Goal: Information Seeking & Learning: Learn about a topic

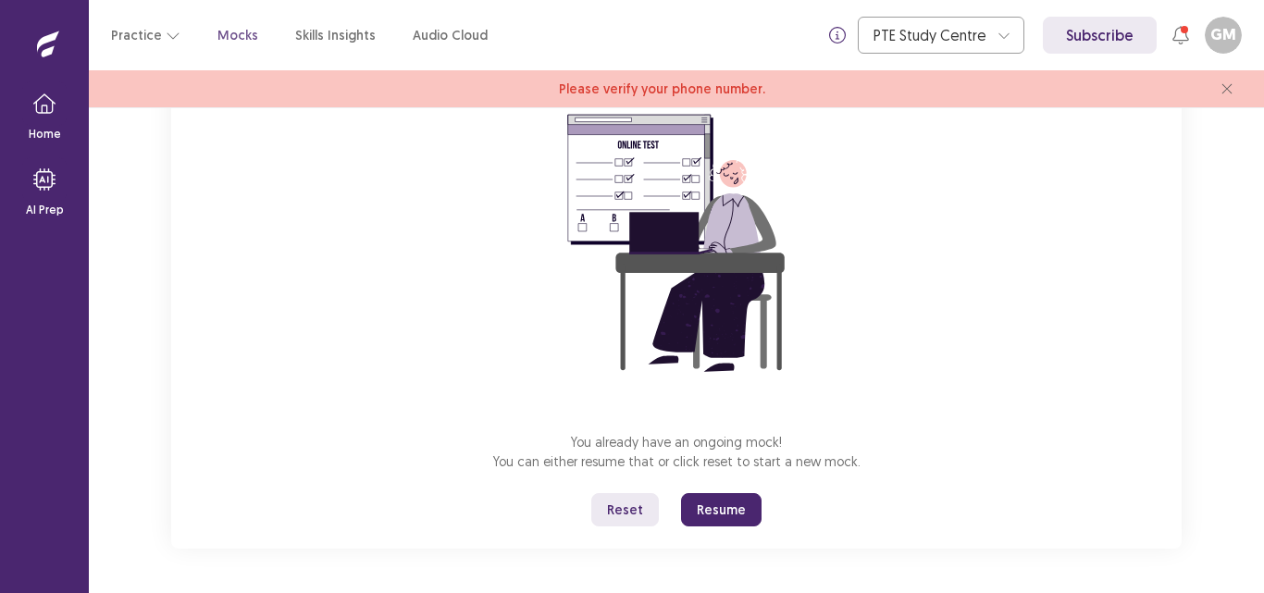
click at [723, 515] on button "Resume" at bounding box center [721, 509] width 81 height 33
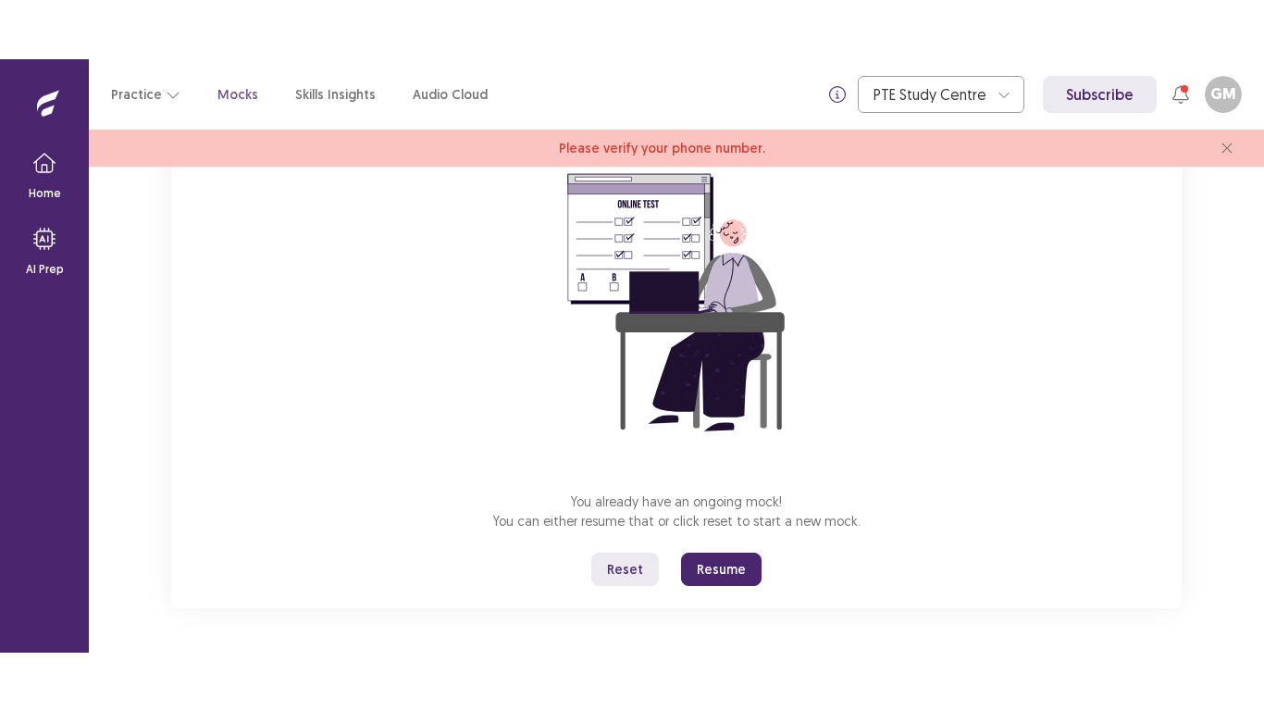
scroll to position [58, 0]
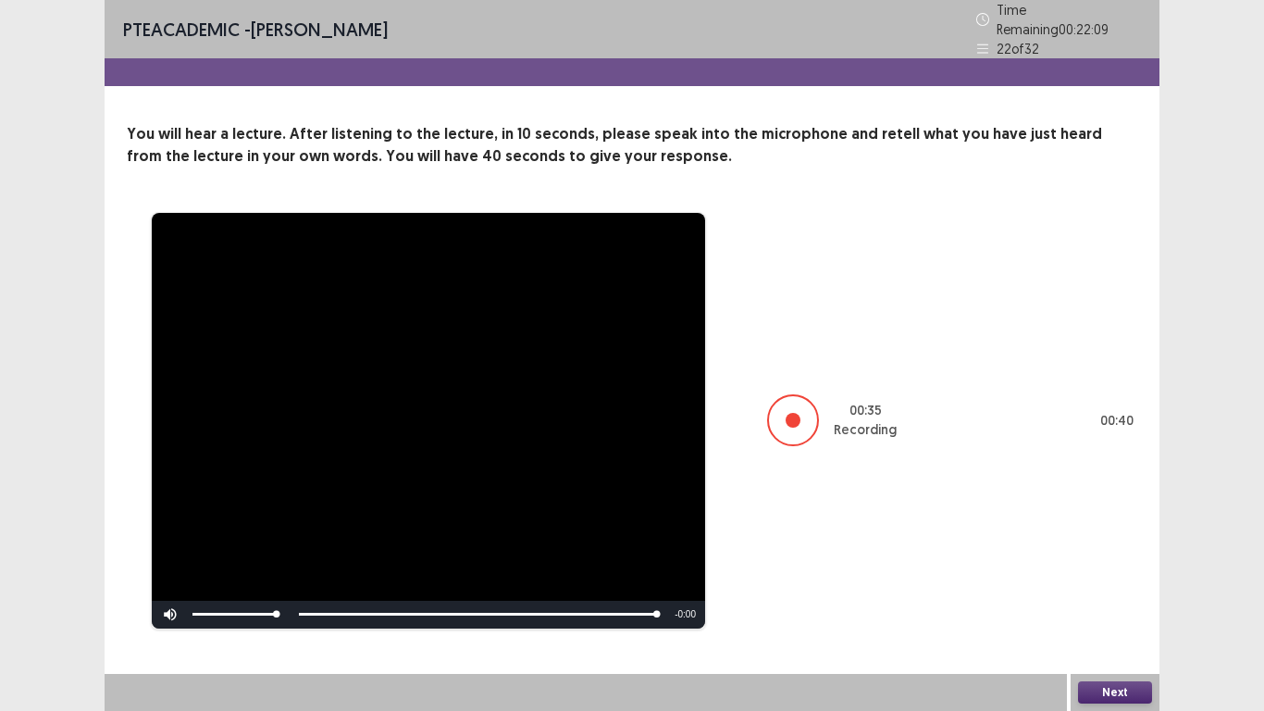
click at [1103, 592] on button "Next" at bounding box center [1115, 692] width 74 height 22
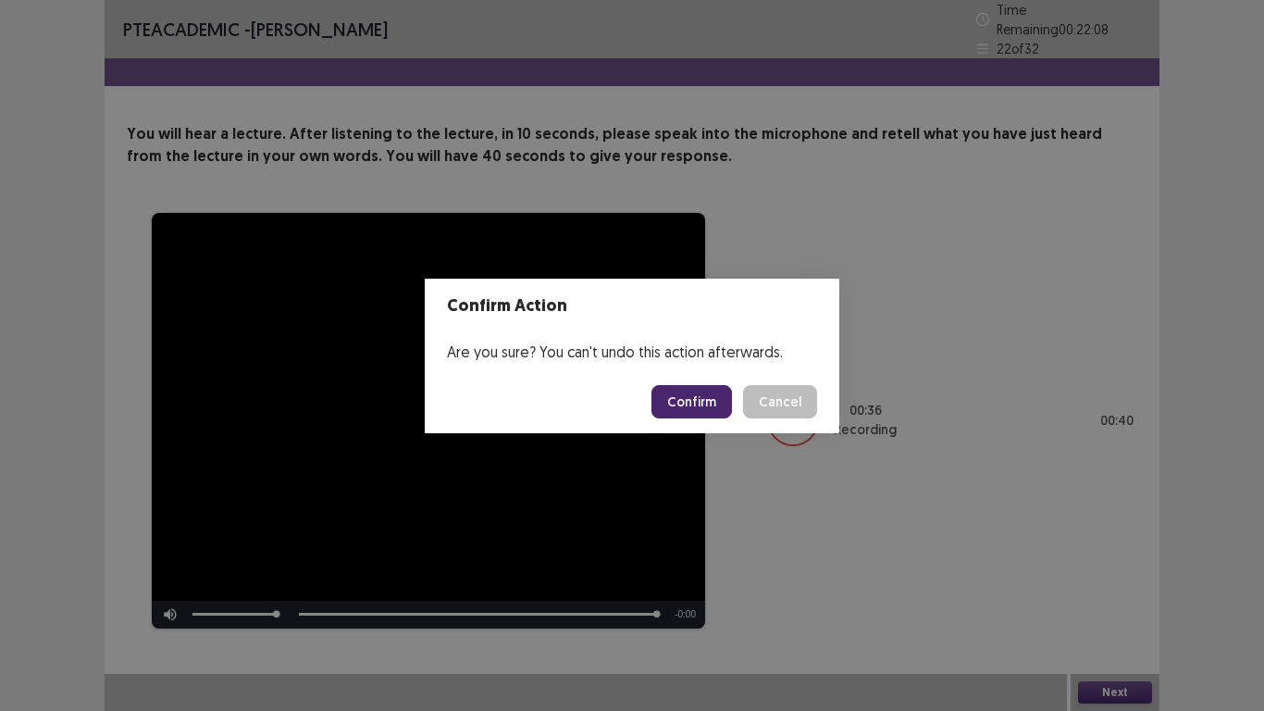
click at [685, 404] on button "Confirm" at bounding box center [691, 401] width 81 height 33
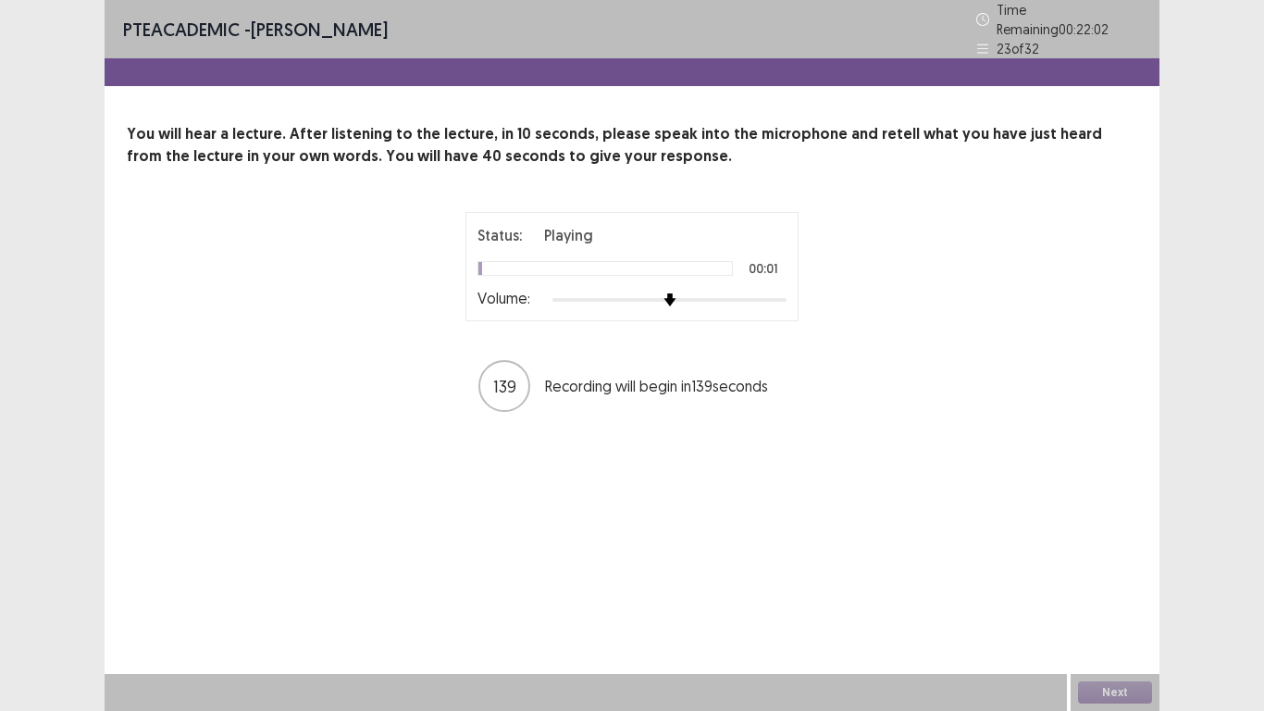
click at [723, 292] on div at bounding box center [669, 299] width 234 height 15
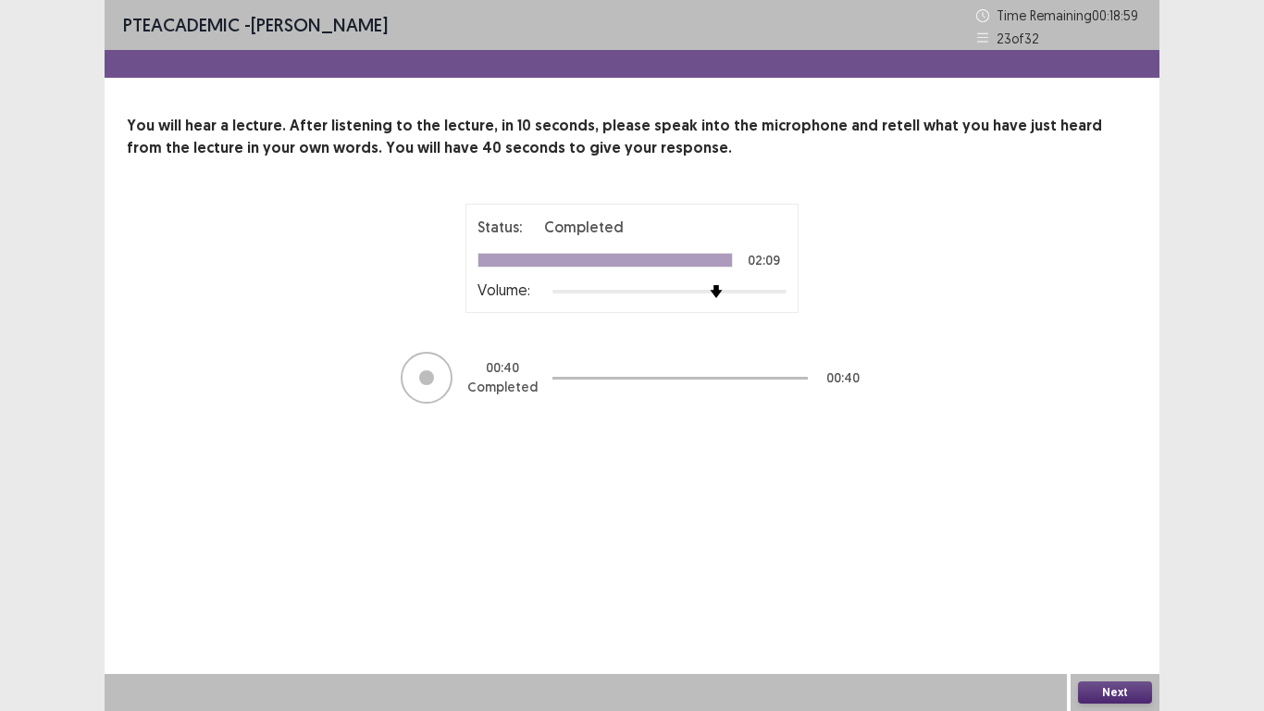
click at [1102, 592] on button "Next" at bounding box center [1115, 692] width 74 height 22
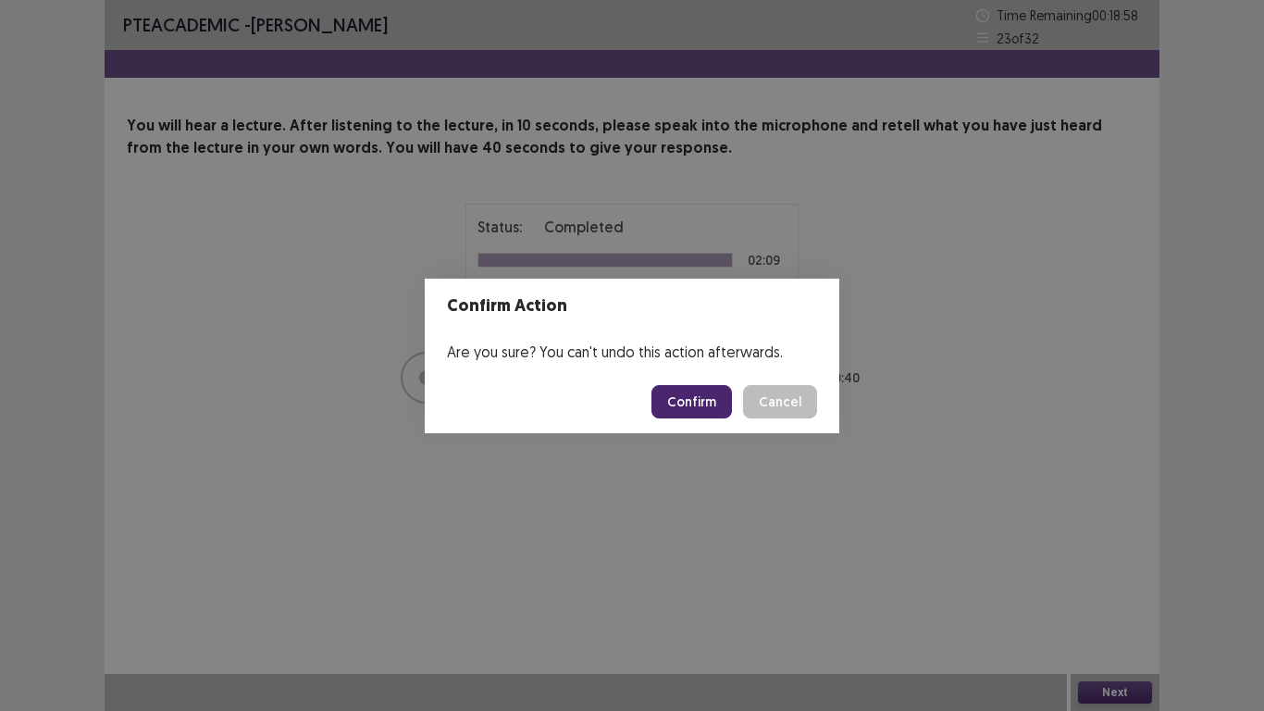
click at [708, 405] on button "Confirm" at bounding box center [691, 401] width 81 height 33
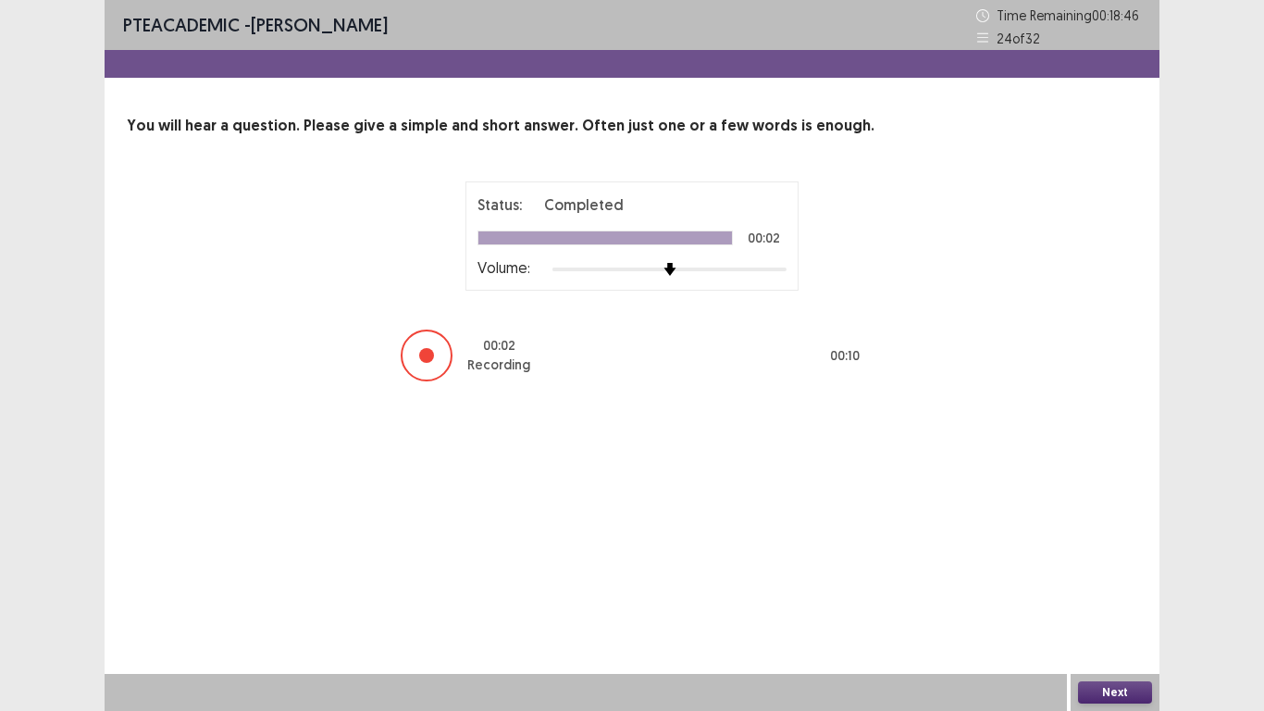
click at [1111, 592] on button "Next" at bounding box center [1115, 692] width 74 height 22
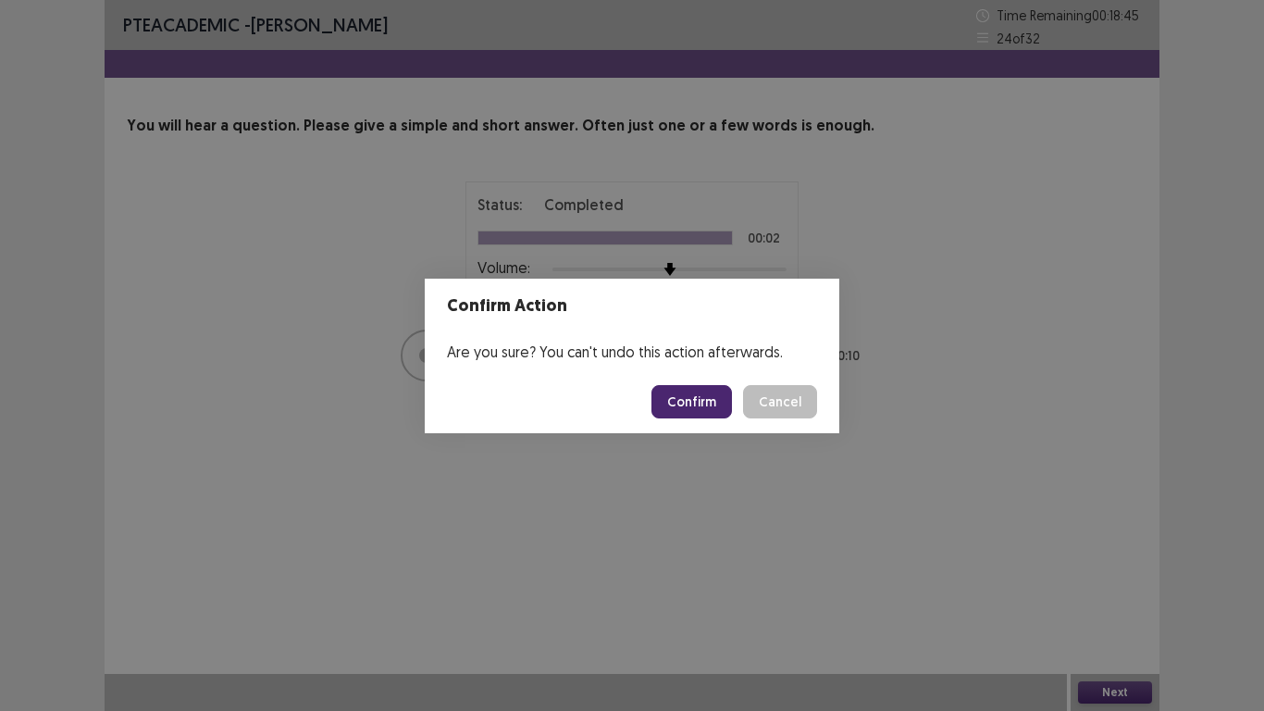
click at [681, 389] on button "Confirm" at bounding box center [691, 401] width 81 height 33
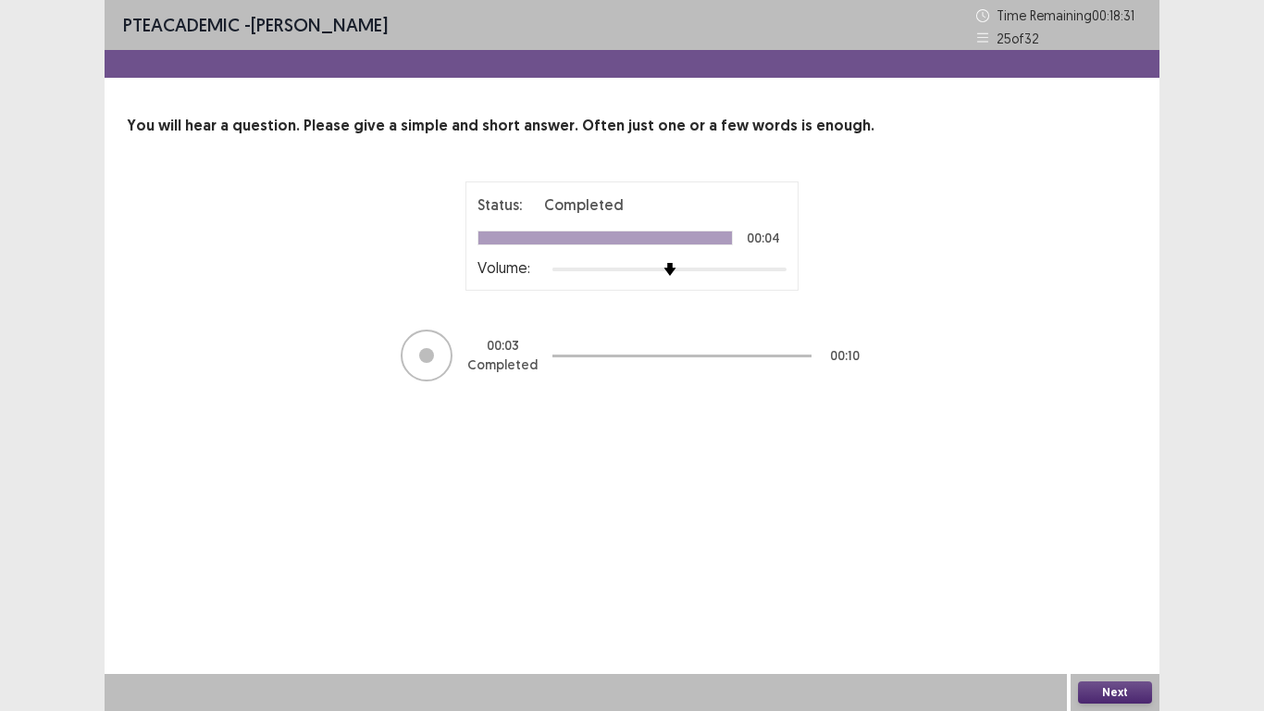
click at [1121, 592] on button "Next" at bounding box center [1115, 692] width 74 height 22
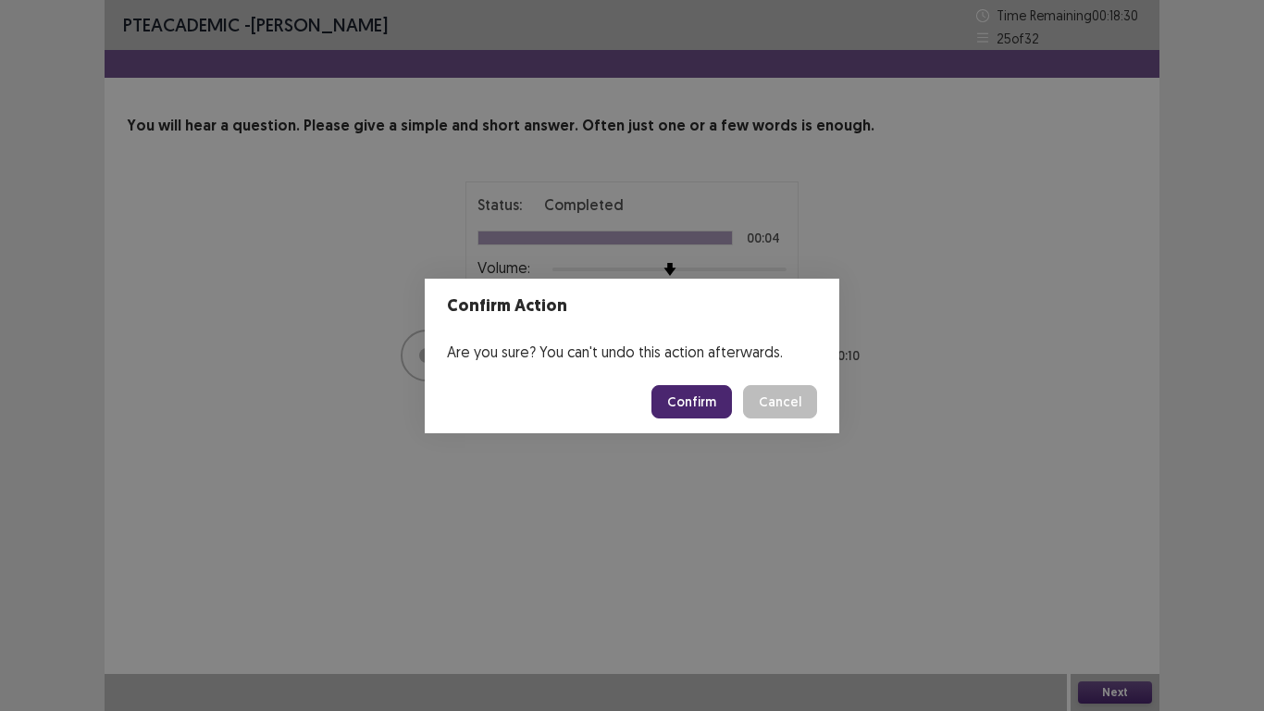
click at [718, 401] on button "Confirm" at bounding box center [691, 401] width 81 height 33
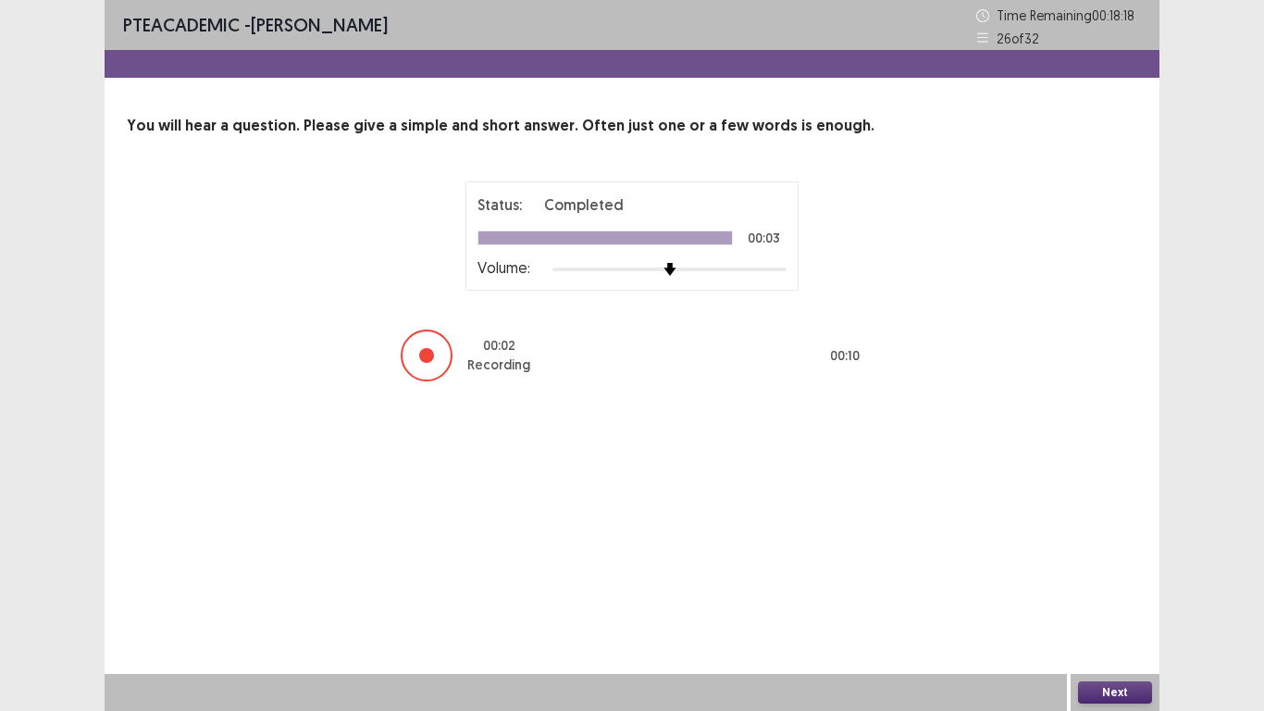
click at [1103, 592] on button "Next" at bounding box center [1115, 692] width 74 height 22
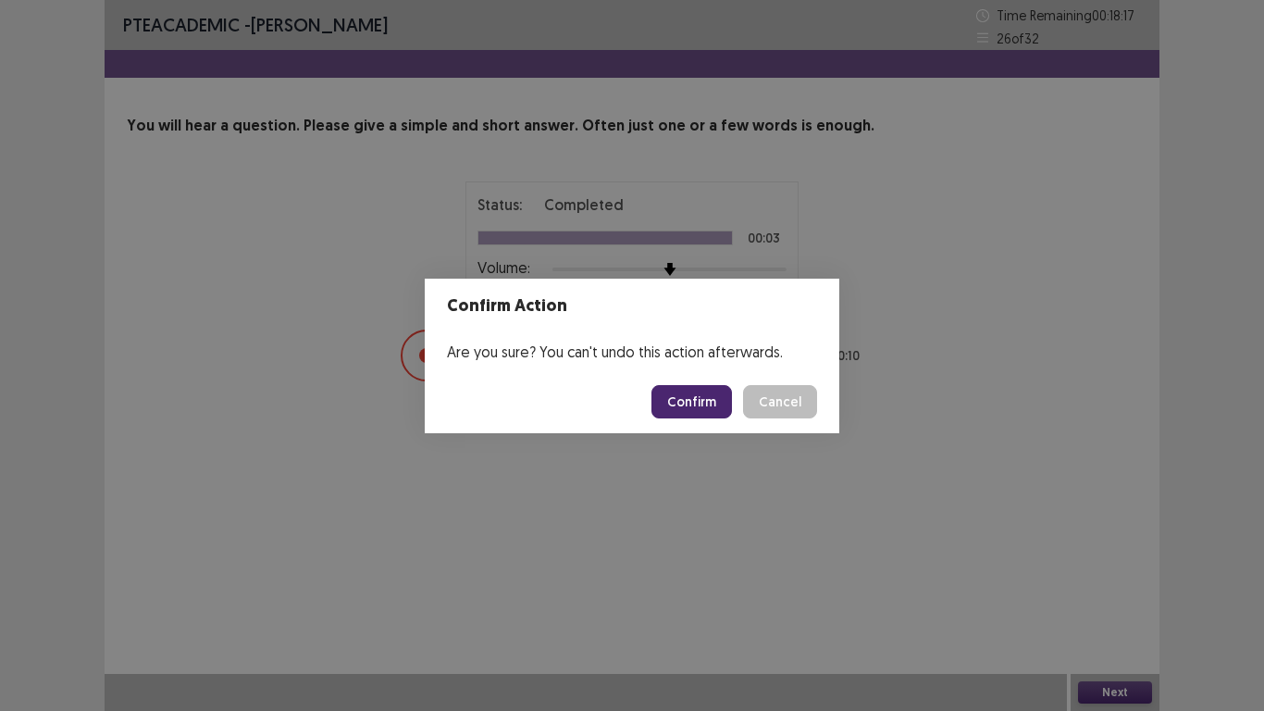
click at [714, 392] on button "Confirm" at bounding box center [691, 401] width 81 height 33
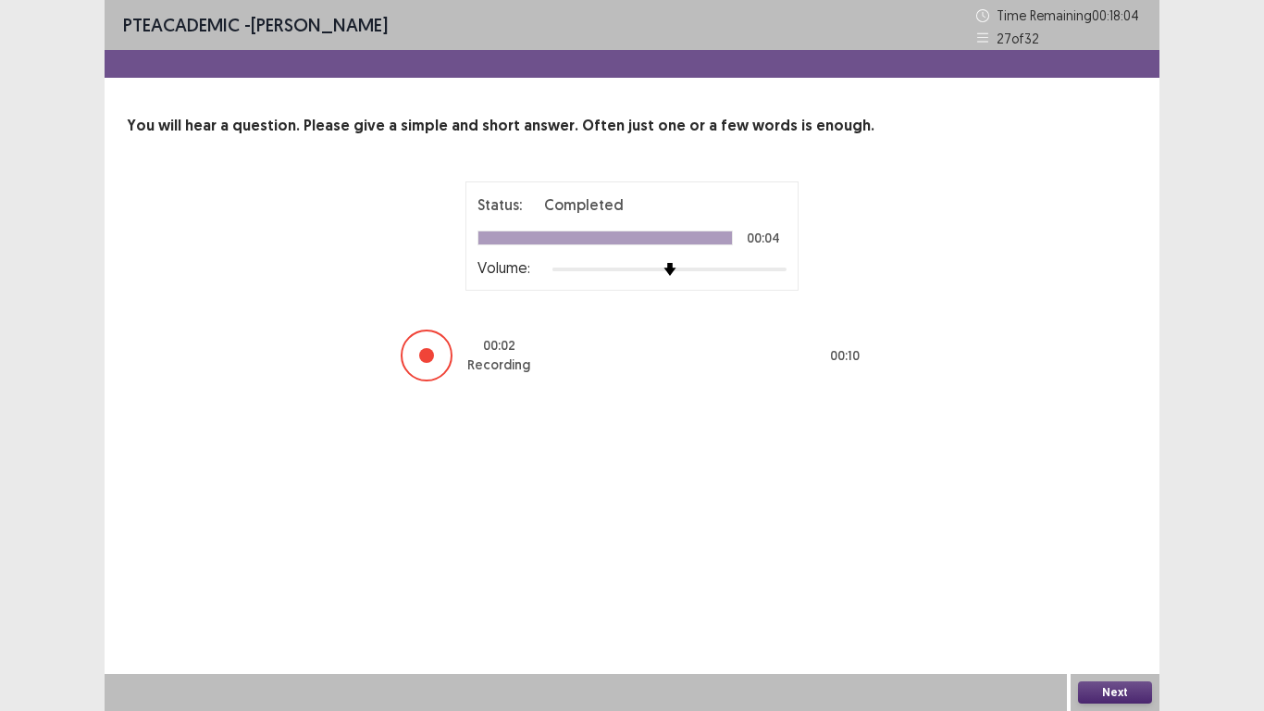
click at [1124, 592] on button "Next" at bounding box center [1115, 692] width 74 height 22
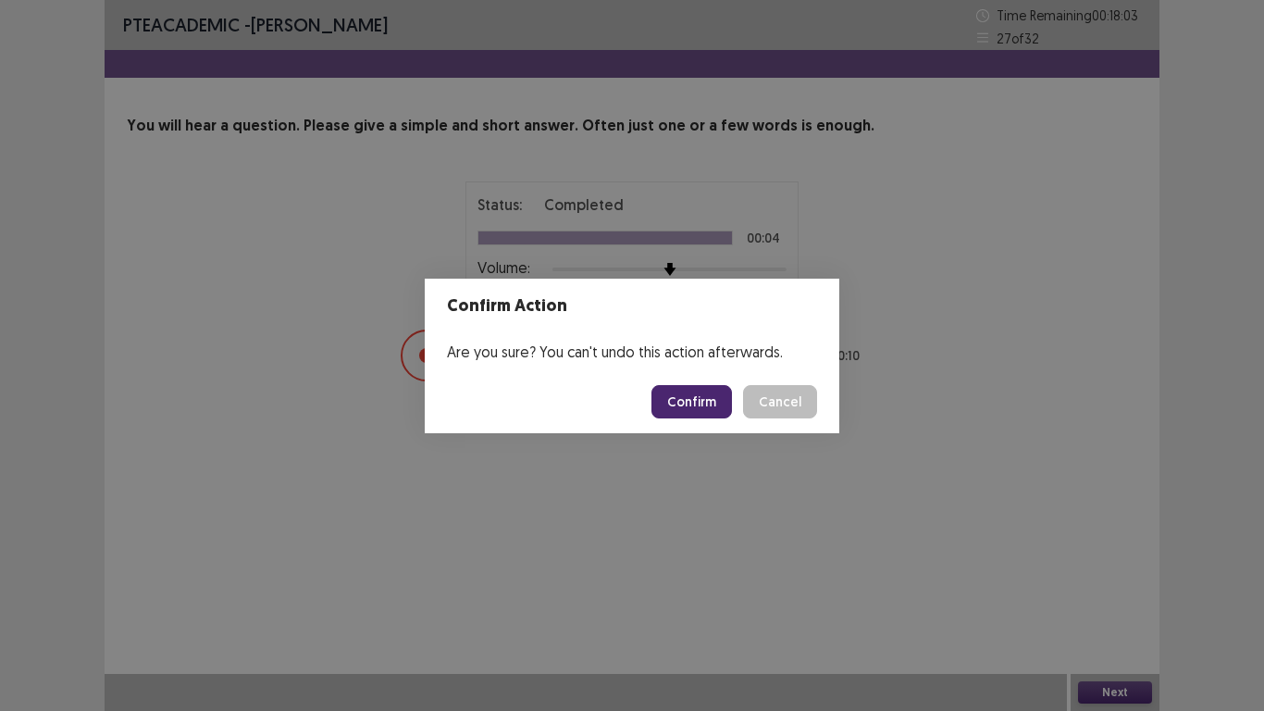
click at [695, 391] on button "Confirm" at bounding box center [691, 401] width 81 height 33
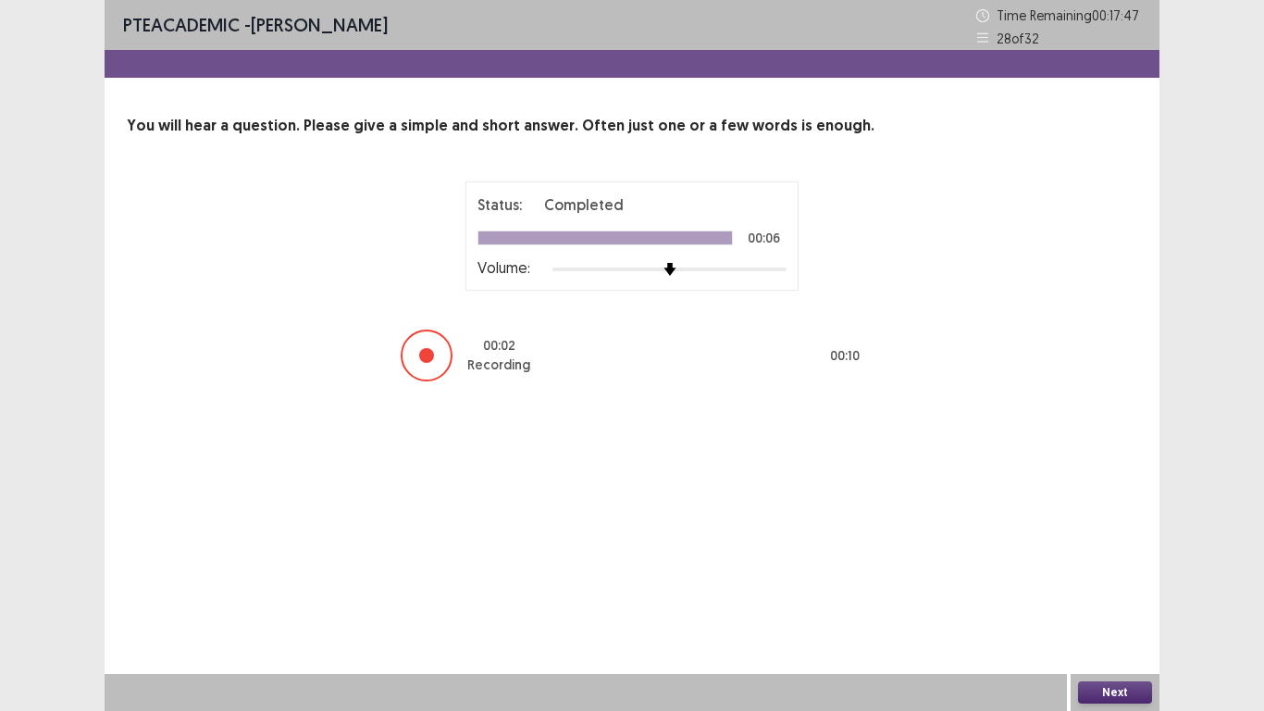
click at [1127, 592] on button "Next" at bounding box center [1115, 692] width 74 height 22
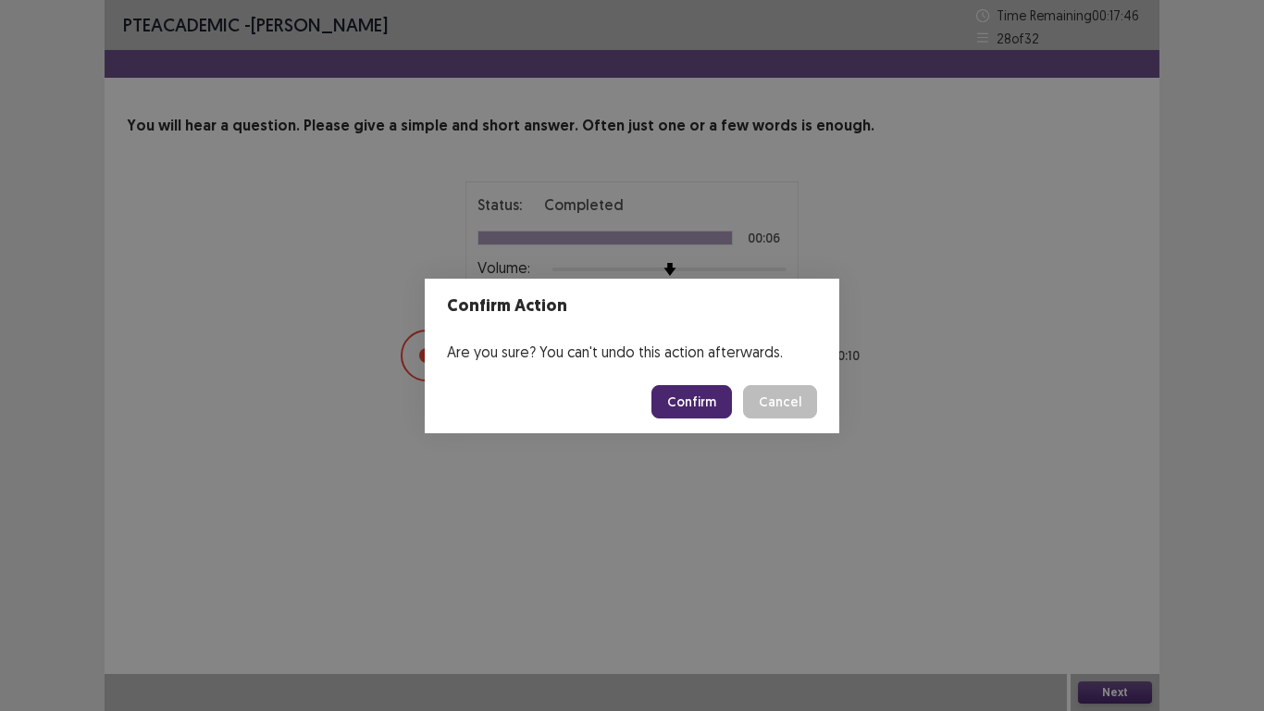
click at [688, 390] on button "Confirm" at bounding box center [691, 401] width 81 height 33
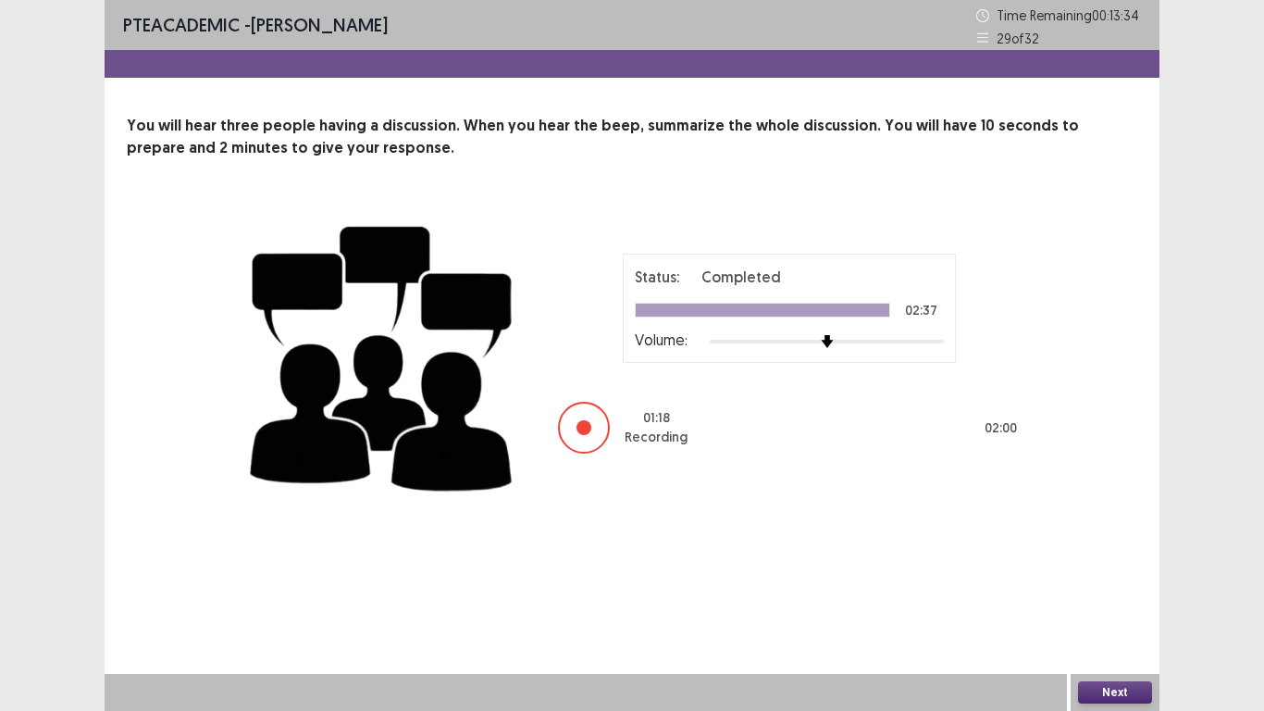
click at [1101, 592] on button "Next" at bounding box center [1115, 692] width 74 height 22
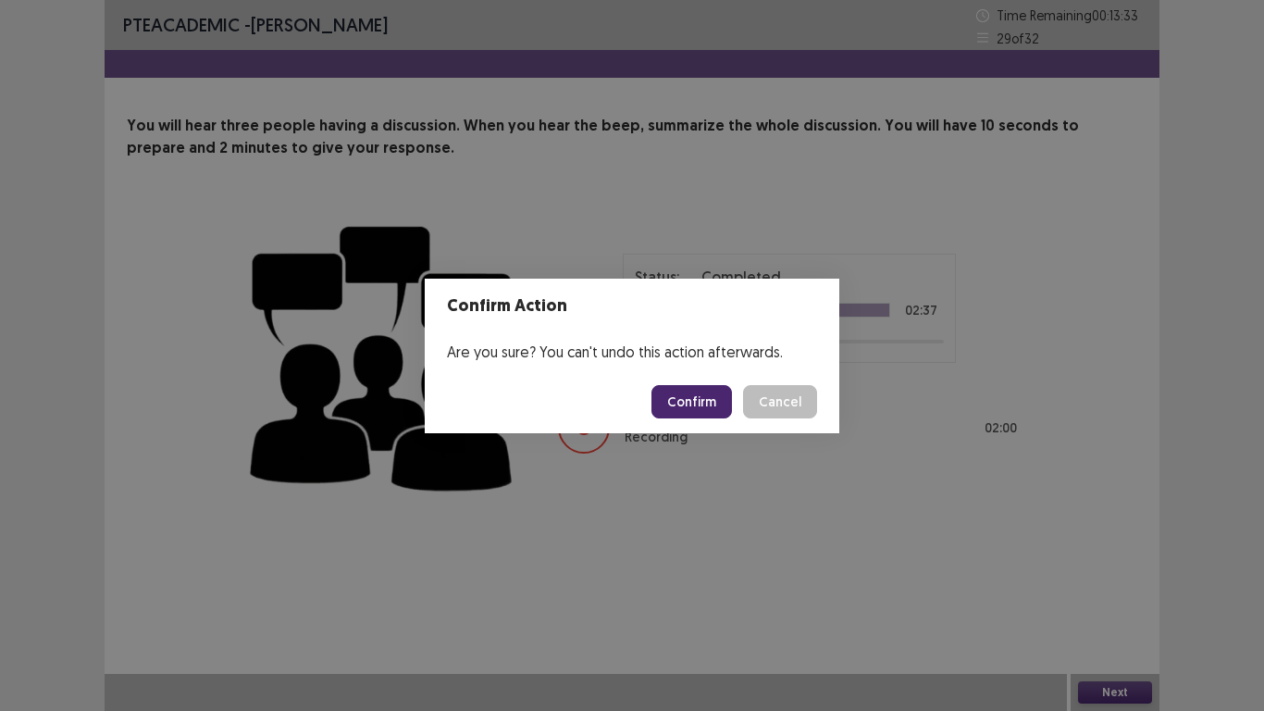
click at [688, 386] on button "Confirm" at bounding box center [691, 401] width 81 height 33
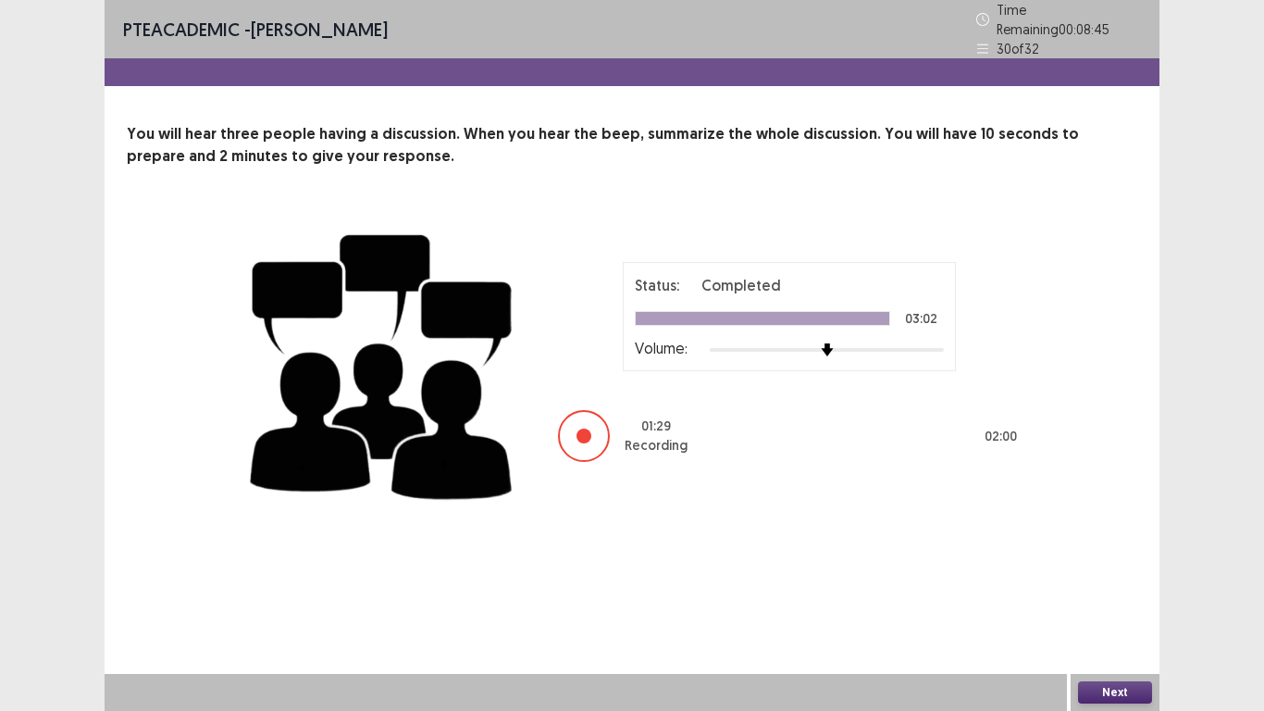
click at [1125, 592] on button "Next" at bounding box center [1115, 692] width 74 height 22
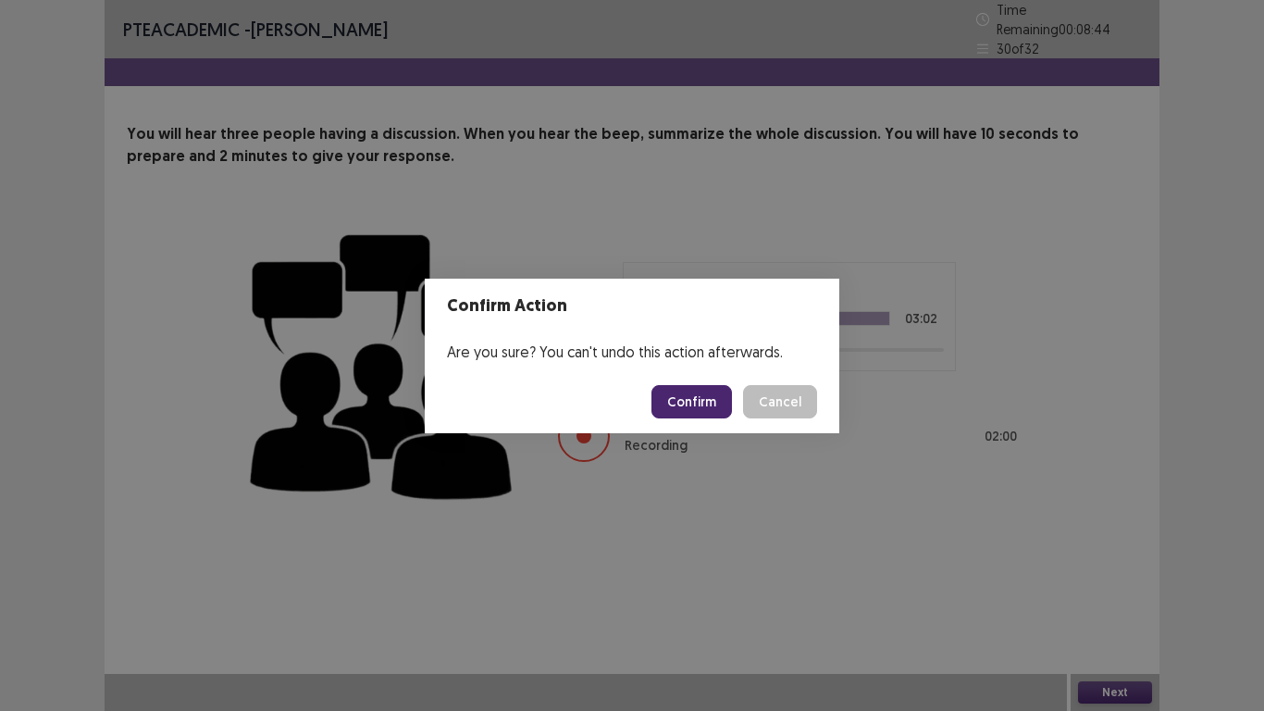
click at [711, 409] on button "Confirm" at bounding box center [691, 401] width 81 height 33
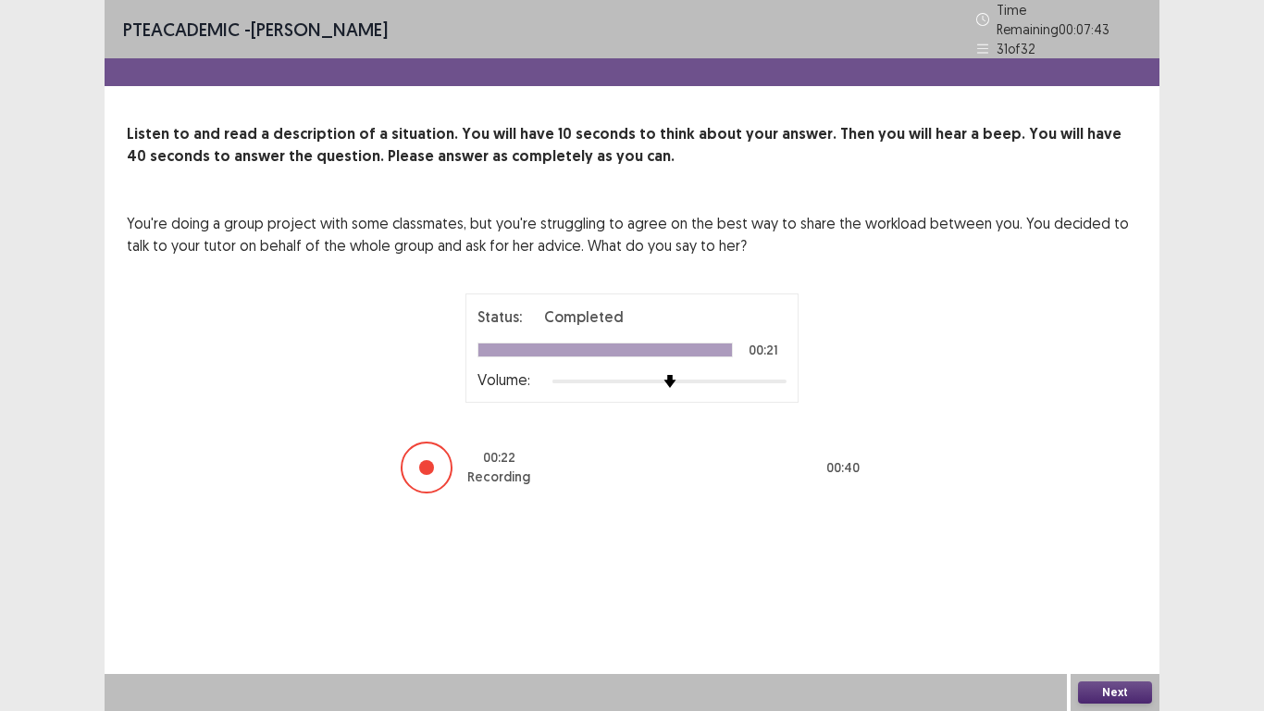
click at [1090, 592] on button "Next" at bounding box center [1115, 692] width 74 height 22
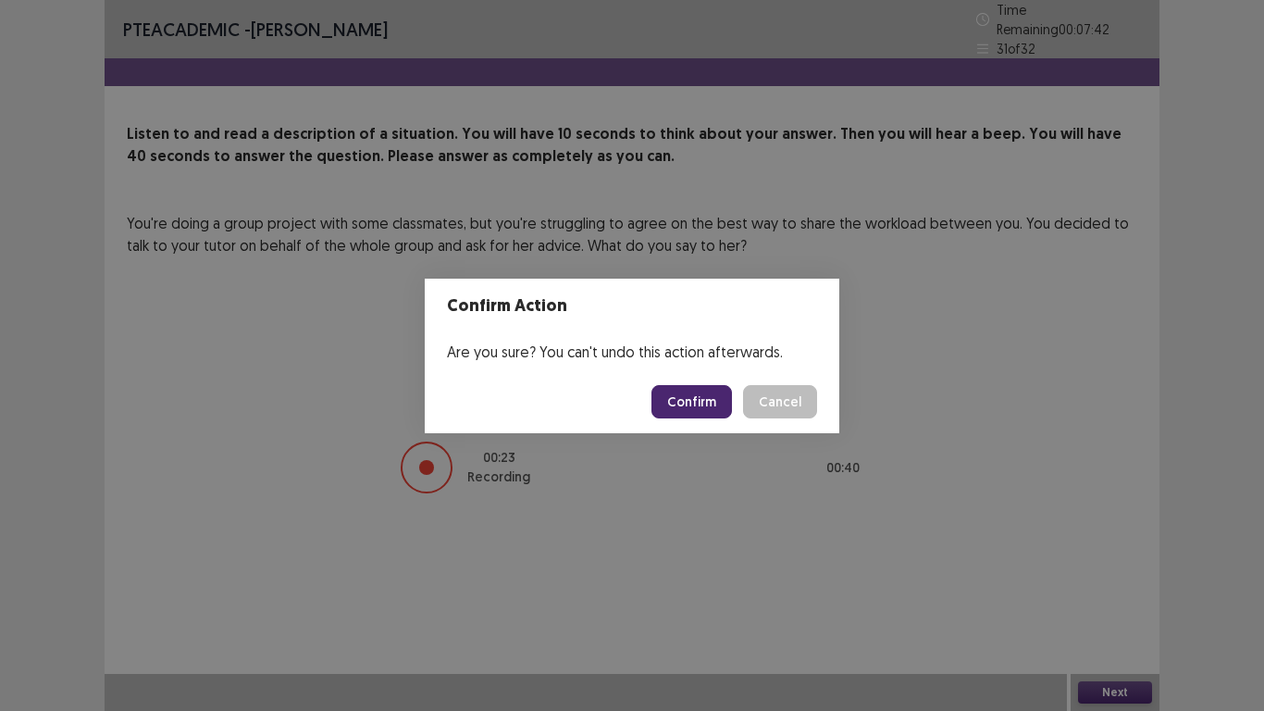
click at [677, 407] on button "Confirm" at bounding box center [691, 401] width 81 height 33
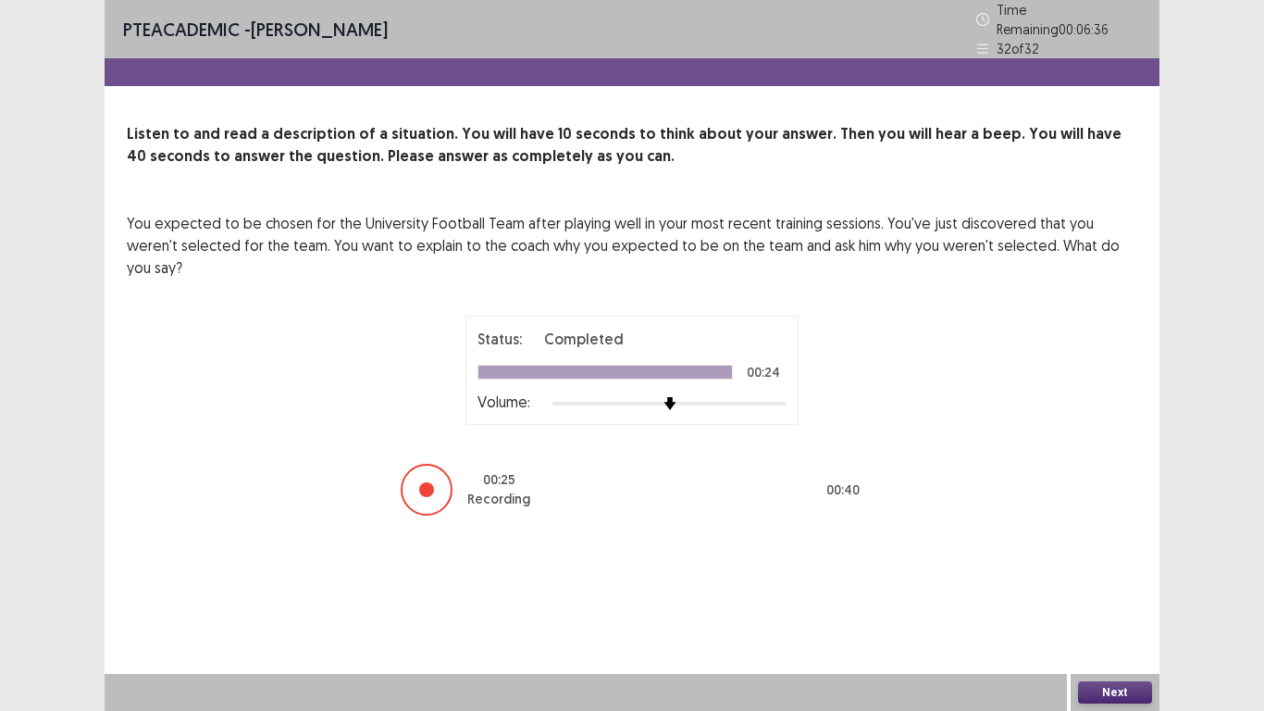
click at [1114, 592] on button "Next" at bounding box center [1115, 692] width 74 height 22
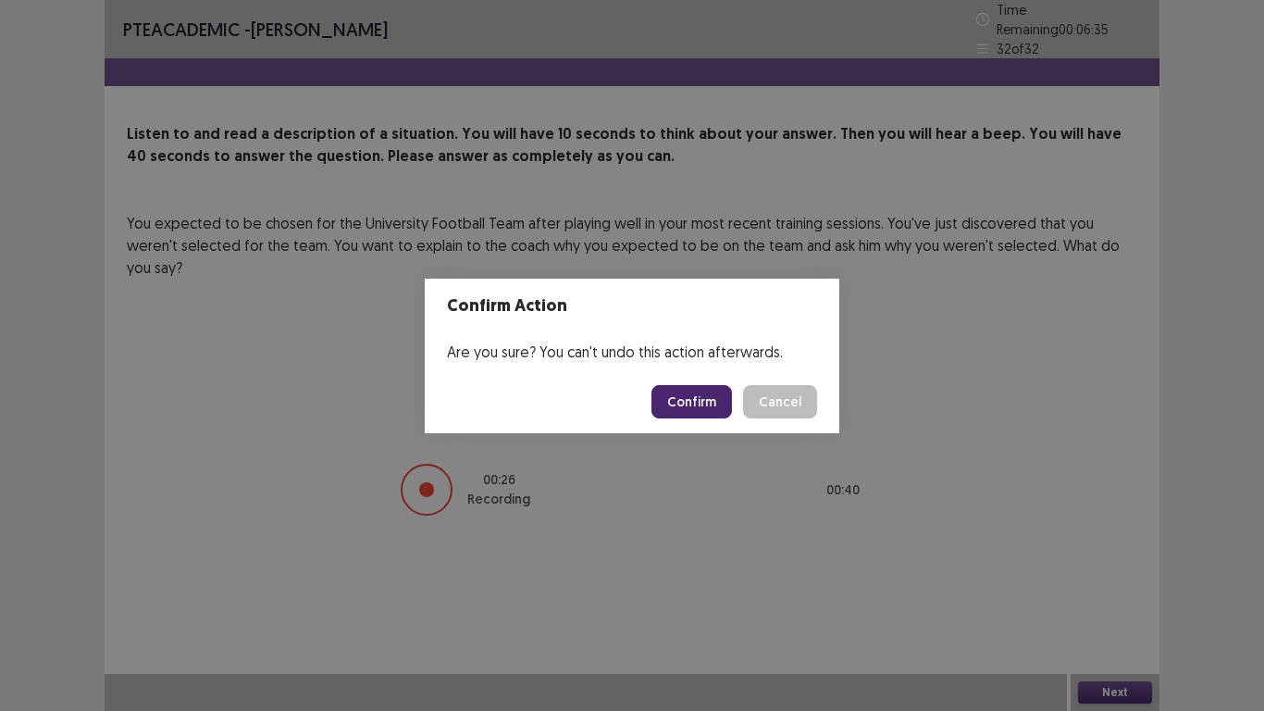
click at [688, 388] on button "Confirm" at bounding box center [691, 401] width 81 height 33
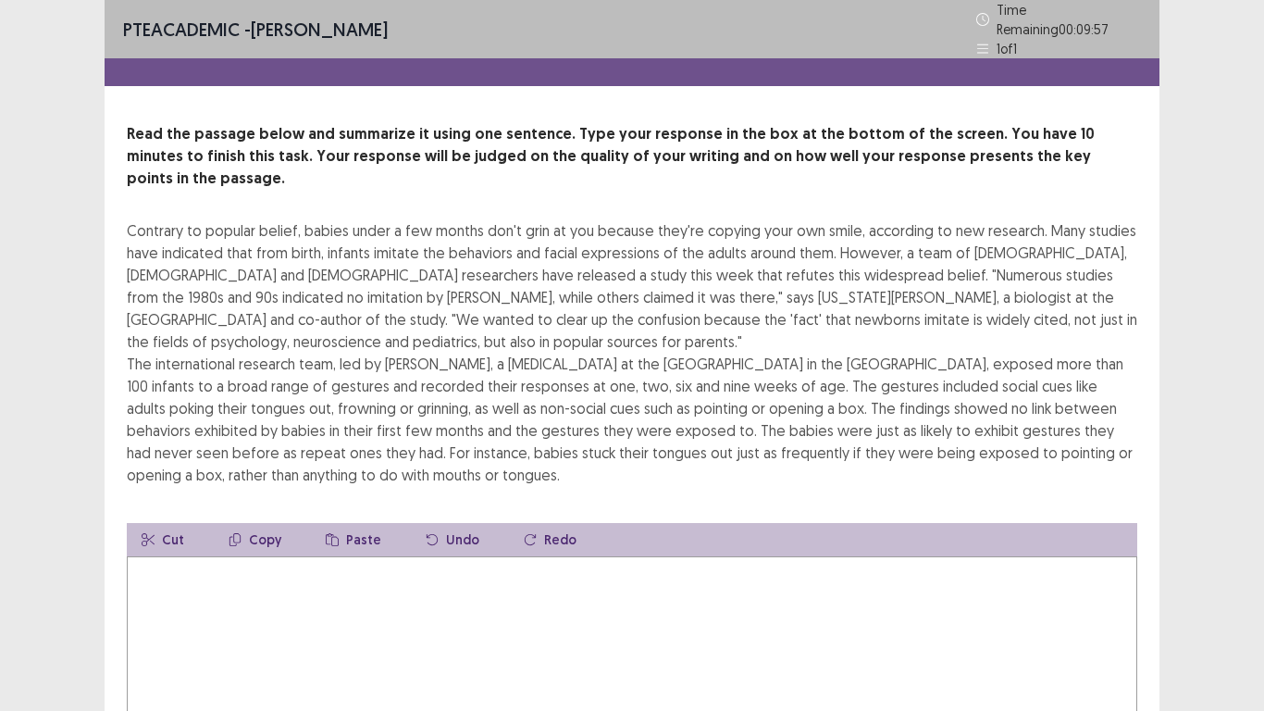
drag, startPoint x: 697, startPoint y: 570, endPoint x: 998, endPoint y: 599, distance: 302.1
click at [699, 570] on textarea at bounding box center [632, 658] width 1010 height 204
click at [295, 556] on textarea at bounding box center [632, 658] width 1010 height 204
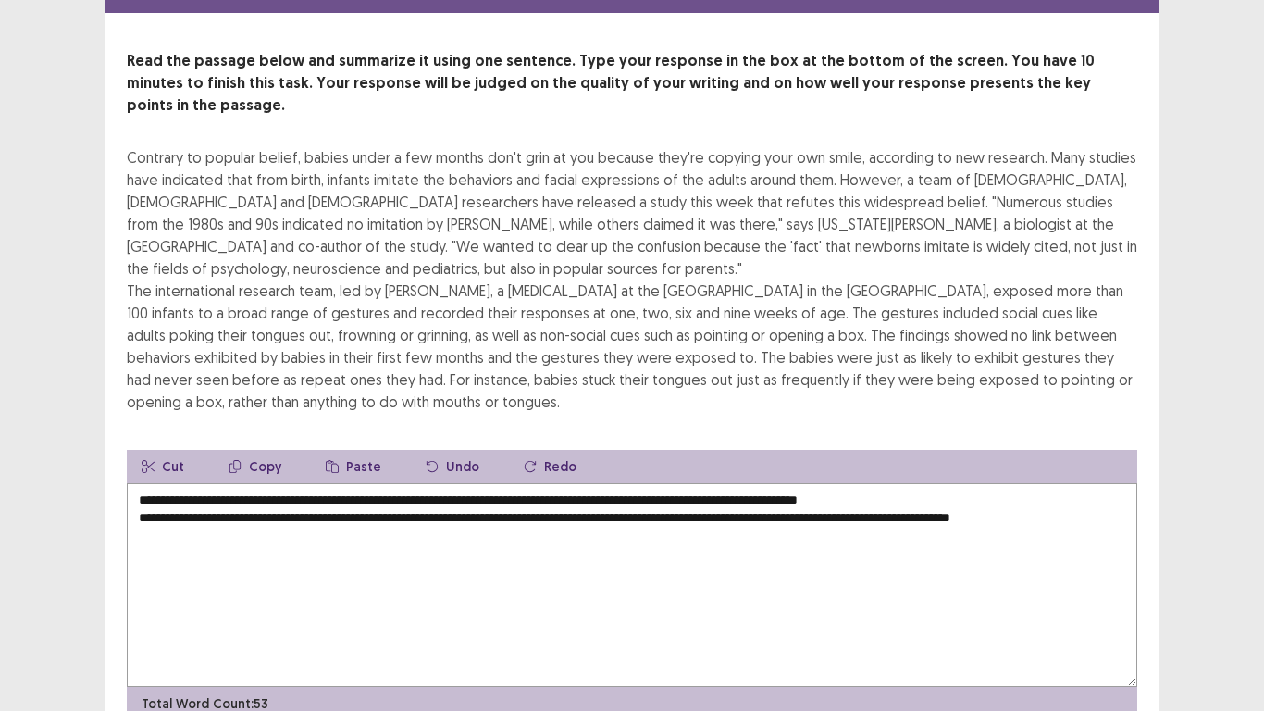
scroll to position [41, 0]
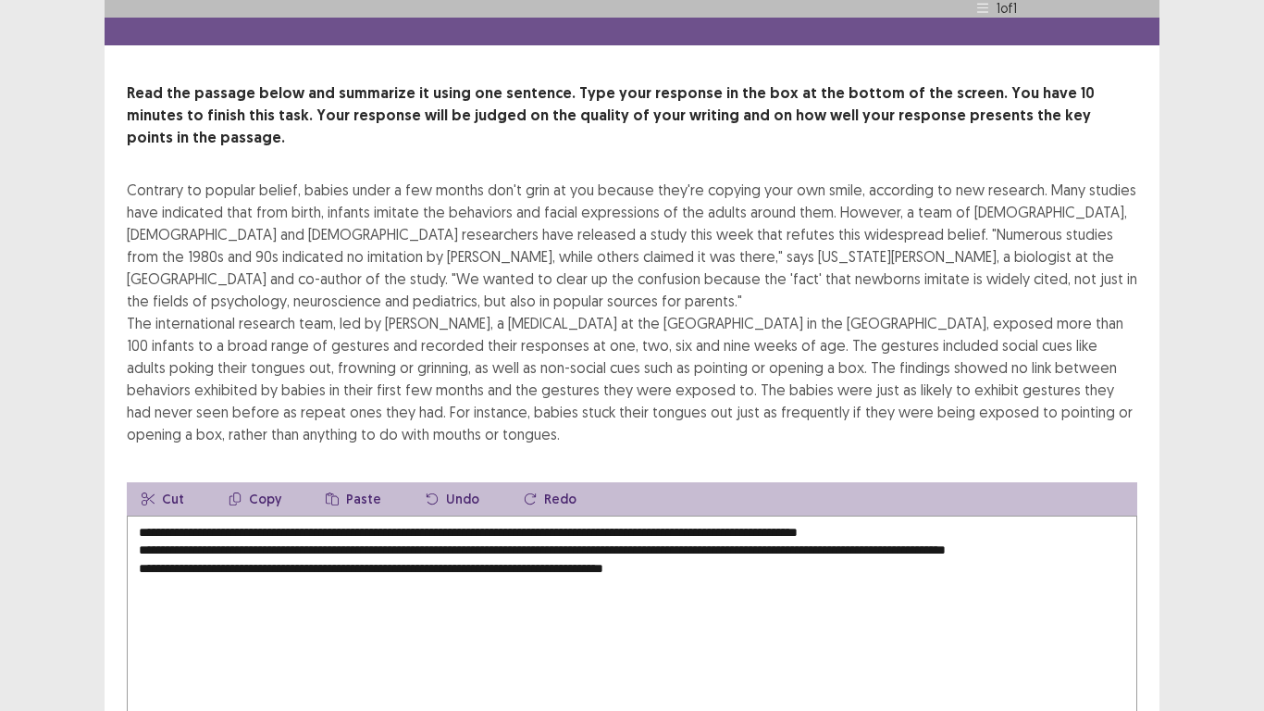
drag, startPoint x: 687, startPoint y: 501, endPoint x: 641, endPoint y: 502, distance: 45.4
click at [641, 515] on textarea "**********" at bounding box center [632, 617] width 1010 height 204
click at [794, 515] on textarea "**********" at bounding box center [632, 617] width 1010 height 204
click at [813, 515] on textarea "**********" at bounding box center [632, 617] width 1010 height 204
click at [796, 592] on textarea "**********" at bounding box center [632, 617] width 1010 height 204
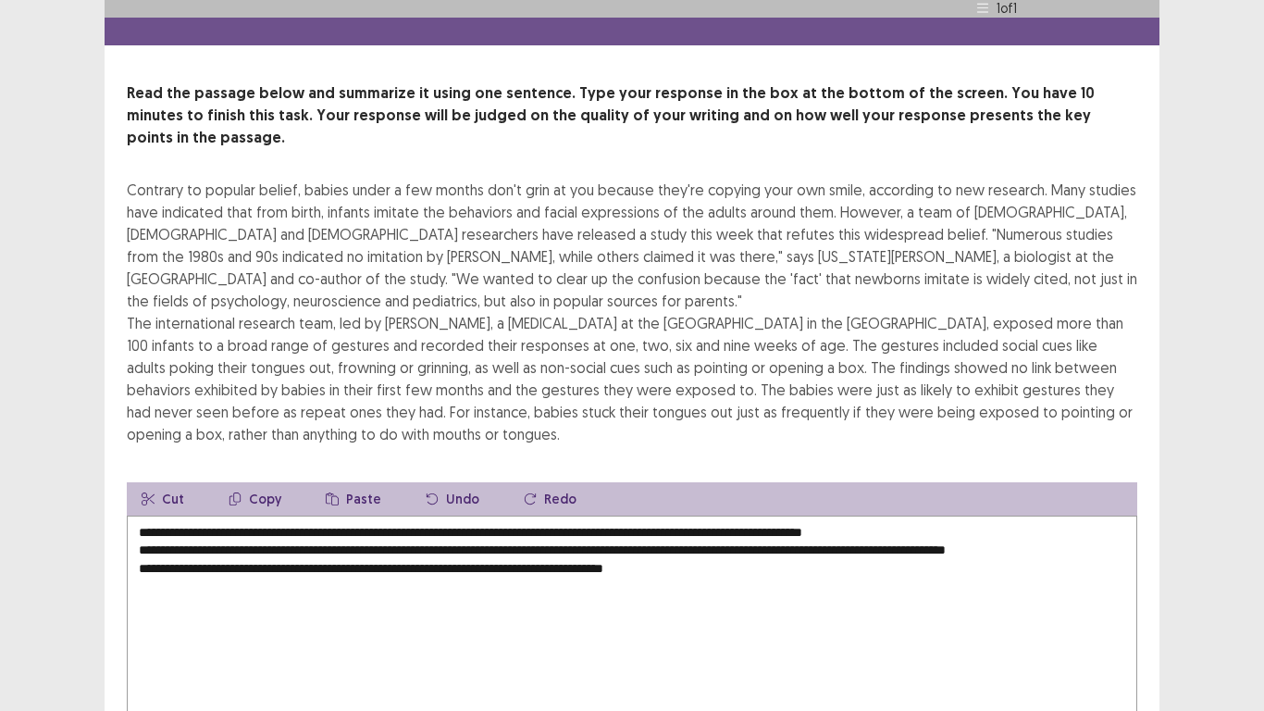
drag, startPoint x: 231, startPoint y: 523, endPoint x: 281, endPoint y: 538, distance: 52.1
click at [231, 521] on textarea "**********" at bounding box center [632, 617] width 1010 height 204
drag, startPoint x: 315, startPoint y: 536, endPoint x: 279, endPoint y: 539, distance: 35.4
click at [279, 539] on textarea "**********" at bounding box center [632, 617] width 1010 height 204
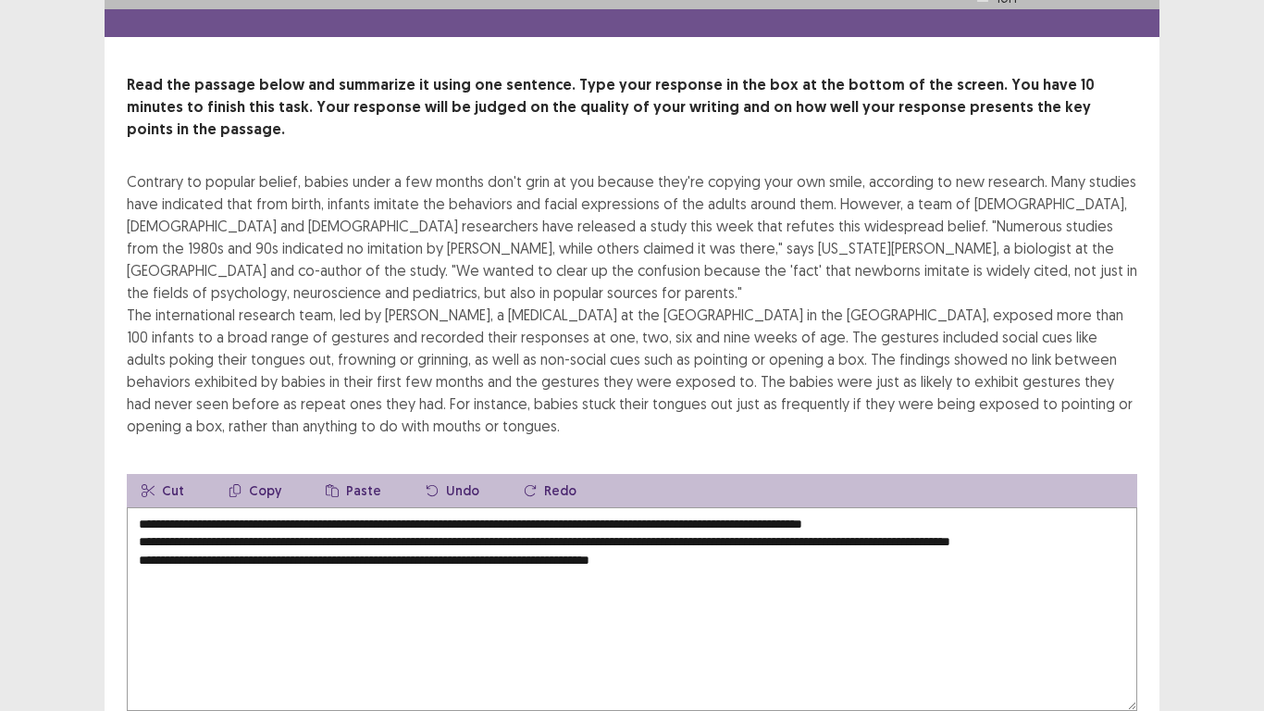
click at [139, 517] on textarea "**********" at bounding box center [632, 609] width 1010 height 204
click at [136, 540] on textarea "**********" at bounding box center [632, 609] width 1010 height 204
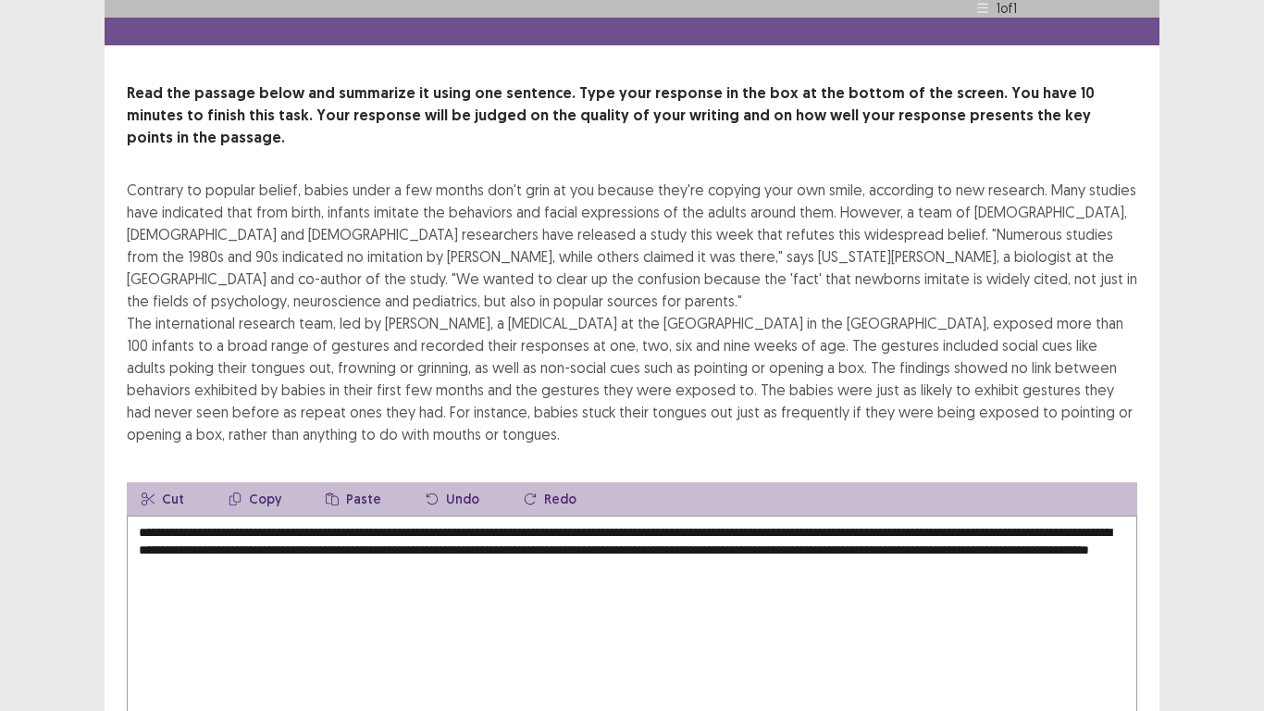
drag, startPoint x: 685, startPoint y: 508, endPoint x: 639, endPoint y: 506, distance: 45.4
click at [639, 515] on textarea "**********" at bounding box center [632, 617] width 1010 height 204
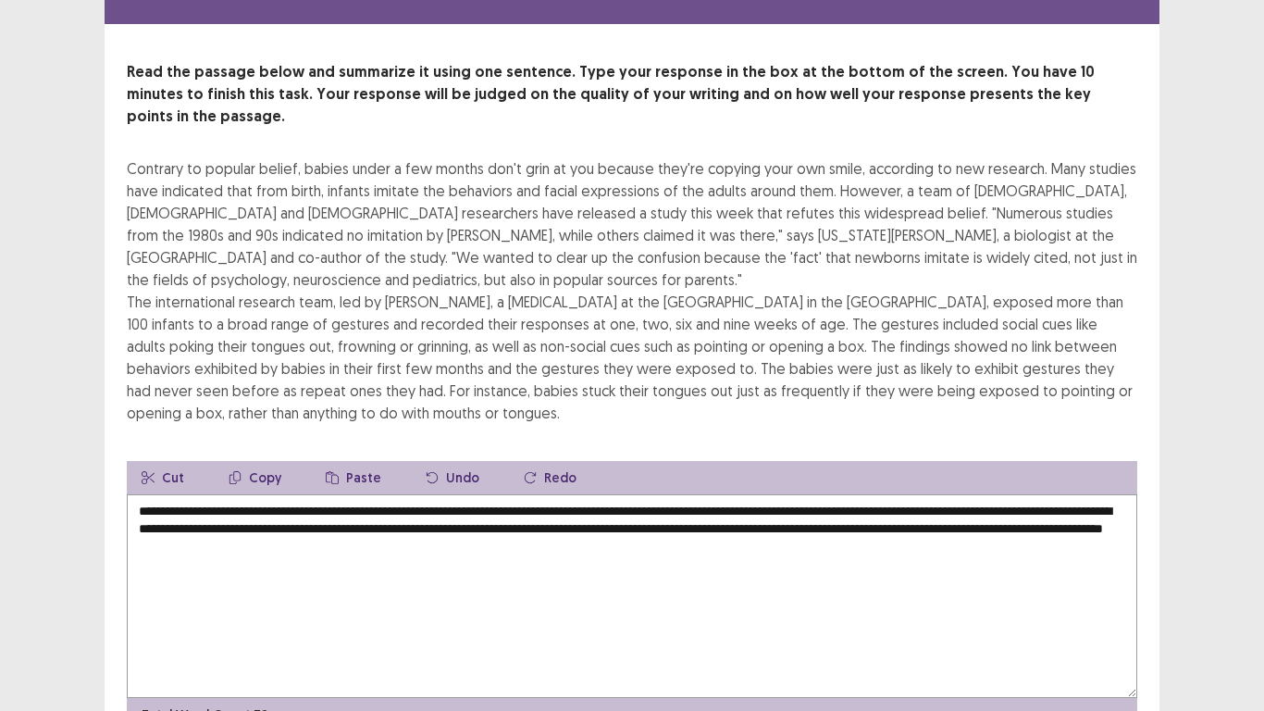
scroll to position [133, 0]
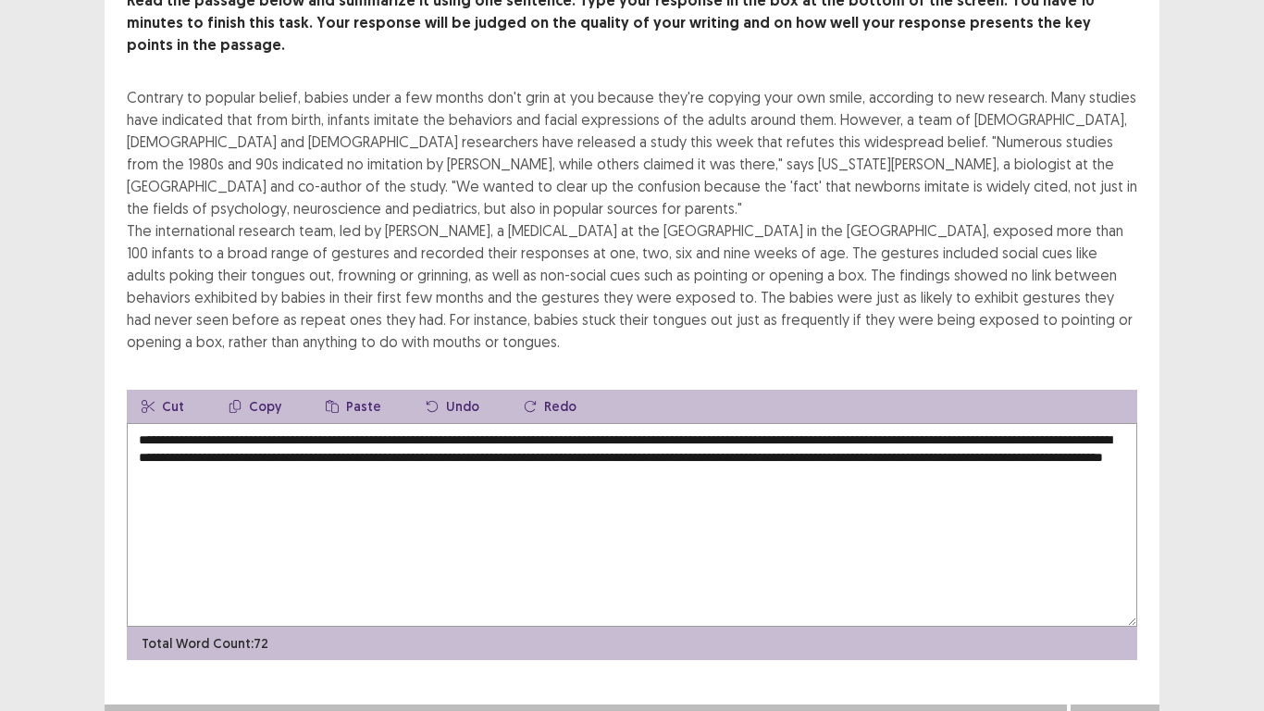
type textarea "**********"
click at [1107, 592] on button "Next" at bounding box center [1115, 723] width 74 height 22
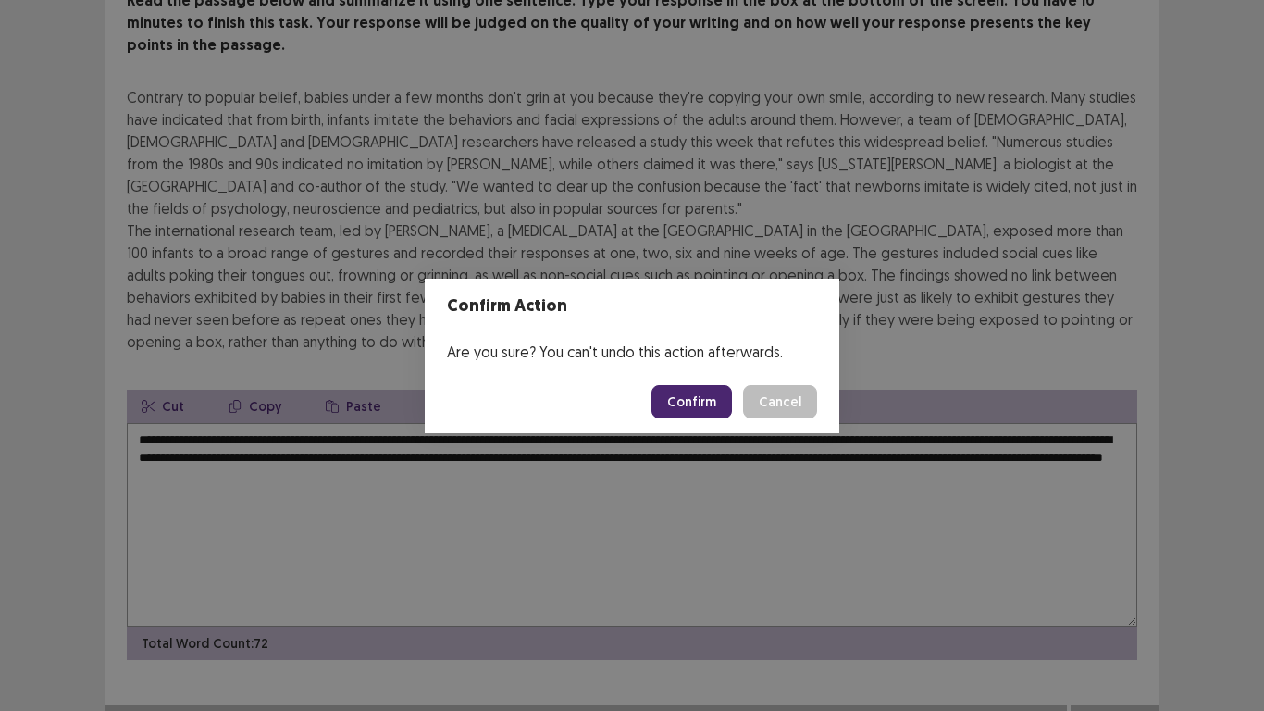
click at [688, 404] on button "Confirm" at bounding box center [691, 401] width 81 height 33
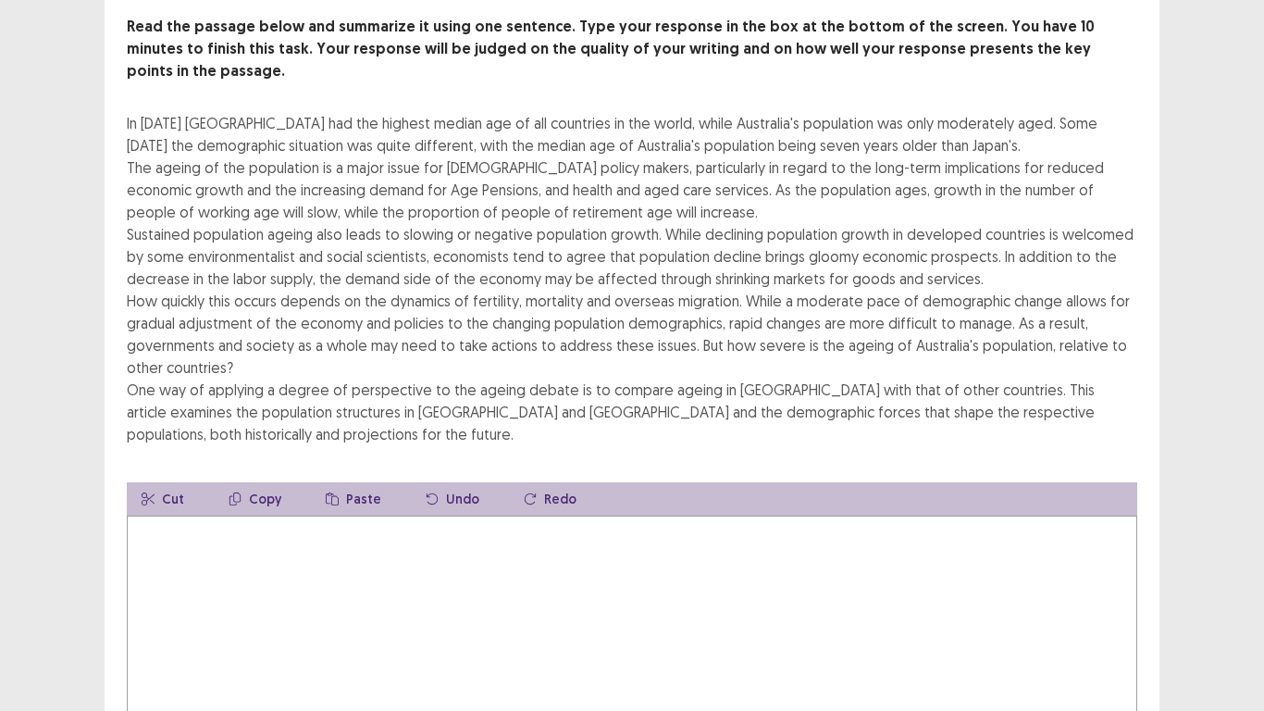
scroll to position [15, 0]
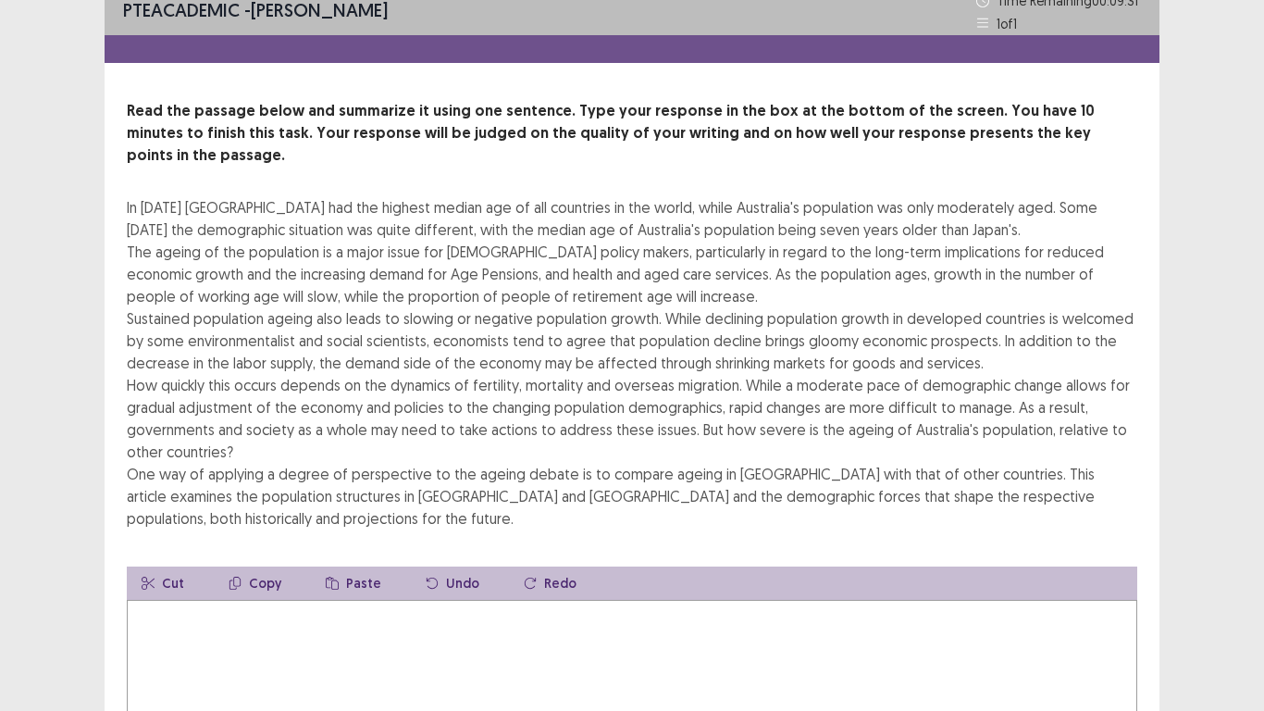
click at [480, 592] on textarea at bounding box center [632, 702] width 1010 height 204
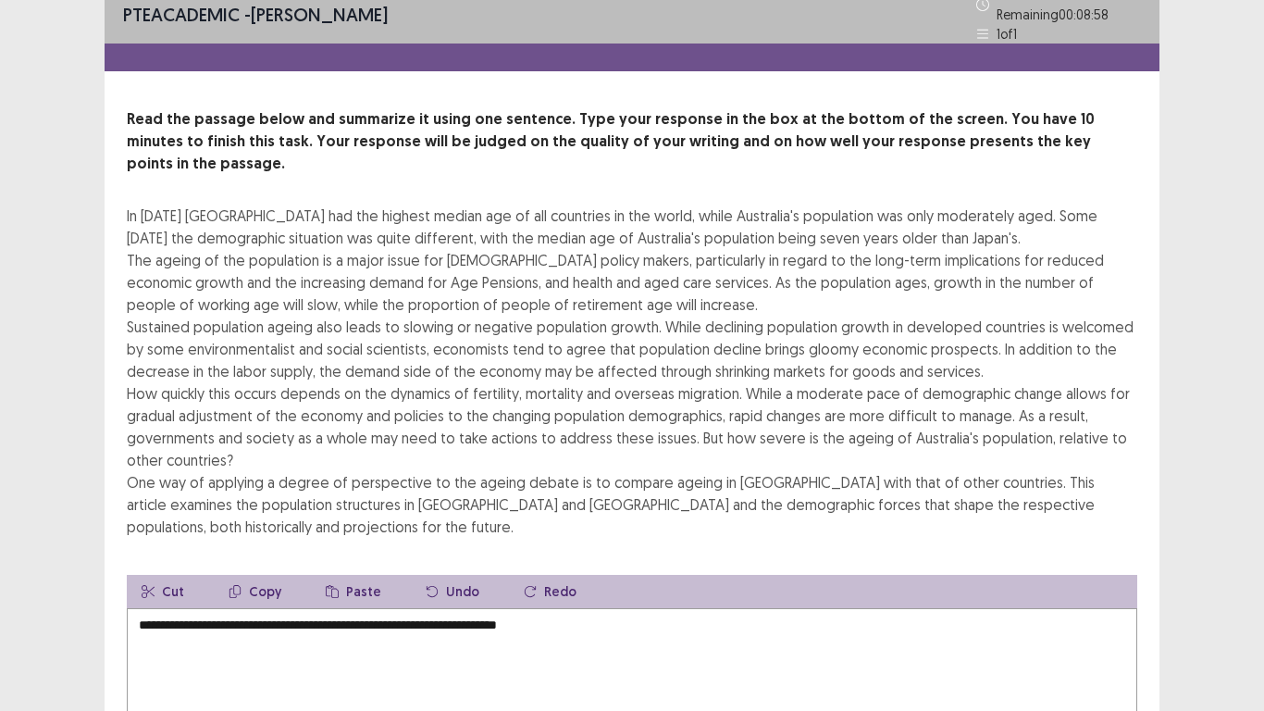
drag, startPoint x: 570, startPoint y: 592, endPoint x: 608, endPoint y: 590, distance: 38.0
click at [571, 592] on textarea "**********" at bounding box center [632, 710] width 1010 height 204
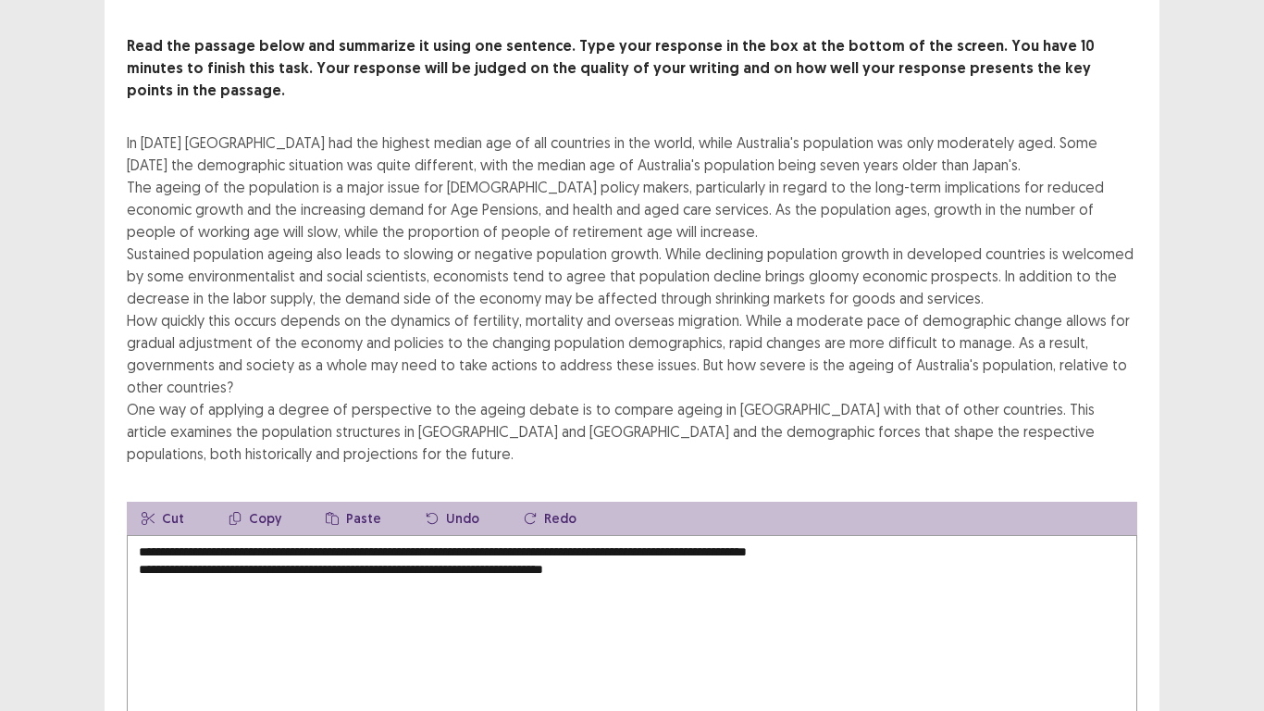
scroll to position [107, 0]
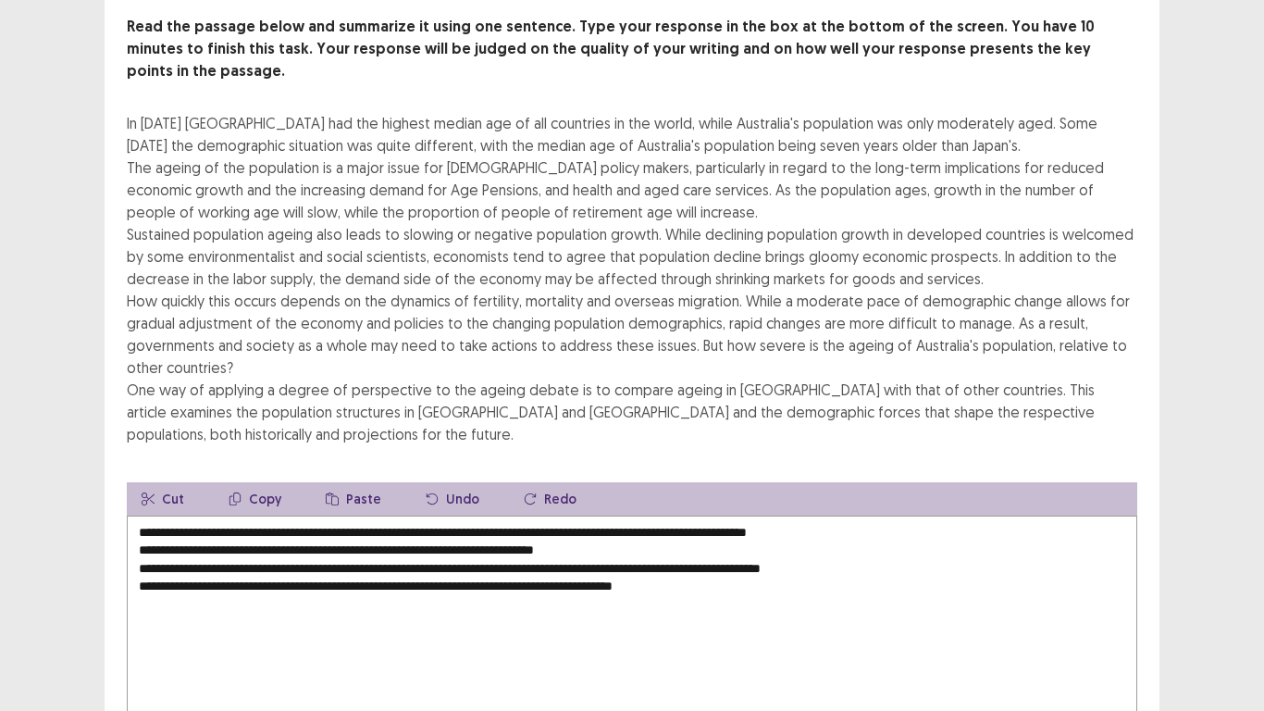
drag, startPoint x: 925, startPoint y: 540, endPoint x: 706, endPoint y: 537, distance: 219.3
click at [706, 537] on textarea "**********" at bounding box center [632, 617] width 1010 height 204
click at [744, 564] on textarea "**********" at bounding box center [632, 617] width 1010 height 204
click at [756, 560] on textarea "**********" at bounding box center [632, 617] width 1010 height 204
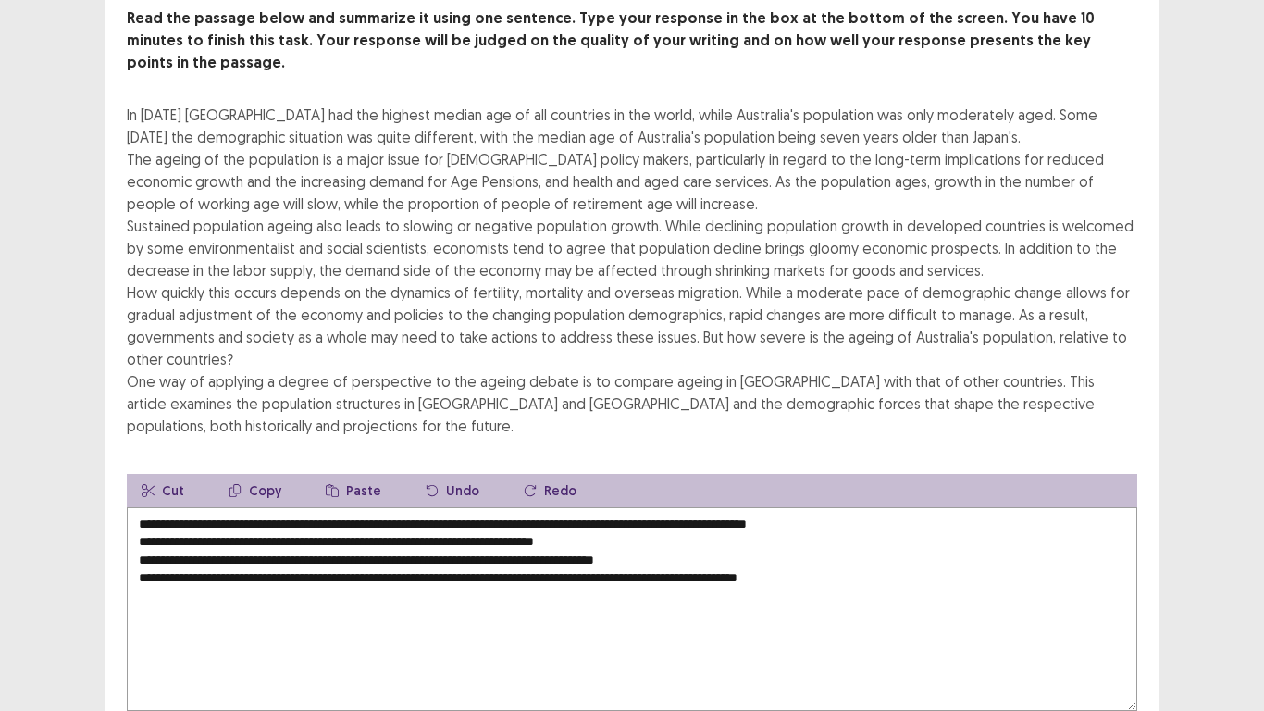
scroll to position [200, 0]
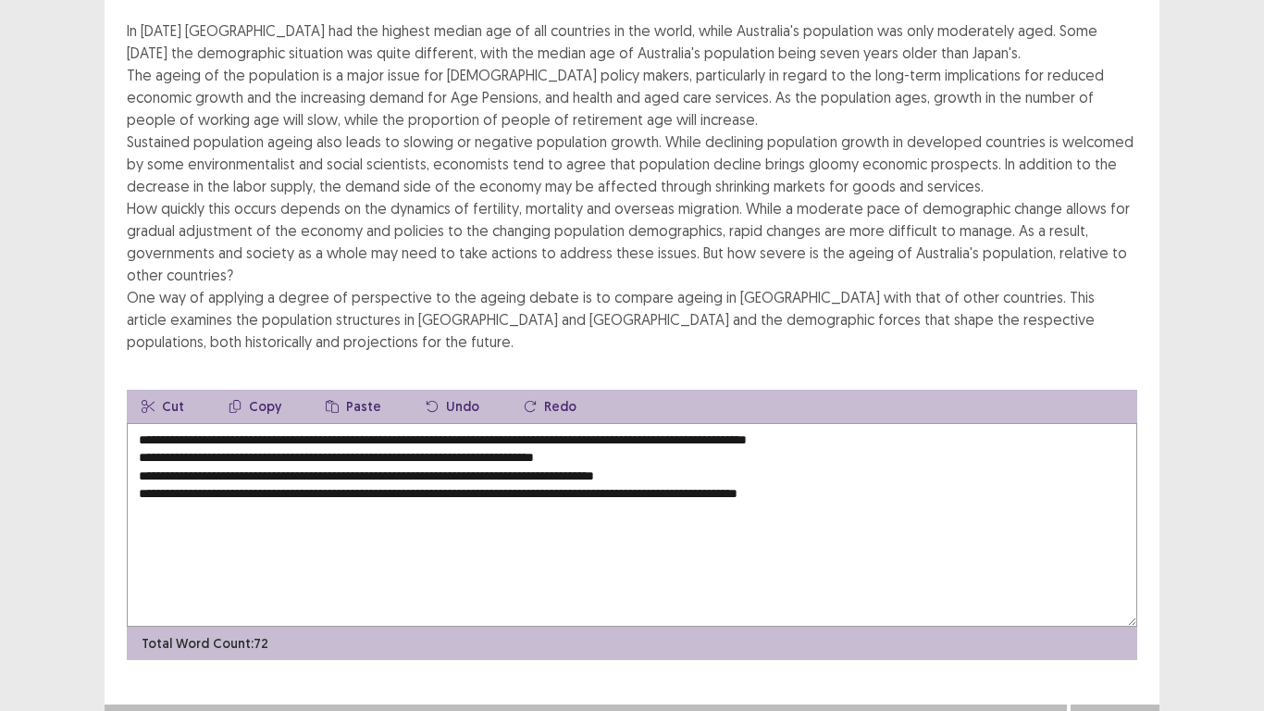
click at [138, 426] on textarea "**********" at bounding box center [632, 525] width 1010 height 204
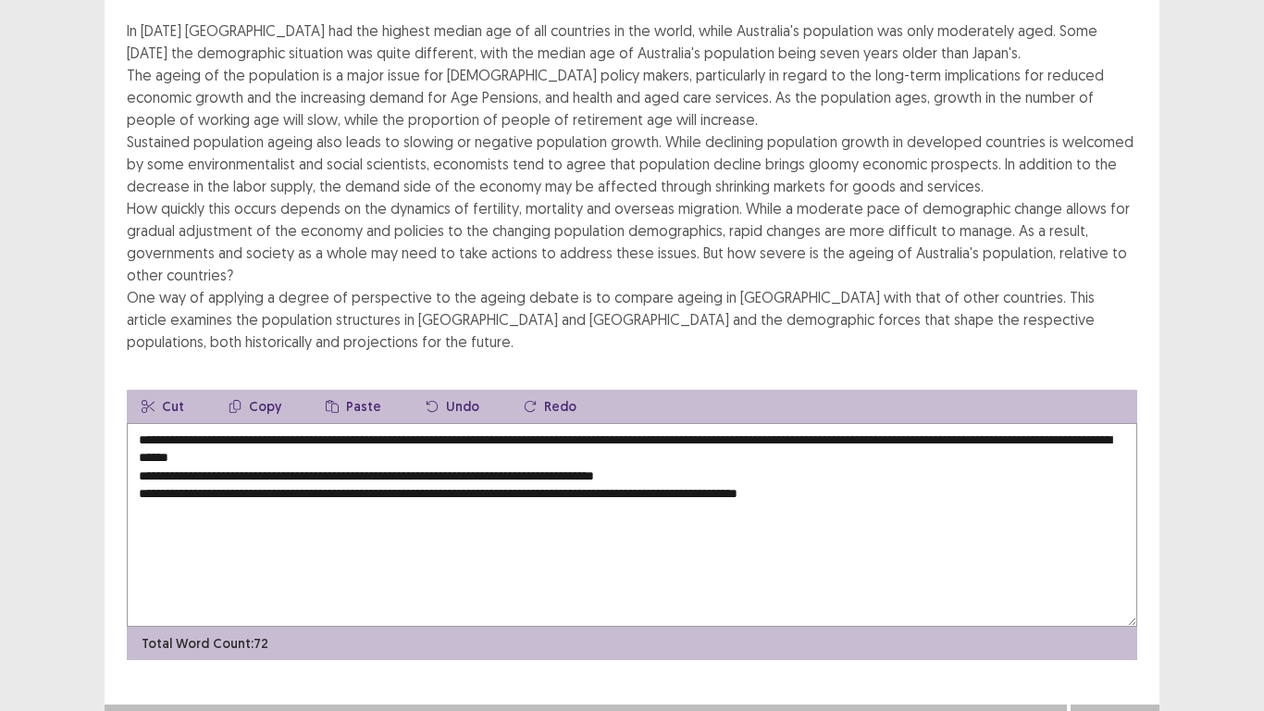
click at [139, 449] on textarea "**********" at bounding box center [632, 525] width 1010 height 204
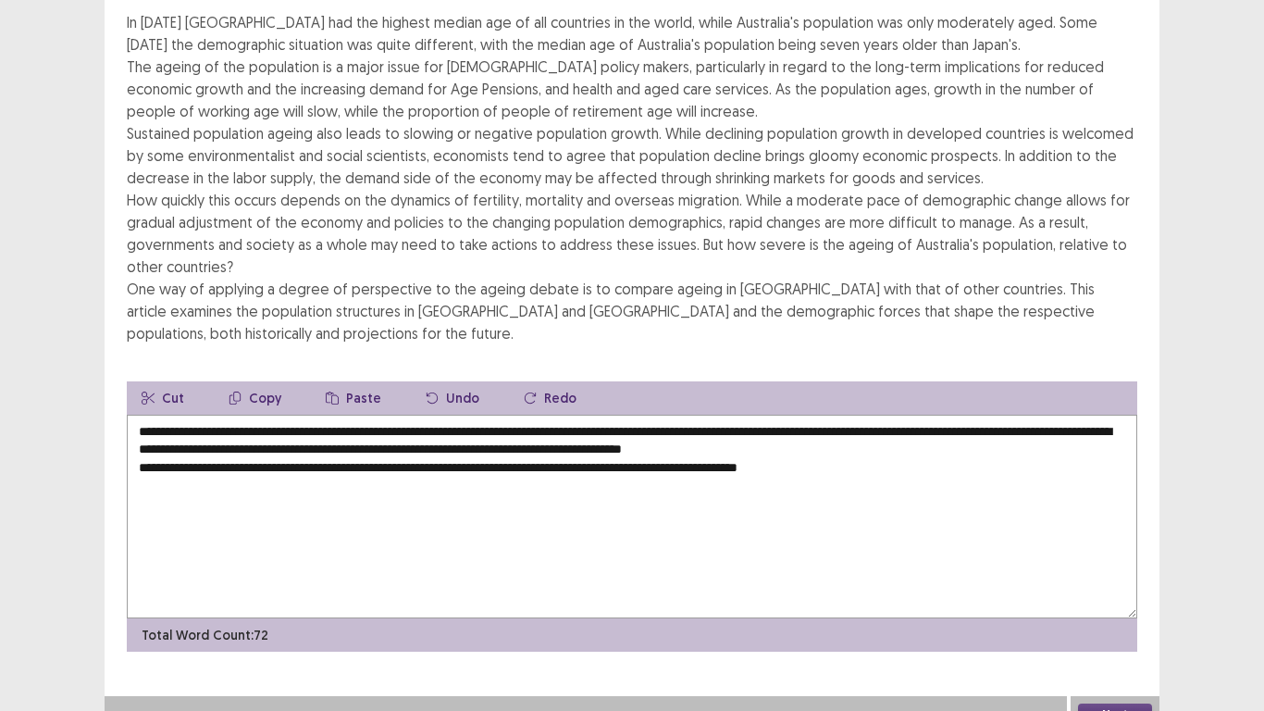
drag, startPoint x: 725, startPoint y: 426, endPoint x: 685, endPoint y: 426, distance: 40.7
click at [685, 426] on textarea "**********" at bounding box center [632, 517] width 1010 height 204
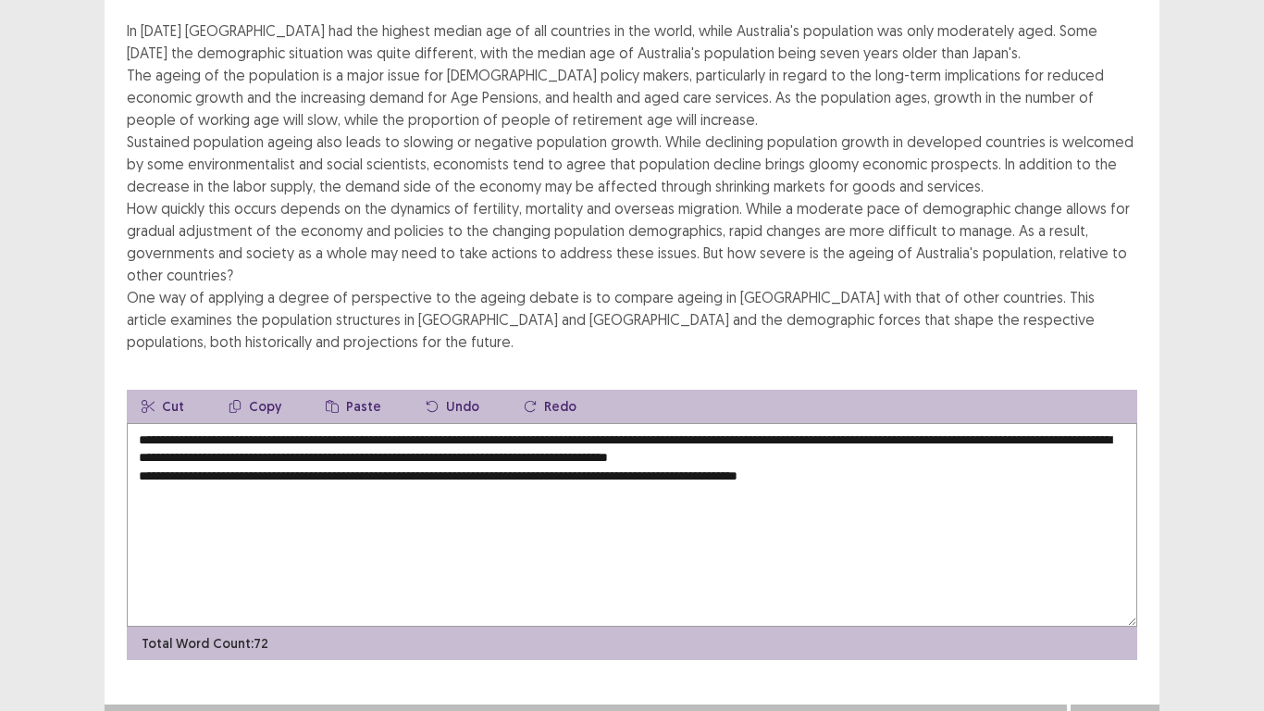
type textarea "**********"
click at [1104, 592] on div "Next" at bounding box center [1115, 722] width 89 height 37
click at [1111, 592] on button "Next" at bounding box center [1115, 723] width 74 height 22
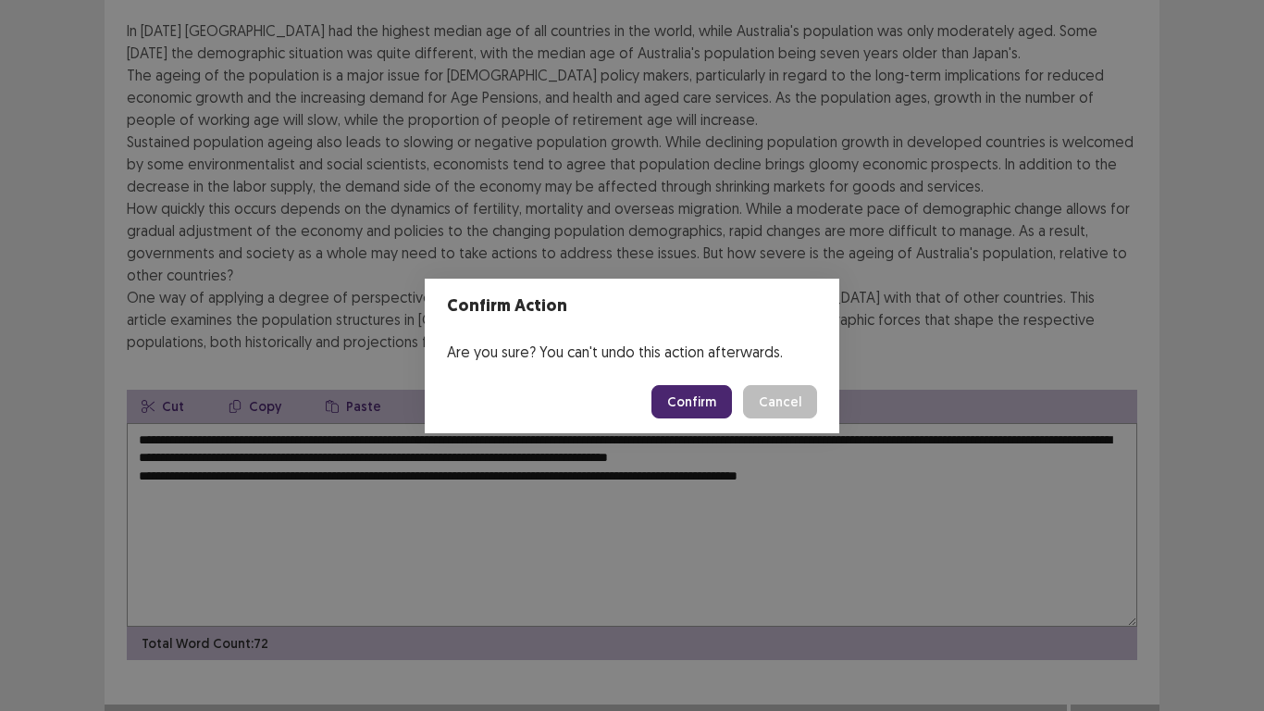
click at [690, 408] on button "Confirm" at bounding box center [691, 401] width 81 height 33
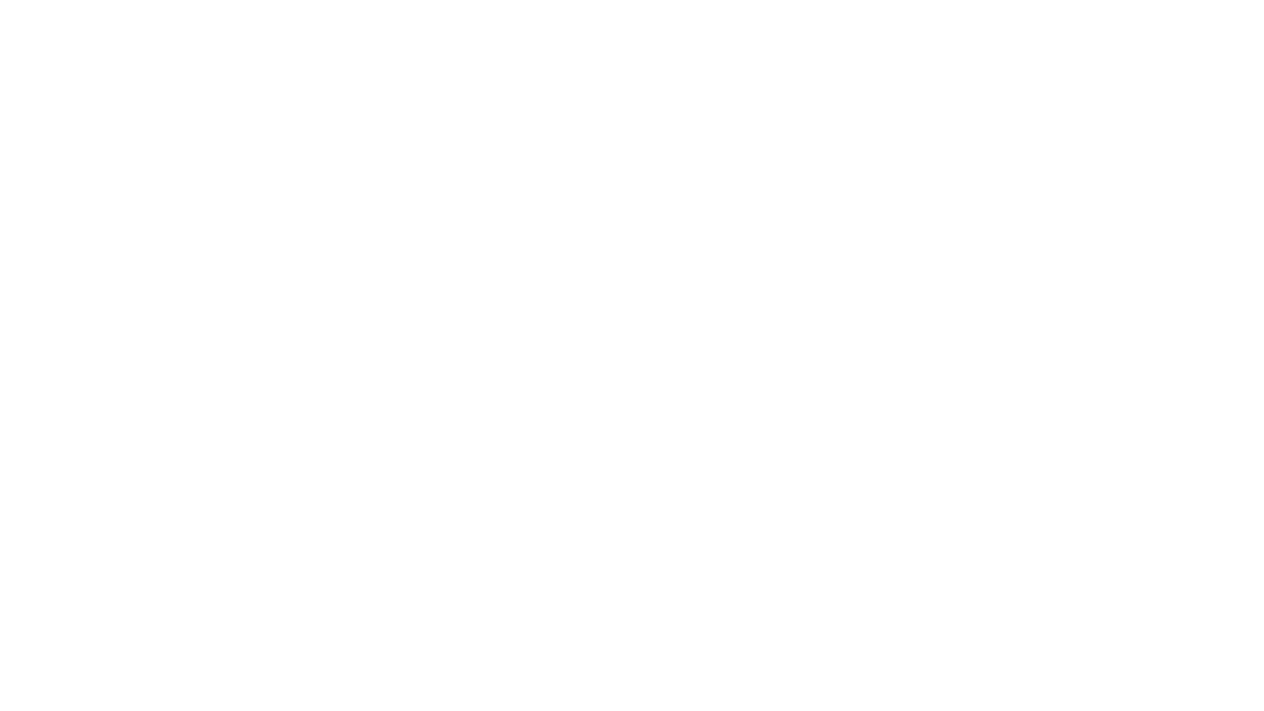
scroll to position [0, 0]
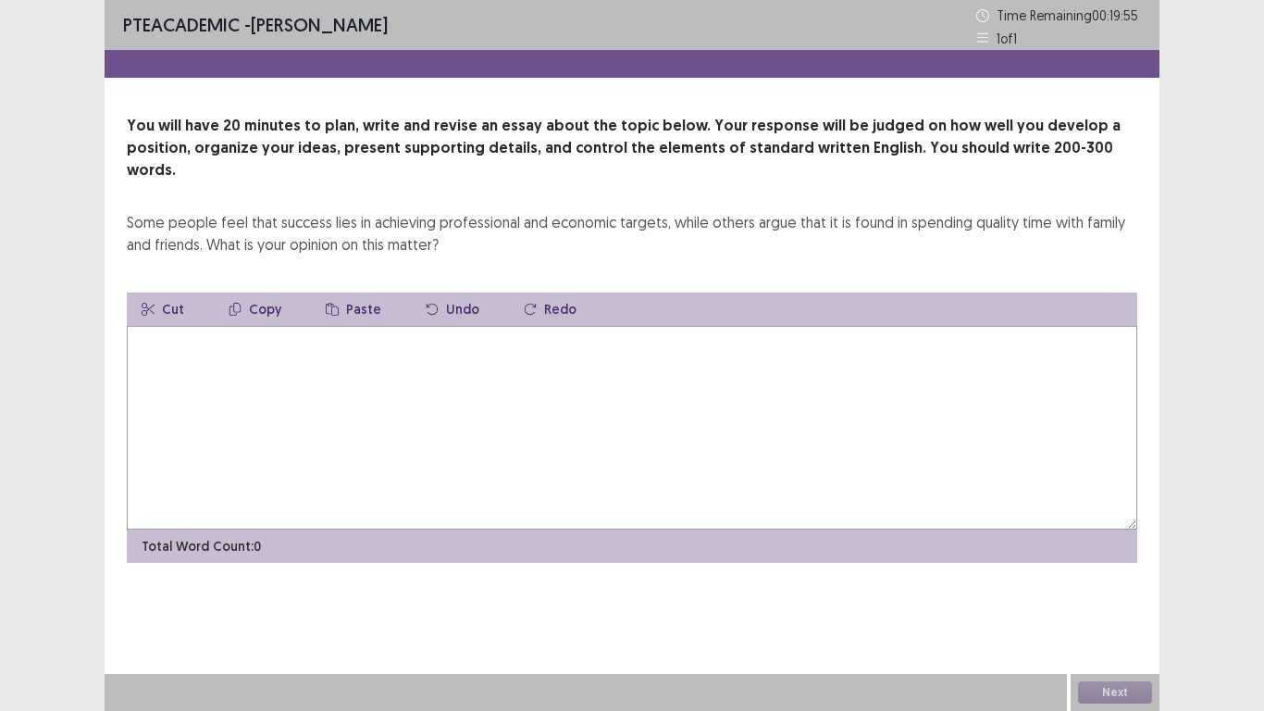
click at [626, 352] on textarea at bounding box center [632, 428] width 1010 height 204
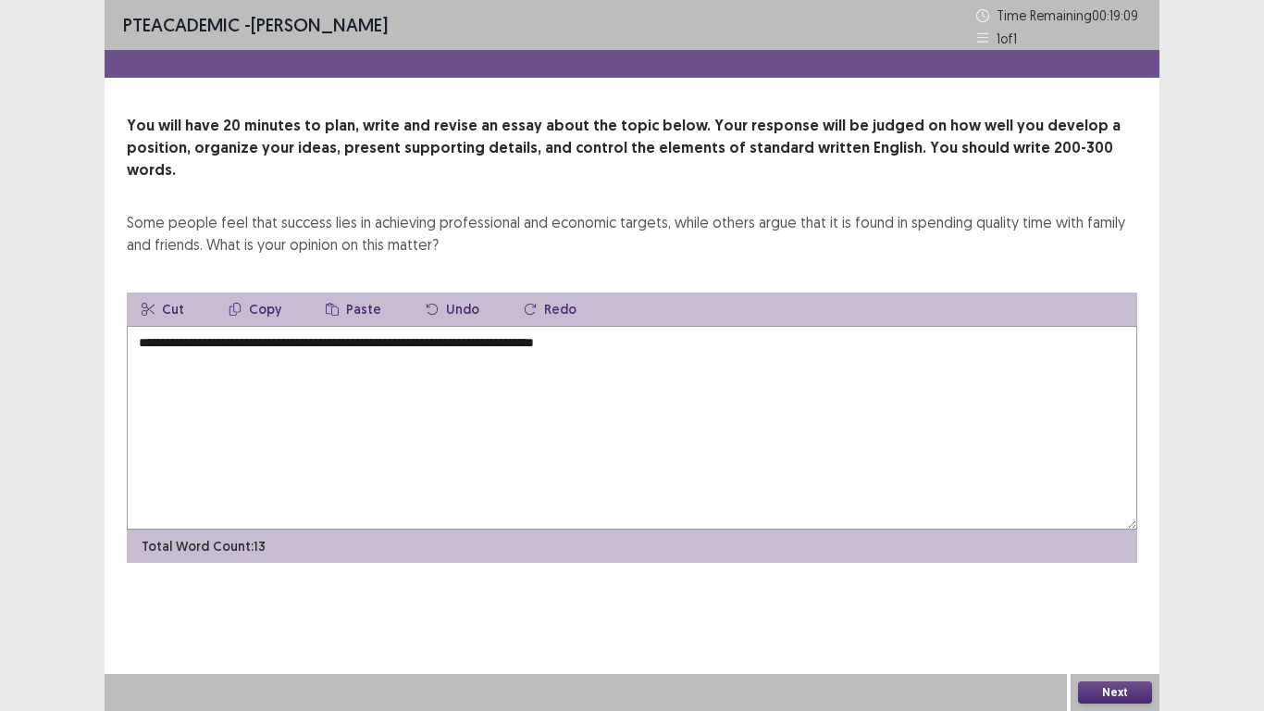
click at [452, 326] on textarea "**********" at bounding box center [632, 428] width 1010 height 204
click at [710, 333] on textarea "**********" at bounding box center [632, 428] width 1010 height 204
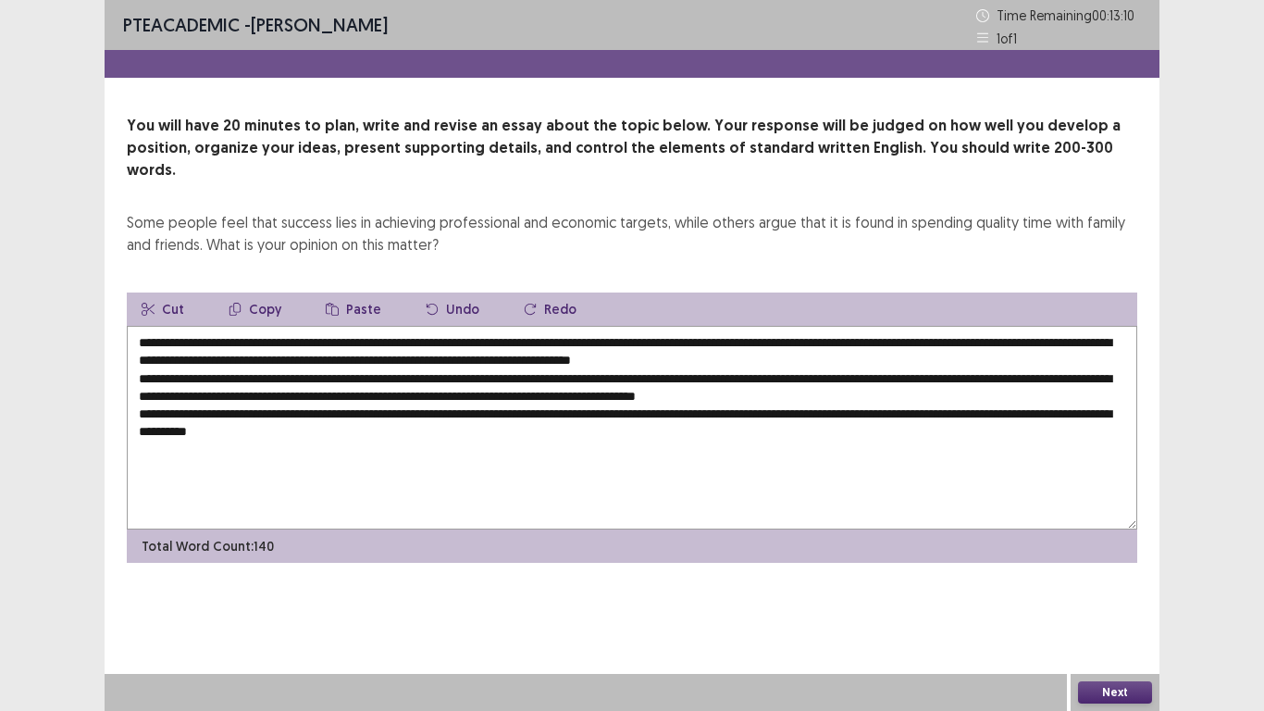
click at [457, 408] on textarea "**********" at bounding box center [632, 428] width 1010 height 204
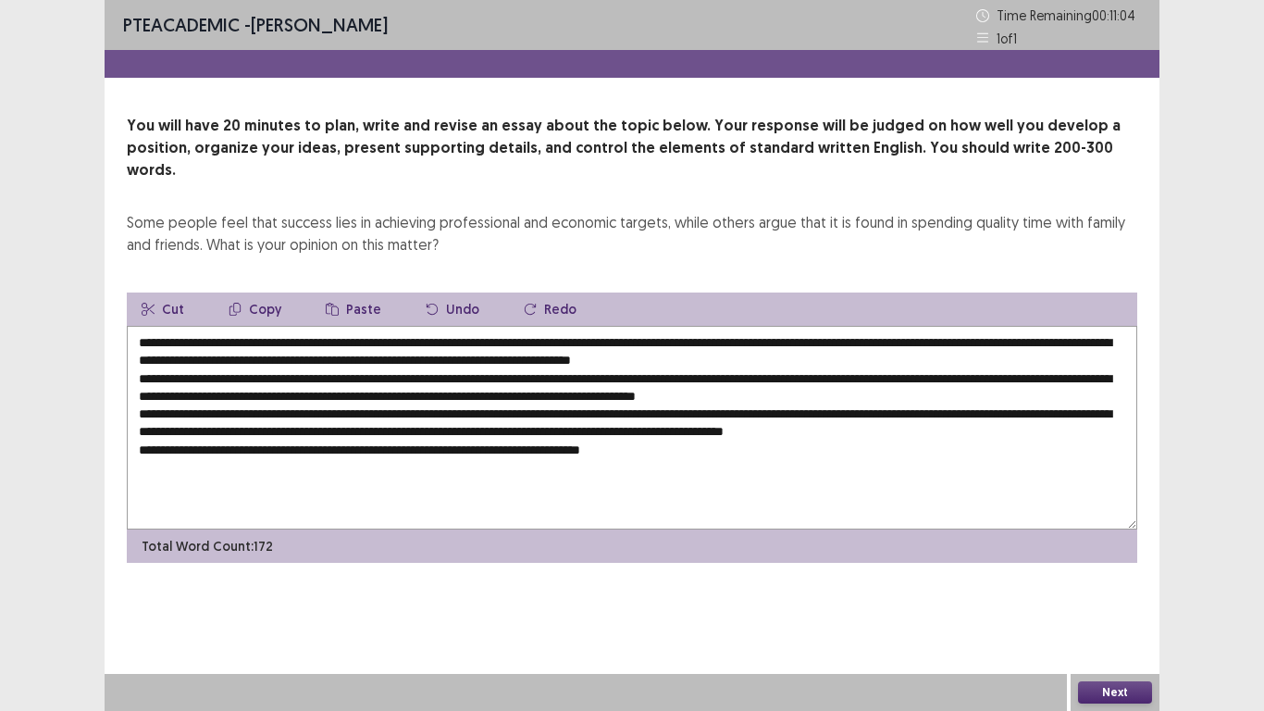
drag, startPoint x: 278, startPoint y: 319, endPoint x: 250, endPoint y: 316, distance: 28.0
click at [250, 326] on textarea at bounding box center [632, 428] width 1010 height 204
drag, startPoint x: 911, startPoint y: 332, endPoint x: 886, endPoint y: 336, distance: 26.2
click at [886, 336] on textarea at bounding box center [632, 428] width 1010 height 204
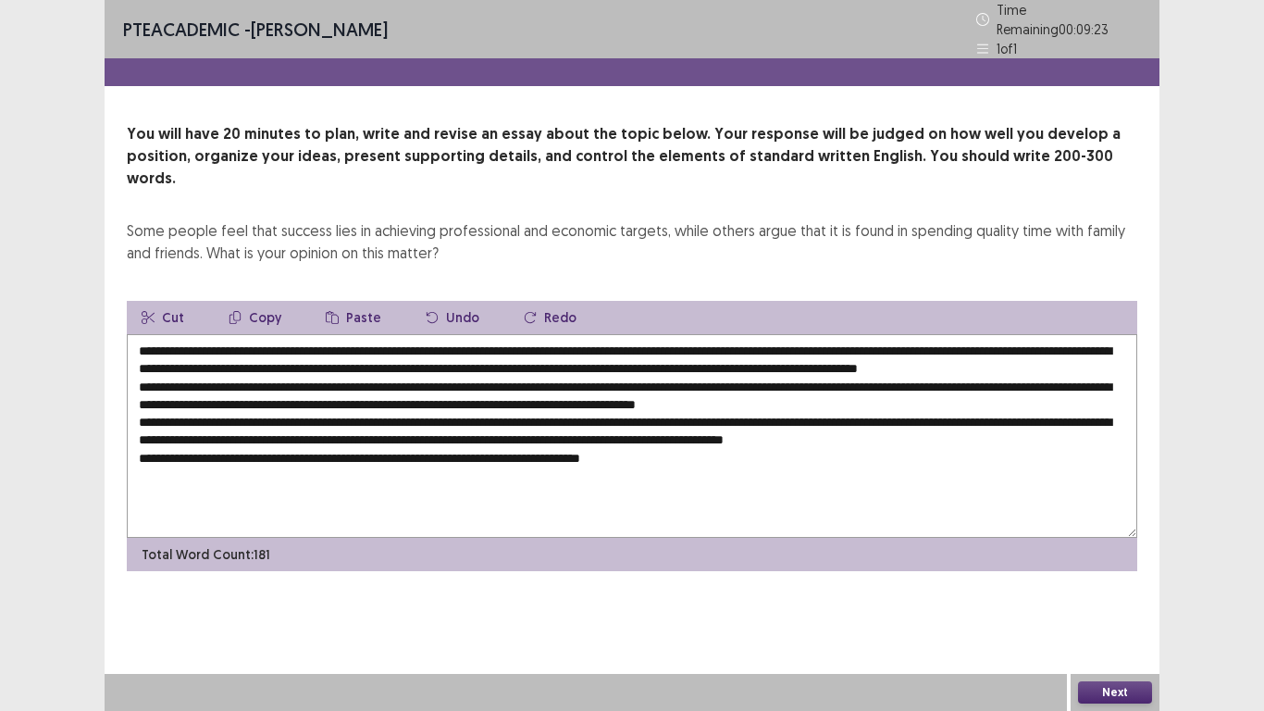
click at [633, 334] on textarea at bounding box center [632, 436] width 1010 height 204
drag, startPoint x: 673, startPoint y: 324, endPoint x: 321, endPoint y: 322, distance: 351.6
click at [247, 334] on textarea at bounding box center [632, 436] width 1010 height 204
drag, startPoint x: 438, startPoint y: 376, endPoint x: 403, endPoint y: 375, distance: 35.2
click at [403, 375] on textarea at bounding box center [632, 436] width 1010 height 204
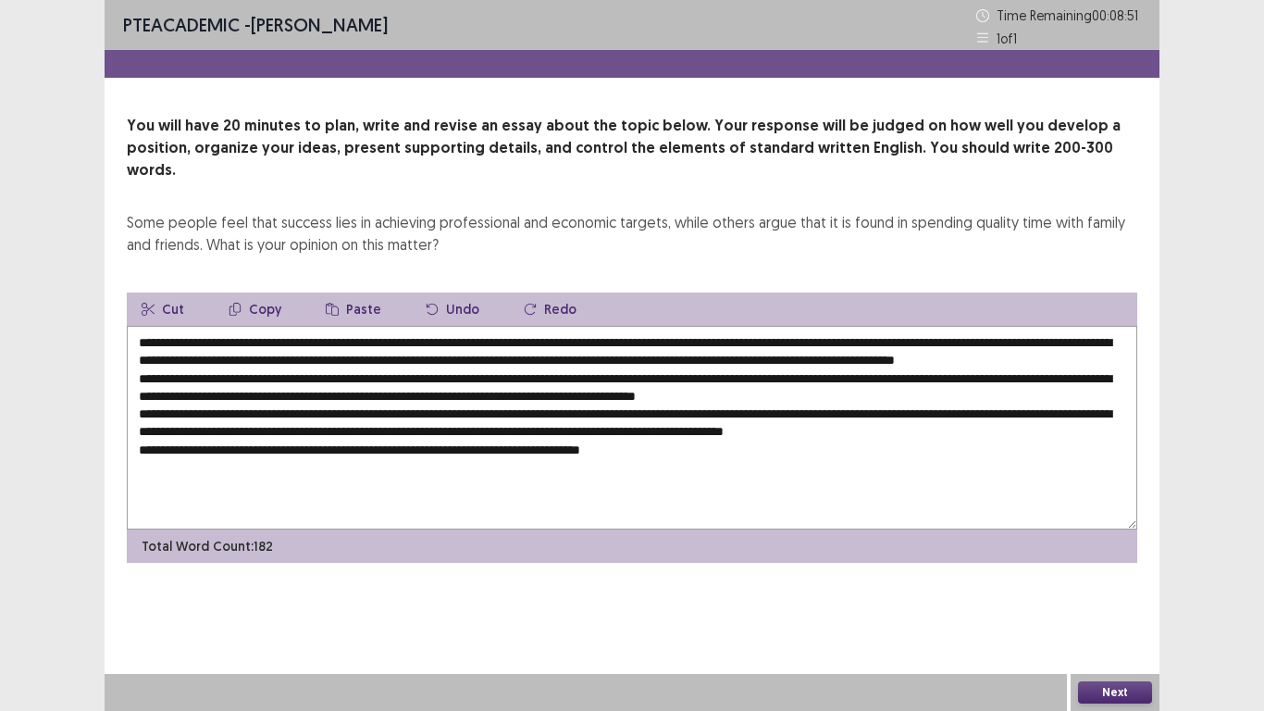
paste textarea "**********"
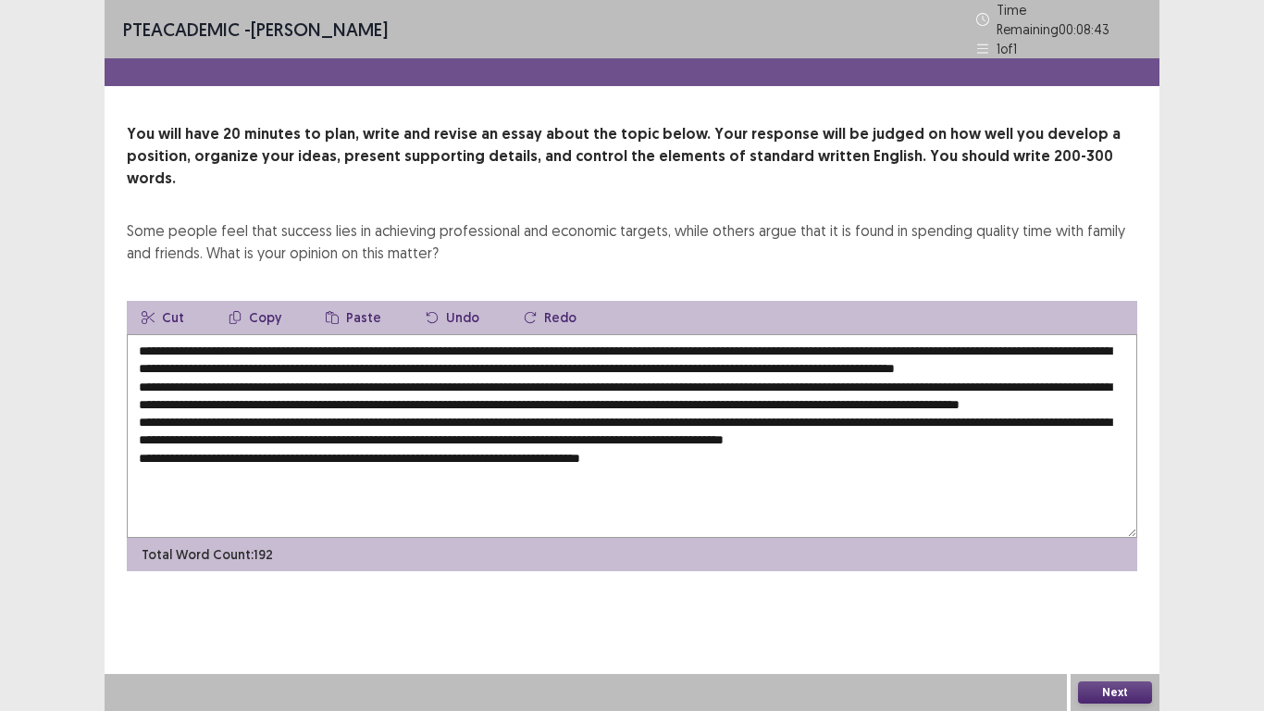
drag, startPoint x: 457, startPoint y: 429, endPoint x: 414, endPoint y: 428, distance: 43.5
click at [414, 428] on textarea at bounding box center [632, 436] width 1010 height 204
paste textarea "**********"
drag, startPoint x: 584, startPoint y: 480, endPoint x: 551, endPoint y: 480, distance: 33.3
click at [551, 480] on textarea at bounding box center [632, 436] width 1010 height 204
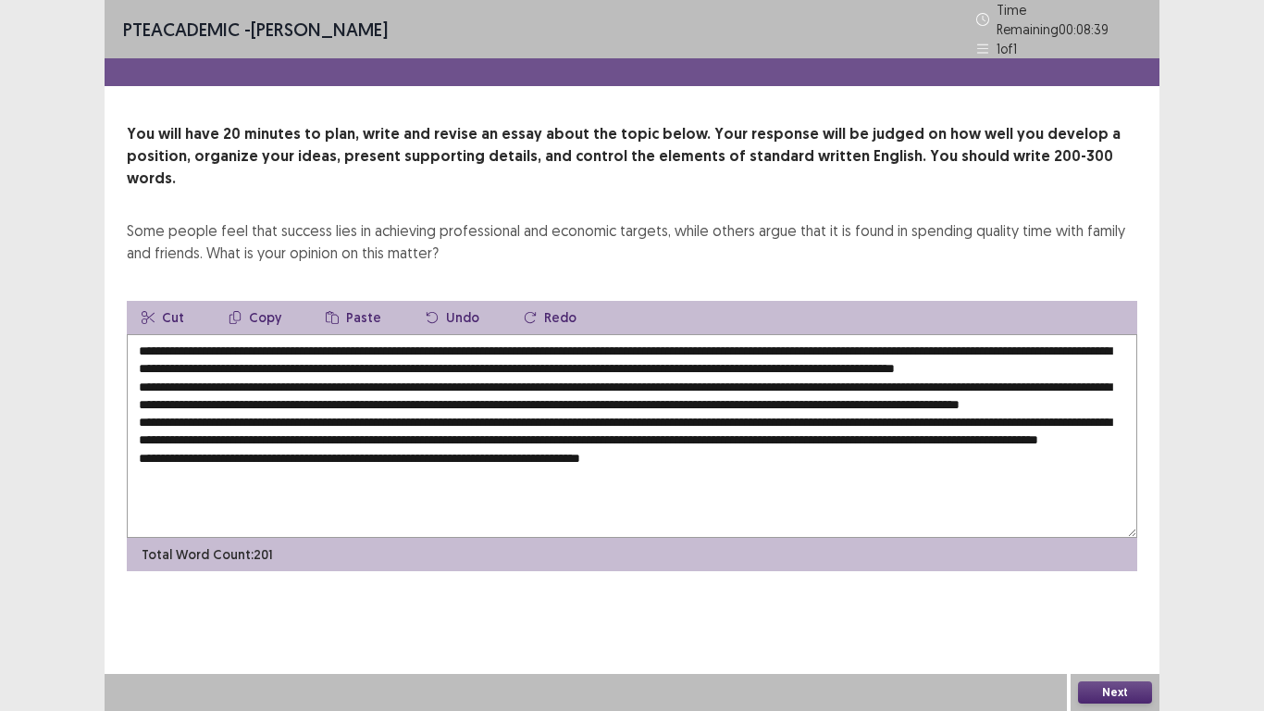
paste textarea "**********"
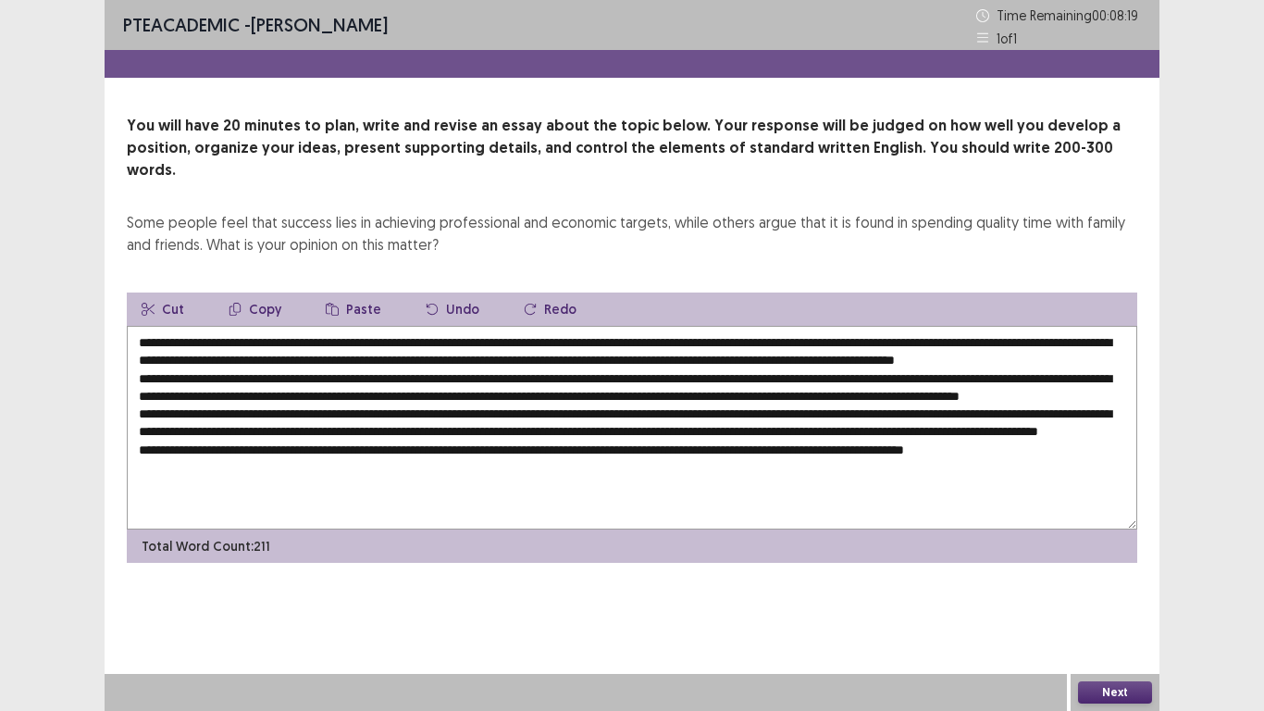
drag, startPoint x: 964, startPoint y: 334, endPoint x: 936, endPoint y: 341, distance: 28.7
click at [936, 341] on textarea at bounding box center [632, 428] width 1010 height 204
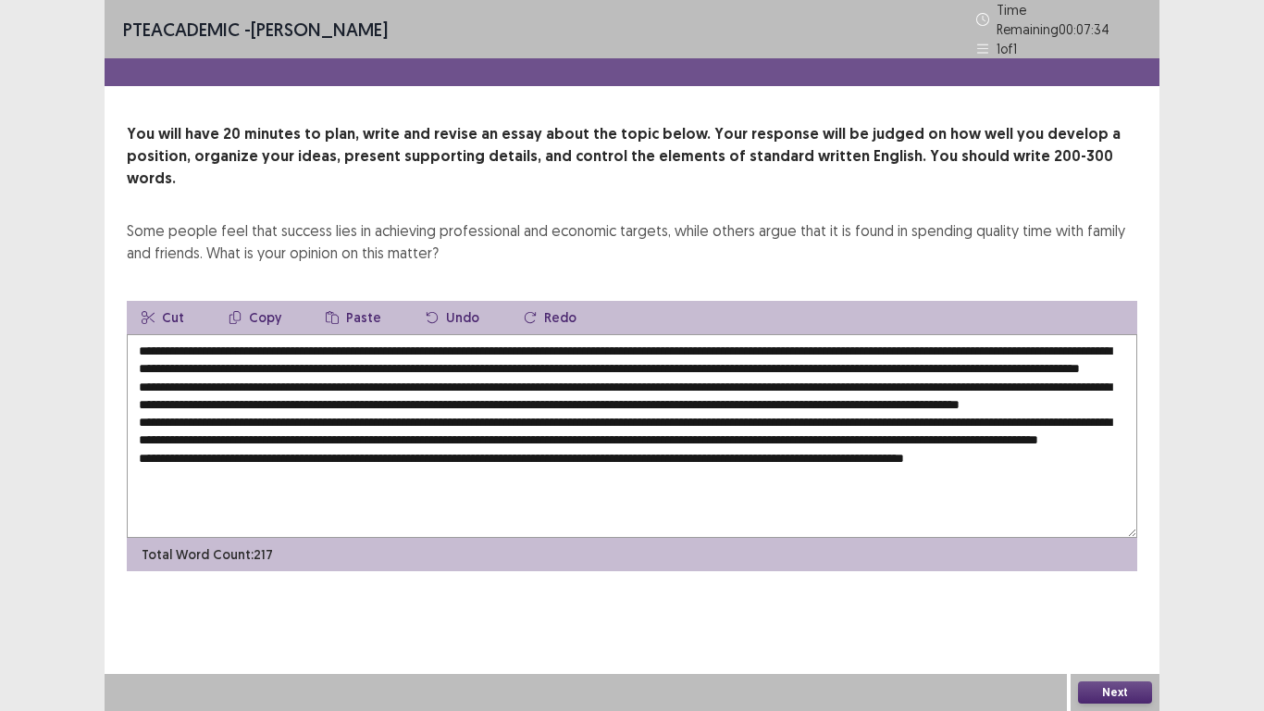
drag, startPoint x: 292, startPoint y: 356, endPoint x: 274, endPoint y: 358, distance: 18.6
click at [262, 360] on textarea at bounding box center [632, 436] width 1010 height 204
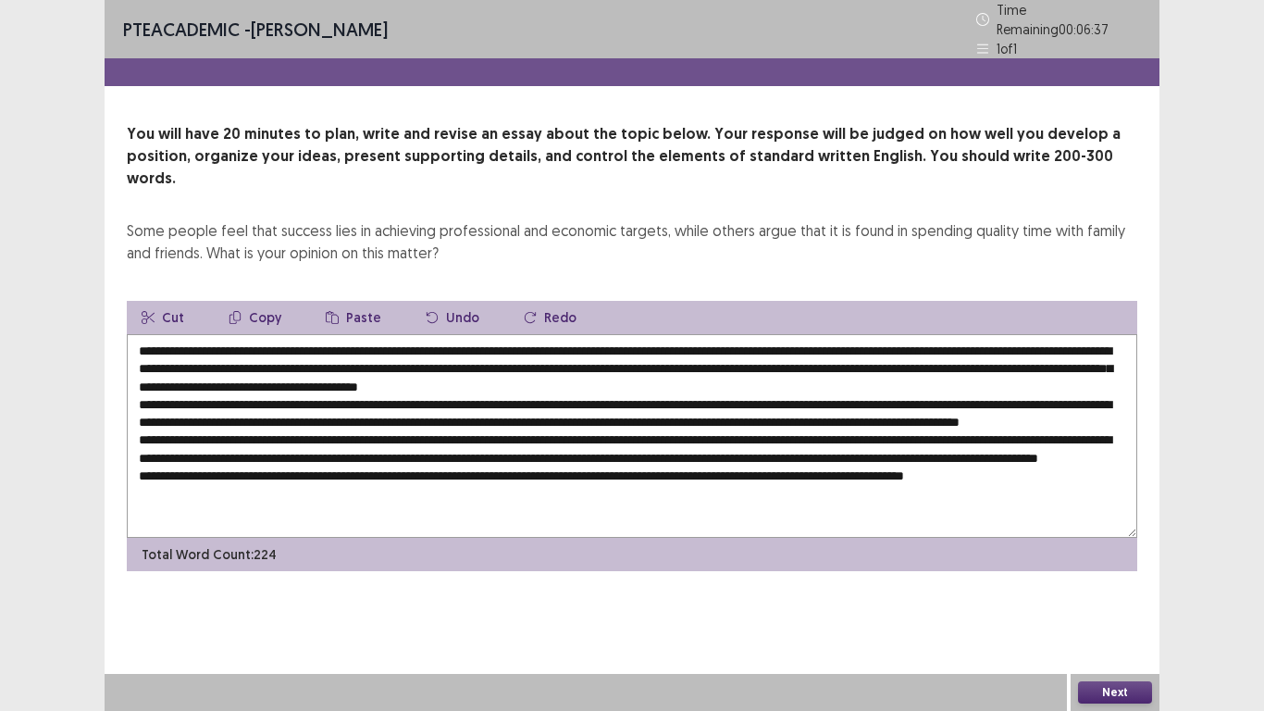
click at [462, 412] on textarea at bounding box center [632, 436] width 1010 height 204
drag, startPoint x: 305, startPoint y: 391, endPoint x: 276, endPoint y: 392, distance: 29.7
click at [276, 392] on textarea at bounding box center [632, 436] width 1010 height 204
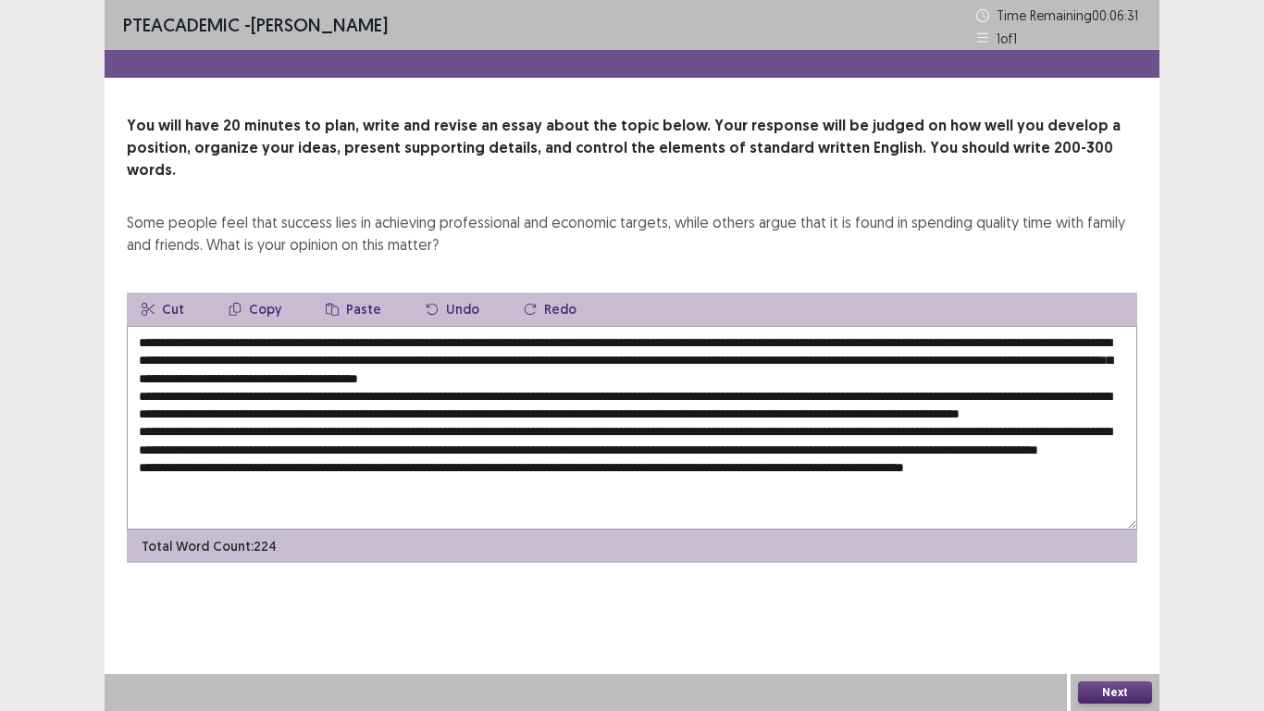
click at [338, 378] on textarea at bounding box center [632, 428] width 1010 height 204
drag, startPoint x: 201, startPoint y: 358, endPoint x: 933, endPoint y: 341, distance: 732.2
click at [933, 341] on textarea at bounding box center [632, 428] width 1010 height 204
drag, startPoint x: 303, startPoint y: 391, endPoint x: 276, endPoint y: 392, distance: 26.9
click at [276, 392] on textarea at bounding box center [632, 428] width 1010 height 204
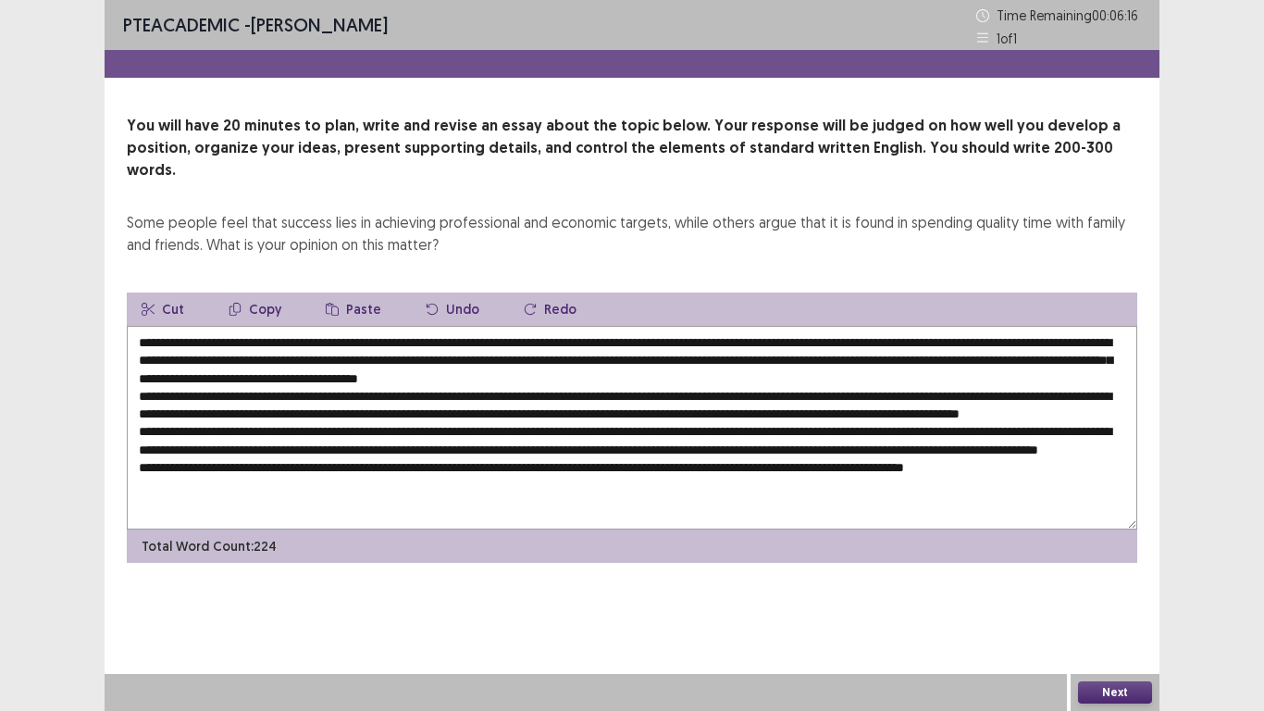
paste textarea "**********"
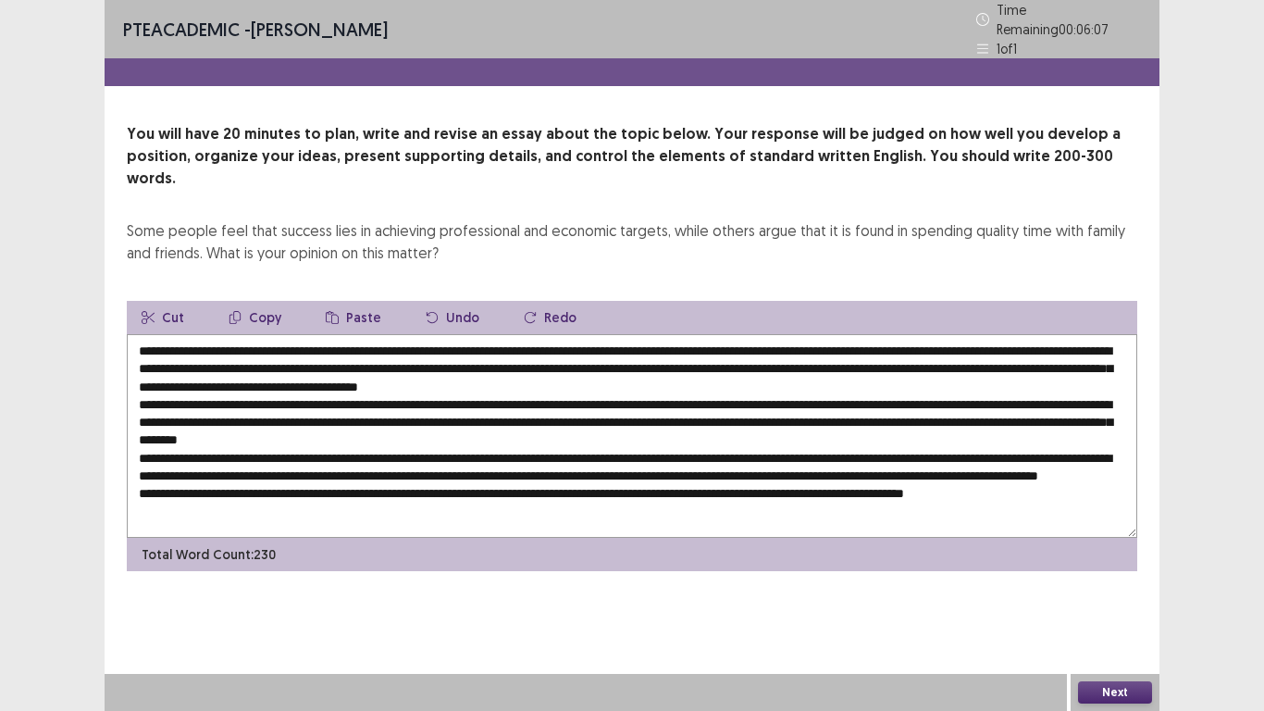
drag, startPoint x: 787, startPoint y: 393, endPoint x: 713, endPoint y: 397, distance: 73.2
click at [713, 397] on textarea at bounding box center [632, 436] width 1010 height 204
click at [626, 411] on textarea at bounding box center [632, 436] width 1010 height 204
drag, startPoint x: 793, startPoint y: 391, endPoint x: 713, endPoint y: 392, distance: 80.5
click at [713, 392] on textarea at bounding box center [632, 436] width 1010 height 204
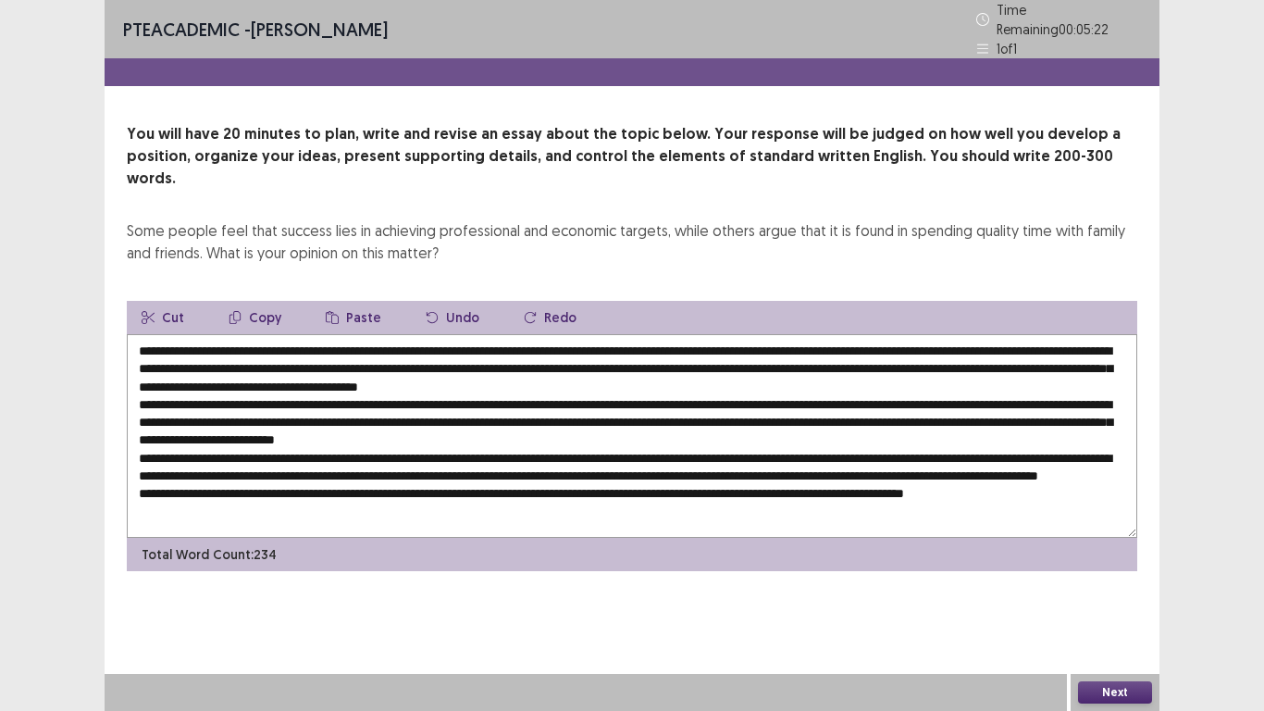
drag, startPoint x: 311, startPoint y: 407, endPoint x: 263, endPoint y: 407, distance: 48.1
click at [263, 407] on textarea at bounding box center [632, 436] width 1010 height 204
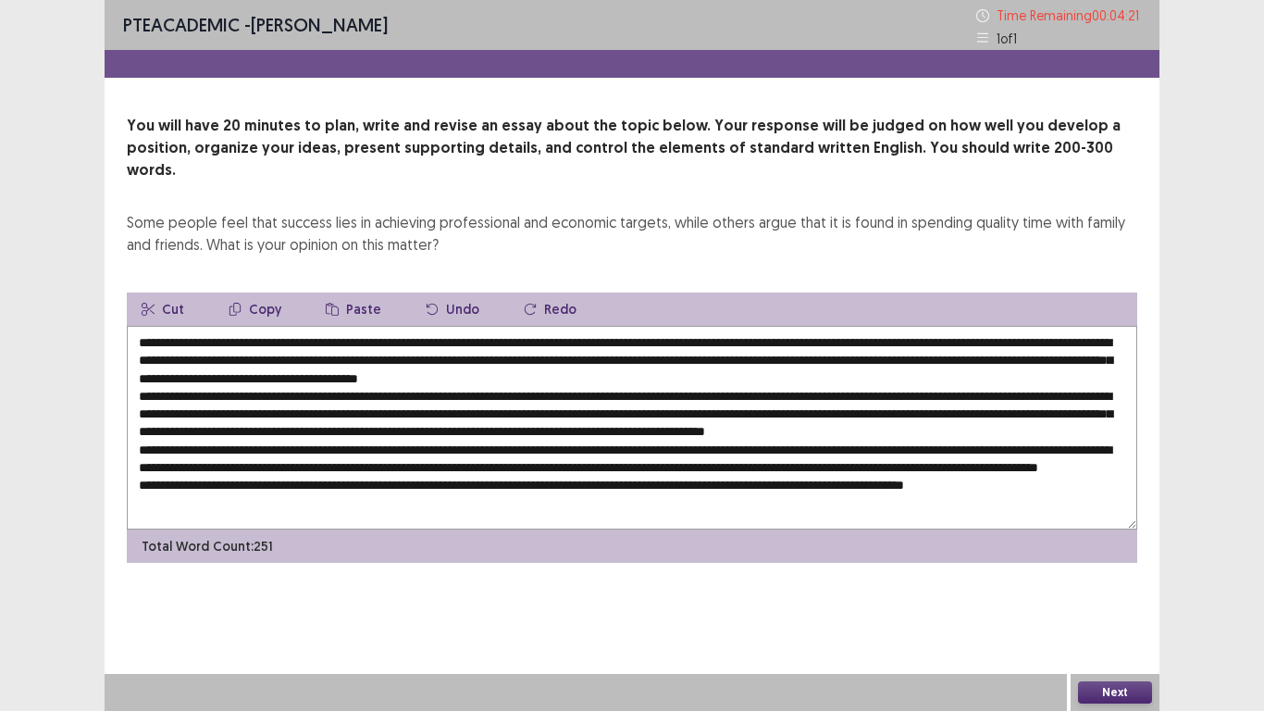
click at [553, 442] on textarea at bounding box center [632, 428] width 1010 height 204
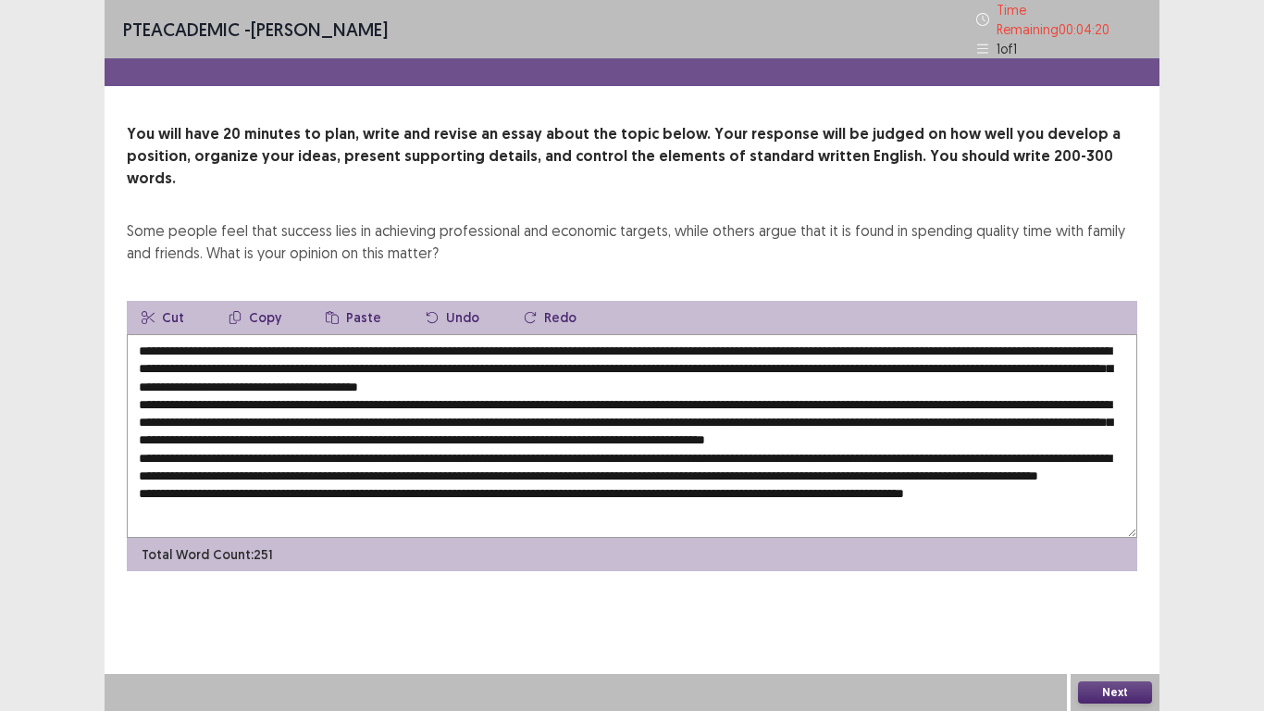
scroll to position [9, 0]
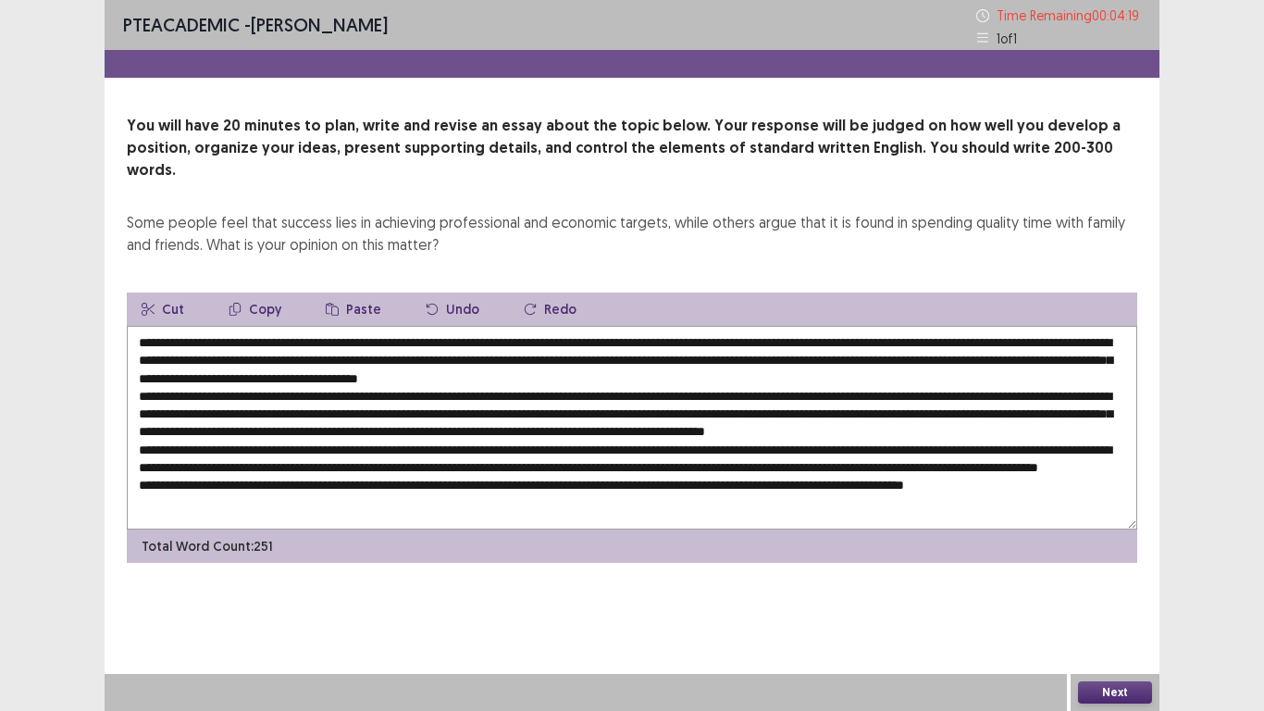
click at [571, 462] on textarea at bounding box center [632, 428] width 1010 height 204
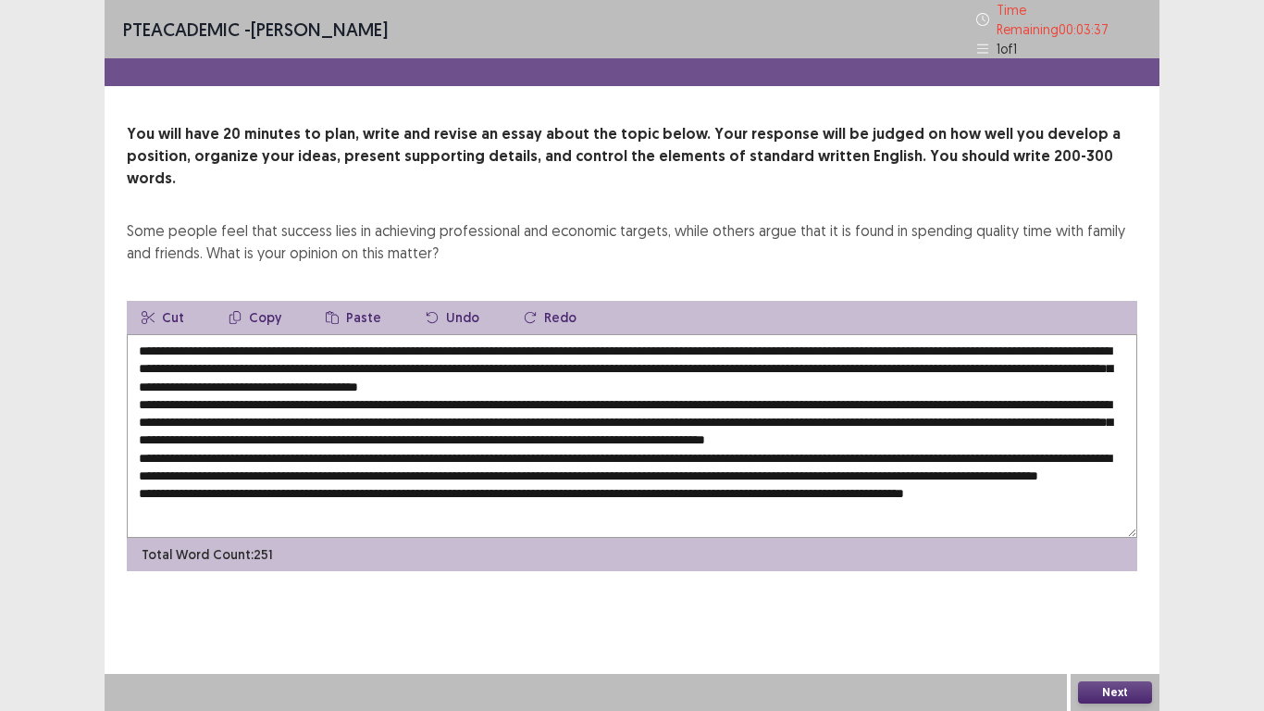
drag, startPoint x: 601, startPoint y: 348, endPoint x: 309, endPoint y: 355, distance: 292.5
click at [233, 352] on textarea at bounding box center [632, 436] width 1010 height 204
click at [456, 460] on textarea at bounding box center [632, 436] width 1010 height 204
drag, startPoint x: 558, startPoint y: 453, endPoint x: 526, endPoint y: 456, distance: 32.6
click at [526, 456] on textarea at bounding box center [632, 436] width 1010 height 204
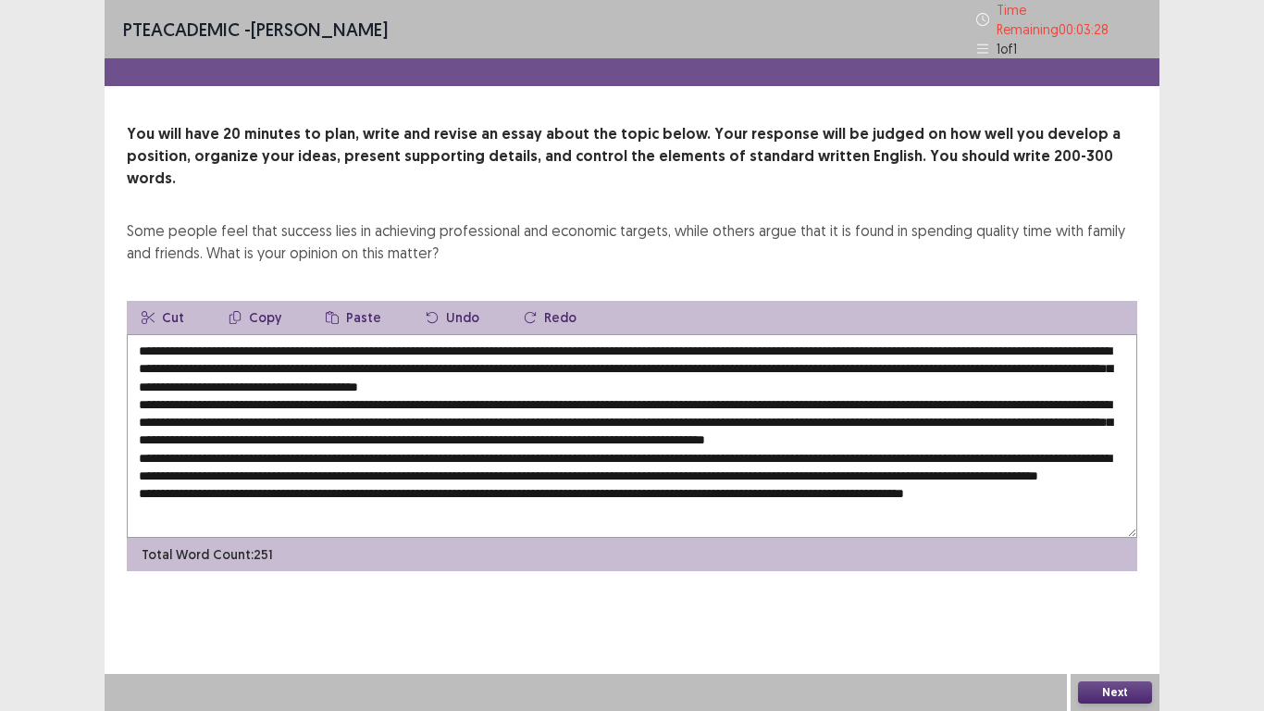
paste textarea "**********"
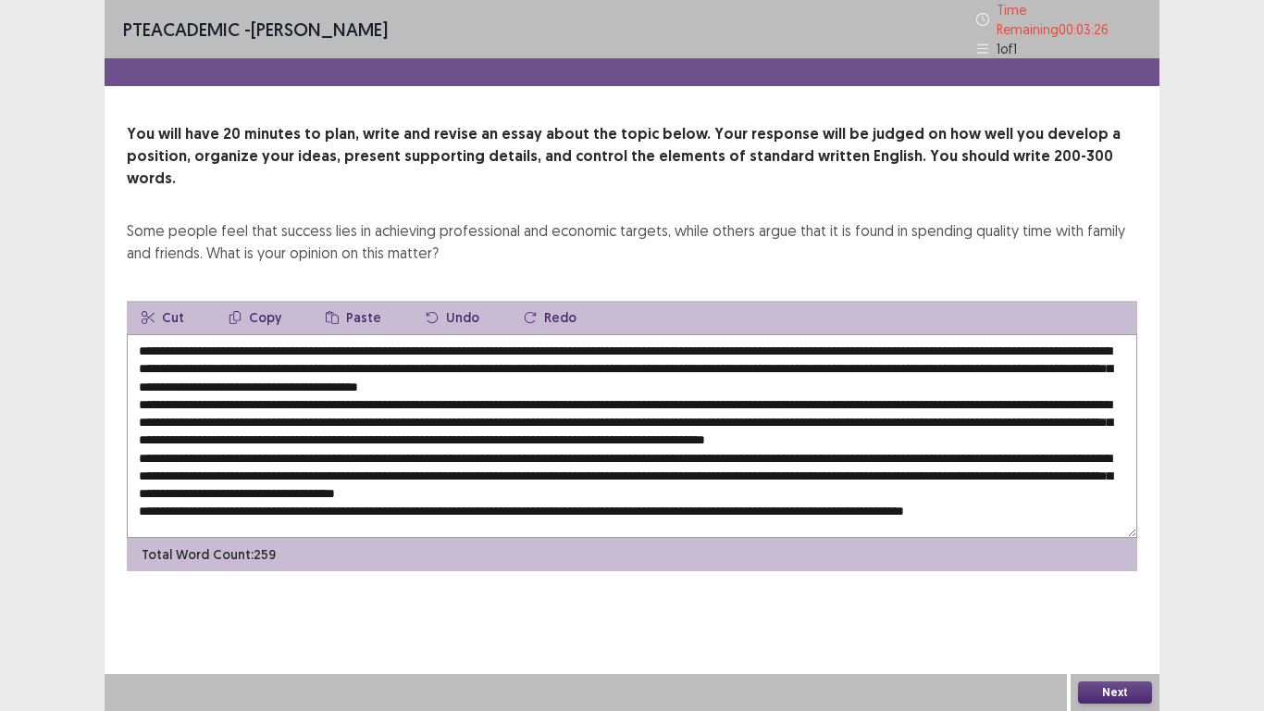
click at [556, 457] on textarea at bounding box center [632, 436] width 1010 height 204
click at [865, 469] on textarea at bounding box center [632, 436] width 1010 height 204
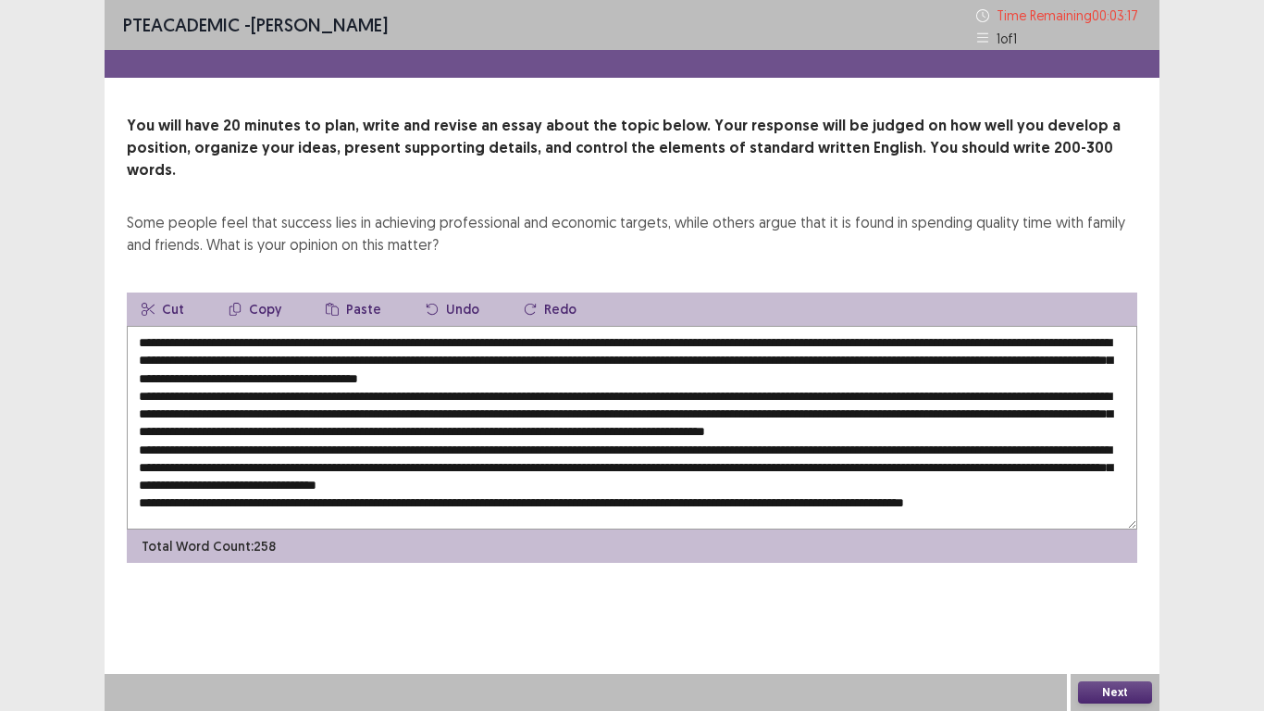
click at [762, 474] on textarea at bounding box center [632, 428] width 1010 height 204
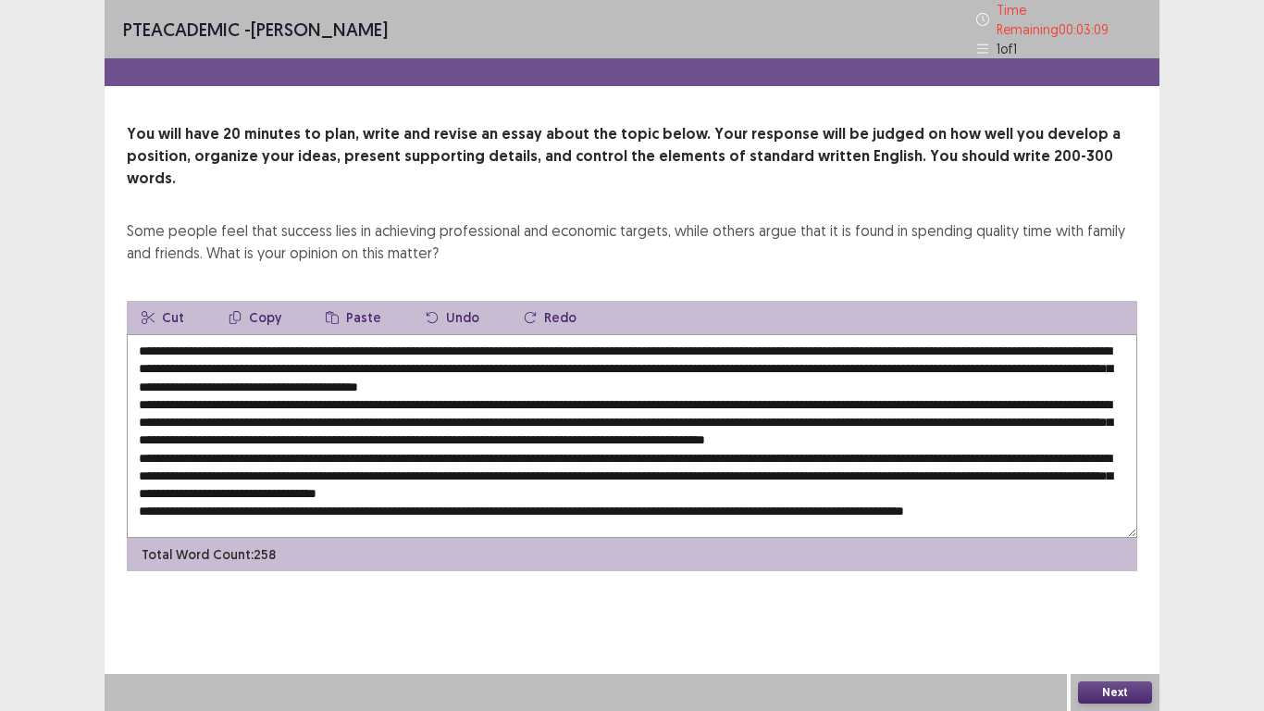
drag, startPoint x: 671, startPoint y: 323, endPoint x: 246, endPoint y: 320, distance: 424.8
click at [246, 334] on textarea at bounding box center [632, 436] width 1010 height 204
click at [734, 365] on textarea at bounding box center [632, 436] width 1010 height 204
drag, startPoint x: 758, startPoint y: 468, endPoint x: 731, endPoint y: 474, distance: 27.4
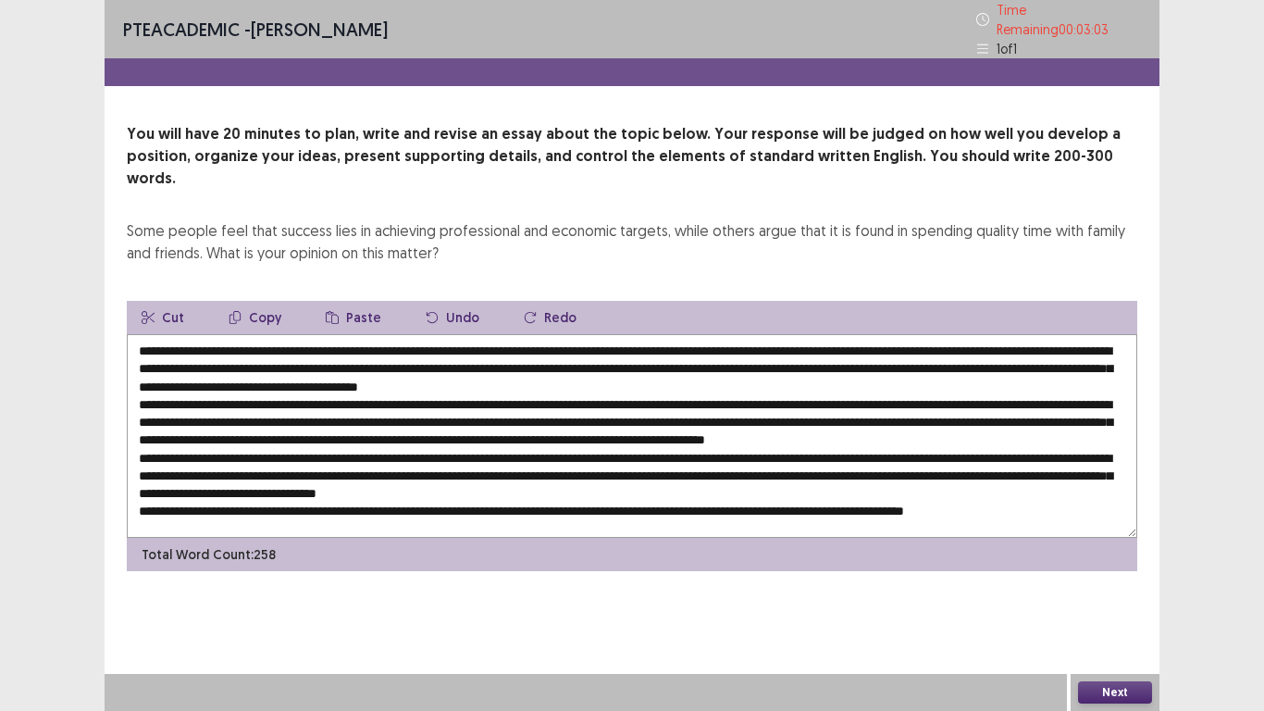
click at [731, 474] on textarea at bounding box center [632, 436] width 1010 height 204
click at [745, 475] on textarea at bounding box center [632, 436] width 1010 height 204
drag, startPoint x: 760, startPoint y: 472, endPoint x: 726, endPoint y: 469, distance: 33.4
click at [726, 469] on textarea at bounding box center [632, 436] width 1010 height 204
paste textarea "**********"
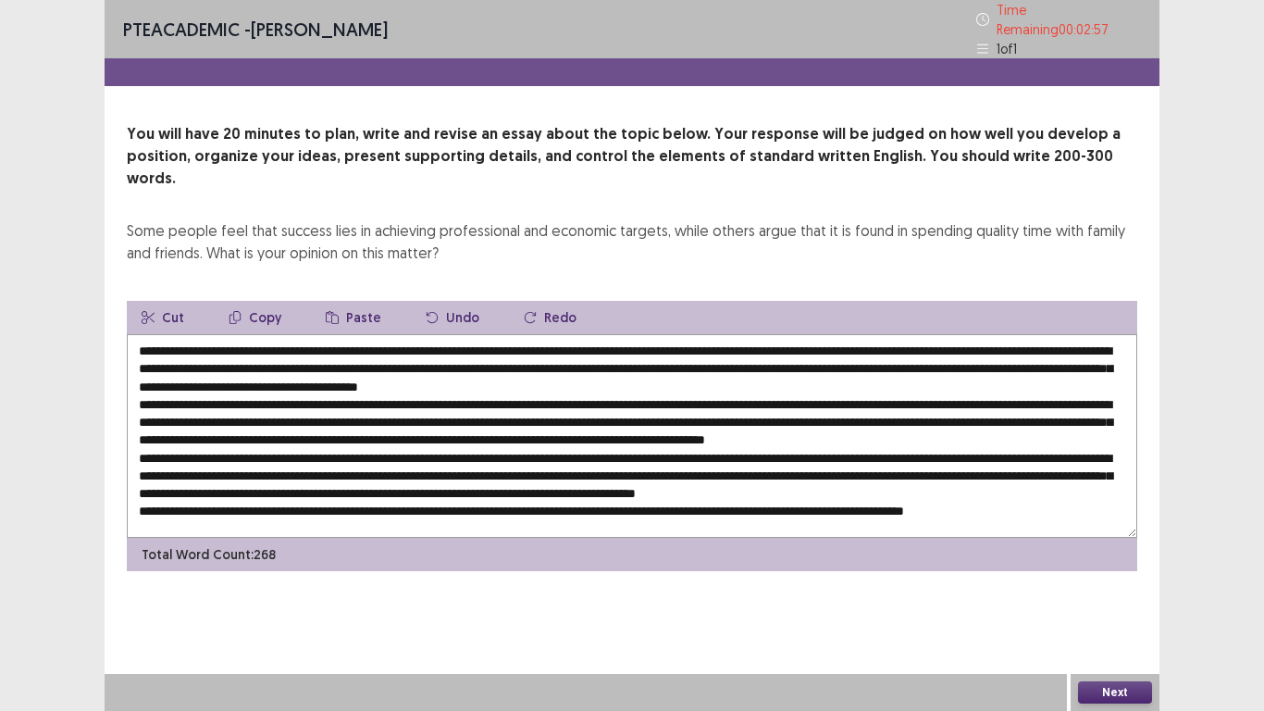
scroll to position [27, 0]
click at [554, 460] on textarea at bounding box center [632, 436] width 1010 height 204
drag, startPoint x: 552, startPoint y: 453, endPoint x: 724, endPoint y: 486, distance: 174.2
click at [504, 457] on textarea at bounding box center [632, 436] width 1010 height 204
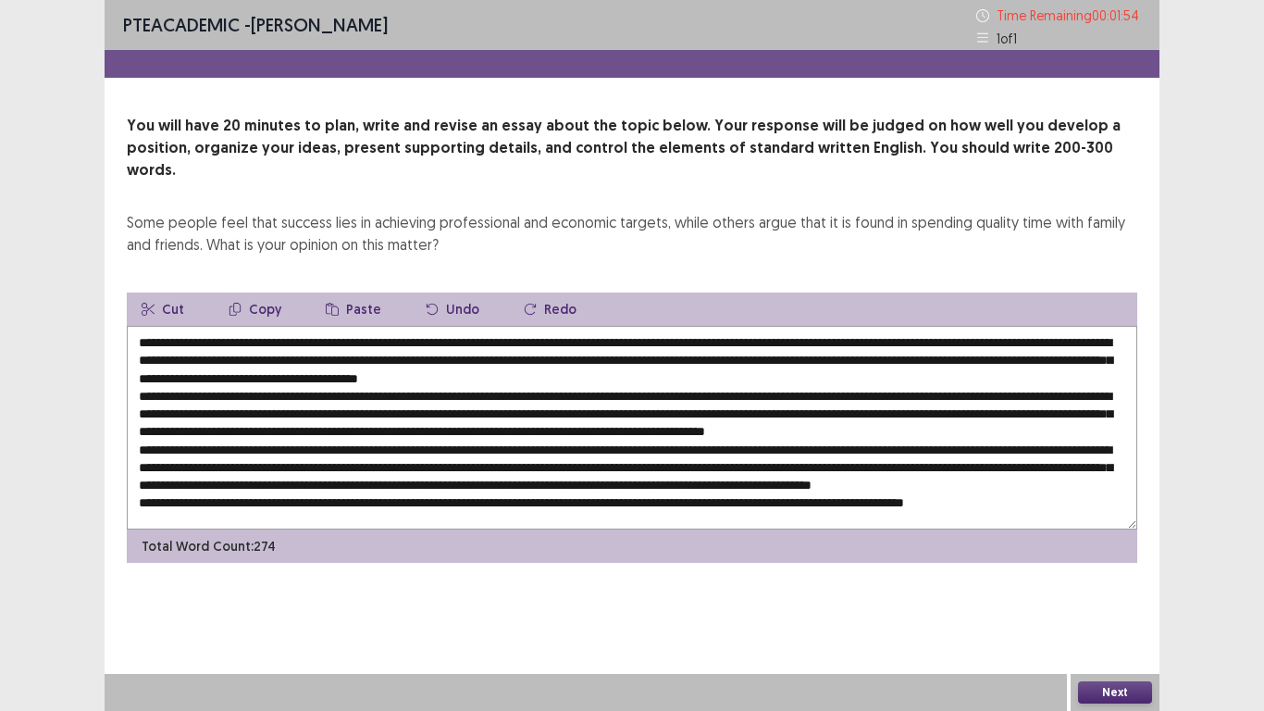
click at [261, 476] on textarea at bounding box center [632, 428] width 1010 height 204
click at [545, 329] on textarea at bounding box center [632, 428] width 1010 height 204
click at [847, 490] on textarea at bounding box center [632, 428] width 1010 height 204
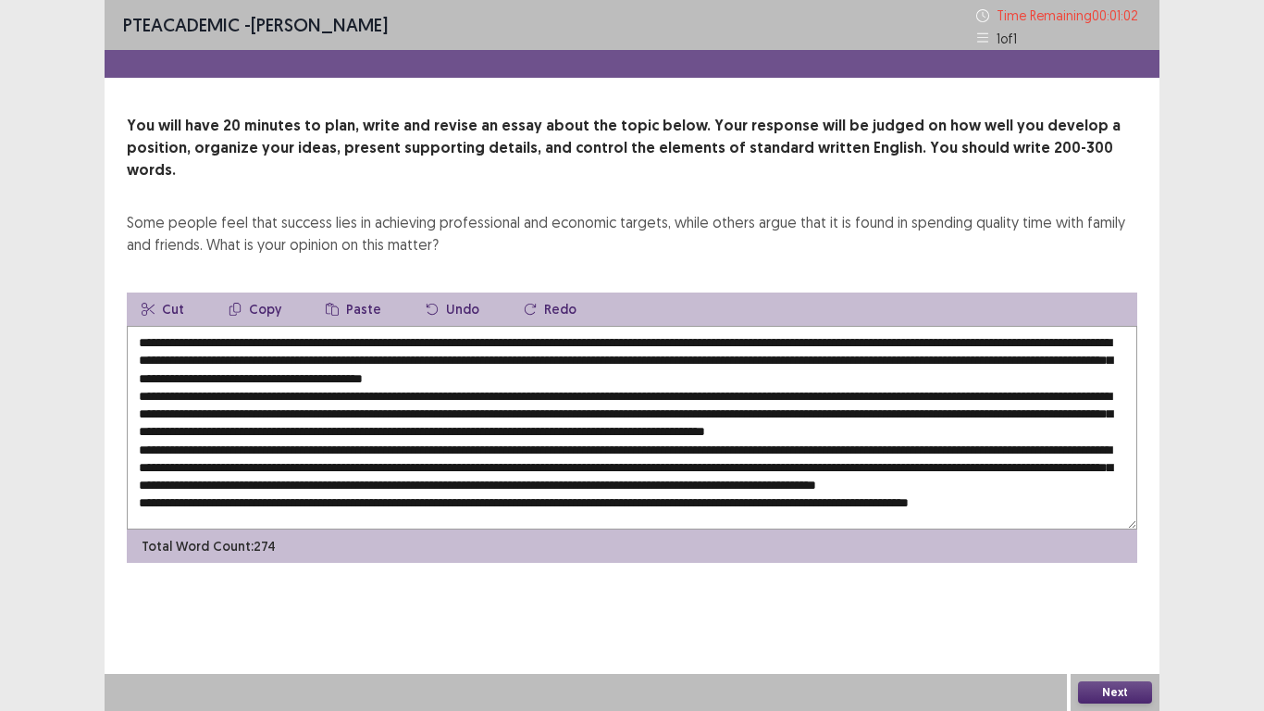
drag, startPoint x: 698, startPoint y: 351, endPoint x: 715, endPoint y: 365, distance: 22.4
click at [698, 352] on textarea at bounding box center [632, 428] width 1010 height 204
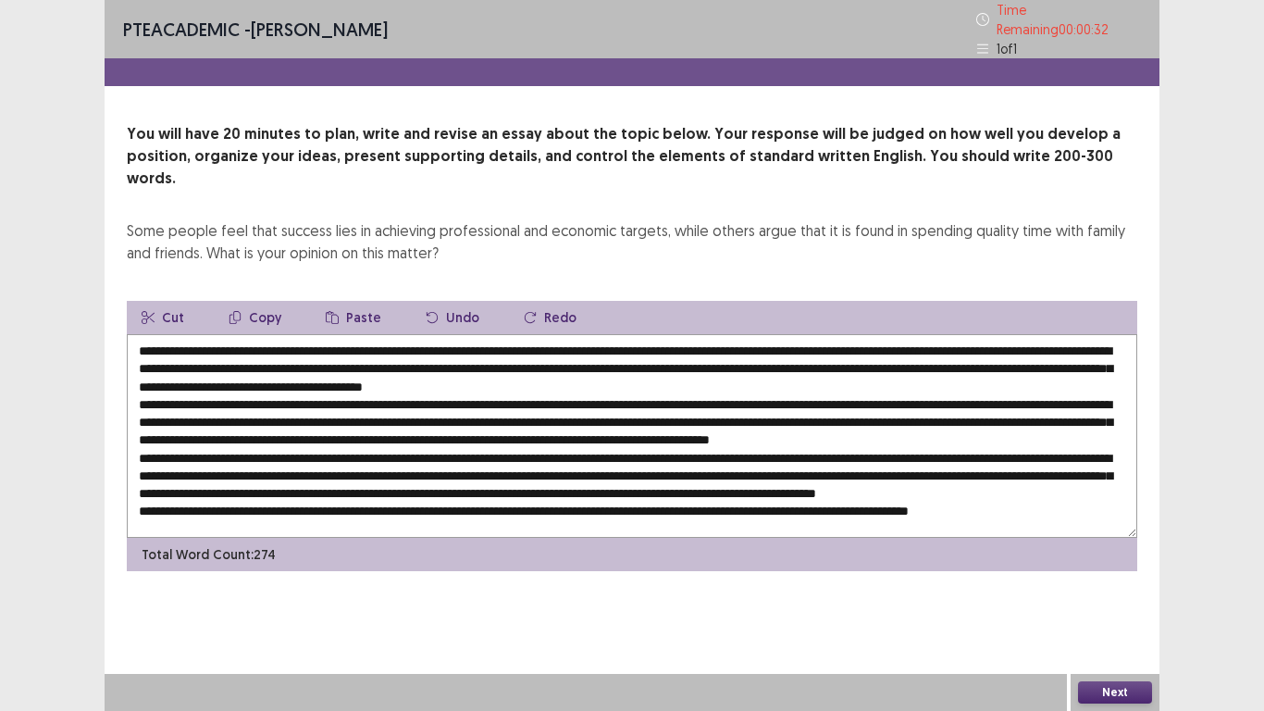
scroll to position [0, 0]
drag, startPoint x: 196, startPoint y: 357, endPoint x: 938, endPoint y: 342, distance: 742.3
click at [938, 342] on textarea at bounding box center [632, 436] width 1010 height 204
click at [1108, 414] on textarea at bounding box center [632, 436] width 1010 height 204
drag, startPoint x: 1097, startPoint y: 408, endPoint x: 1060, endPoint y: 408, distance: 37.0
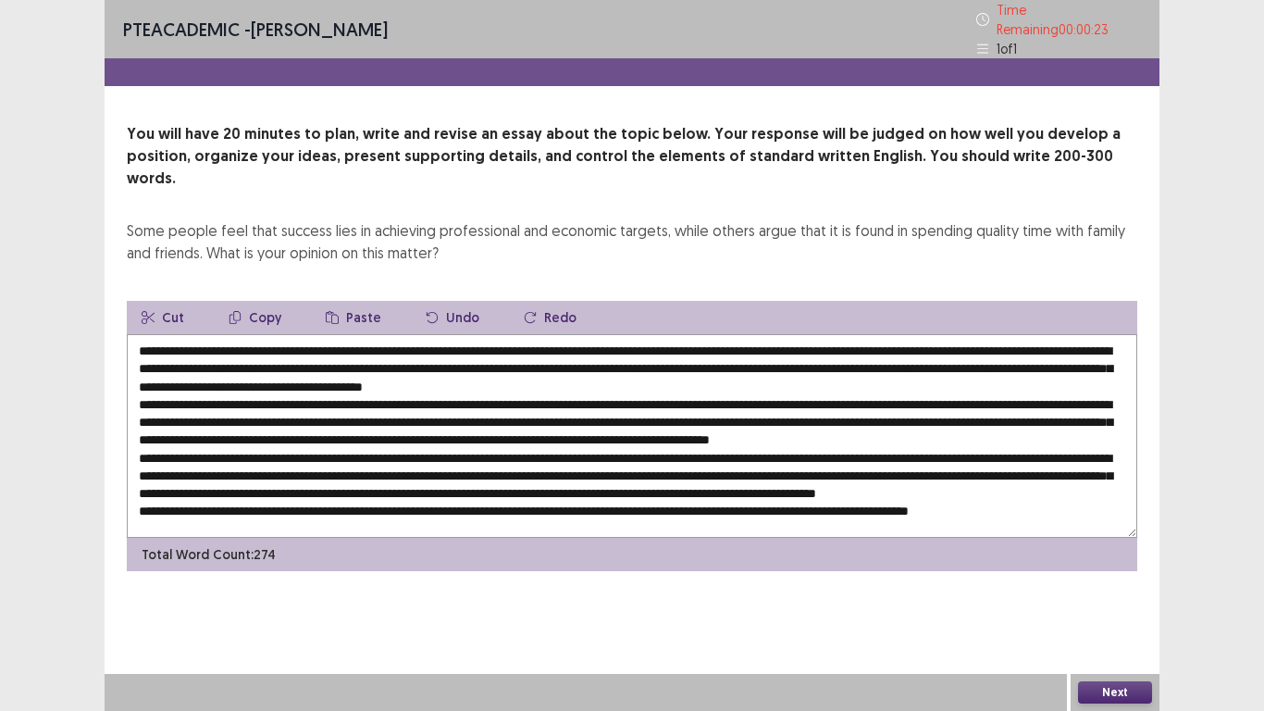
click at [1060, 408] on textarea at bounding box center [632, 436] width 1010 height 204
paste textarea "**********"
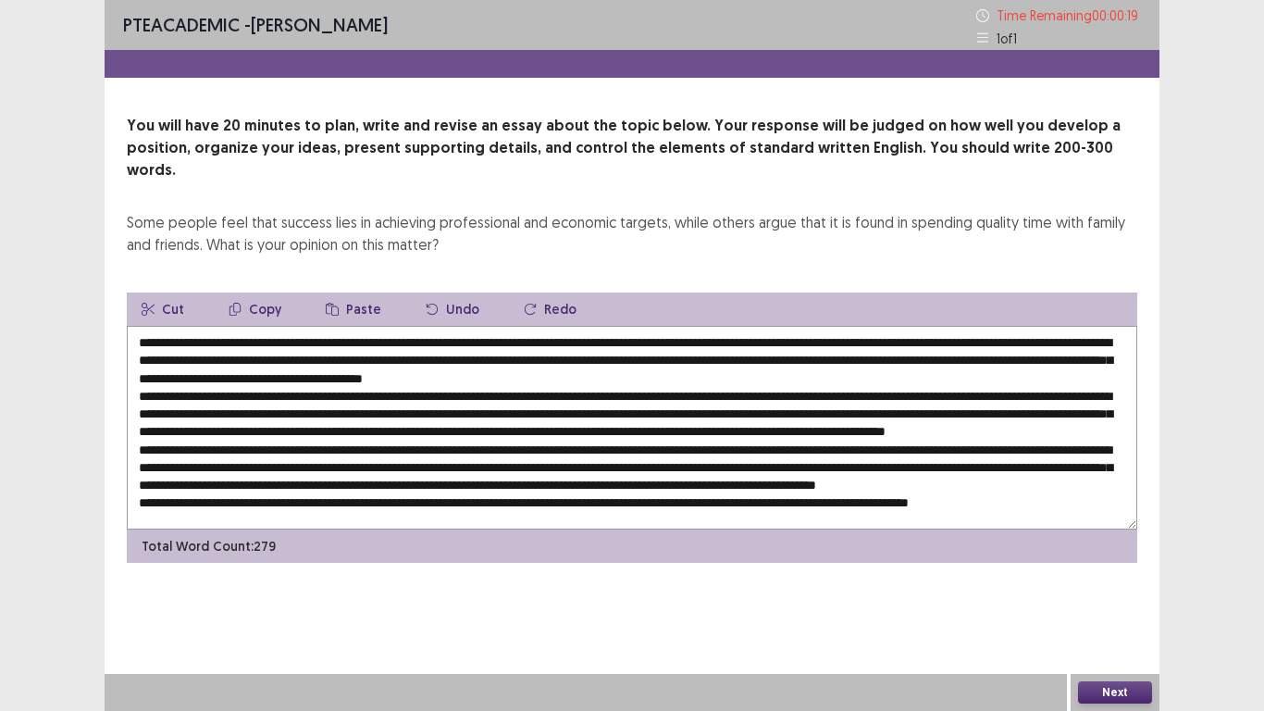
scroll to position [27, 0]
click at [712, 424] on textarea at bounding box center [632, 428] width 1010 height 204
click at [841, 420] on textarea at bounding box center [632, 428] width 1010 height 204
type textarea "**********"
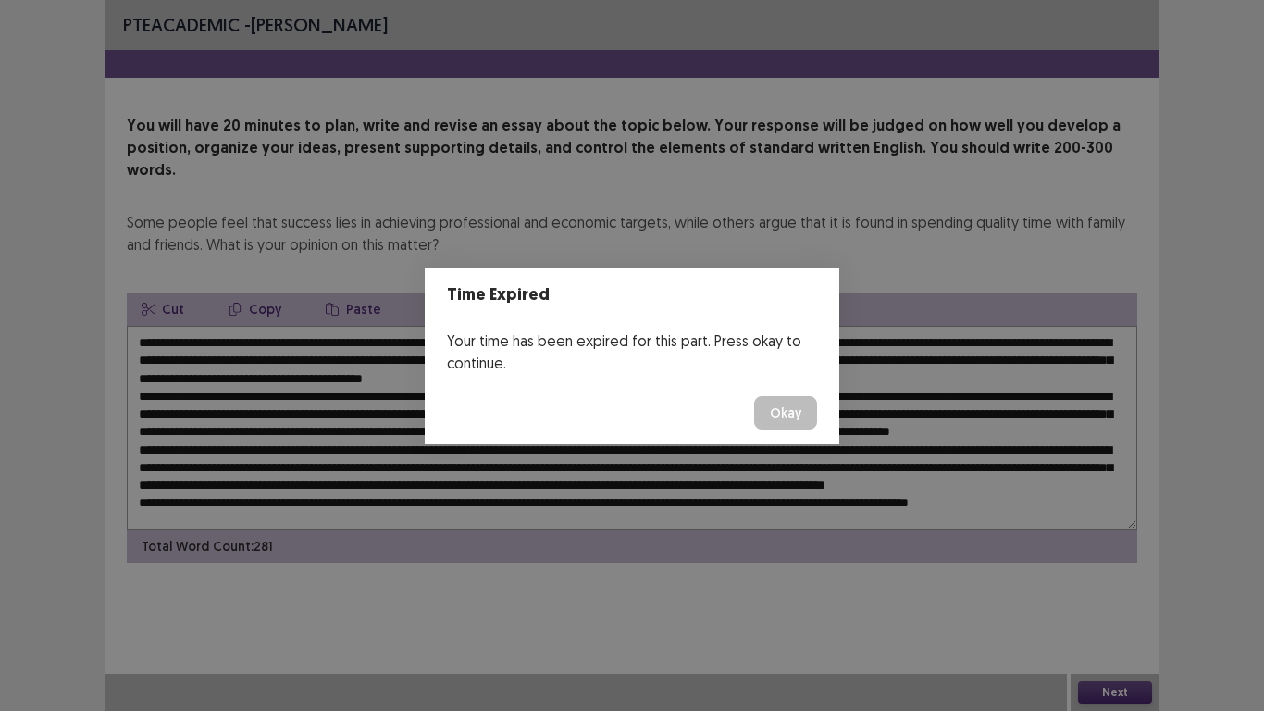
drag, startPoint x: 775, startPoint y: 412, endPoint x: 872, endPoint y: 468, distance: 111.6
click at [776, 410] on button "Okay" at bounding box center [785, 412] width 63 height 33
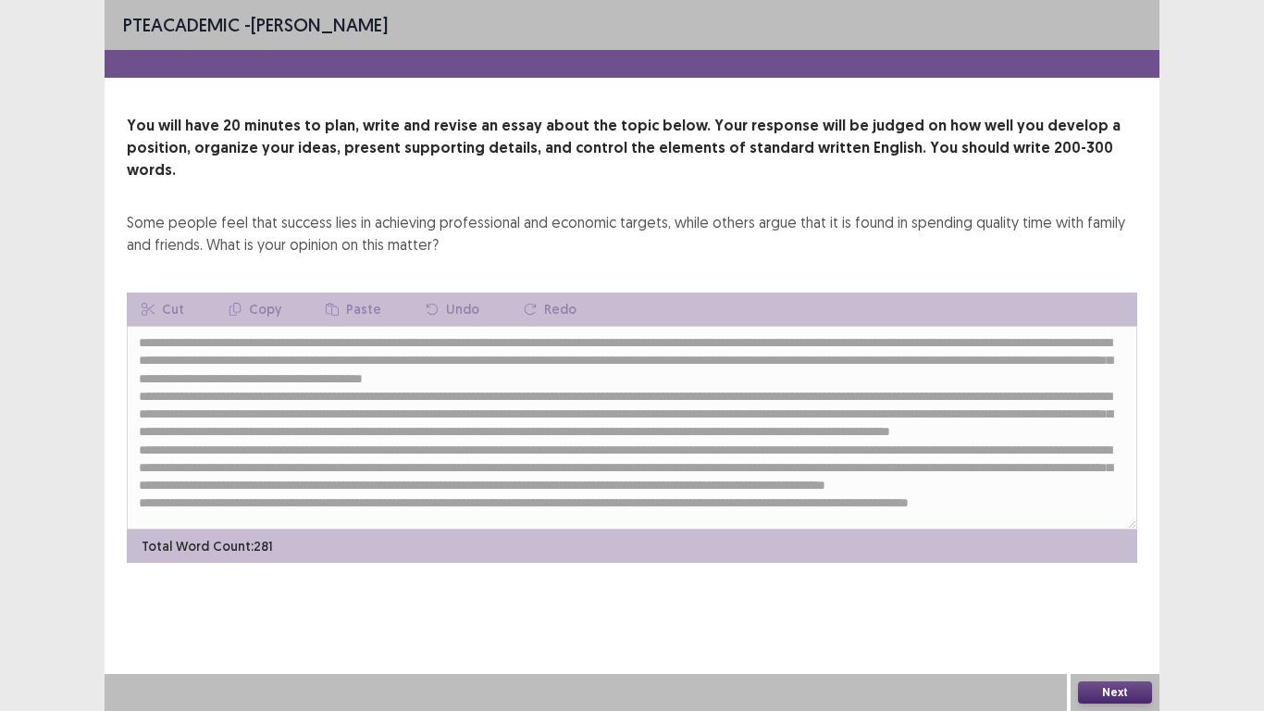
click at [834, 534] on div "Total Word Count: 281" at bounding box center [632, 545] width 1010 height 33
click at [1096, 592] on button "Next" at bounding box center [1115, 692] width 74 height 22
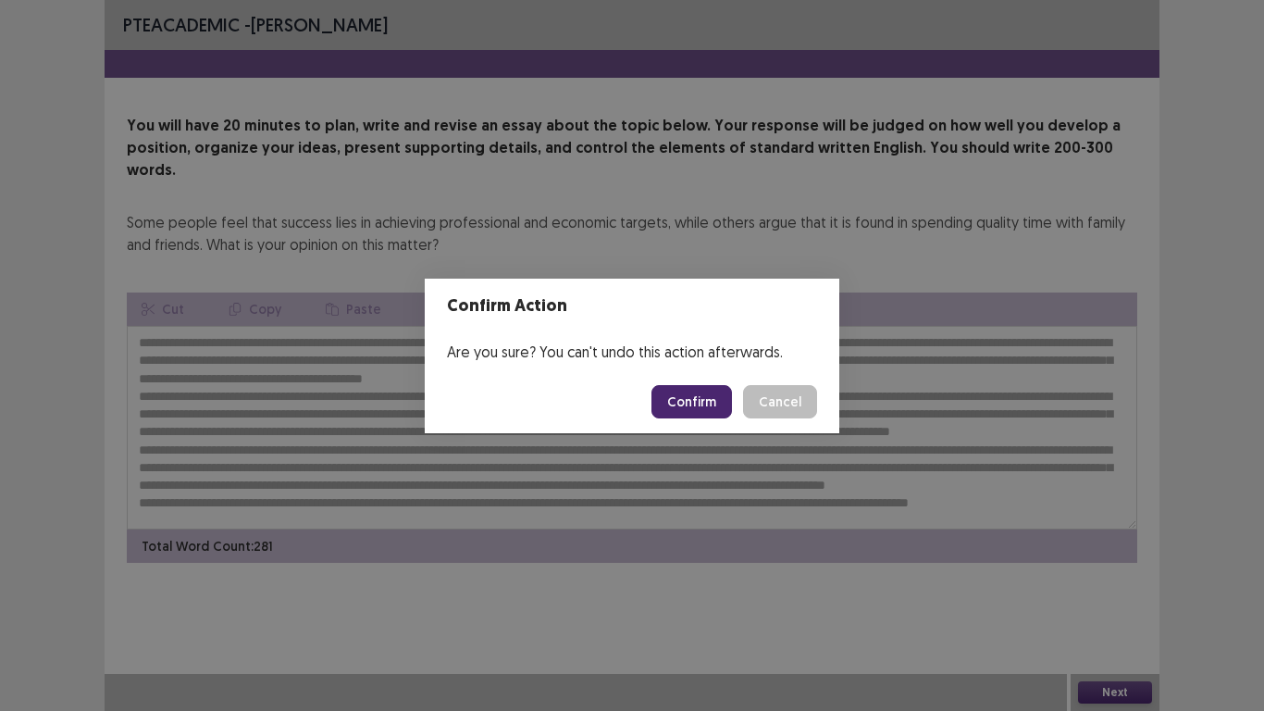
click at [678, 400] on button "Confirm" at bounding box center [691, 401] width 81 height 33
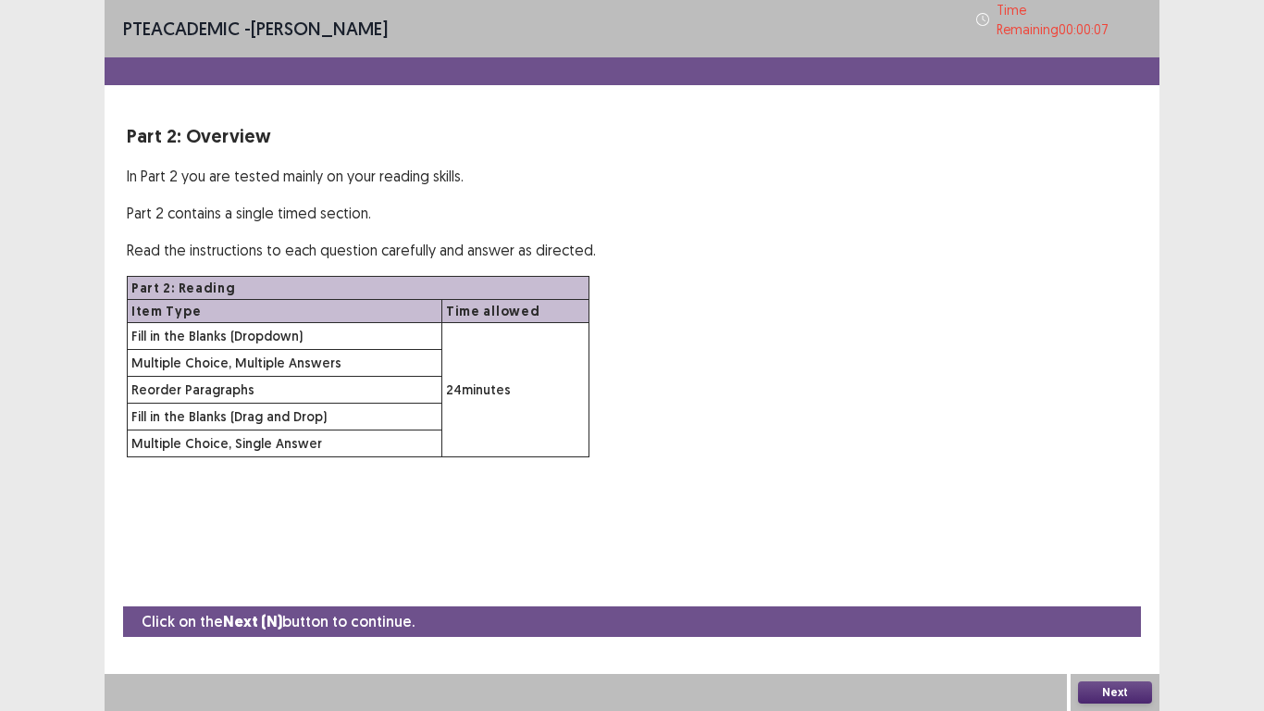
click at [1124, 592] on button "Next" at bounding box center [1115, 692] width 74 height 22
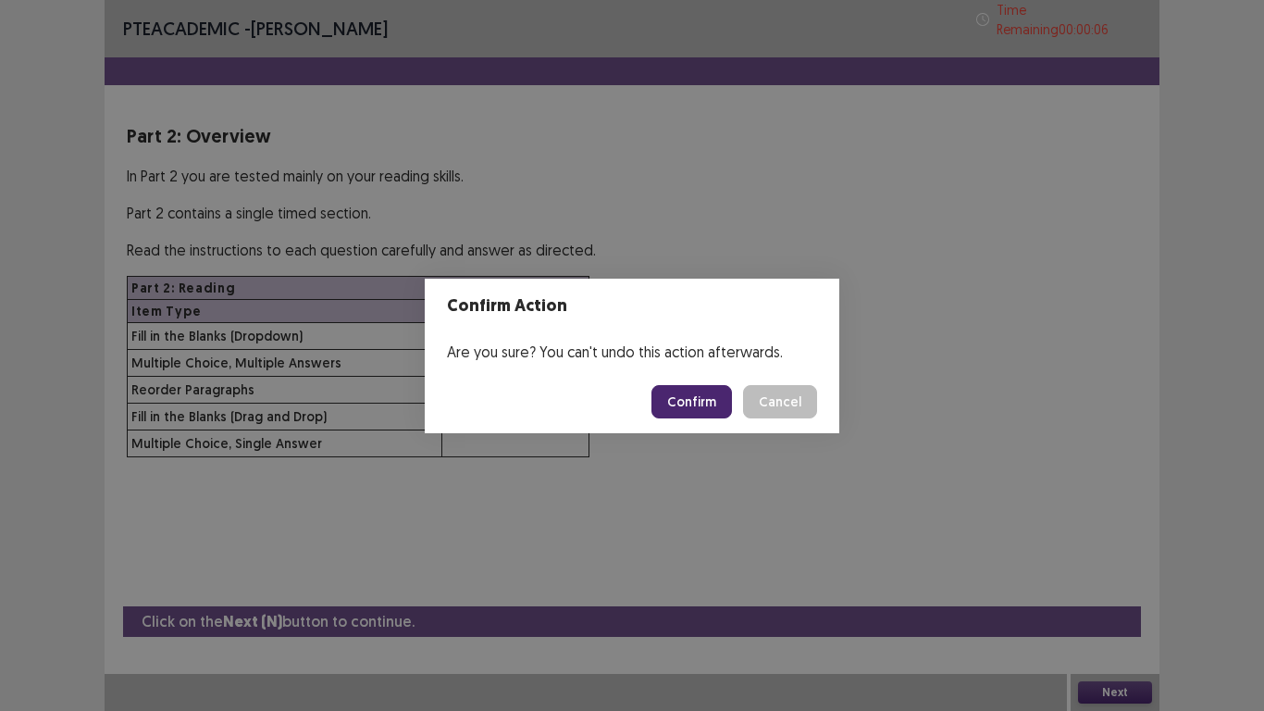
click at [700, 399] on button "Confirm" at bounding box center [691, 401] width 81 height 33
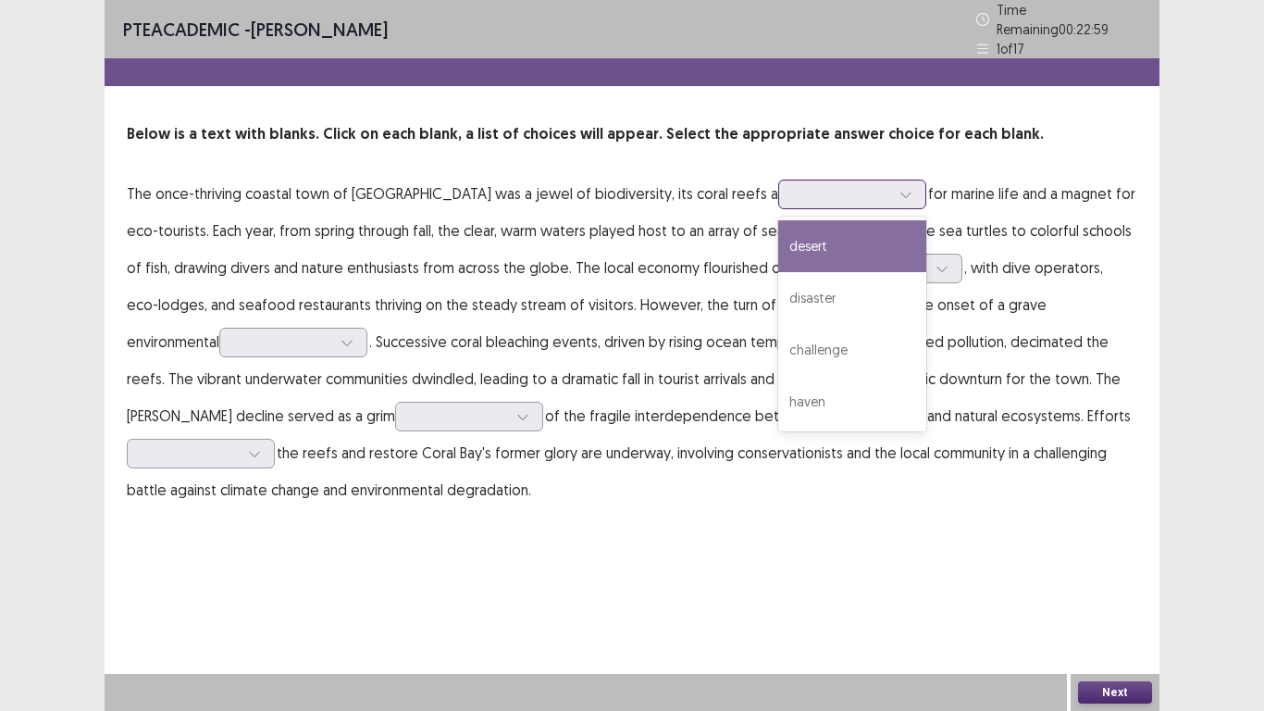
click at [794, 188] on div at bounding box center [842, 194] width 96 height 18
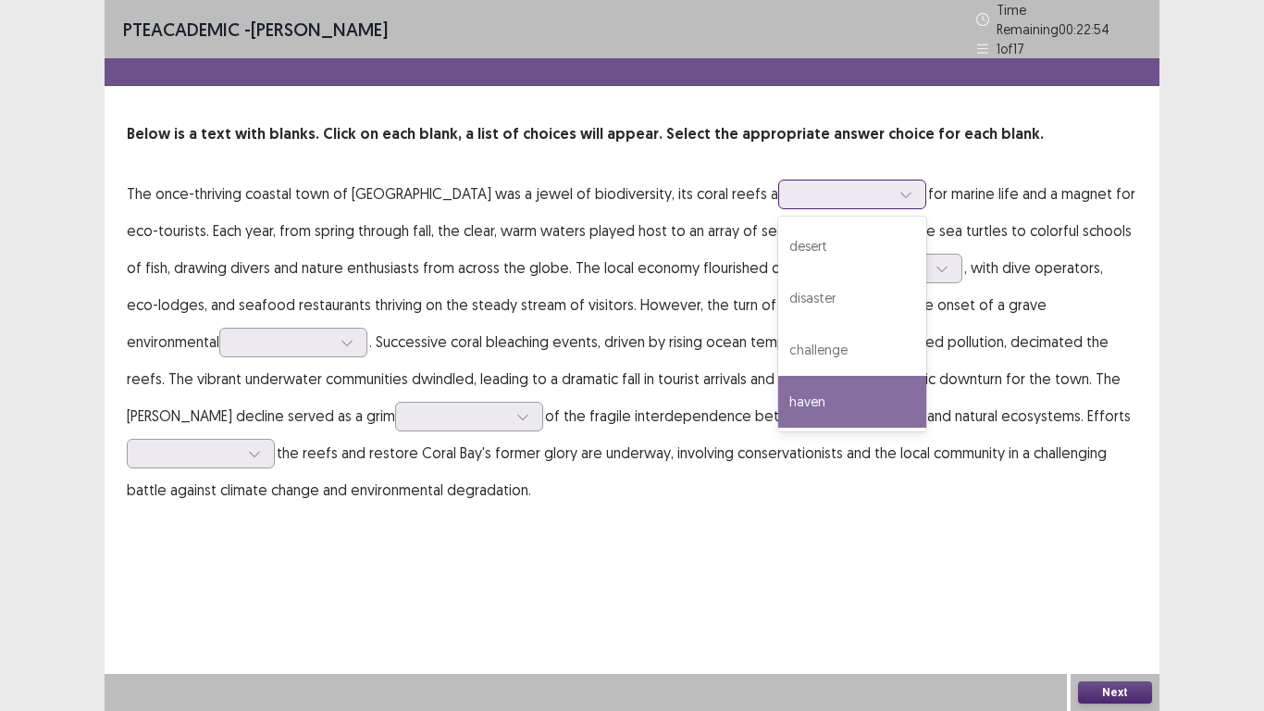
click at [778, 404] on div "haven" at bounding box center [852, 402] width 148 height 52
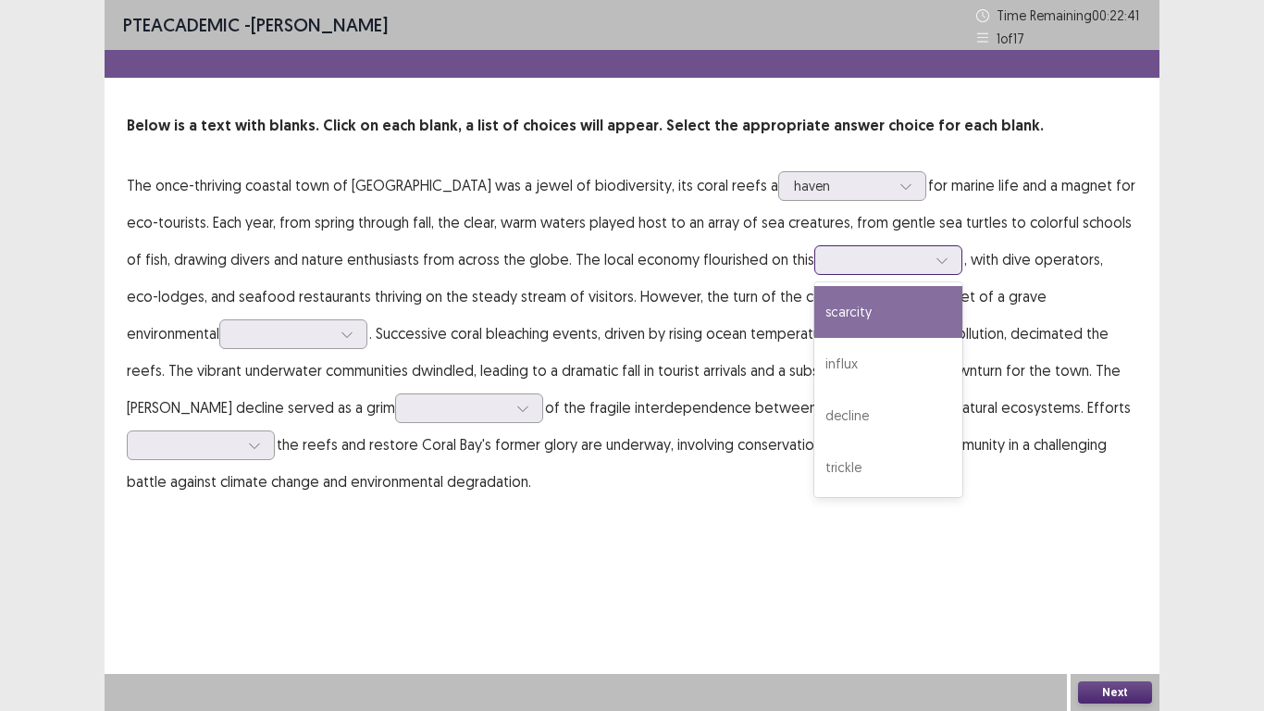
click at [828, 270] on div at bounding box center [878, 259] width 100 height 21
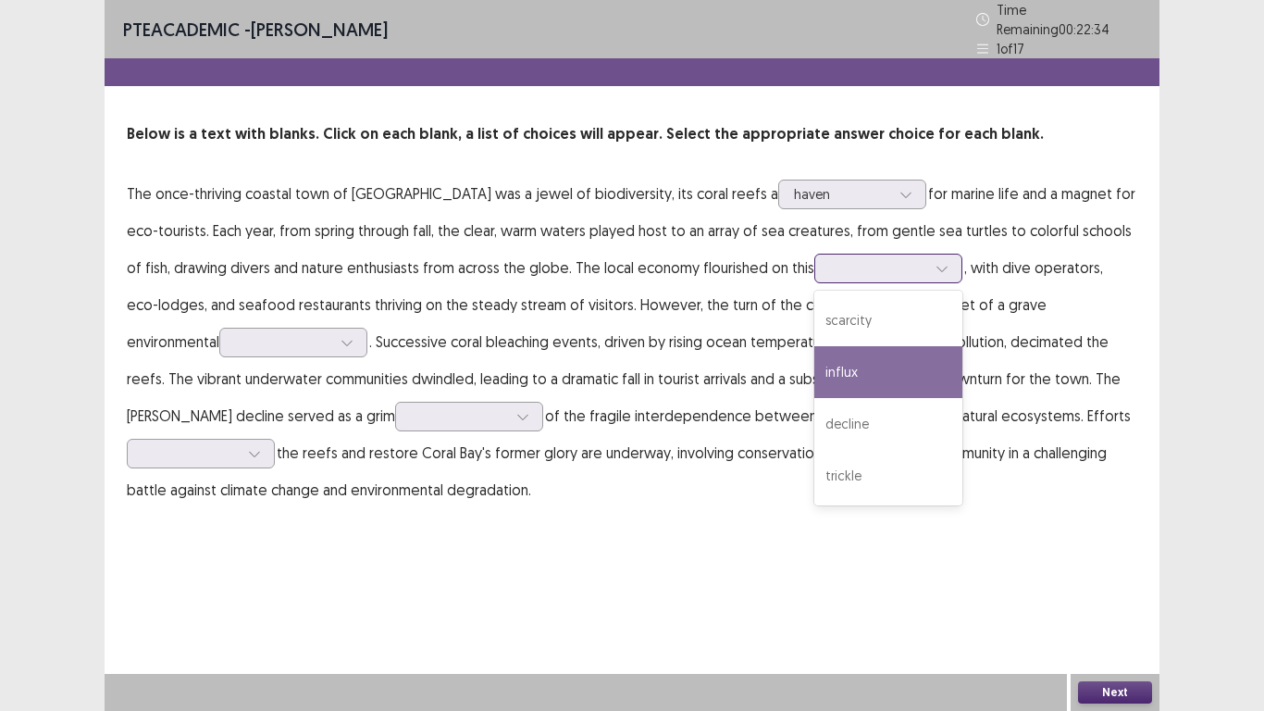
click at [814, 357] on div "influx" at bounding box center [888, 372] width 148 height 52
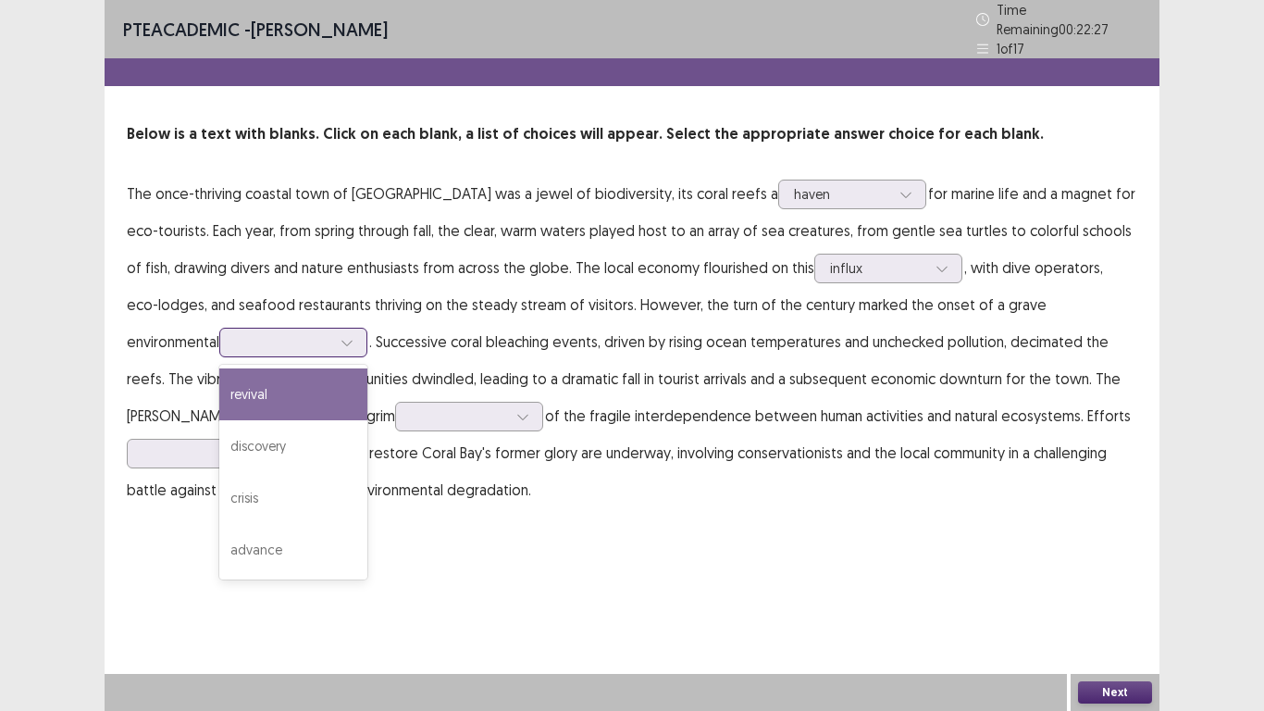
click at [333, 331] on div at bounding box center [347, 343] width 28 height 28
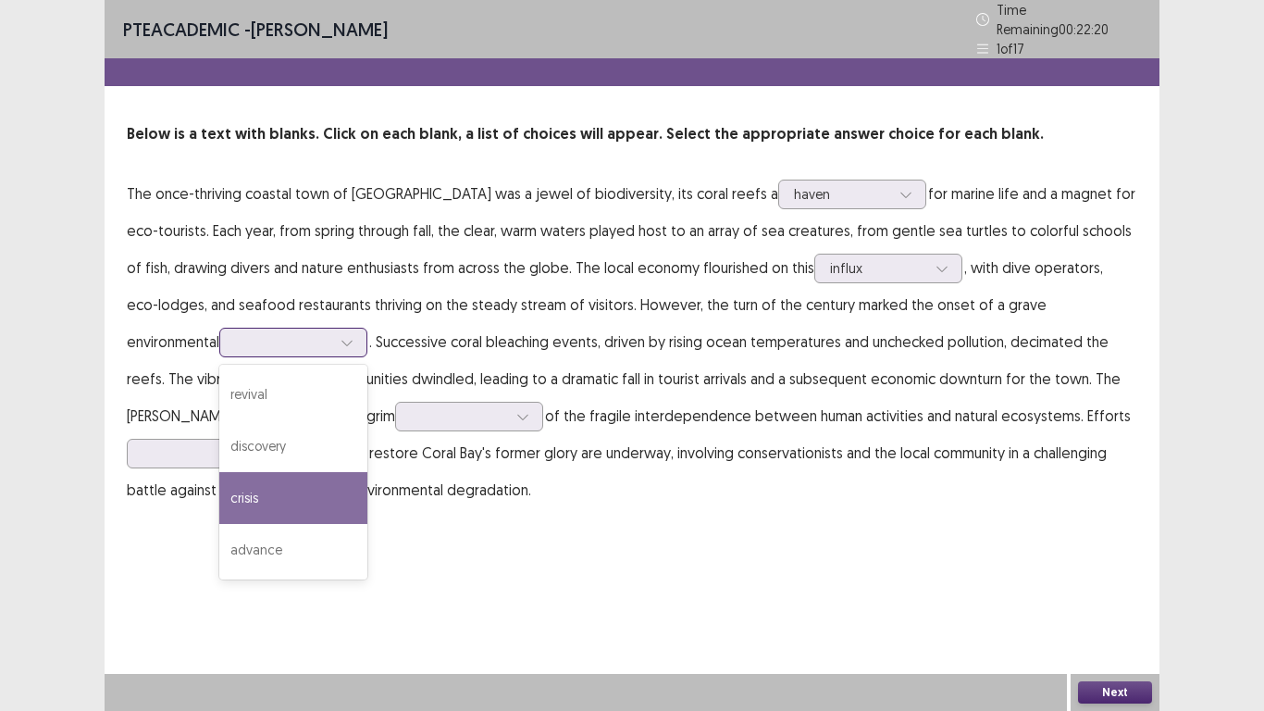
click at [243, 501] on div "crisis" at bounding box center [293, 498] width 148 height 52
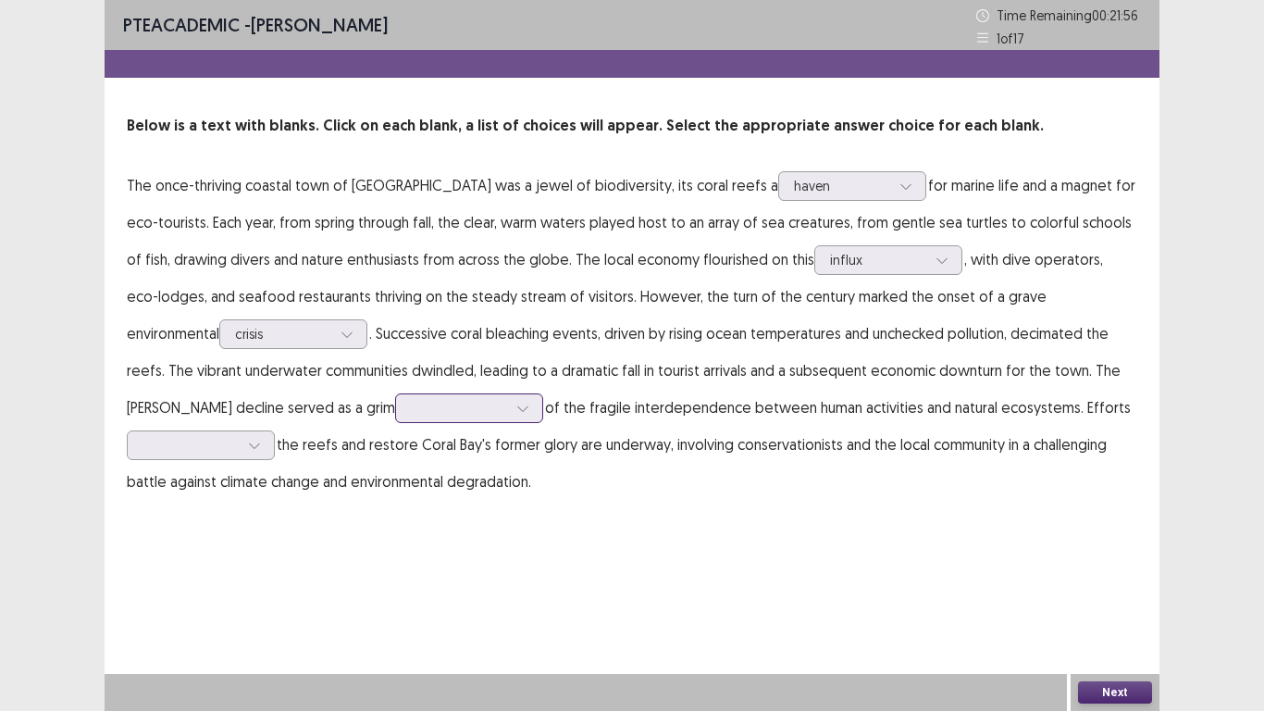
click at [411, 405] on div at bounding box center [459, 408] width 96 height 18
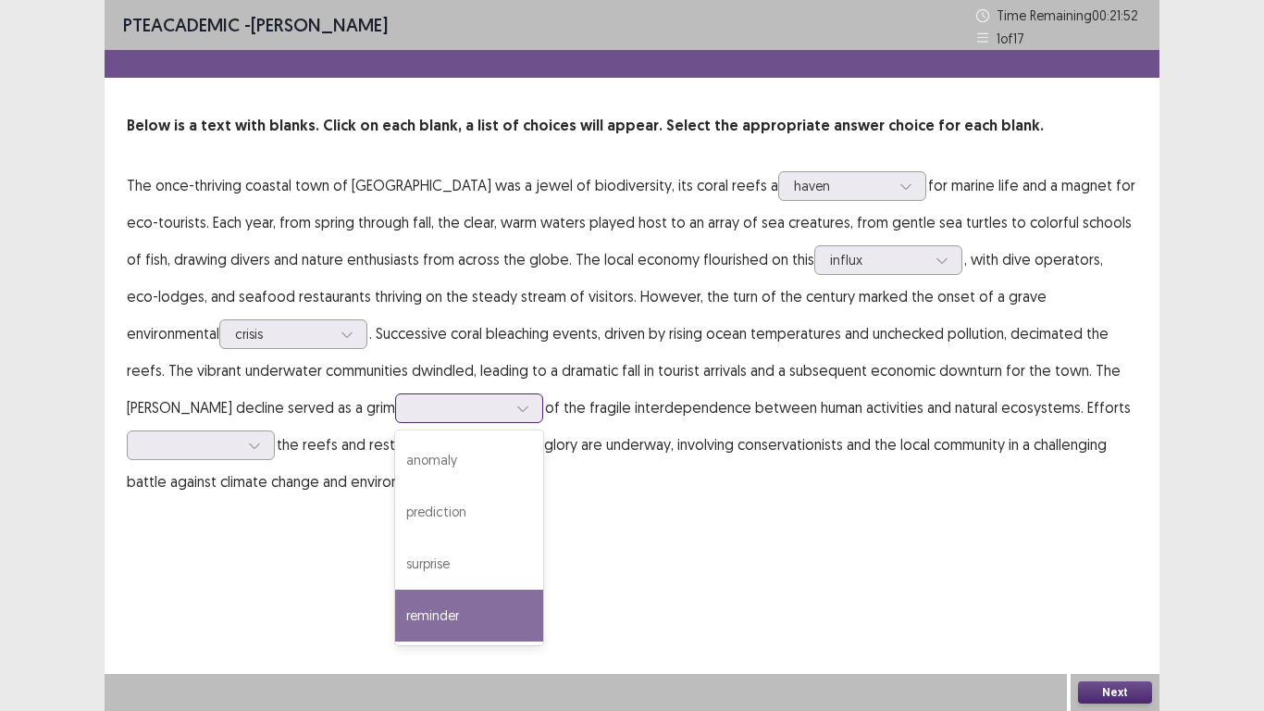
click at [395, 592] on div "reminder" at bounding box center [469, 615] width 148 height 52
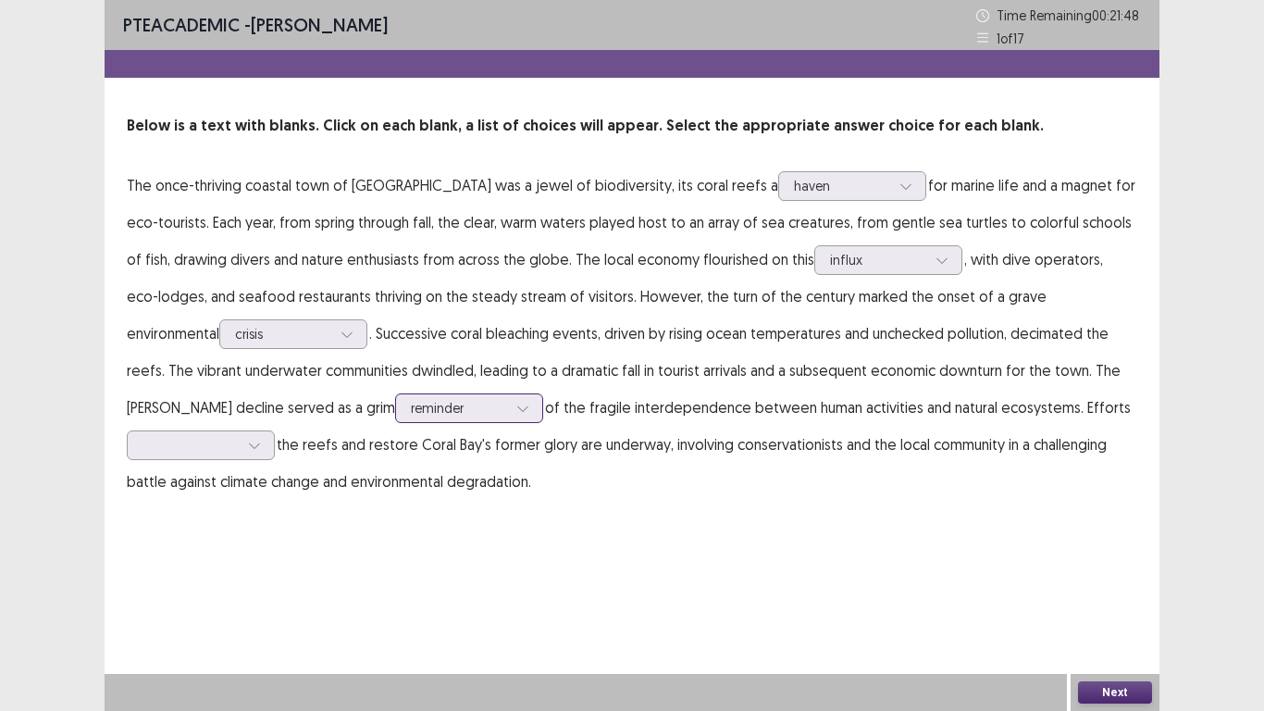
click at [411, 408] on div at bounding box center [459, 408] width 96 height 18
click at [411, 407] on div at bounding box center [459, 408] width 96 height 18
click at [241, 434] on div at bounding box center [191, 444] width 100 height 21
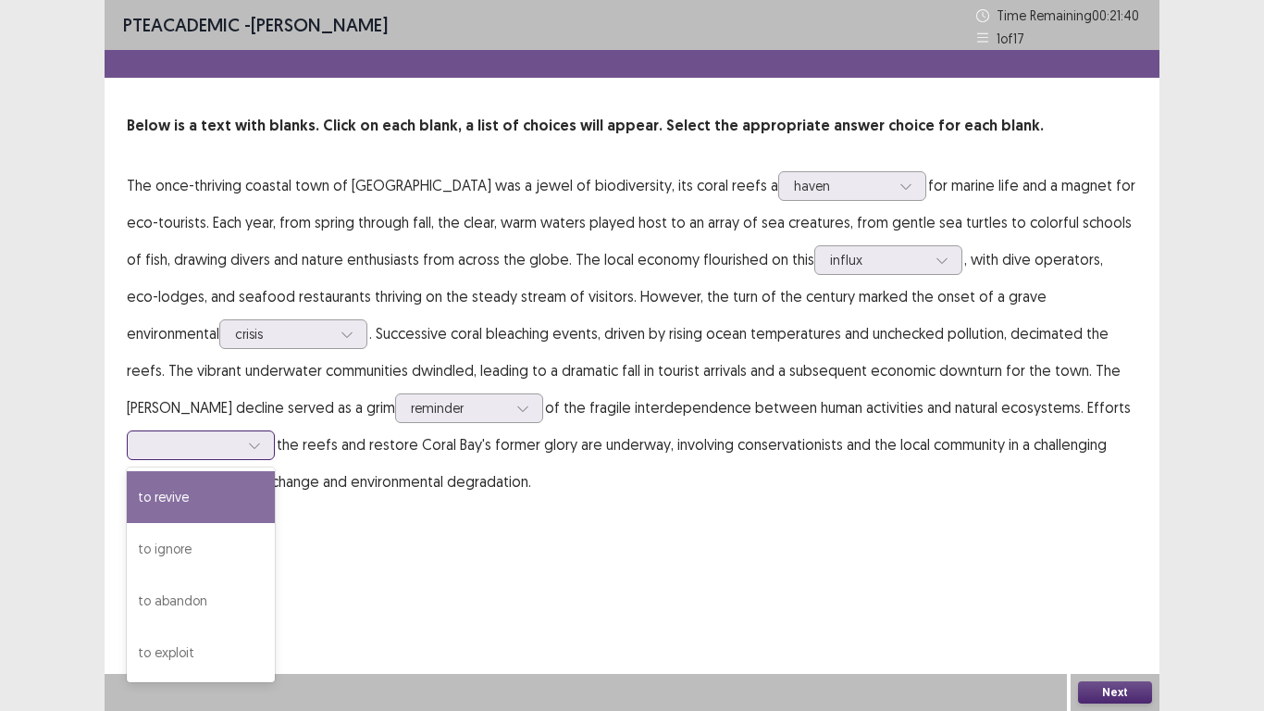
click at [275, 471] on div "to revive" at bounding box center [201, 497] width 148 height 52
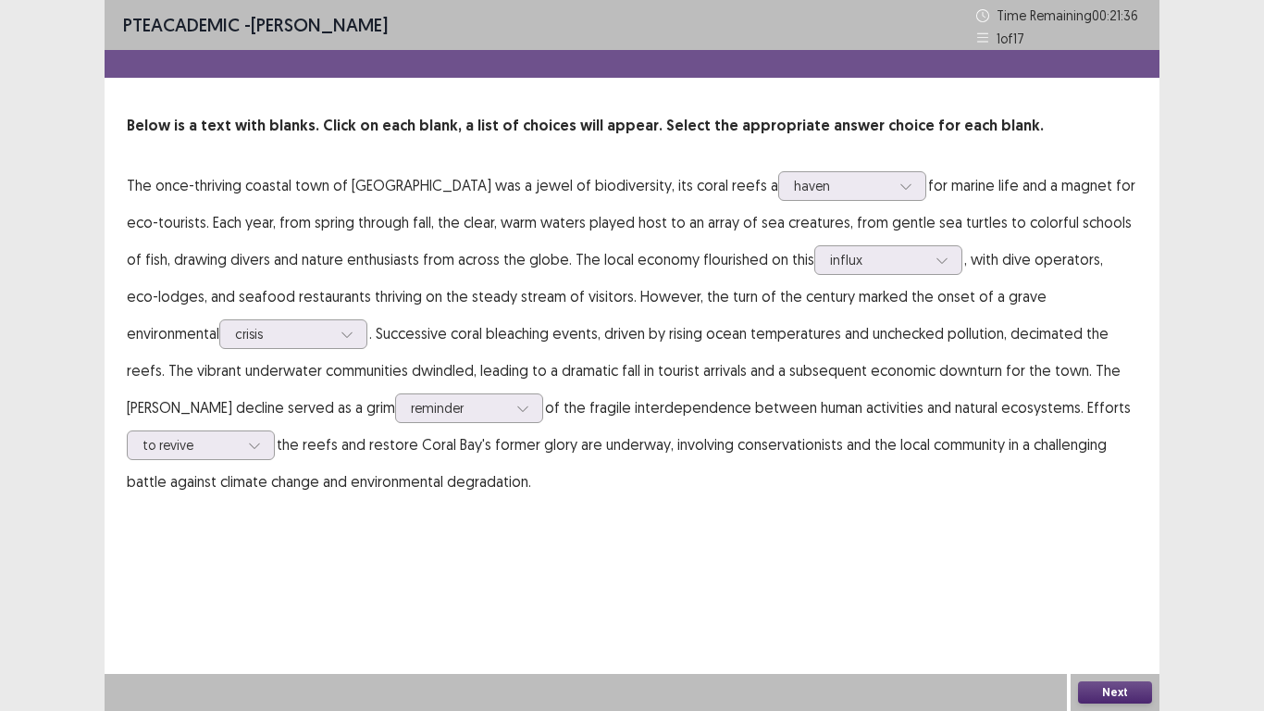
click at [1106, 592] on button "Next" at bounding box center [1115, 692] width 74 height 22
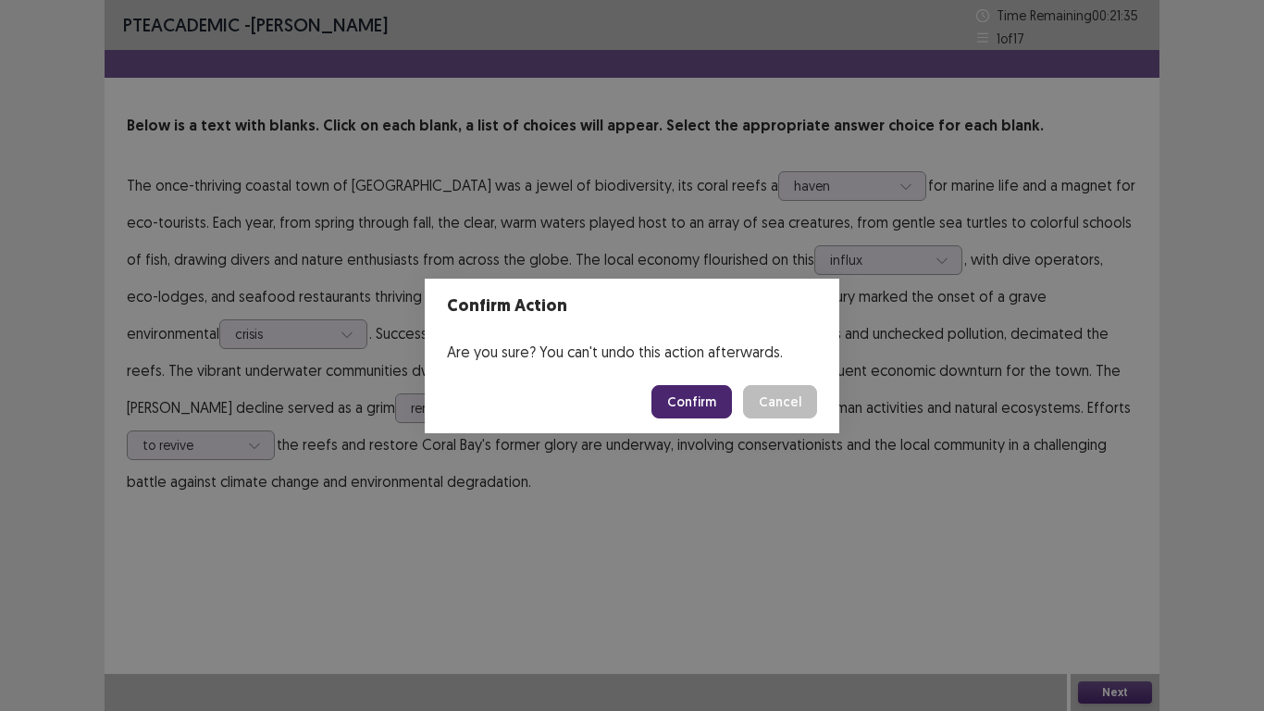
click at [696, 404] on button "Confirm" at bounding box center [691, 401] width 81 height 33
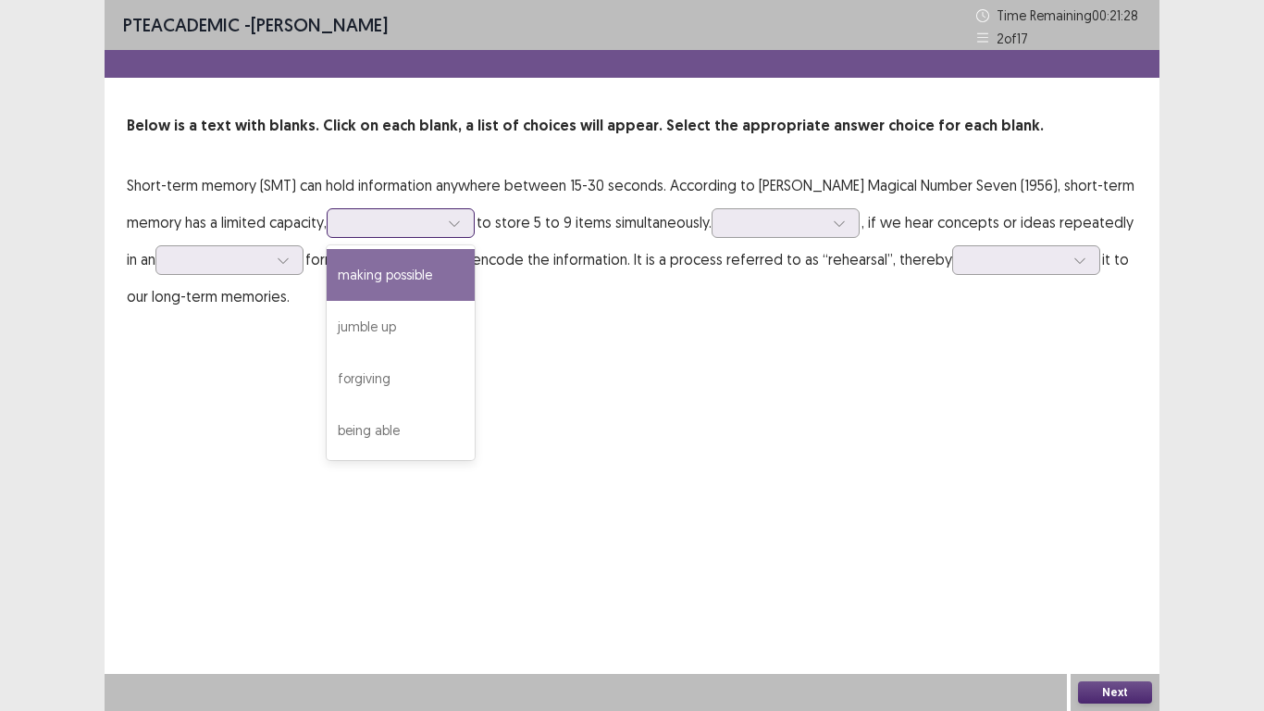
click at [385, 230] on div at bounding box center [391, 222] width 100 height 21
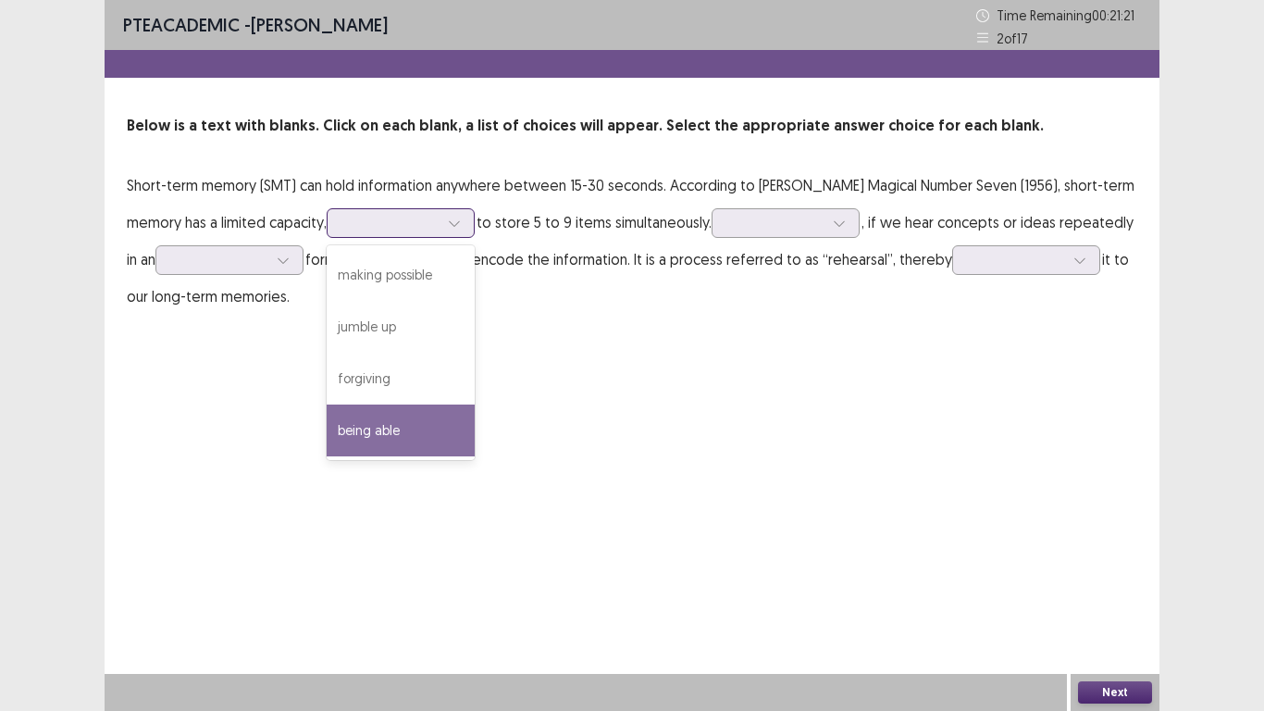
click at [400, 441] on div "being able" at bounding box center [401, 430] width 148 height 52
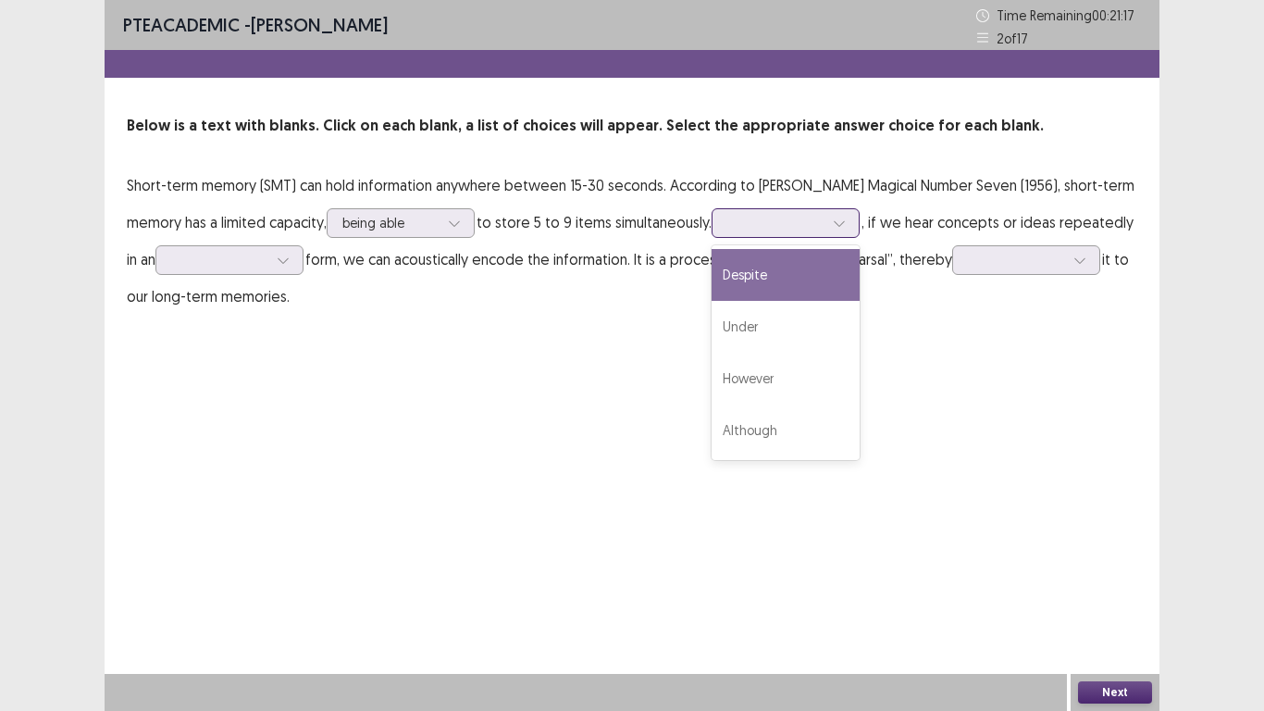
click at [727, 224] on div at bounding box center [775, 223] width 96 height 18
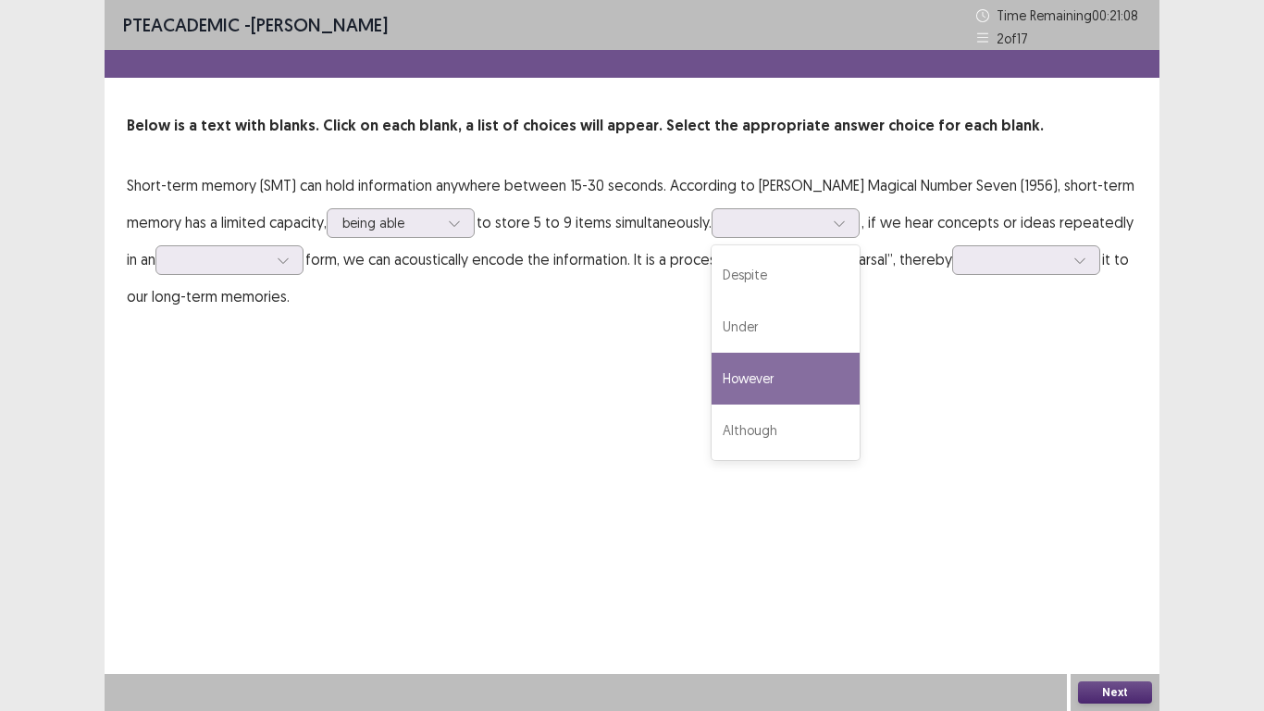
click at [940, 334] on div "PTE academic - [PERSON_NAME] Time Remaining 00 : 21 : 08 2 of 17 Below is a tex…" at bounding box center [632, 176] width 1055 height 352
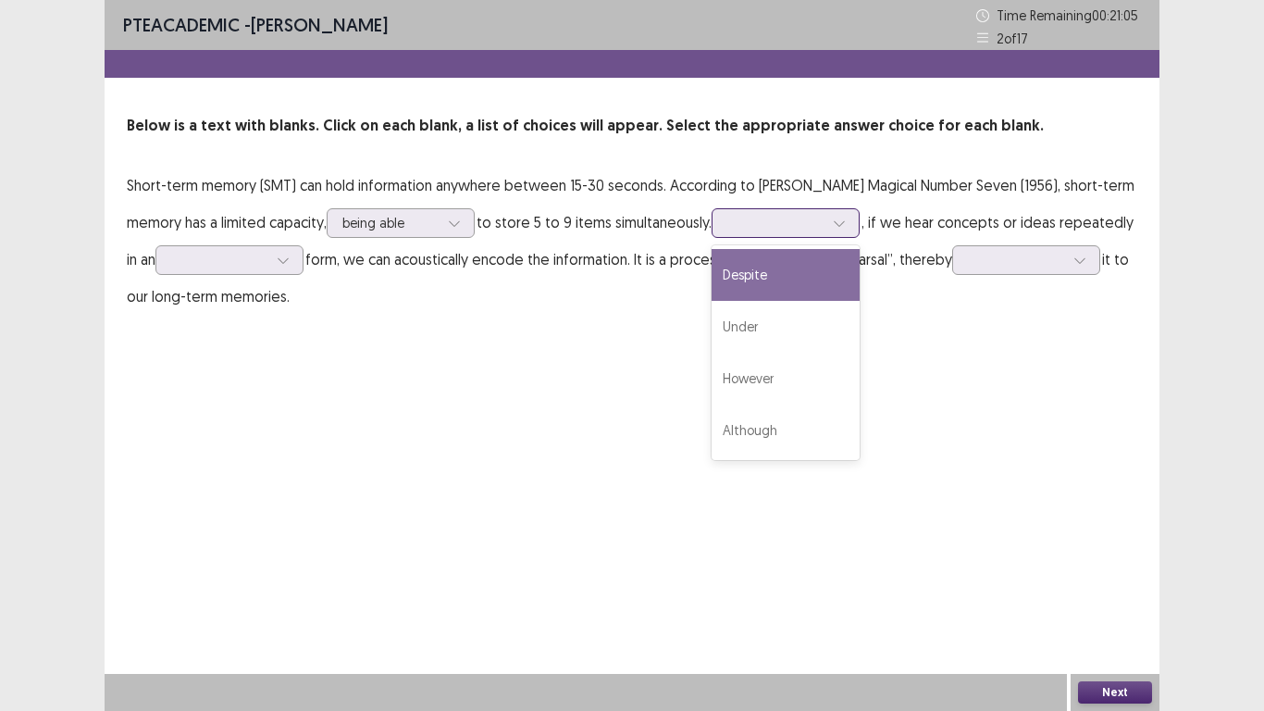
click at [750, 230] on div at bounding box center [775, 223] width 96 height 18
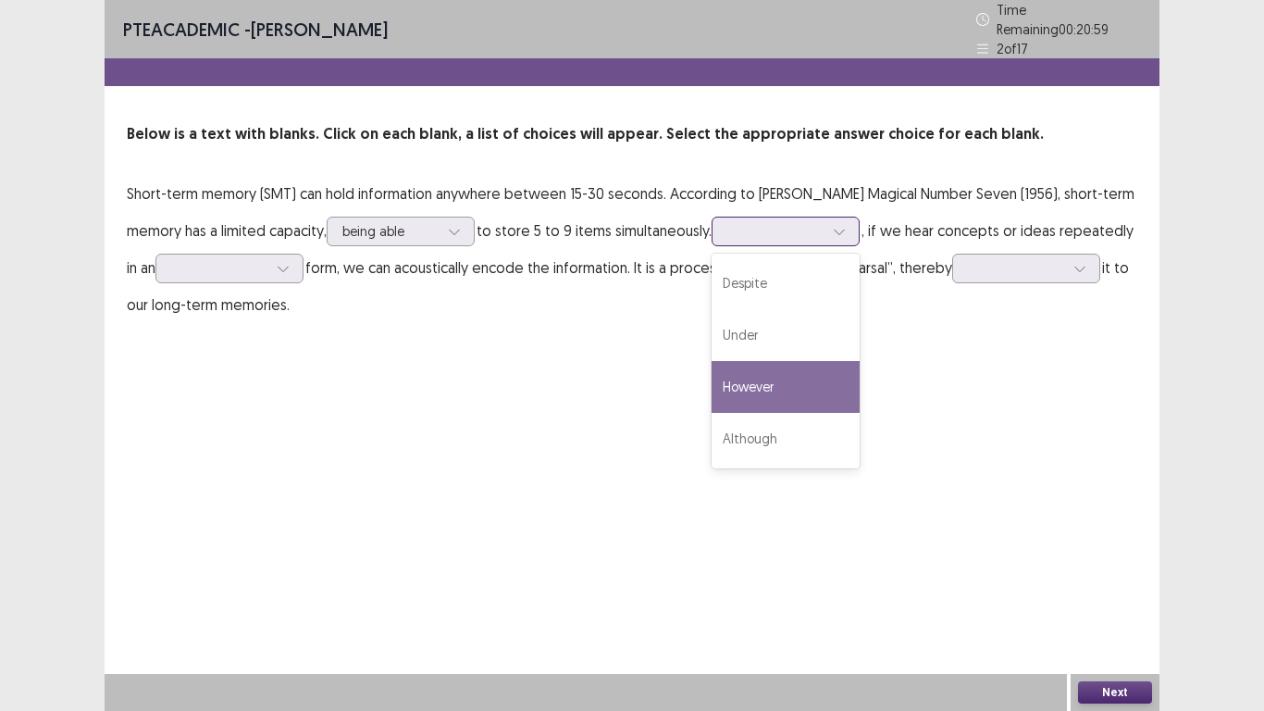
click at [747, 382] on div "However" at bounding box center [786, 387] width 148 height 52
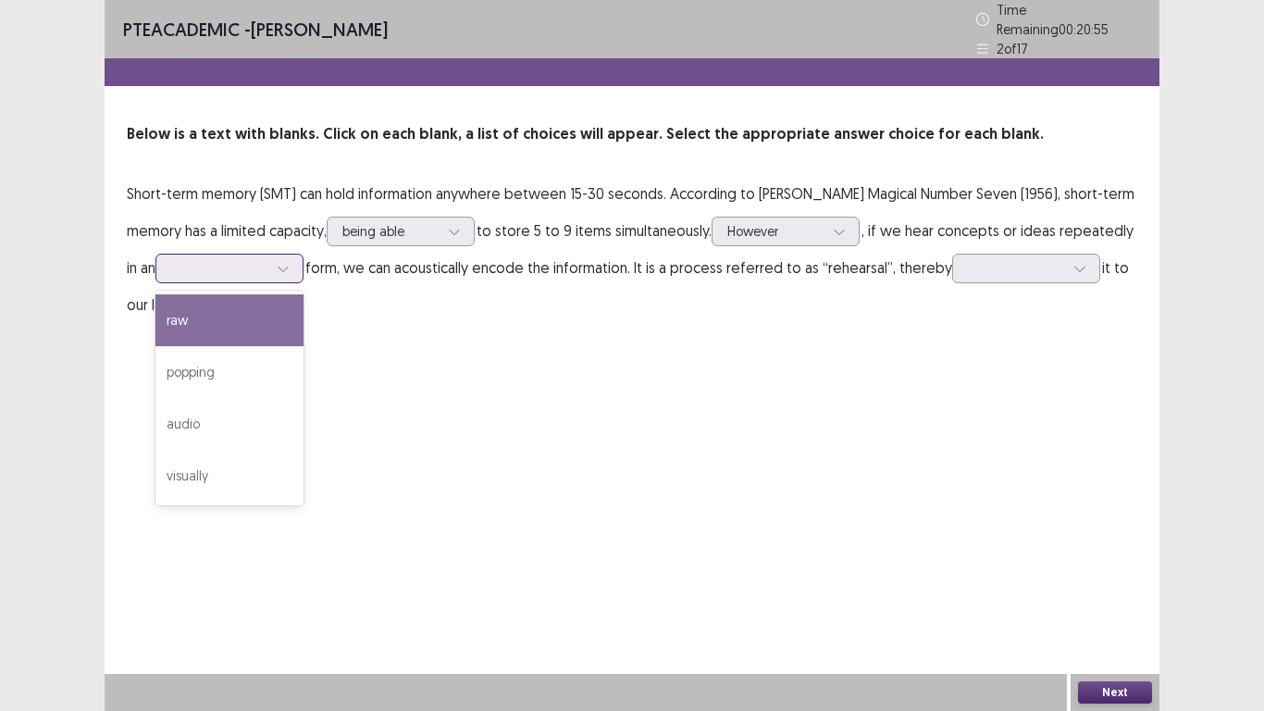
click at [269, 264] on div at bounding box center [283, 268] width 28 height 28
click at [982, 332] on div "PTE academic - [PERSON_NAME] Time Remaining 00 : 20 : 42 2 of 17 Below is a tex…" at bounding box center [632, 180] width 1055 height 360
click at [277, 262] on icon at bounding box center [283, 268] width 13 height 13
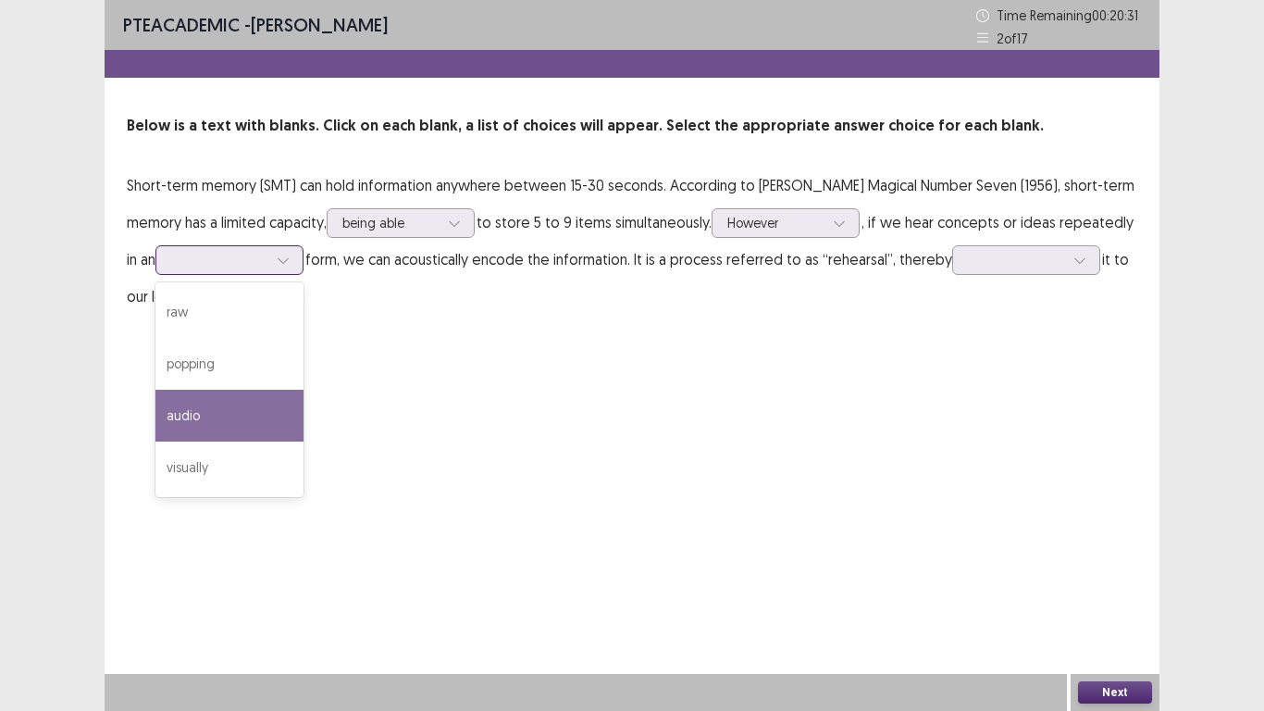
click at [193, 403] on div "audio" at bounding box center [229, 416] width 148 height 52
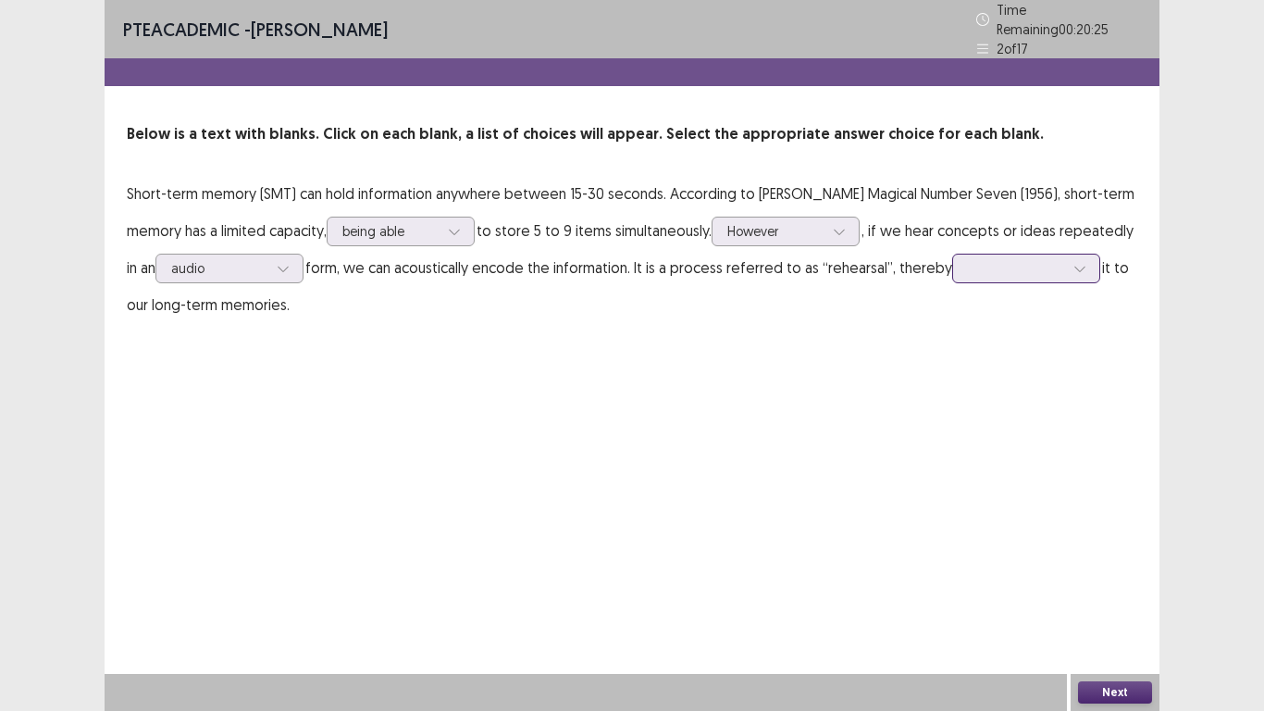
click at [1073, 265] on icon at bounding box center [1079, 268] width 13 height 13
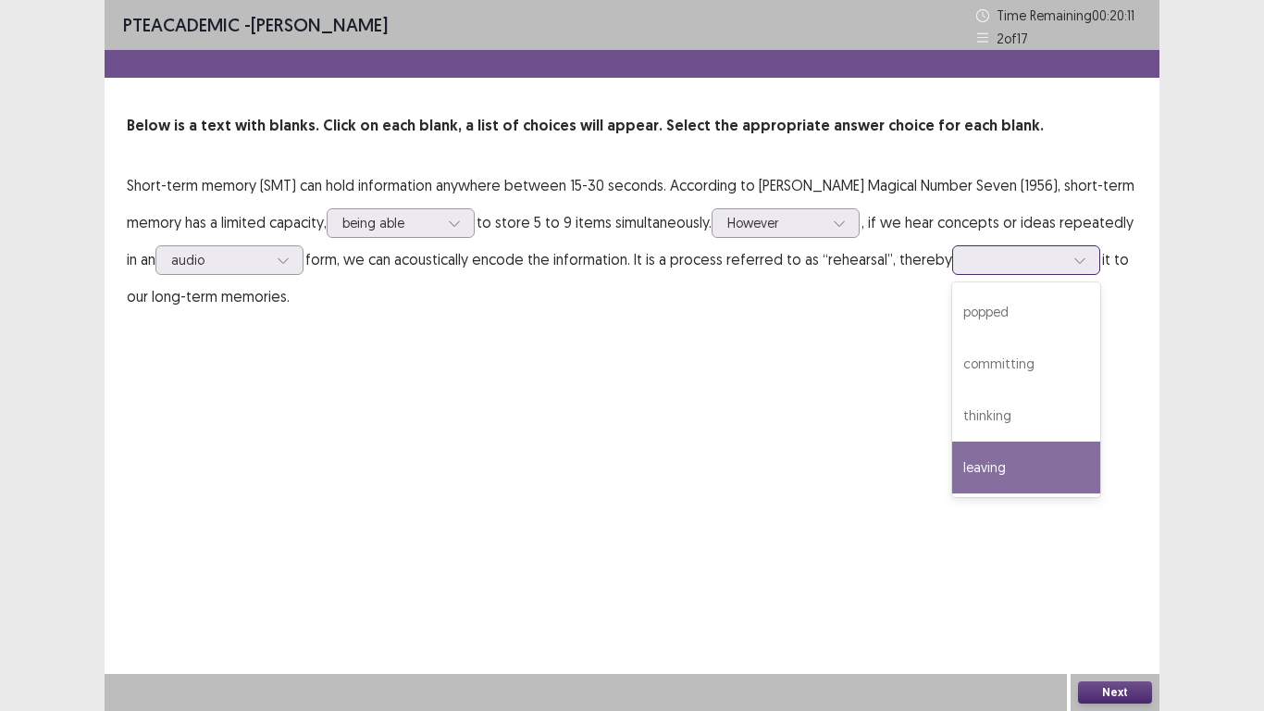
click at [970, 467] on div "leaving" at bounding box center [1026, 467] width 148 height 52
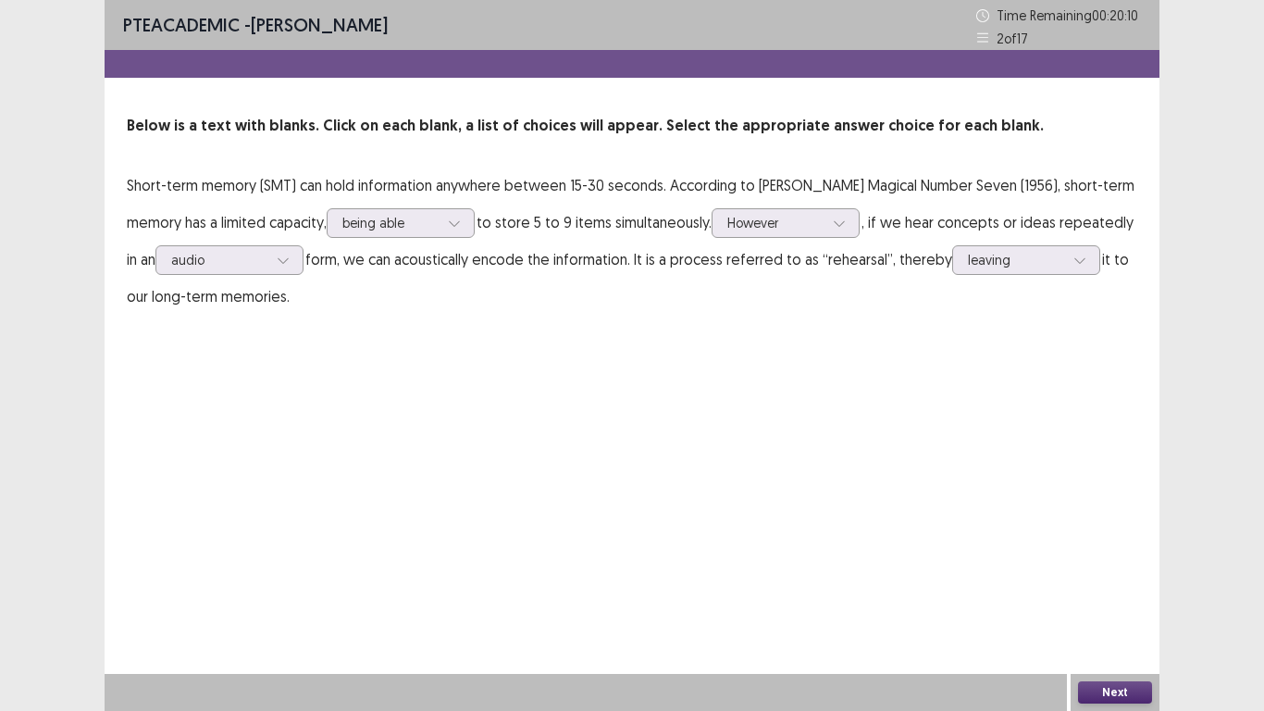
click at [1115, 592] on button "Next" at bounding box center [1115, 692] width 74 height 22
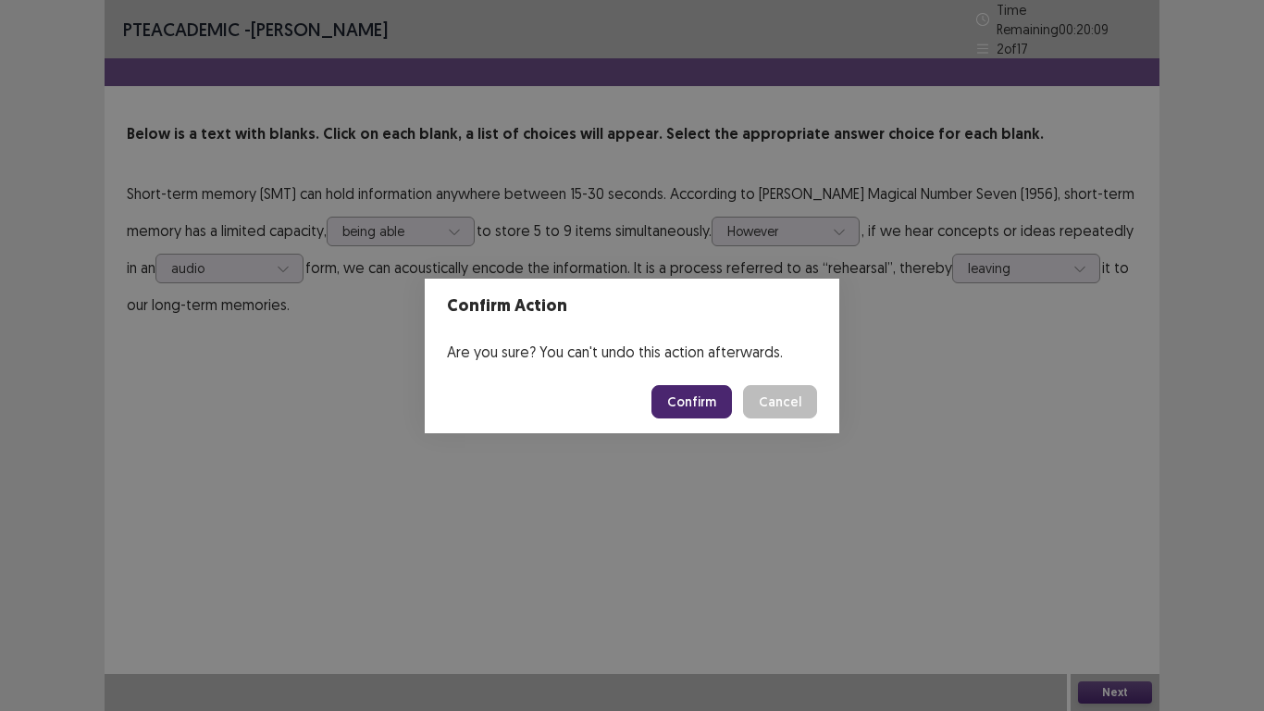
click at [707, 403] on button "Confirm" at bounding box center [691, 401] width 81 height 33
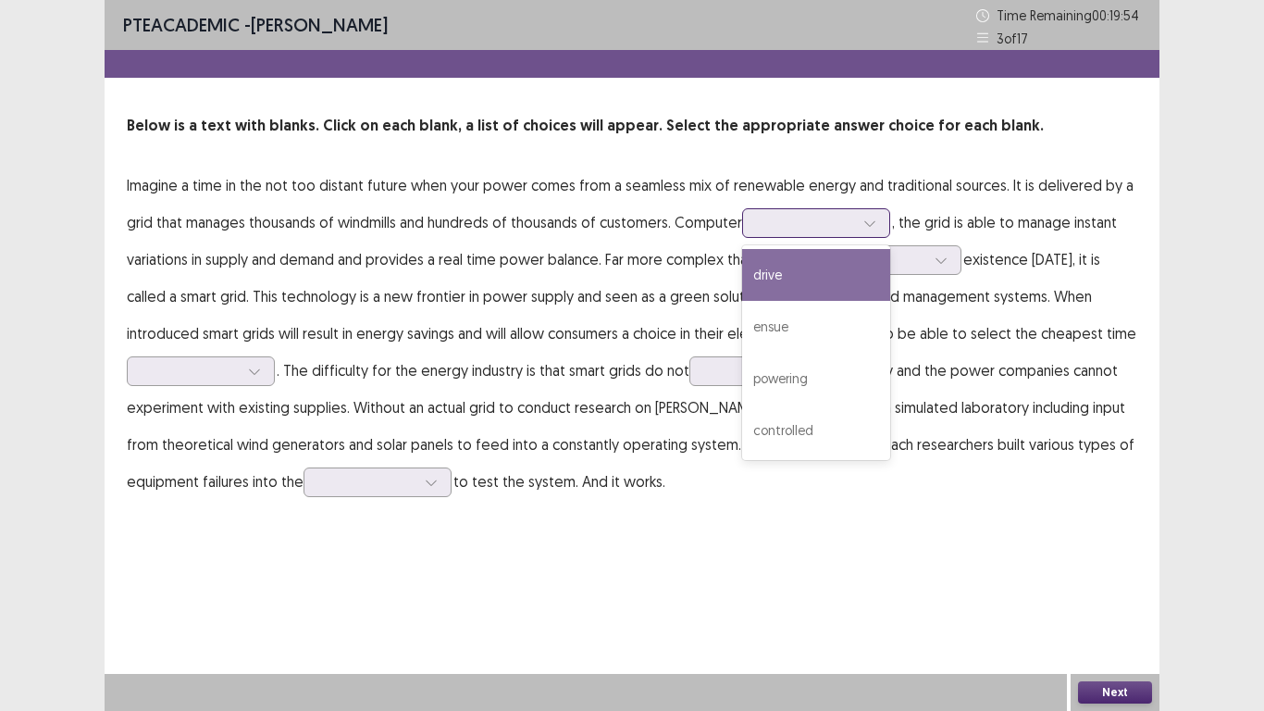
click at [770, 231] on div at bounding box center [806, 223] width 96 height 18
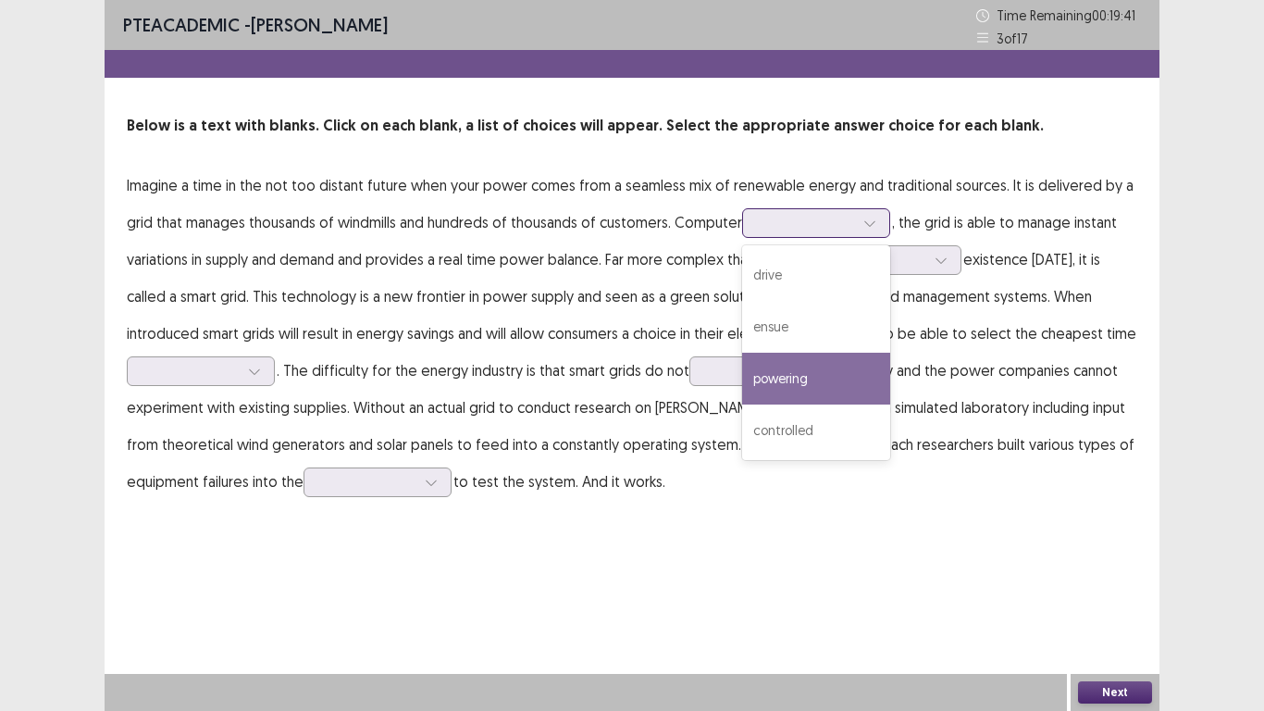
click at [795, 381] on div "powering" at bounding box center [816, 379] width 148 height 52
click at [866, 225] on icon at bounding box center [869, 223] width 13 height 13
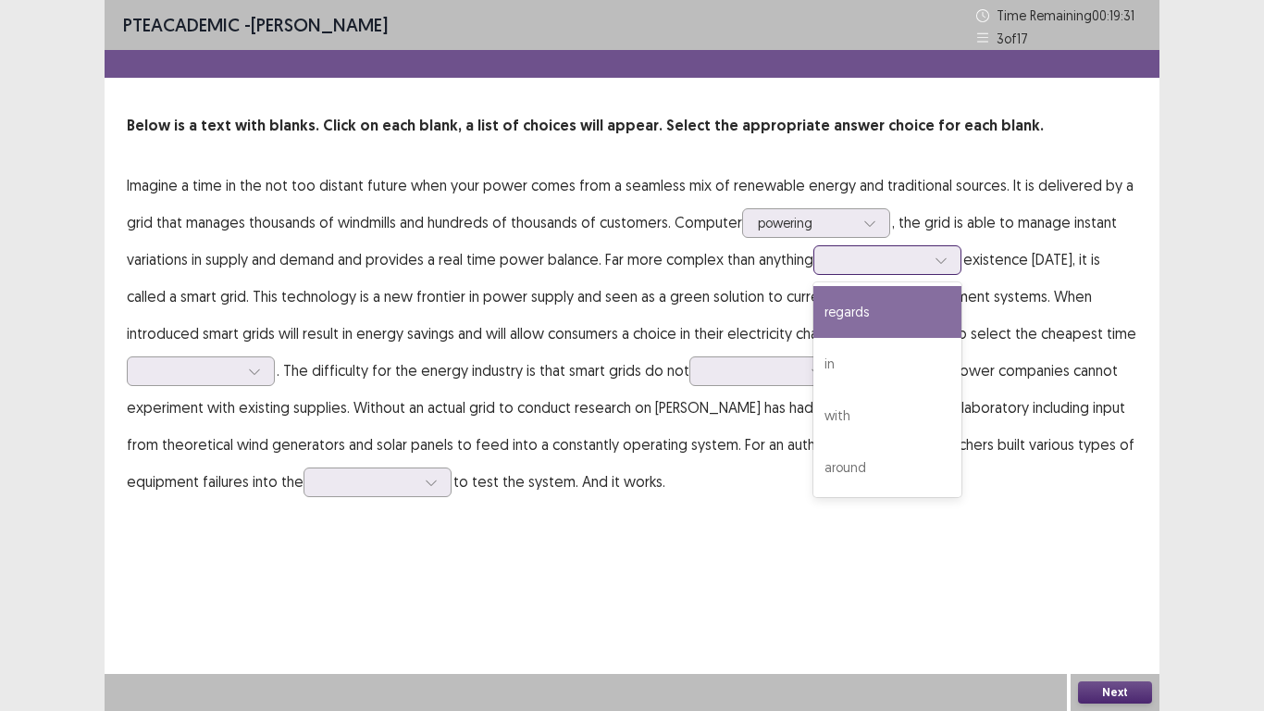
click at [935, 268] on div at bounding box center [941, 260] width 28 height 28
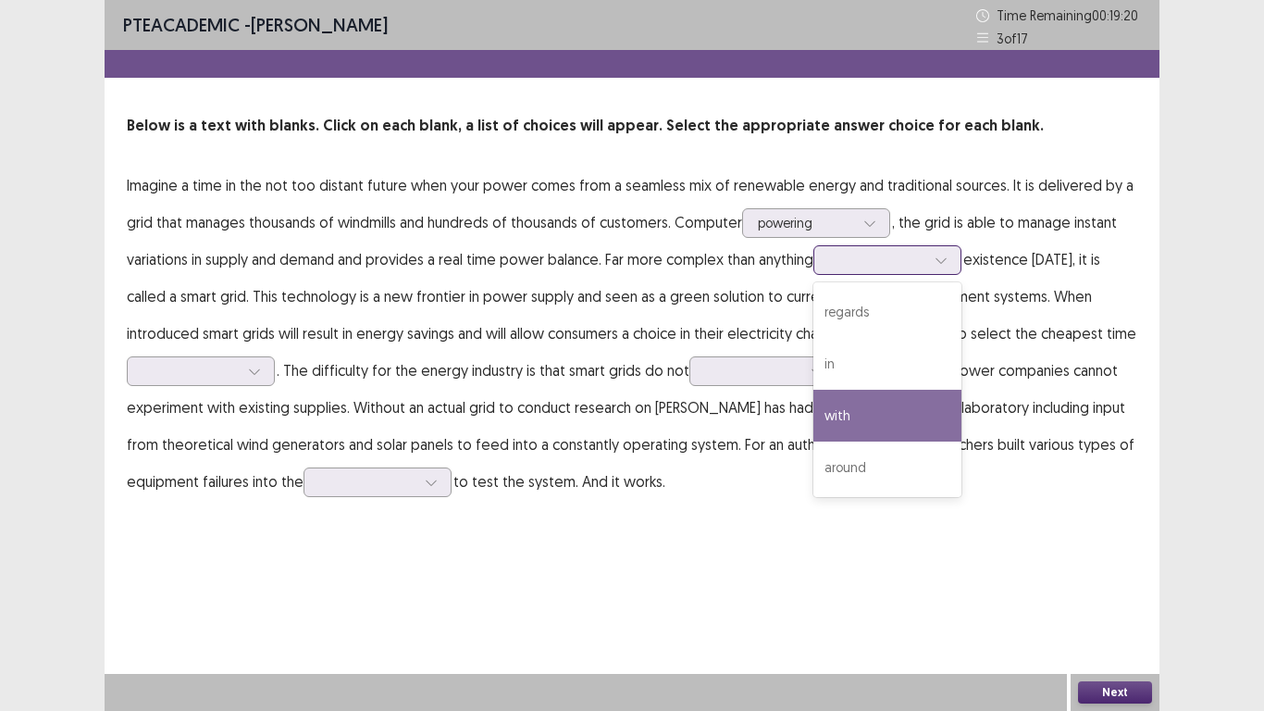
click at [858, 402] on div "with" at bounding box center [887, 416] width 148 height 52
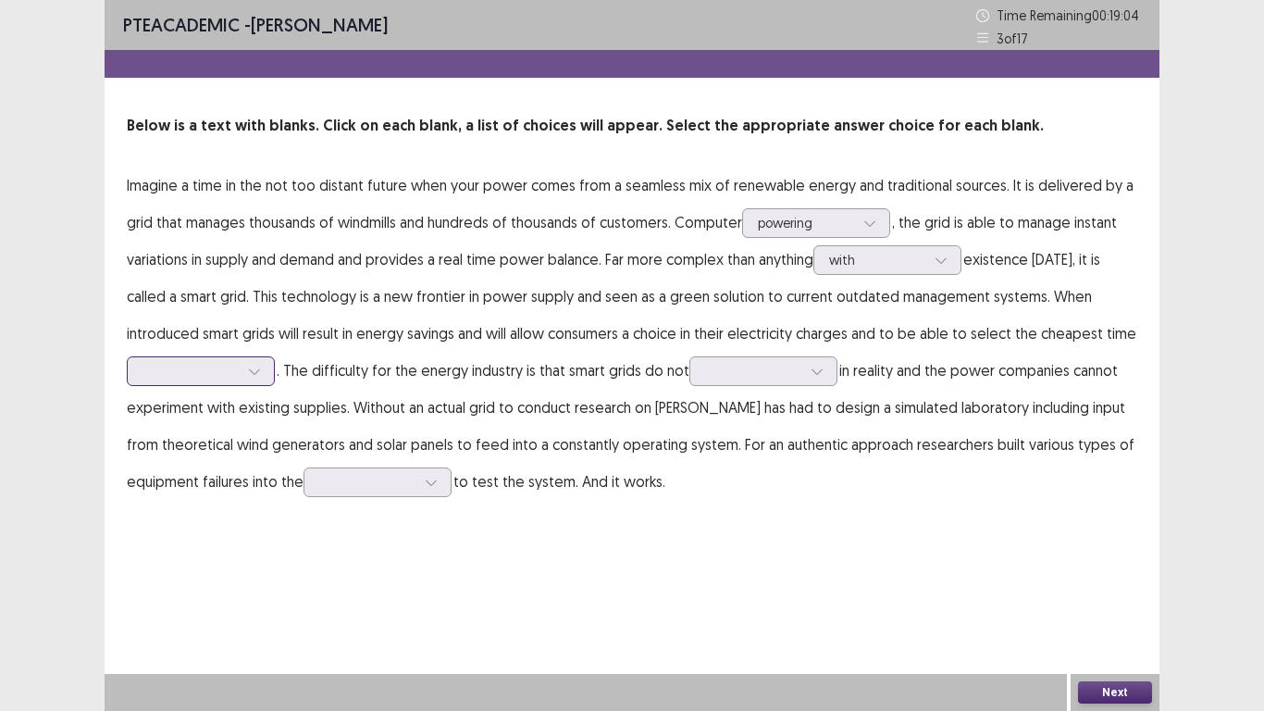
click at [205, 368] on div at bounding box center [191, 371] width 96 height 18
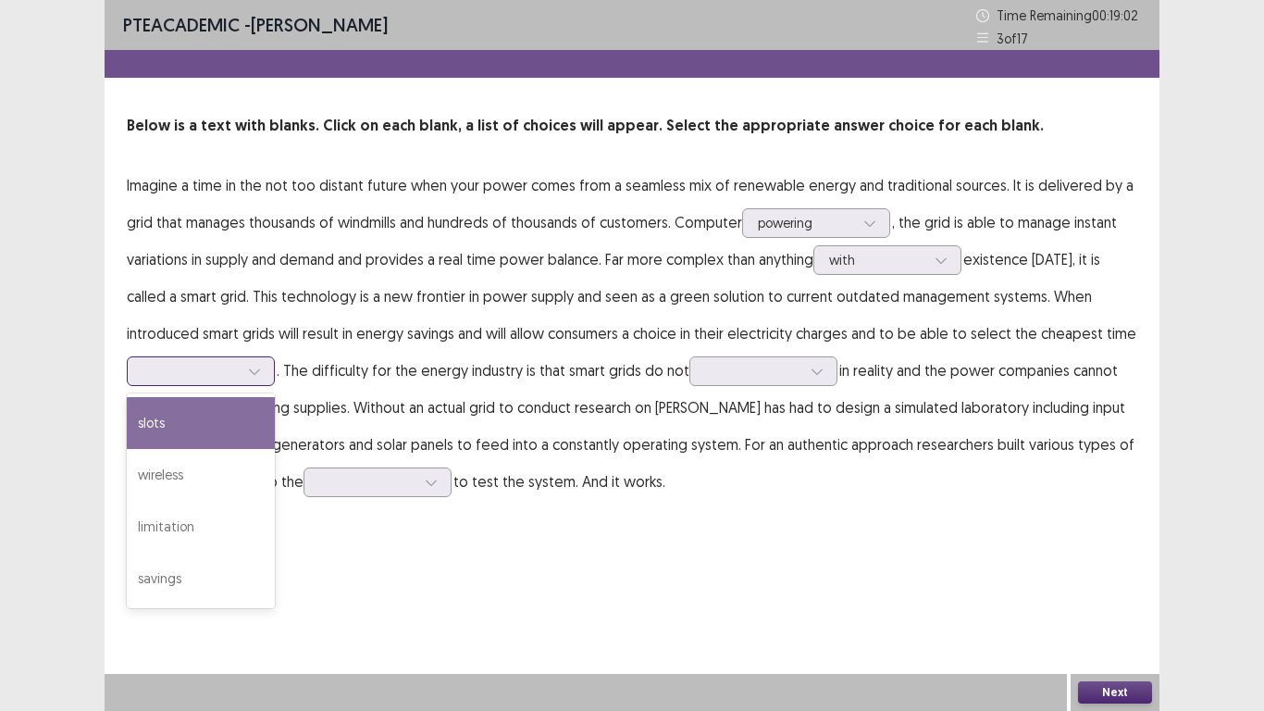
click at [181, 420] on div "slots" at bounding box center [201, 423] width 148 height 52
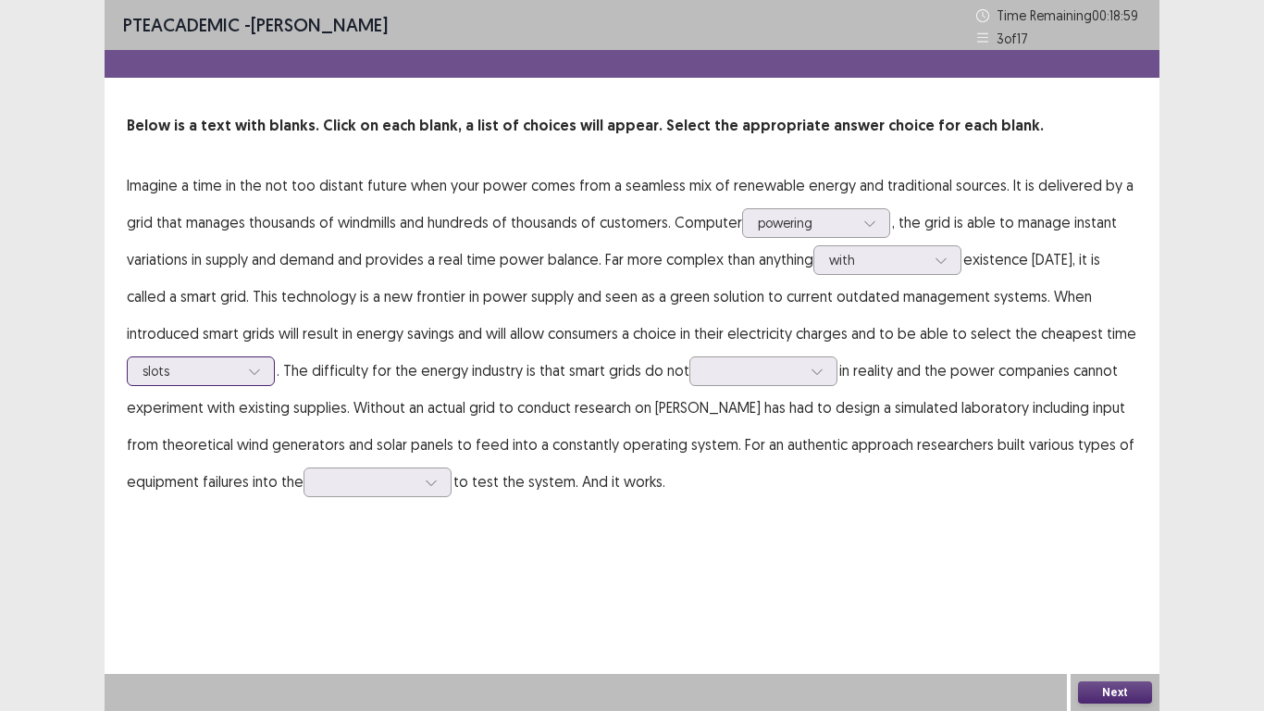
click at [210, 364] on div at bounding box center [191, 371] width 96 height 18
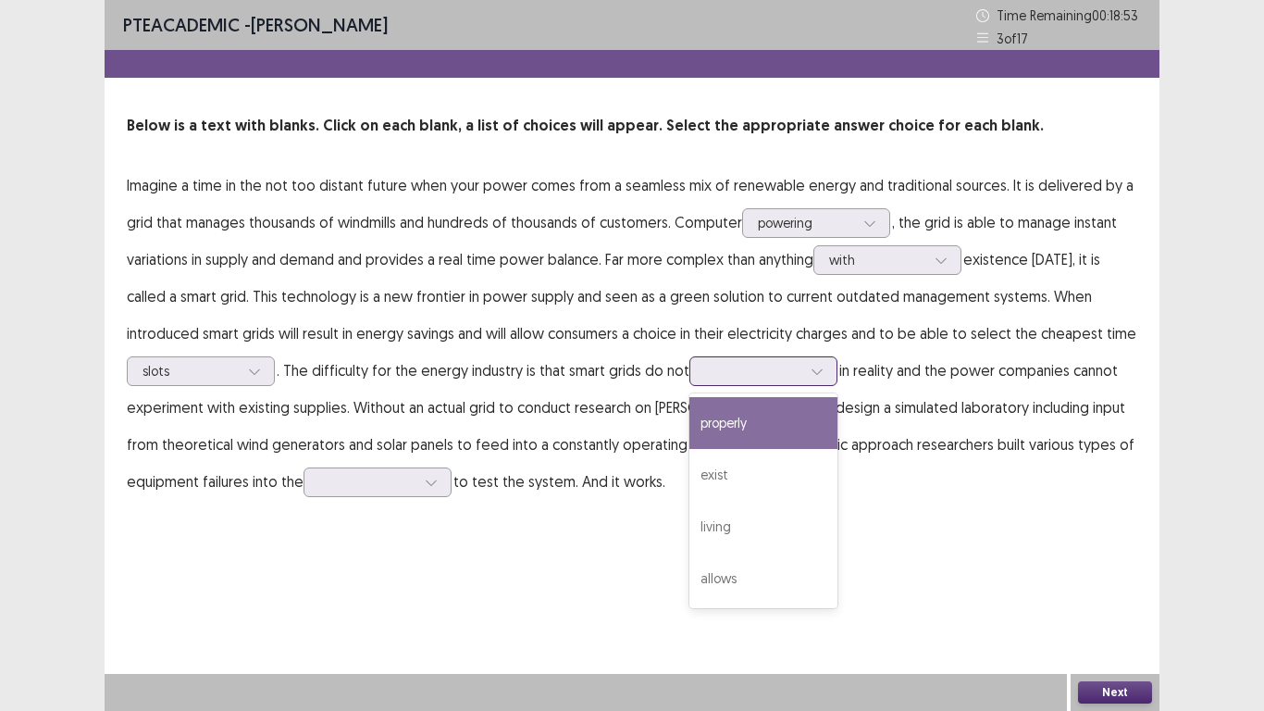
click at [737, 374] on div at bounding box center [753, 371] width 96 height 18
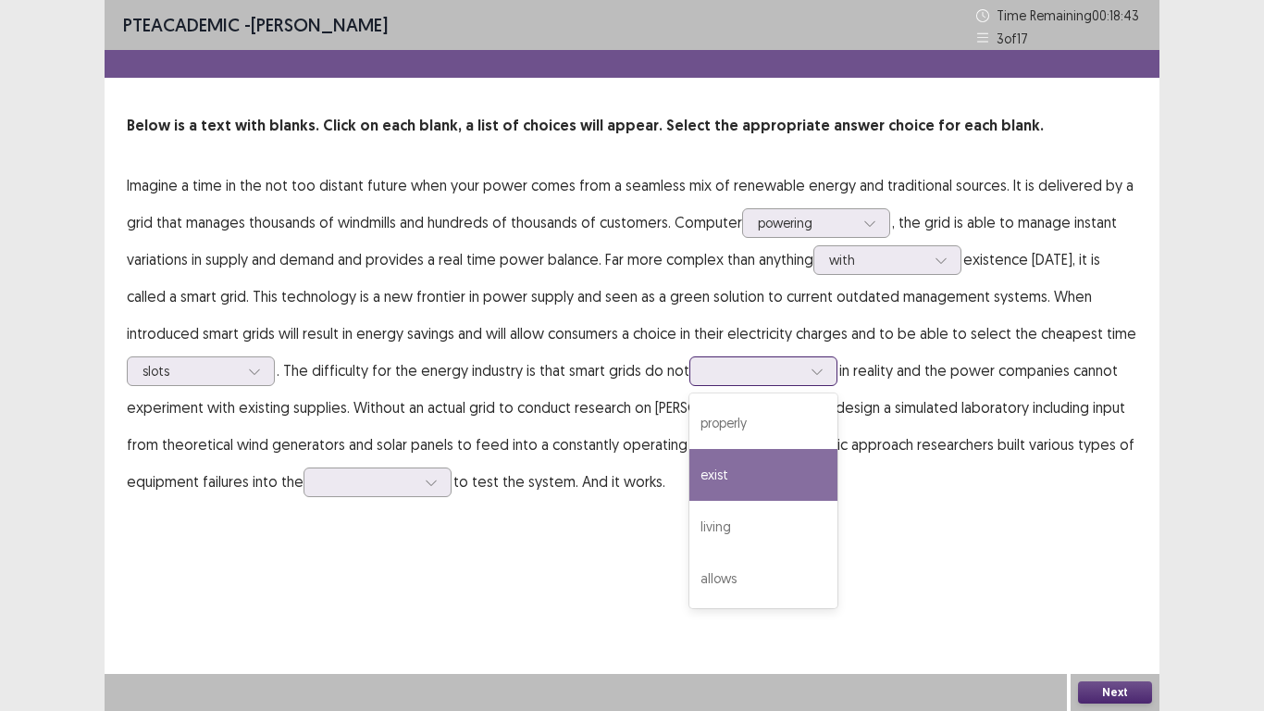
click at [729, 475] on div "exist" at bounding box center [763, 475] width 148 height 52
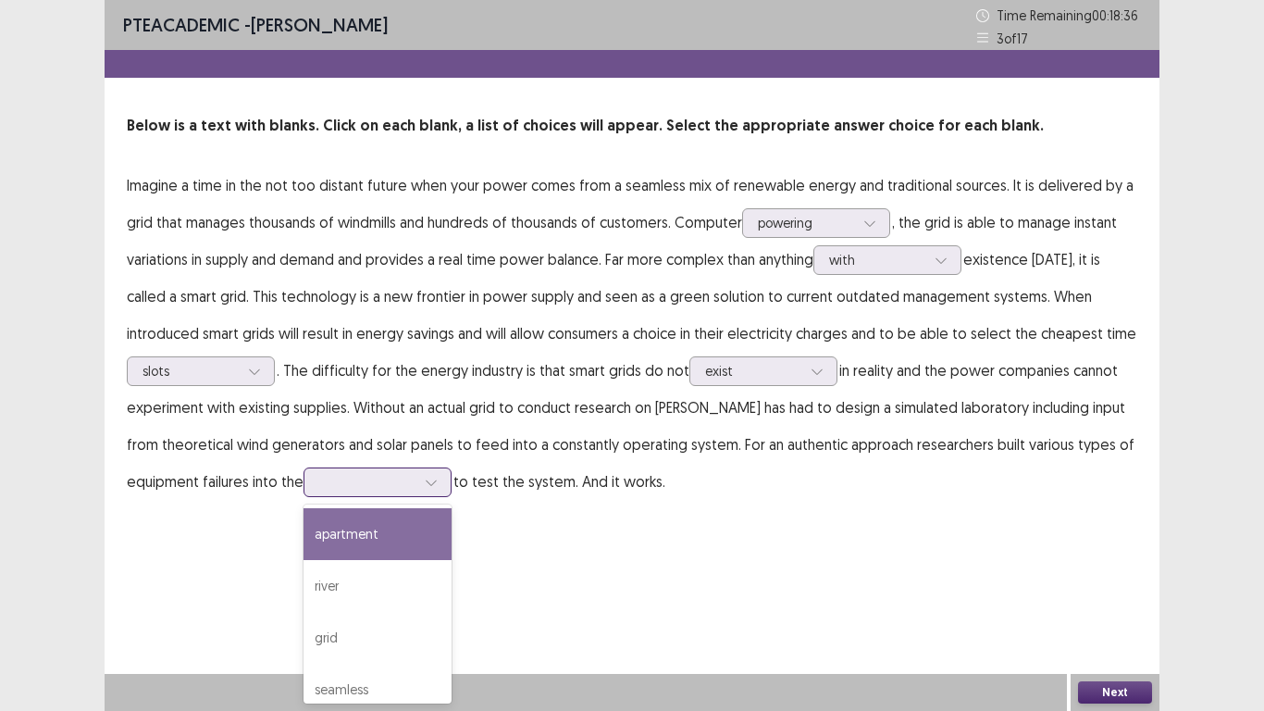
click at [403, 485] on div at bounding box center [367, 482] width 96 height 18
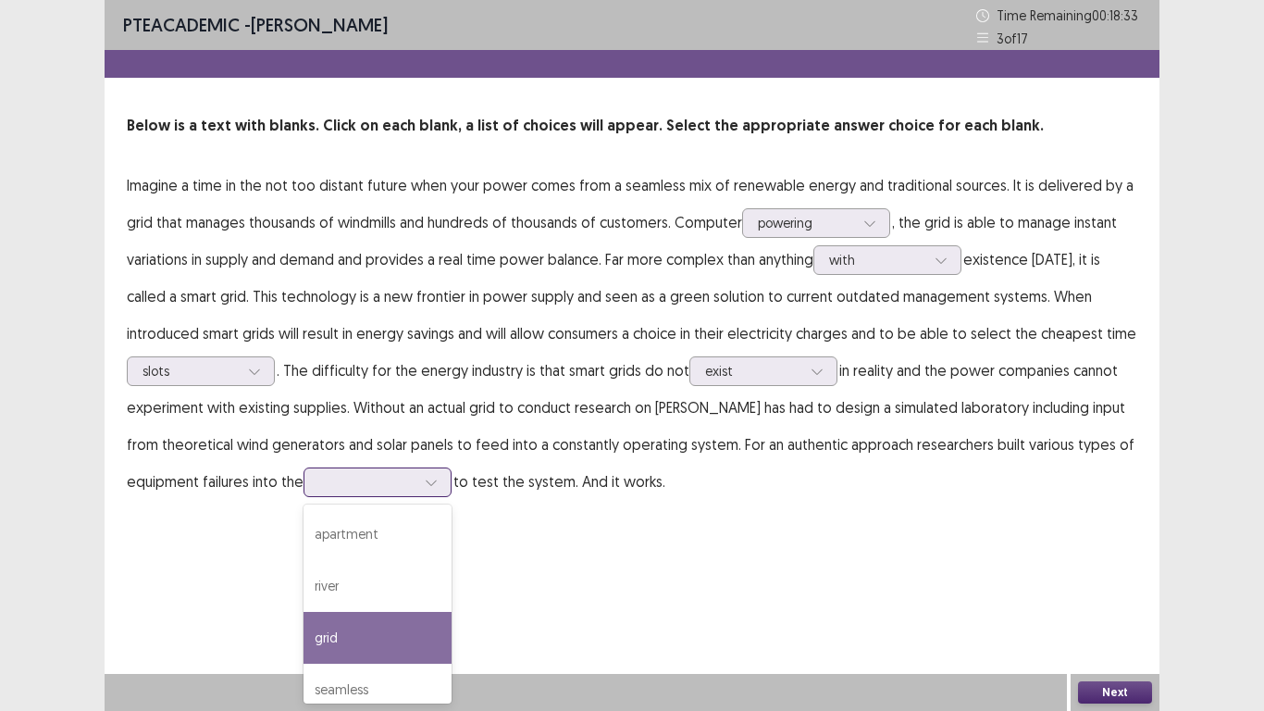
click at [349, 592] on div "grid" at bounding box center [378, 638] width 148 height 52
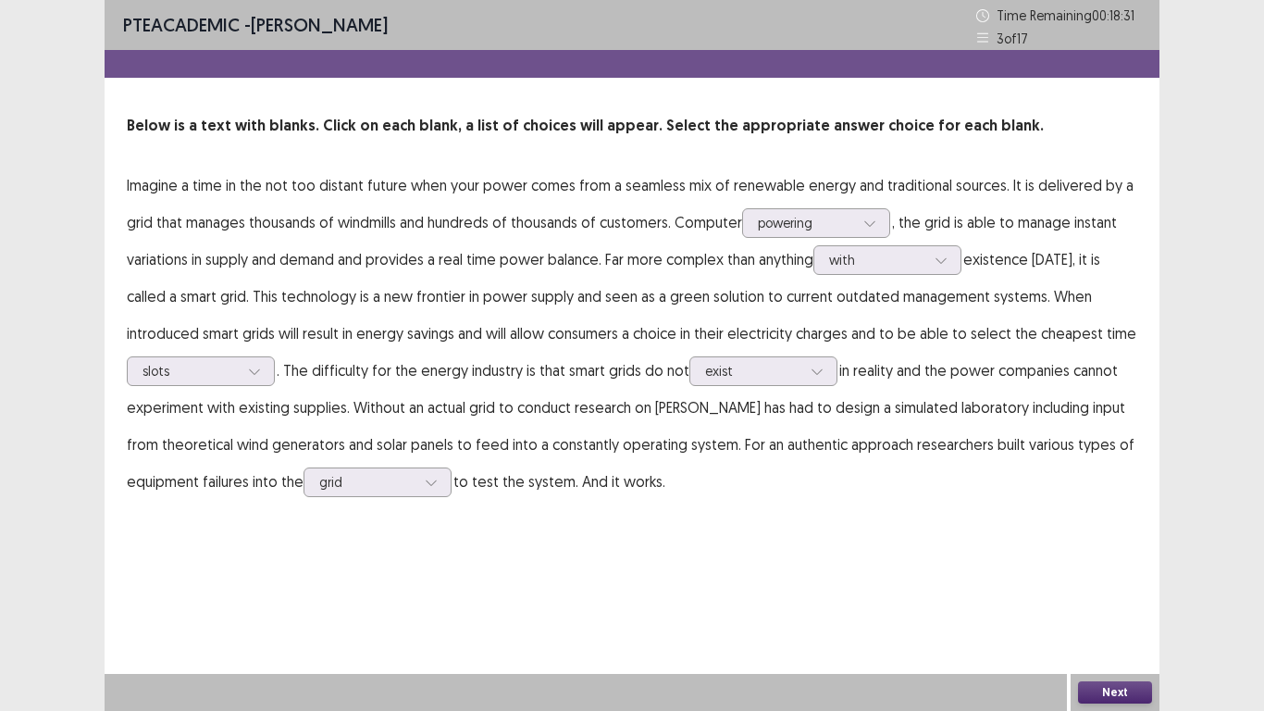
click at [1138, 592] on button "Next" at bounding box center [1115, 692] width 74 height 22
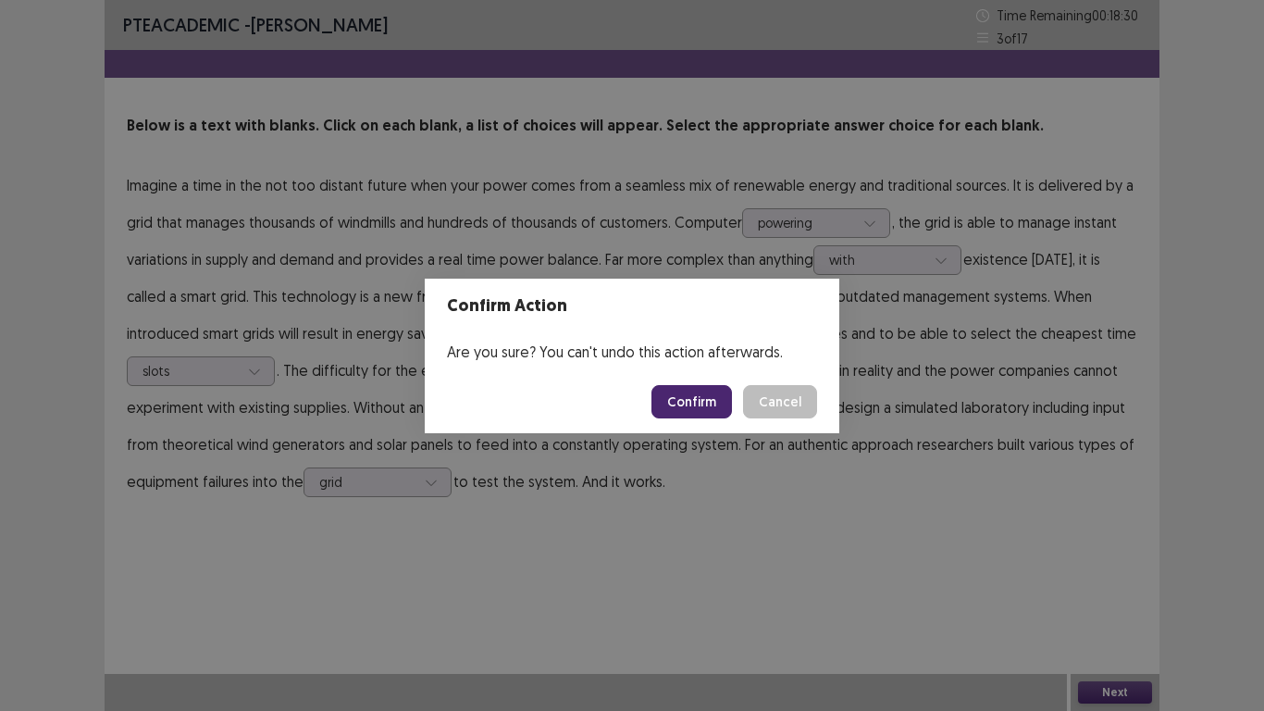
click at [714, 404] on button "Confirm" at bounding box center [691, 401] width 81 height 33
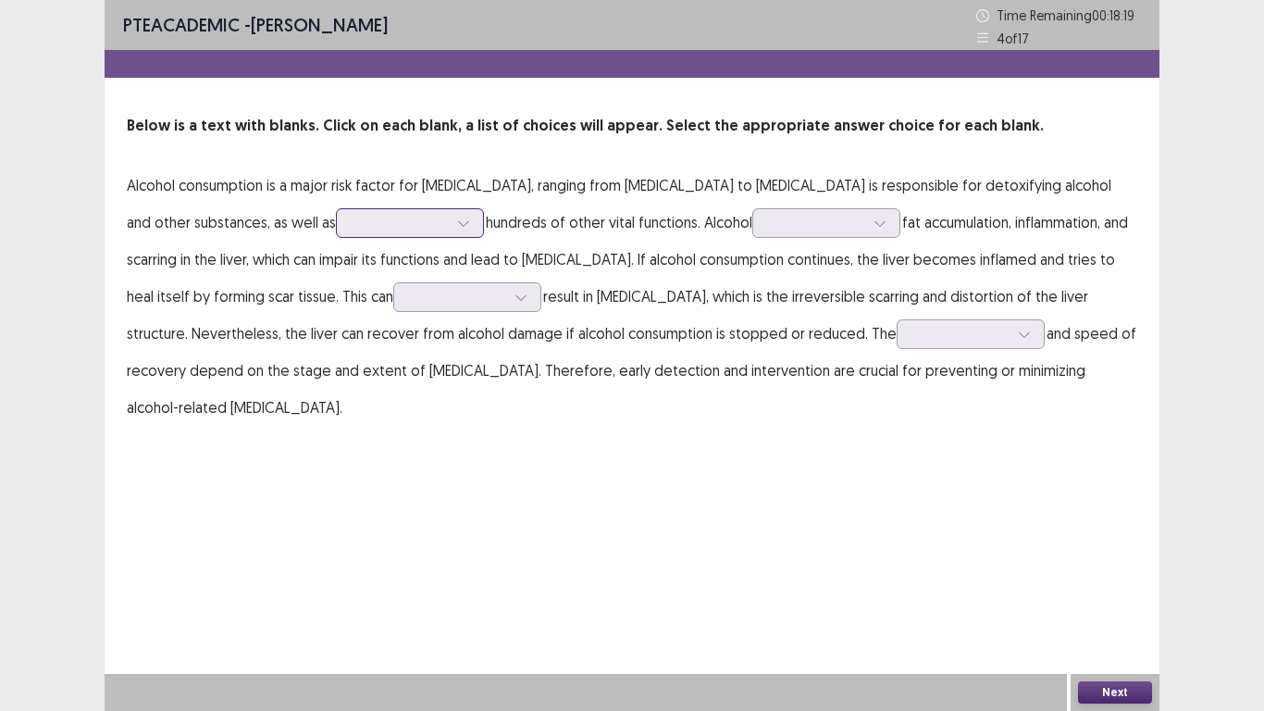
click at [457, 229] on icon at bounding box center [463, 223] width 13 height 13
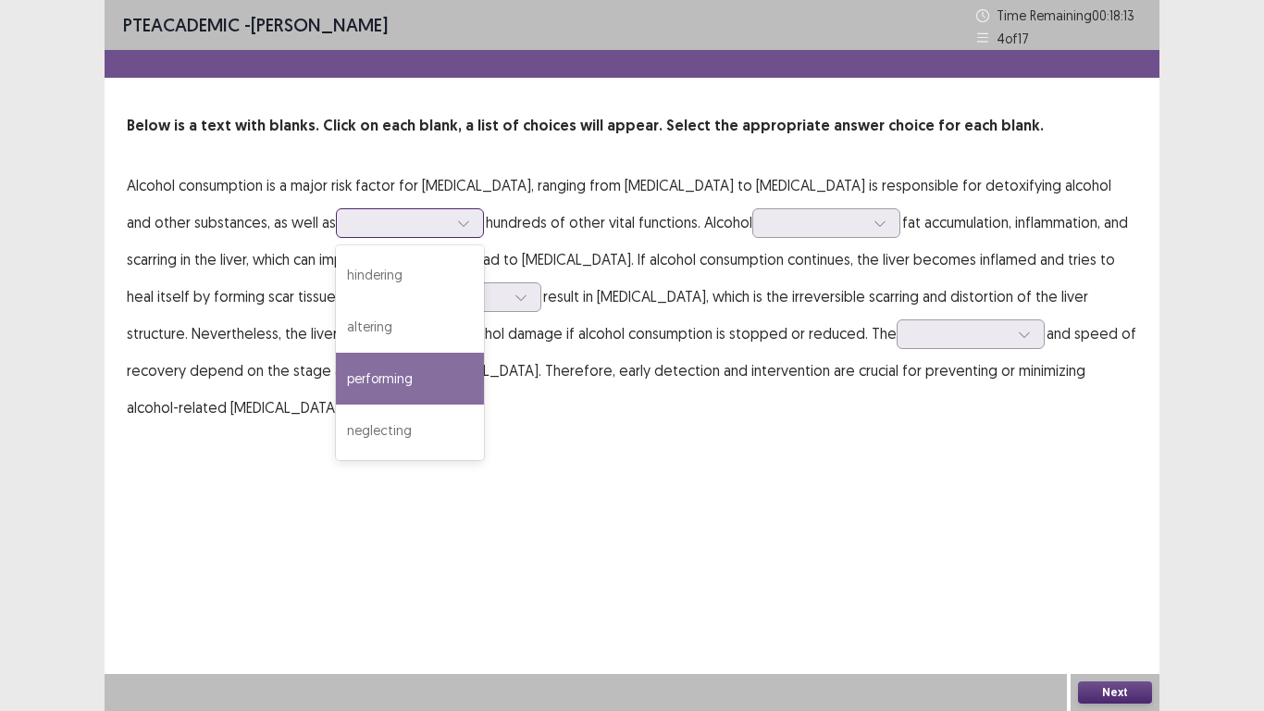
click at [347, 376] on div "performing" at bounding box center [410, 379] width 148 height 52
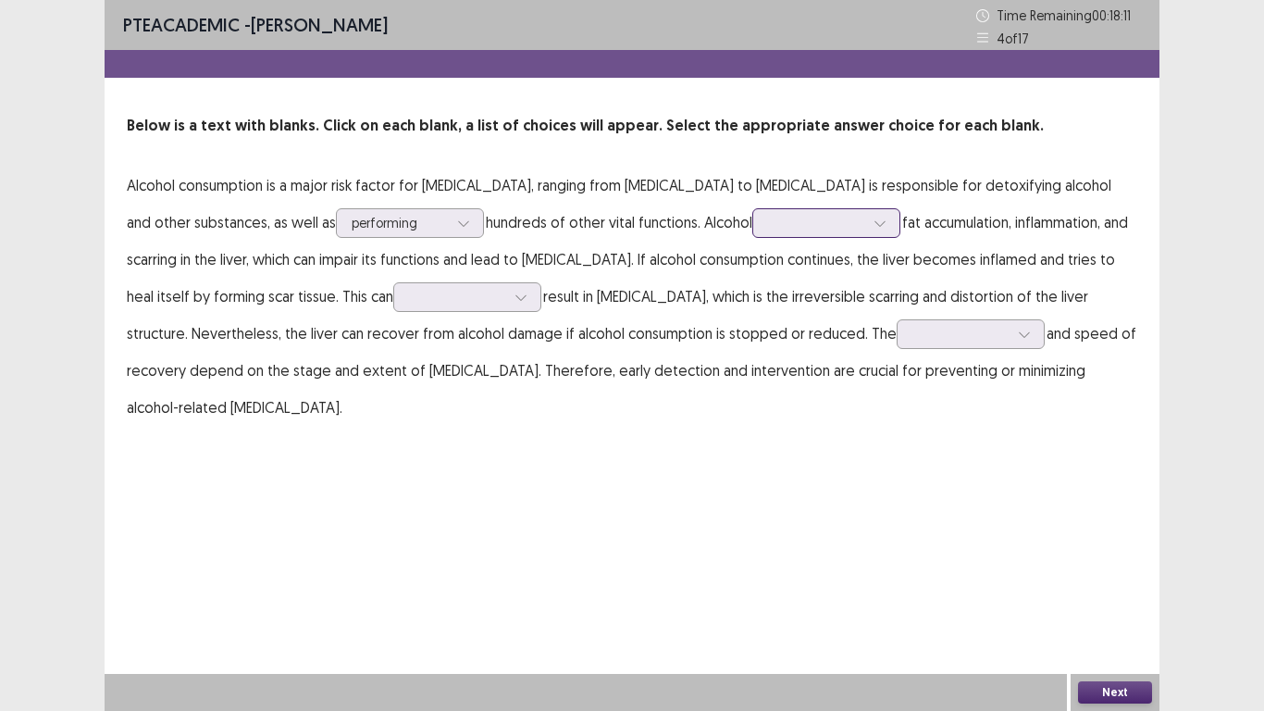
click at [803, 233] on div at bounding box center [816, 222] width 100 height 21
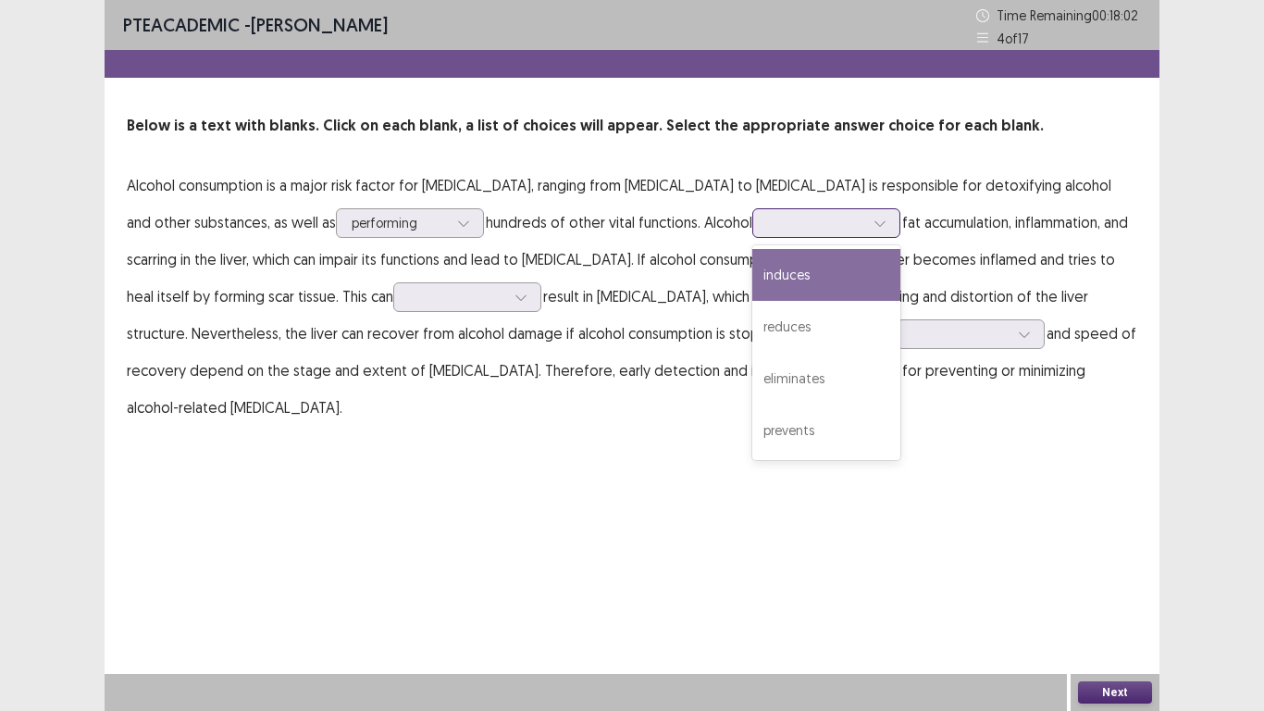
click at [779, 267] on div "induces" at bounding box center [826, 275] width 148 height 52
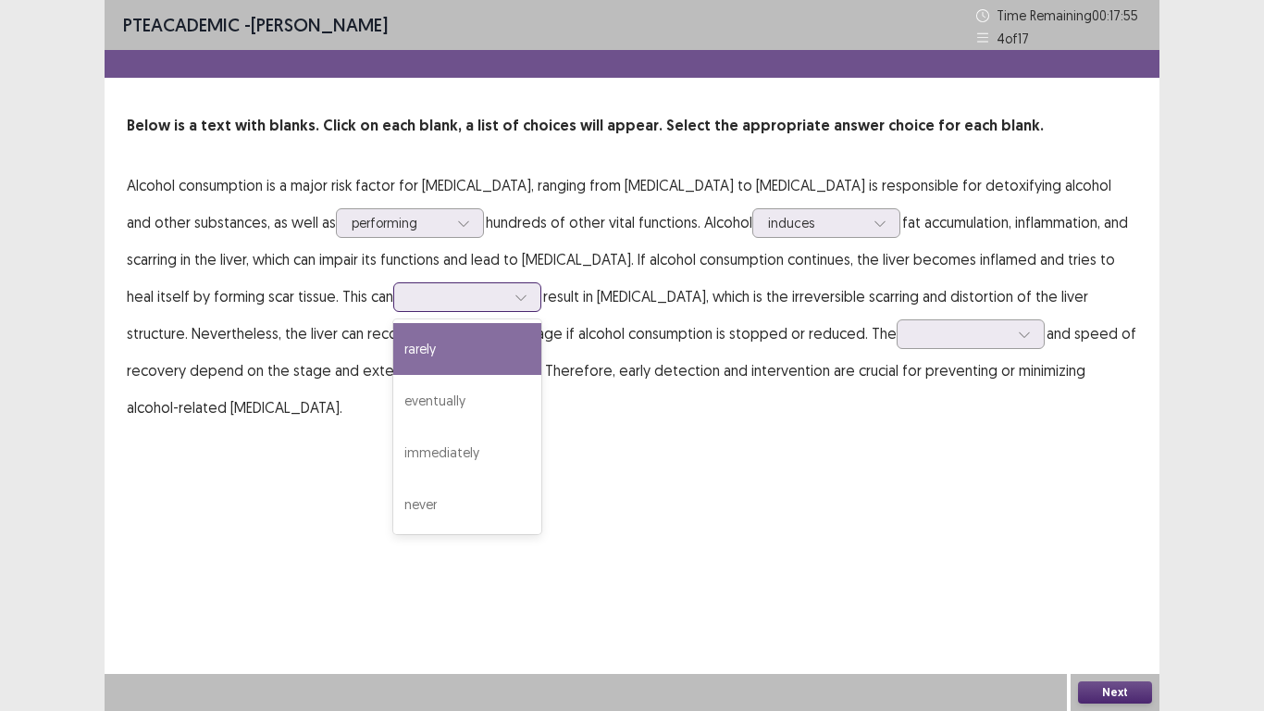
click at [507, 301] on div at bounding box center [521, 297] width 28 height 28
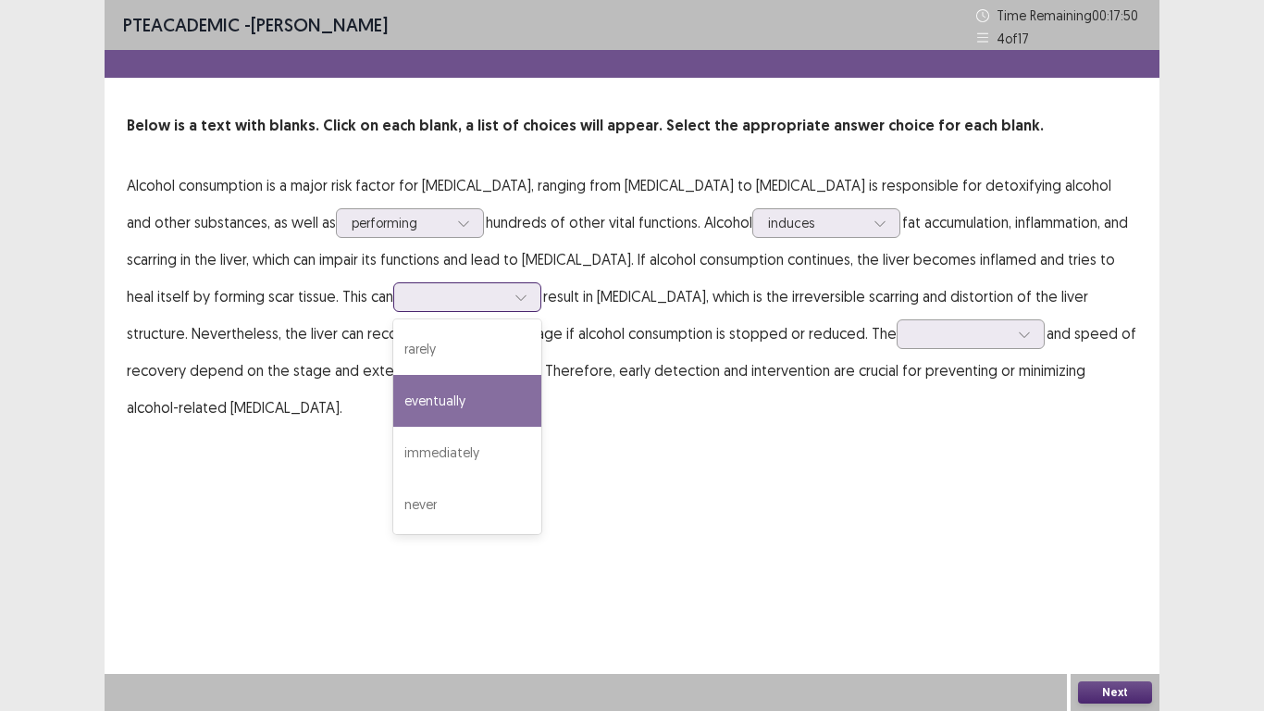
click at [393, 405] on div "eventually" at bounding box center [467, 401] width 148 height 52
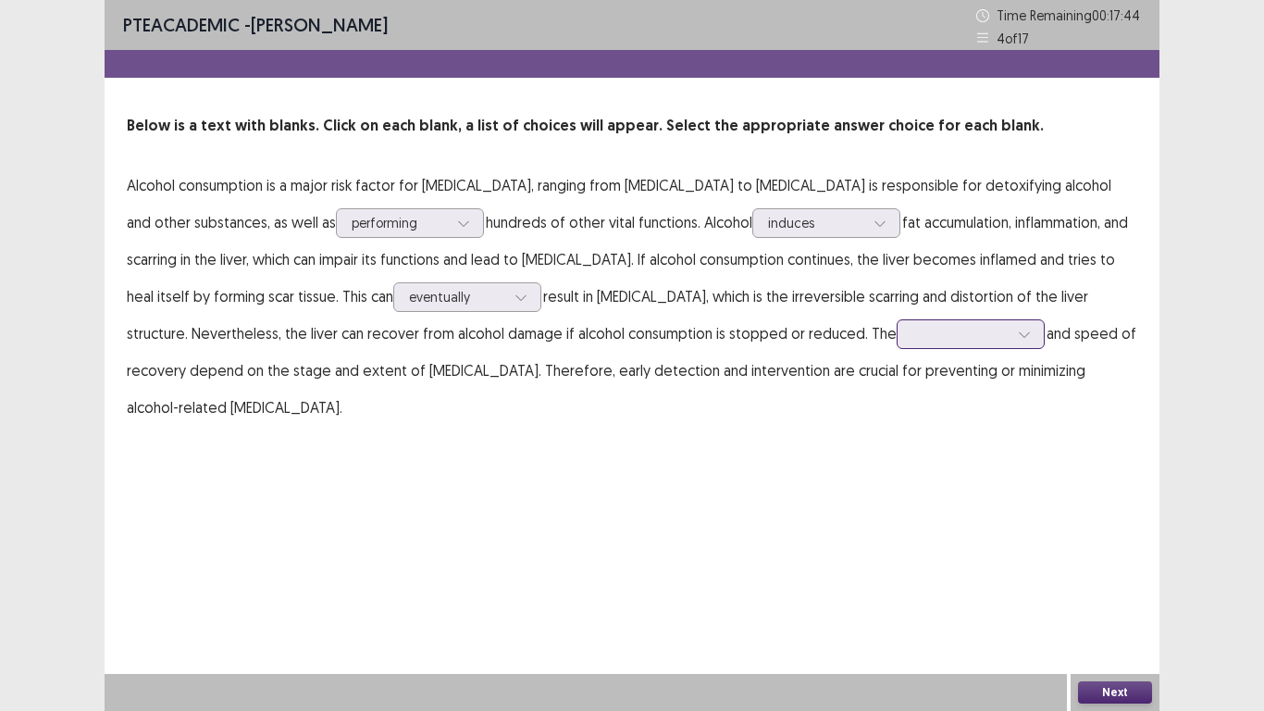
click at [912, 334] on div at bounding box center [960, 334] width 96 height 18
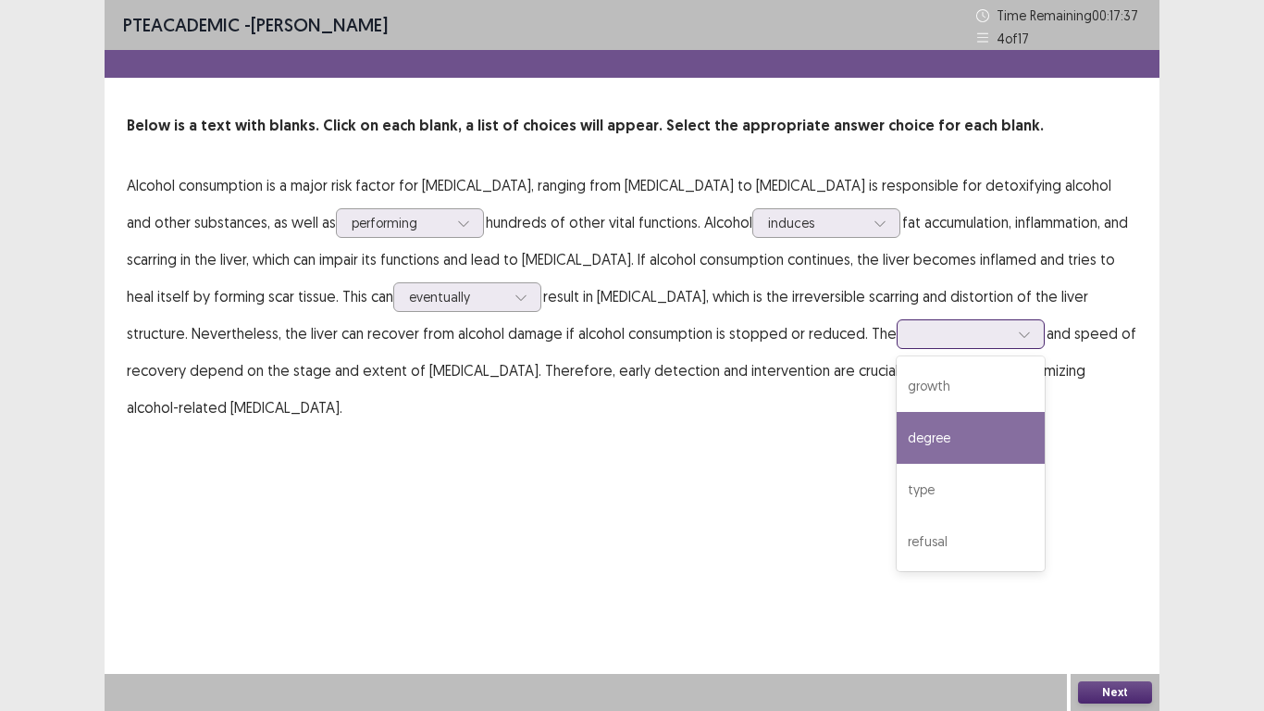
click at [897, 428] on div "degree" at bounding box center [971, 438] width 148 height 52
click at [1018, 339] on icon at bounding box center [1024, 334] width 13 height 13
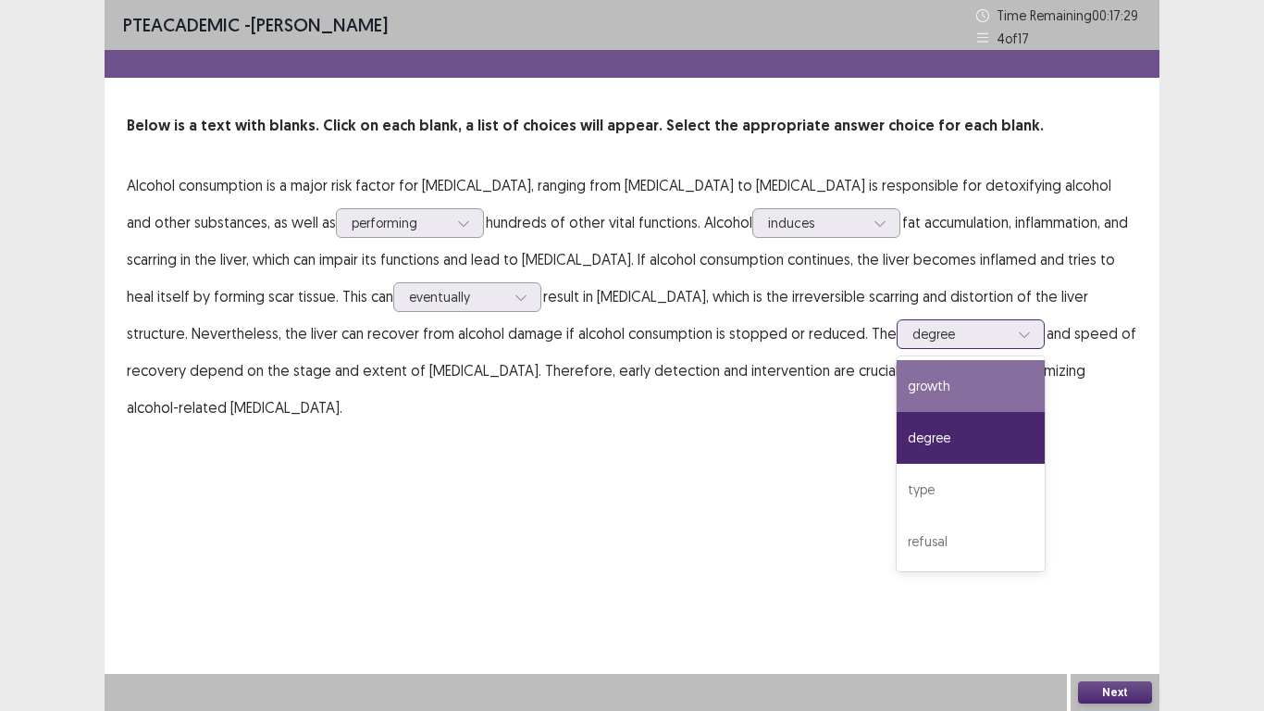
click at [897, 381] on div "growth" at bounding box center [971, 386] width 148 height 52
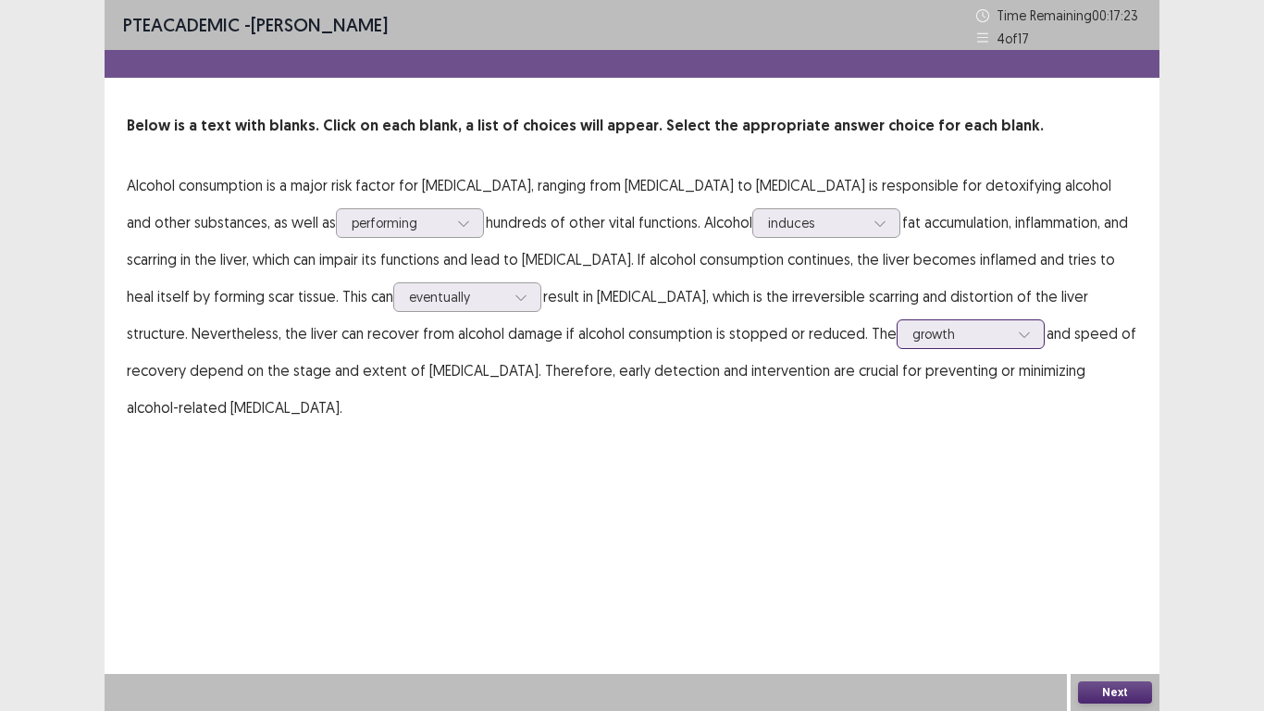
click at [1010, 335] on div at bounding box center [1024, 334] width 28 height 28
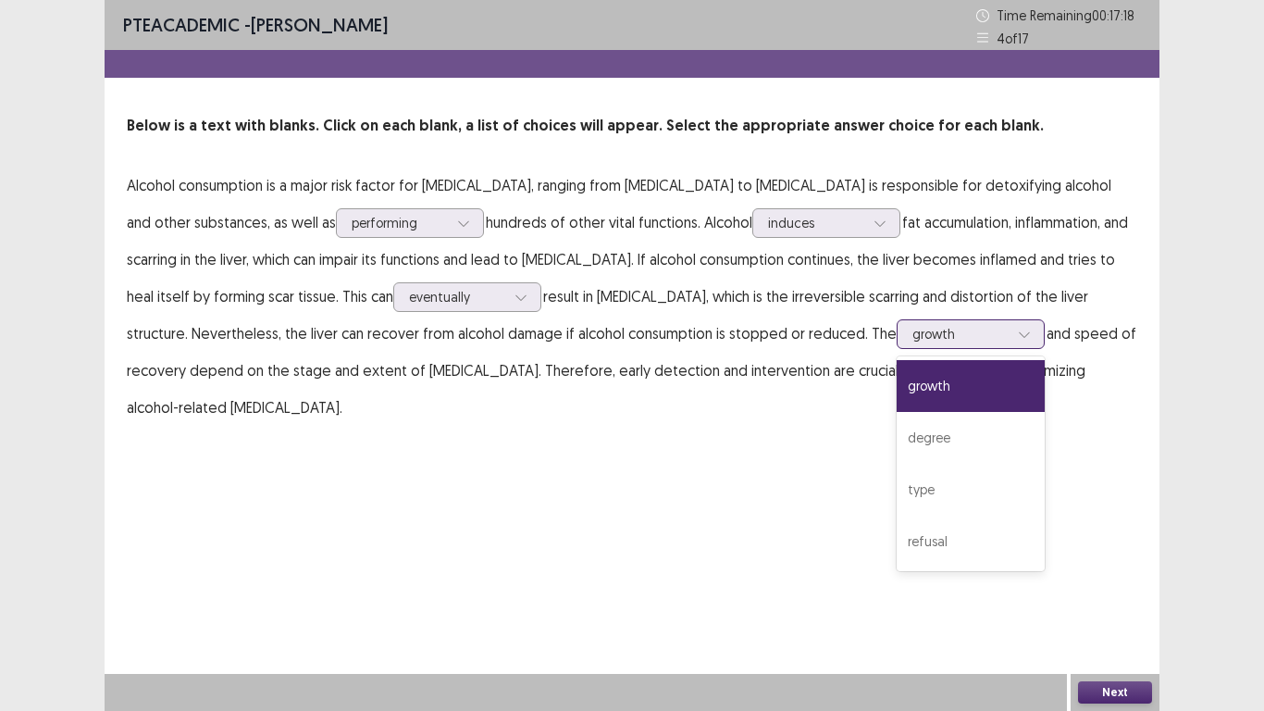
click at [897, 382] on div "growth" at bounding box center [971, 386] width 148 height 52
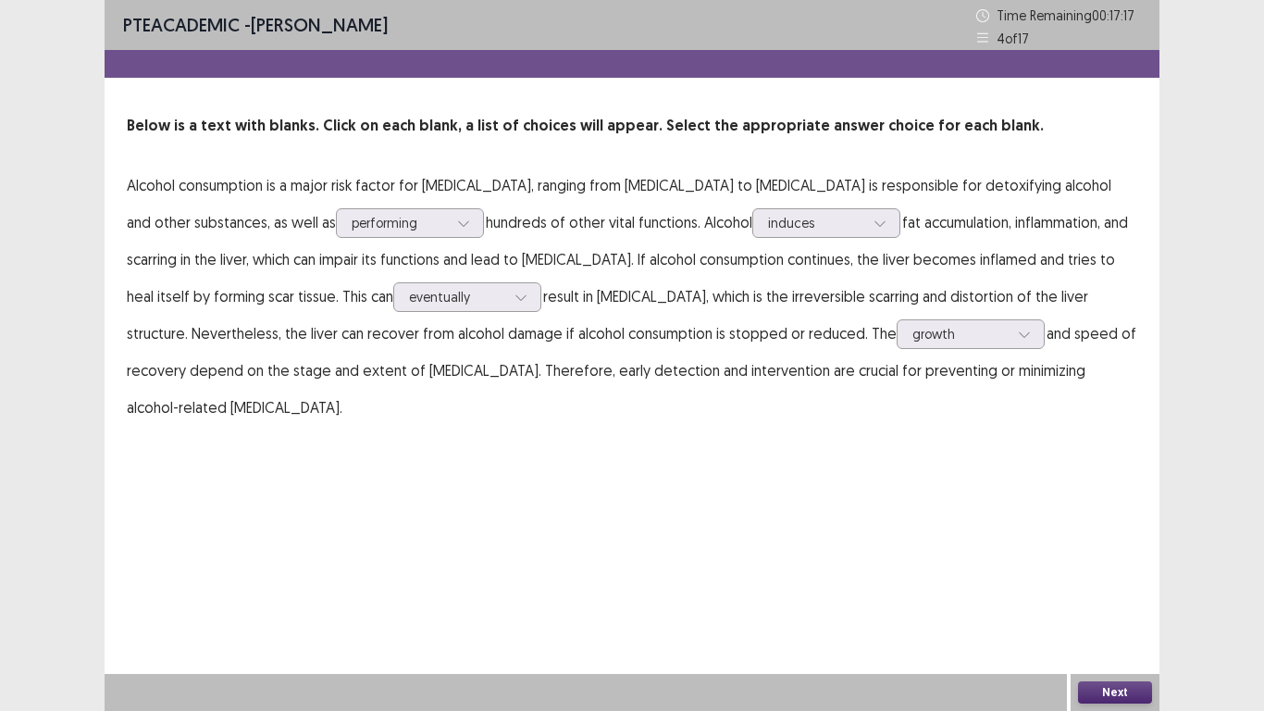
click at [1105, 592] on button "Next" at bounding box center [1115, 692] width 74 height 22
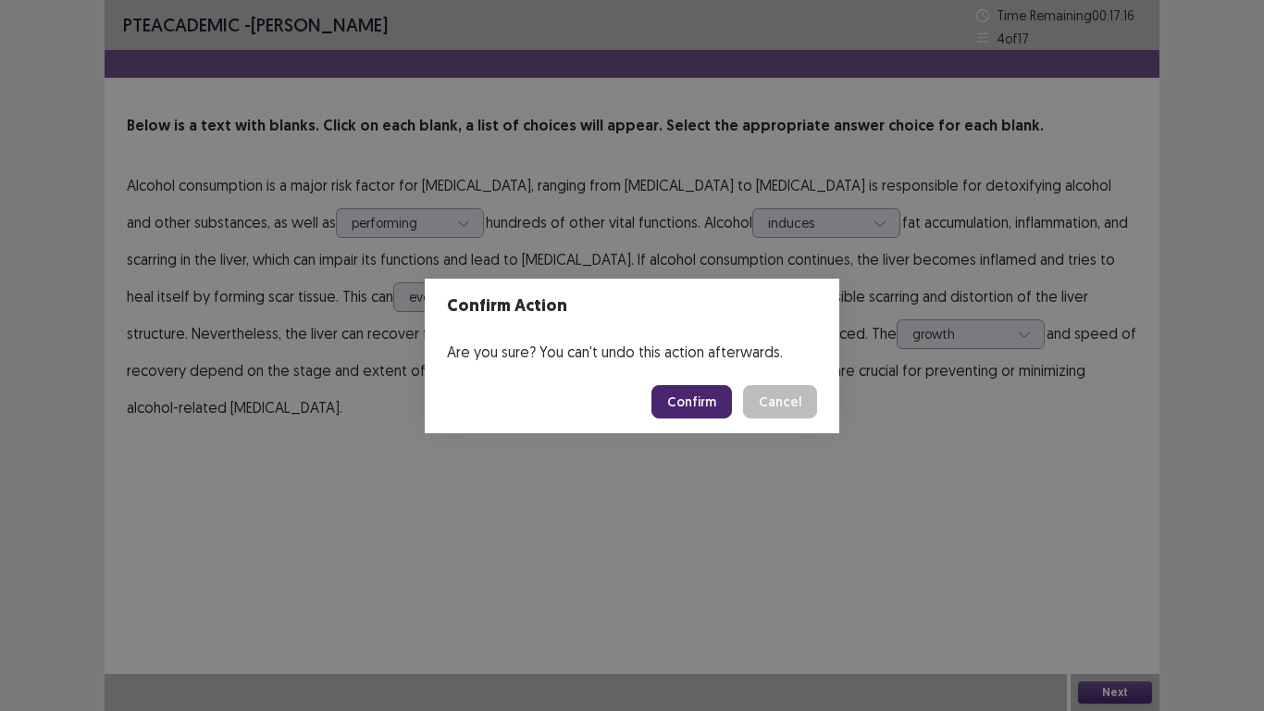
click at [713, 405] on button "Confirm" at bounding box center [691, 401] width 81 height 33
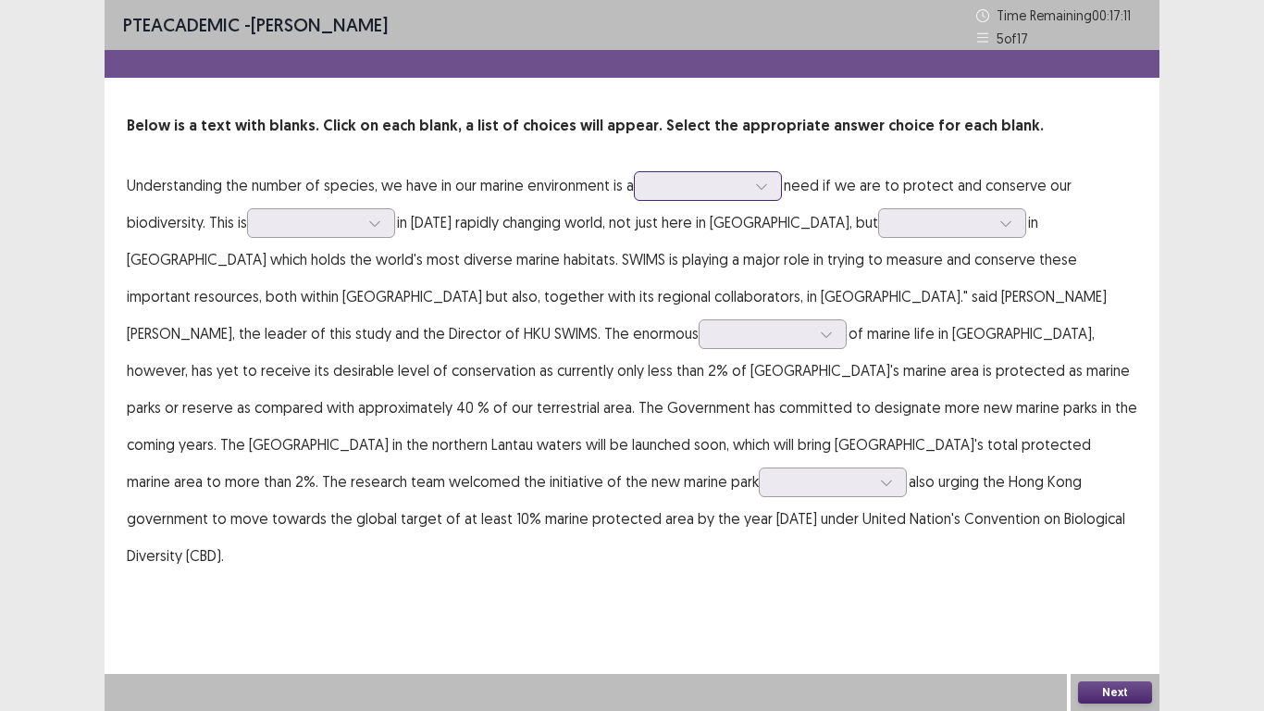
click at [674, 190] on div at bounding box center [698, 186] width 96 height 18
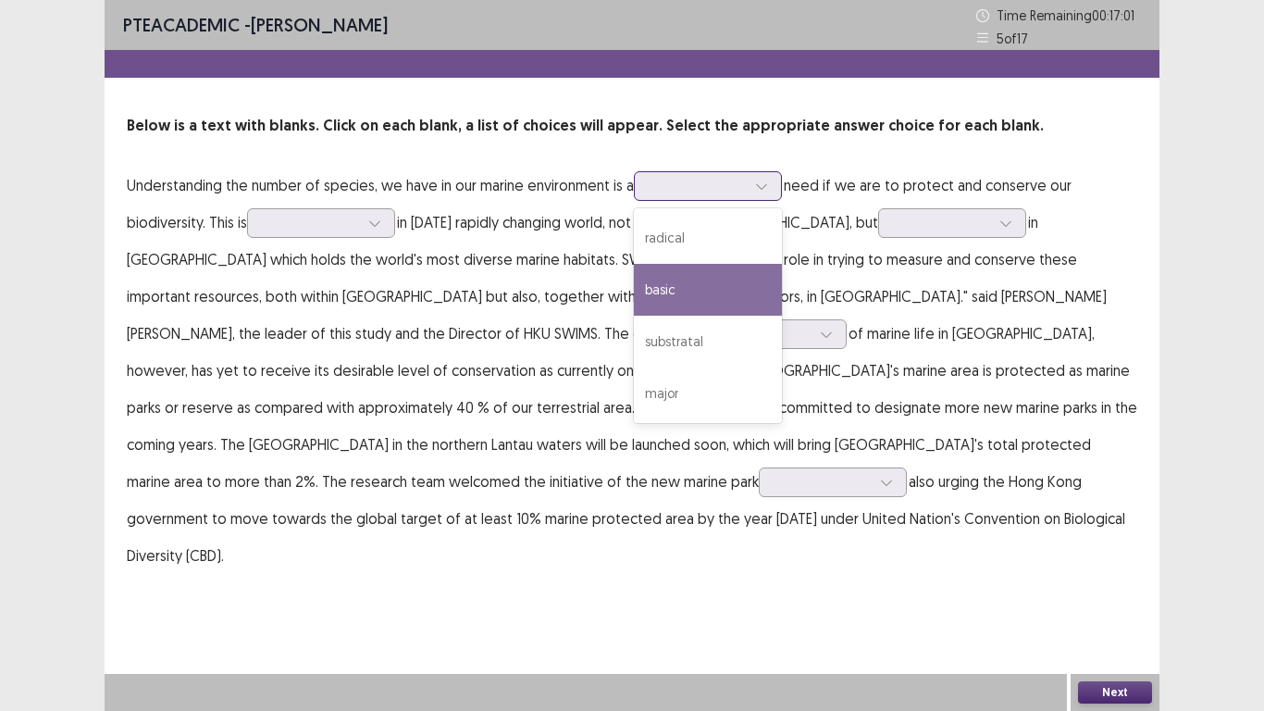
click at [727, 288] on div "basic" at bounding box center [708, 290] width 148 height 52
click at [704, 186] on div at bounding box center [698, 186] width 96 height 18
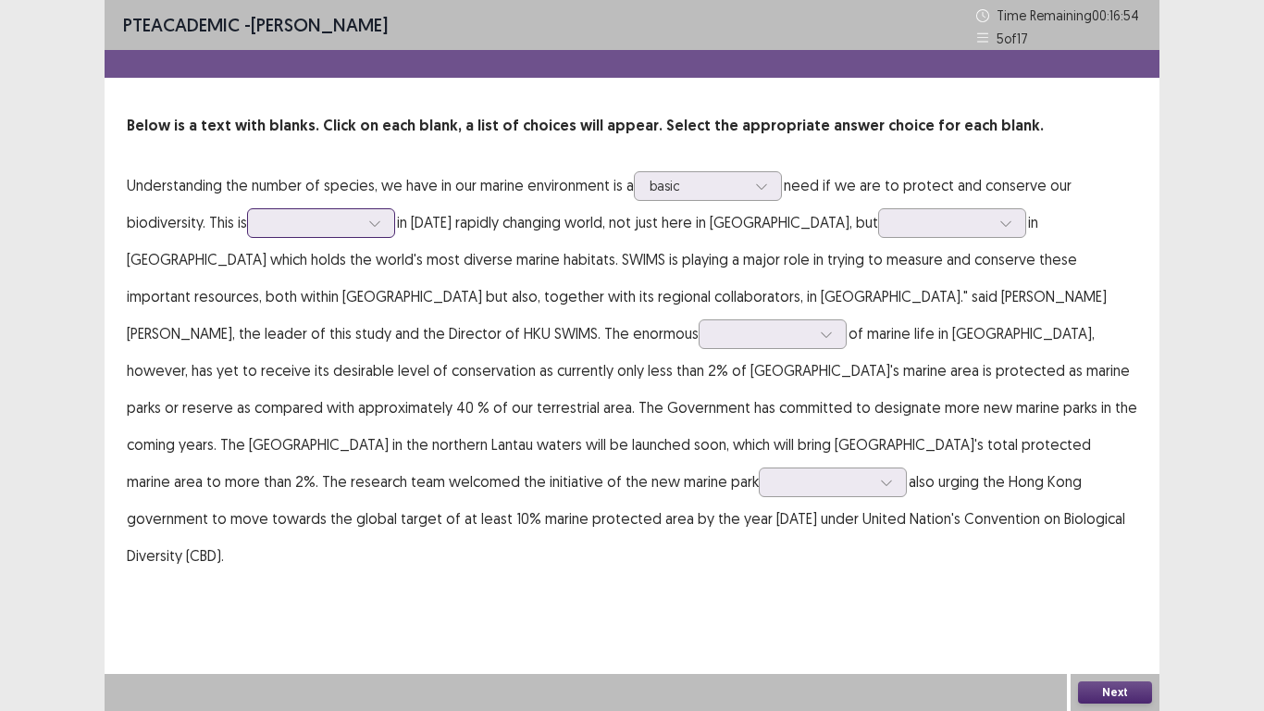
click at [355, 220] on div at bounding box center [311, 223] width 96 height 18
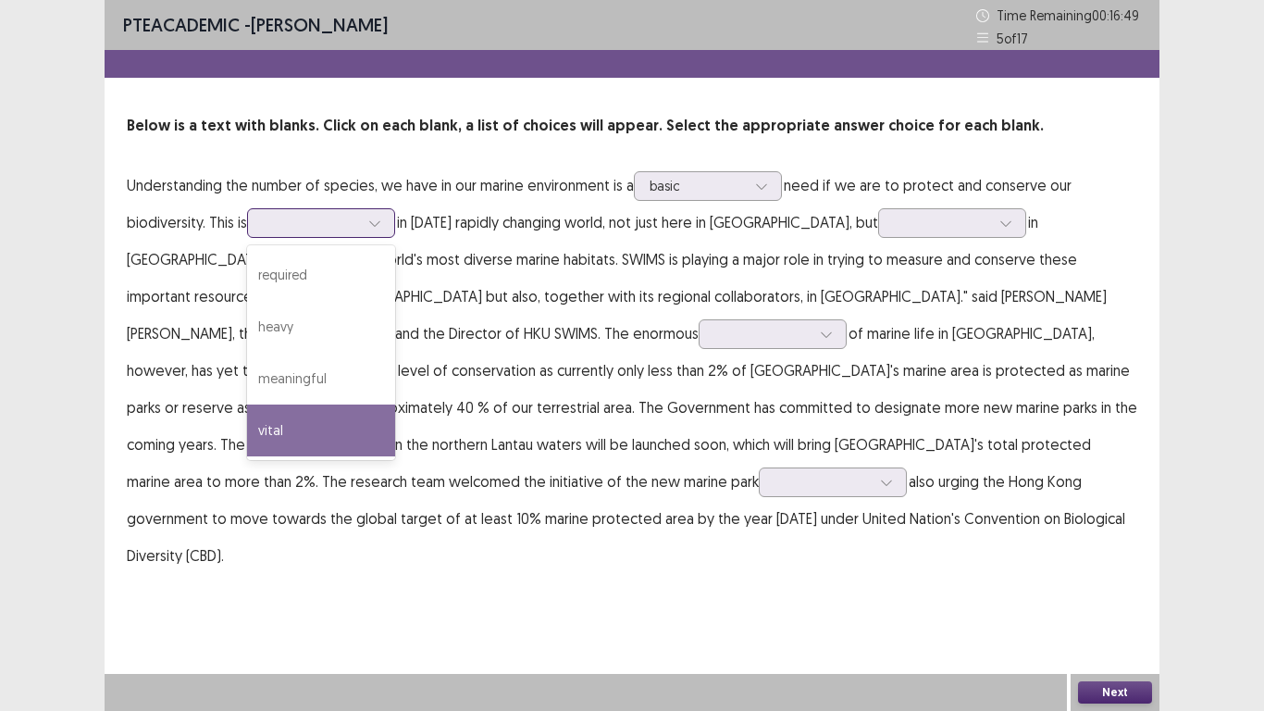
click at [317, 421] on div "vital" at bounding box center [321, 430] width 148 height 52
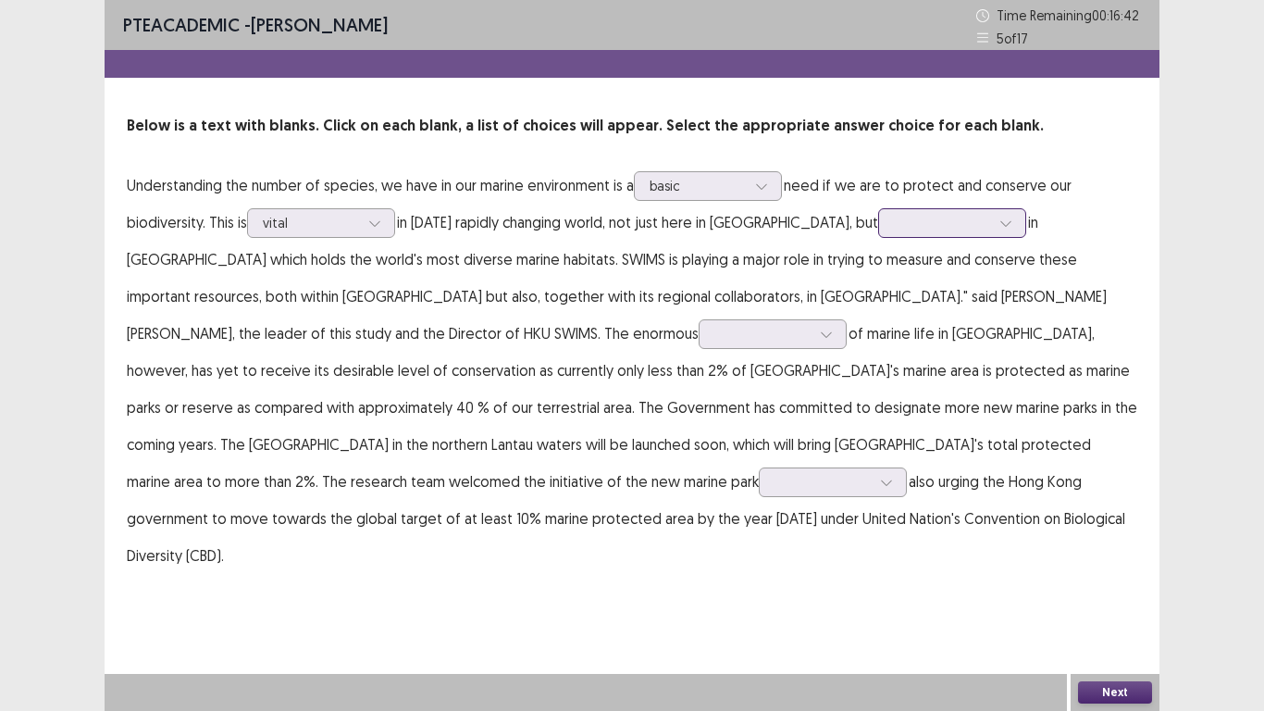
click at [940, 228] on div at bounding box center [942, 223] width 96 height 18
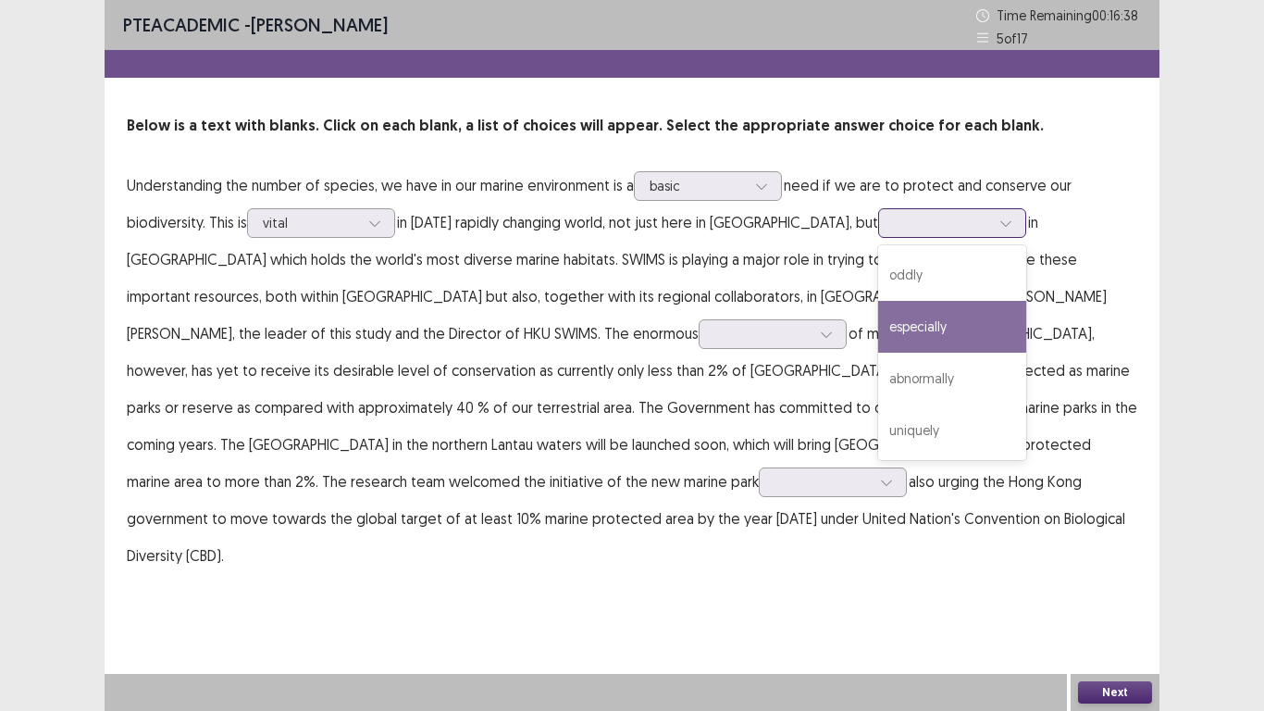
click at [878, 324] on div "especially" at bounding box center [952, 327] width 148 height 52
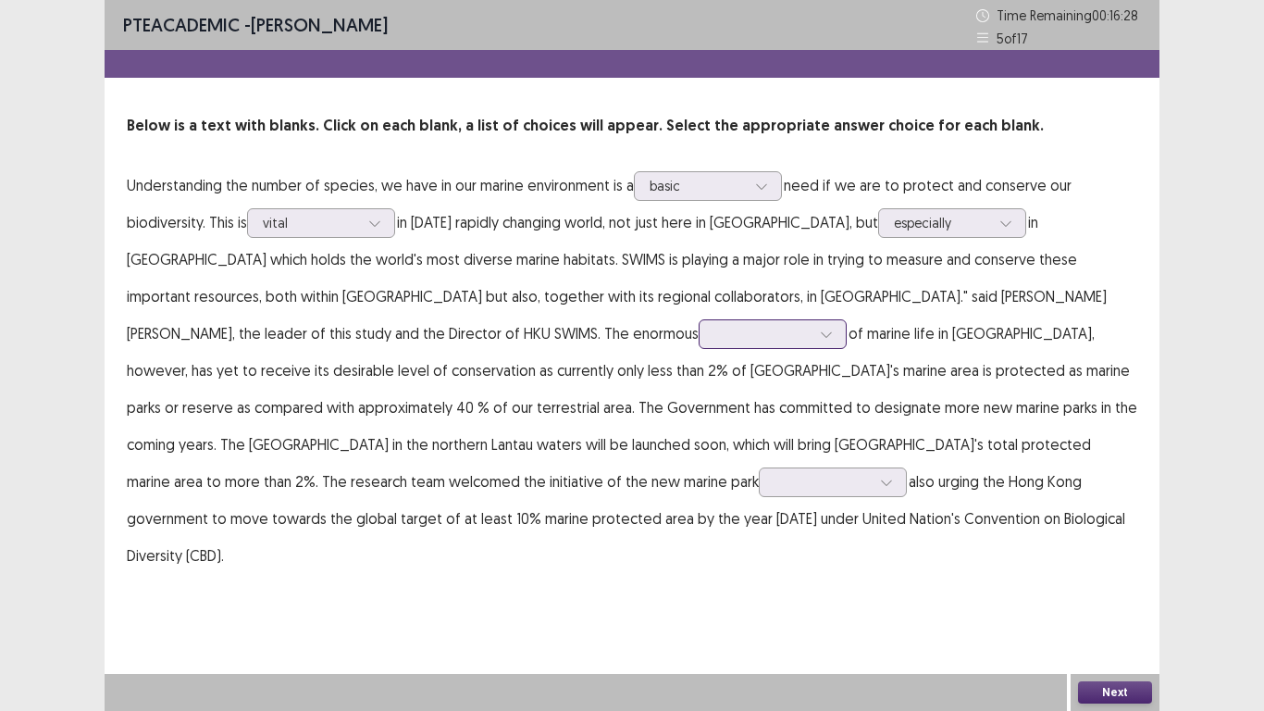
click at [713, 334] on div at bounding box center [763, 333] width 100 height 21
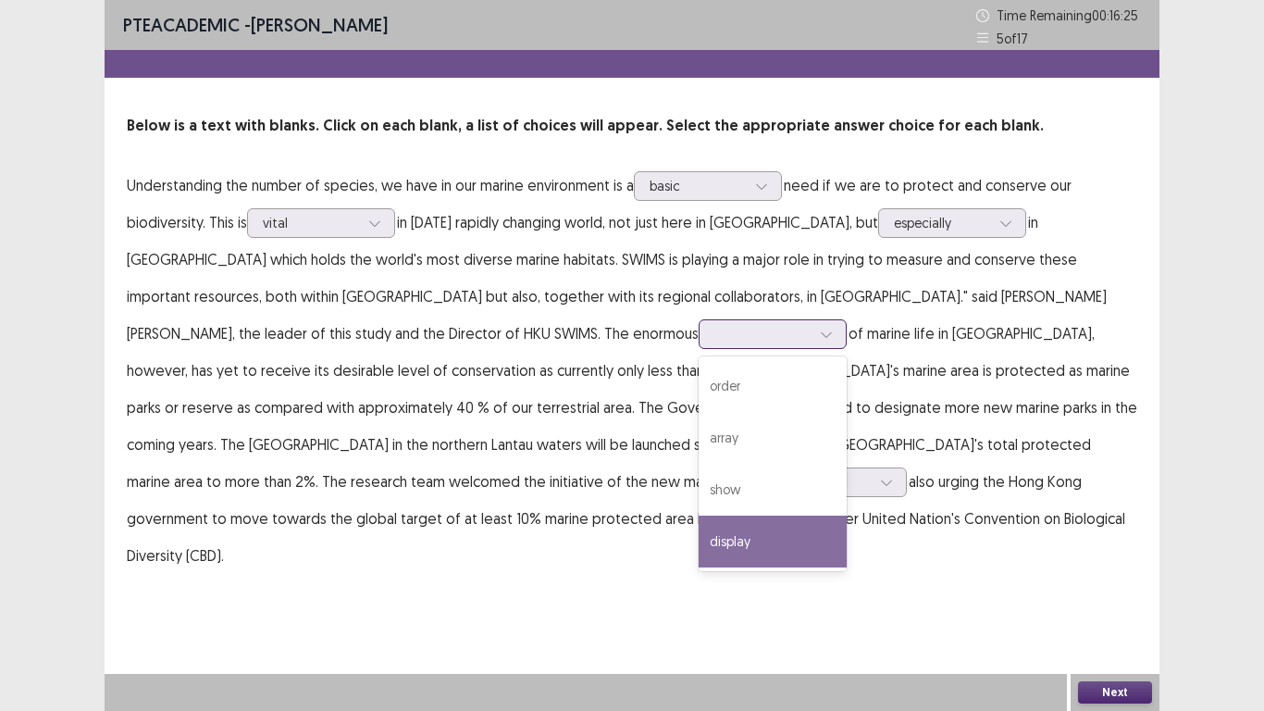
click at [699, 536] on div "display" at bounding box center [773, 541] width 148 height 52
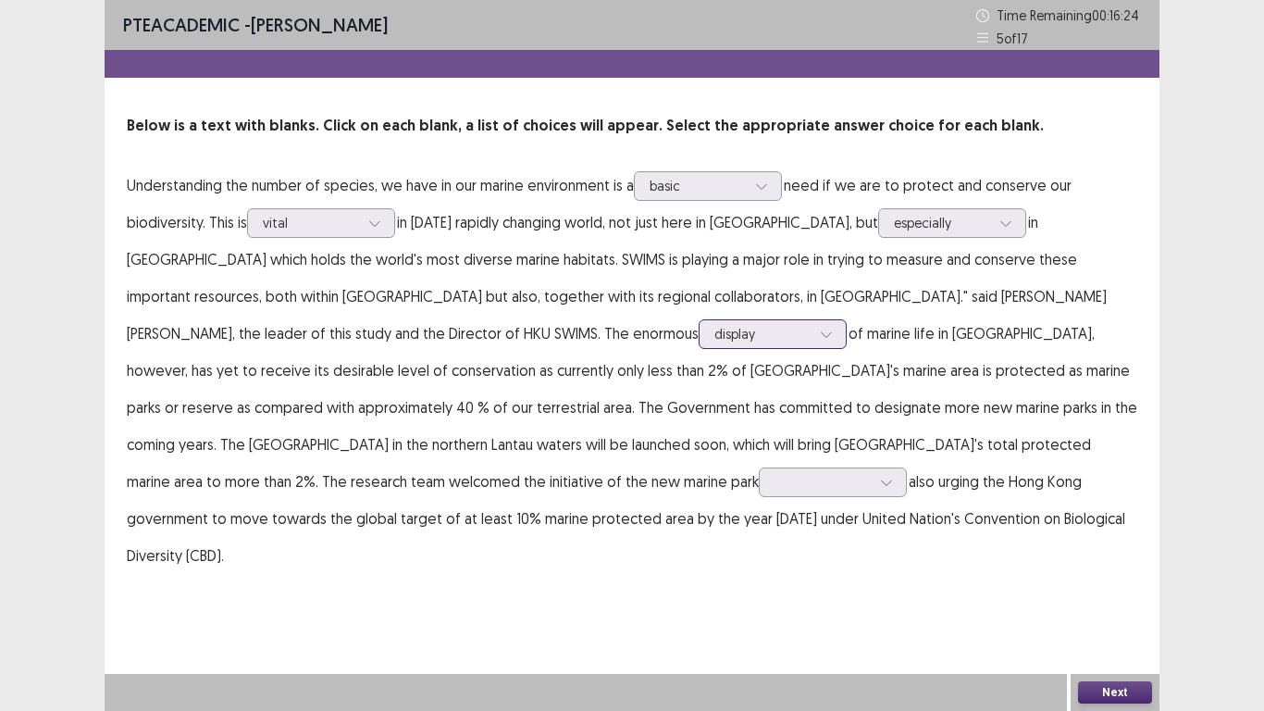
click at [820, 338] on icon at bounding box center [826, 334] width 13 height 13
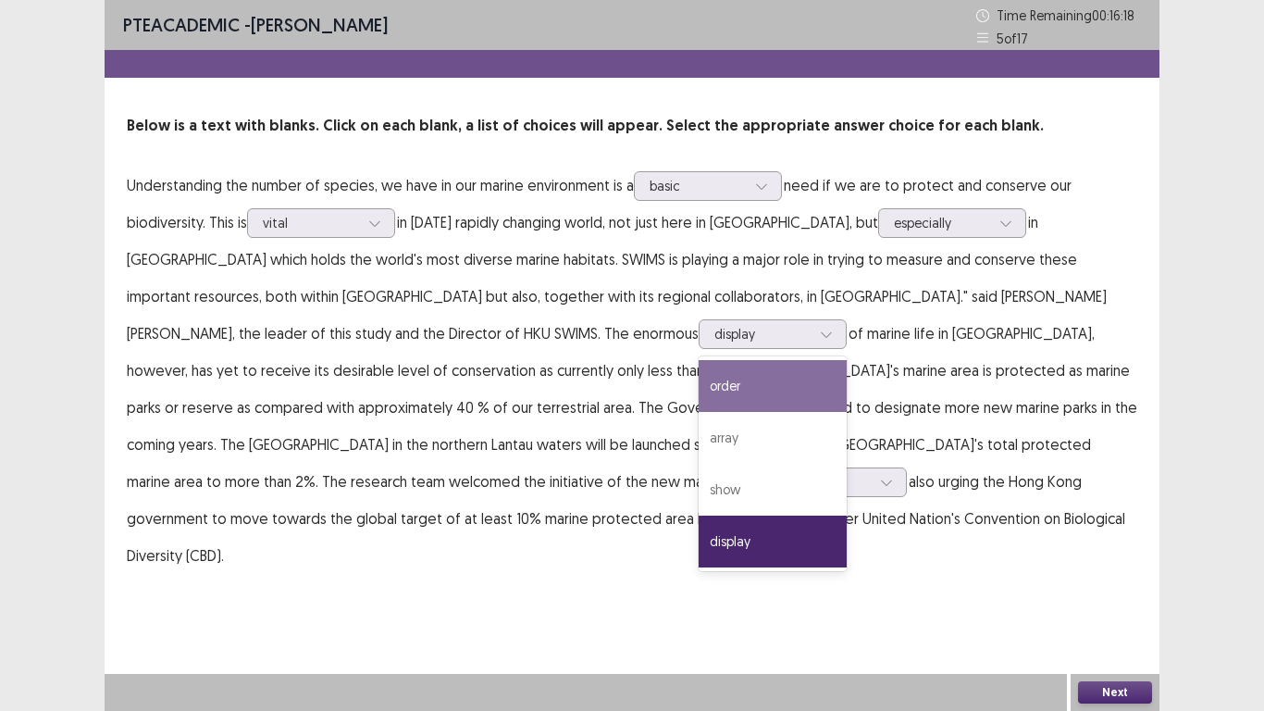
click at [736, 592] on div "PTE academic - [PERSON_NAME] Time Remaining 00 : 16 : 18 5 of 17 Below is a tex…" at bounding box center [632, 355] width 1055 height 711
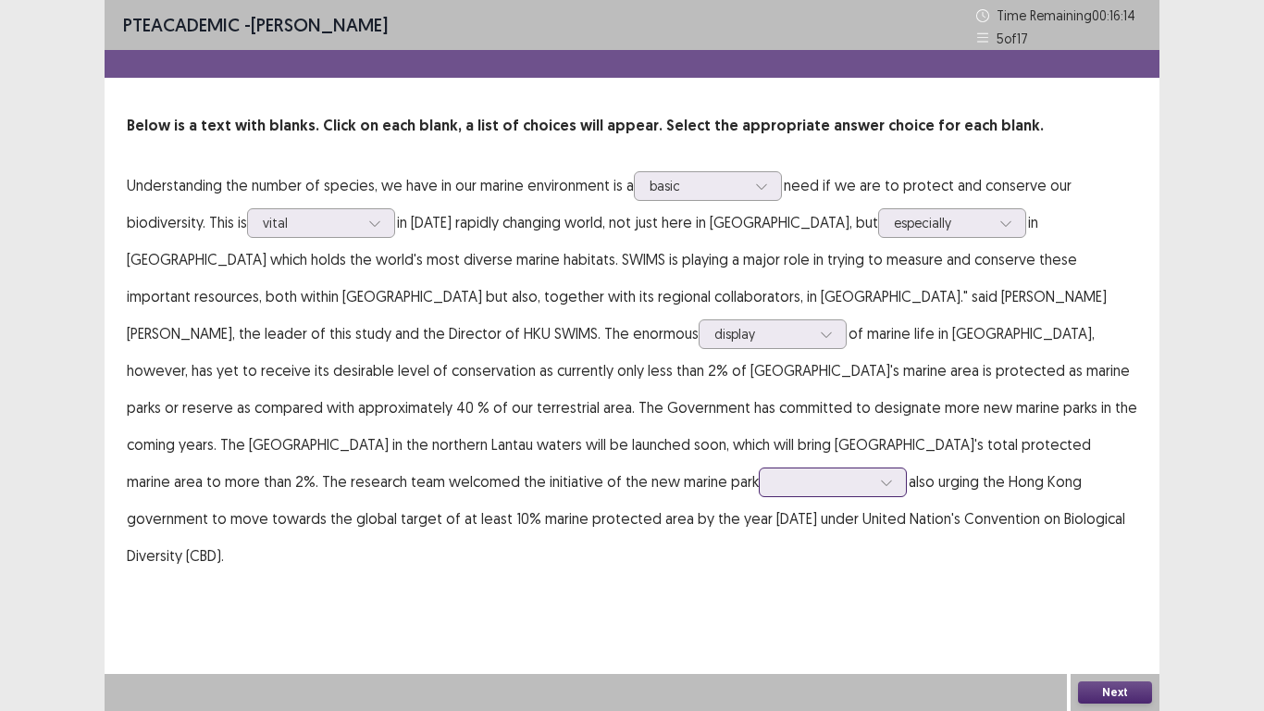
click at [775, 476] on div at bounding box center [823, 482] width 96 height 18
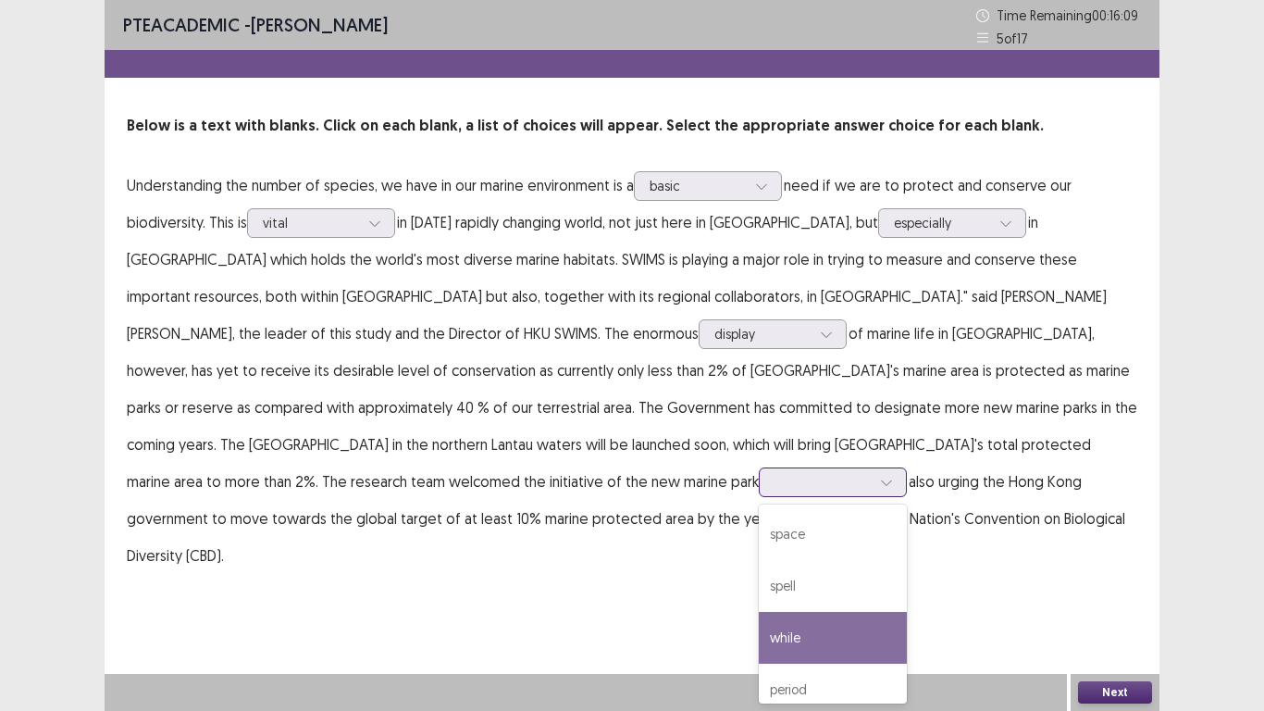
click at [759, 592] on div "while" at bounding box center [833, 638] width 148 height 52
click at [775, 487] on div at bounding box center [823, 482] width 96 height 18
click at [473, 549] on div "PTE academic - [PERSON_NAME] Time Remaining 00 : 15 : 59 5 of 17 Below is a tex…" at bounding box center [632, 305] width 1055 height 611
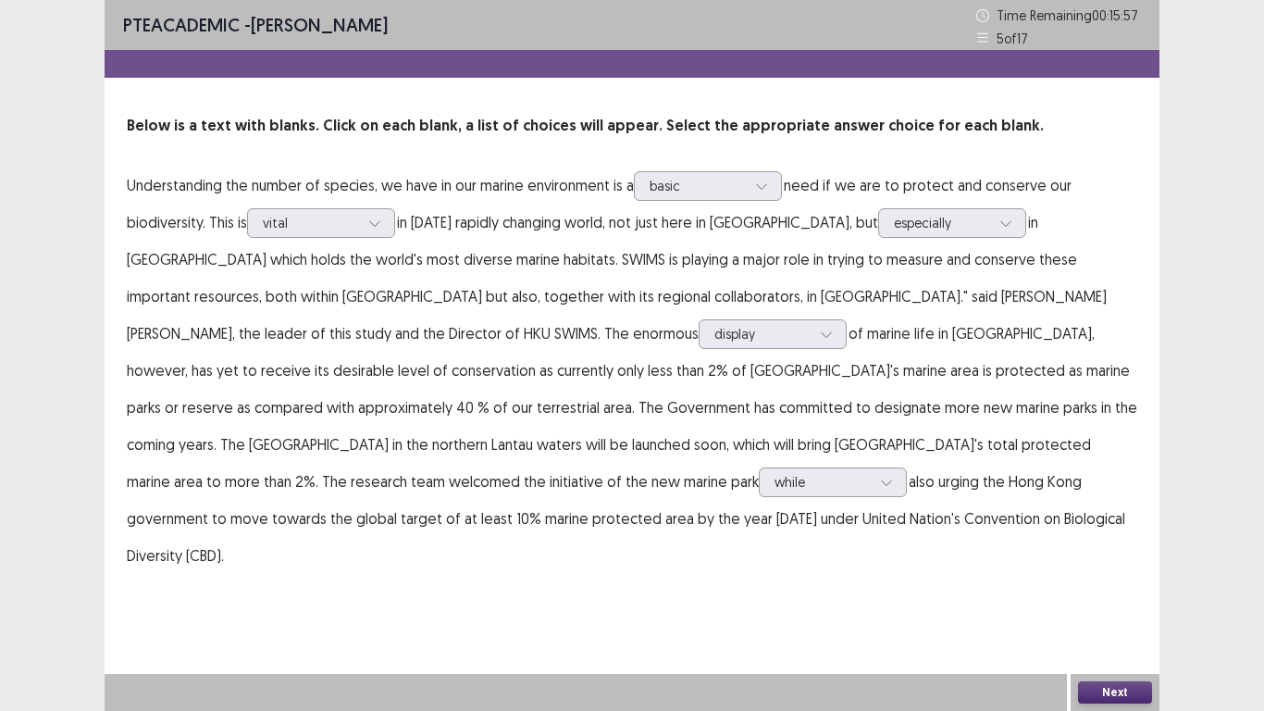
click at [1114, 592] on button "Next" at bounding box center [1115, 692] width 74 height 22
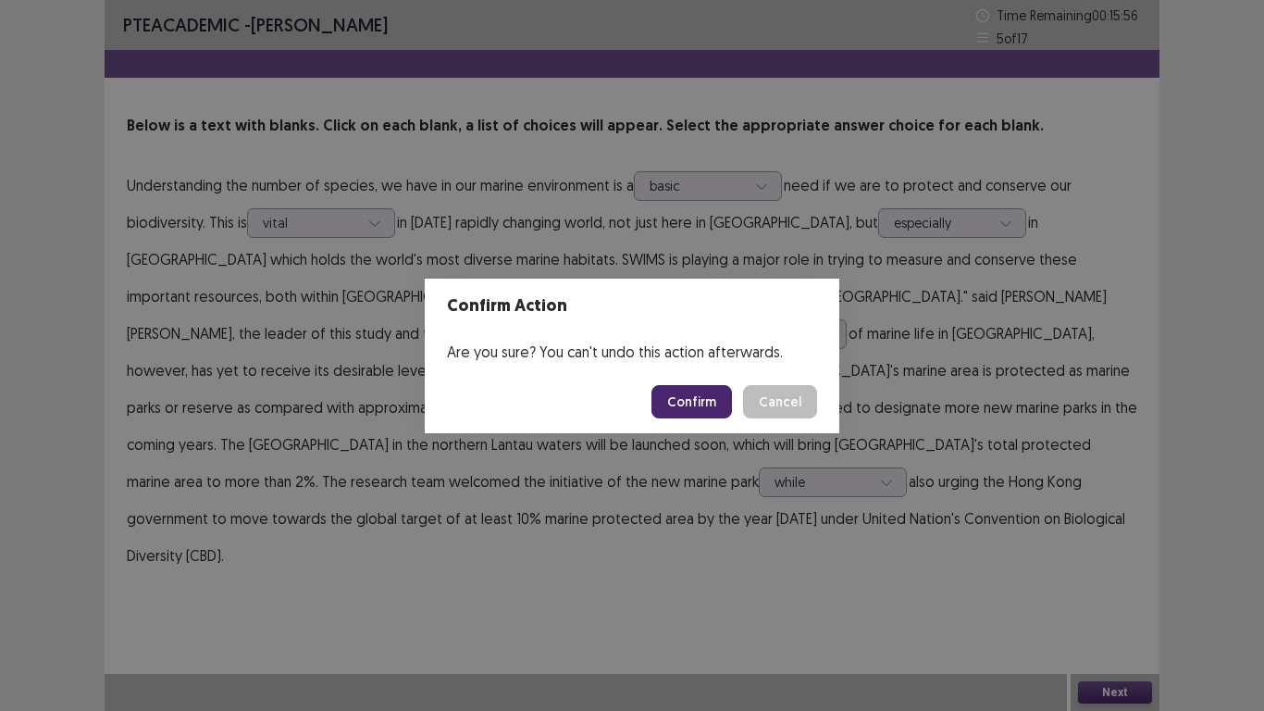
click at [708, 405] on button "Confirm" at bounding box center [691, 401] width 81 height 33
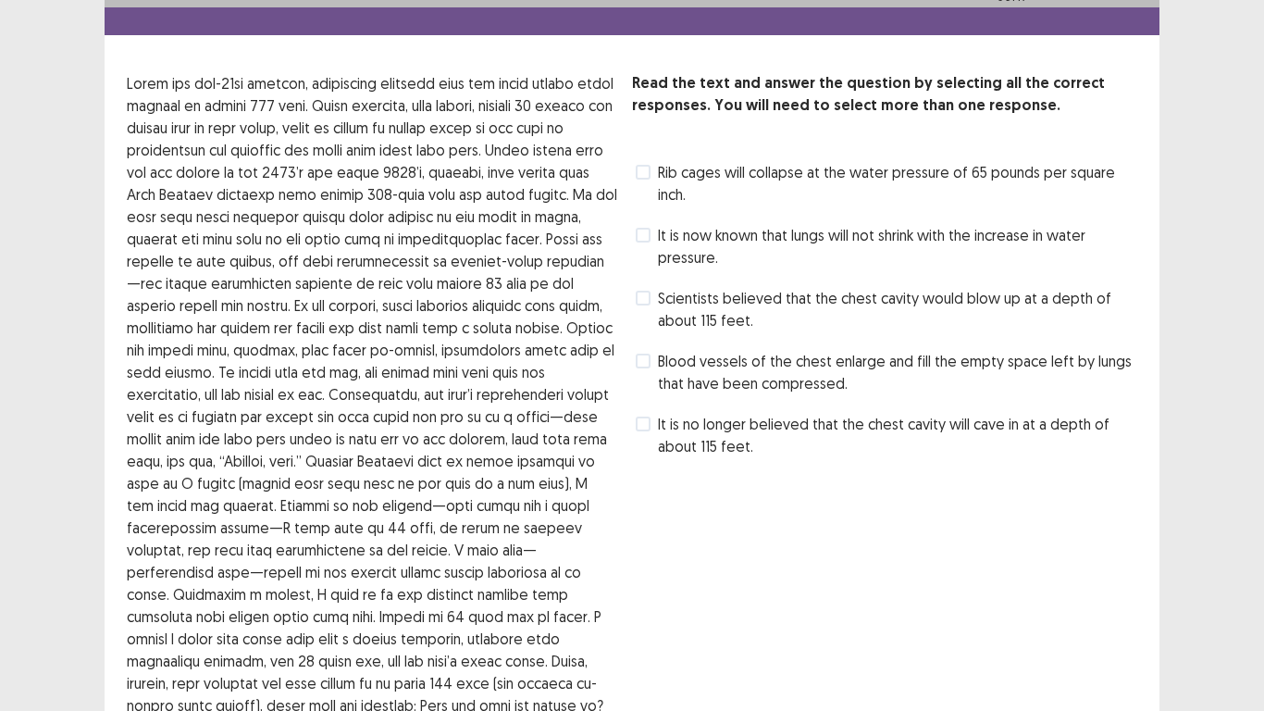
scroll to position [0, 0]
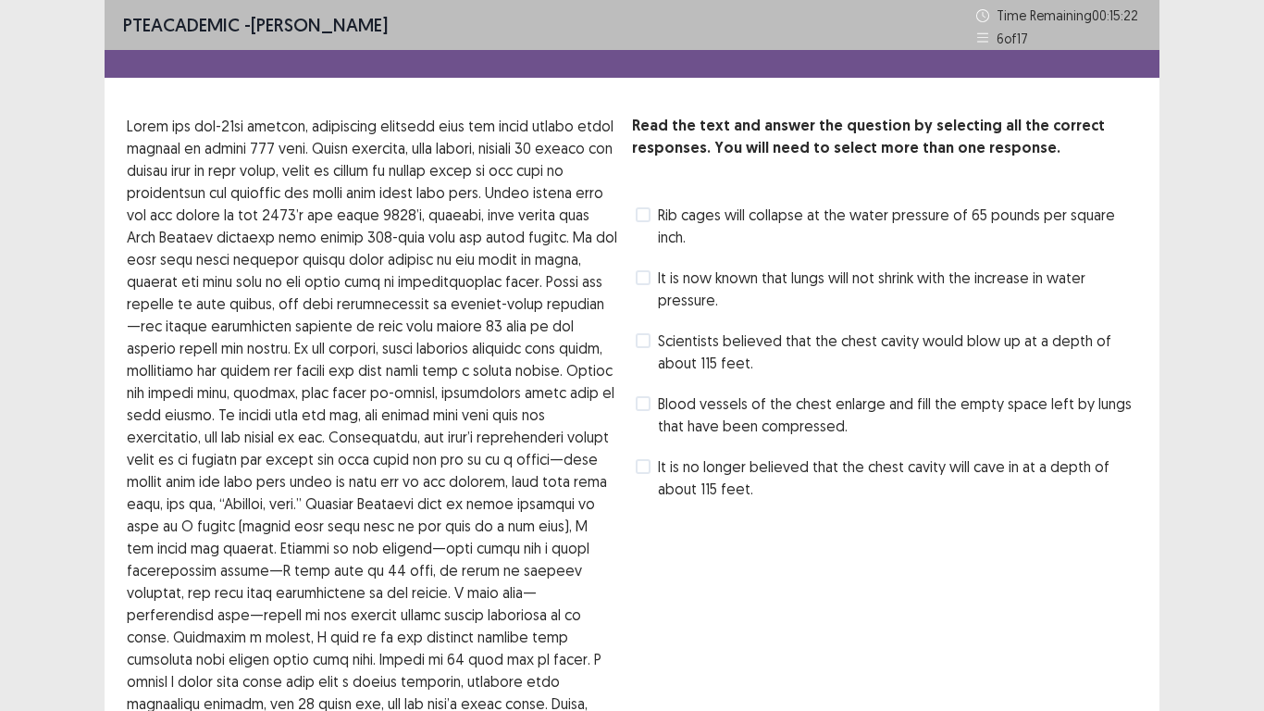
click at [650, 216] on span at bounding box center [643, 214] width 15 height 15
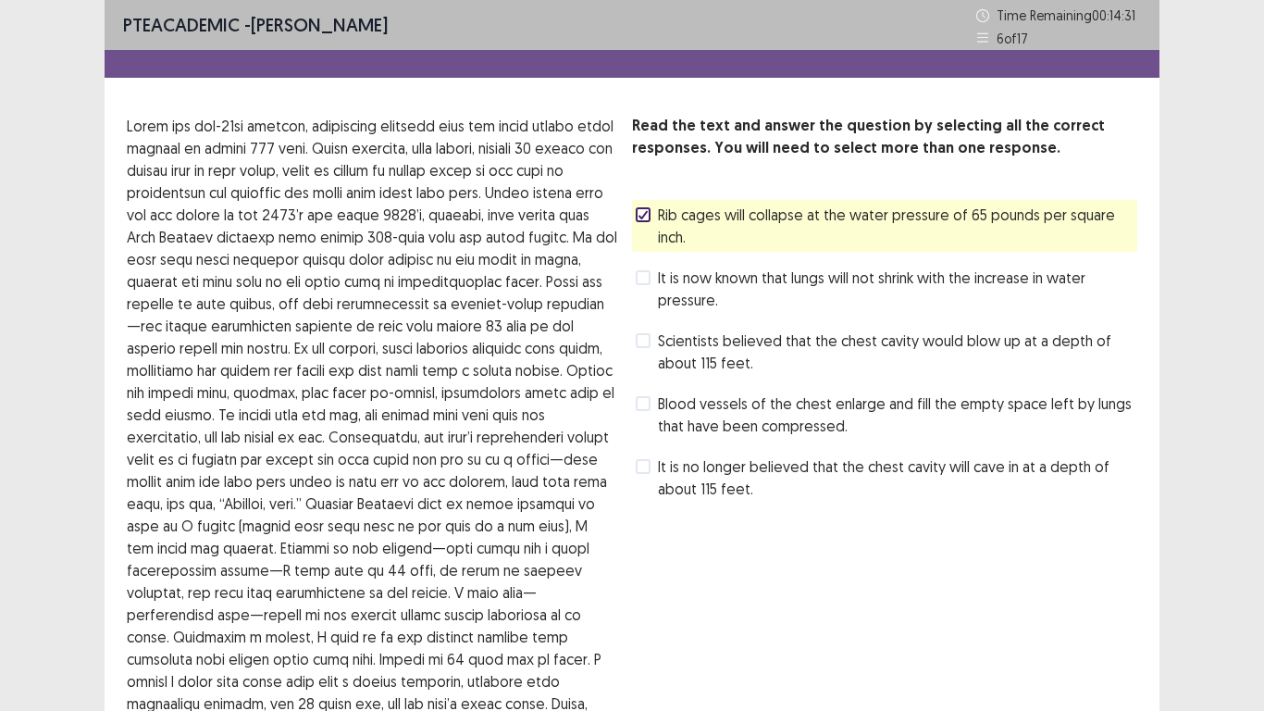
click at [652, 404] on label "Blood vessels of the chest enlarge and fill the empty space left by lungs that …" at bounding box center [887, 414] width 502 height 44
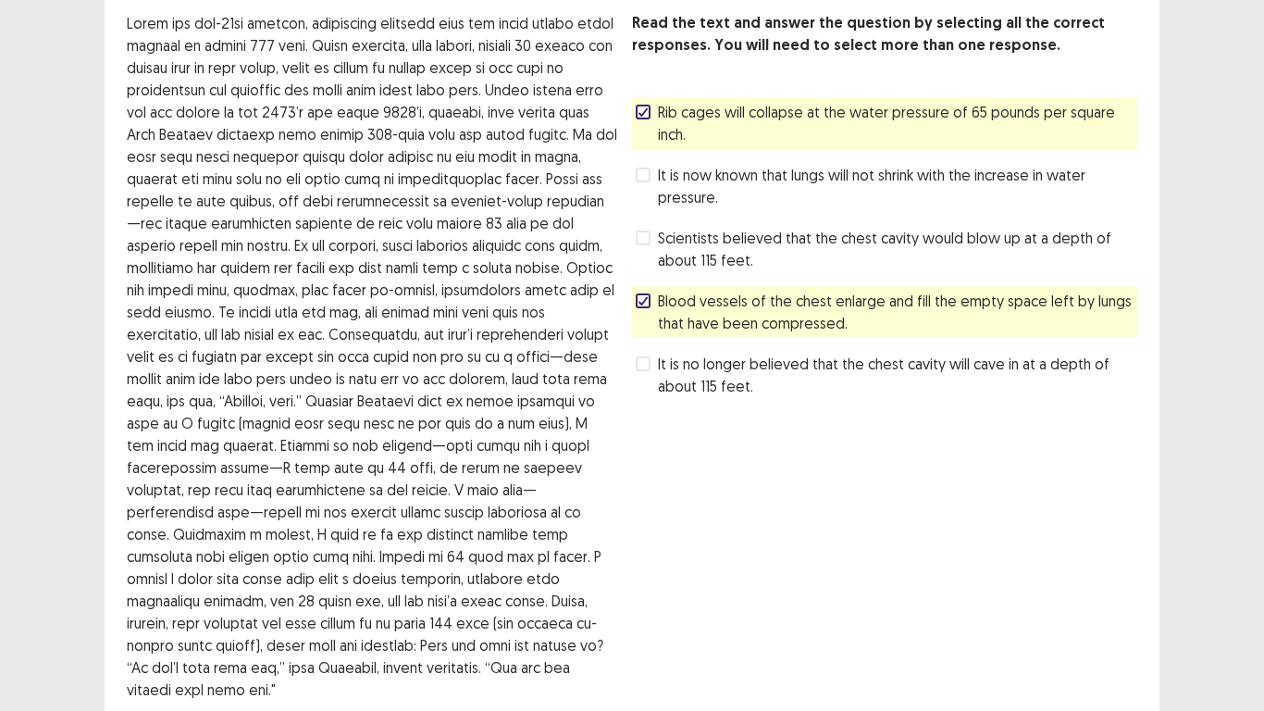
scroll to position [242, 0]
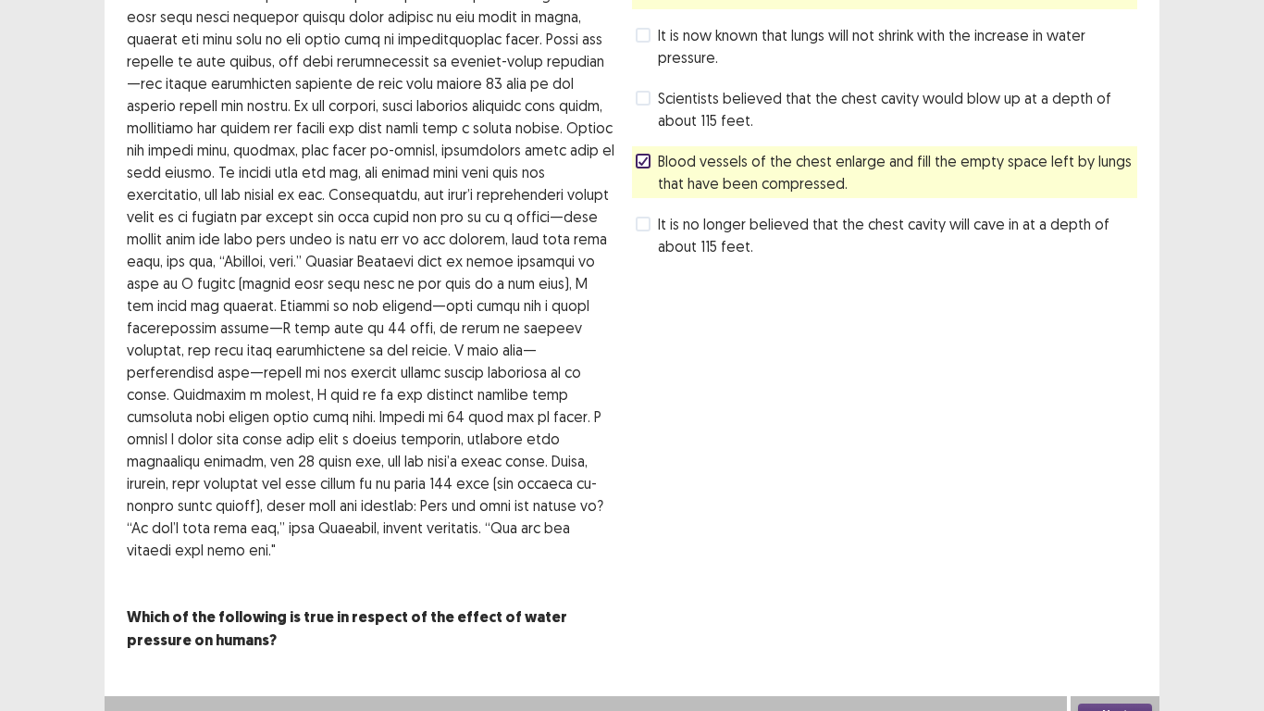
click at [1125, 592] on button "Next" at bounding box center [1115, 714] width 74 height 22
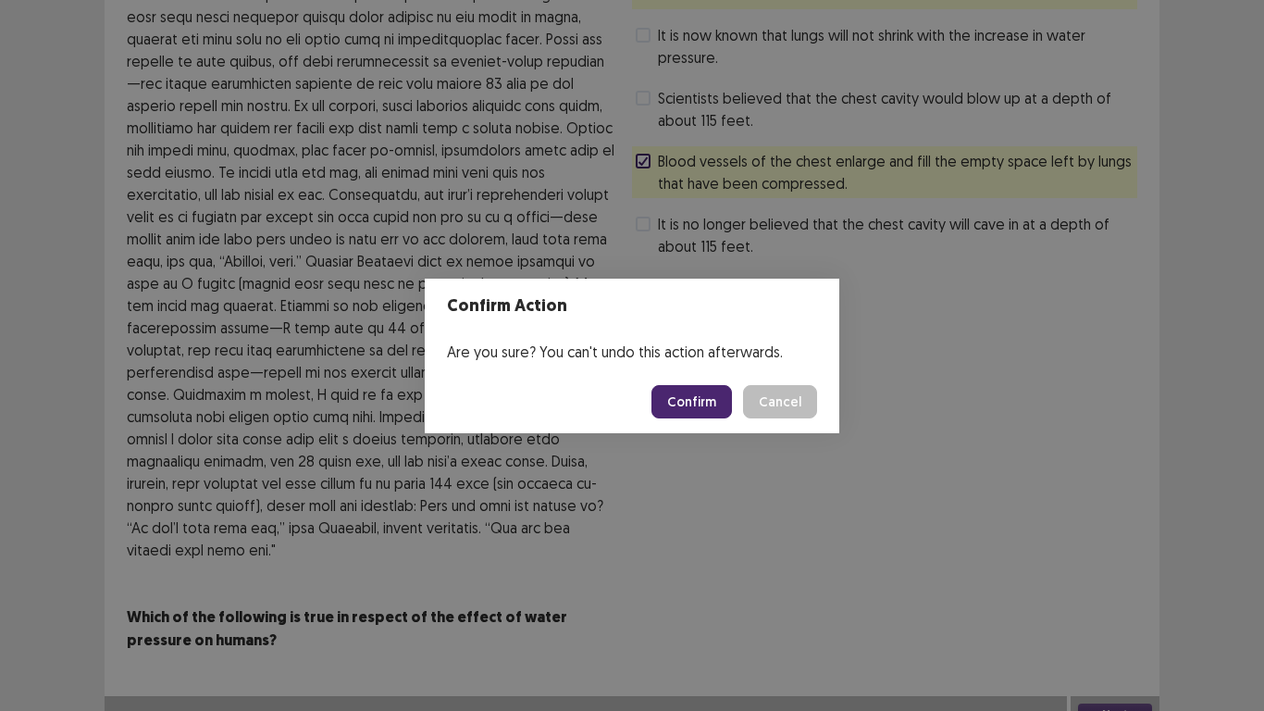
click at [696, 403] on button "Confirm" at bounding box center [691, 401] width 81 height 33
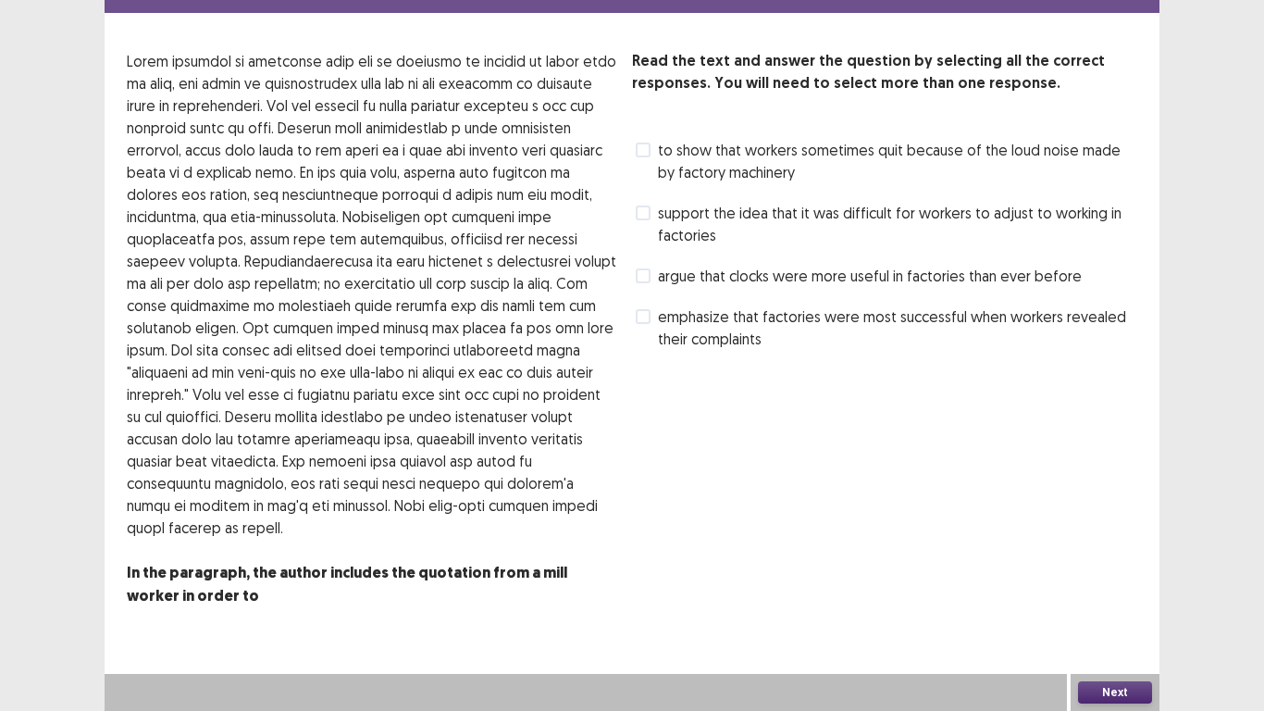
scroll to position [0, 0]
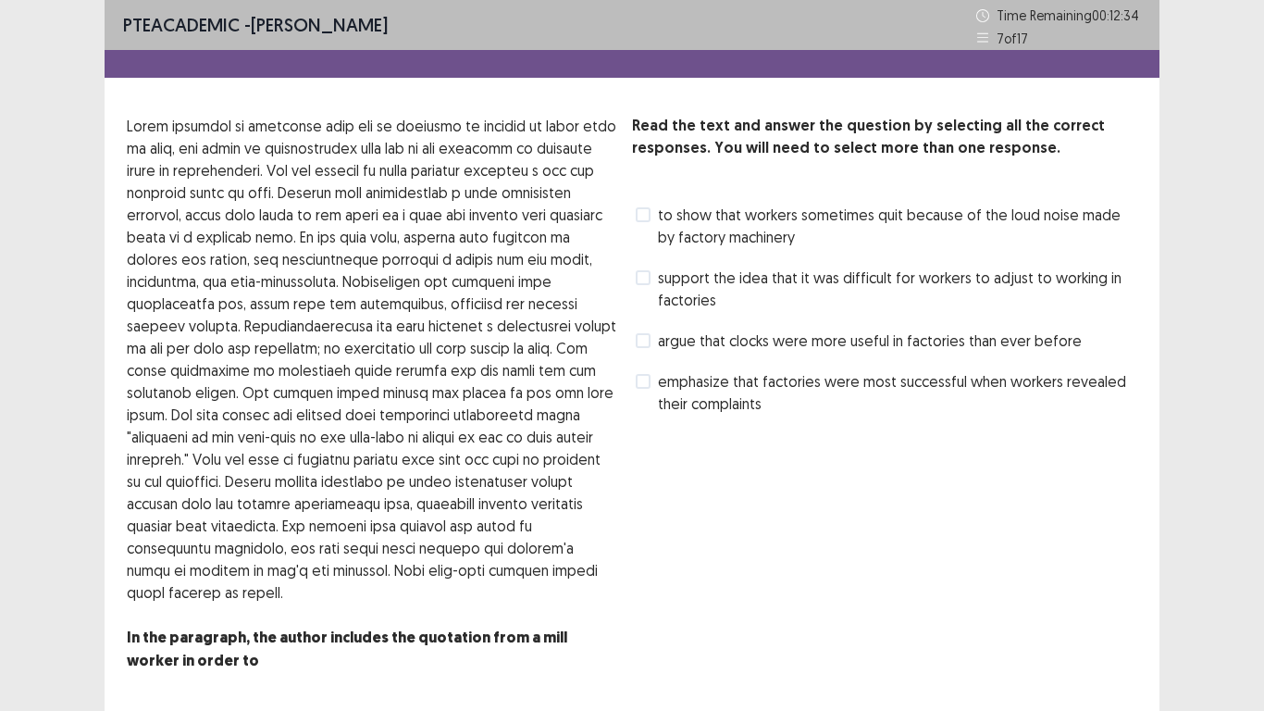
click at [653, 223] on label "to show that workers sometimes quit because of the loud noise made by factory m…" at bounding box center [887, 226] width 502 height 44
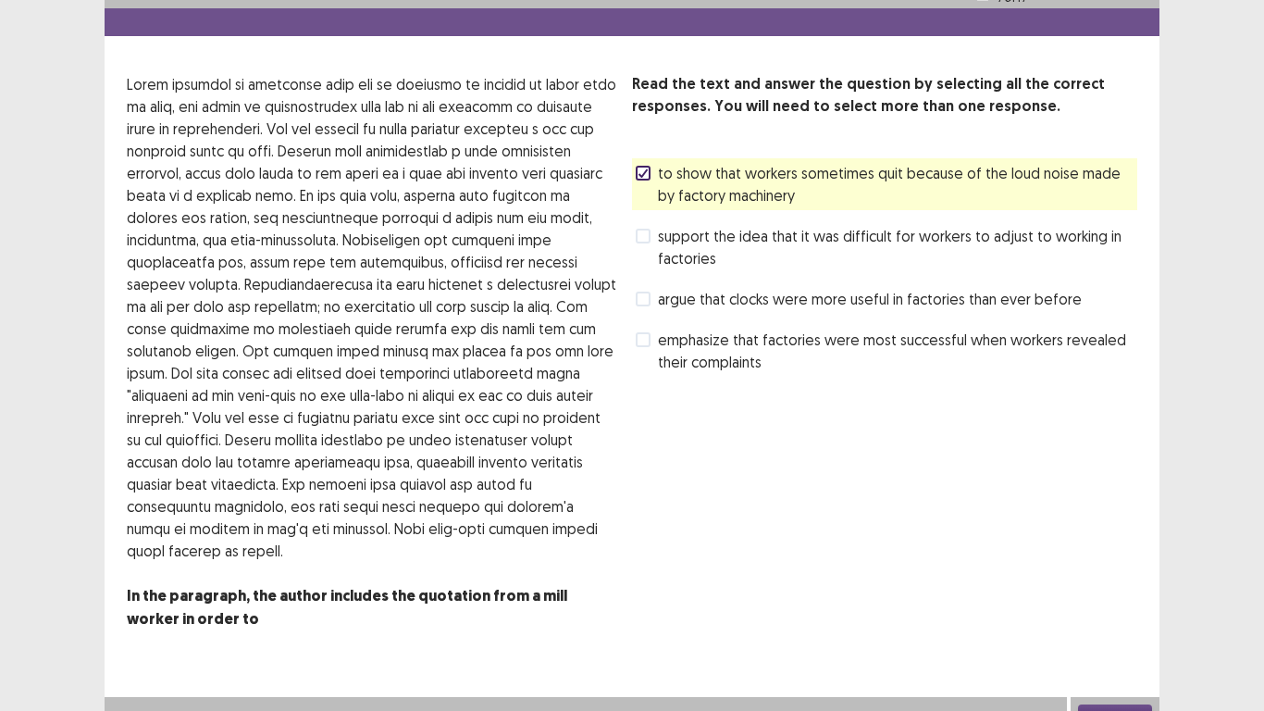
scroll to position [65, 0]
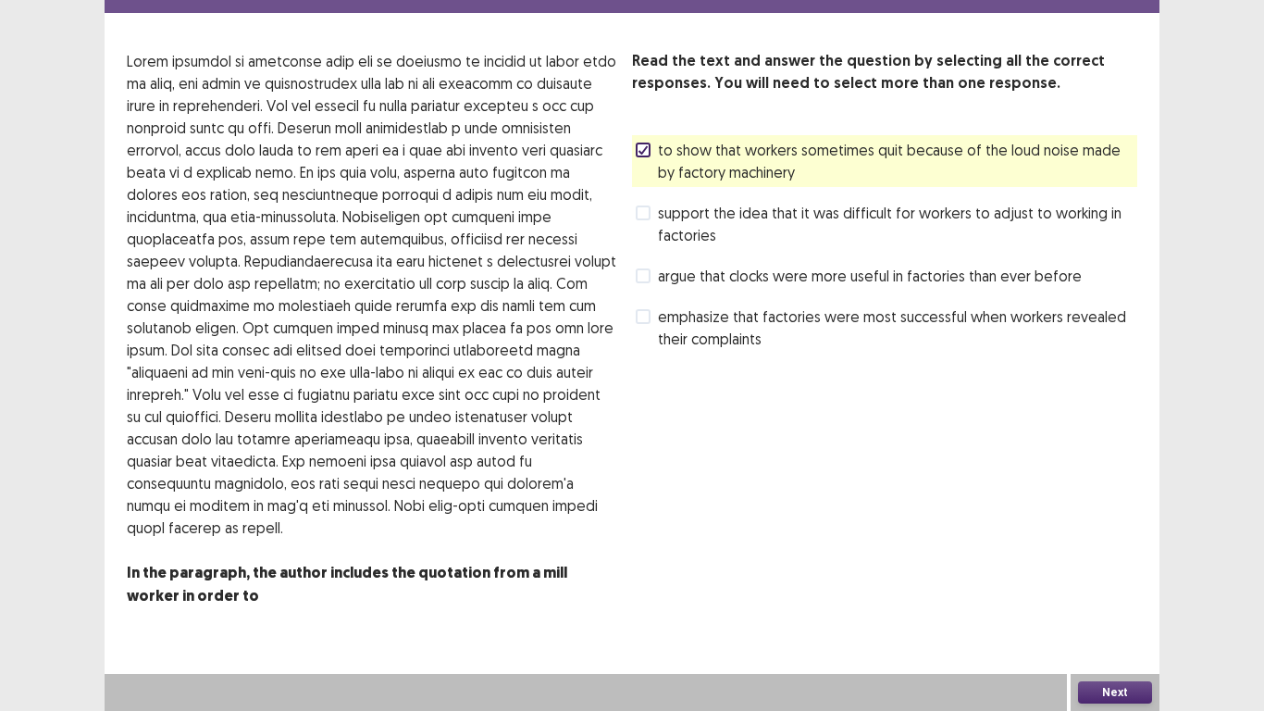
click at [1100, 592] on button "Next" at bounding box center [1115, 692] width 74 height 22
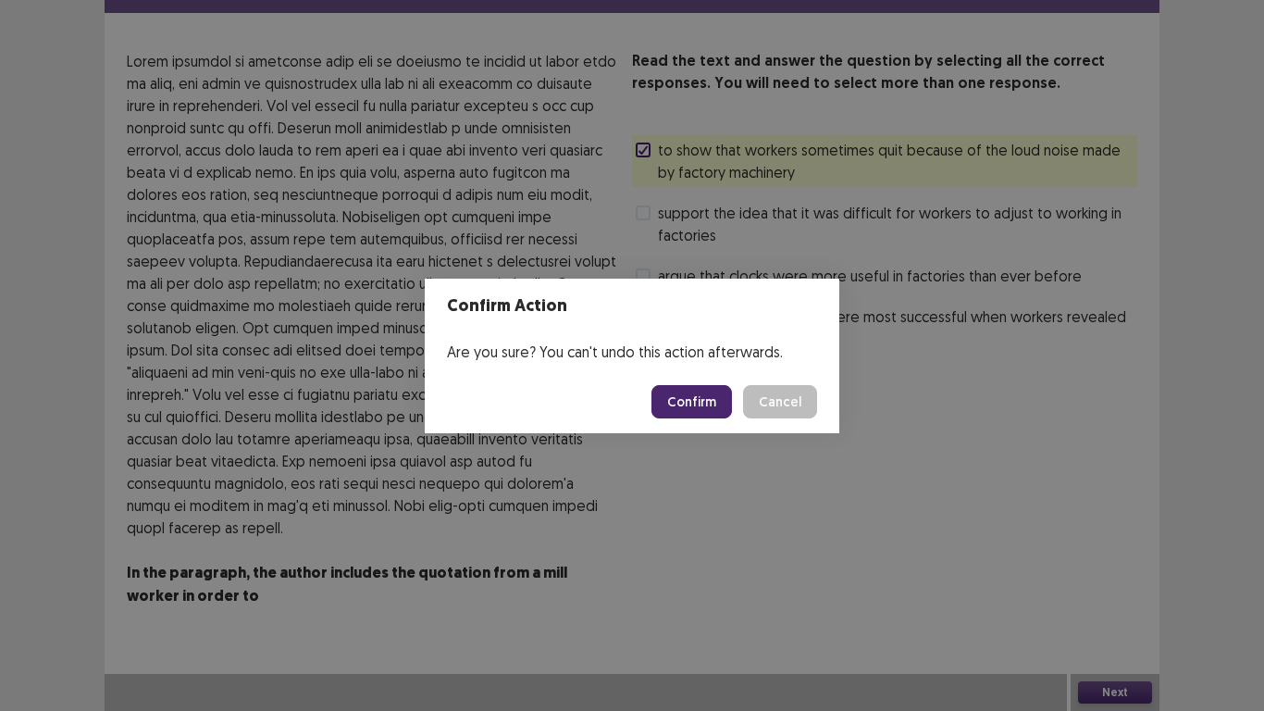
click at [696, 409] on button "Confirm" at bounding box center [691, 401] width 81 height 33
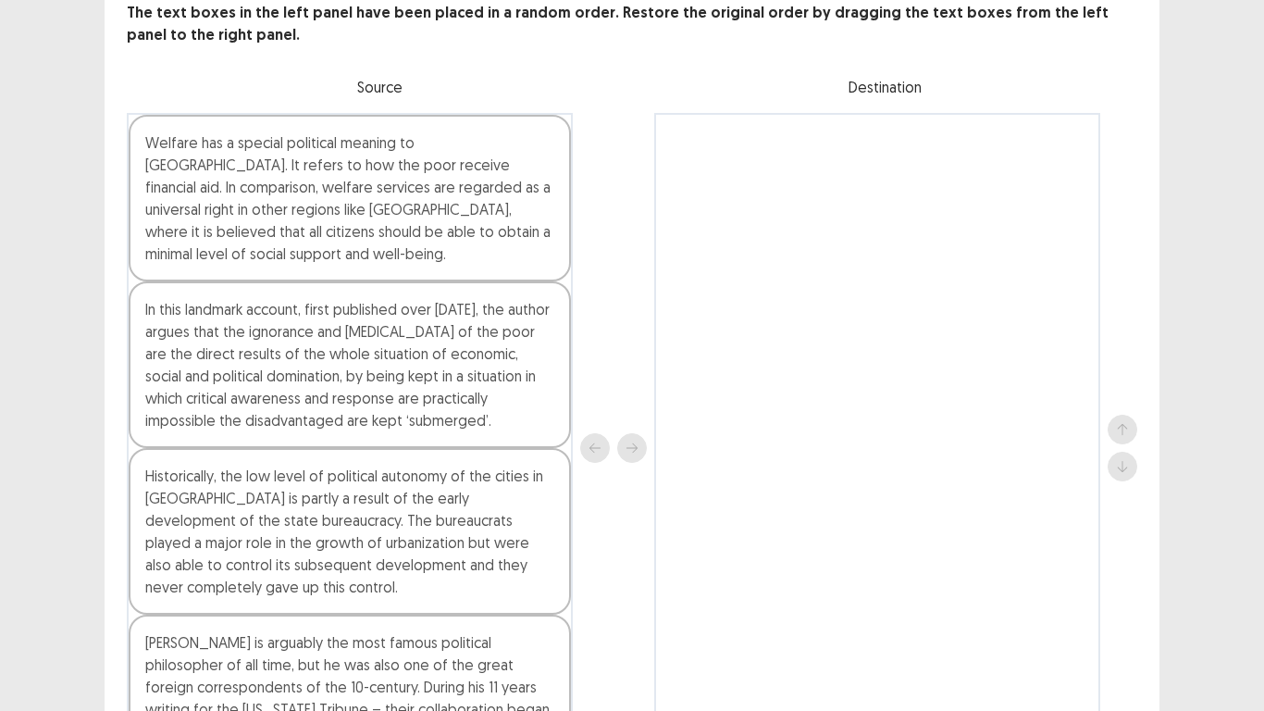
scroll to position [81, 0]
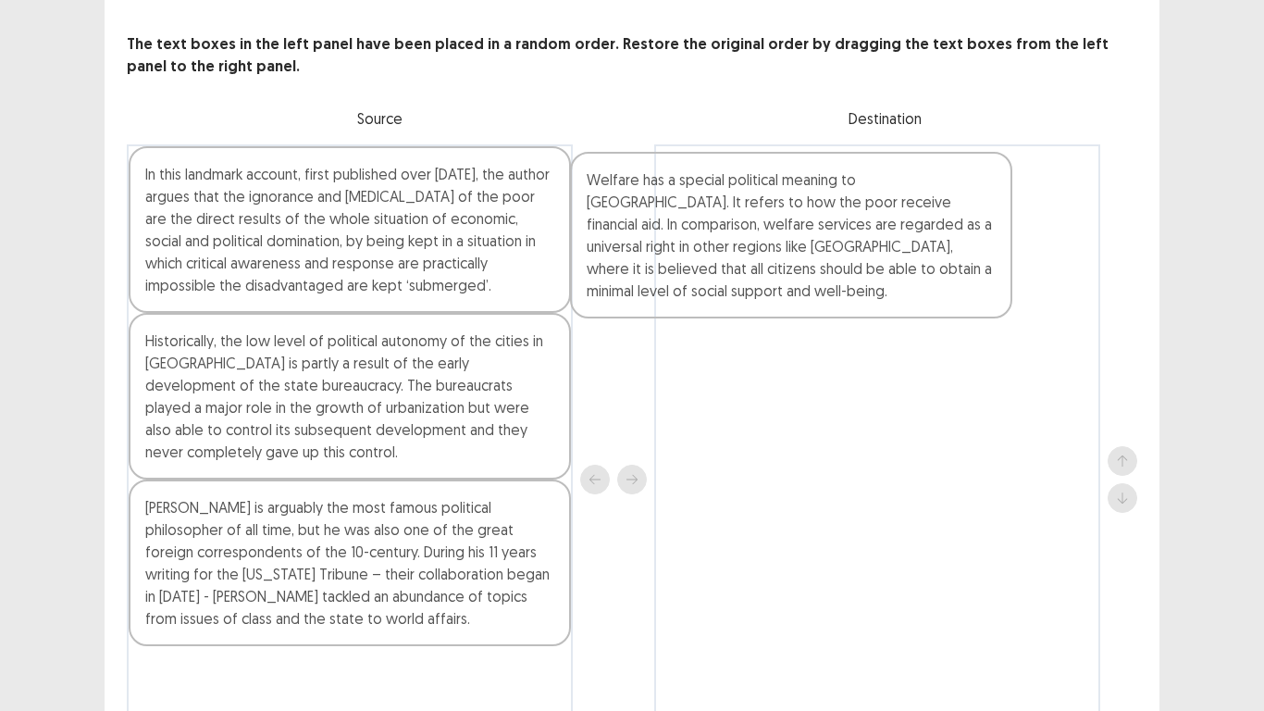
drag, startPoint x: 410, startPoint y: 229, endPoint x: 872, endPoint y: 236, distance: 461.8
click at [872, 236] on div "Welfare has a special political meaning to [GEOGRAPHIC_DATA]. It refers to how …" at bounding box center [632, 479] width 1010 height 670
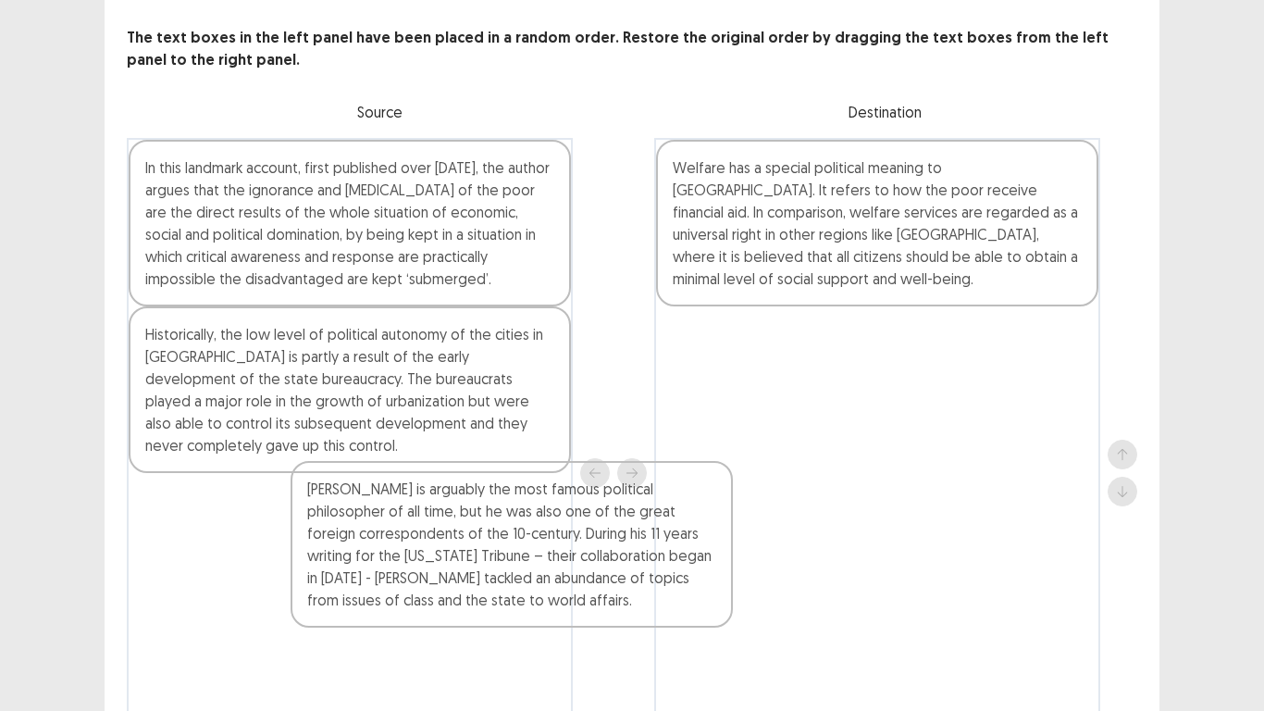
scroll to position [89, 0]
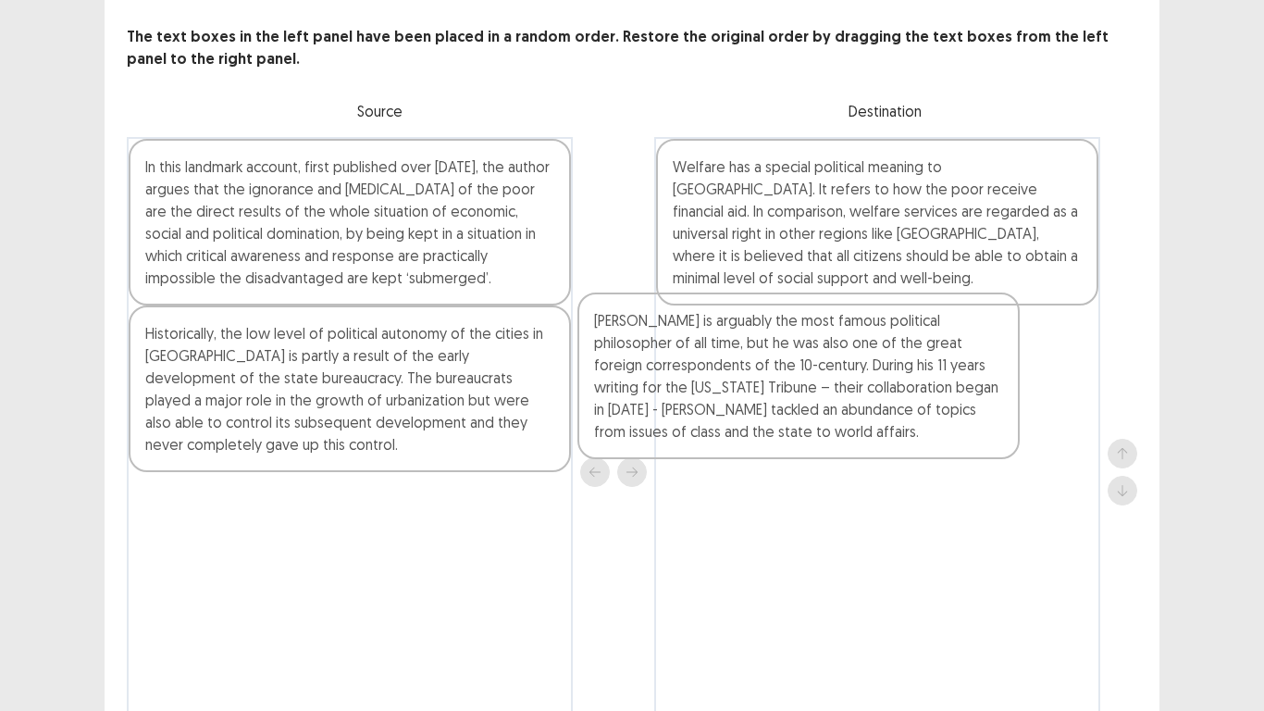
drag, startPoint x: 393, startPoint y: 589, endPoint x: 849, endPoint y: 403, distance: 493.0
click at [849, 403] on div "In this landmark account, first published over [DATE], the author argues that t…" at bounding box center [632, 472] width 1010 height 670
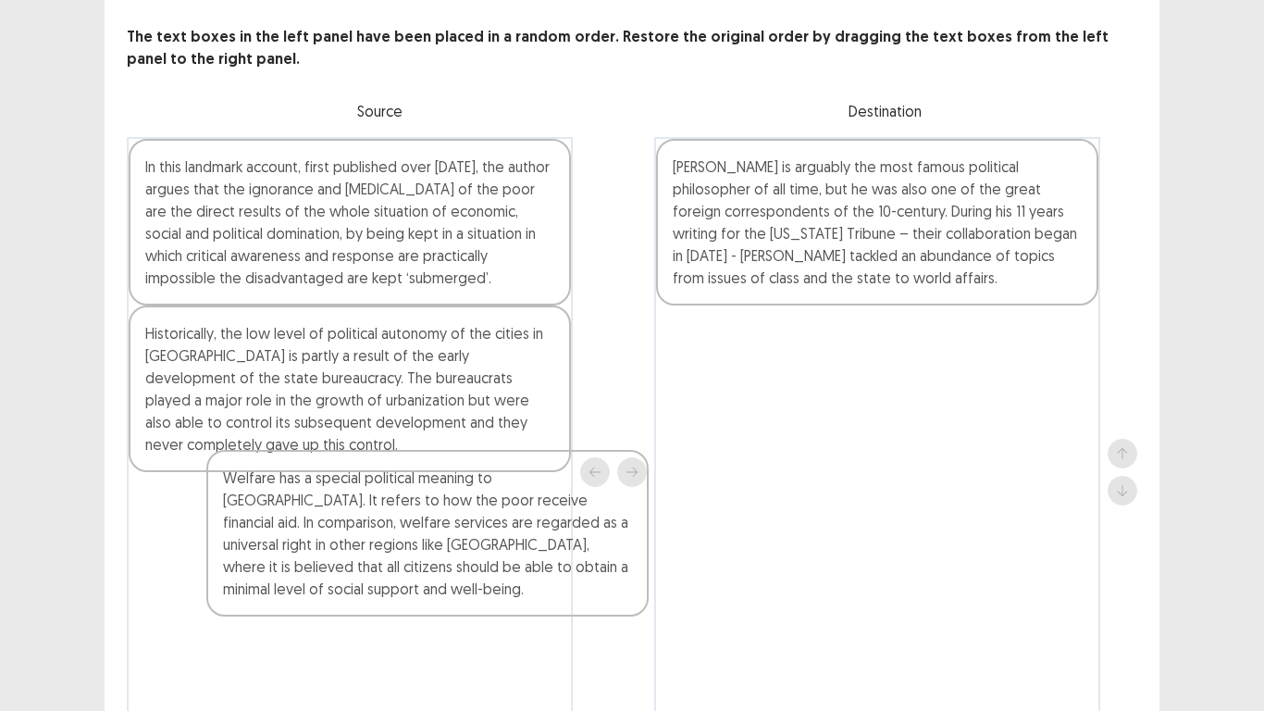
scroll to position [94, 0]
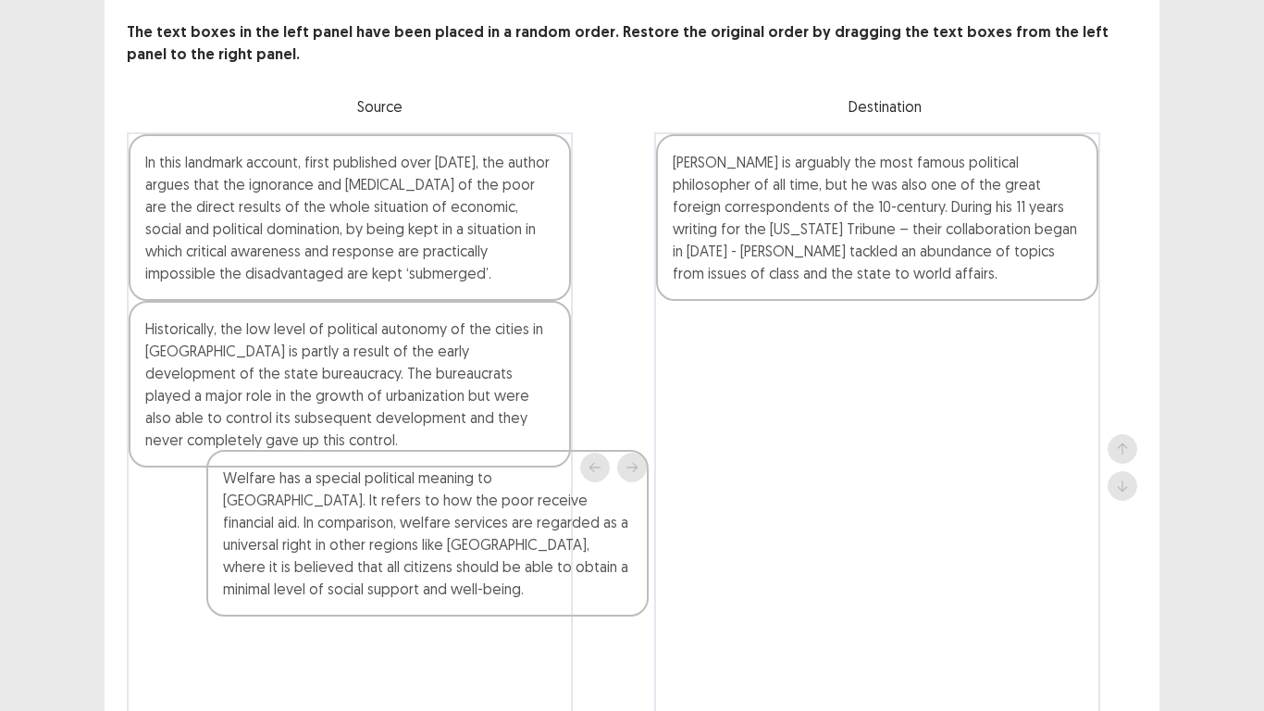
drag, startPoint x: 901, startPoint y: 275, endPoint x: 432, endPoint y: 603, distance: 572.7
click at [439, 592] on div "In this landmark account, first published over [DATE], the author argues that t…" at bounding box center [632, 467] width 1010 height 670
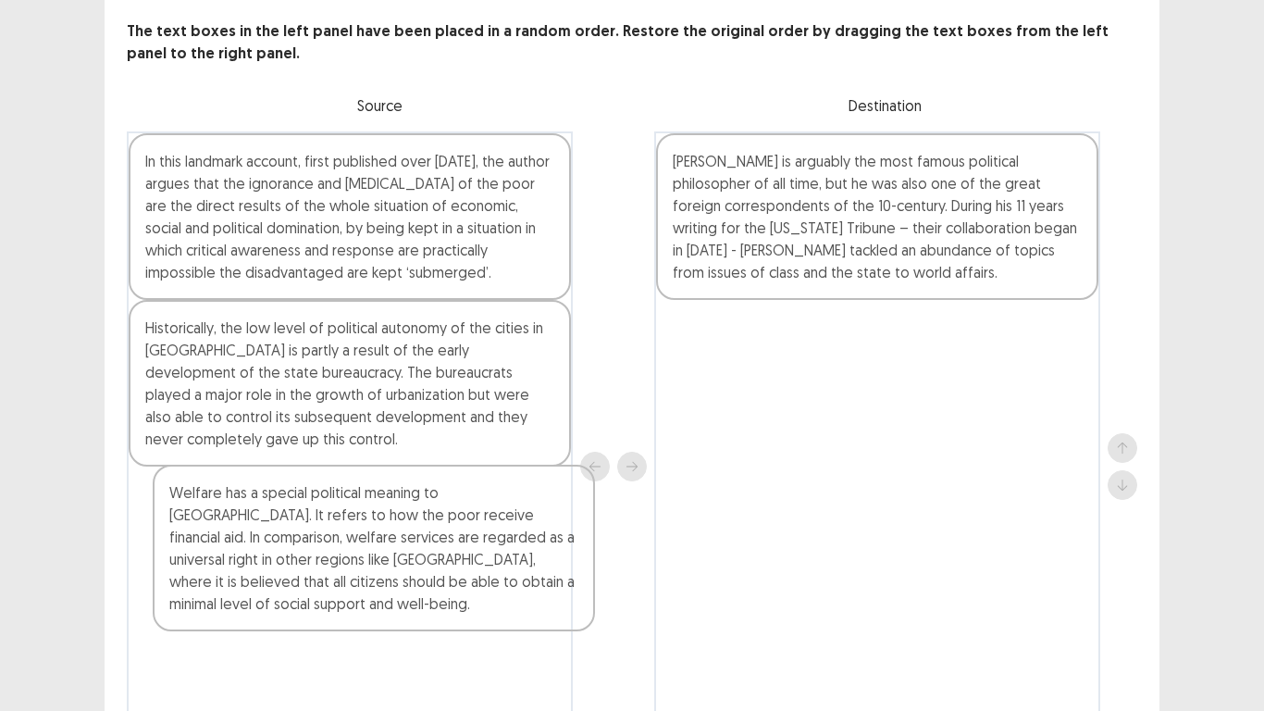
scroll to position [100, 0]
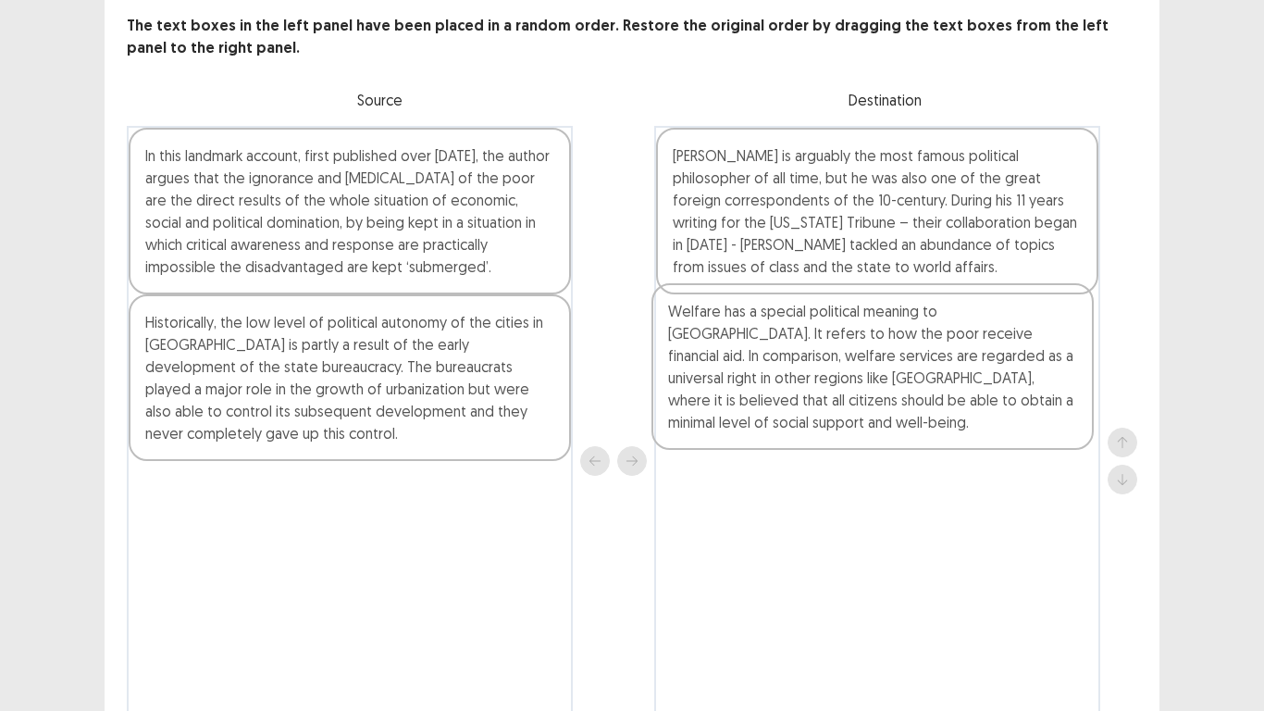
drag, startPoint x: 342, startPoint y: 543, endPoint x: 883, endPoint y: 357, distance: 571.5
click at [883, 358] on div "In this landmark account, first published over [DATE], the author argues that t…" at bounding box center [632, 461] width 1010 height 670
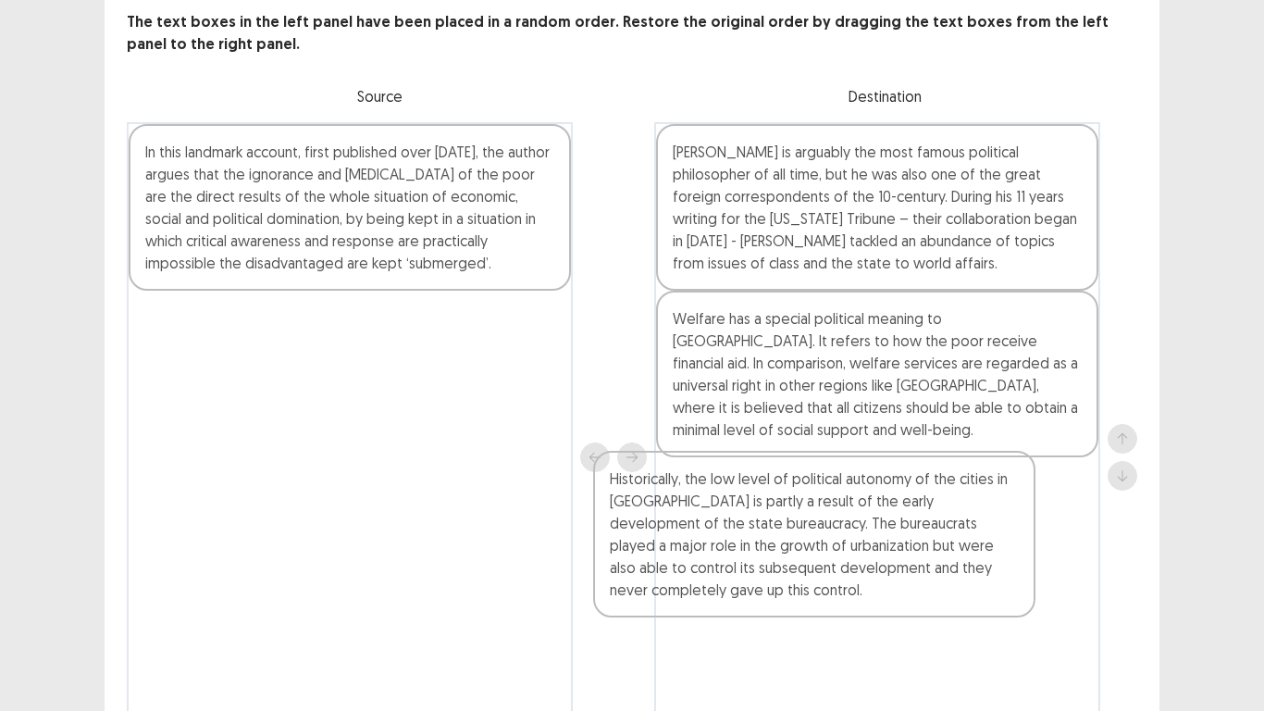
scroll to position [113, 0]
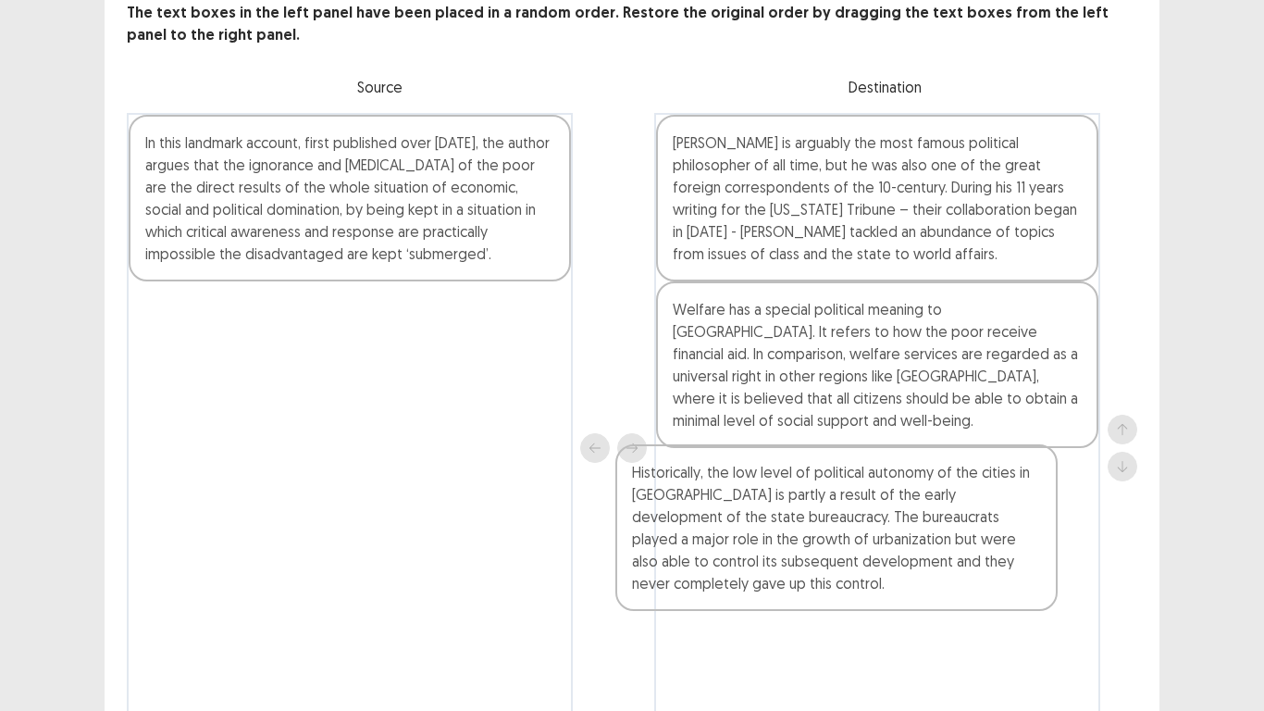
drag, startPoint x: 402, startPoint y: 415, endPoint x: 810, endPoint y: 530, distance: 423.9
click at [810, 530] on div "In this landmark account, first published over [DATE], the author argues that t…" at bounding box center [632, 448] width 1010 height 670
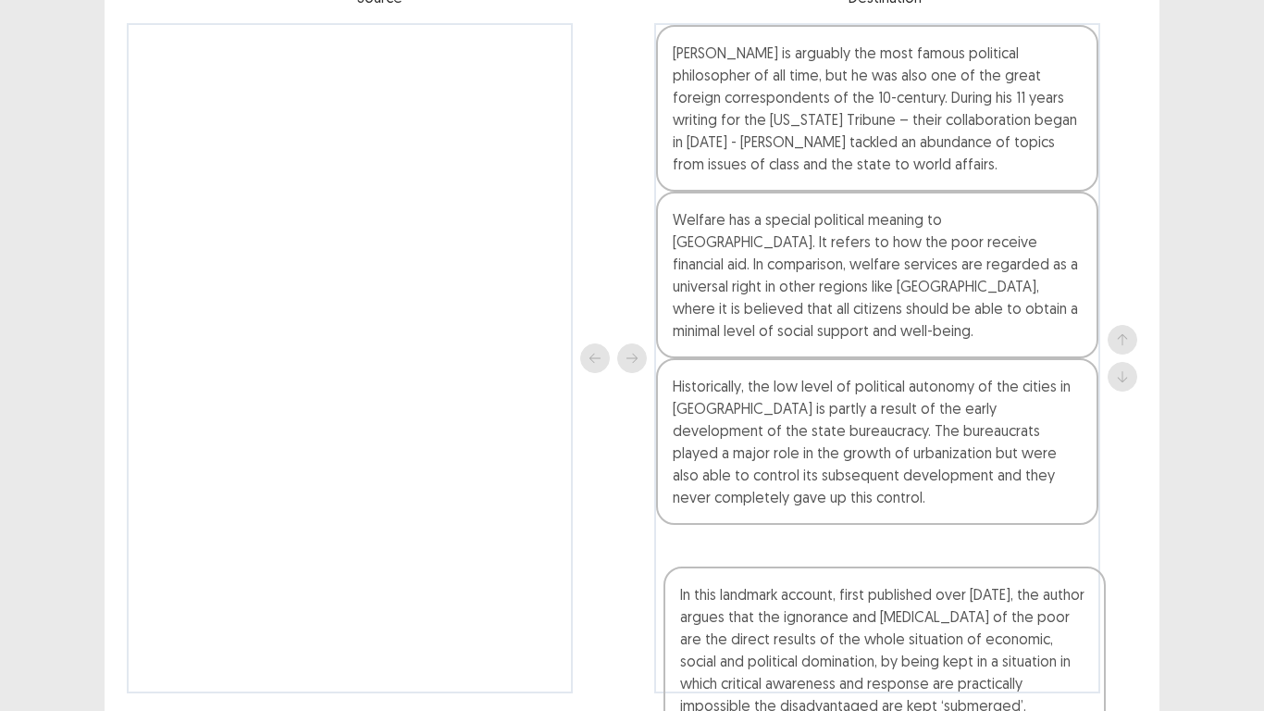
scroll to position [267, 0]
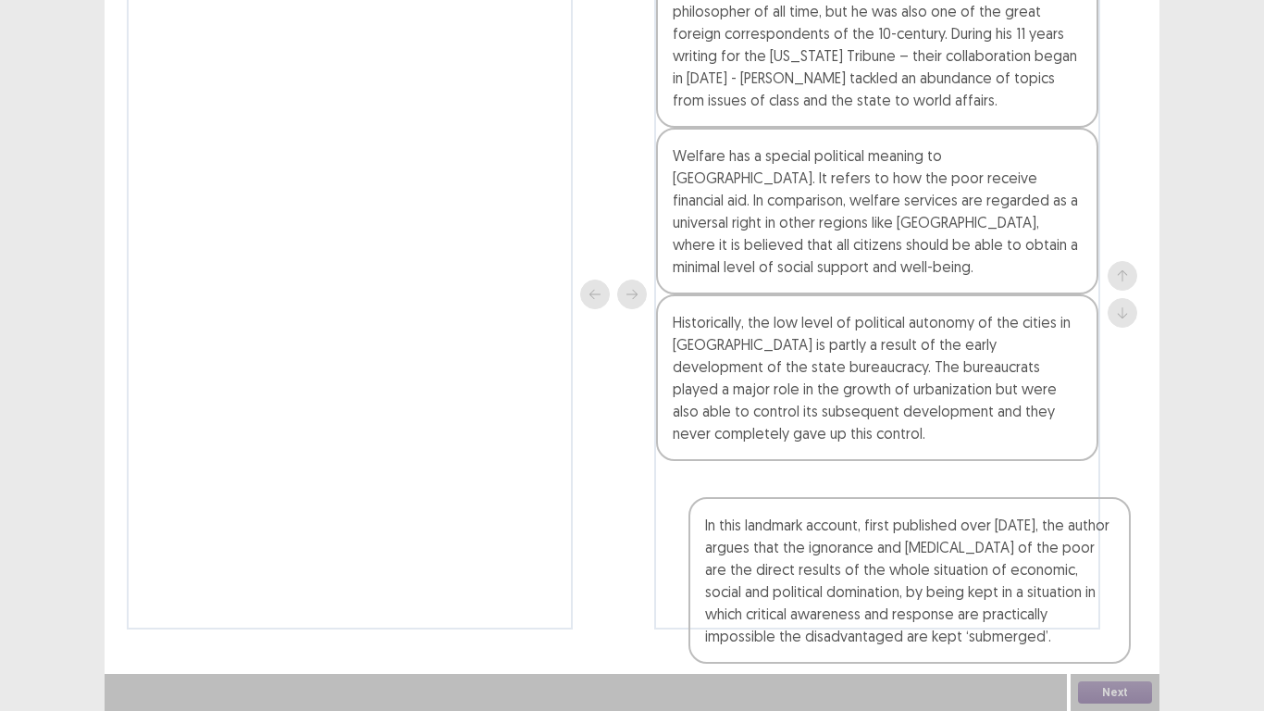
drag, startPoint x: 481, startPoint y: 235, endPoint x: 984, endPoint y: 588, distance: 613.8
click at [984, 588] on div "In this landmark account, first published over [DATE], the author argues that t…" at bounding box center [632, 294] width 1010 height 670
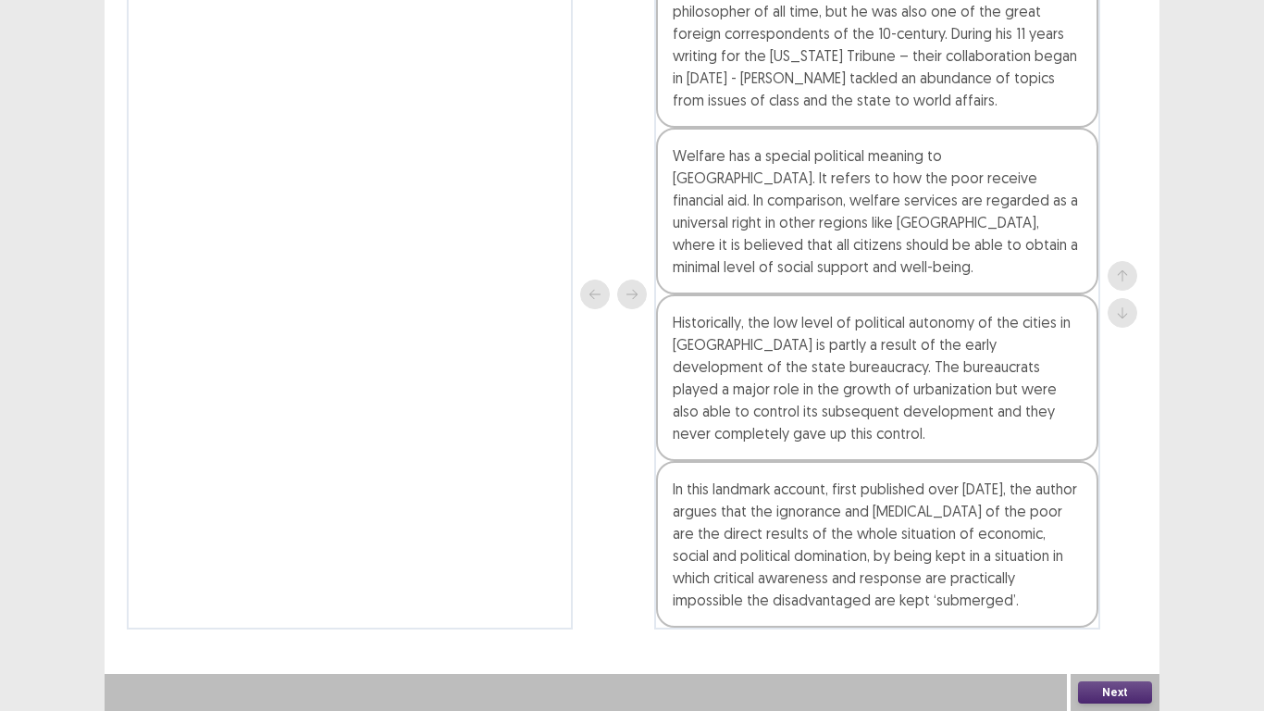
click at [1116, 592] on button "Next" at bounding box center [1115, 692] width 74 height 22
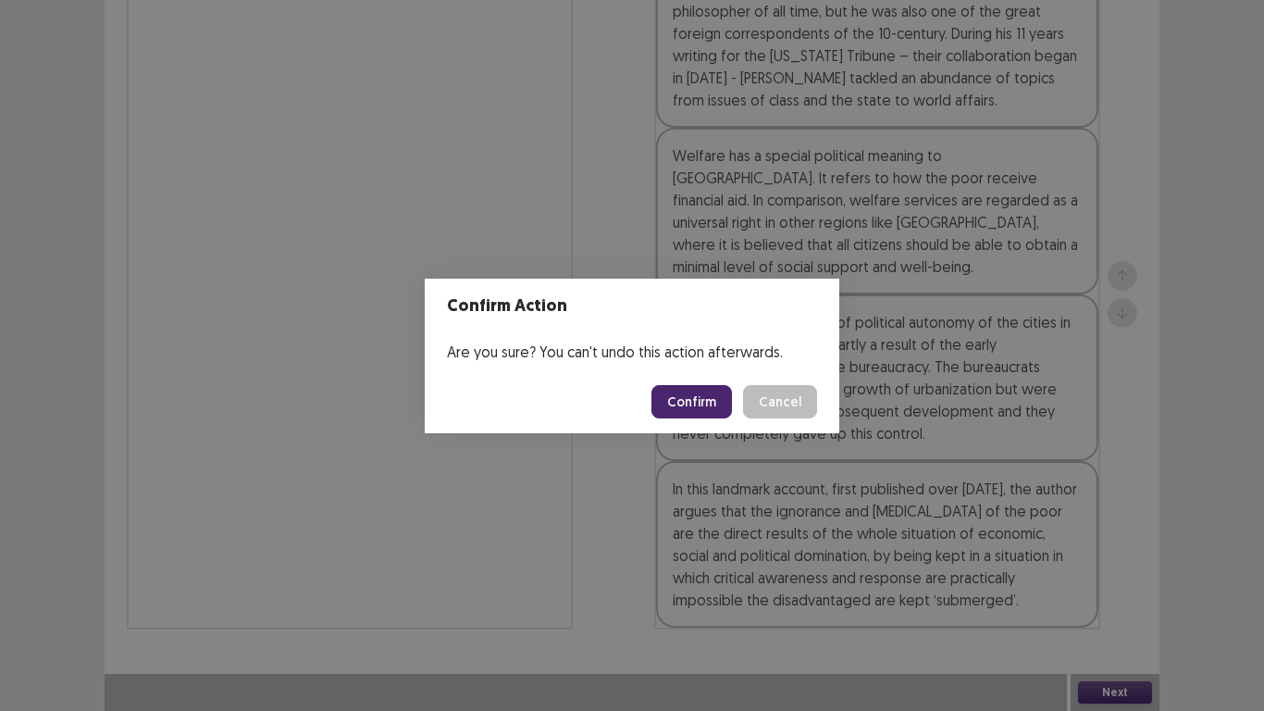
click at [709, 409] on button "Confirm" at bounding box center [691, 401] width 81 height 33
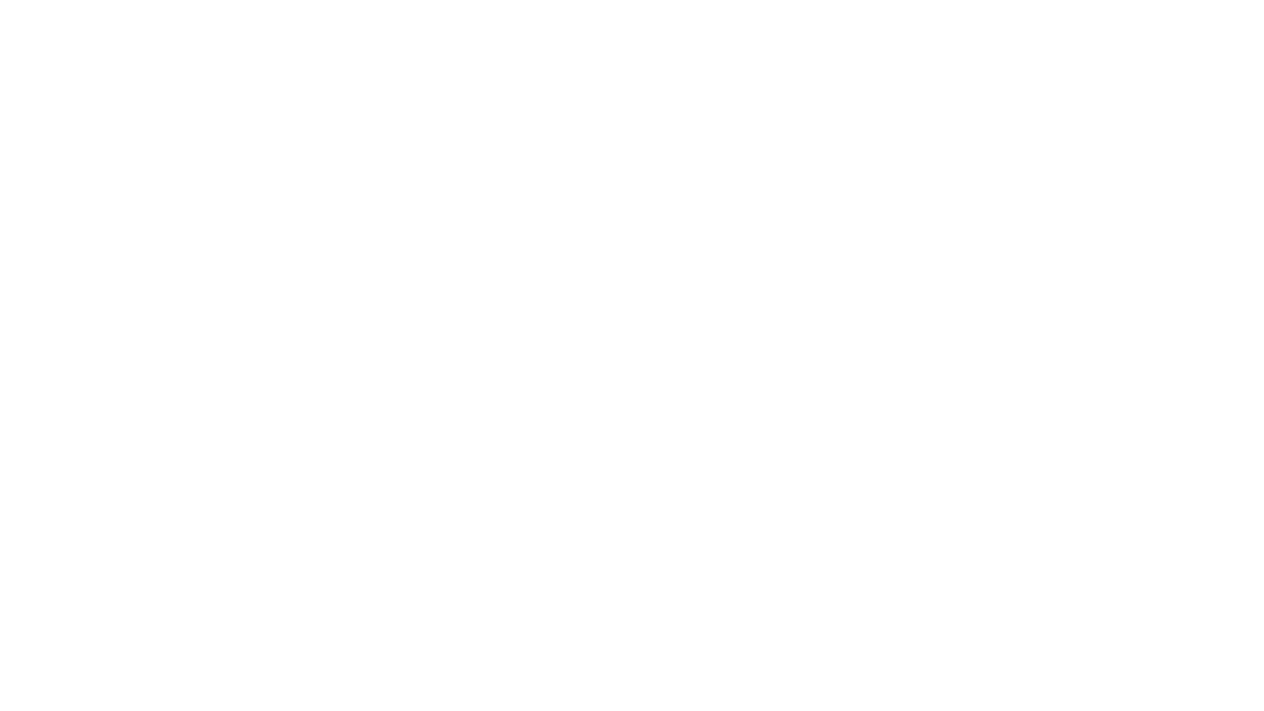
scroll to position [0, 0]
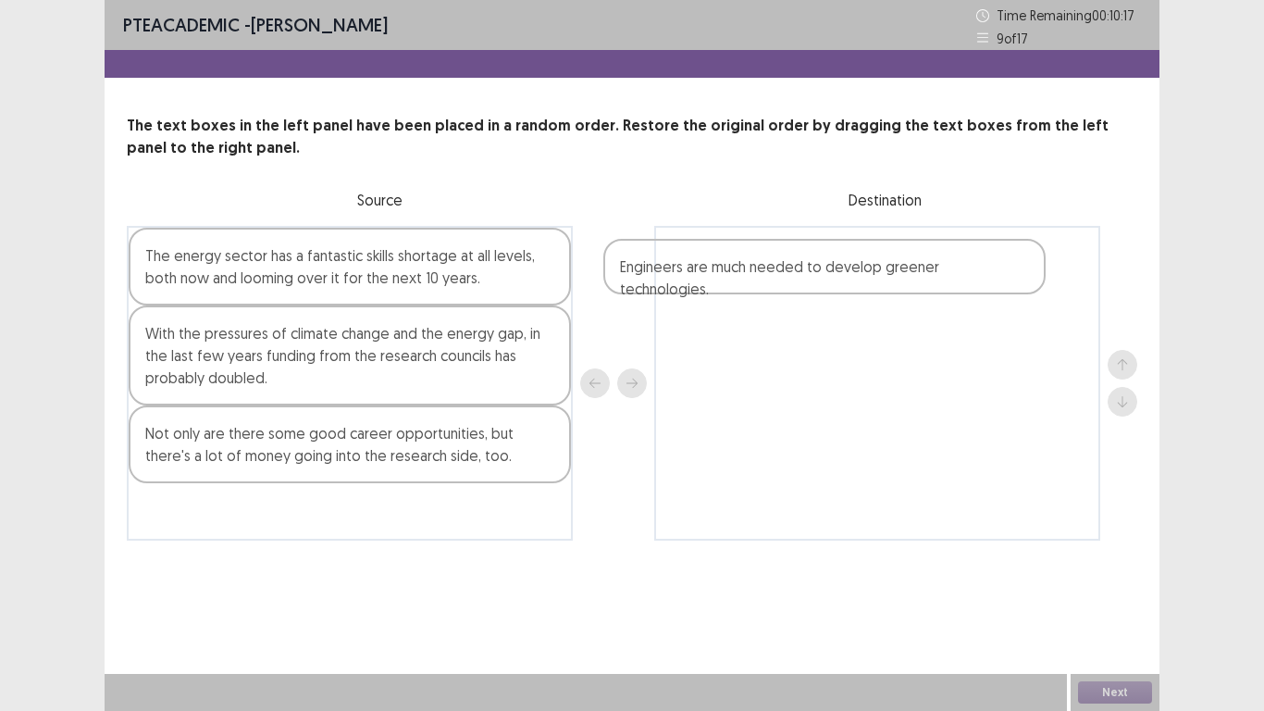
drag, startPoint x: 413, startPoint y: 341, endPoint x: 911, endPoint y: 274, distance: 502.3
click at [911, 274] on div "The energy sector has a fantastic skills shortage at all levels, both now and l…" at bounding box center [632, 383] width 1010 height 315
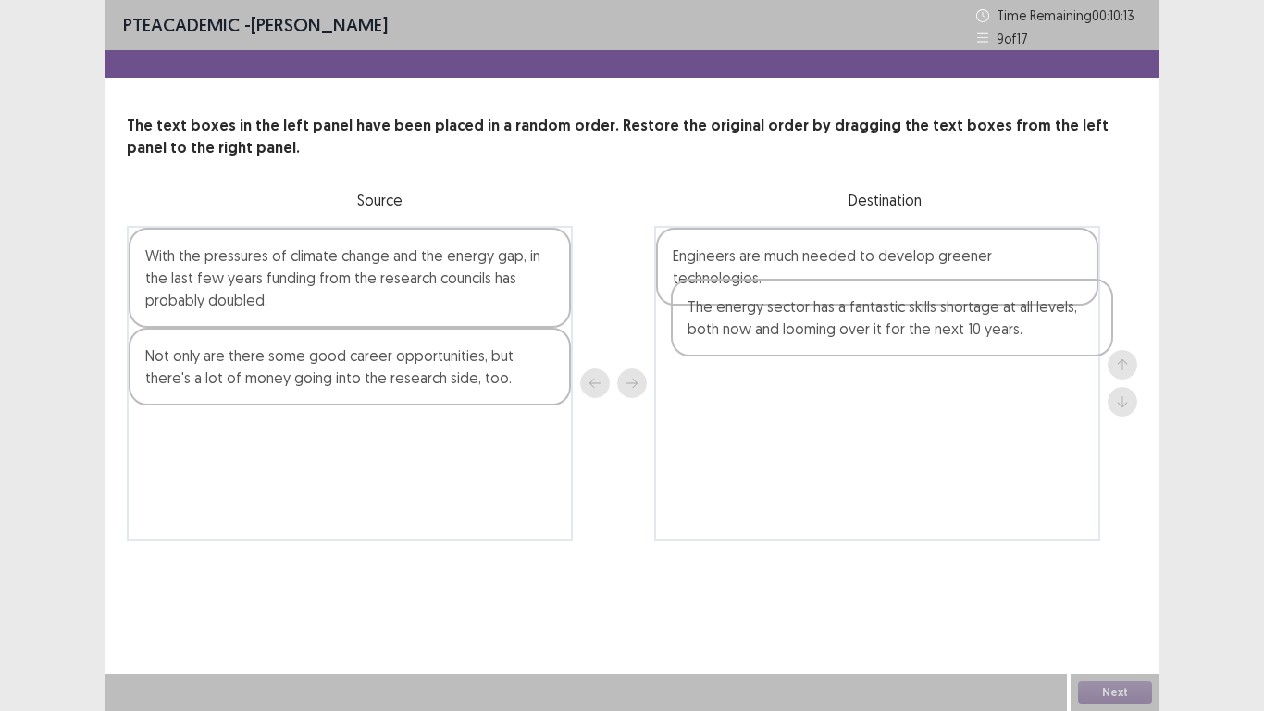
drag, startPoint x: 449, startPoint y: 285, endPoint x: 911, endPoint y: 355, distance: 468.0
click at [997, 334] on div "The energy sector has a fantastic skills shortage at all levels, both now and l…" at bounding box center [632, 383] width 1010 height 315
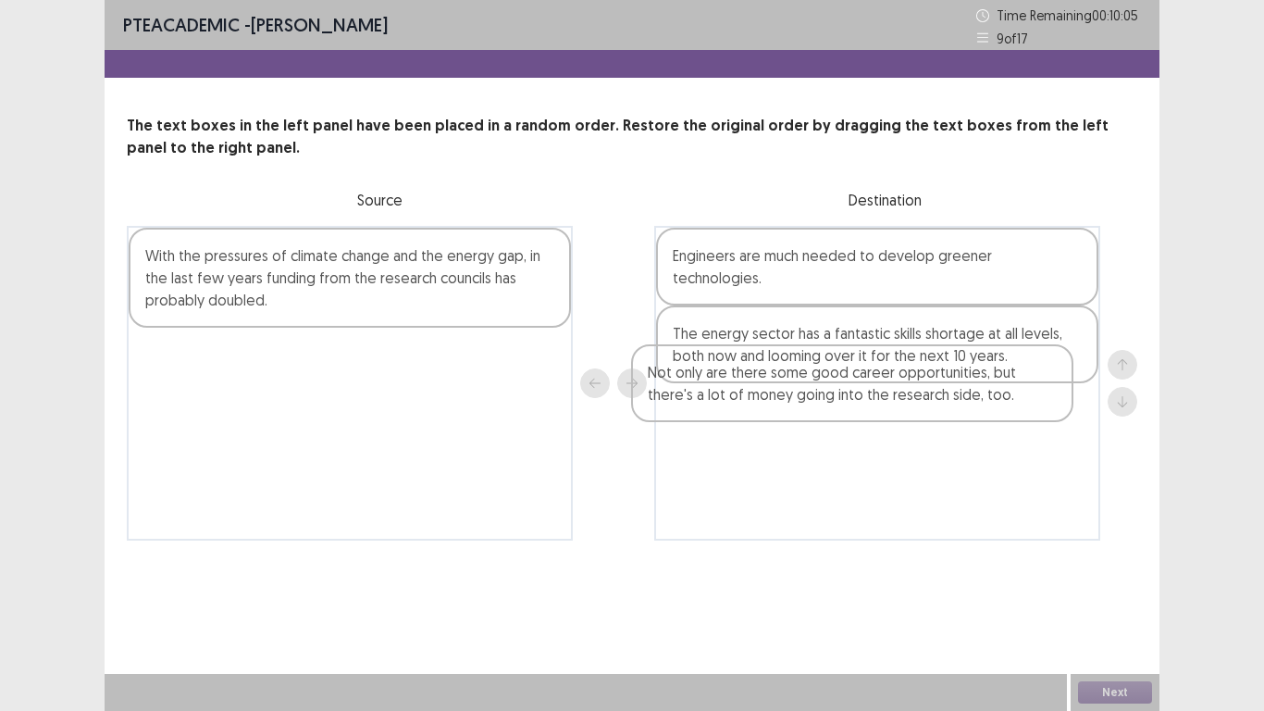
drag, startPoint x: 377, startPoint y: 380, endPoint x: 890, endPoint y: 397, distance: 513.8
click at [890, 397] on div "With the pressures of climate change and the energy gap, in the last few years …" at bounding box center [632, 383] width 1010 height 315
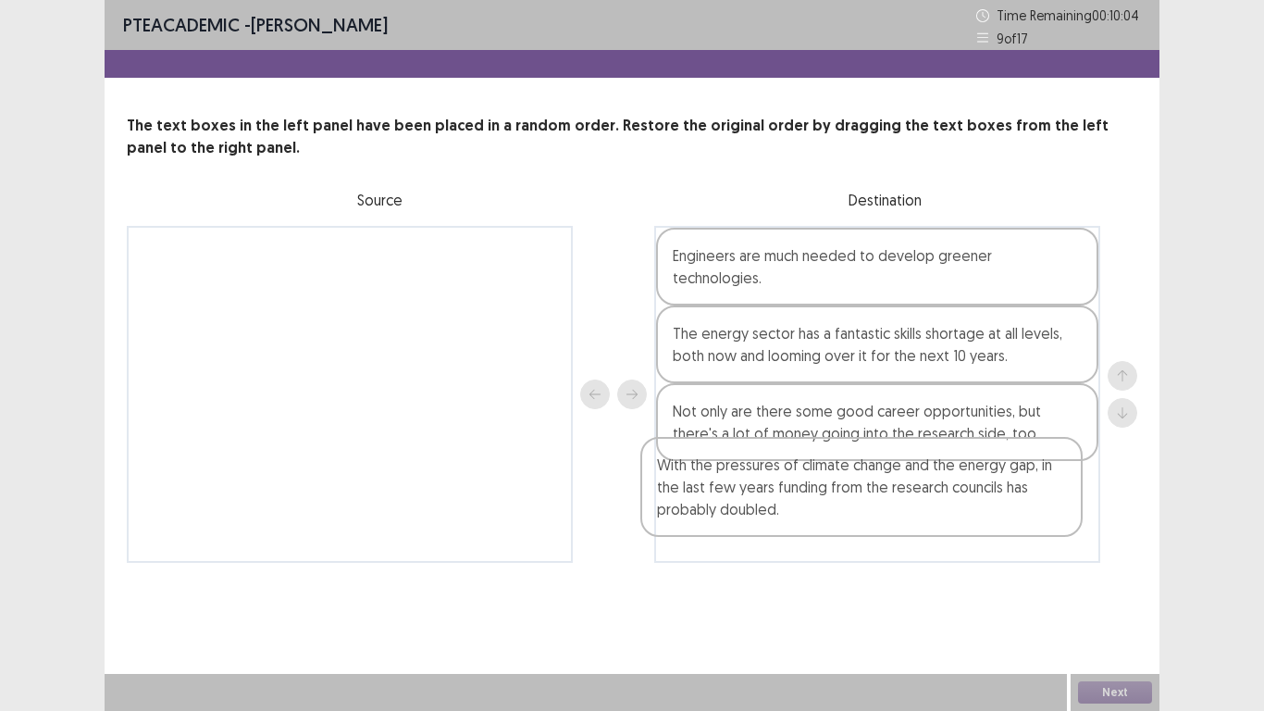
drag, startPoint x: 406, startPoint y: 304, endPoint x: 926, endPoint y: 524, distance: 564.8
click at [928, 526] on div "With the pressures of climate change and the energy gap, in the last few years …" at bounding box center [632, 394] width 1010 height 337
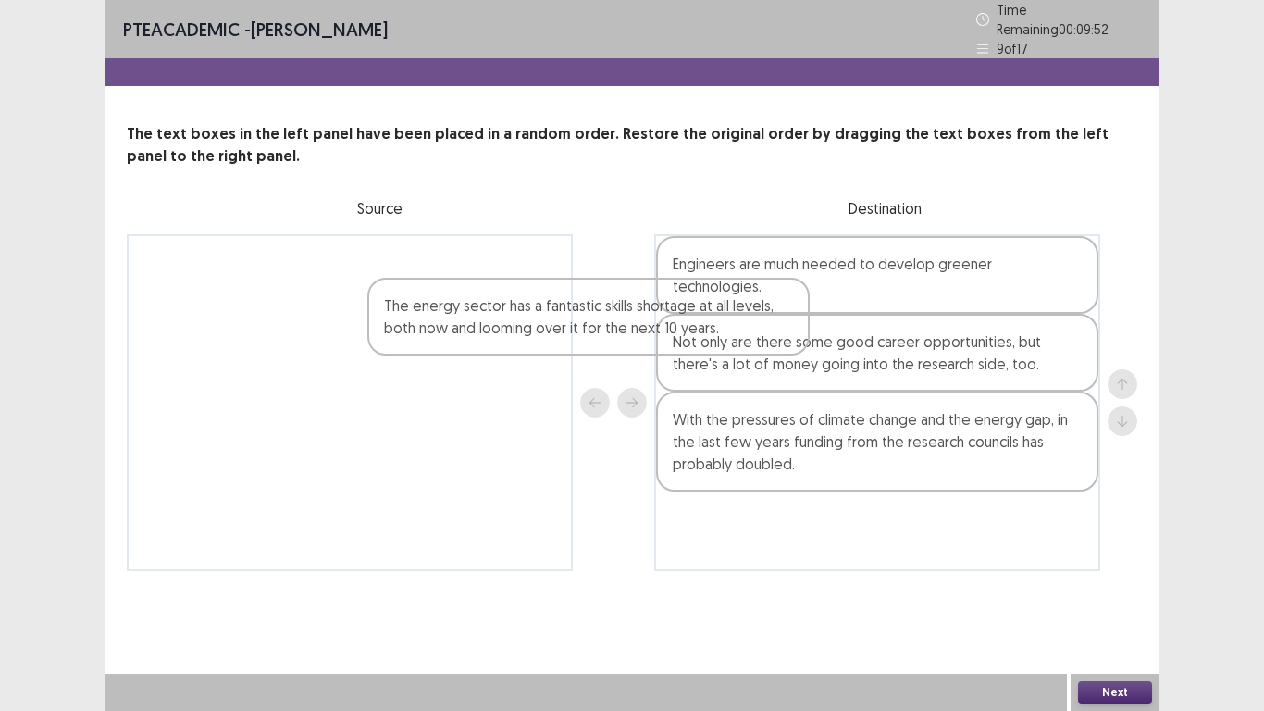
drag, startPoint x: 852, startPoint y: 283, endPoint x: 479, endPoint y: 241, distance: 375.3
click at [517, 261] on div "Engineers are much needed to develop greener technologies. The energy sector ha…" at bounding box center [632, 402] width 1010 height 337
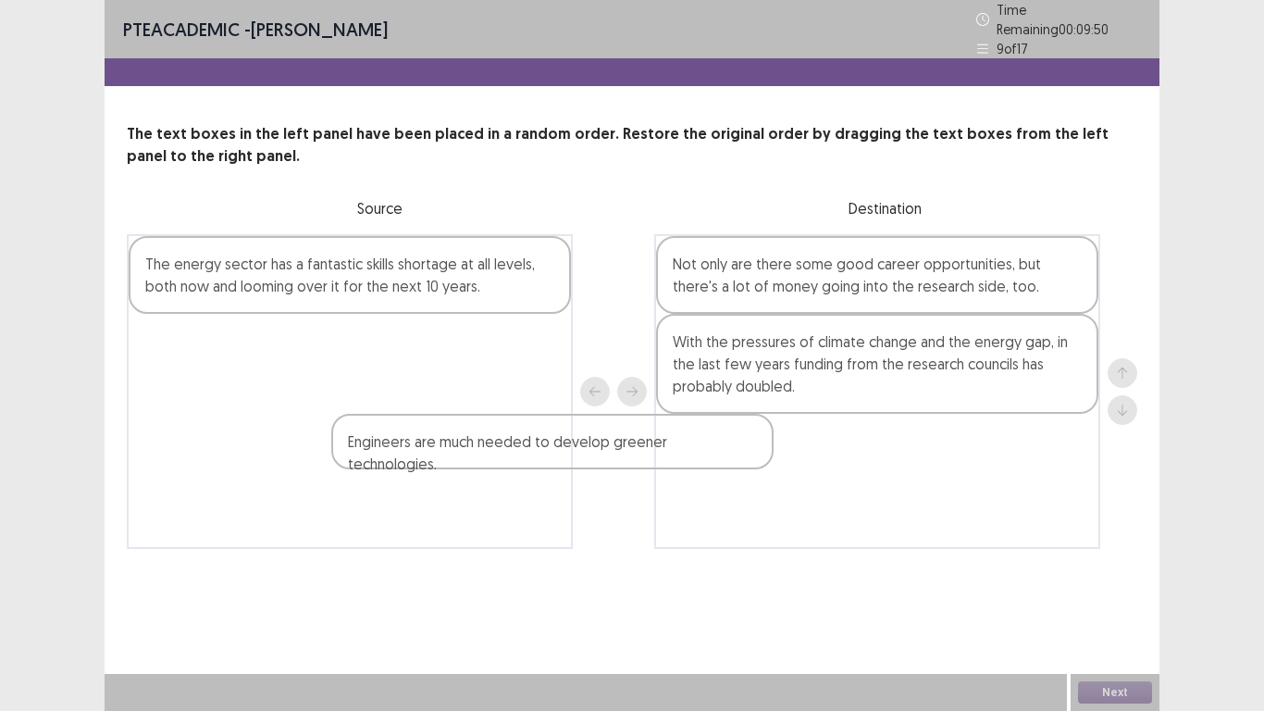
drag, startPoint x: 737, startPoint y: 279, endPoint x: 314, endPoint y: 377, distance: 433.9
click at [301, 391] on div "The energy sector has a fantastic skills shortage at all levels, both now and l…" at bounding box center [632, 391] width 1010 height 315
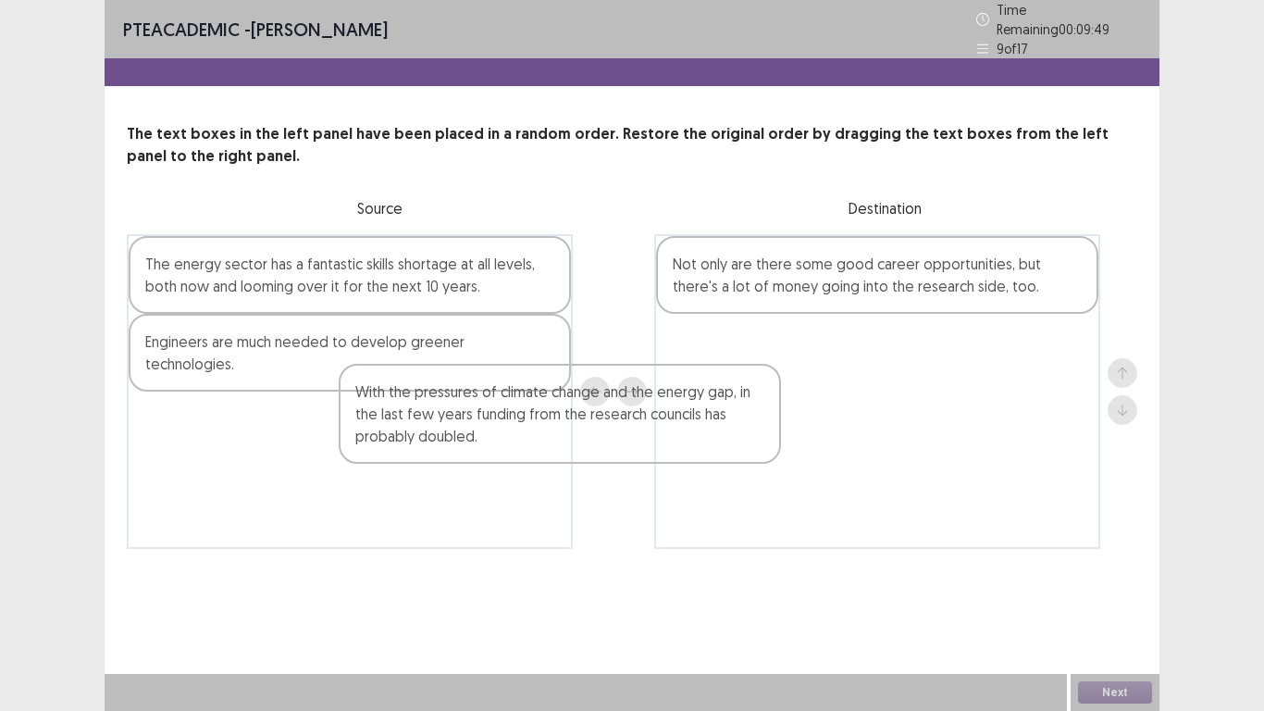
drag, startPoint x: 800, startPoint y: 355, endPoint x: 407, endPoint y: 417, distance: 398.1
click at [393, 423] on div "The energy sector has a fantastic skills shortage at all levels, both now and l…" at bounding box center [632, 391] width 1010 height 315
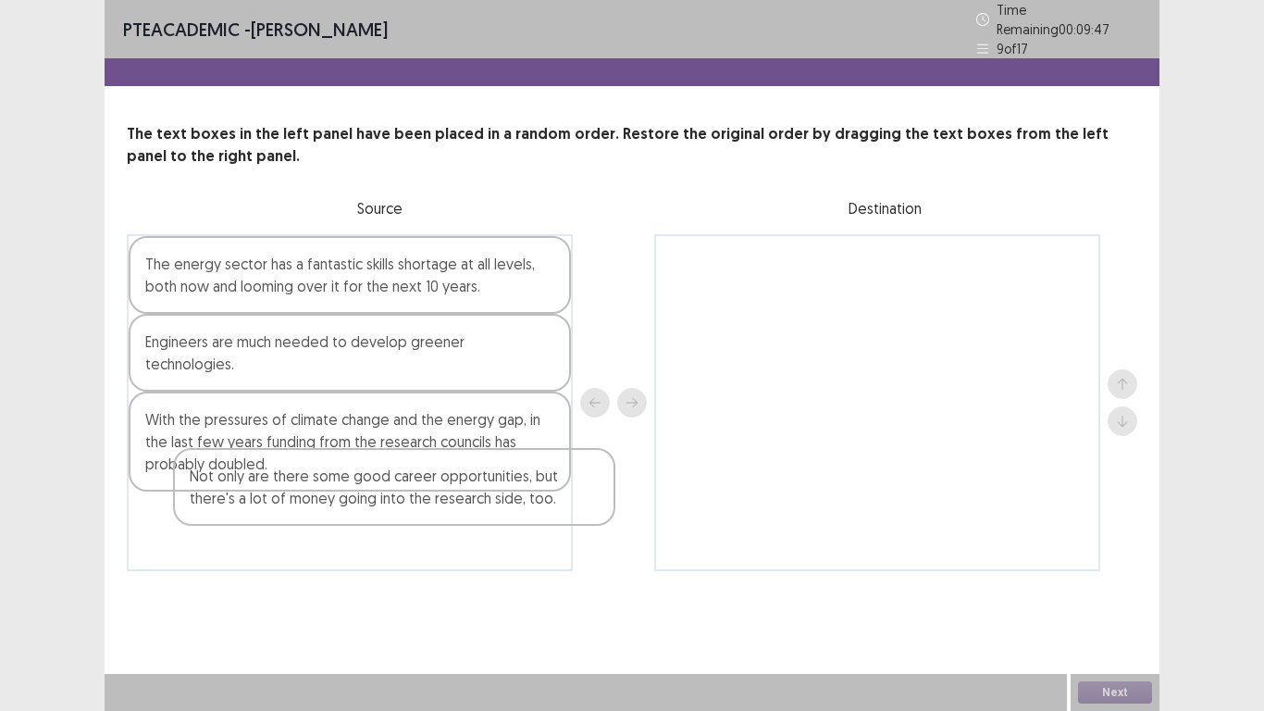
drag, startPoint x: 821, startPoint y: 270, endPoint x: 319, endPoint y: 496, distance: 550.0
click at [319, 496] on div "The energy sector has a fantastic skills shortage at all levels, both now and l…" at bounding box center [632, 402] width 1010 height 337
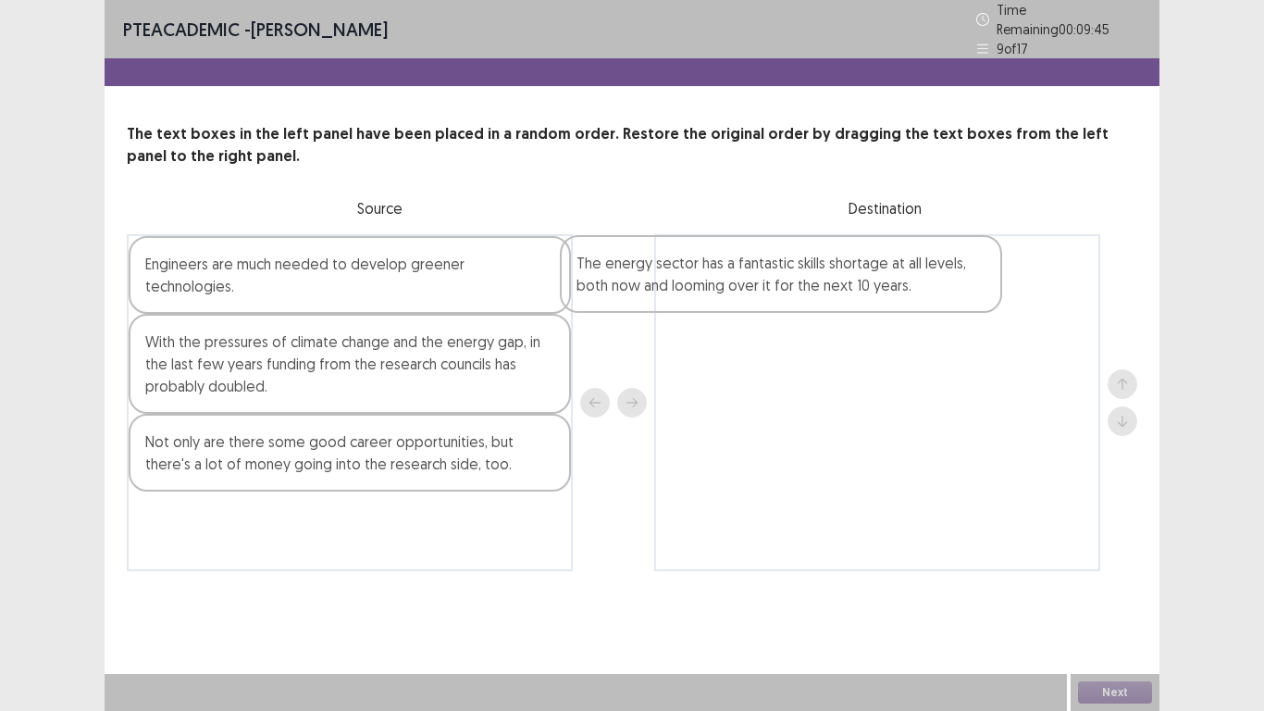
drag, startPoint x: 370, startPoint y: 265, endPoint x: 813, endPoint y: 277, distance: 443.4
click at [813, 277] on div "The energy sector has a fantastic skills shortage at all levels, both now and l…" at bounding box center [632, 402] width 1010 height 337
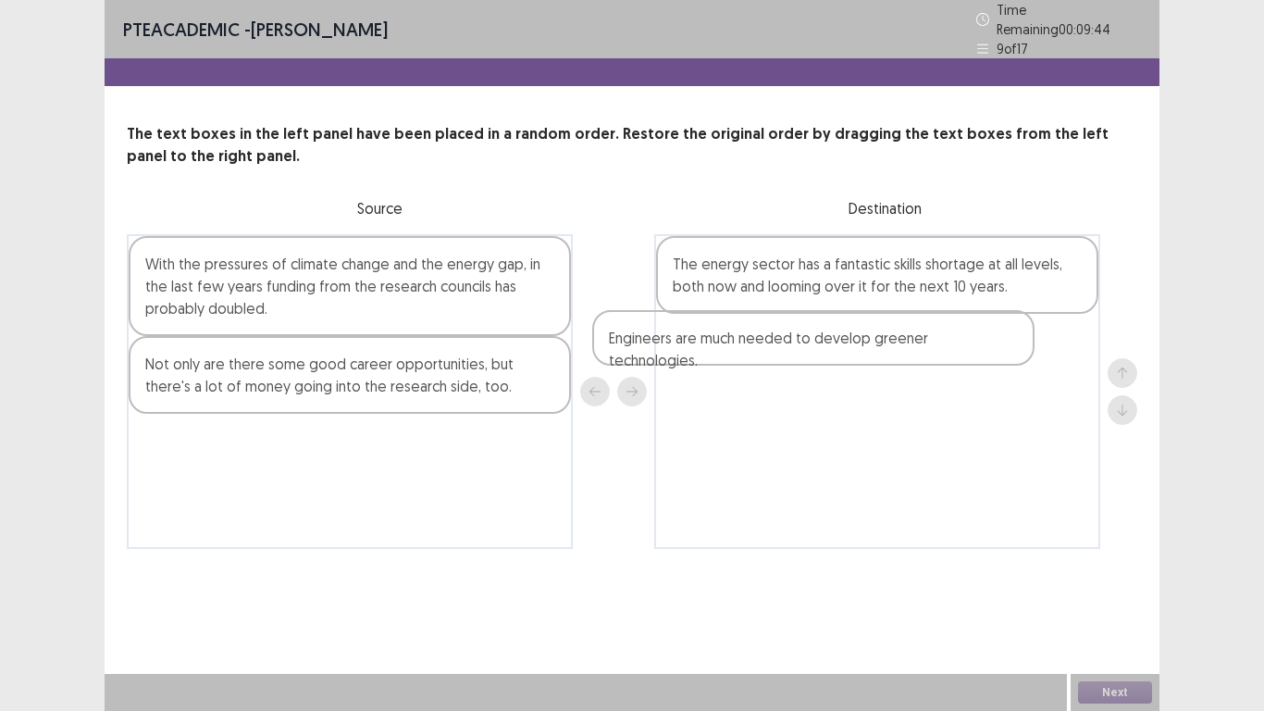
drag, startPoint x: 316, startPoint y: 264, endPoint x: 781, endPoint y: 344, distance: 471.5
click at [797, 346] on div "Engineers are much needed to develop greener technologies. With the pressures o…" at bounding box center [632, 391] width 1010 height 315
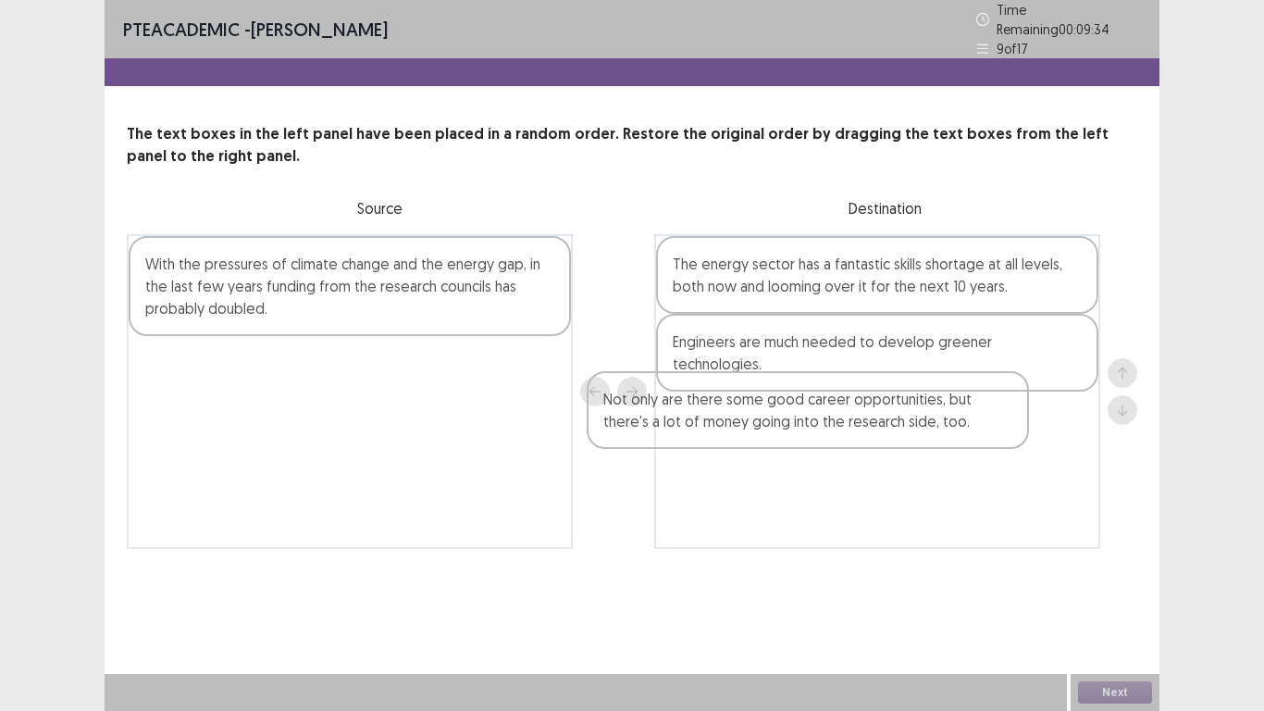
drag, startPoint x: 366, startPoint y: 379, endPoint x: 897, endPoint y: 428, distance: 532.4
click at [897, 428] on div "With the pressures of climate change and the energy gap, in the last few years …" at bounding box center [632, 391] width 1010 height 315
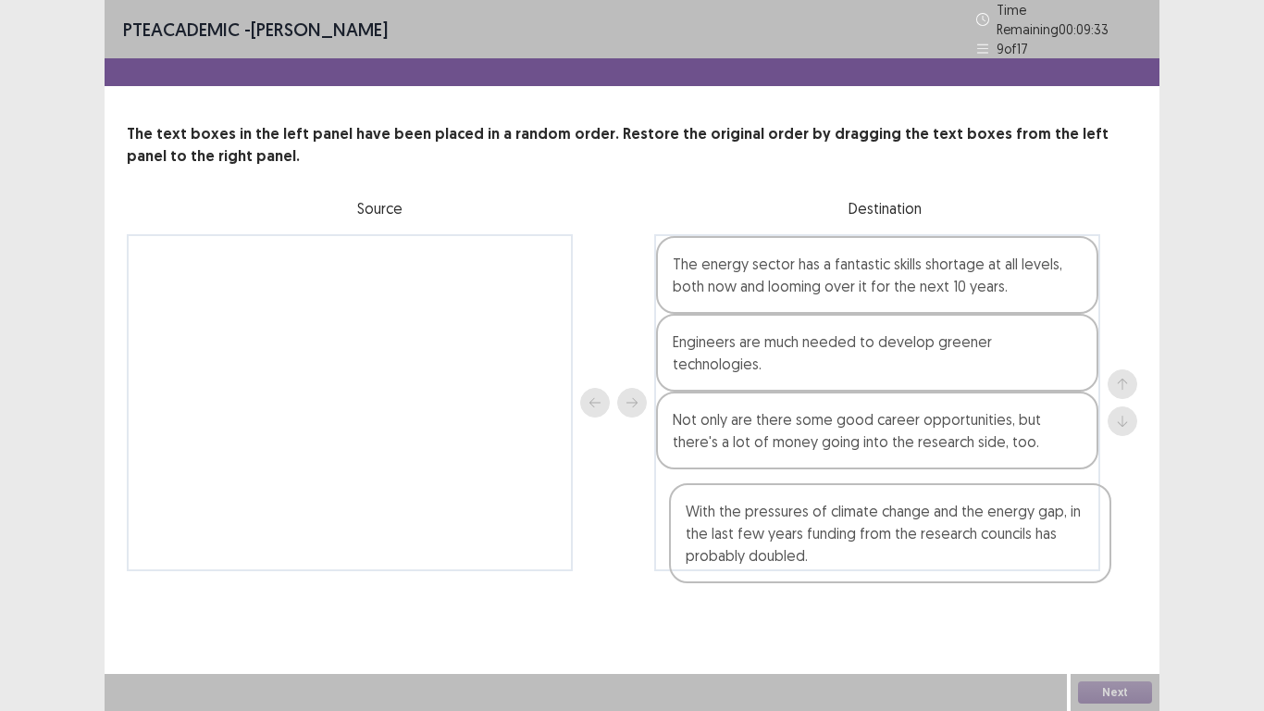
drag, startPoint x: 330, startPoint y: 302, endPoint x: 871, endPoint y: 557, distance: 597.7
click at [871, 557] on div "PTE academic - [PERSON_NAME] Time Remaining 00 : 09 : 33 9 of 17 The text boxes…" at bounding box center [632, 304] width 1055 height 608
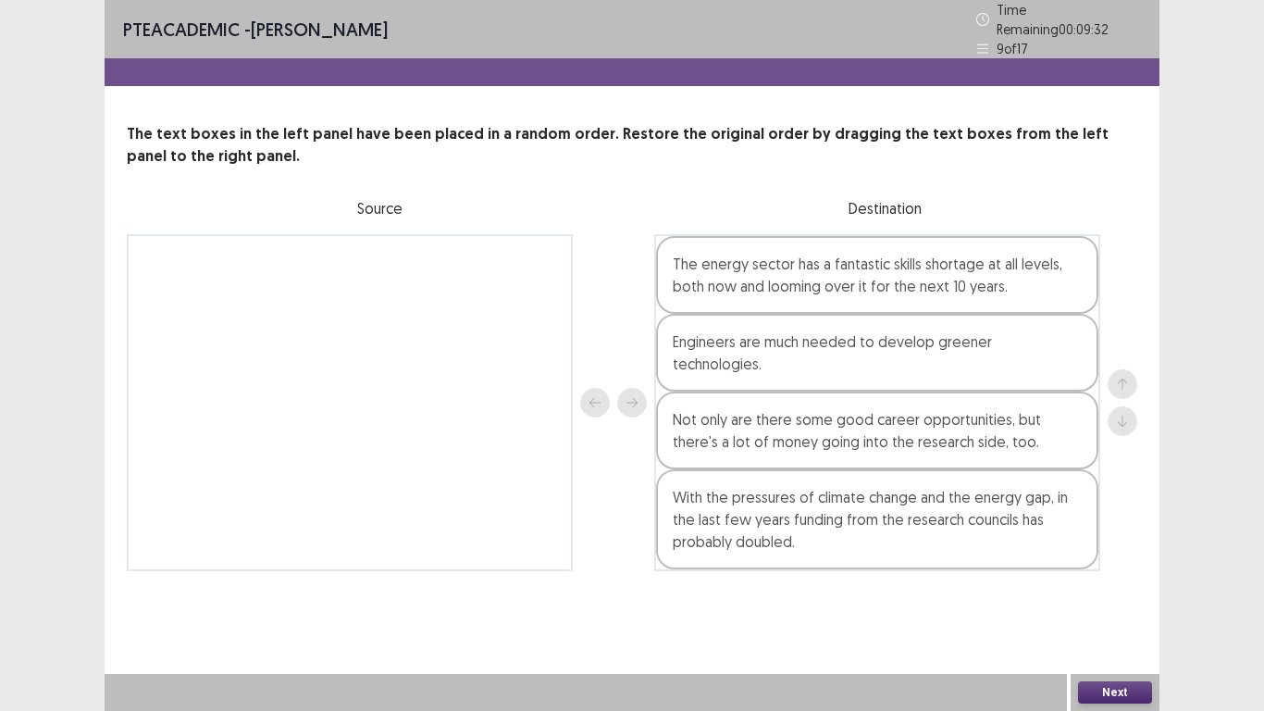
click at [1118, 592] on button "Next" at bounding box center [1115, 692] width 74 height 22
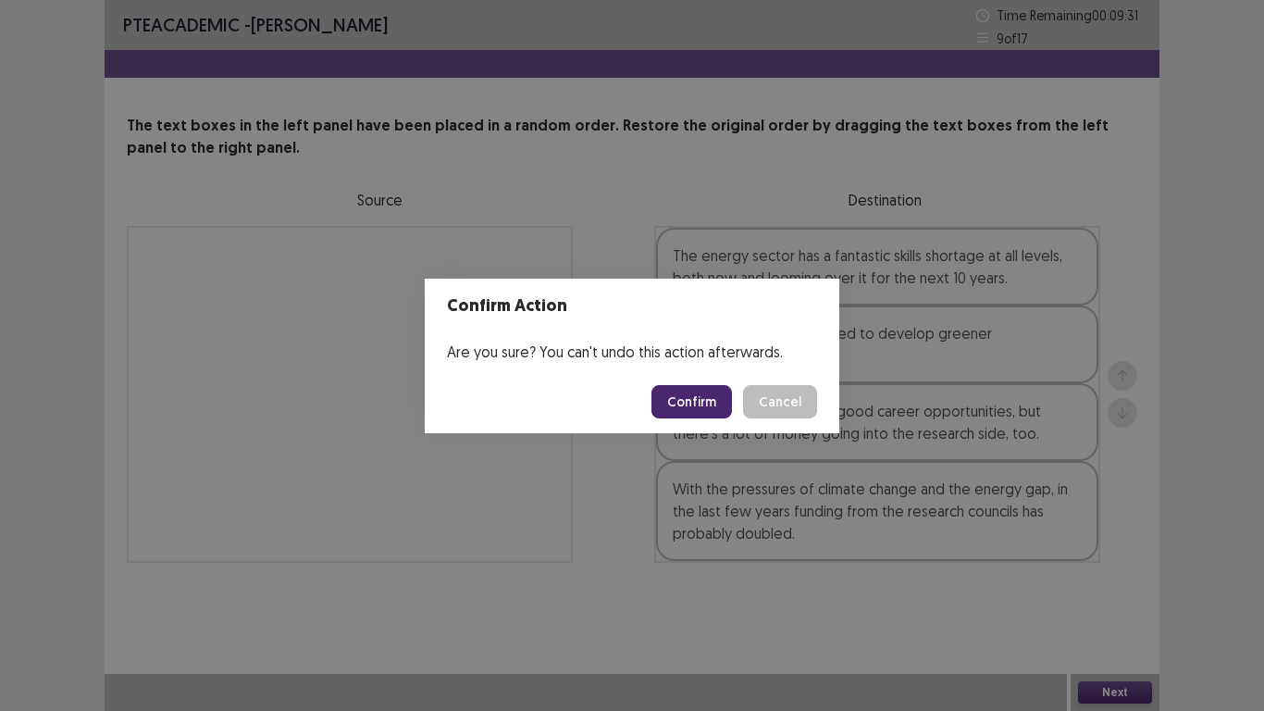
click at [700, 400] on button "Confirm" at bounding box center [691, 401] width 81 height 33
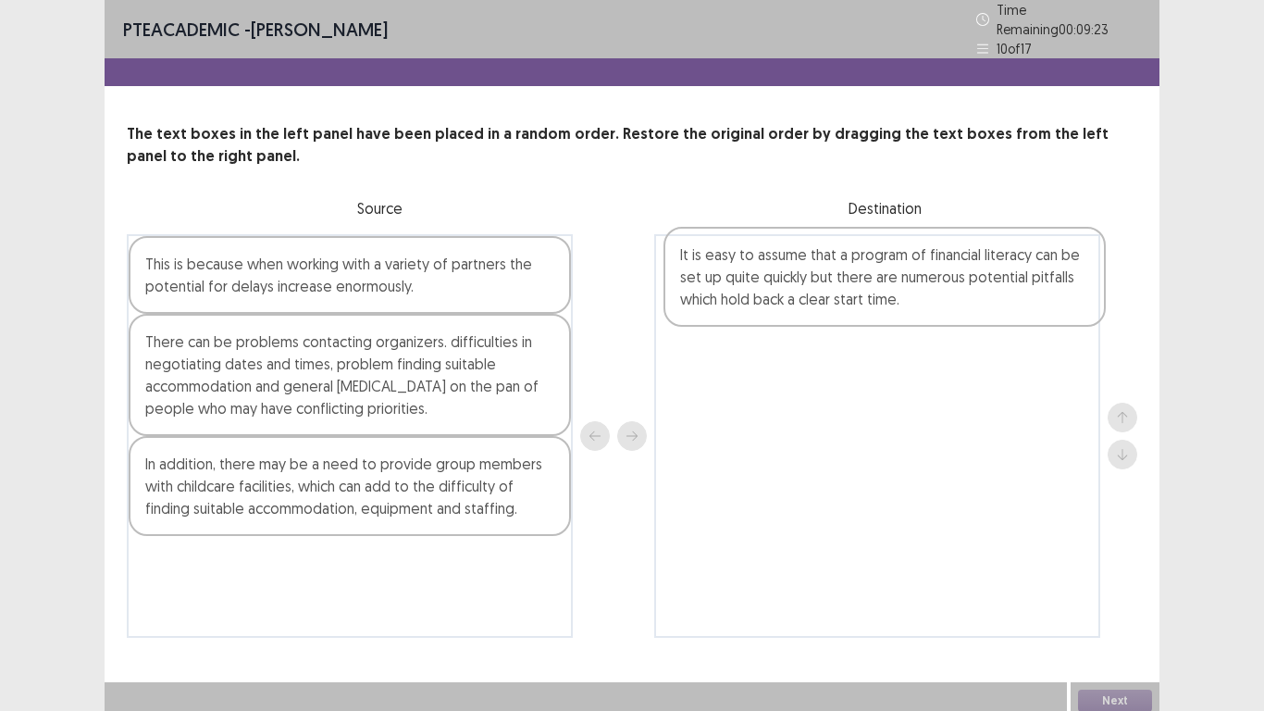
drag, startPoint x: 276, startPoint y: 360, endPoint x: 819, endPoint y: 281, distance: 548.9
click at [819, 281] on div "This is because when working with a variety of partners the potential for delay…" at bounding box center [632, 435] width 1010 height 403
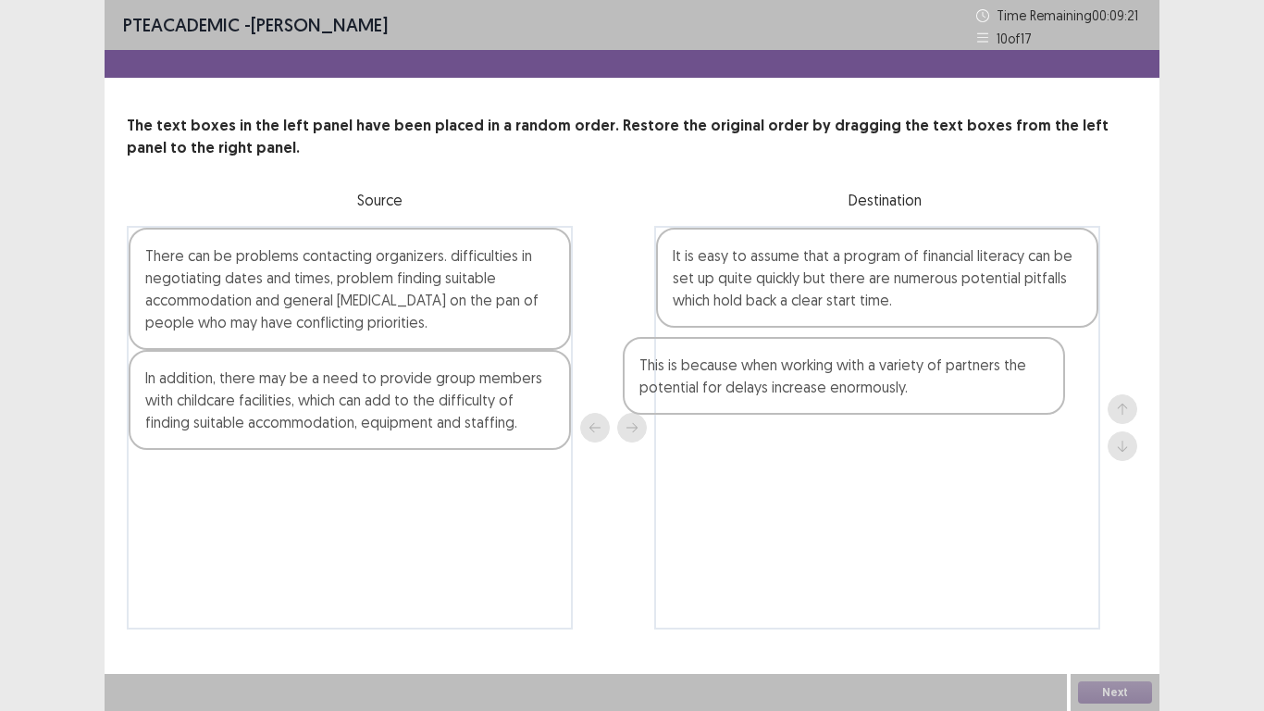
drag, startPoint x: 420, startPoint y: 268, endPoint x: 883, endPoint y: 383, distance: 476.7
click at [919, 378] on div "This is because when working with a variety of partners the potential for delay…" at bounding box center [632, 427] width 1010 height 403
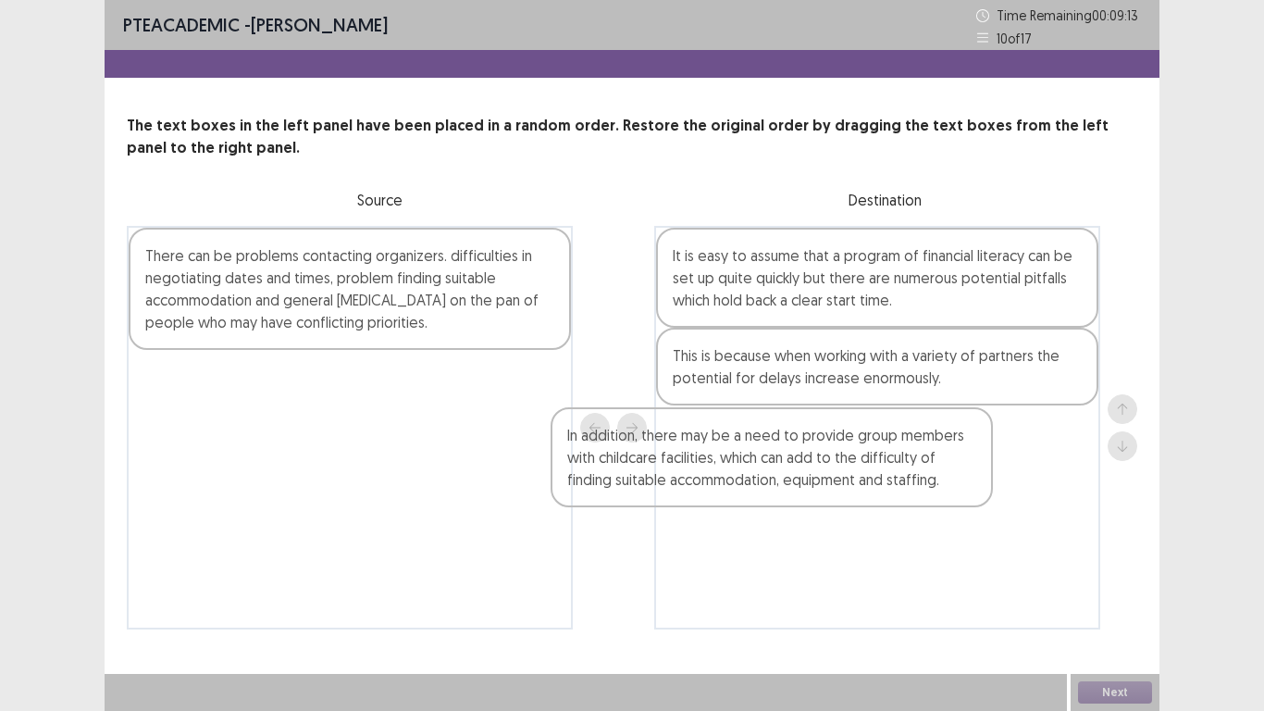
drag, startPoint x: 344, startPoint y: 412, endPoint x: 440, endPoint y: 358, distance: 110.2
click at [799, 460] on div "There can be problems contacting organizers. difficulties in negotiating dates …" at bounding box center [632, 427] width 1010 height 403
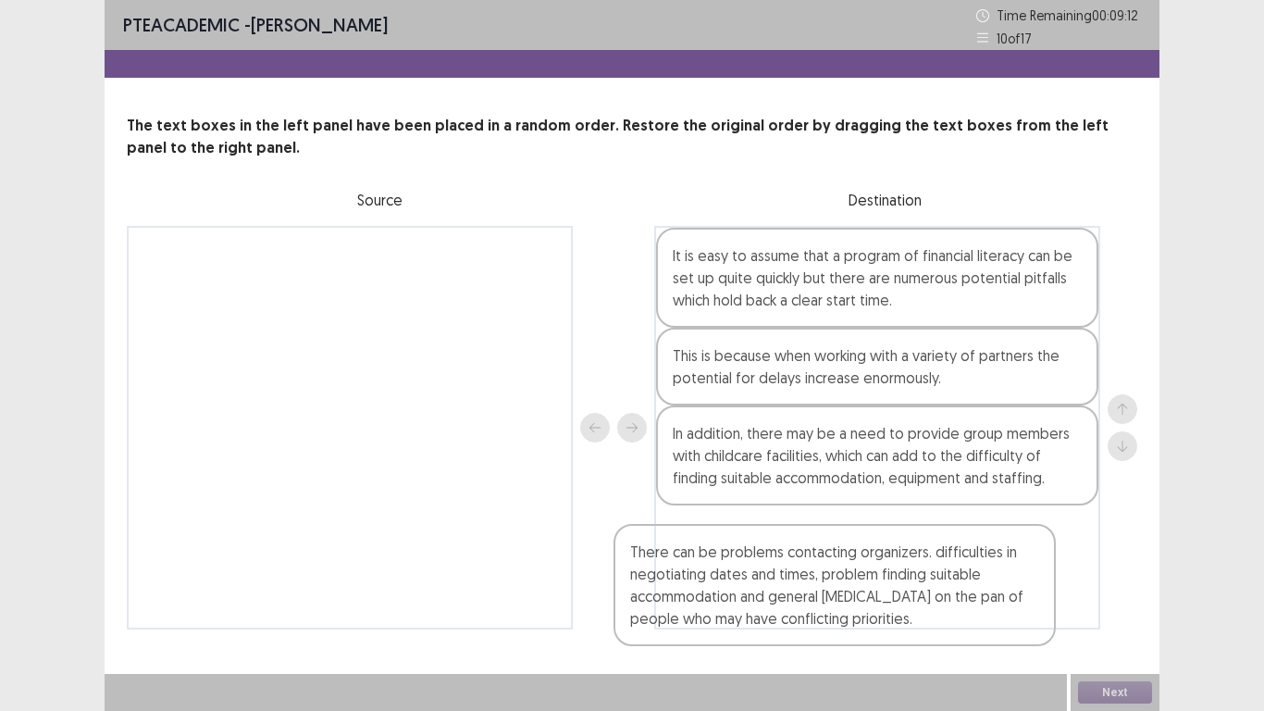
drag, startPoint x: 265, startPoint y: 295, endPoint x: 772, endPoint y: 583, distance: 583.1
click at [771, 585] on div "There can be problems contacting organizers. difficulties in negotiating dates …" at bounding box center [632, 427] width 1010 height 403
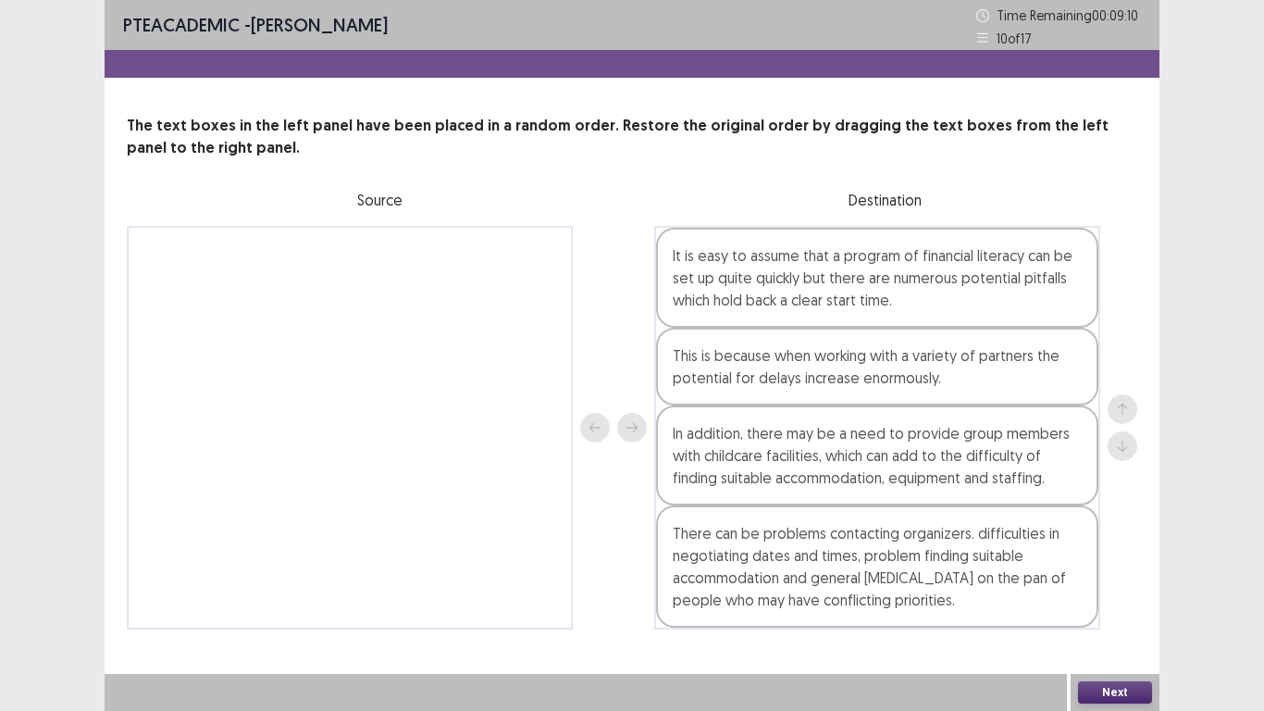
click at [1078, 592] on button "Next" at bounding box center [1115, 692] width 74 height 22
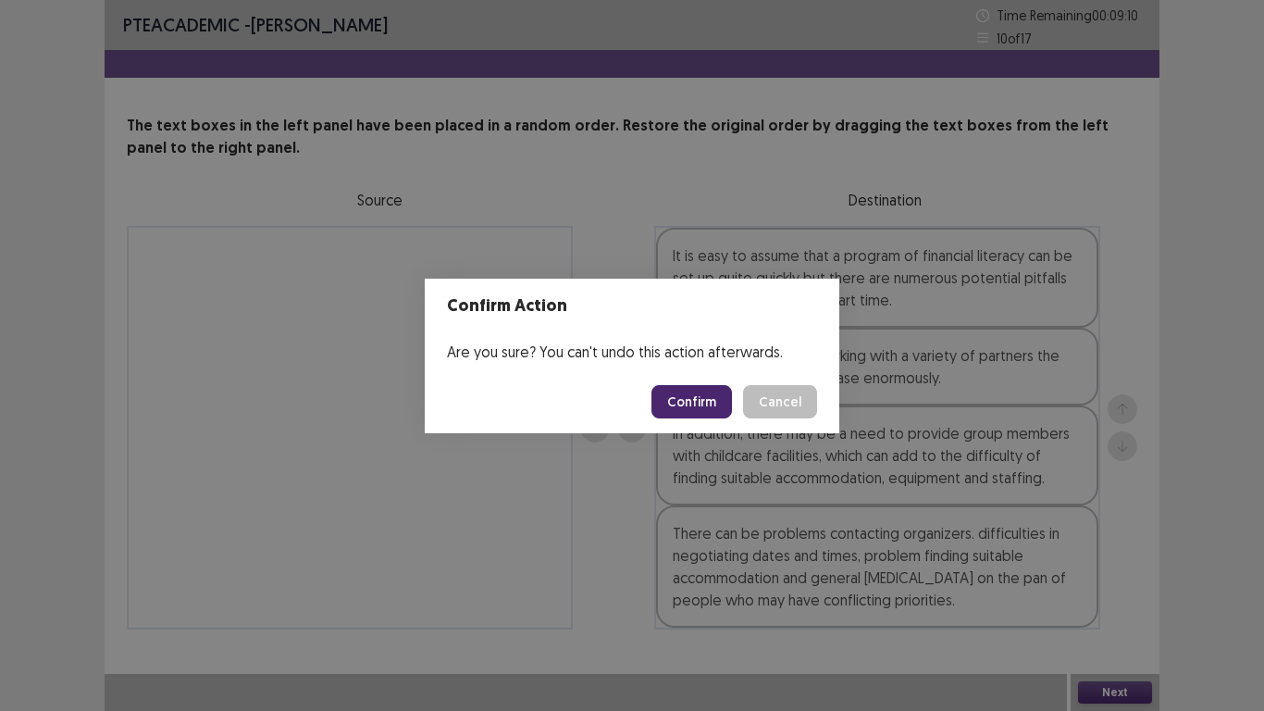
click at [683, 404] on button "Confirm" at bounding box center [691, 401] width 81 height 33
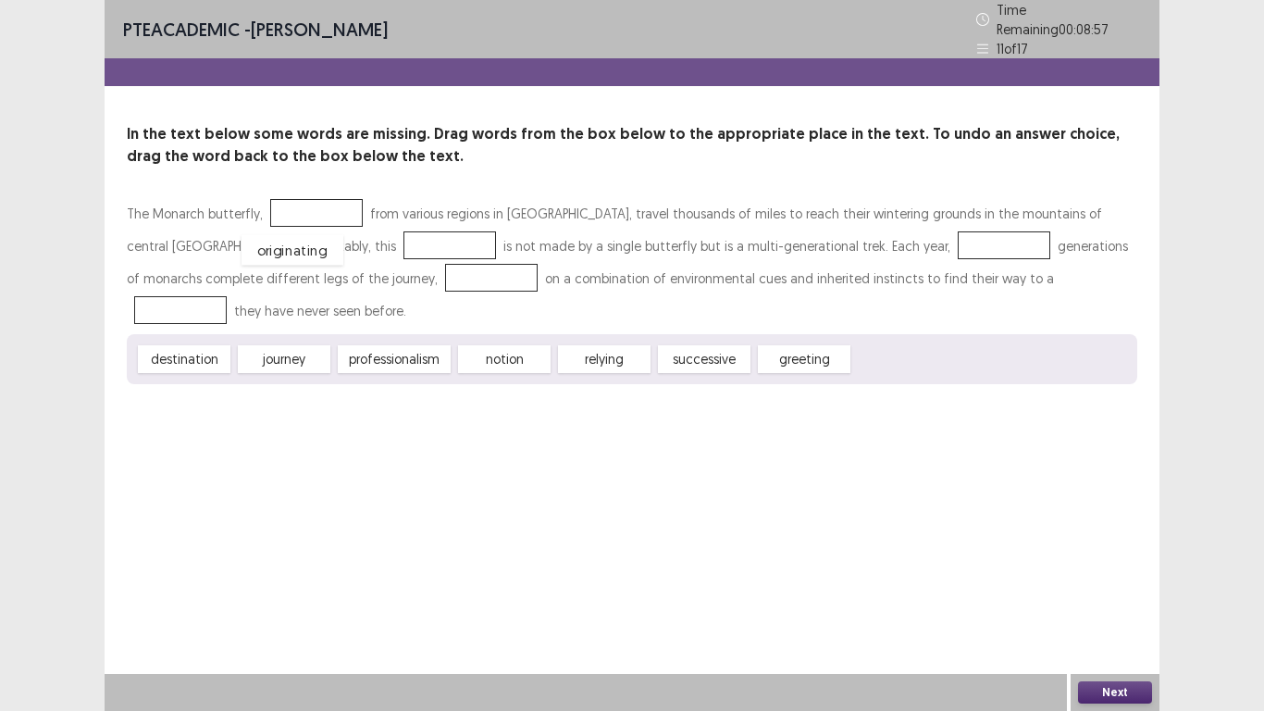
drag, startPoint x: 908, startPoint y: 331, endPoint x: 297, endPoint y: 222, distance: 620.4
drag, startPoint x: 306, startPoint y: 283, endPoint x: 292, endPoint y: 240, distance: 45.7
drag, startPoint x: 610, startPoint y: 314, endPoint x: 843, endPoint y: 230, distance: 247.6
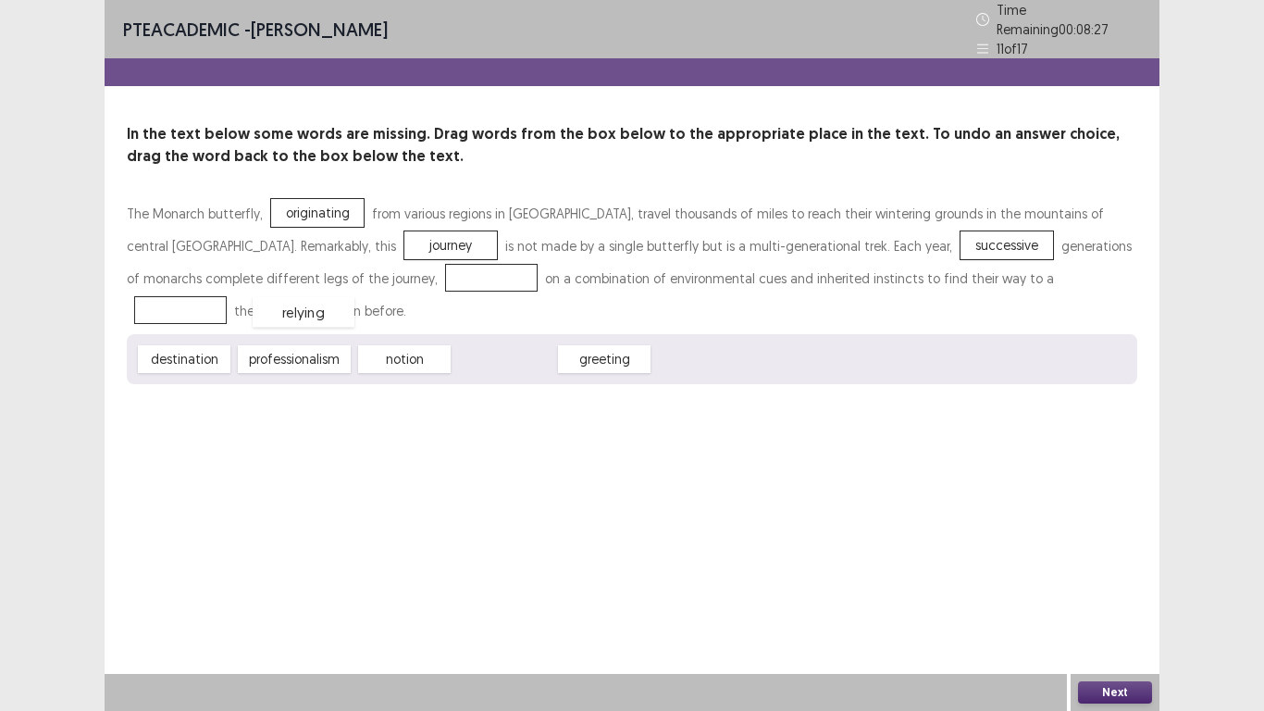
drag, startPoint x: 505, startPoint y: 314, endPoint x: 304, endPoint y: 267, distance: 206.3
drag, startPoint x: 180, startPoint y: 321, endPoint x: 879, endPoint y: 278, distance: 700.9
click at [1113, 592] on button "Next" at bounding box center [1115, 692] width 74 height 22
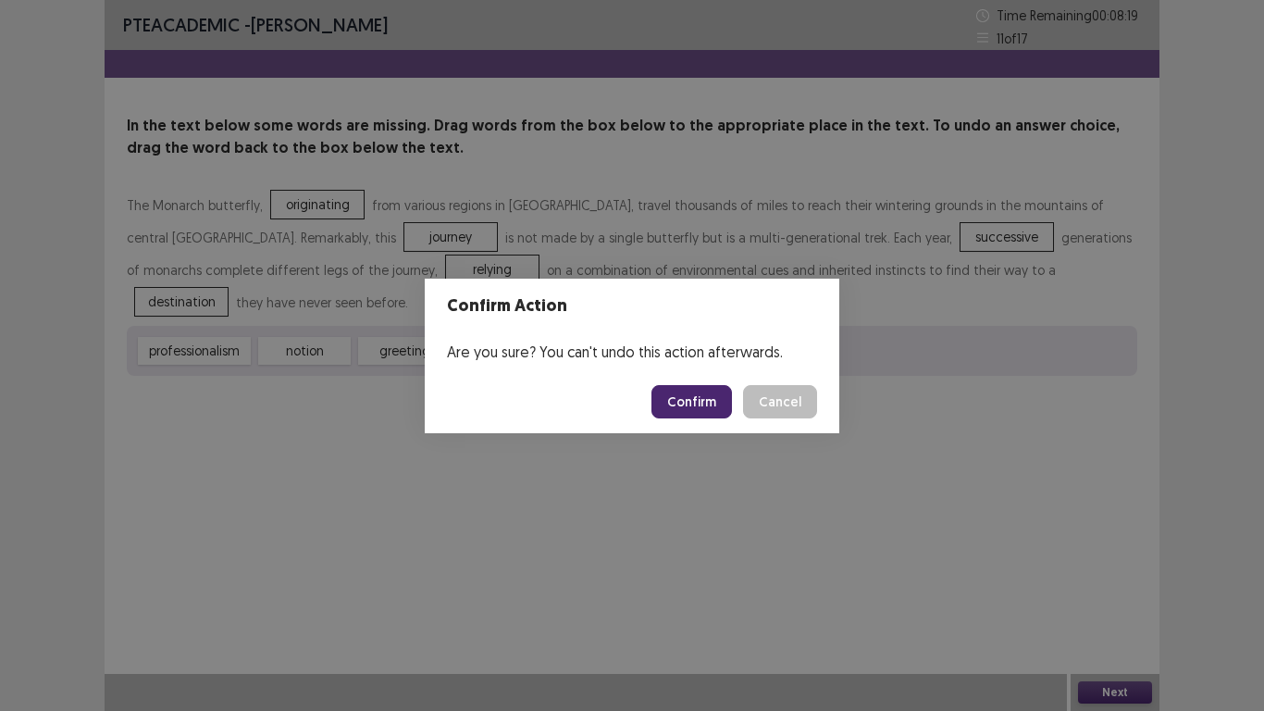
click at [677, 399] on button "Confirm" at bounding box center [691, 401] width 81 height 33
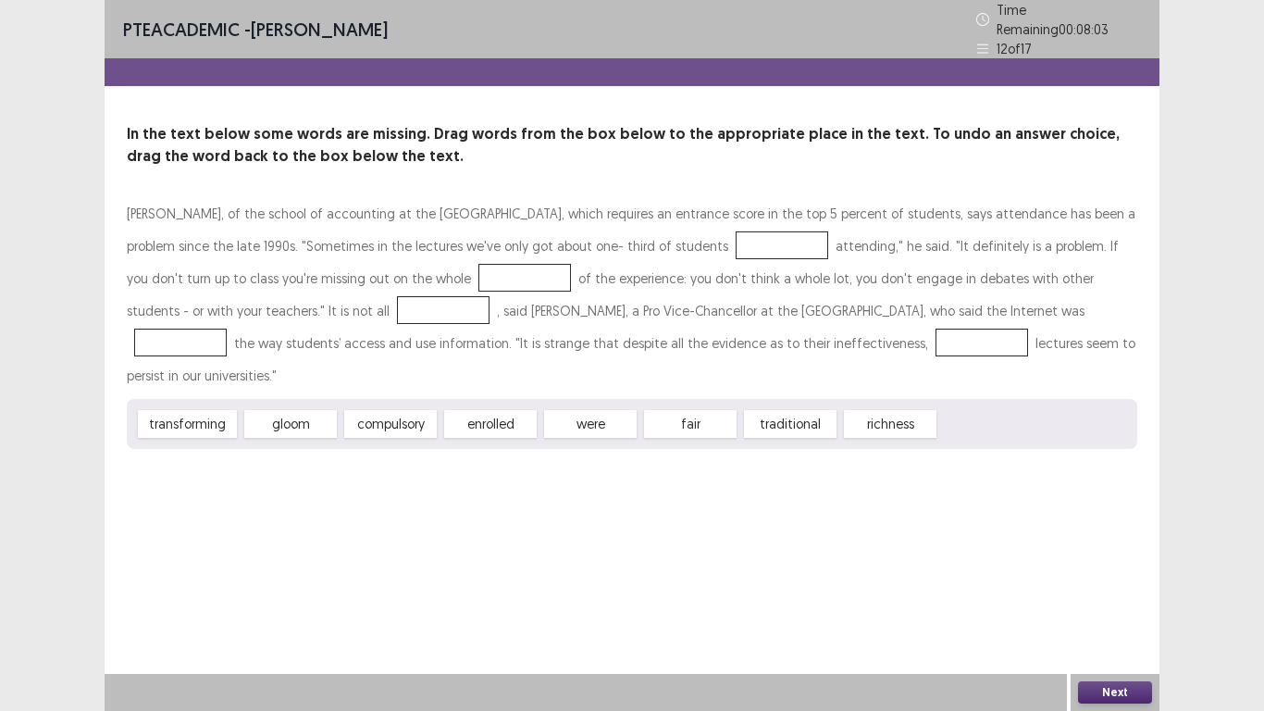
drag, startPoint x: 575, startPoint y: 378, endPoint x: 585, endPoint y: 343, distance: 36.6
drag, startPoint x: 644, startPoint y: 264, endPoint x: 621, endPoint y: 314, distance: 55.1
click at [644, 263] on p "[PERSON_NAME], of the school of accounting at the [GEOGRAPHIC_DATA], which requ…" at bounding box center [632, 294] width 1010 height 194
drag, startPoint x: 676, startPoint y: 322, endPoint x: 663, endPoint y: 279, distance: 44.8
click at [657, 273] on p "[PERSON_NAME], of the school of accounting at the [GEOGRAPHIC_DATA], which requ…" at bounding box center [632, 294] width 1010 height 194
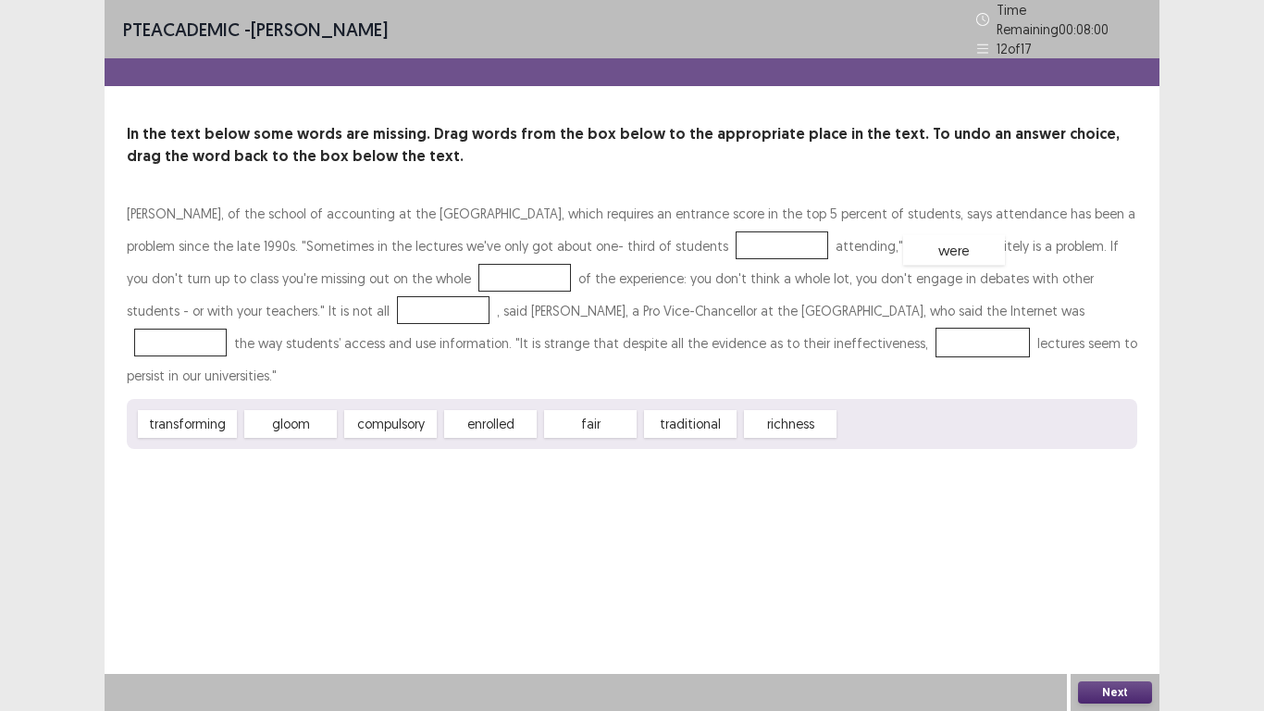
drag, startPoint x: 695, startPoint y: 316, endPoint x: 672, endPoint y: 235, distance: 83.8
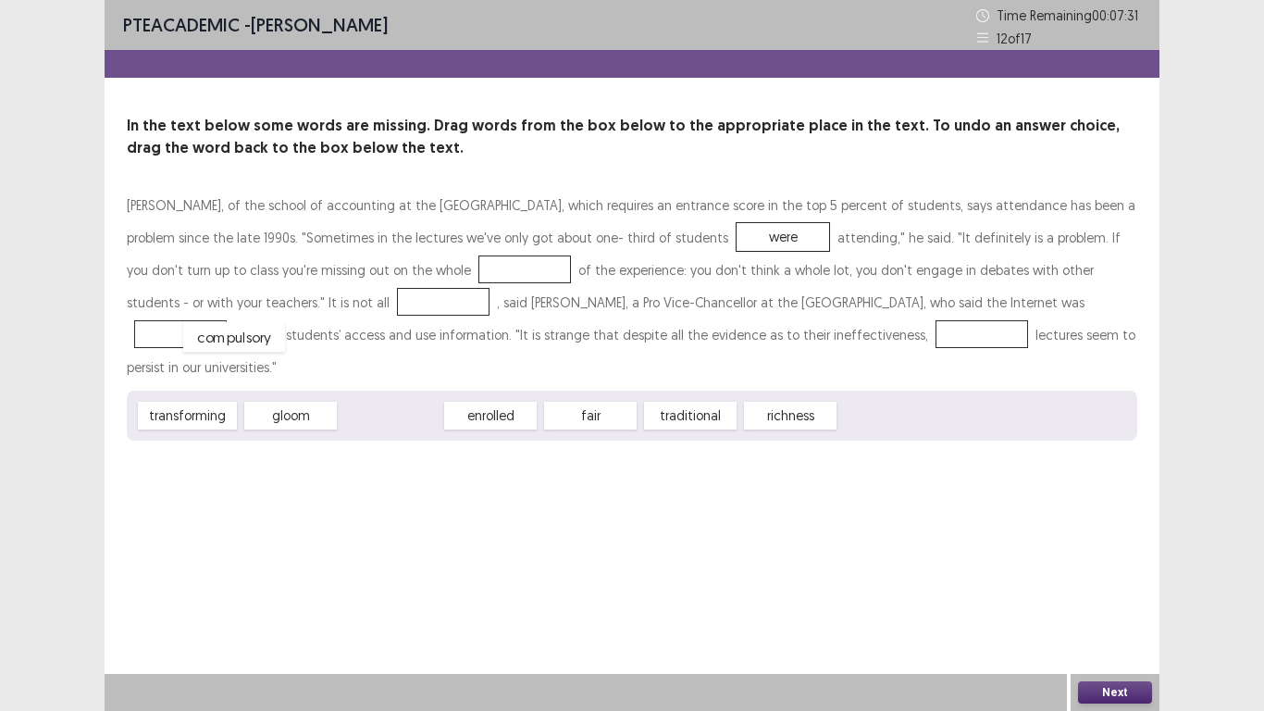
drag, startPoint x: 375, startPoint y: 380, endPoint x: 218, endPoint y: 302, distance: 175.1
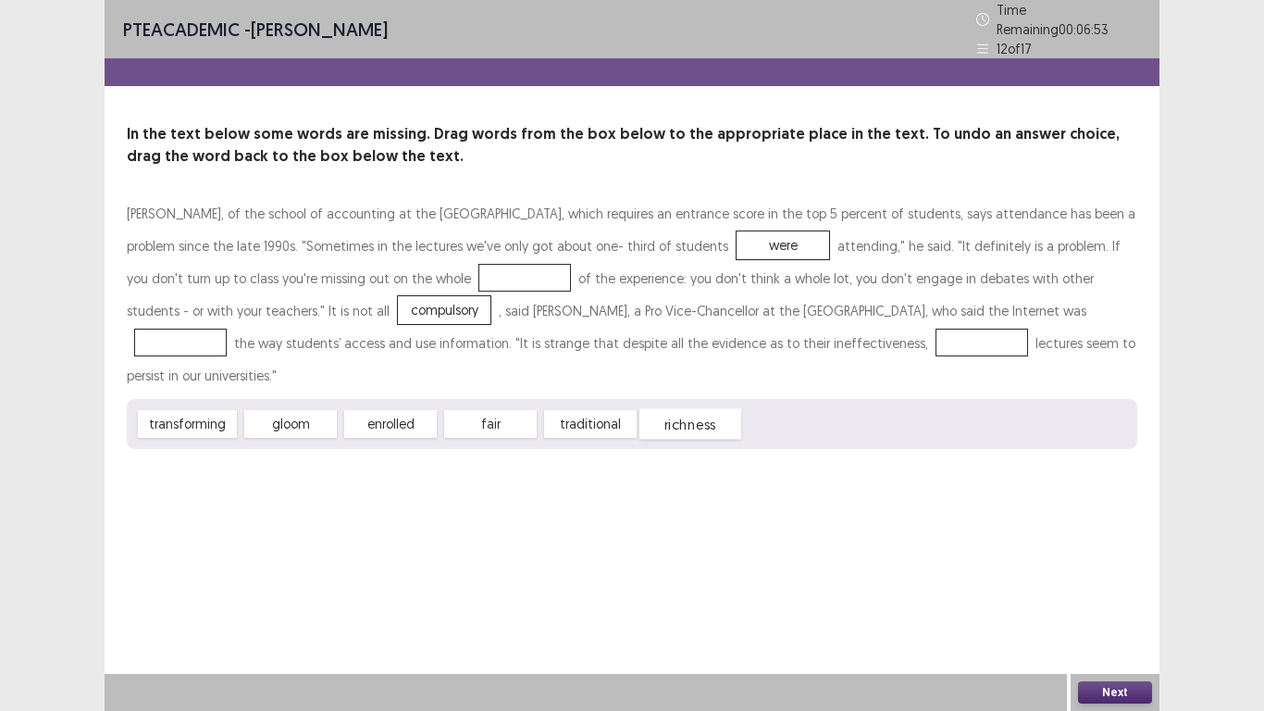
click at [690, 409] on span "richness" at bounding box center [690, 424] width 102 height 31
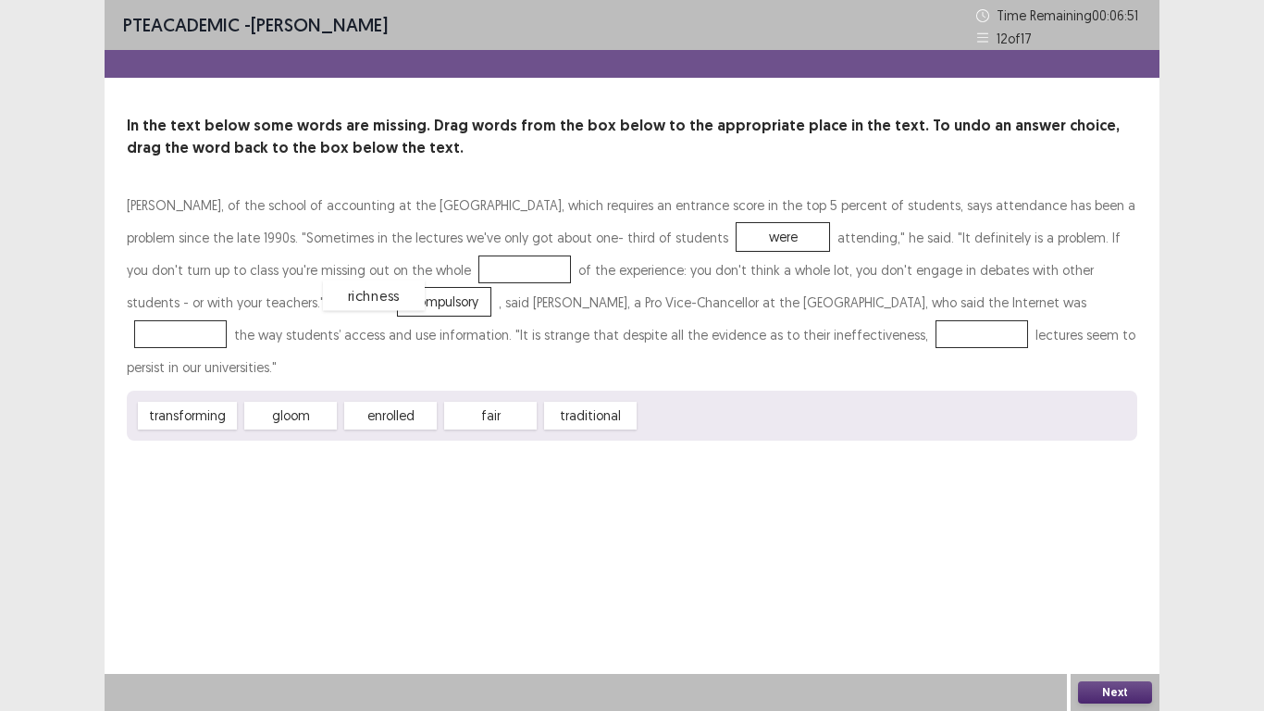
drag, startPoint x: 688, startPoint y: 384, endPoint x: 394, endPoint y: 291, distance: 307.6
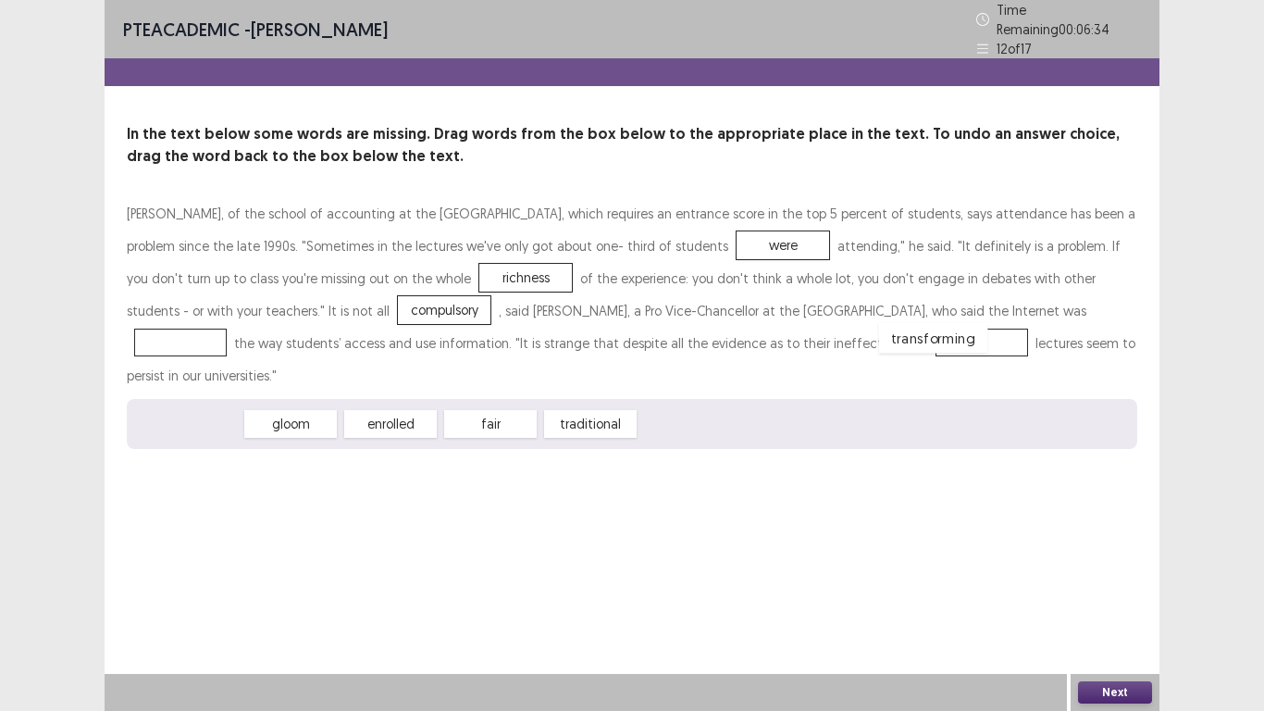
drag, startPoint x: 195, startPoint y: 379, endPoint x: 941, endPoint y: 293, distance: 750.8
drag, startPoint x: 489, startPoint y: 397, endPoint x: 653, endPoint y: 349, distance: 171.6
click at [653, 349] on div "[PERSON_NAME], of the school of accounting at the [GEOGRAPHIC_DATA], which requ…" at bounding box center [632, 323] width 1010 height 252
drag, startPoint x: 511, startPoint y: 378, endPoint x: 723, endPoint y: 329, distance: 217.7
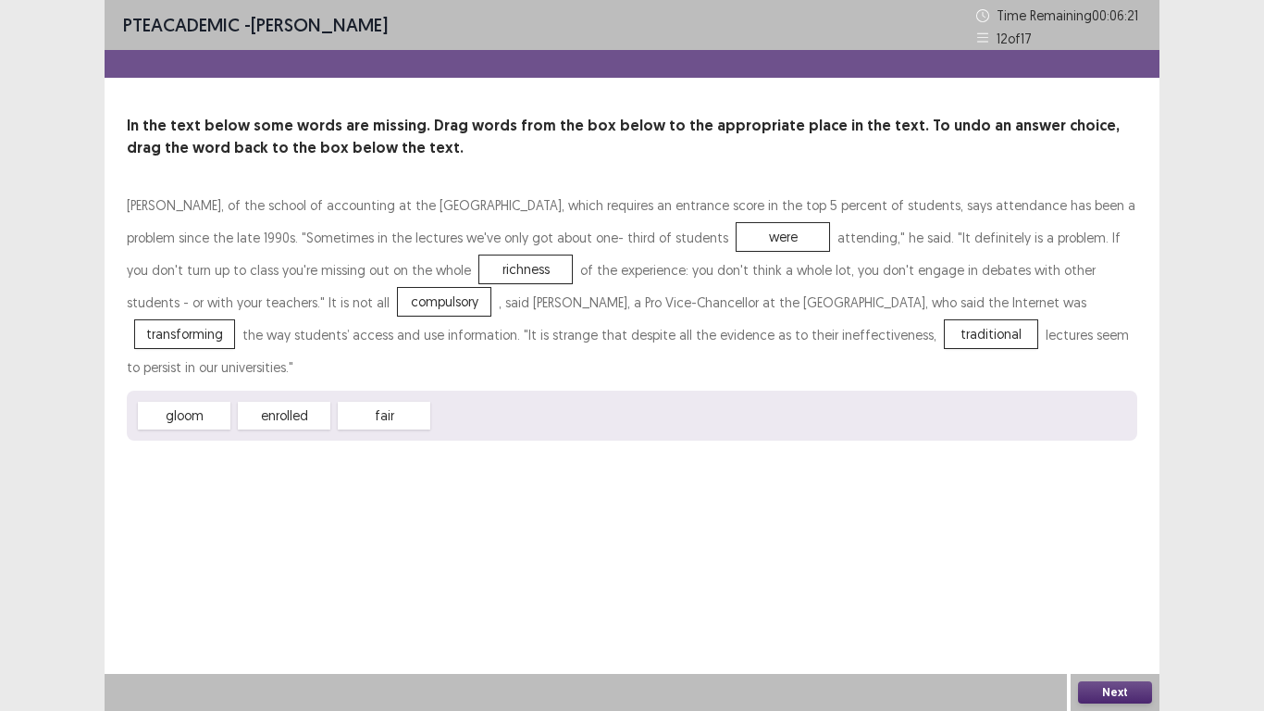
click at [1110, 592] on button "Next" at bounding box center [1115, 692] width 74 height 22
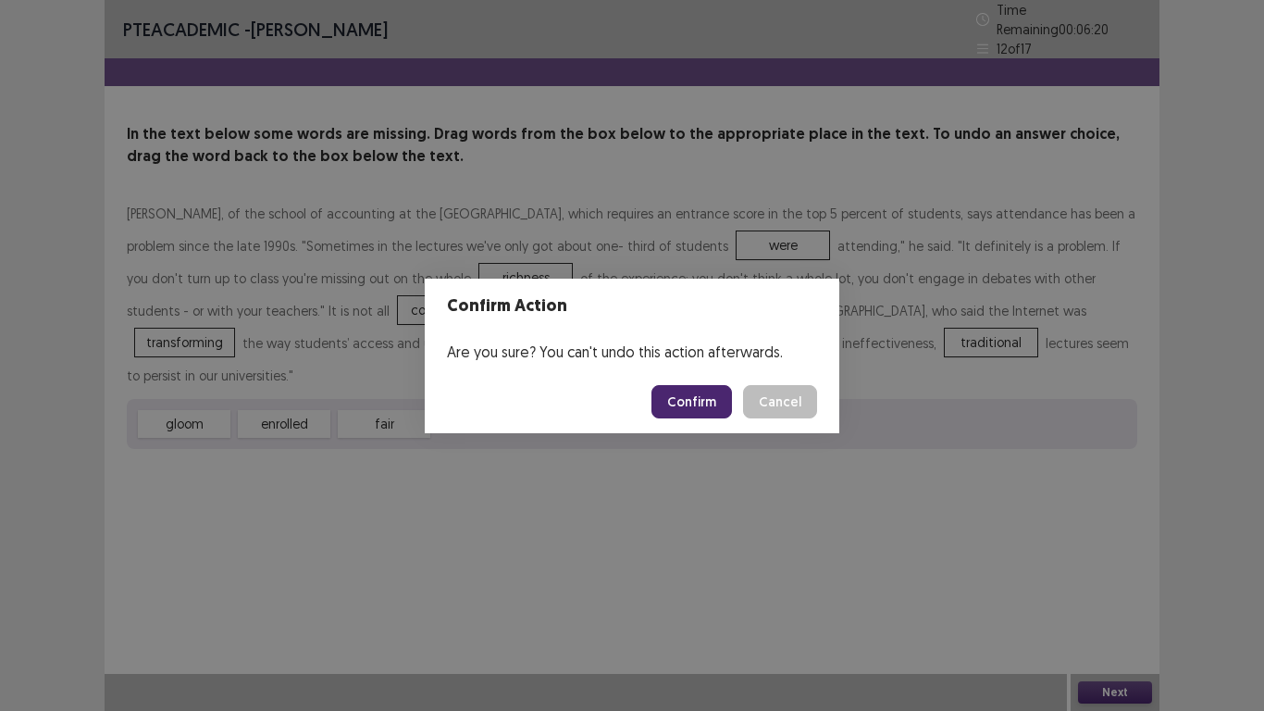
click at [693, 400] on button "Confirm" at bounding box center [691, 401] width 81 height 33
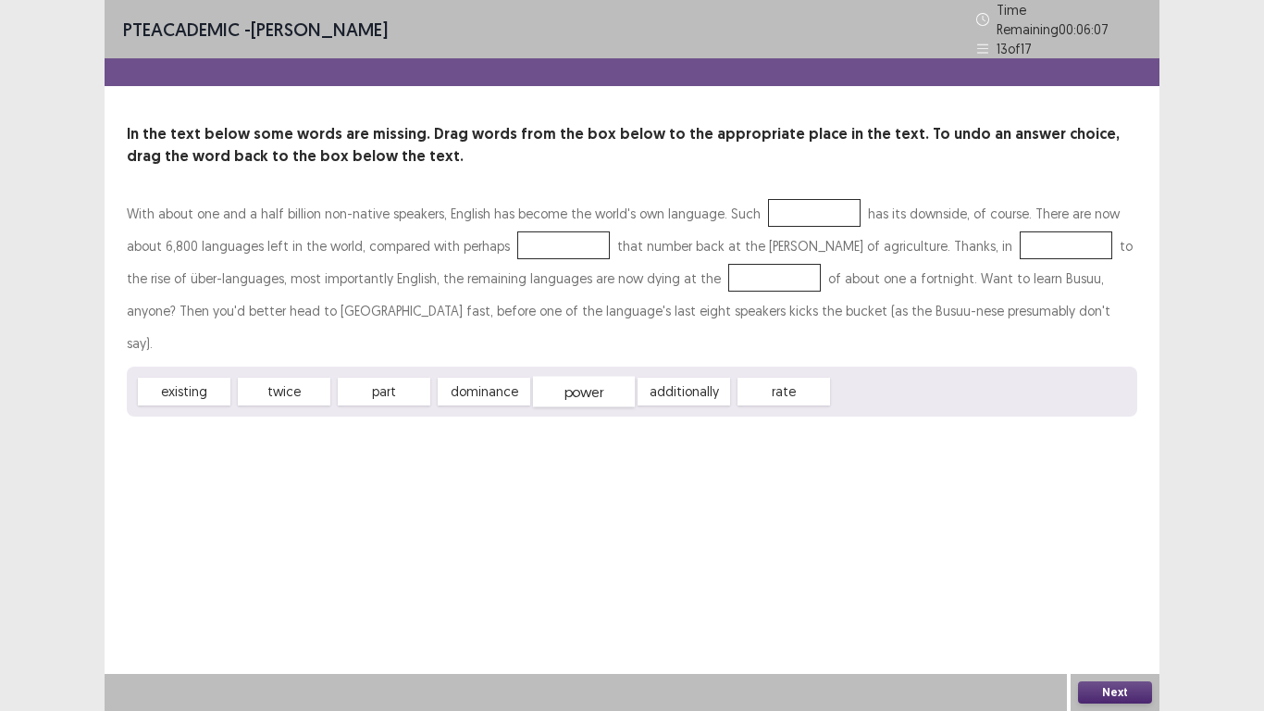
click at [589, 377] on span "power" at bounding box center [584, 392] width 102 height 31
drag, startPoint x: 385, startPoint y: 357, endPoint x: 522, endPoint y: 236, distance: 182.9
drag, startPoint x: 184, startPoint y: 357, endPoint x: 946, endPoint y: 245, distance: 769.8
drag, startPoint x: 582, startPoint y: 358, endPoint x: 660, endPoint y: 273, distance: 115.3
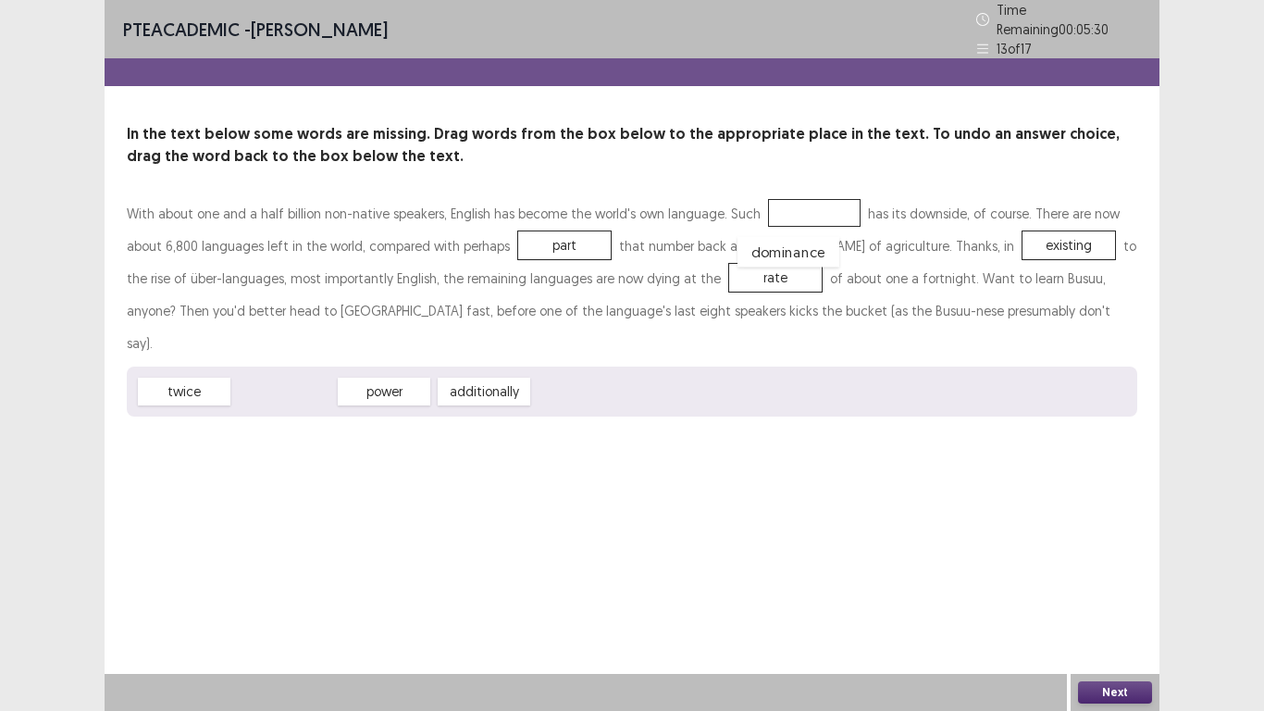
drag, startPoint x: 290, startPoint y: 349, endPoint x: 795, endPoint y: 209, distance: 524.2
drag, startPoint x: 183, startPoint y: 353, endPoint x: 552, endPoint y: 245, distance: 383.6
click at [1123, 592] on button "Next" at bounding box center [1115, 692] width 74 height 22
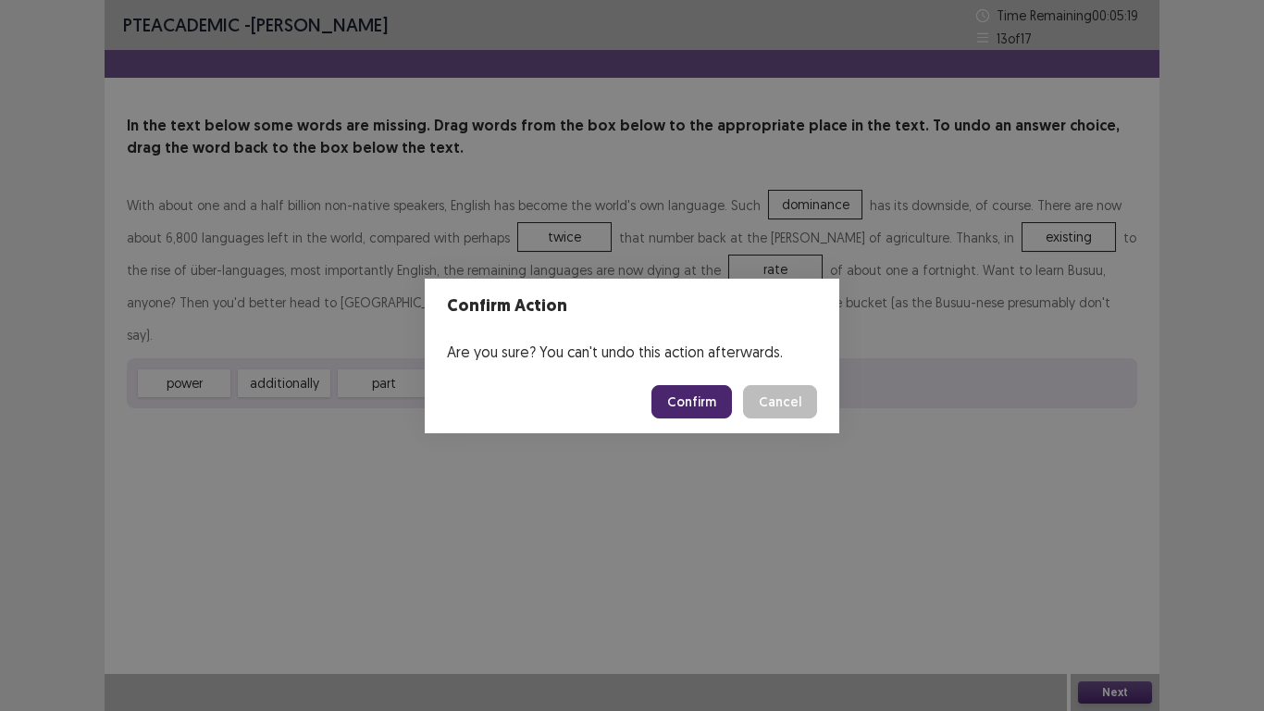
click at [700, 402] on button "Confirm" at bounding box center [691, 401] width 81 height 33
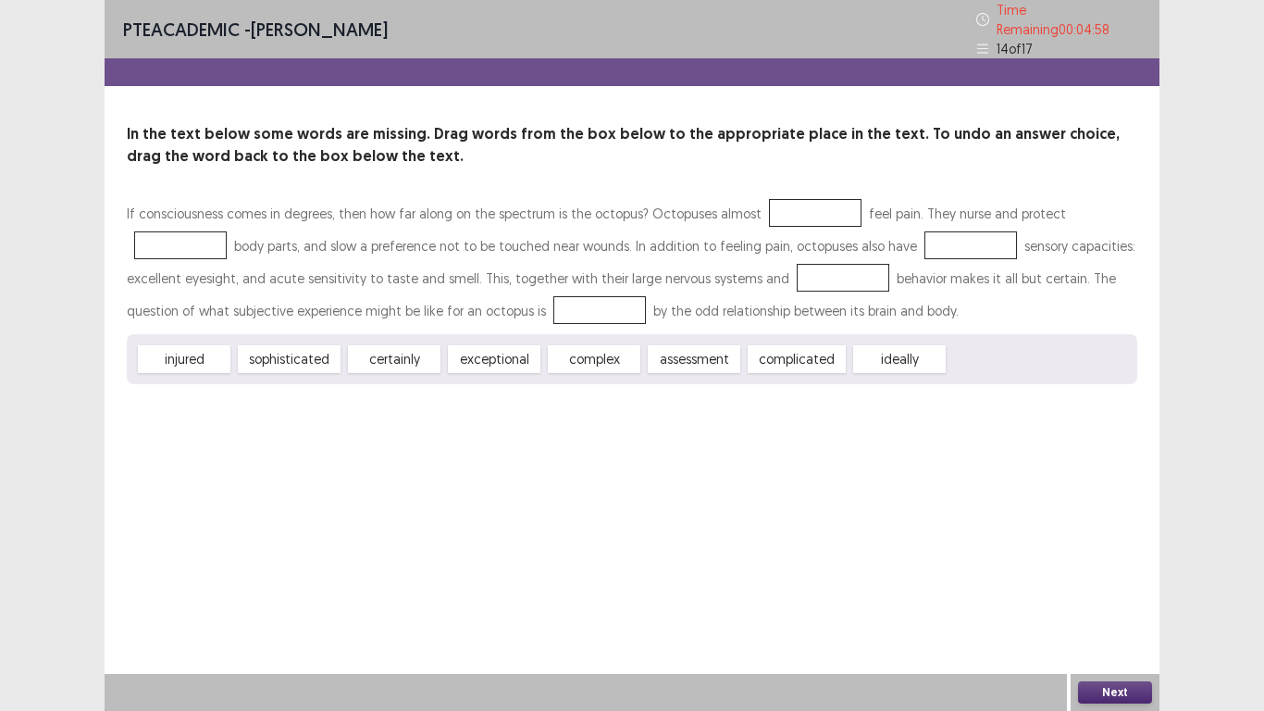
drag, startPoint x: 891, startPoint y: 351, endPoint x: 941, endPoint y: 443, distance: 105.2
click at [815, 309] on div "If consciousness comes in degrees, then how far along on the spectrum is the oc…" at bounding box center [632, 290] width 1010 height 187
drag, startPoint x: 911, startPoint y: 359, endPoint x: 799, endPoint y: 216, distance: 182.0
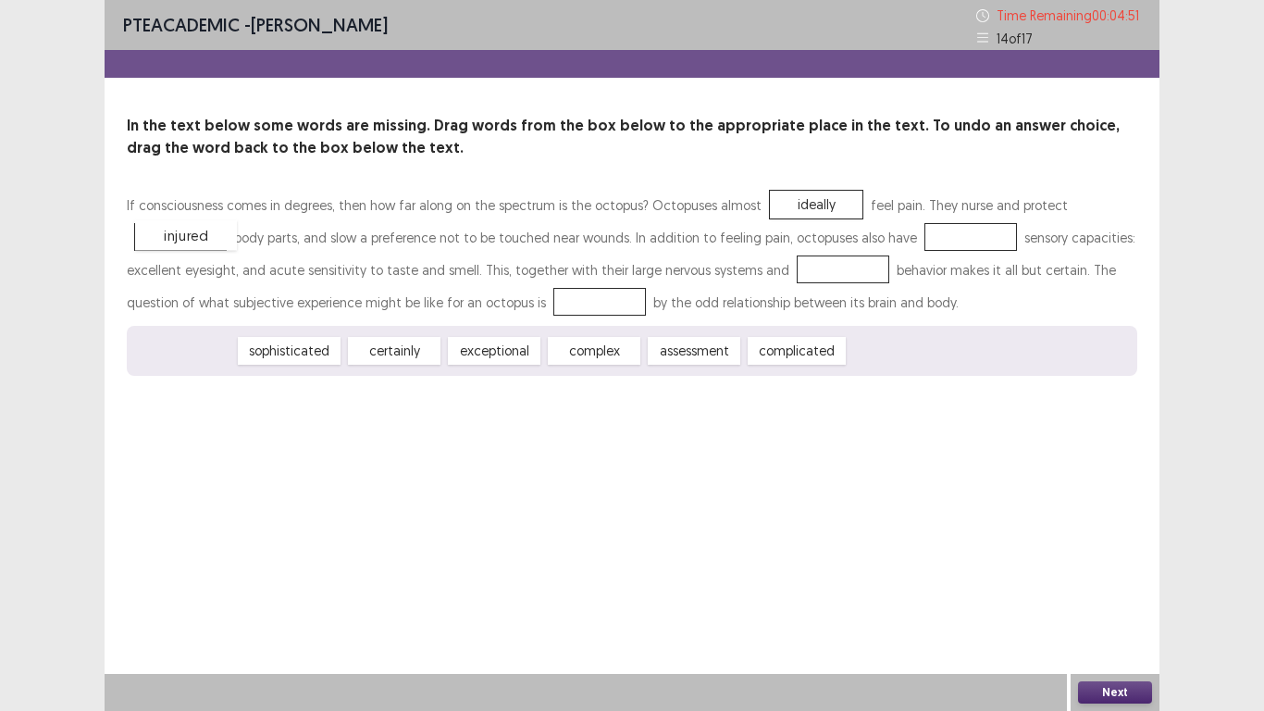
drag, startPoint x: 180, startPoint y: 352, endPoint x: 182, endPoint y: 236, distance: 115.7
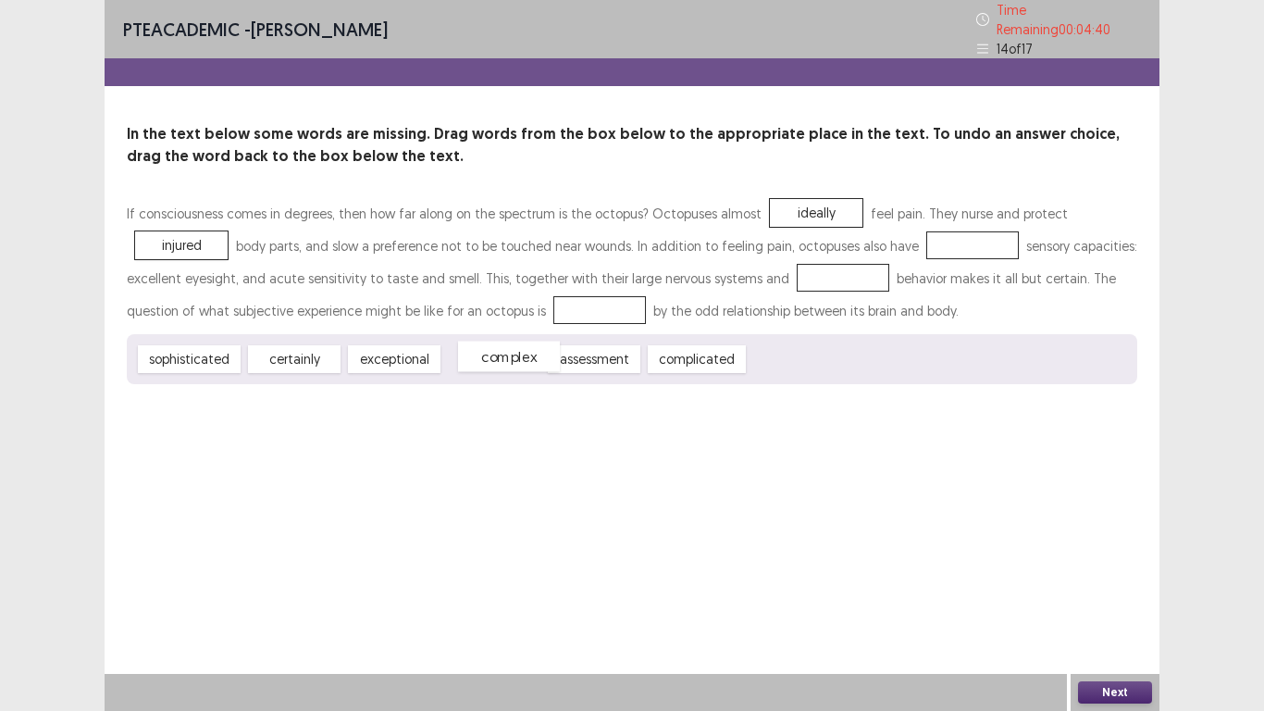
drag, startPoint x: 491, startPoint y: 356, endPoint x: 529, endPoint y: 350, distance: 38.5
click at [529, 350] on span "complex" at bounding box center [509, 356] width 102 height 31
drag, startPoint x: 515, startPoint y: 350, endPoint x: 502, endPoint y: 352, distance: 13.1
click at [502, 352] on span "complex" at bounding box center [494, 359] width 93 height 28
drag, startPoint x: 489, startPoint y: 358, endPoint x: 946, endPoint y: 244, distance: 471.1
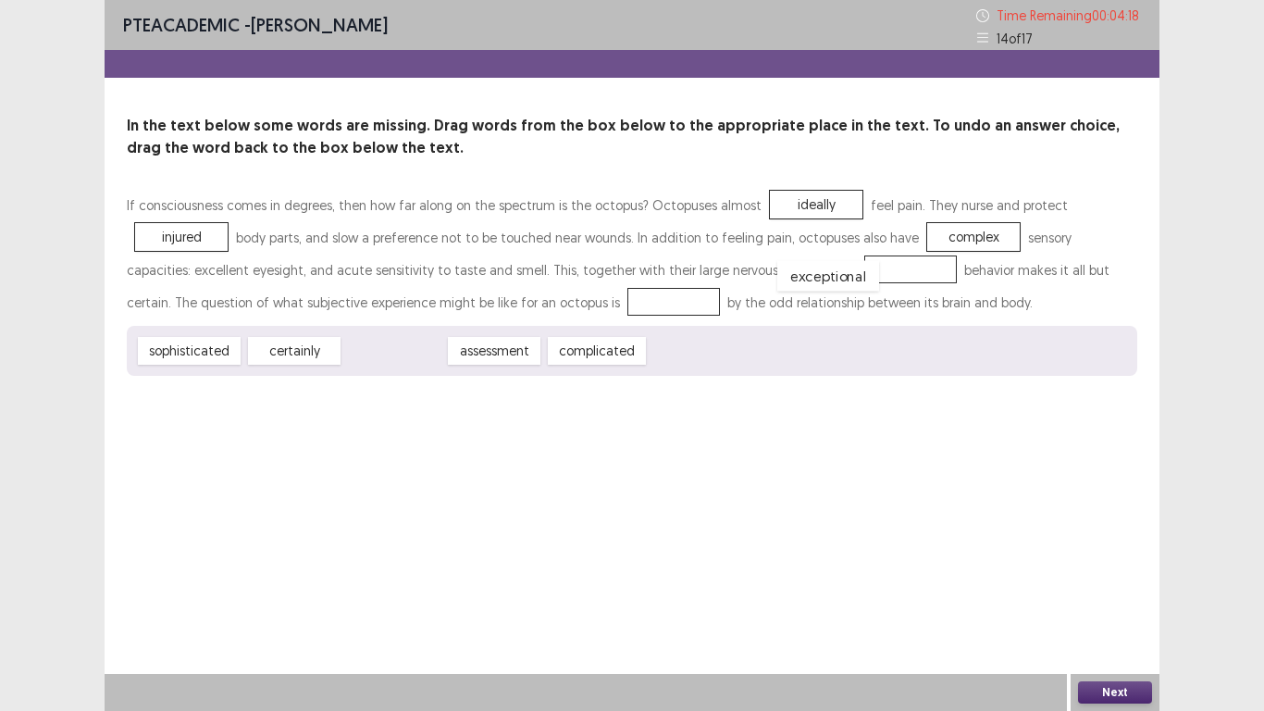
drag, startPoint x: 382, startPoint y: 357, endPoint x: 816, endPoint y: 282, distance: 440.4
drag, startPoint x: 292, startPoint y: 353, endPoint x: 513, endPoint y: 303, distance: 226.0
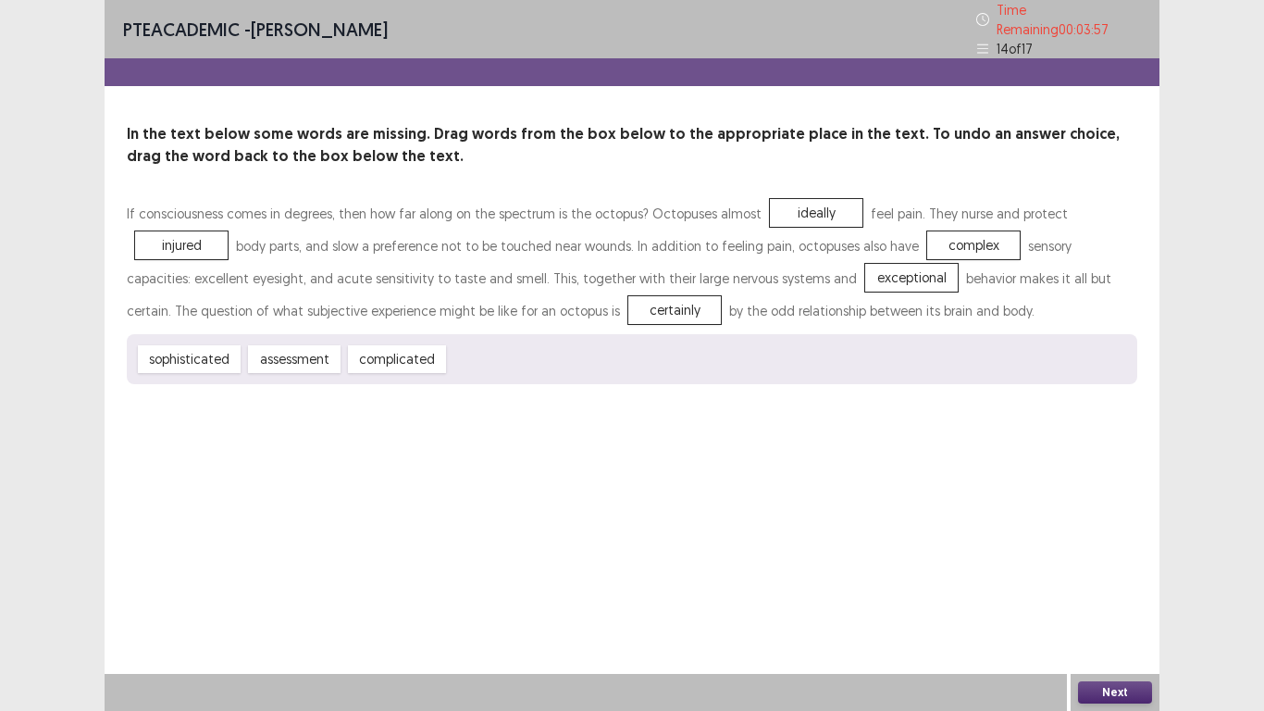
click at [1102, 592] on button "Next" at bounding box center [1115, 692] width 74 height 22
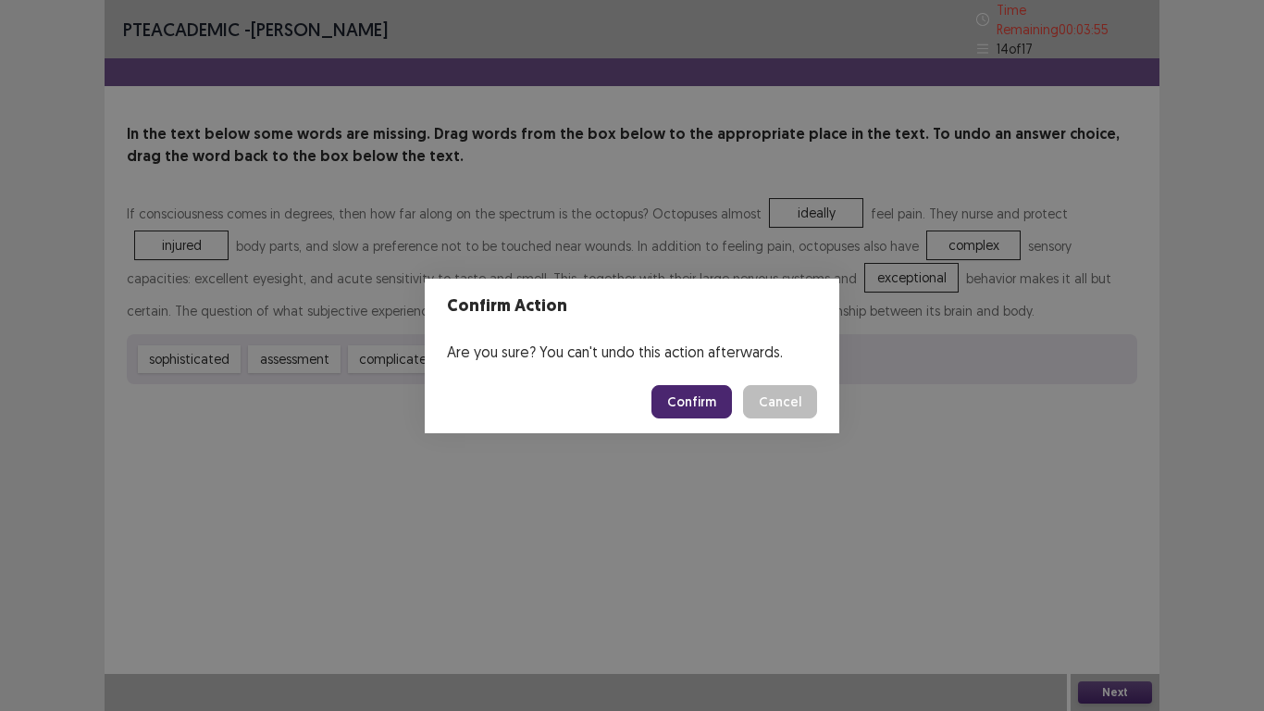
click at [691, 406] on button "Confirm" at bounding box center [691, 401] width 81 height 33
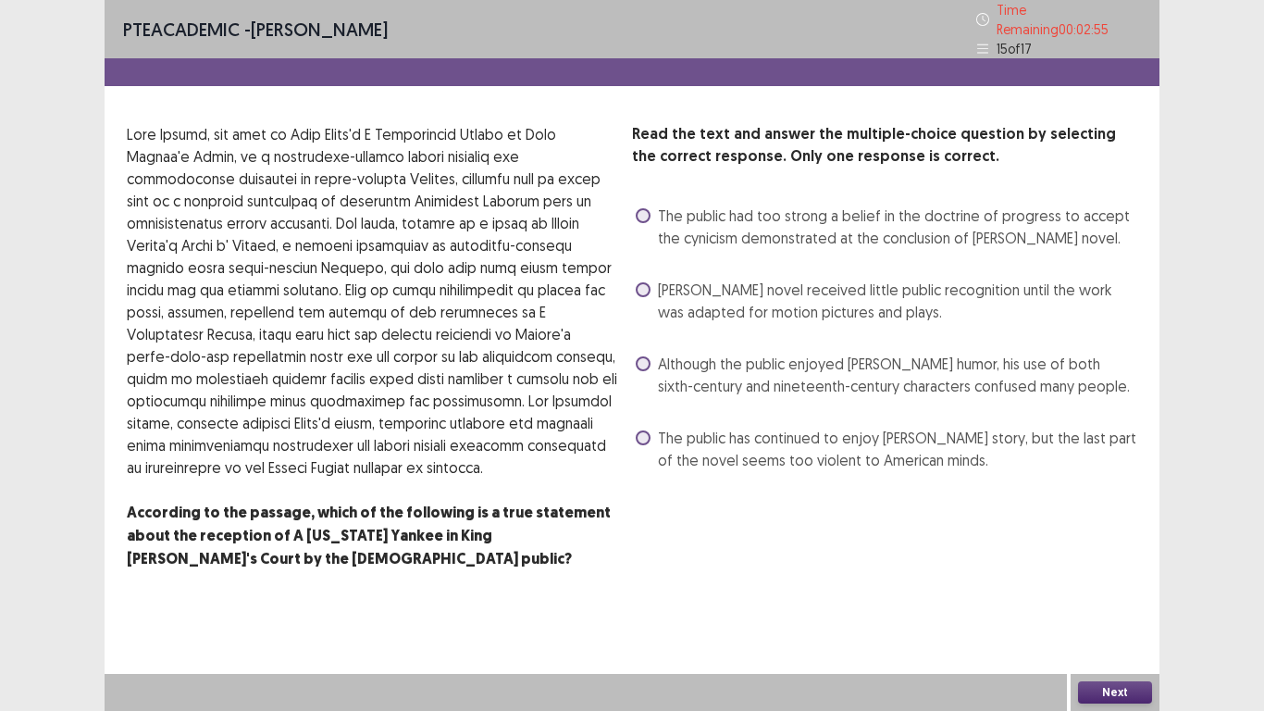
click at [648, 205] on label "The public had too strong a belief in the doctrine of progress to accept the cy…" at bounding box center [887, 227] width 502 height 44
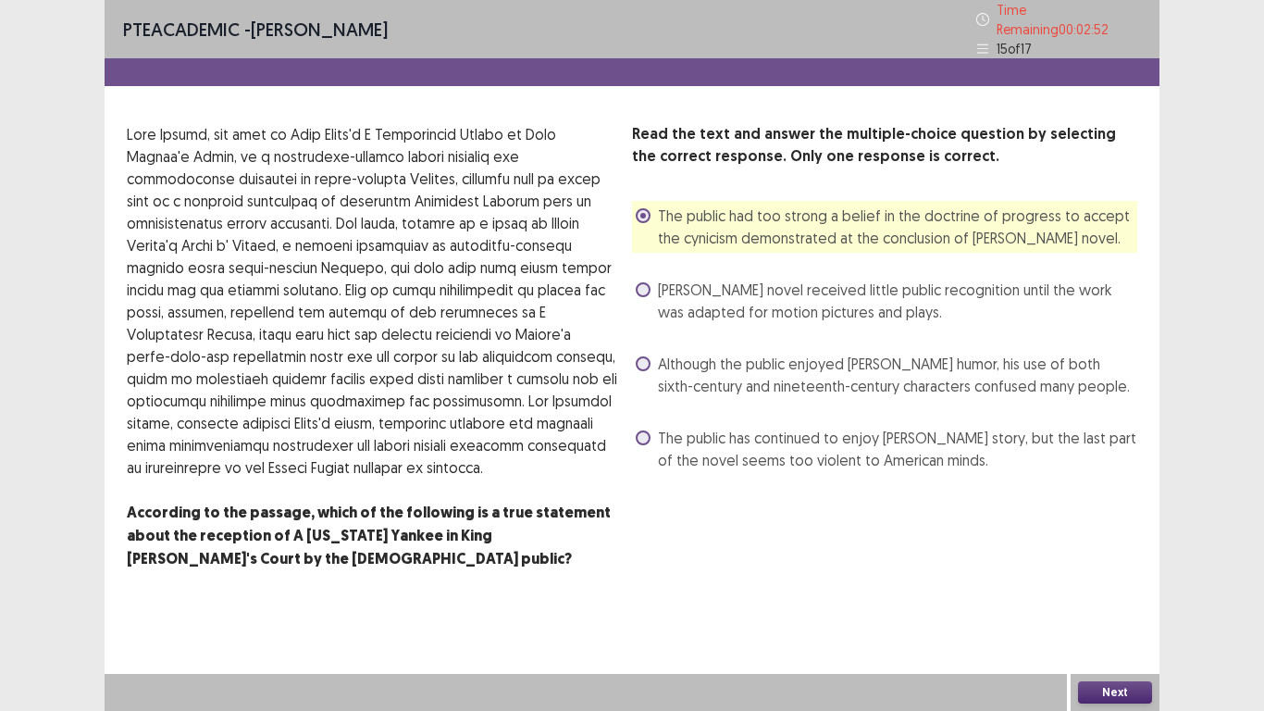
click at [1081, 592] on div "PTE academic - [PERSON_NAME] Time Remaining 00 : 02 : 52 15 of 17 Read the text…" at bounding box center [632, 355] width 1055 height 711
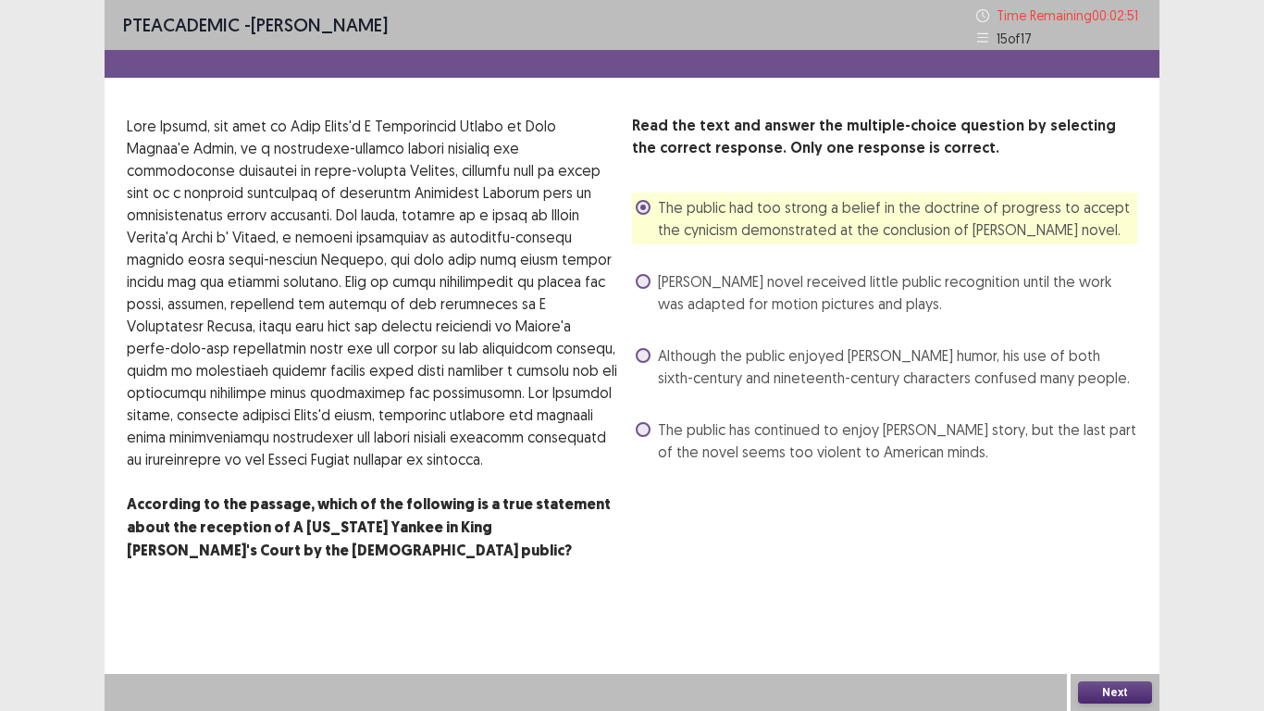
click at [1131, 592] on button "Next" at bounding box center [1115, 692] width 74 height 22
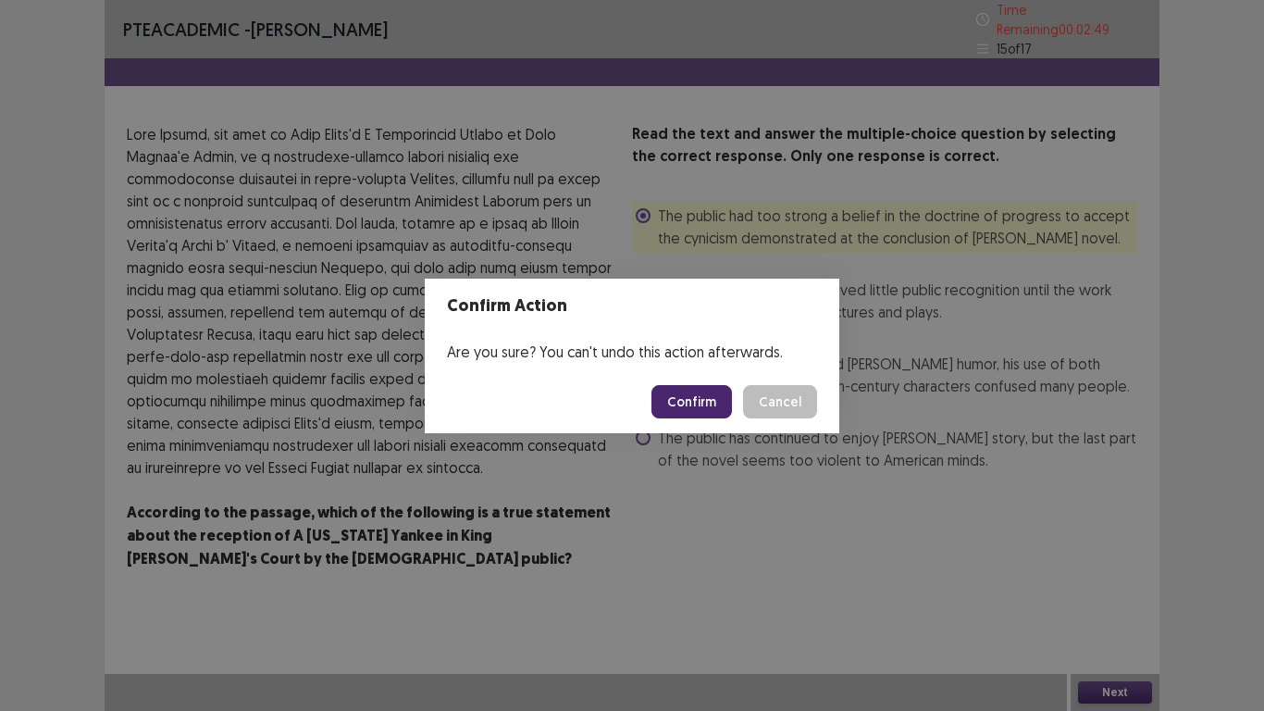
click at [676, 403] on button "Confirm" at bounding box center [691, 401] width 81 height 33
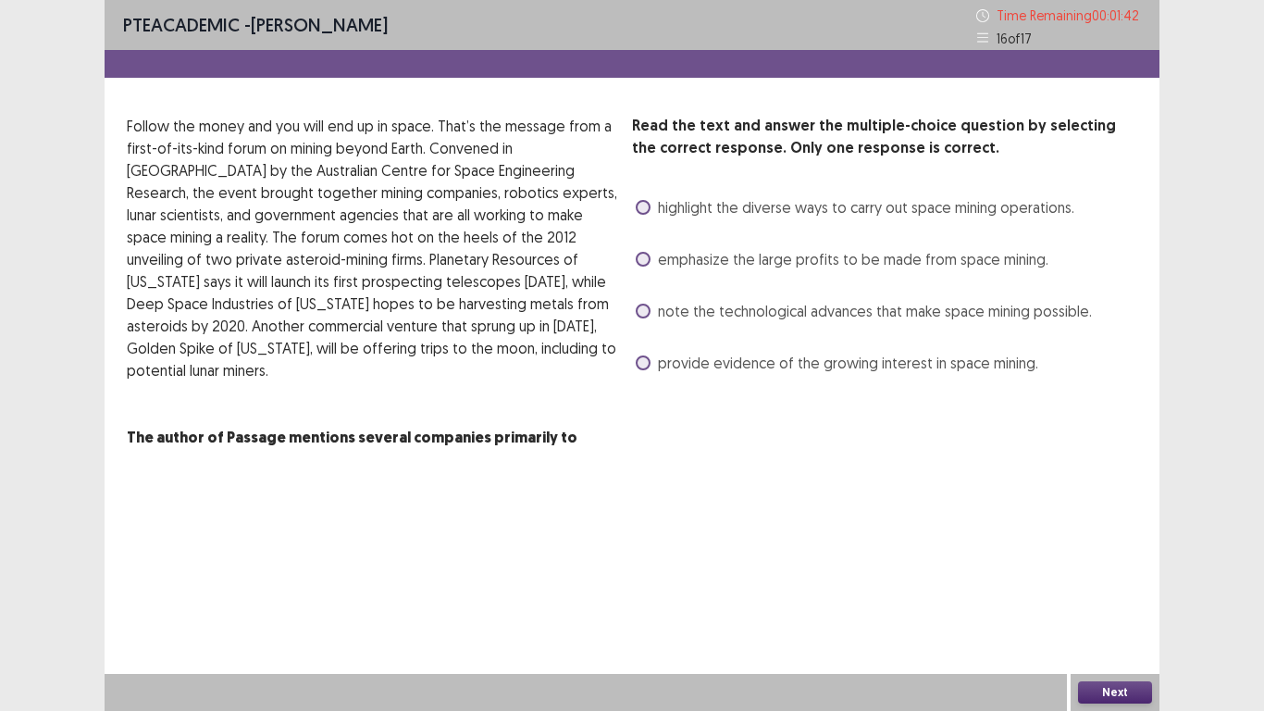
click at [651, 312] on label "note the technological advances that make space mining possible." at bounding box center [864, 311] width 456 height 22
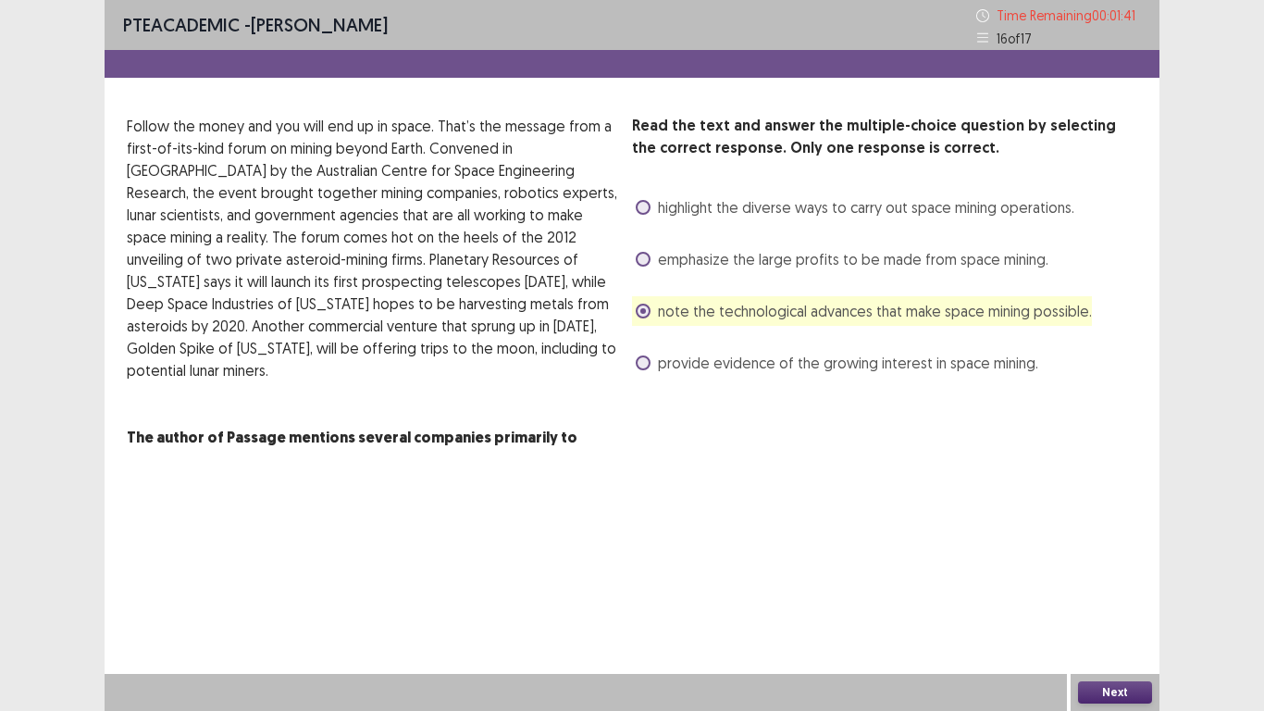
click at [1101, 592] on button "Next" at bounding box center [1115, 692] width 74 height 22
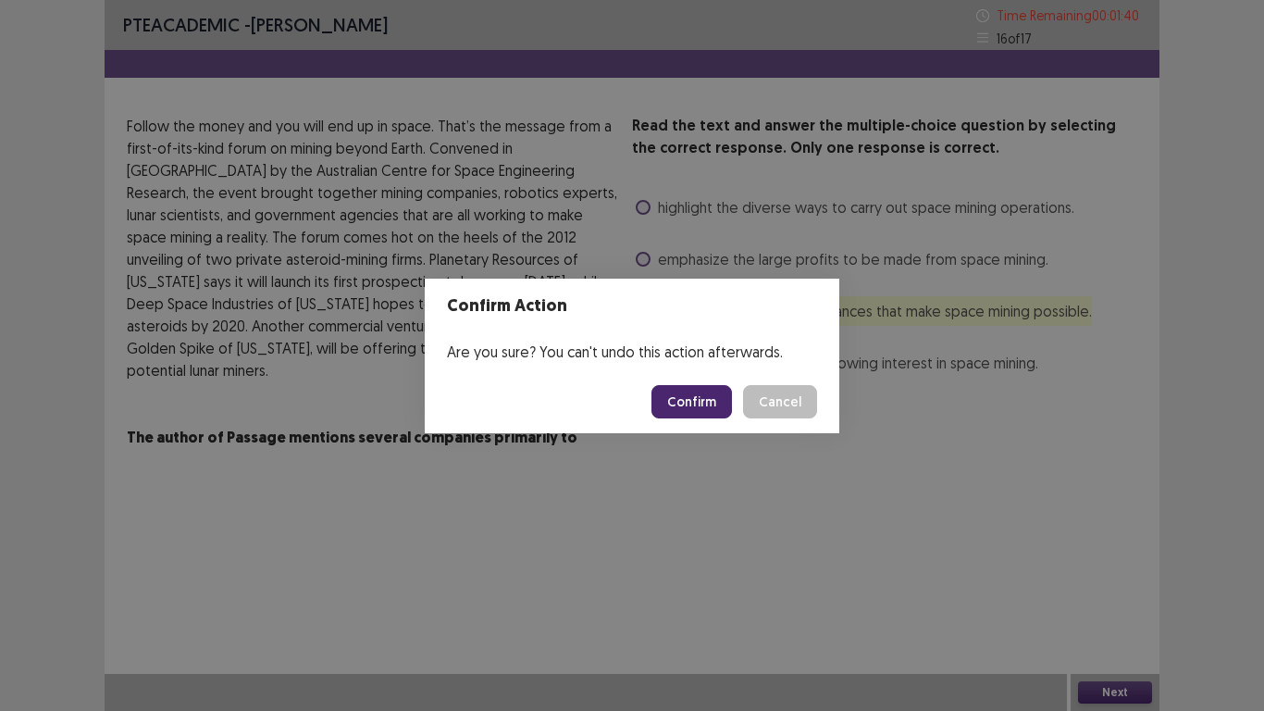
click at [691, 396] on button "Confirm" at bounding box center [691, 401] width 81 height 33
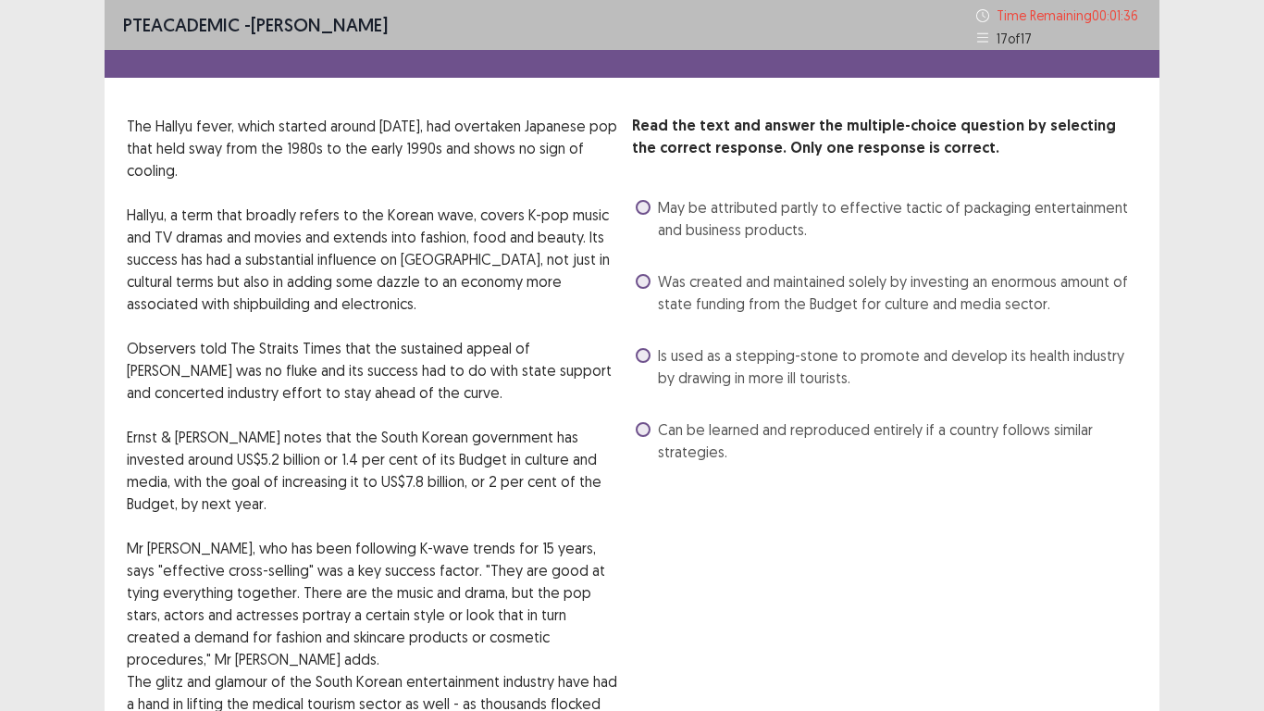
click at [909, 592] on div "Read the text and answer the multiple-choice question by selecting the correct …" at bounding box center [884, 571] width 505 height 912
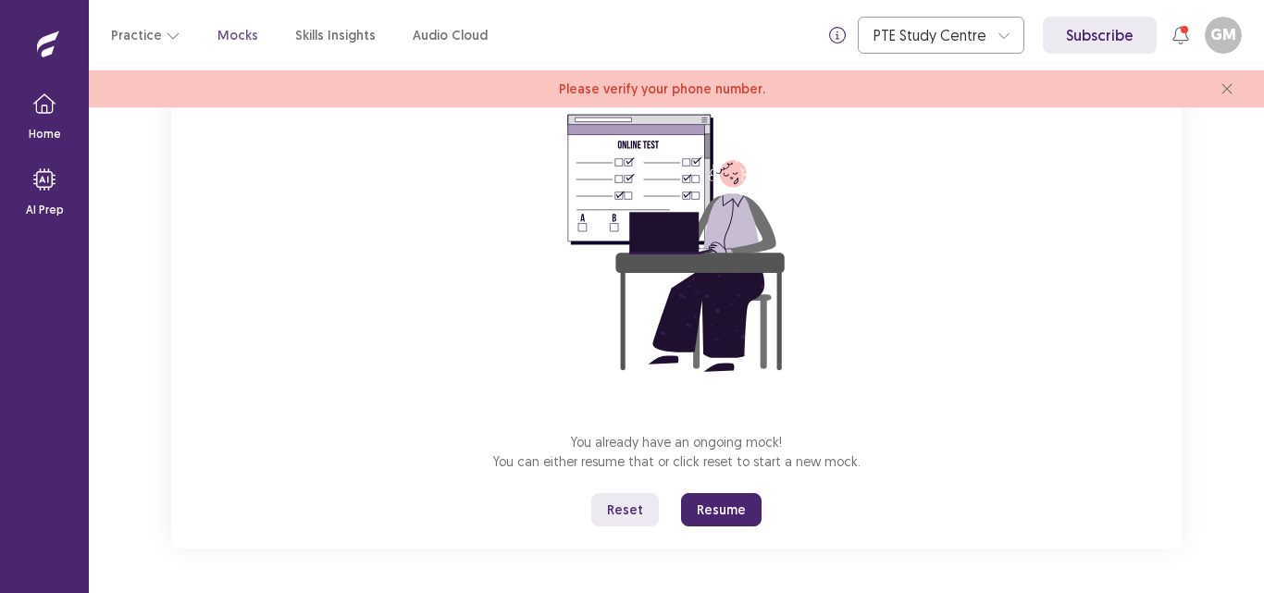
click at [640, 509] on button "Reset" at bounding box center [625, 509] width 68 height 33
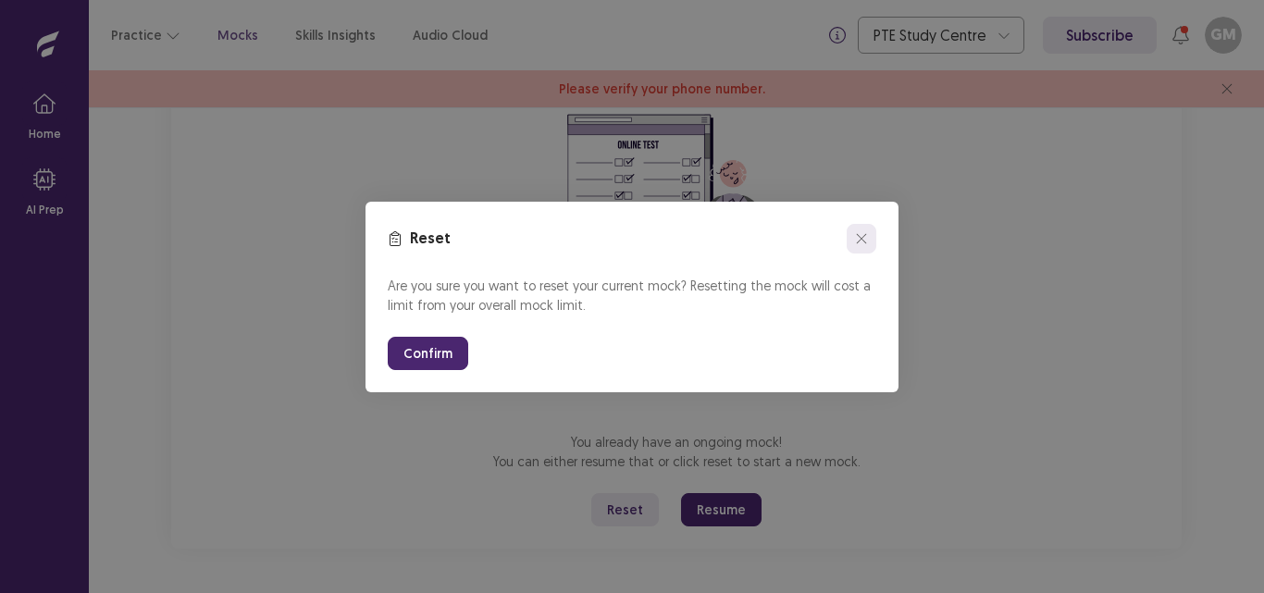
click at [861, 241] on icon "close" at bounding box center [861, 238] width 11 height 11
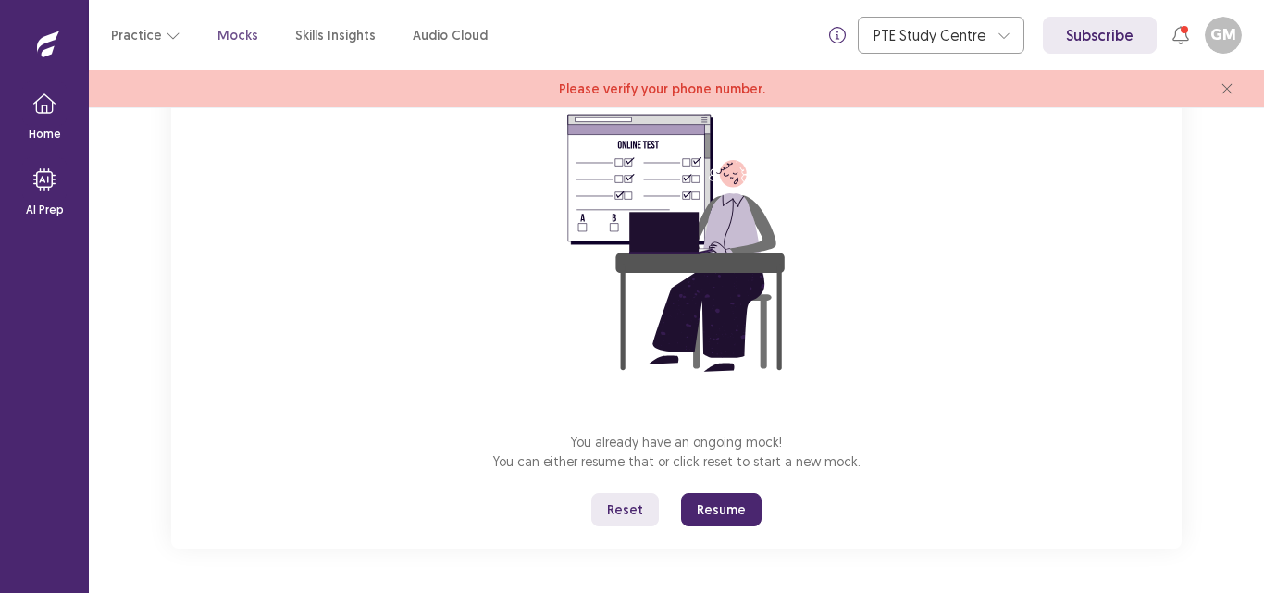
click at [722, 517] on button "Resume" at bounding box center [721, 509] width 81 height 33
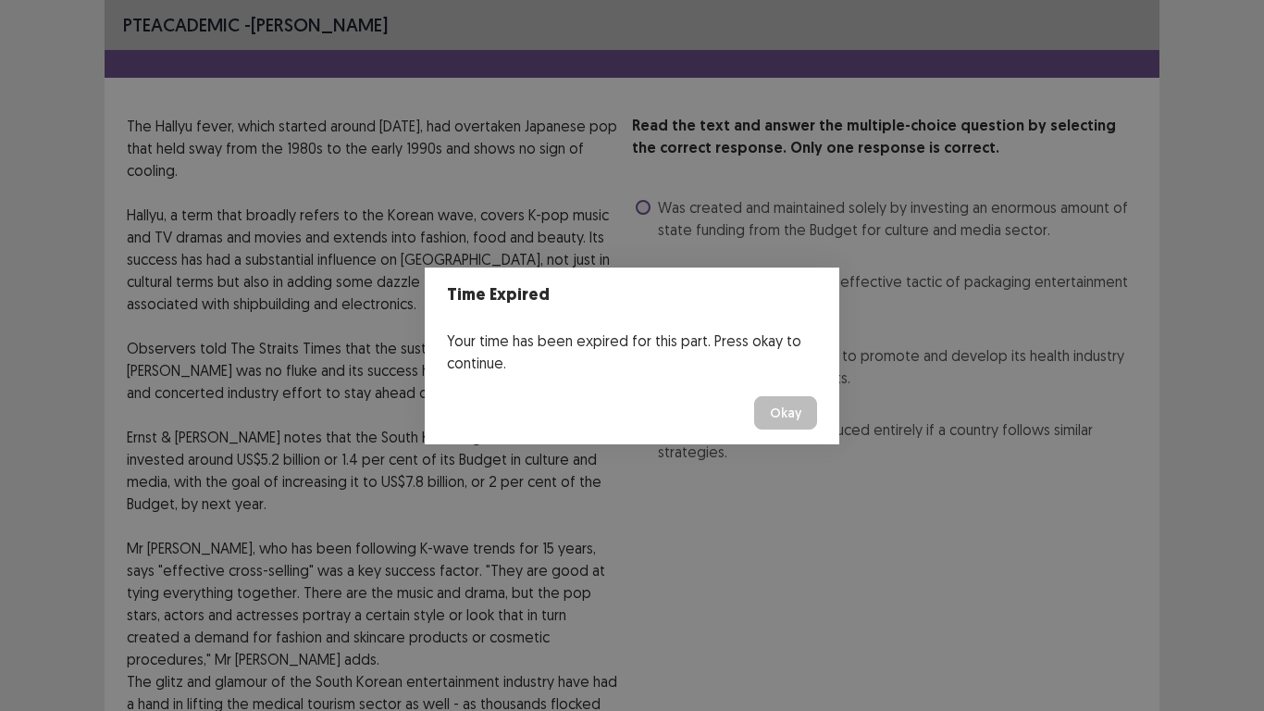
click at [766, 397] on button "Okay" at bounding box center [785, 412] width 63 height 33
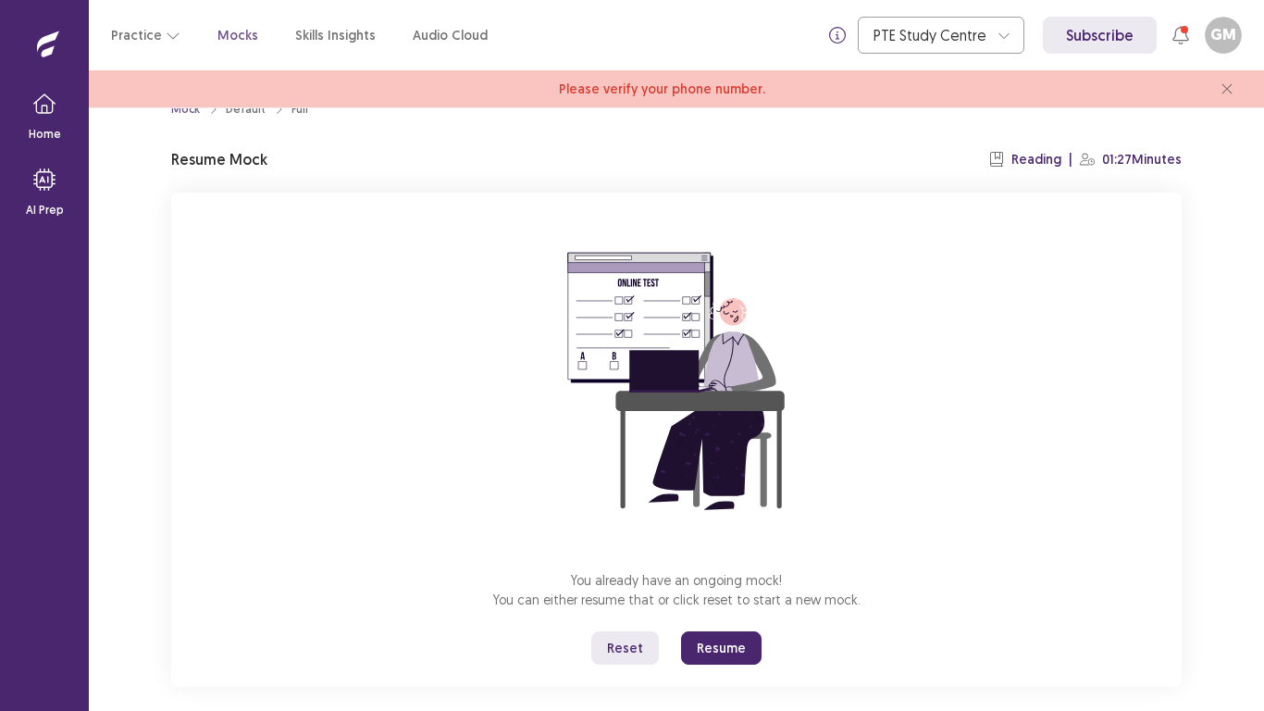
scroll to position [58, 0]
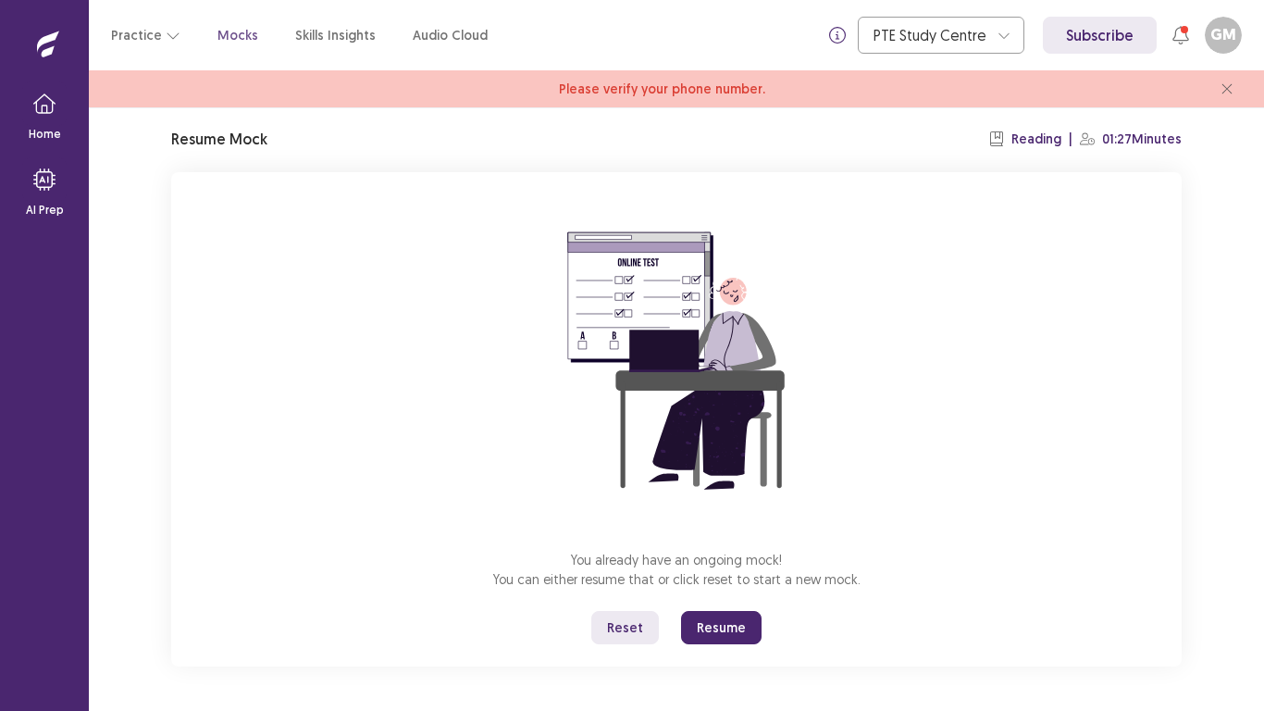
click at [709, 592] on button "Resume" at bounding box center [721, 627] width 81 height 33
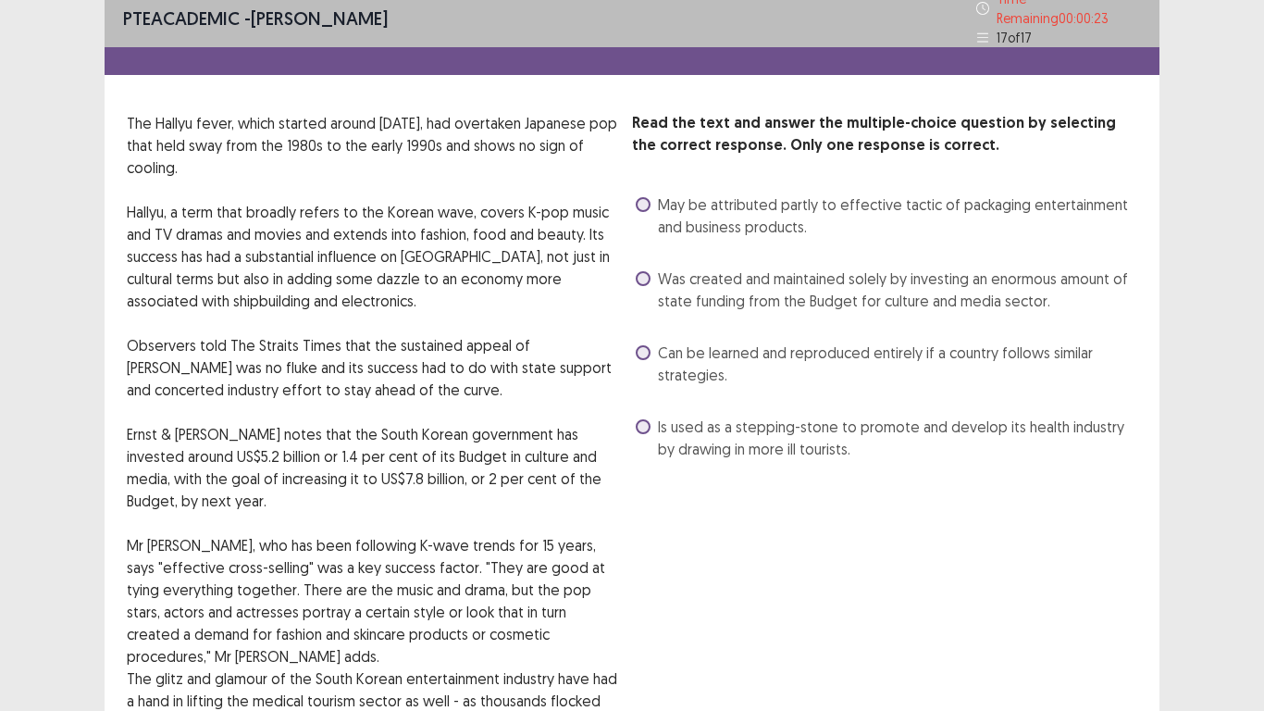
scroll to position [0, 0]
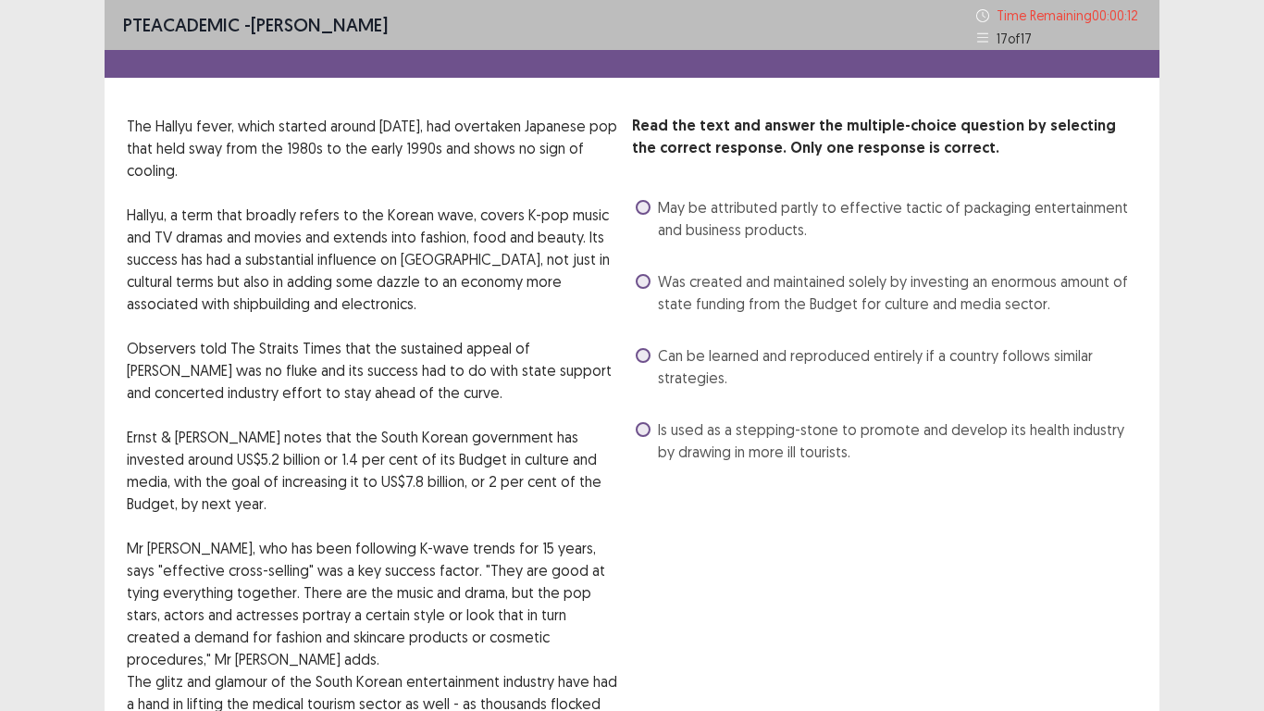
click at [644, 432] on span at bounding box center [643, 429] width 15 height 15
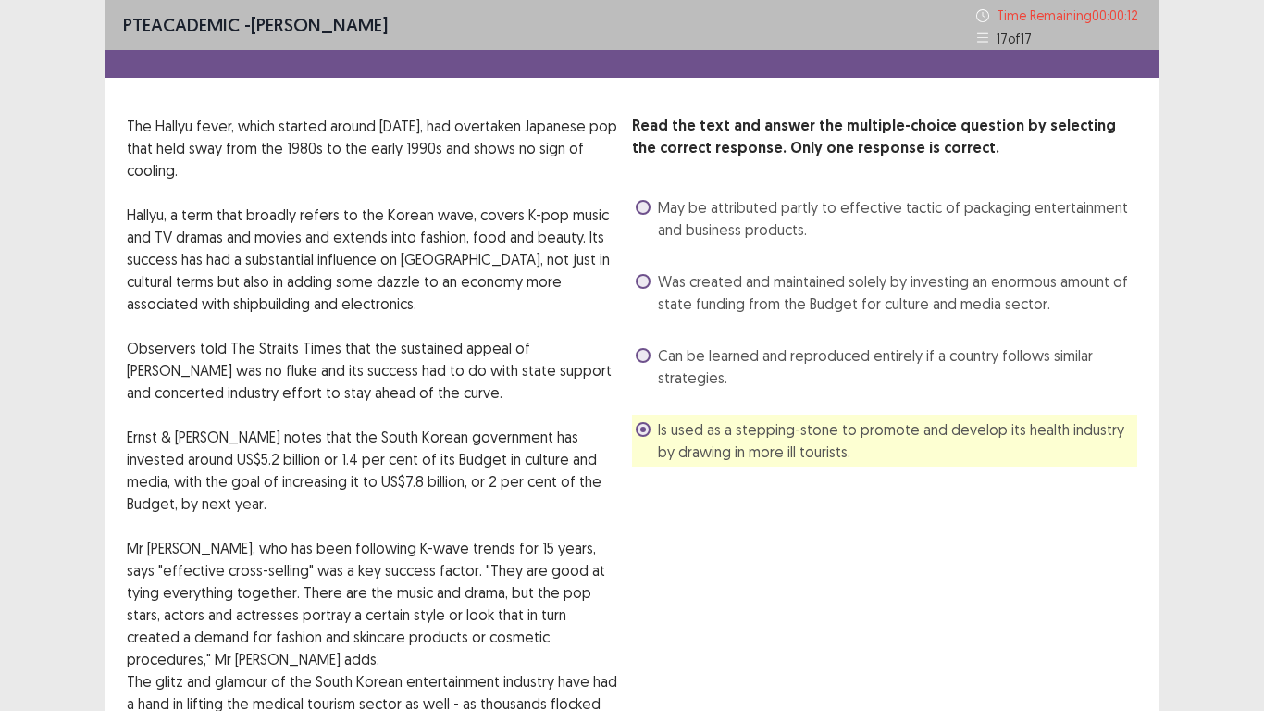
scroll to position [370, 0]
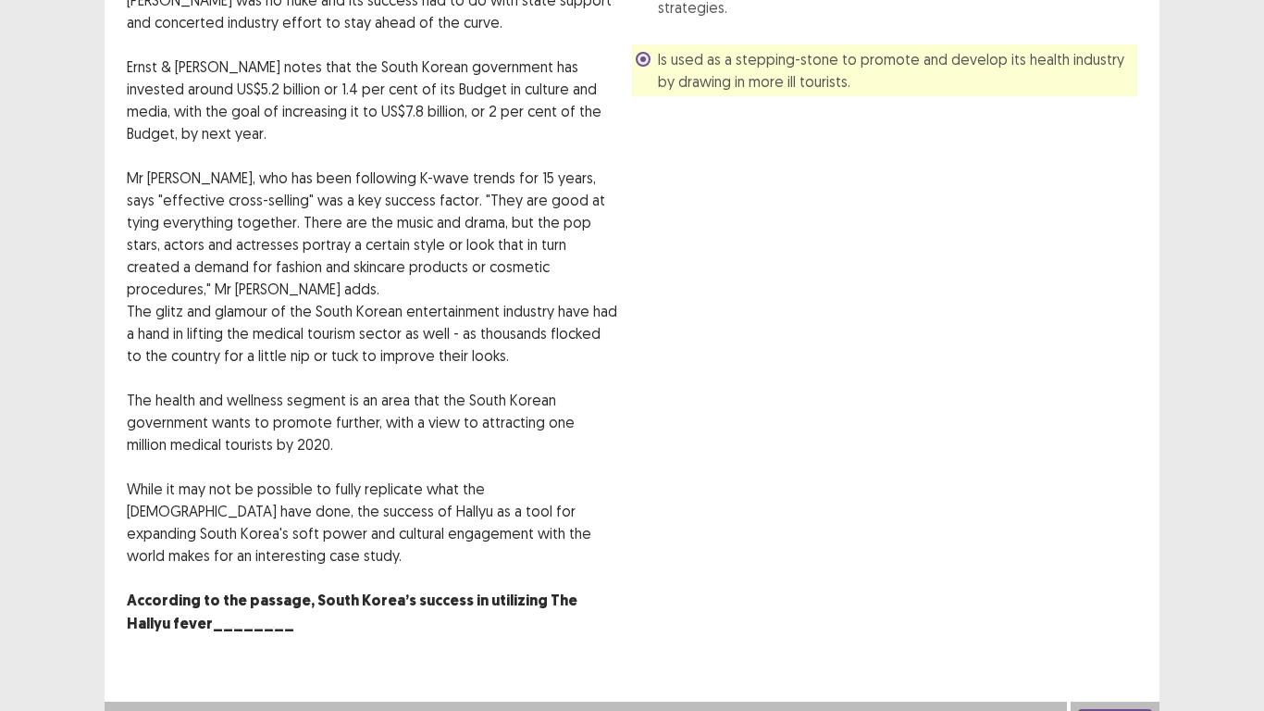
click at [1121, 592] on button "Next" at bounding box center [1115, 720] width 74 height 22
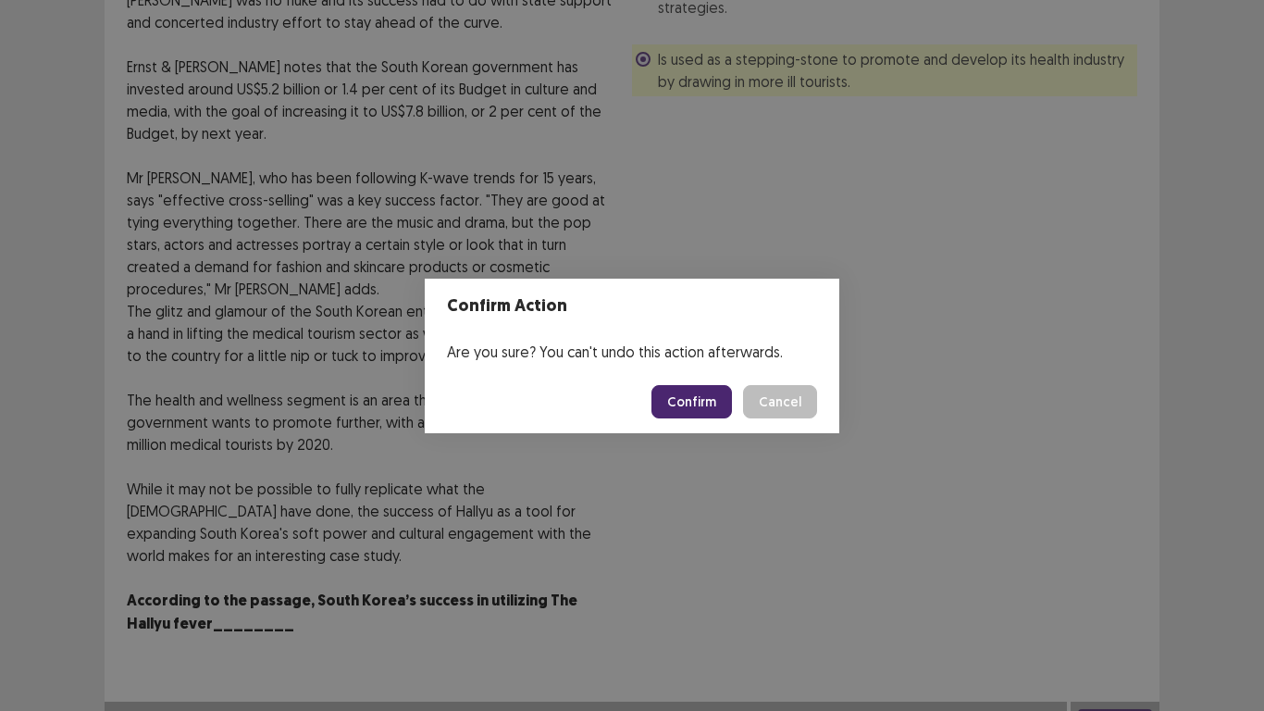
click at [709, 403] on button "Confirm" at bounding box center [691, 401] width 81 height 33
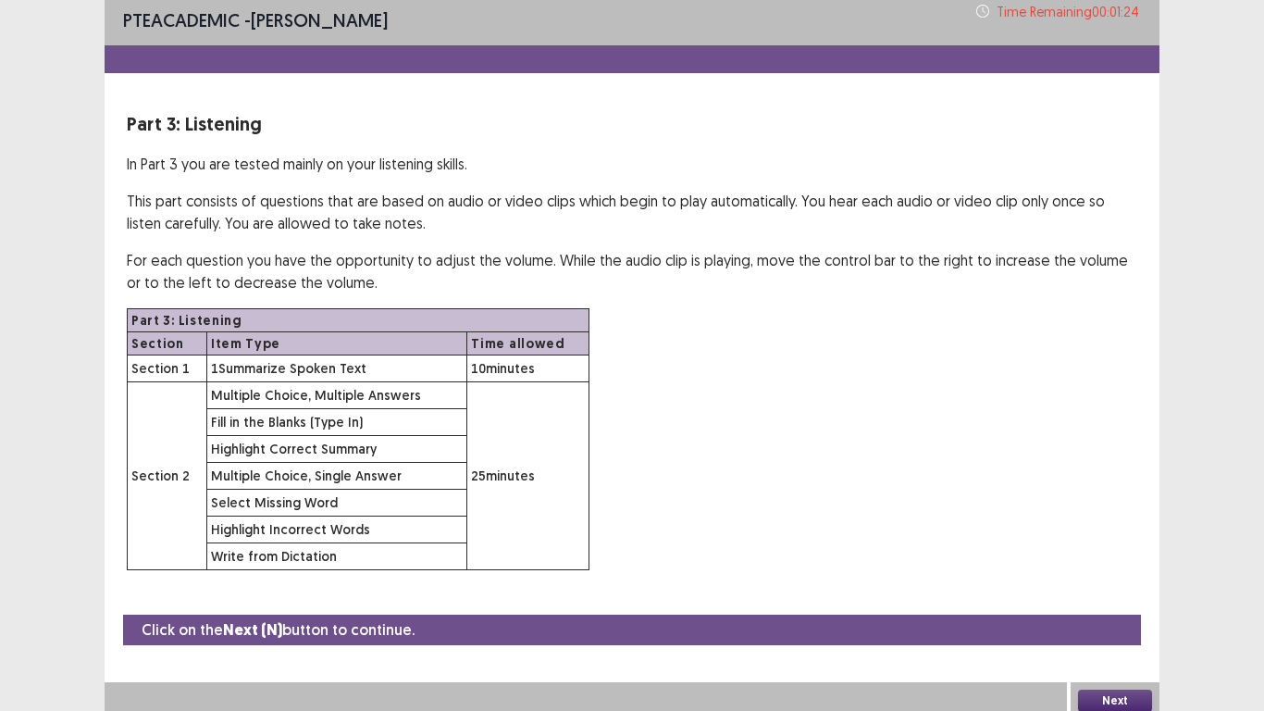
scroll to position [0, 0]
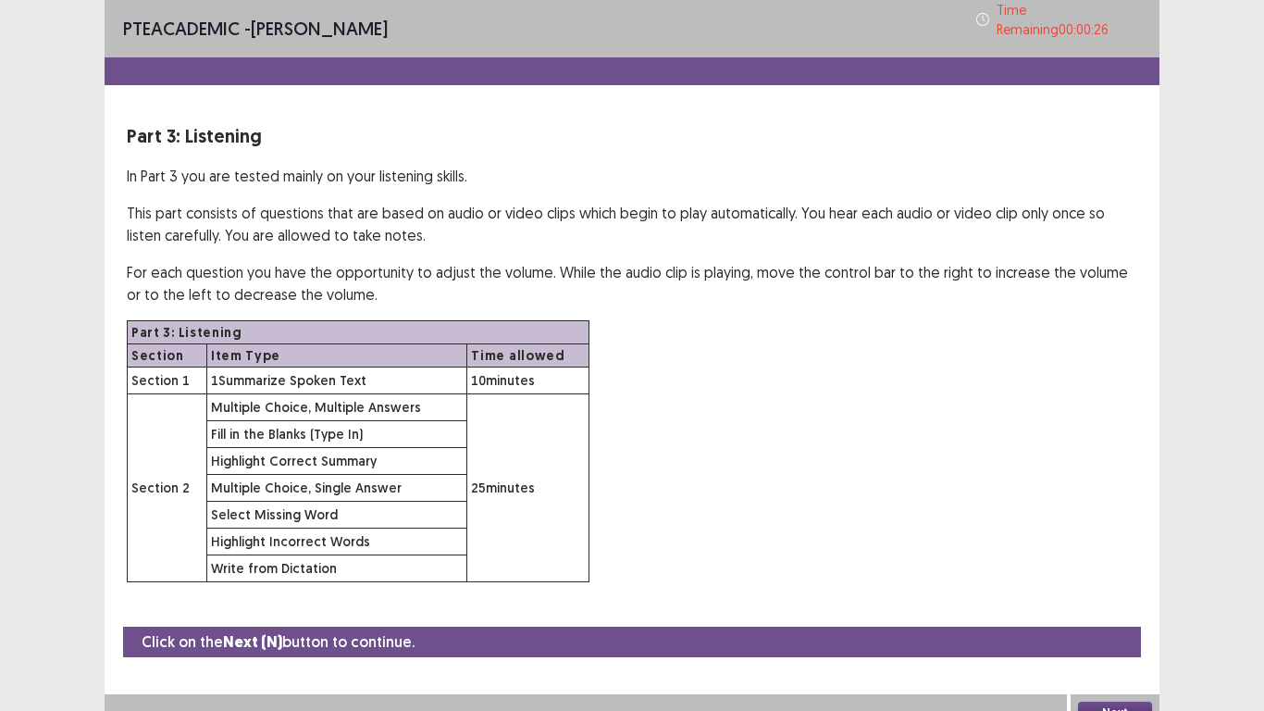
click at [1108, 592] on button "Next" at bounding box center [1115, 712] width 74 height 22
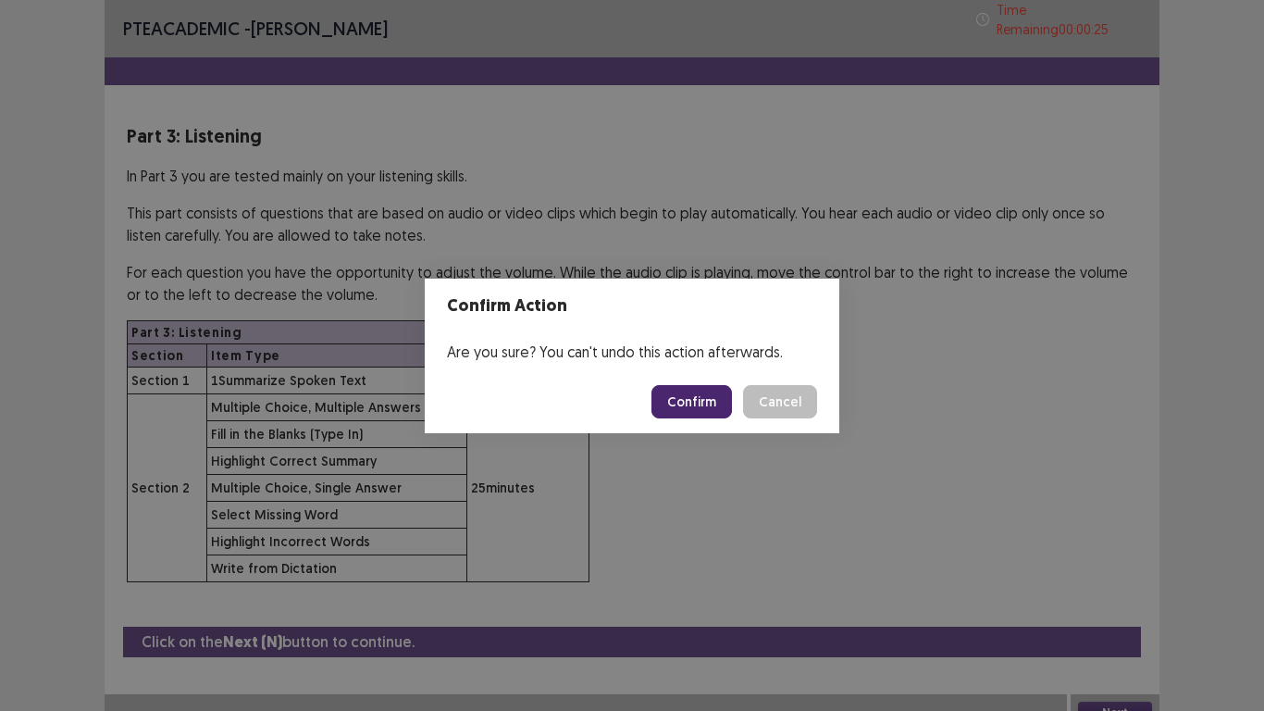
click at [678, 393] on button "Confirm" at bounding box center [691, 401] width 81 height 33
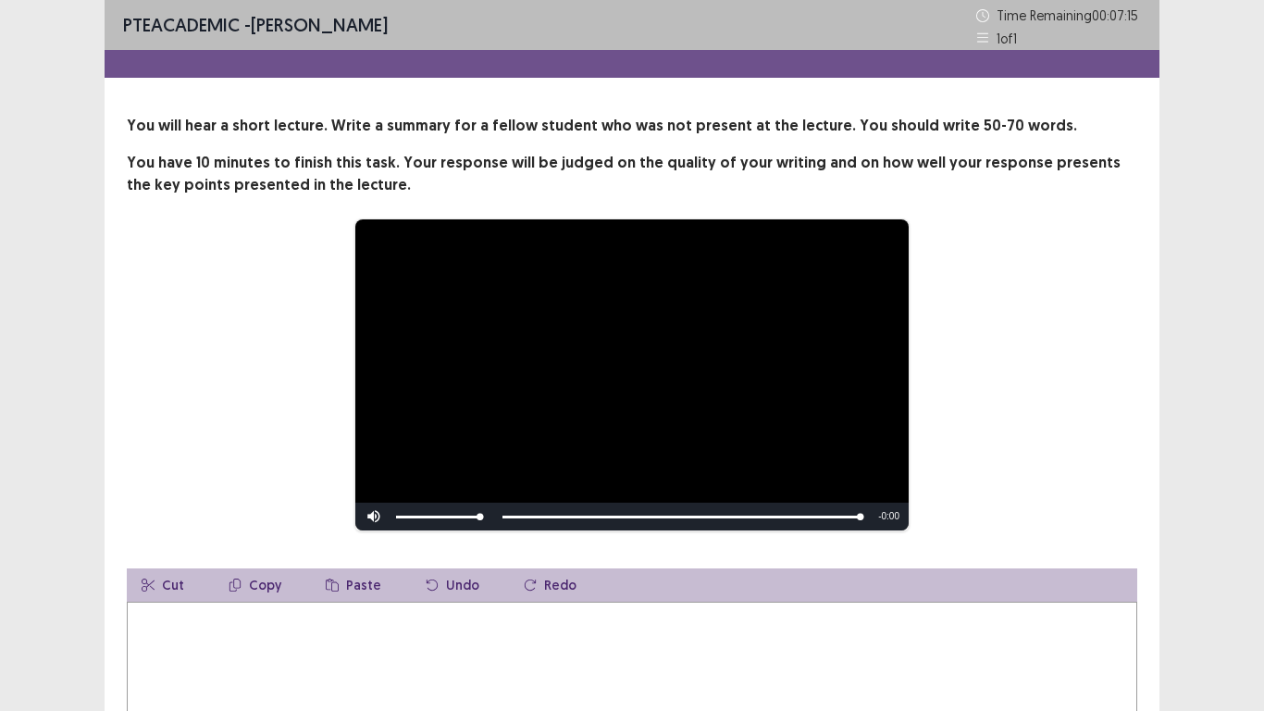
click at [754, 592] on textarea at bounding box center [632, 703] width 1010 height 204
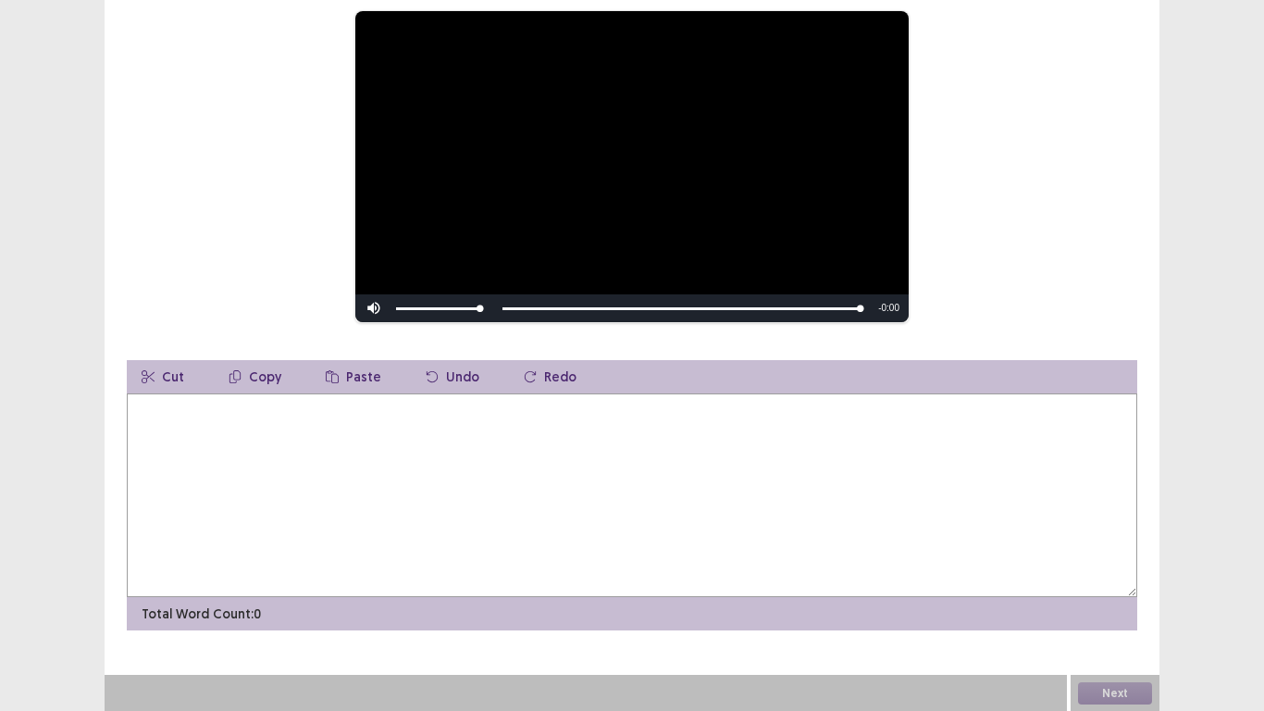
scroll to position [209, 0]
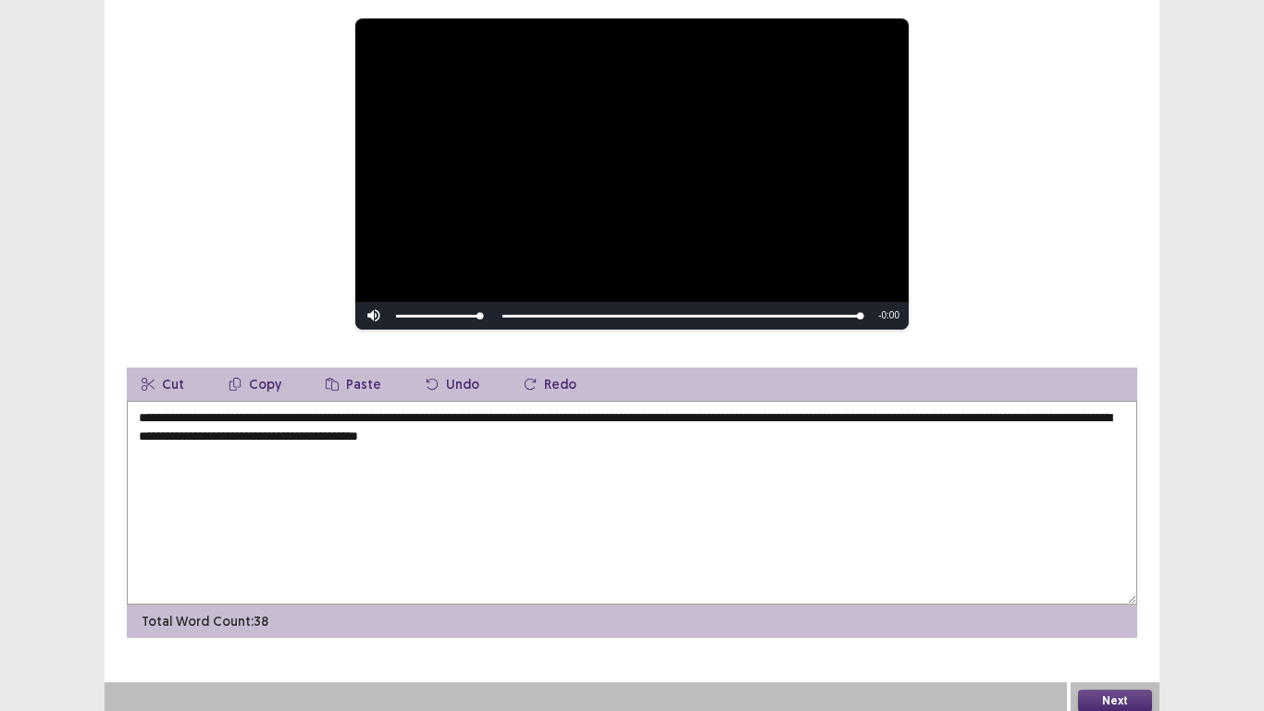
type textarea "**********"
click at [1100, 592] on button "Next" at bounding box center [1115, 700] width 74 height 22
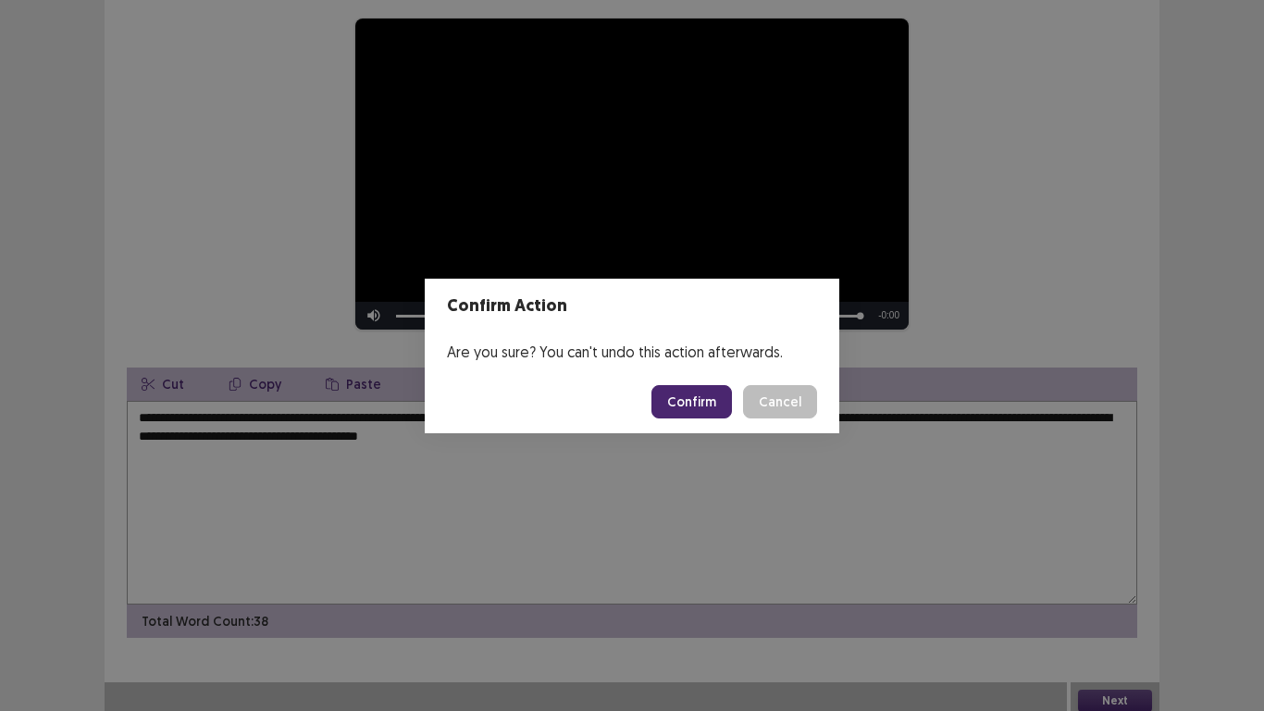
click at [713, 405] on button "Confirm" at bounding box center [691, 401] width 81 height 33
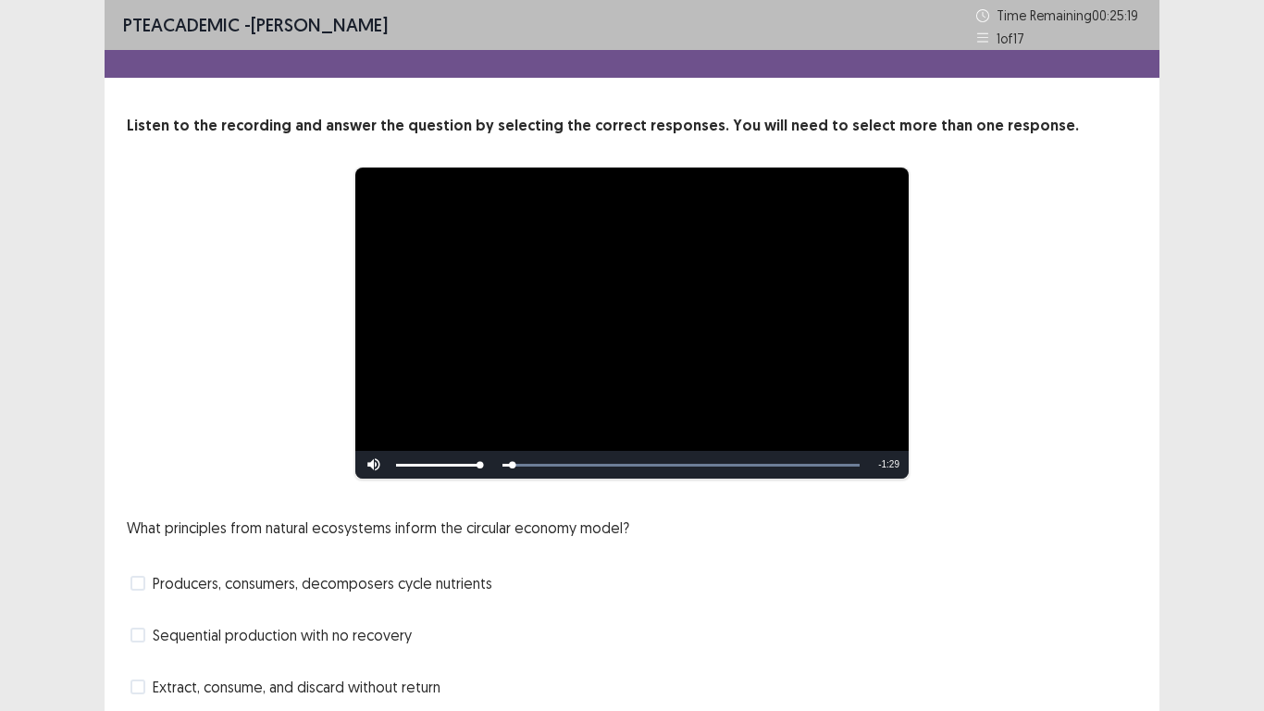
scroll to position [93, 0]
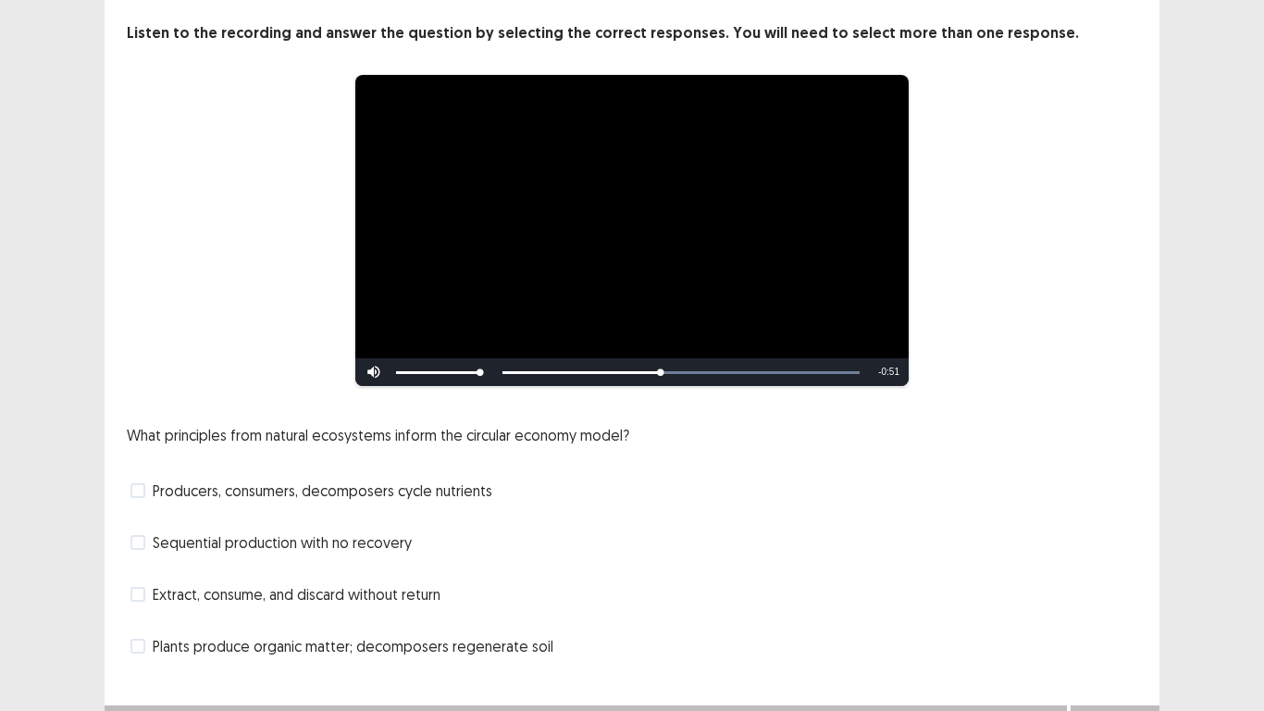
click at [137, 537] on span at bounding box center [137, 542] width 15 height 15
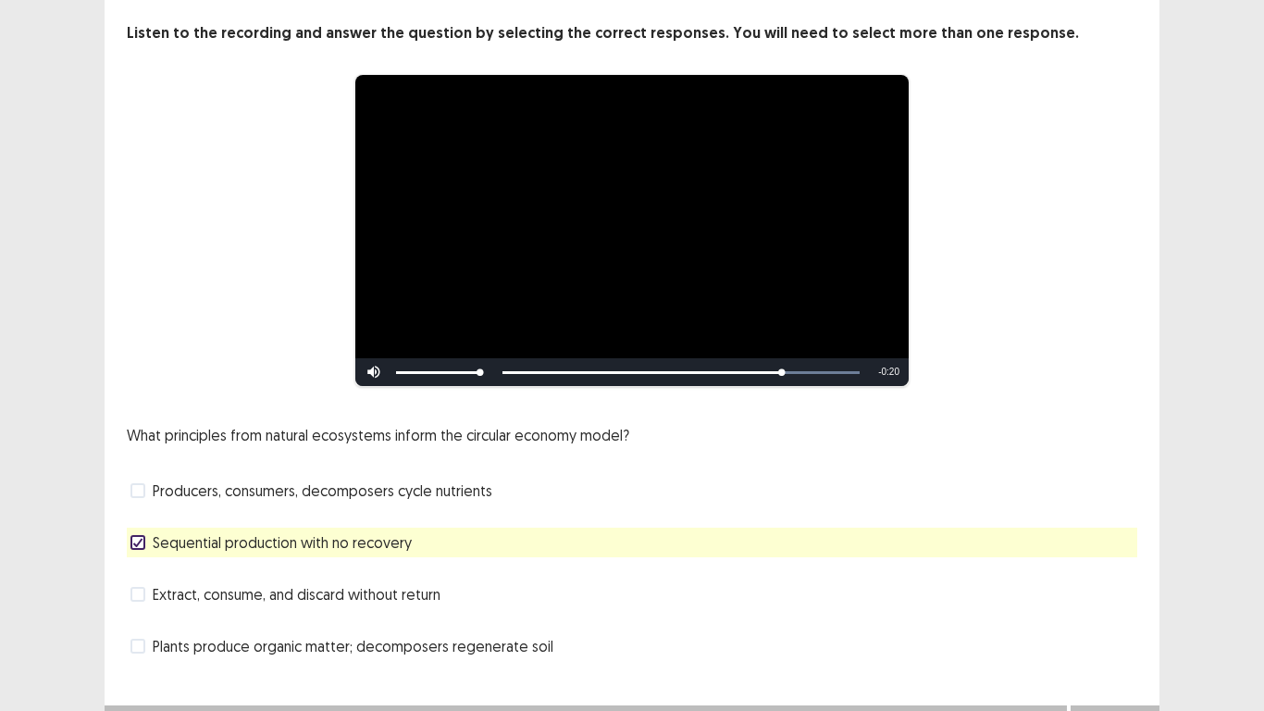
click at [137, 492] on span at bounding box center [137, 490] width 15 height 15
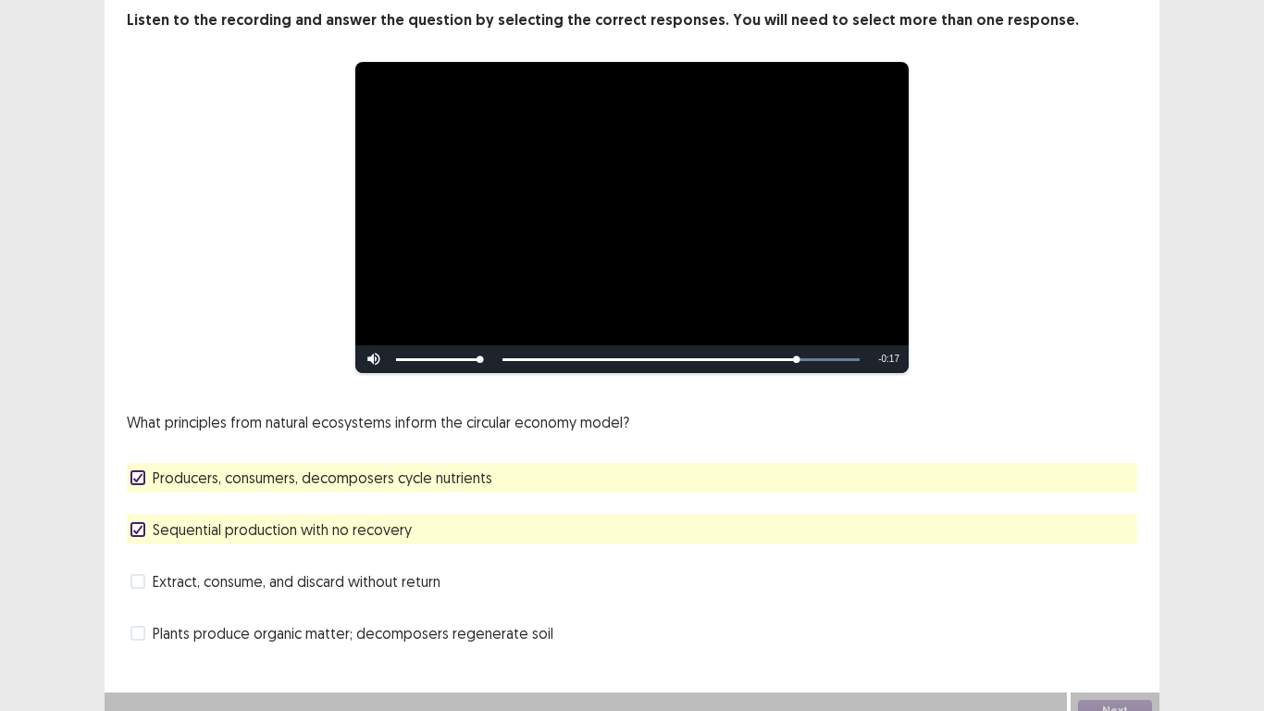
scroll to position [124, 0]
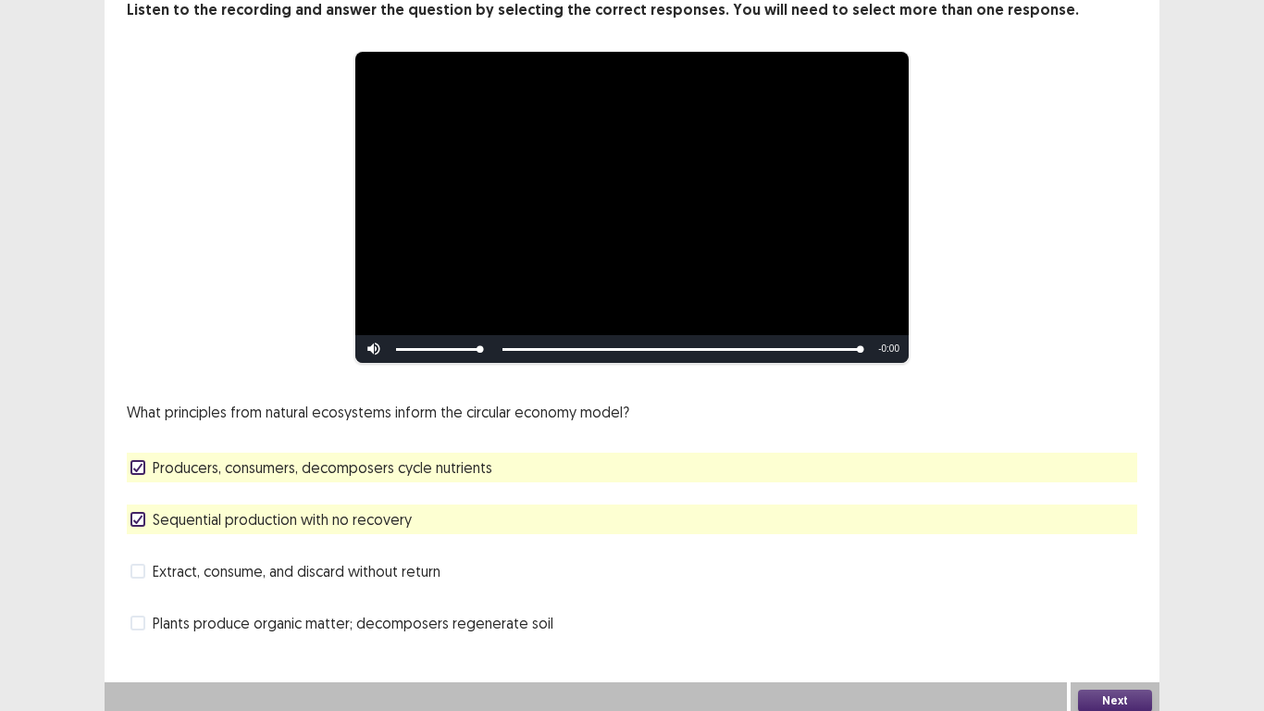
click at [1119, 592] on button "Next" at bounding box center [1115, 700] width 74 height 22
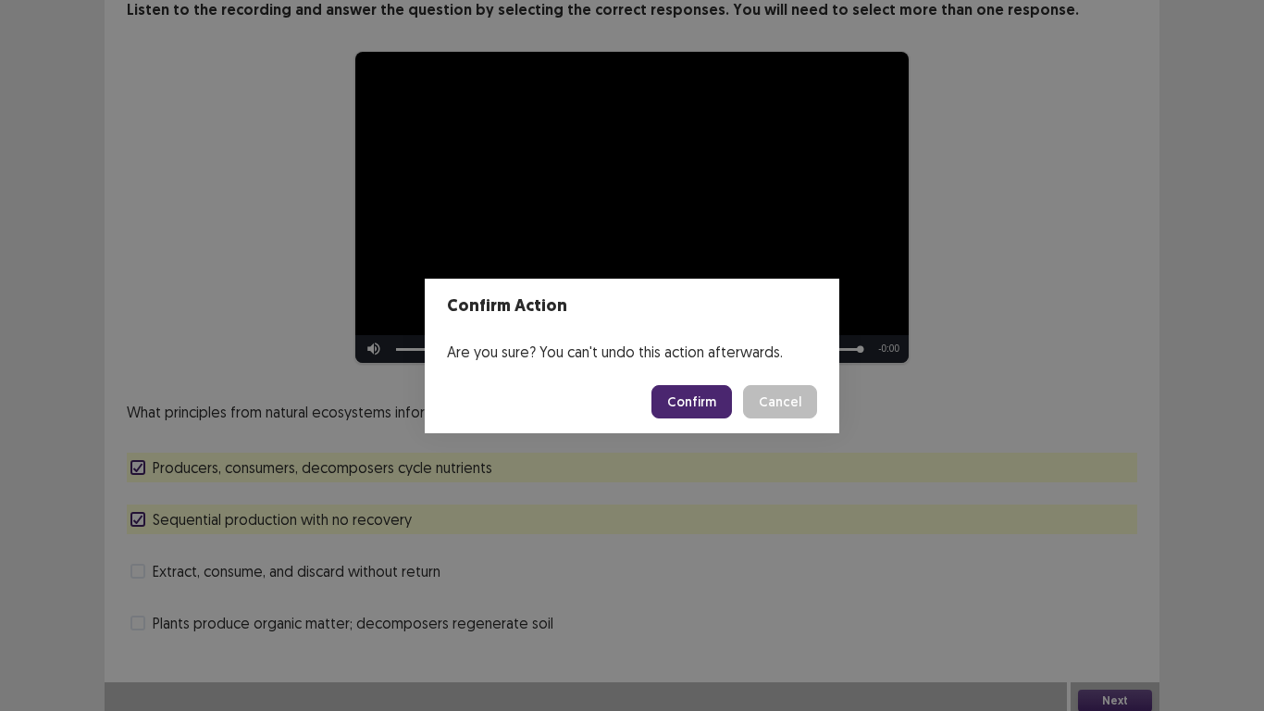
click at [700, 414] on button "Confirm" at bounding box center [691, 401] width 81 height 33
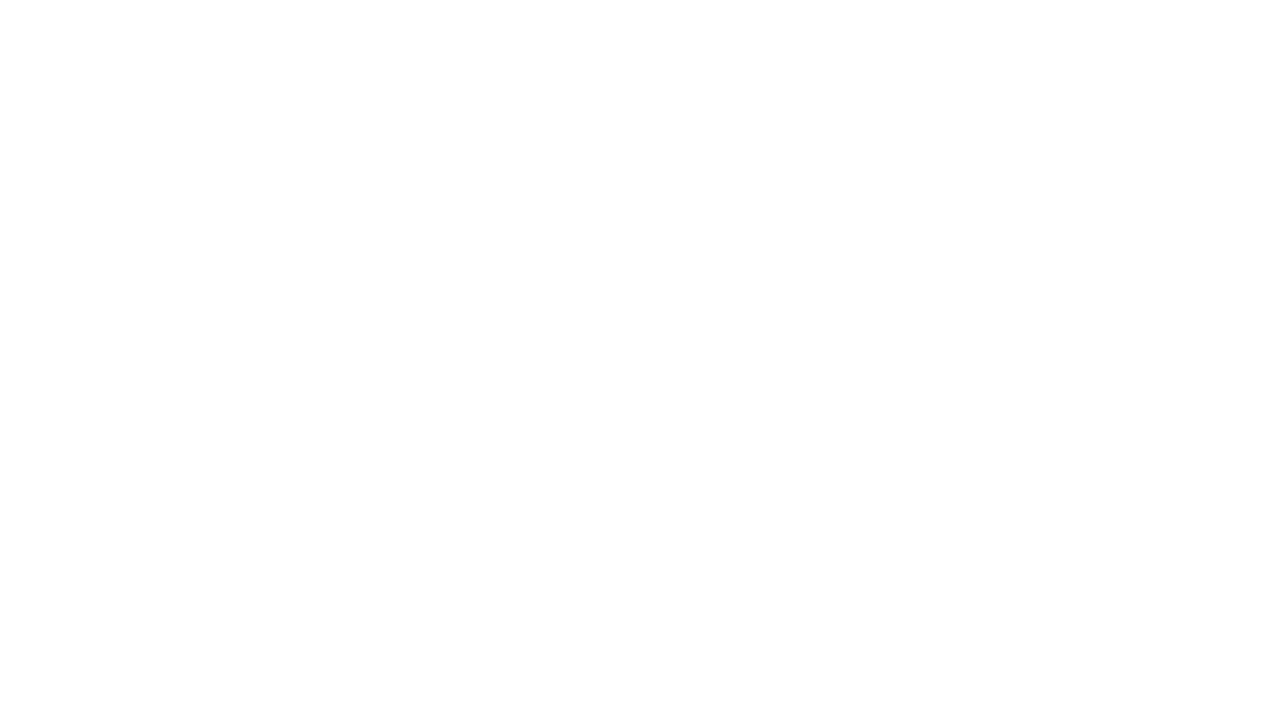
scroll to position [0, 0]
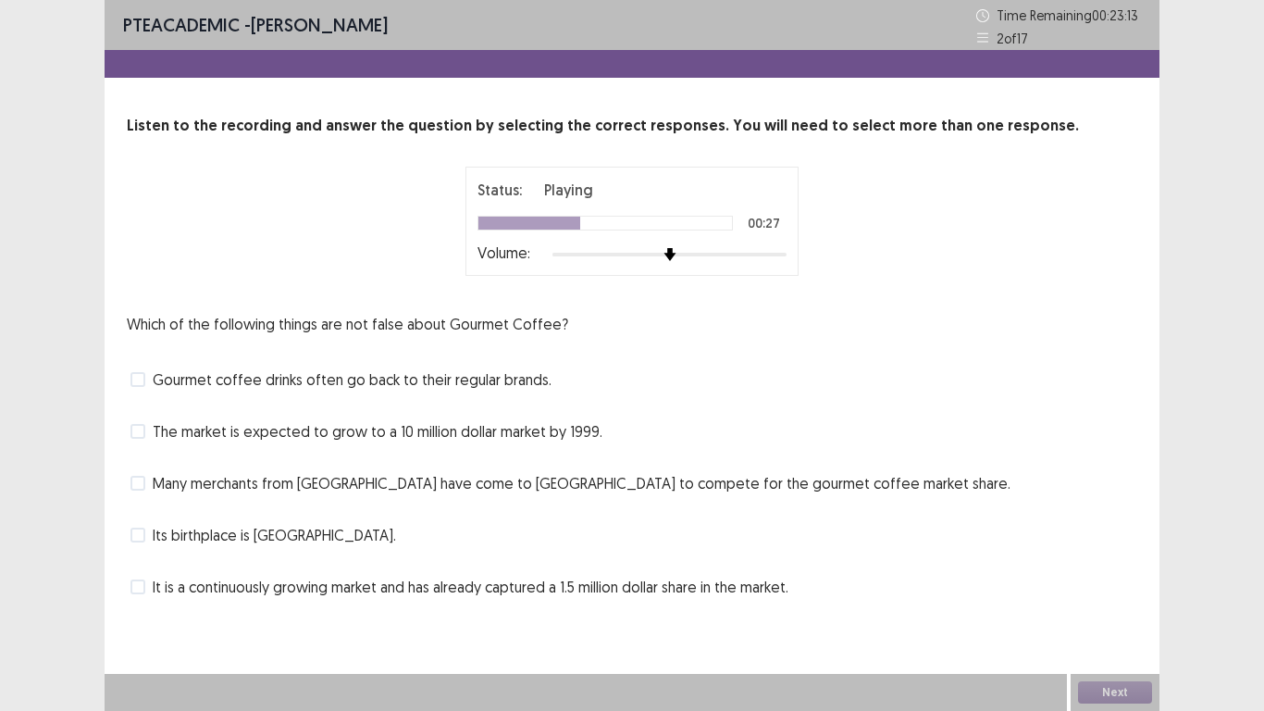
click at [142, 484] on span at bounding box center [137, 483] width 15 height 15
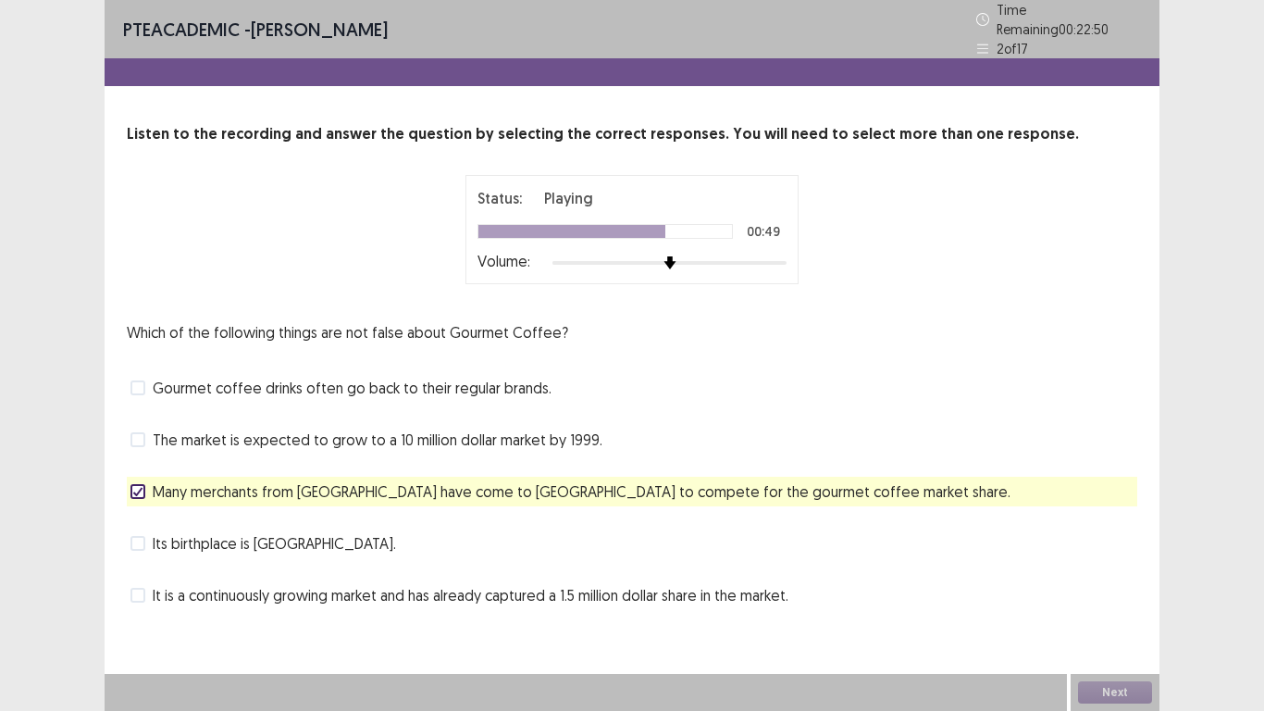
click at [143, 589] on span at bounding box center [137, 595] width 15 height 15
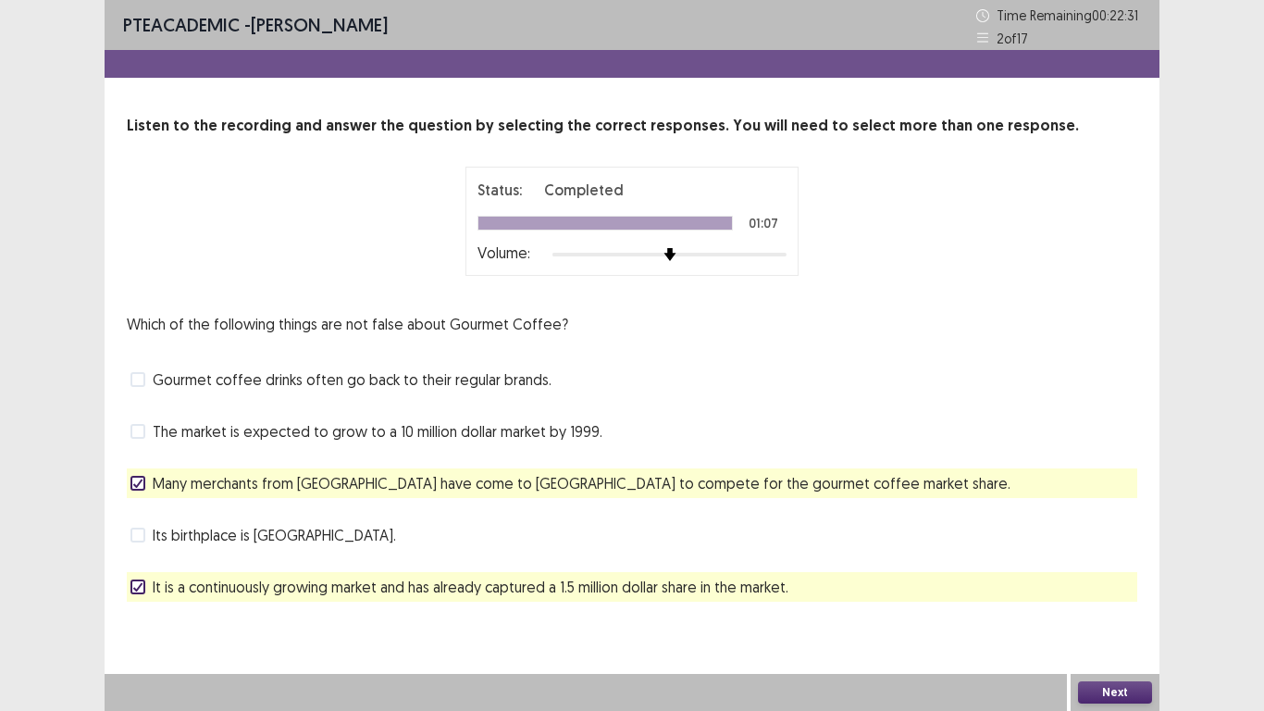
click at [1123, 592] on button "Next" at bounding box center [1115, 692] width 74 height 22
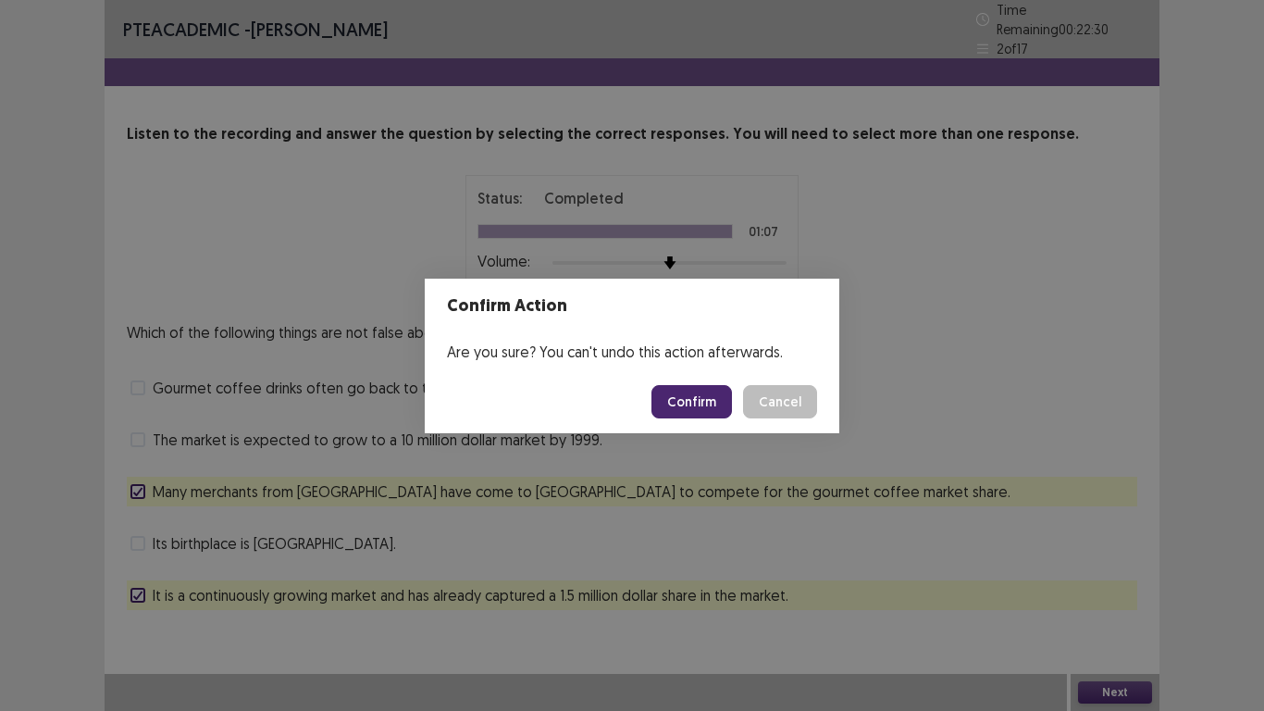
click at [695, 409] on button "Confirm" at bounding box center [691, 401] width 81 height 33
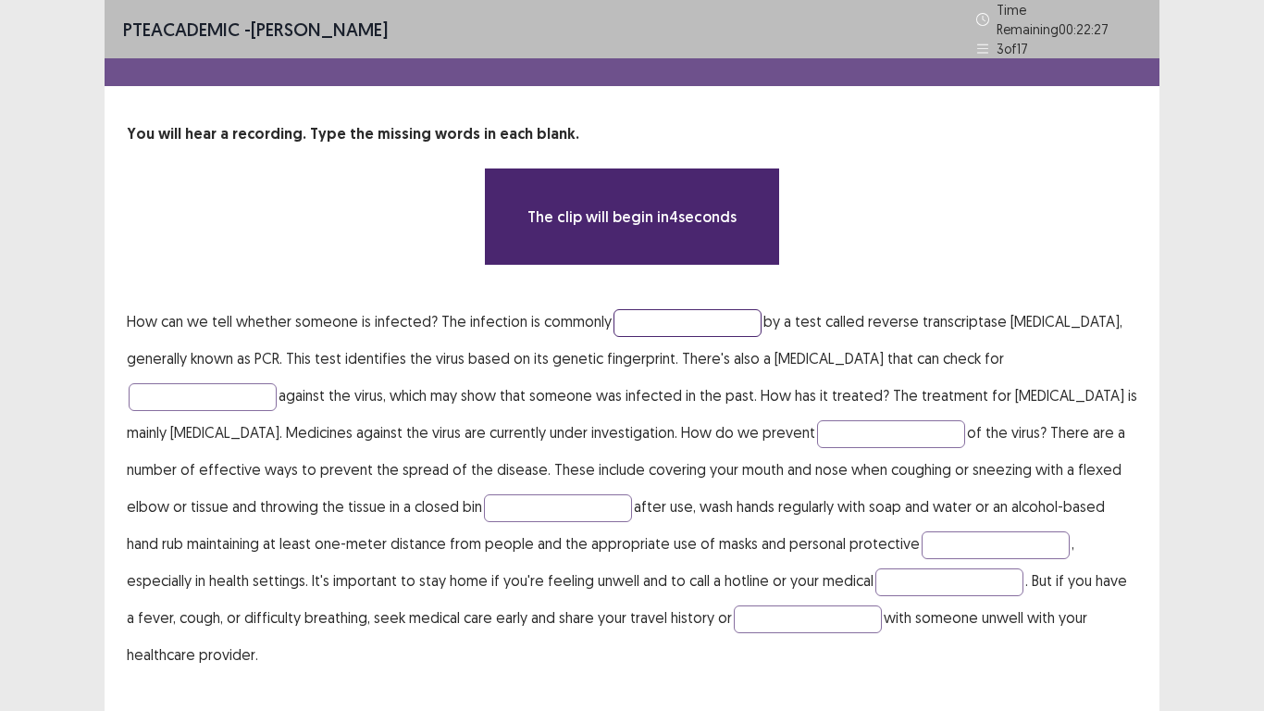
click at [647, 315] on input "text" at bounding box center [688, 323] width 148 height 28
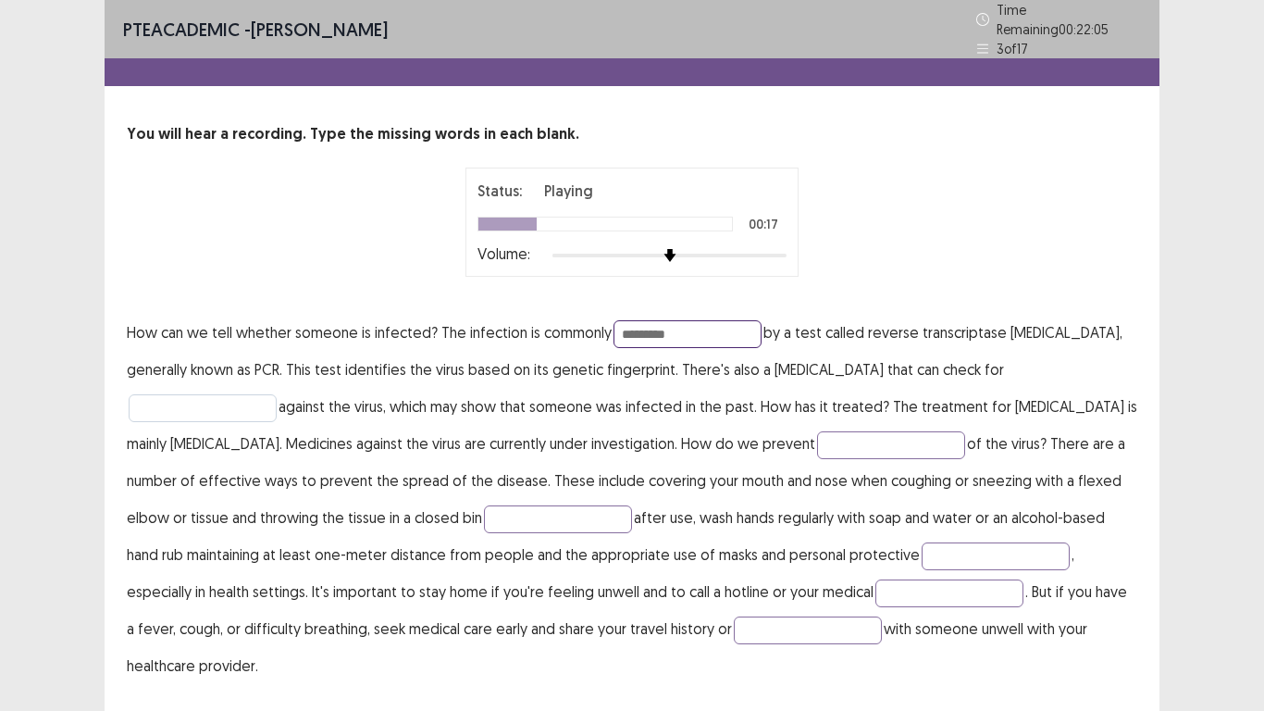
type input "*********"
click at [239, 399] on input "text" at bounding box center [203, 408] width 148 height 28
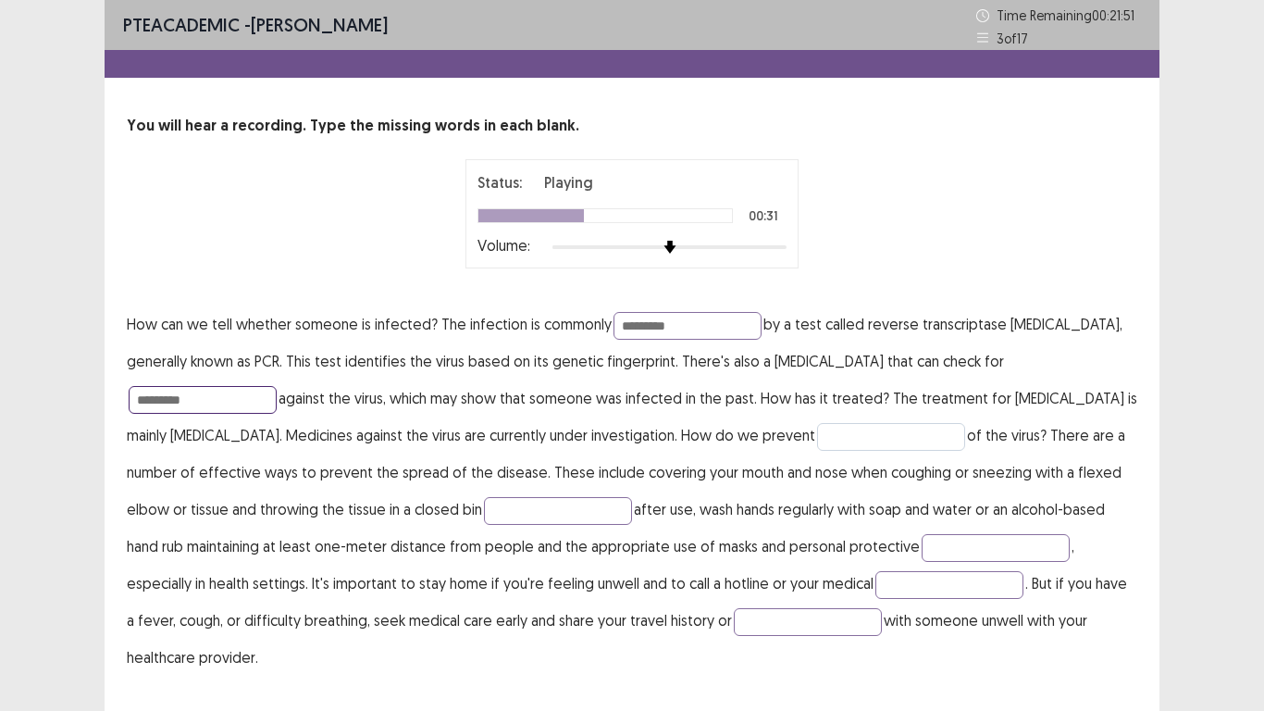
type input "*********"
click at [832, 446] on input "text" at bounding box center [891, 437] width 148 height 28
type input "**********"
click at [484, 513] on input "text" at bounding box center [558, 511] width 148 height 28
type input "**********"
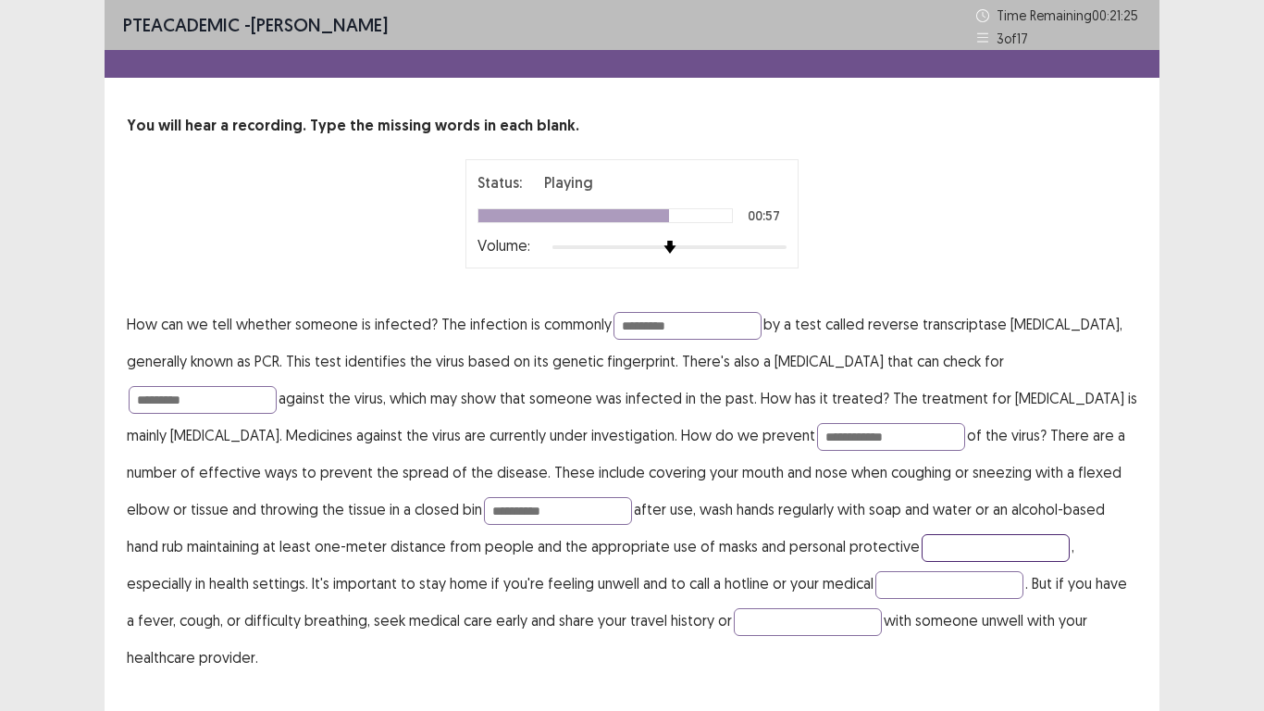
click at [922, 546] on input "text" at bounding box center [996, 548] width 148 height 28
type input "*********"
click at [875, 588] on input "text" at bounding box center [949, 585] width 148 height 28
type input "**********"
click at [734, 592] on input "text" at bounding box center [808, 622] width 148 height 28
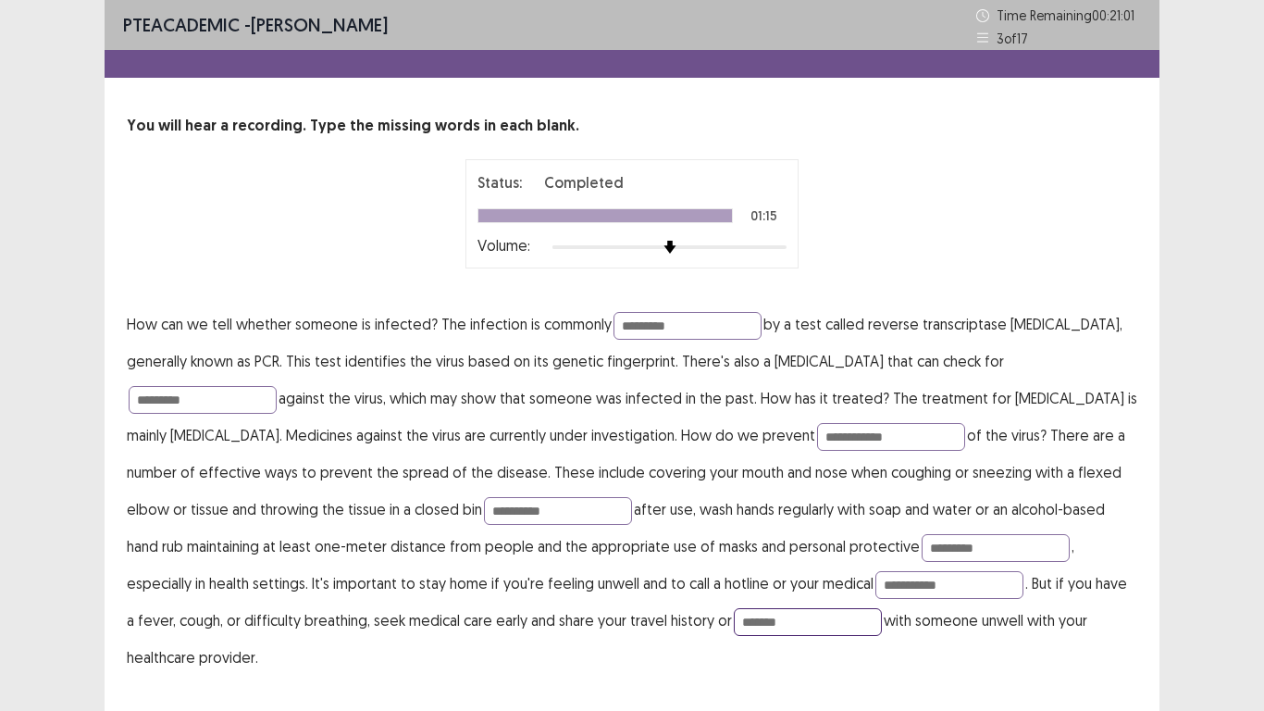
type input "*******"
click at [143, 400] on input "*********" at bounding box center [203, 400] width 148 height 28
click at [243, 399] on input "**********" at bounding box center [203, 400] width 148 height 28
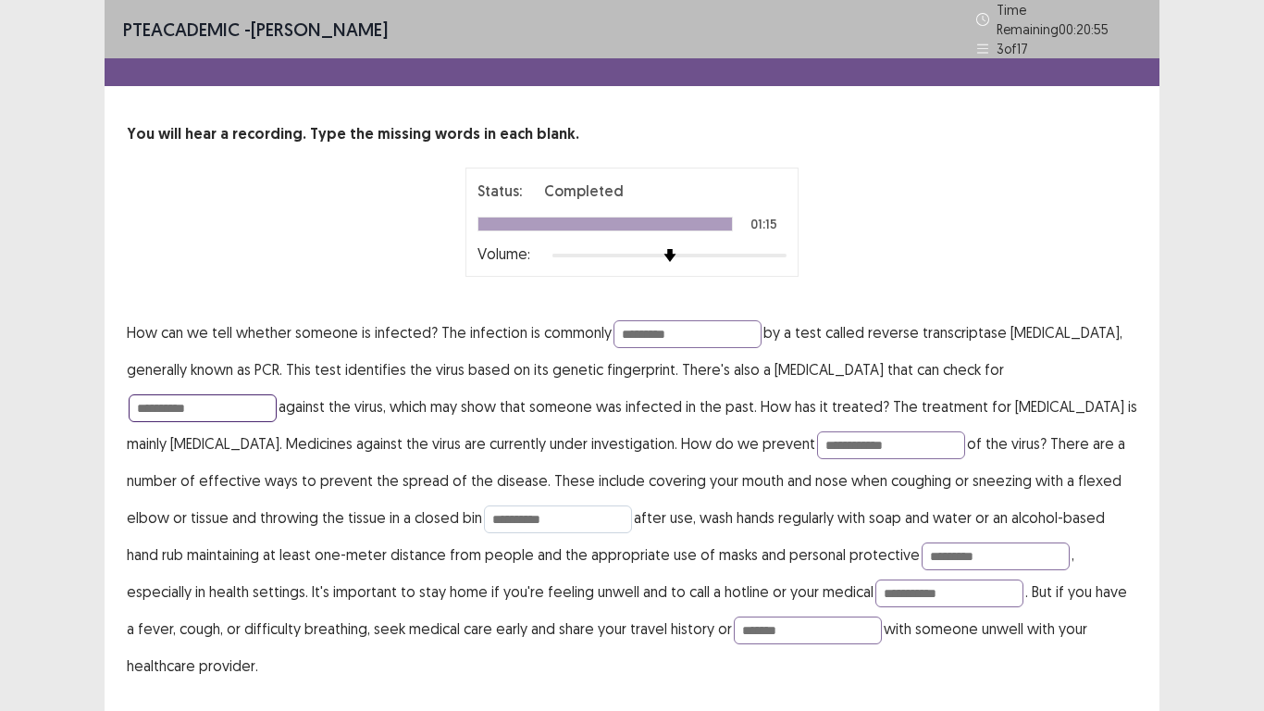
type input "**********"
click at [539, 515] on input "**********" at bounding box center [558, 519] width 148 height 28
type input "**********"
click at [922, 552] on input "*********" at bounding box center [996, 556] width 148 height 28
type input "**********"
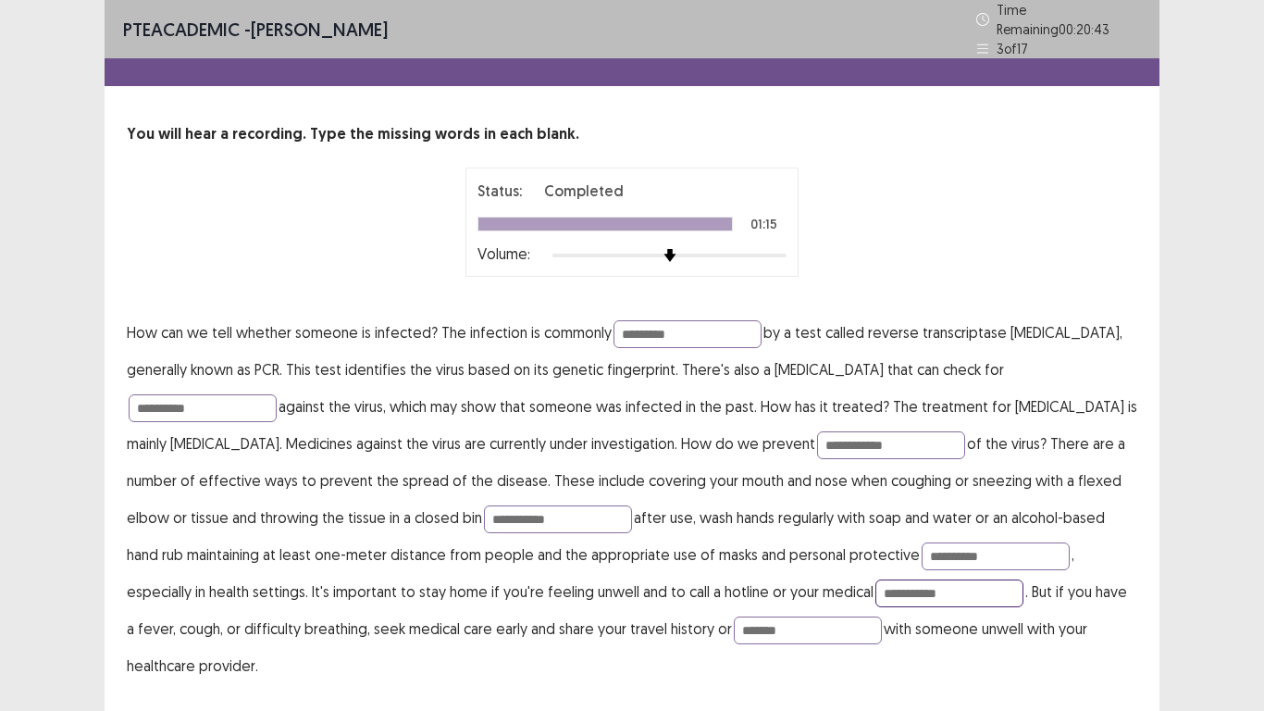
click at [875, 584] on input "**********" at bounding box center [949, 593] width 148 height 28
type input "**********"
click at [922, 546] on input "**********" at bounding box center [996, 556] width 148 height 28
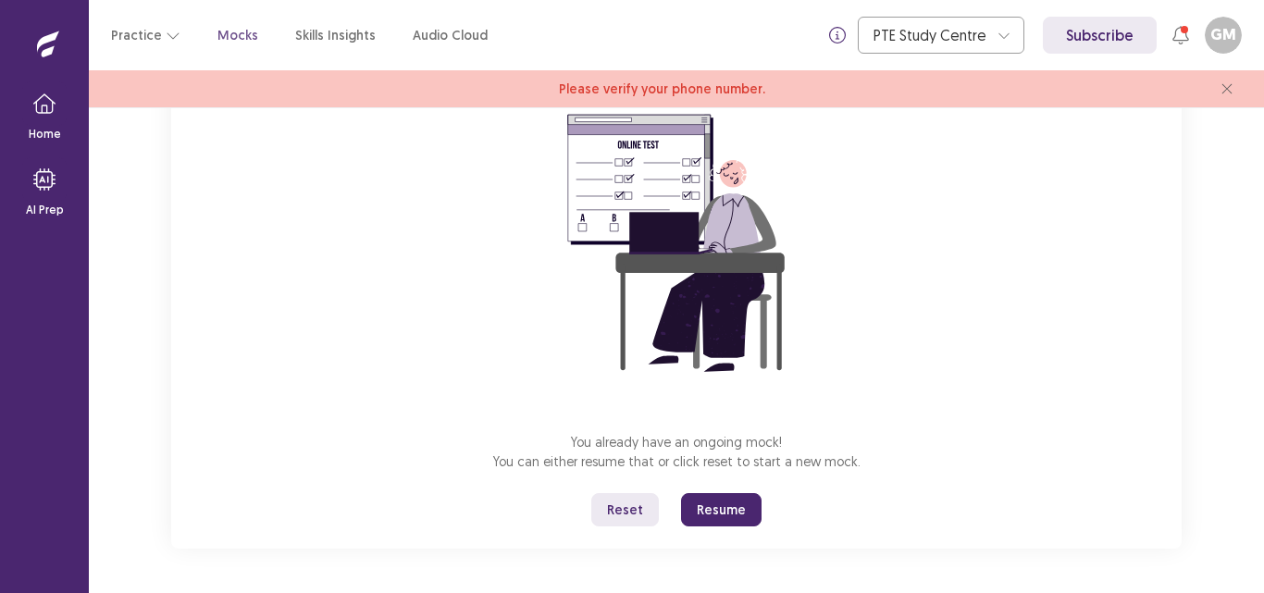
click at [717, 506] on button "Resume" at bounding box center [721, 509] width 81 height 33
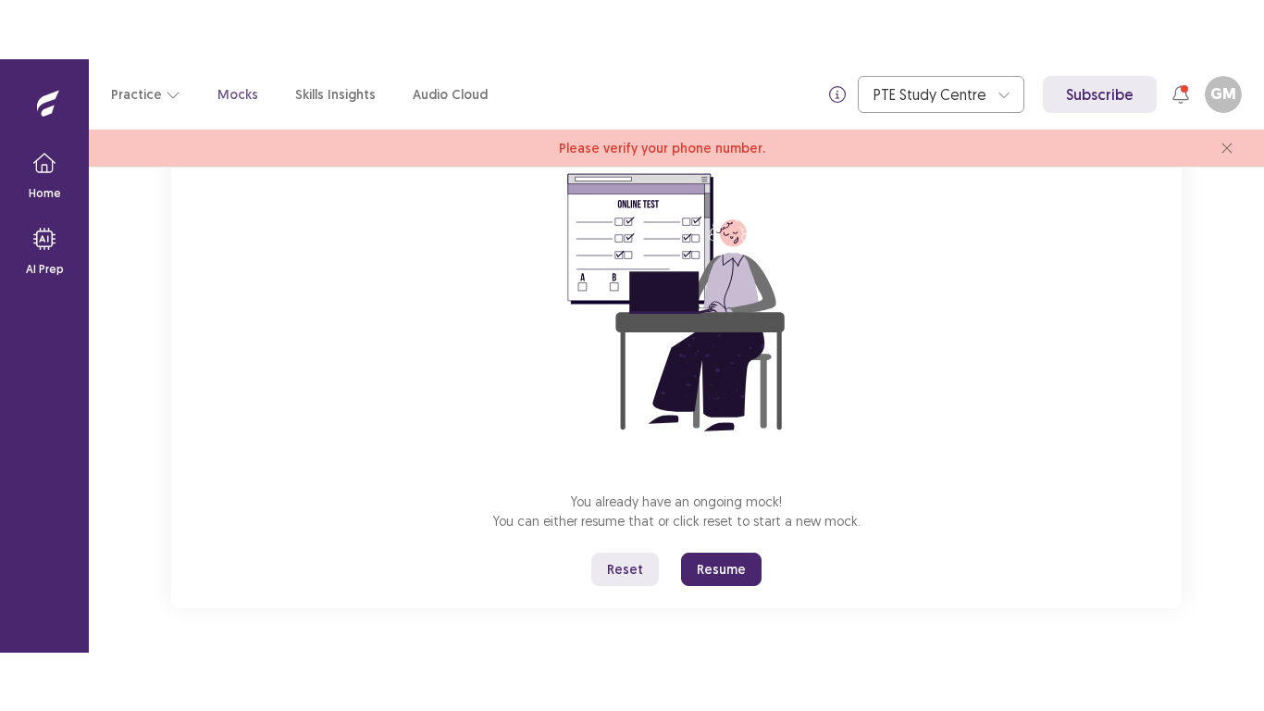
scroll to position [58, 0]
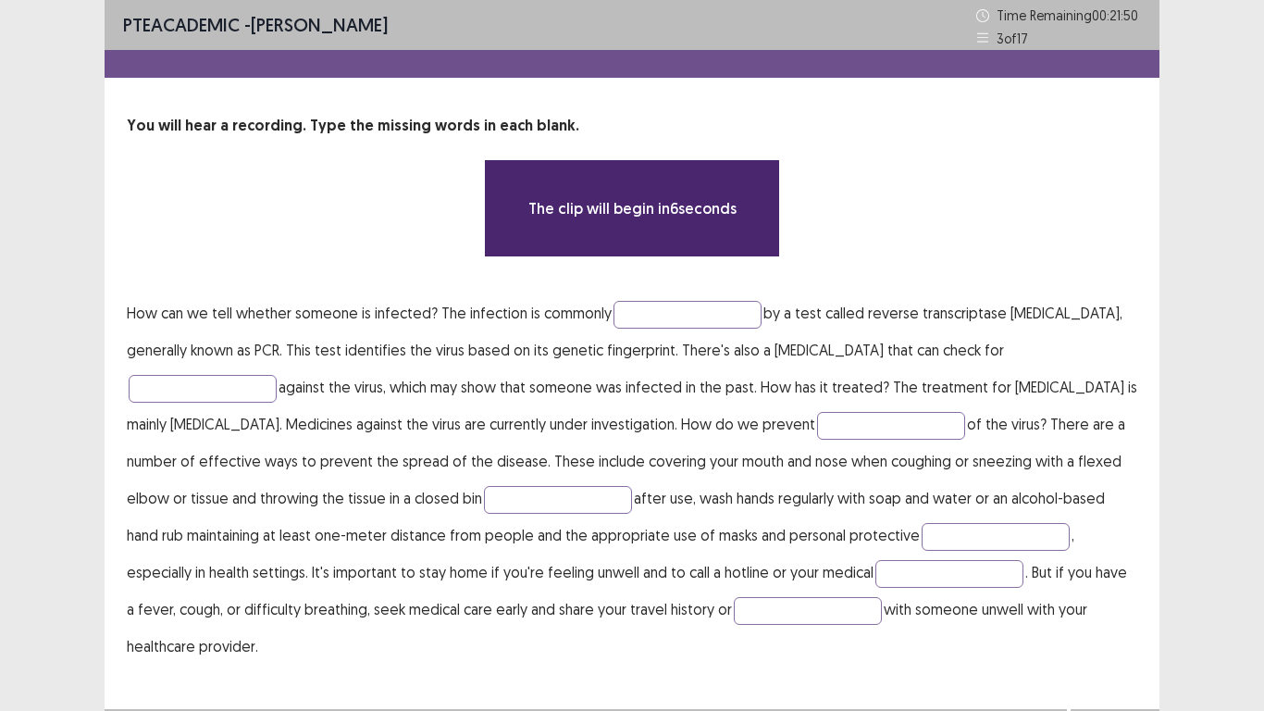
click at [651, 329] on p "How can we tell whether someone is infected? The infection is commonly by a tes…" at bounding box center [632, 479] width 1010 height 370
click at [655, 327] on input "text" at bounding box center [688, 315] width 148 height 28
type input "*********"
click at [182, 393] on input "text" at bounding box center [203, 389] width 148 height 28
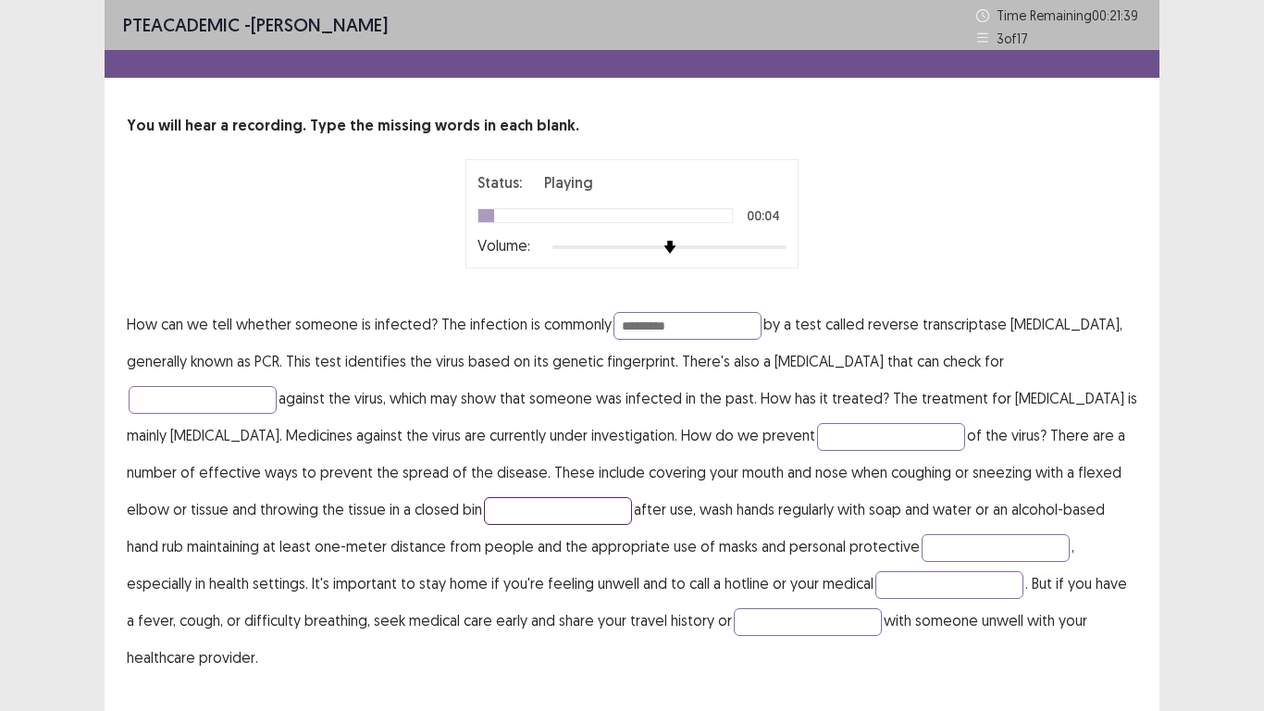
click at [484, 522] on input "text" at bounding box center [558, 511] width 148 height 28
type input "*******"
drag, startPoint x: 228, startPoint y: 409, endPoint x: 225, endPoint y: 394, distance: 15.1
click at [228, 410] on input "text" at bounding box center [203, 400] width 148 height 28
type input "**********"
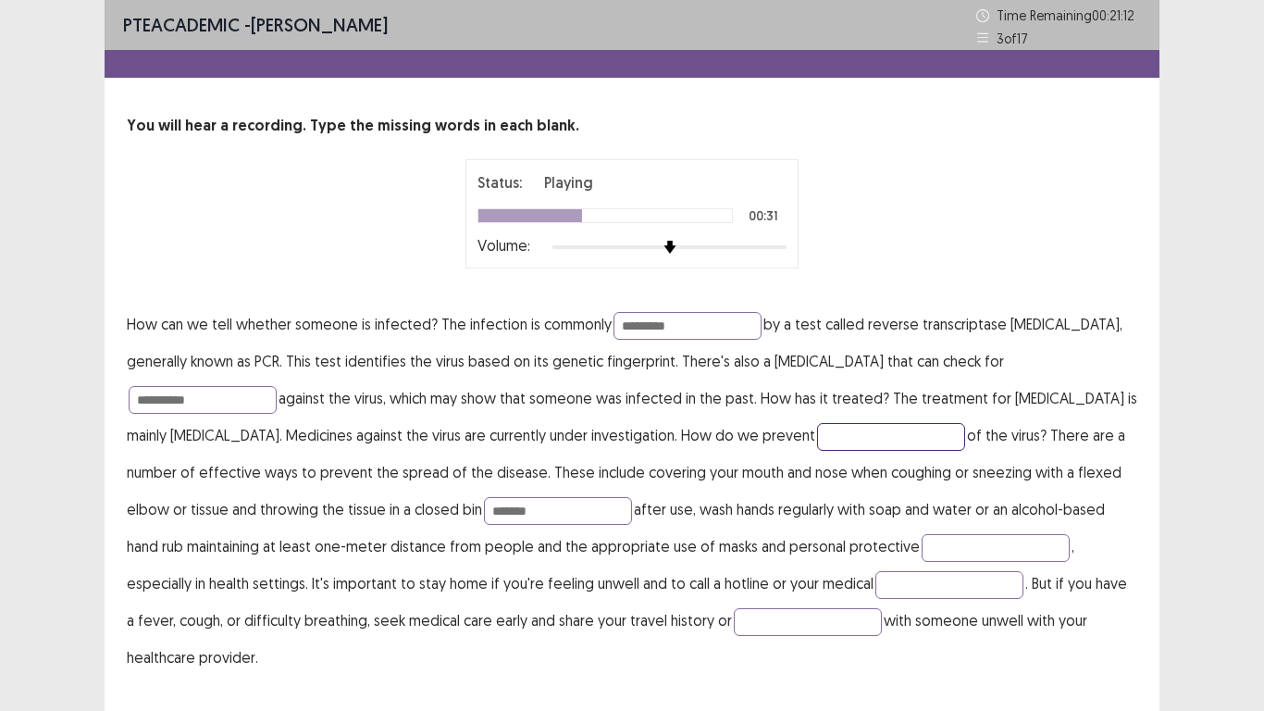
click at [817, 432] on input "text" at bounding box center [891, 437] width 148 height 28
type input "**********"
click at [531, 515] on input "*******" at bounding box center [558, 511] width 148 height 28
type input "*****"
click at [922, 540] on input "text" at bounding box center [996, 548] width 148 height 28
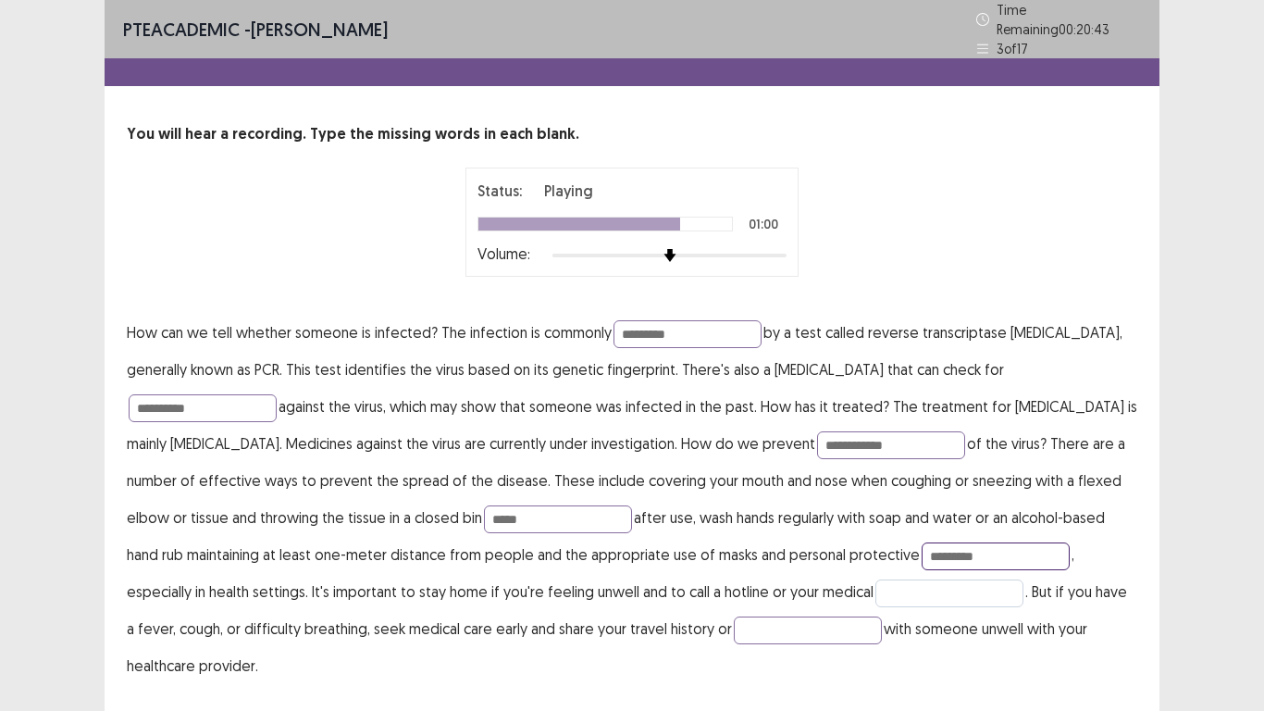
type input "*********"
click at [875, 592] on input "text" at bounding box center [949, 593] width 148 height 28
click at [734, 592] on input "text" at bounding box center [808, 630] width 148 height 28
click at [875, 590] on input "text" at bounding box center [949, 593] width 148 height 28
type input "**********"
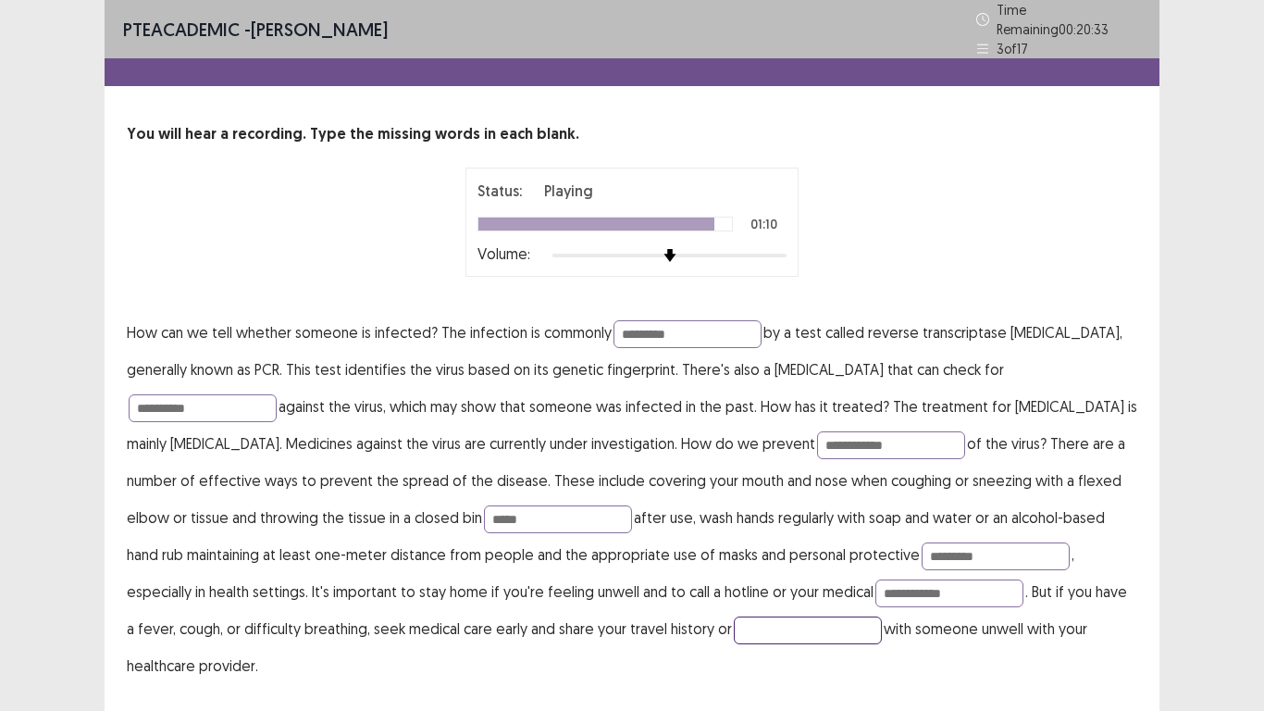
click at [734, 592] on input "text" at bounding box center [808, 630] width 148 height 28
type input "*******"
click at [498, 515] on input "*****" at bounding box center [558, 519] width 148 height 28
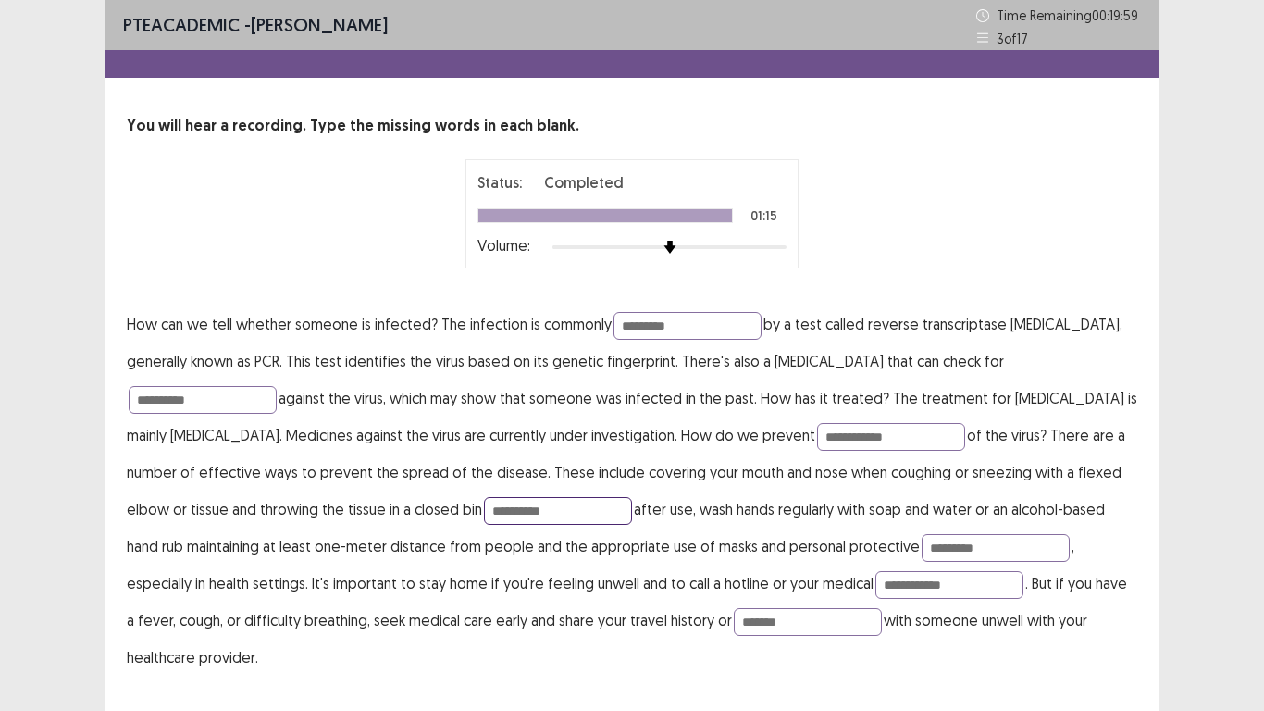
click at [485, 515] on input "**********" at bounding box center [558, 511] width 148 height 28
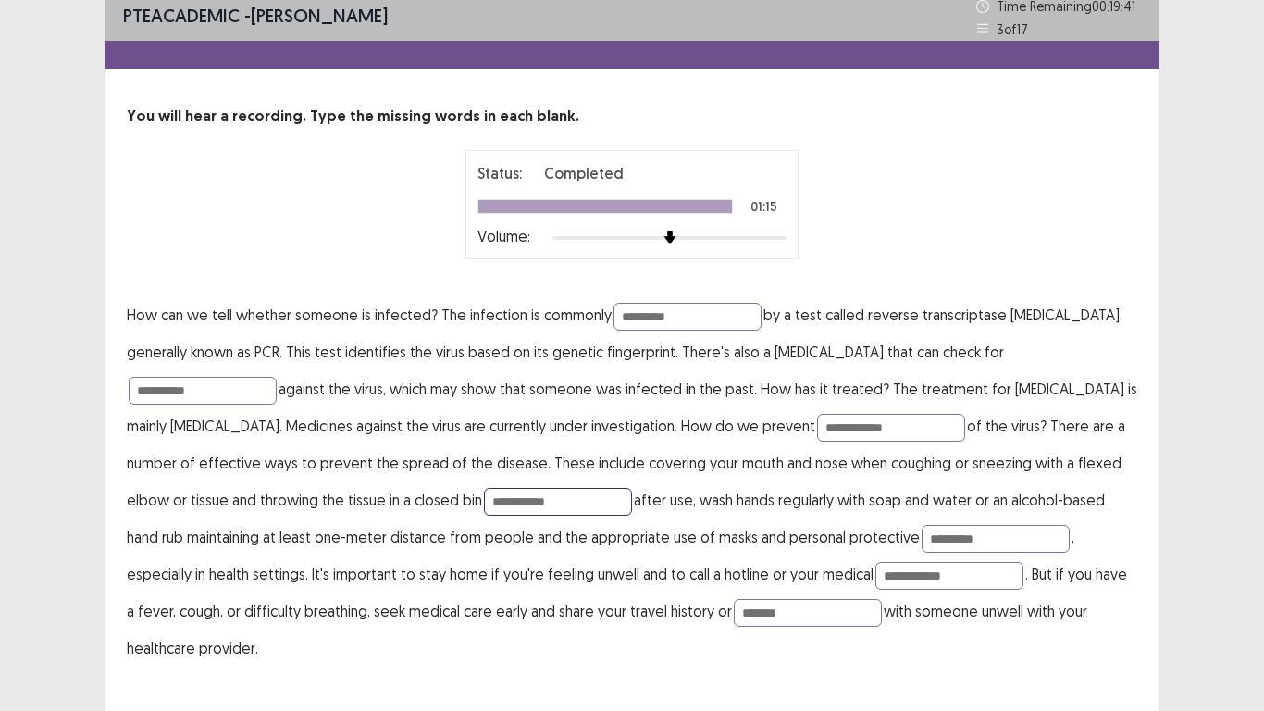
type input "**********"
click at [534, 592] on div "**********" at bounding box center [632, 347] width 1055 height 713
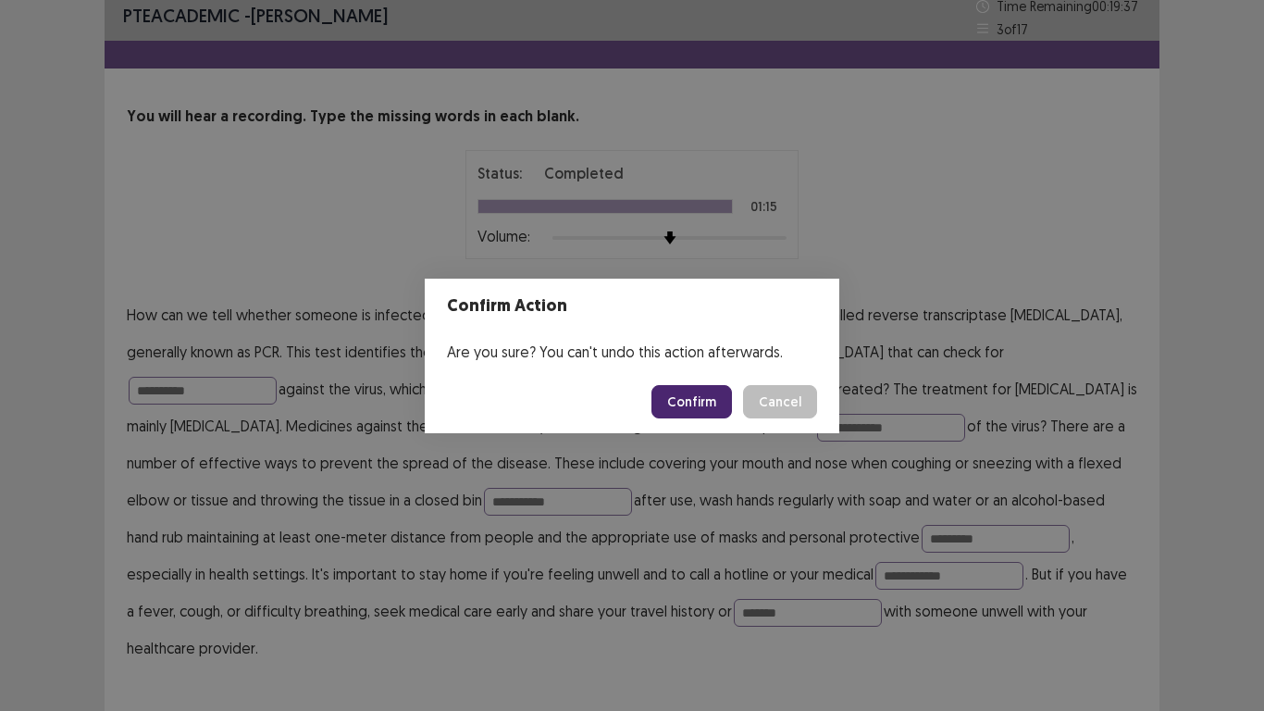
click at [694, 403] on button "Confirm" at bounding box center [691, 401] width 81 height 33
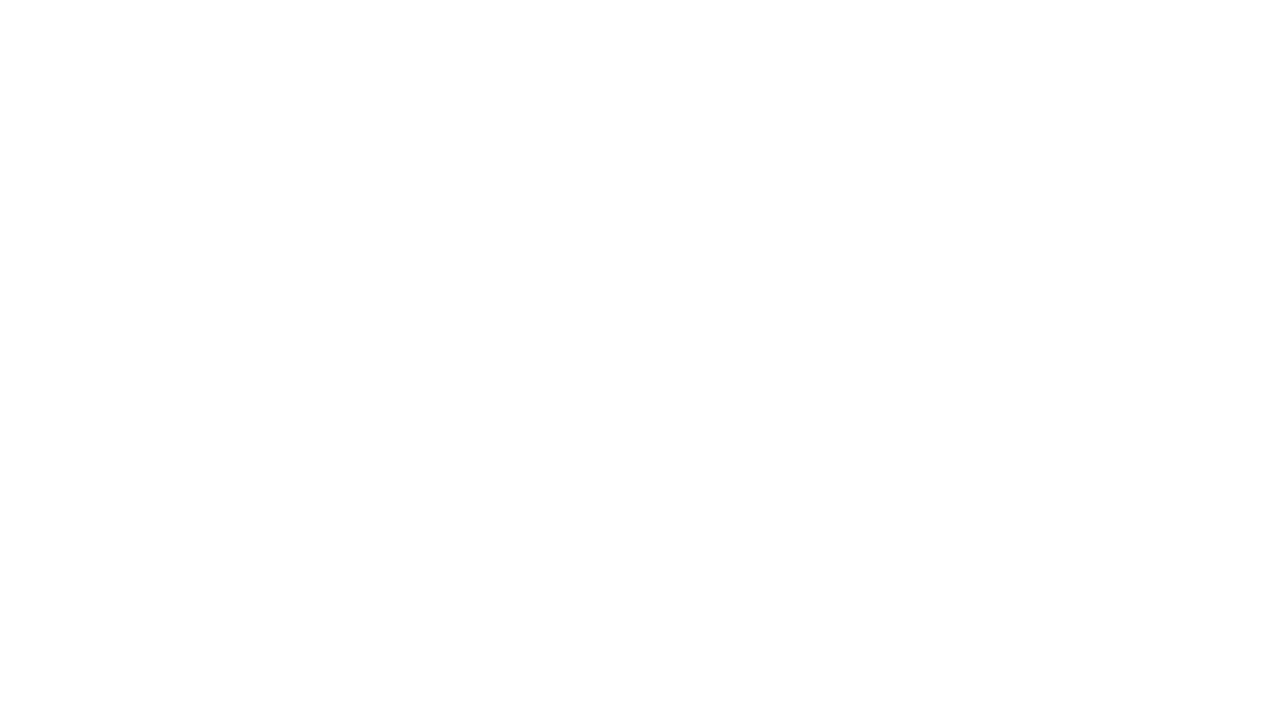
scroll to position [0, 0]
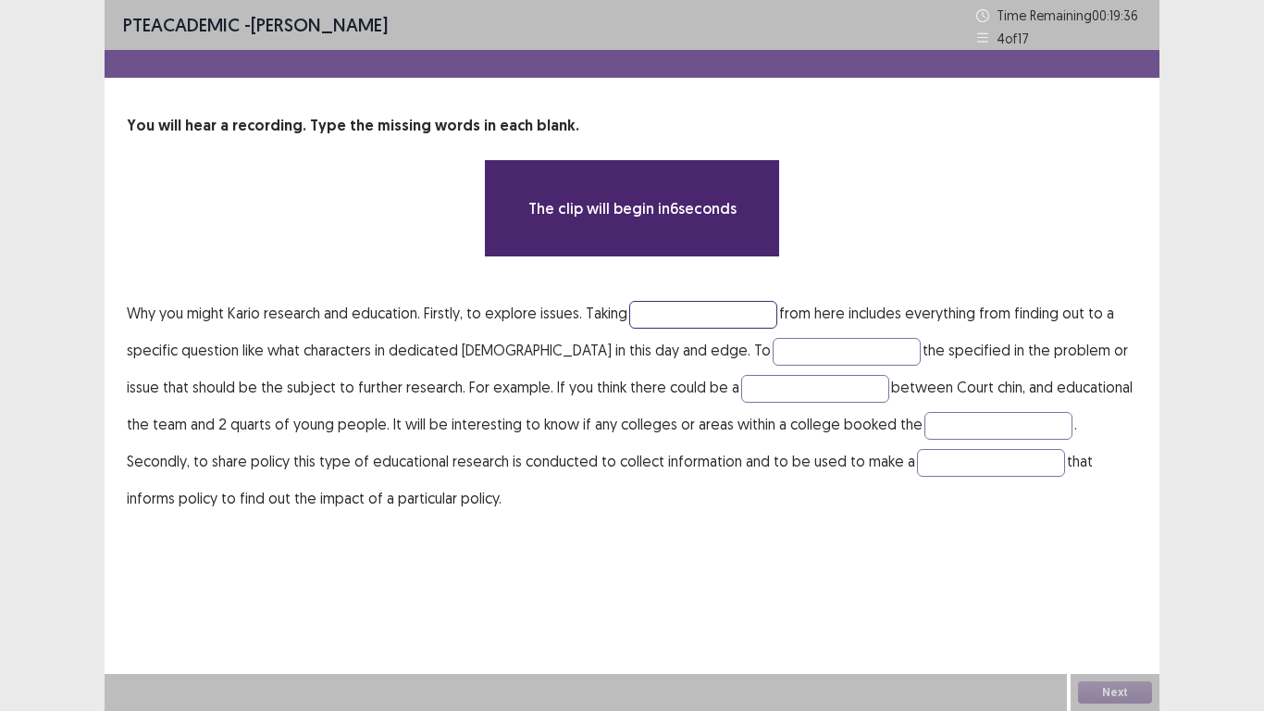
click at [721, 320] on input "text" at bounding box center [703, 315] width 148 height 28
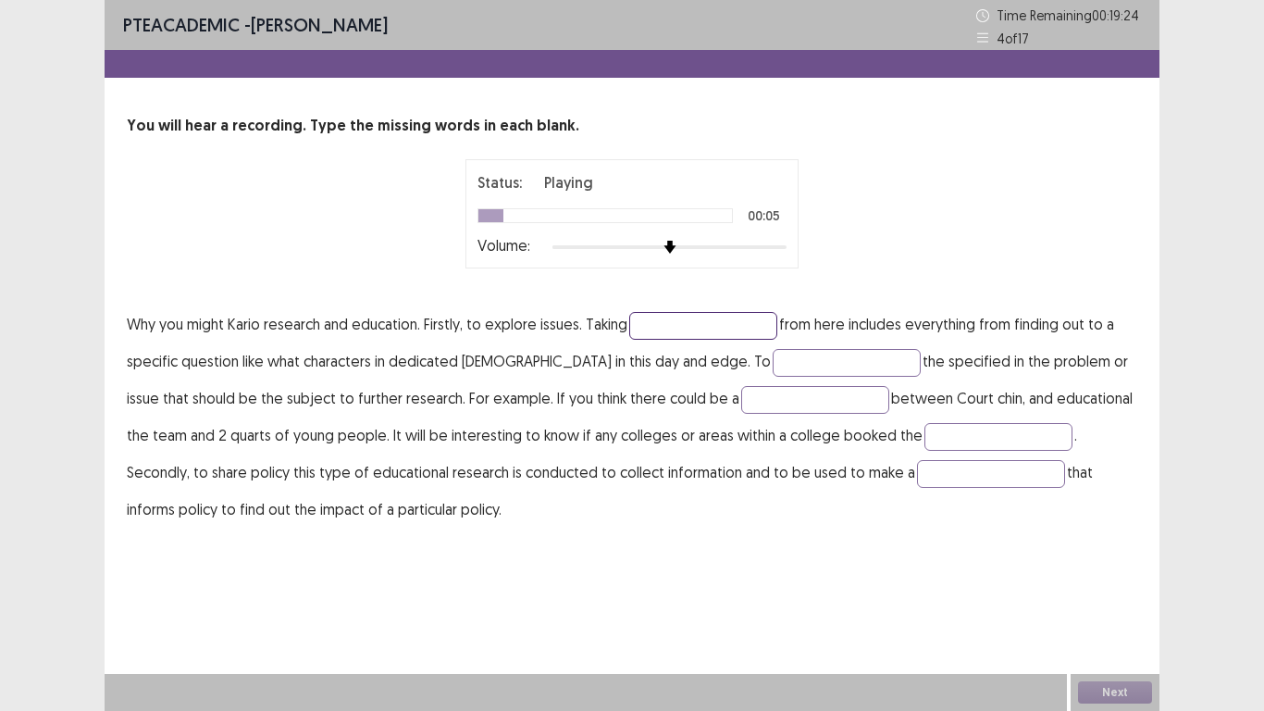
click at [714, 327] on input "text" at bounding box center [703, 326] width 148 height 28
type input "********"
click at [773, 367] on input "text" at bounding box center [847, 363] width 148 height 28
type input "********"
click at [764, 406] on input "text" at bounding box center [815, 400] width 148 height 28
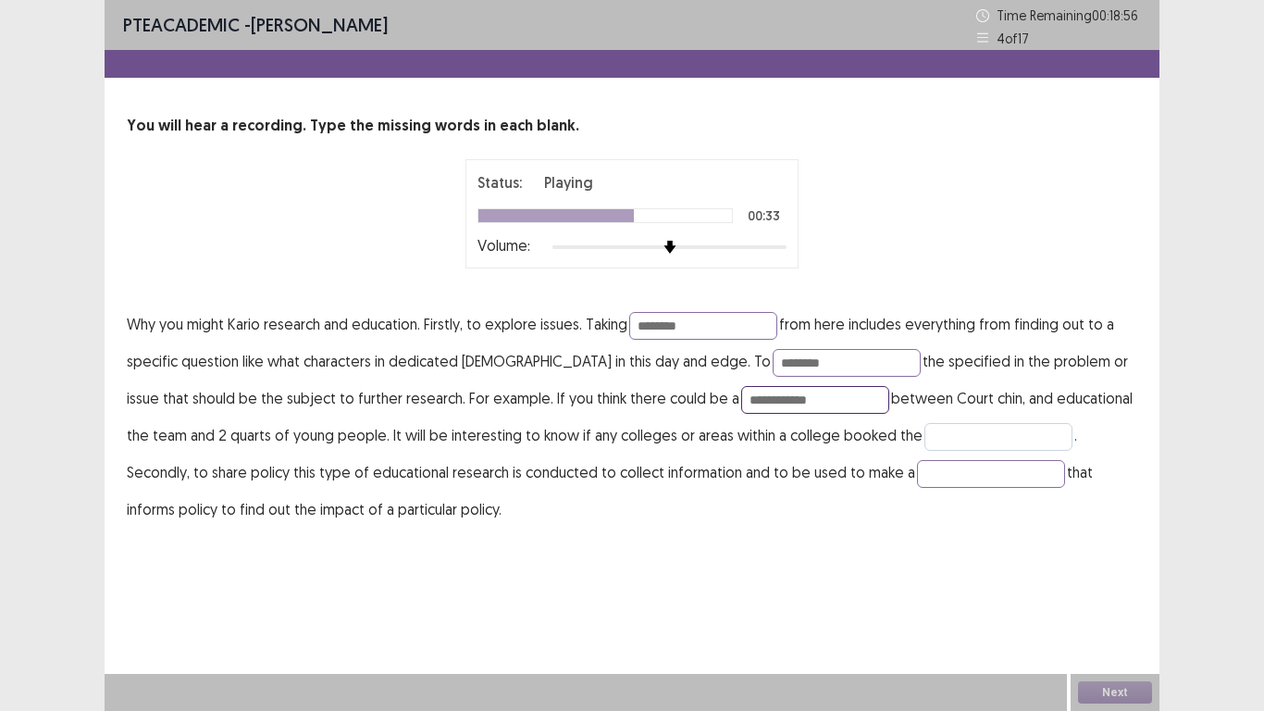
type input "**********"
click at [924, 440] on input "text" at bounding box center [998, 437] width 148 height 28
type input "*****"
click at [917, 477] on input "text" at bounding box center [991, 474] width 148 height 28
type input "********"
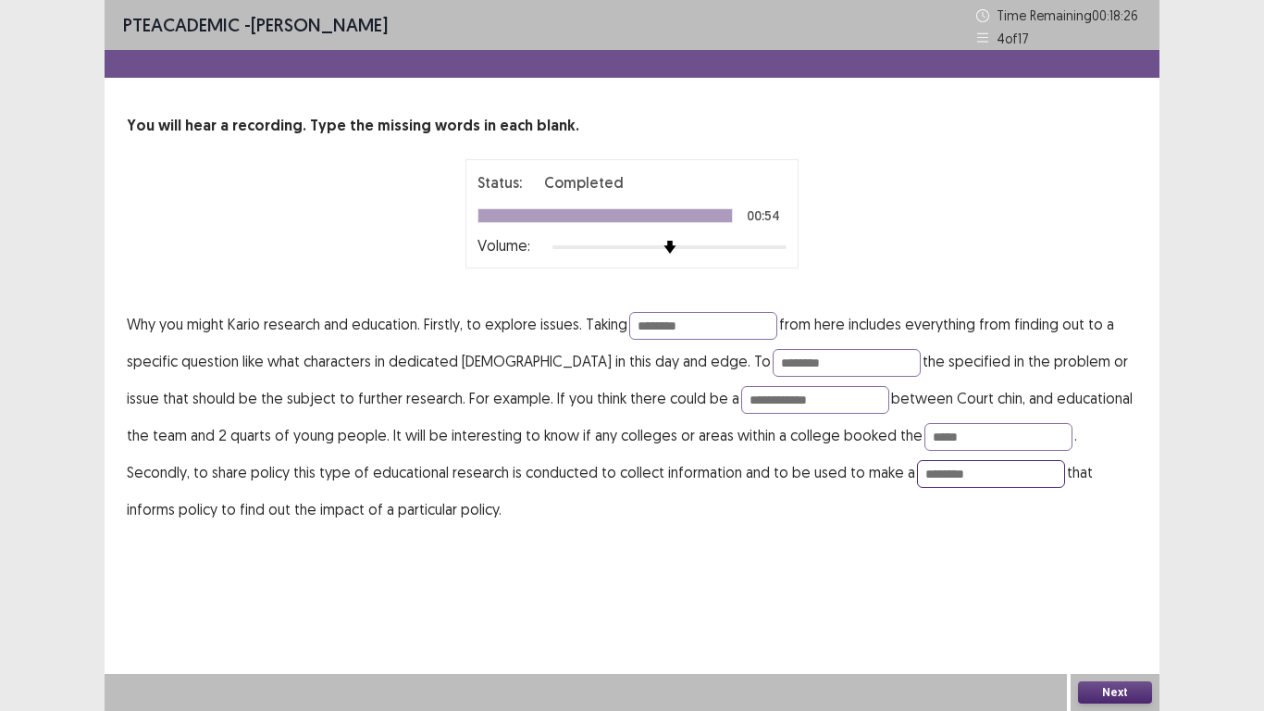
drag, startPoint x: 870, startPoint y: 477, endPoint x: 753, endPoint y: 491, distance: 117.4
click at [753, 491] on p "**********" at bounding box center [632, 416] width 1010 height 222
type input "*********"
click at [1133, 592] on button "Next" at bounding box center [1115, 692] width 74 height 22
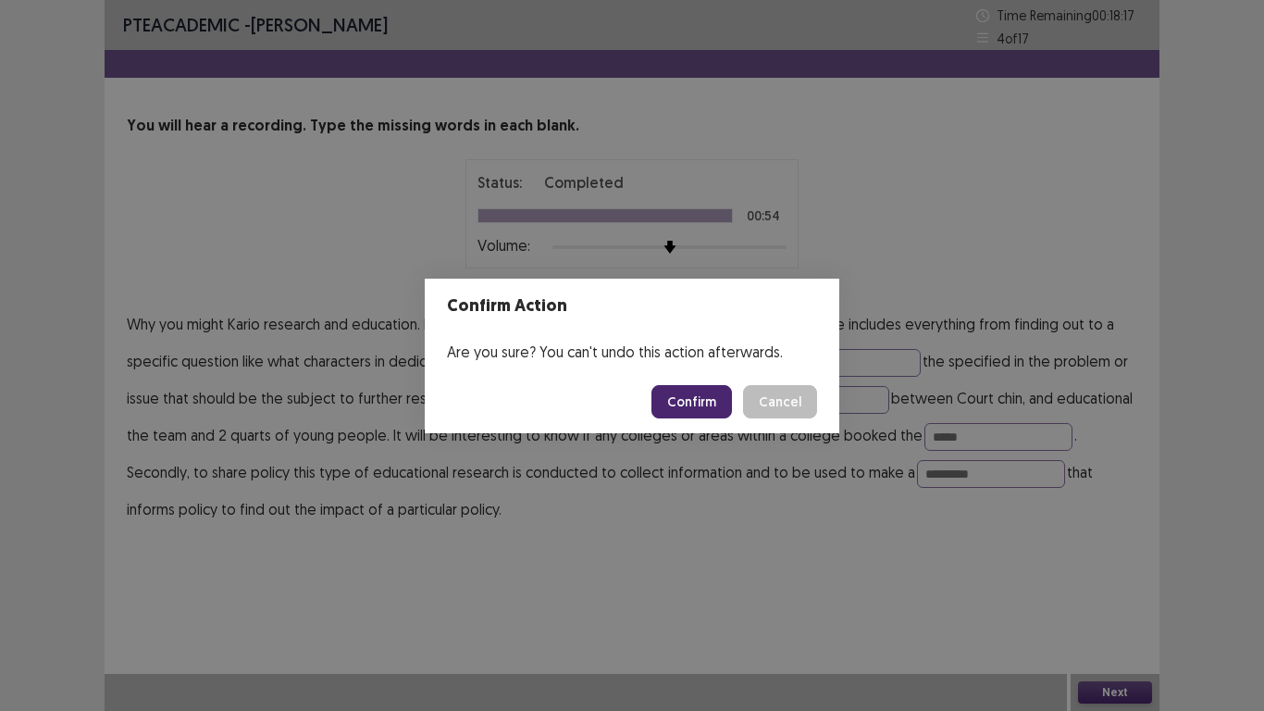
drag, startPoint x: 709, startPoint y: 405, endPoint x: 788, endPoint y: 440, distance: 86.6
click at [709, 406] on button "Confirm" at bounding box center [691, 401] width 81 height 33
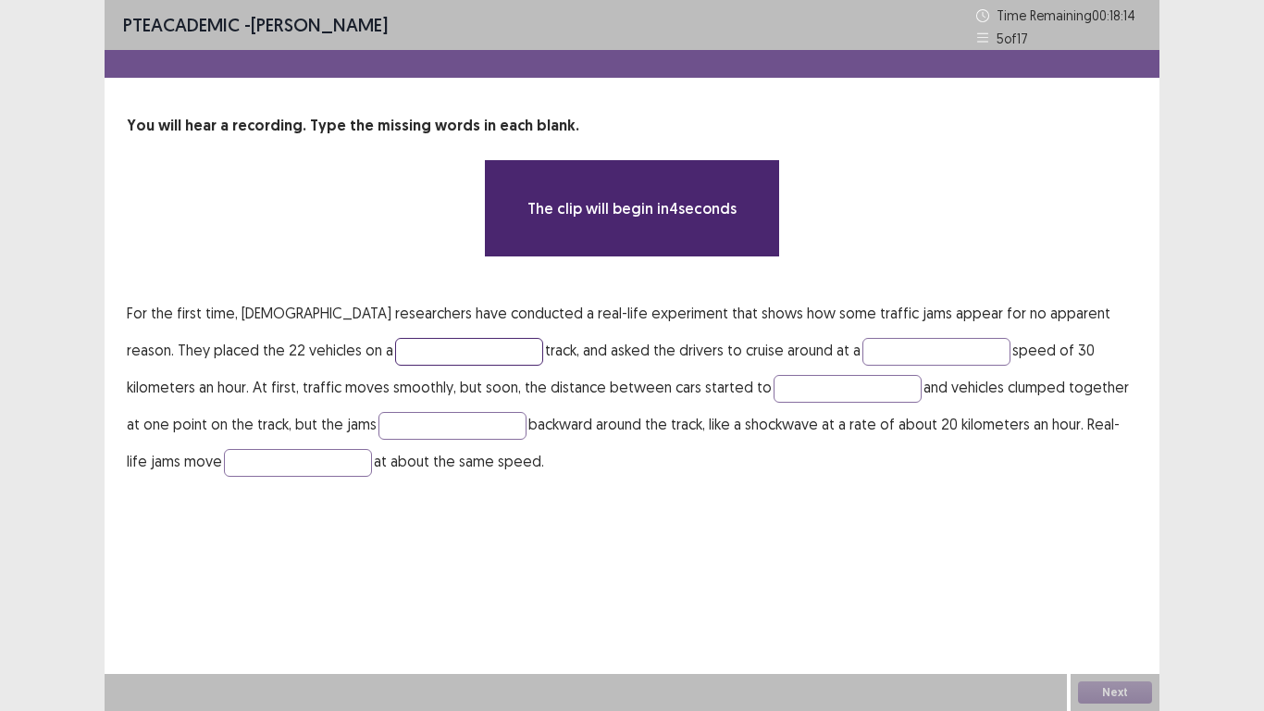
drag, startPoint x: 364, startPoint y: 350, endPoint x: 459, endPoint y: 353, distance: 95.4
click at [395, 349] on input "text" at bounding box center [469, 352] width 148 height 28
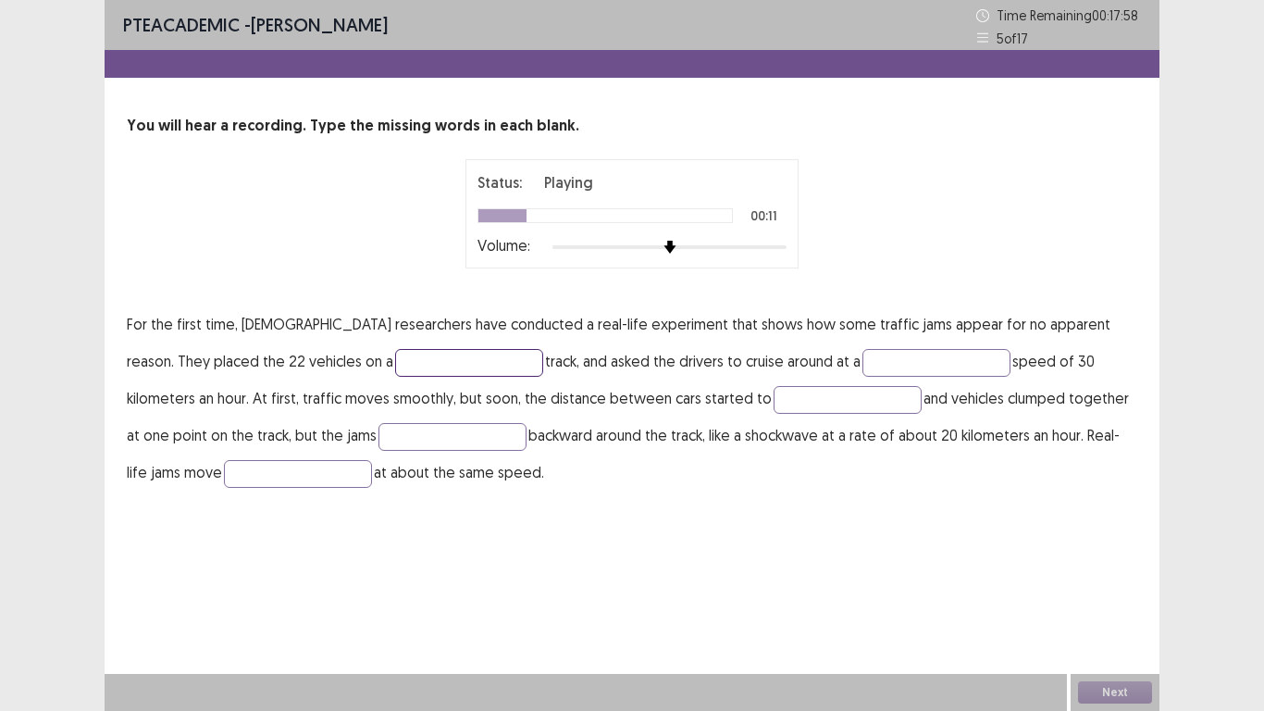
drag, startPoint x: 361, startPoint y: 367, endPoint x: 539, endPoint y: 418, distance: 185.7
click at [395, 366] on input "text" at bounding box center [469, 363] width 148 height 28
type input "******"
click at [862, 363] on input "text" at bounding box center [936, 363] width 148 height 28
type input "********"
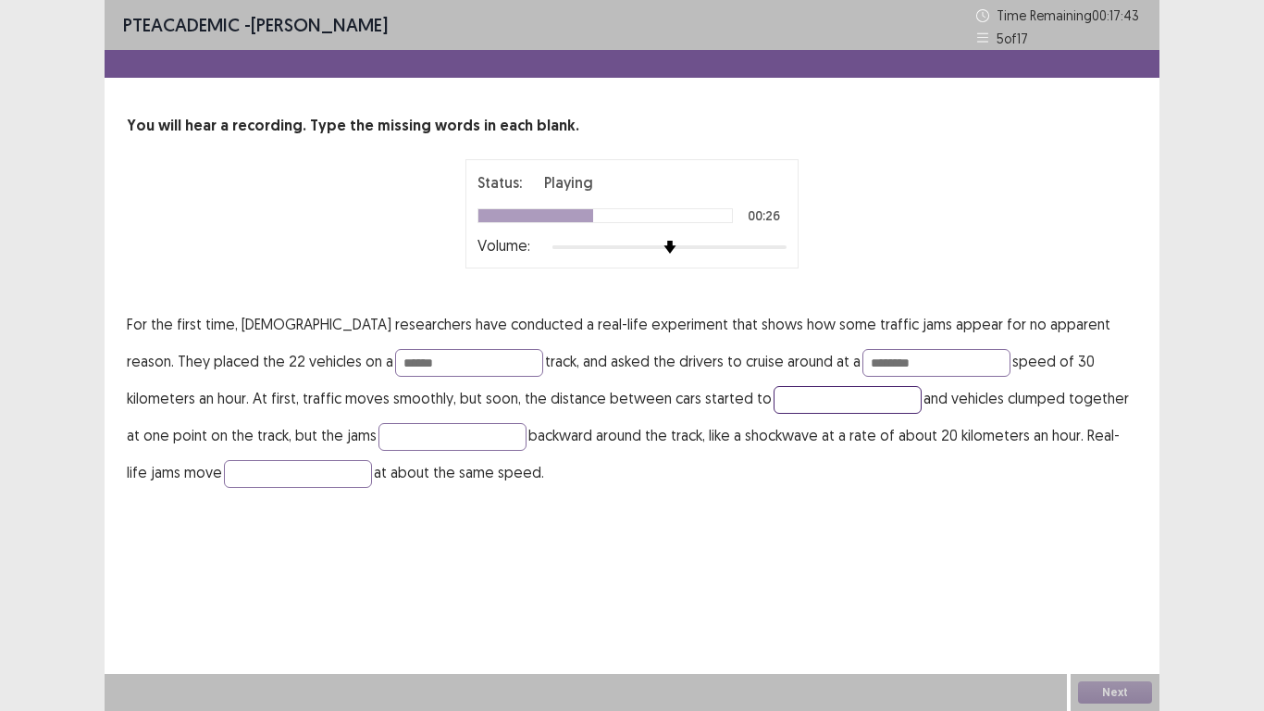
click at [774, 408] on input "text" at bounding box center [848, 400] width 148 height 28
type input "****"
click at [378, 439] on input "text" at bounding box center [452, 437] width 148 height 28
type input "******"
click at [227, 474] on input "text" at bounding box center [298, 474] width 148 height 28
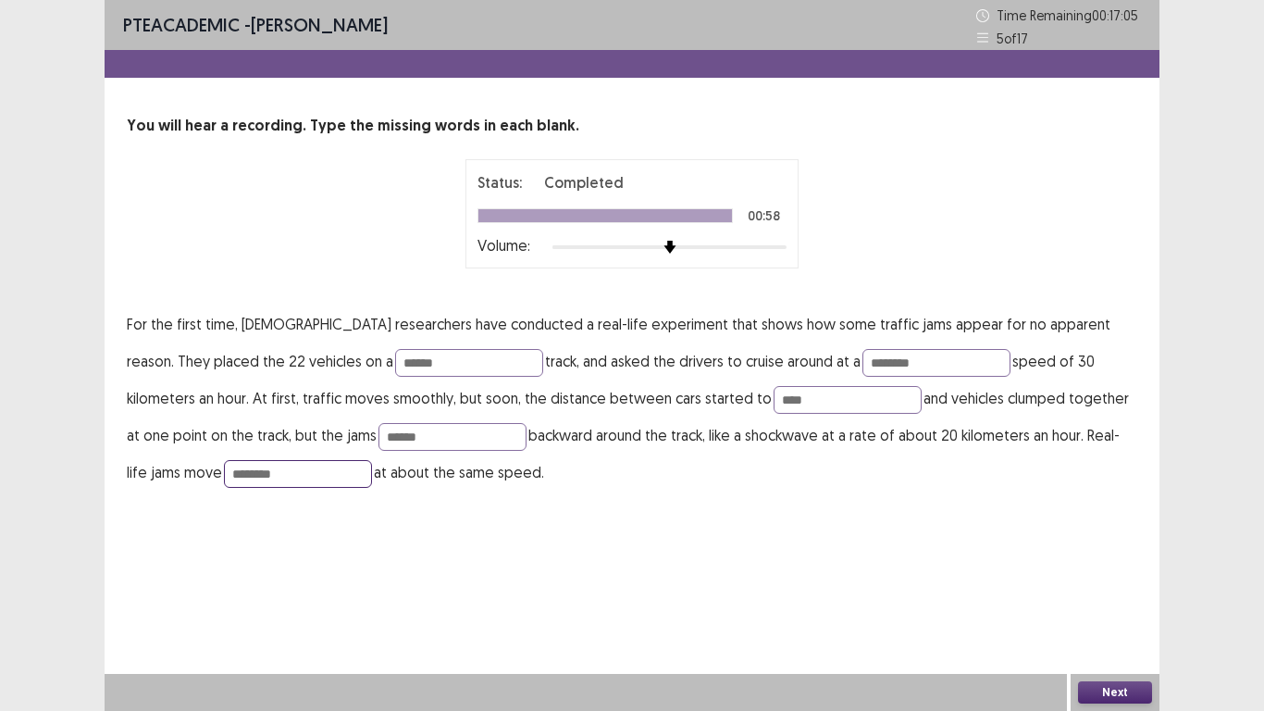
type input "********"
click at [1104, 592] on button "Next" at bounding box center [1115, 692] width 74 height 22
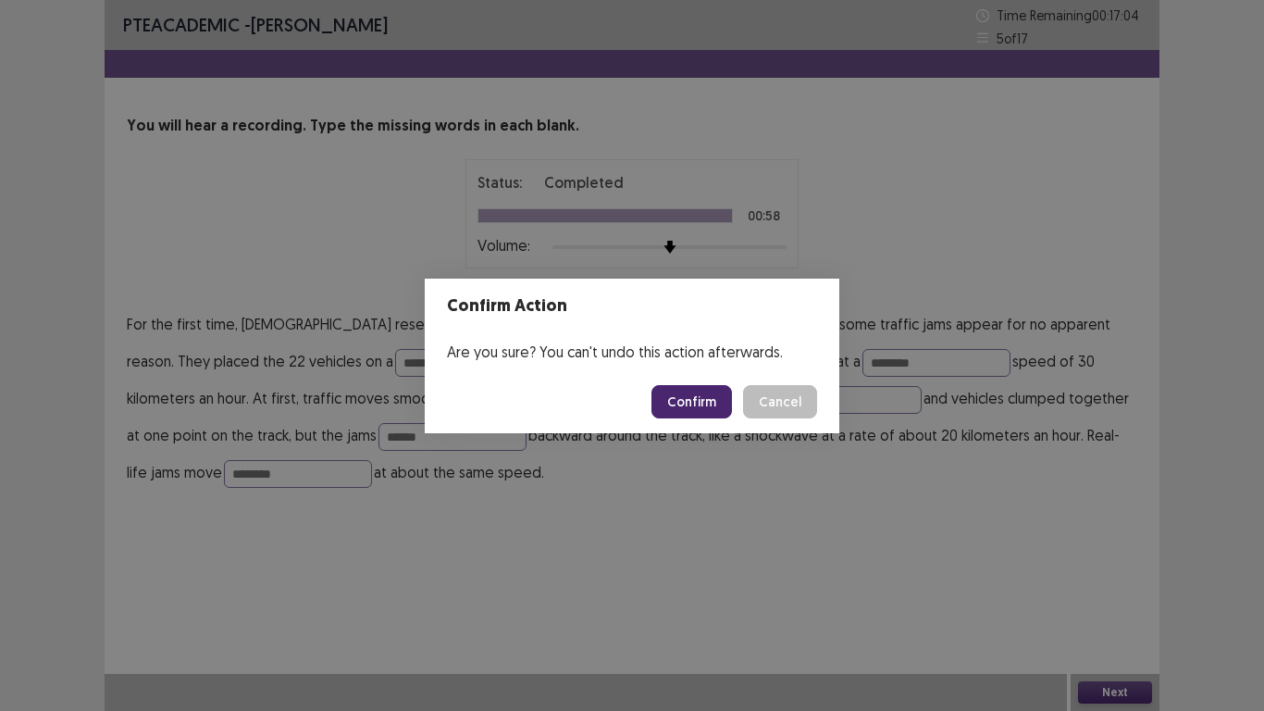
click at [700, 405] on button "Confirm" at bounding box center [691, 401] width 81 height 33
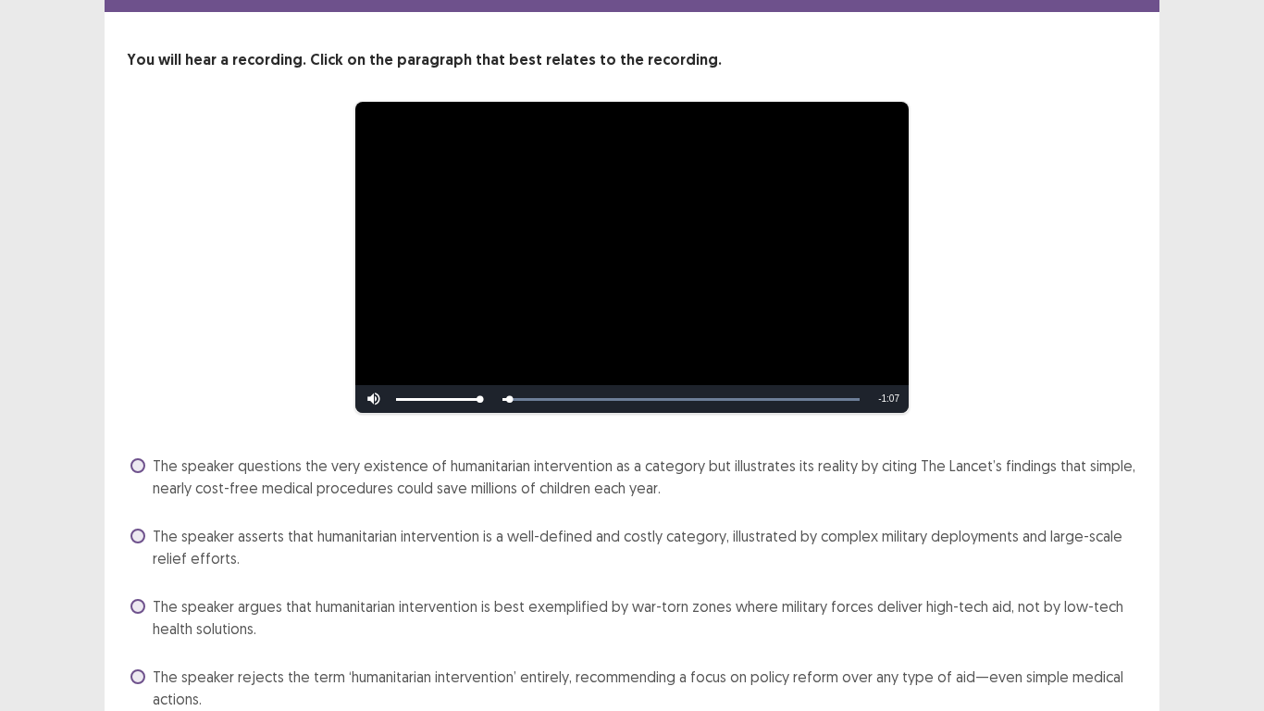
scroll to position [150, 0]
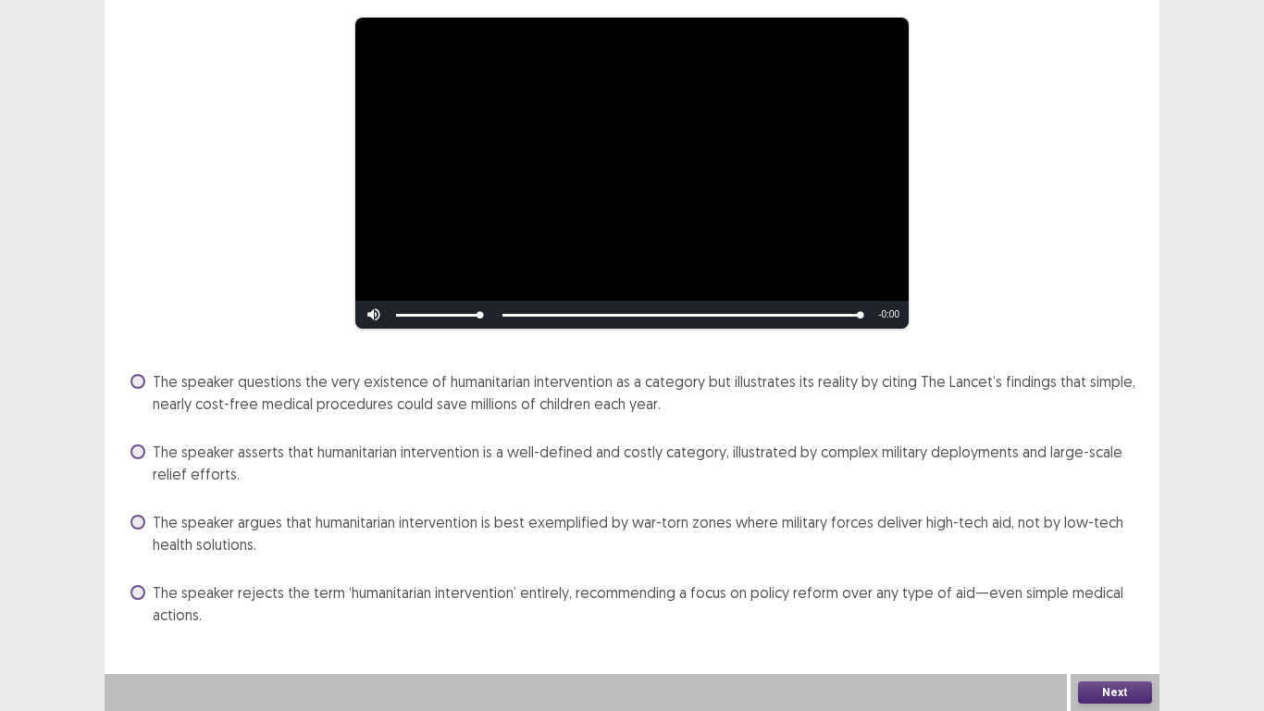
click at [134, 451] on span at bounding box center [137, 451] width 15 height 15
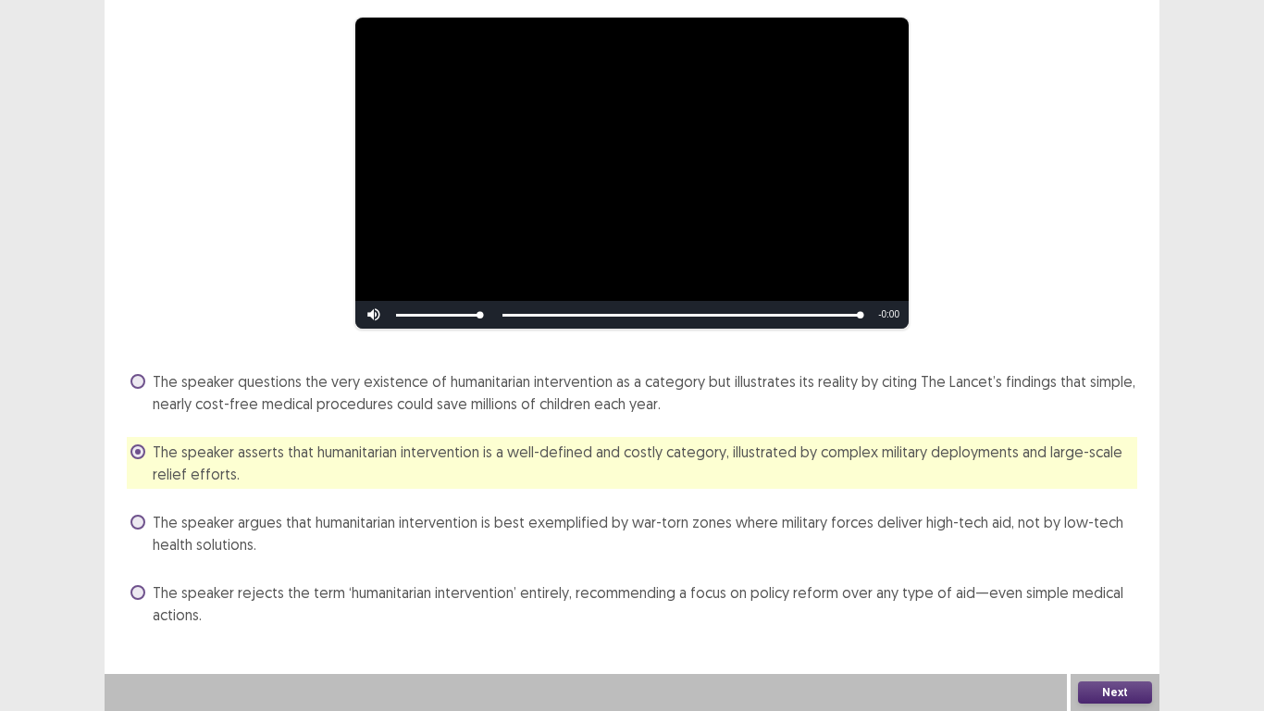
click at [165, 380] on span "The speaker questions the very existence of humanitarian intervention as a cate…" at bounding box center [645, 392] width 985 height 44
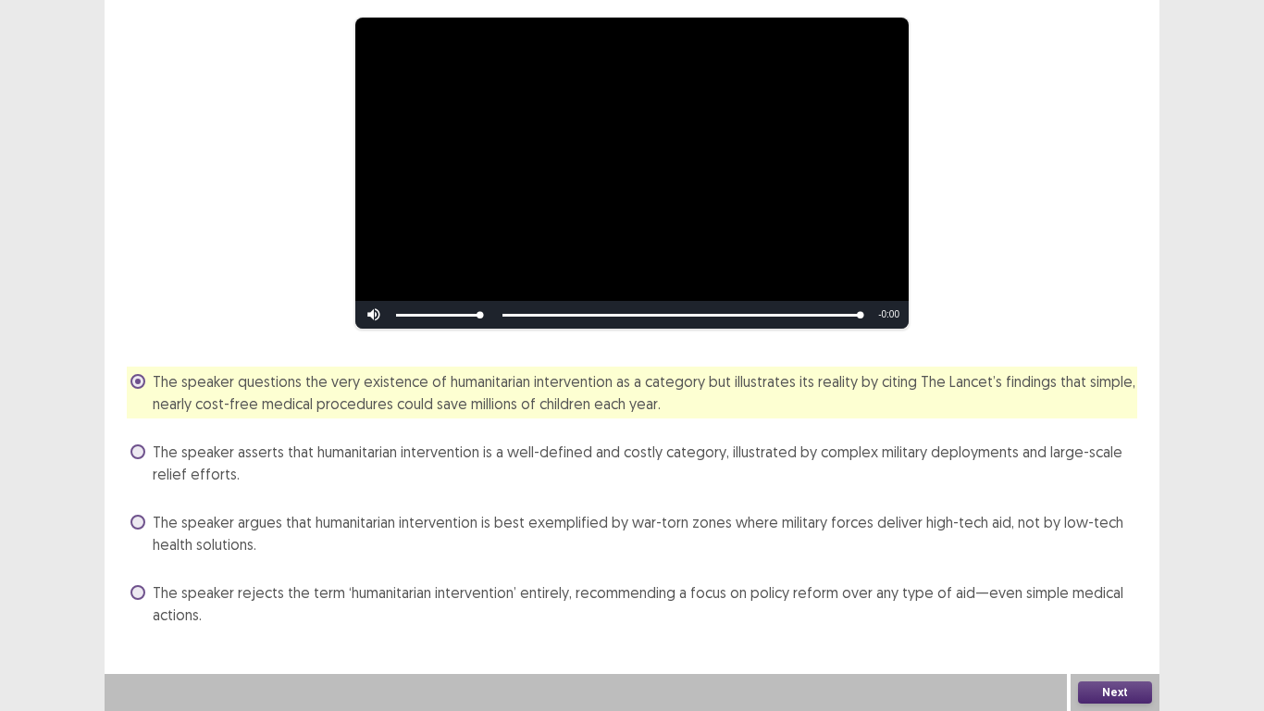
click at [1127, 592] on button "Next" at bounding box center [1115, 692] width 74 height 22
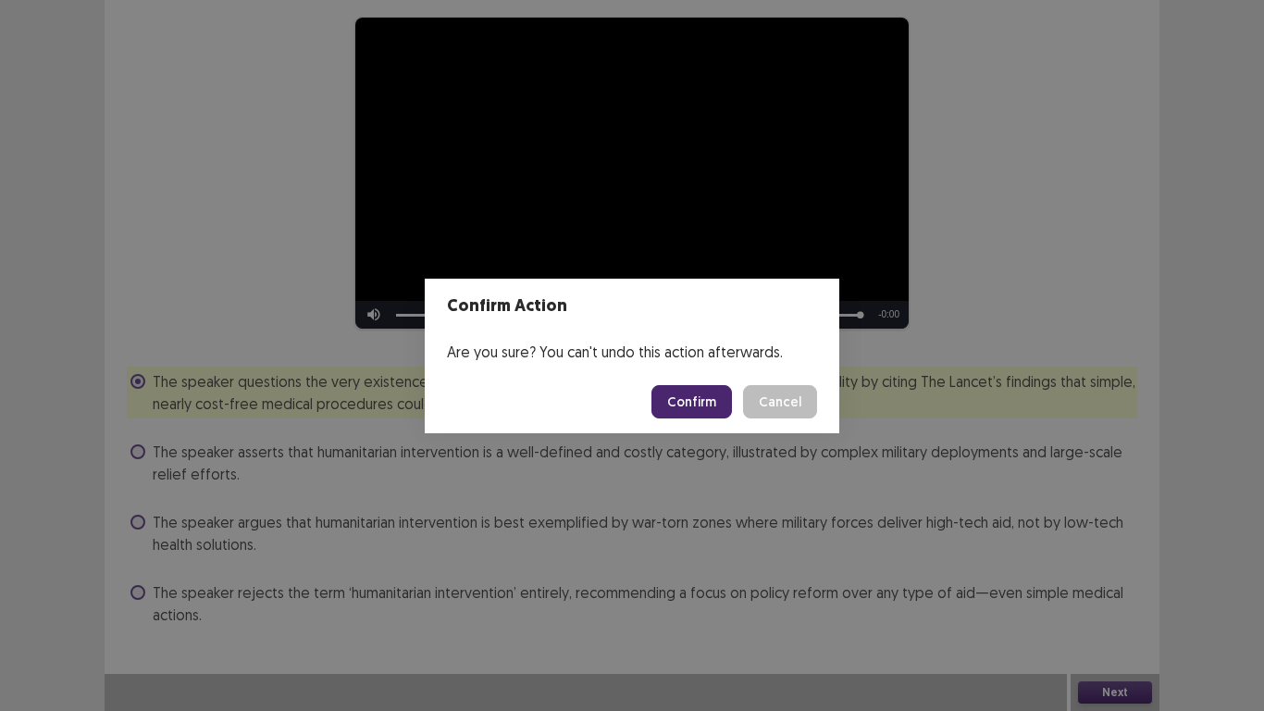
click at [688, 403] on button "Confirm" at bounding box center [691, 401] width 81 height 33
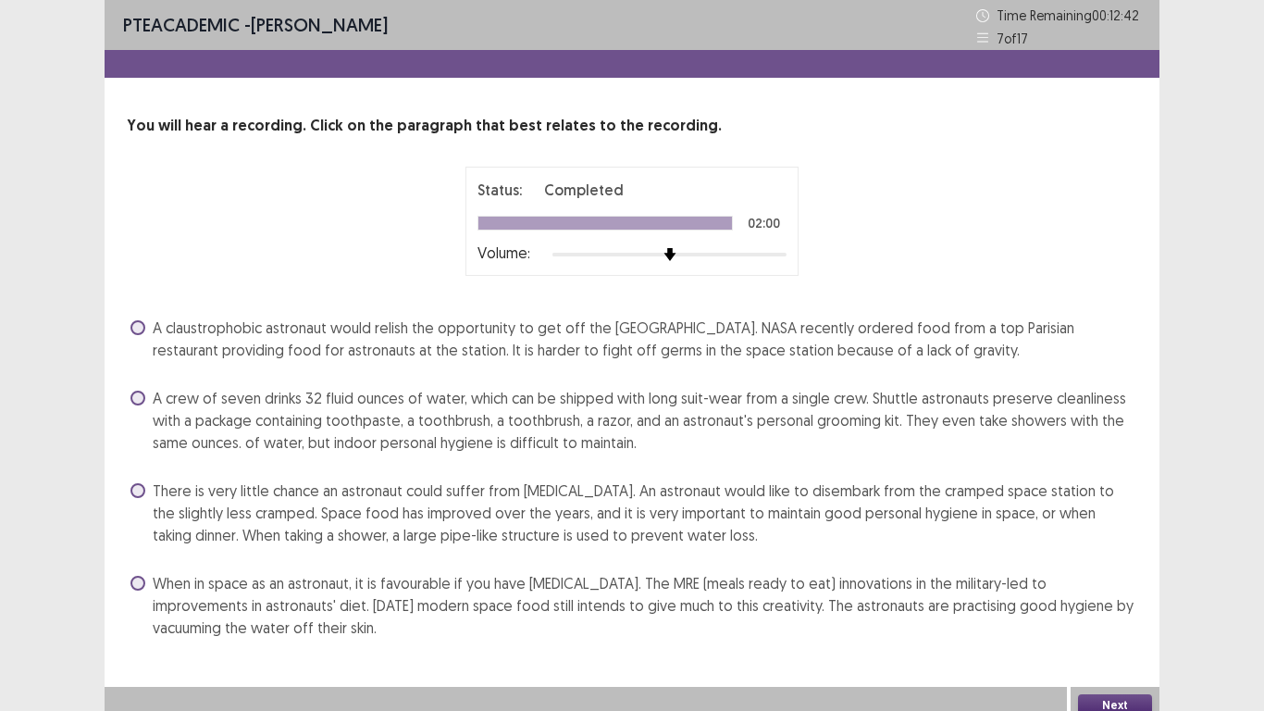
click at [188, 417] on span "A crew of seven drinks 32 fluid ounces of water, which can be shipped with long…" at bounding box center [645, 420] width 985 height 67
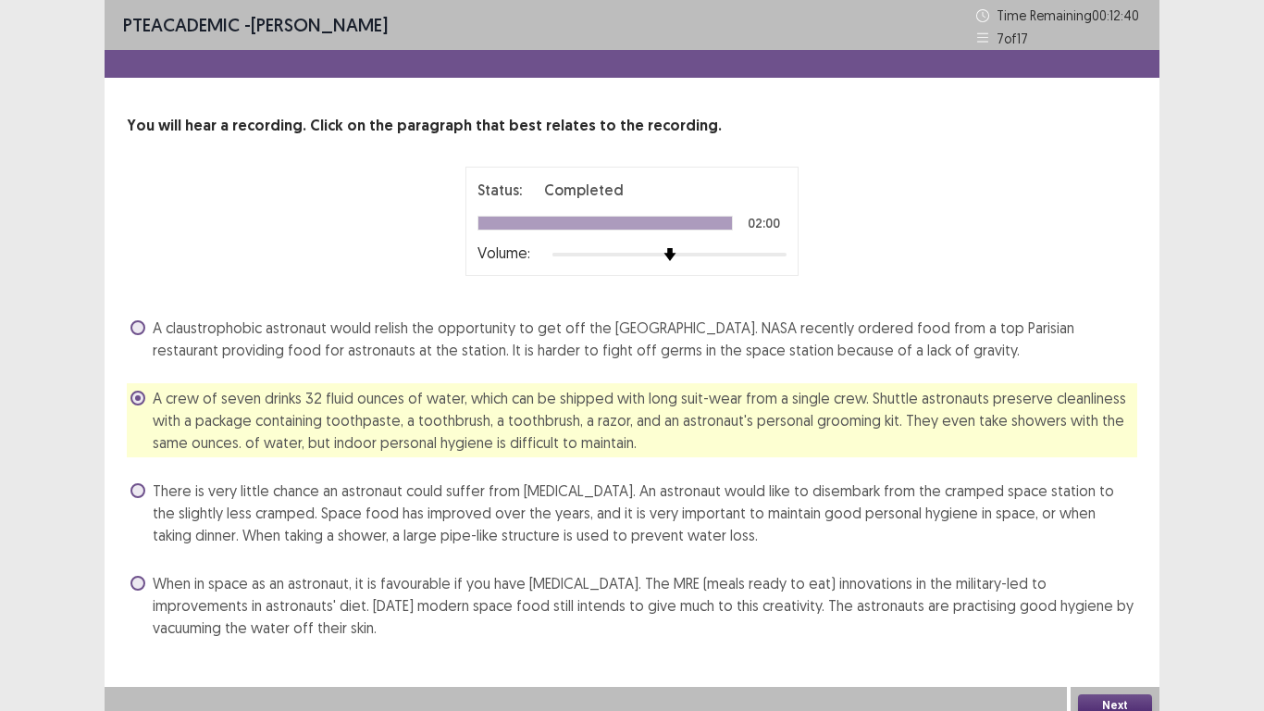
click at [1118, 592] on button "Next" at bounding box center [1115, 705] width 74 height 22
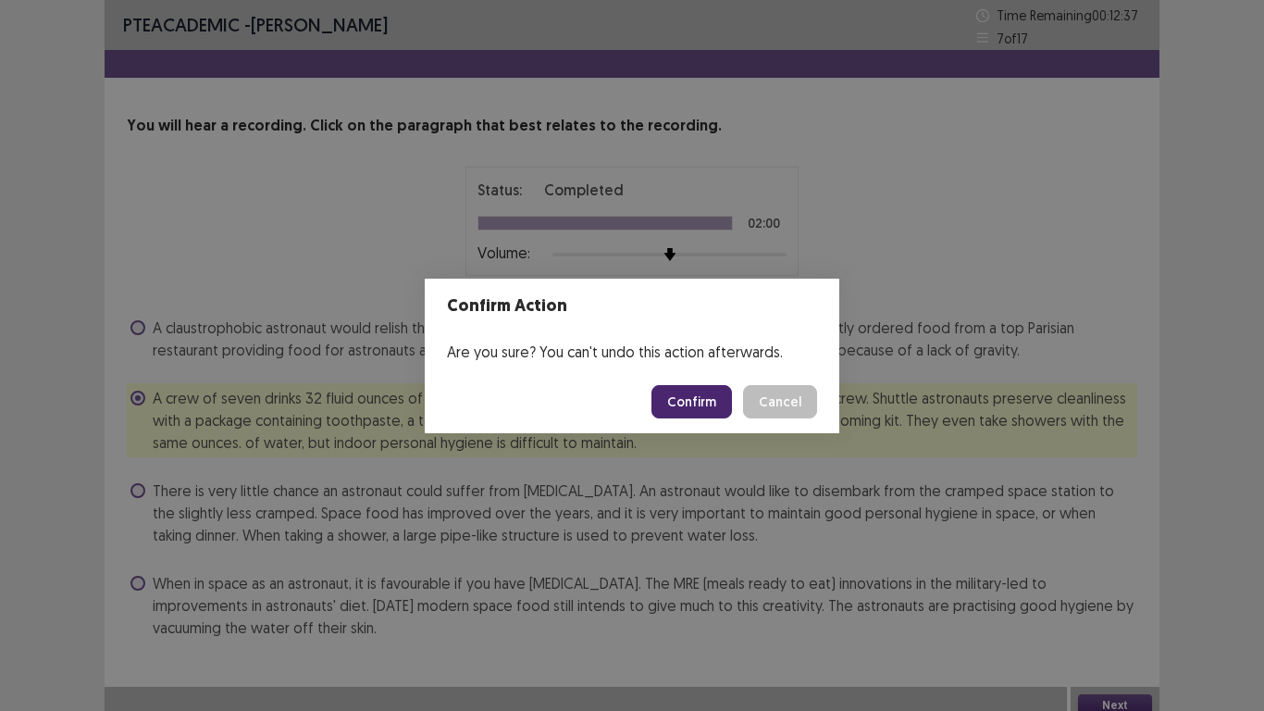
click at [706, 395] on button "Confirm" at bounding box center [691, 401] width 81 height 33
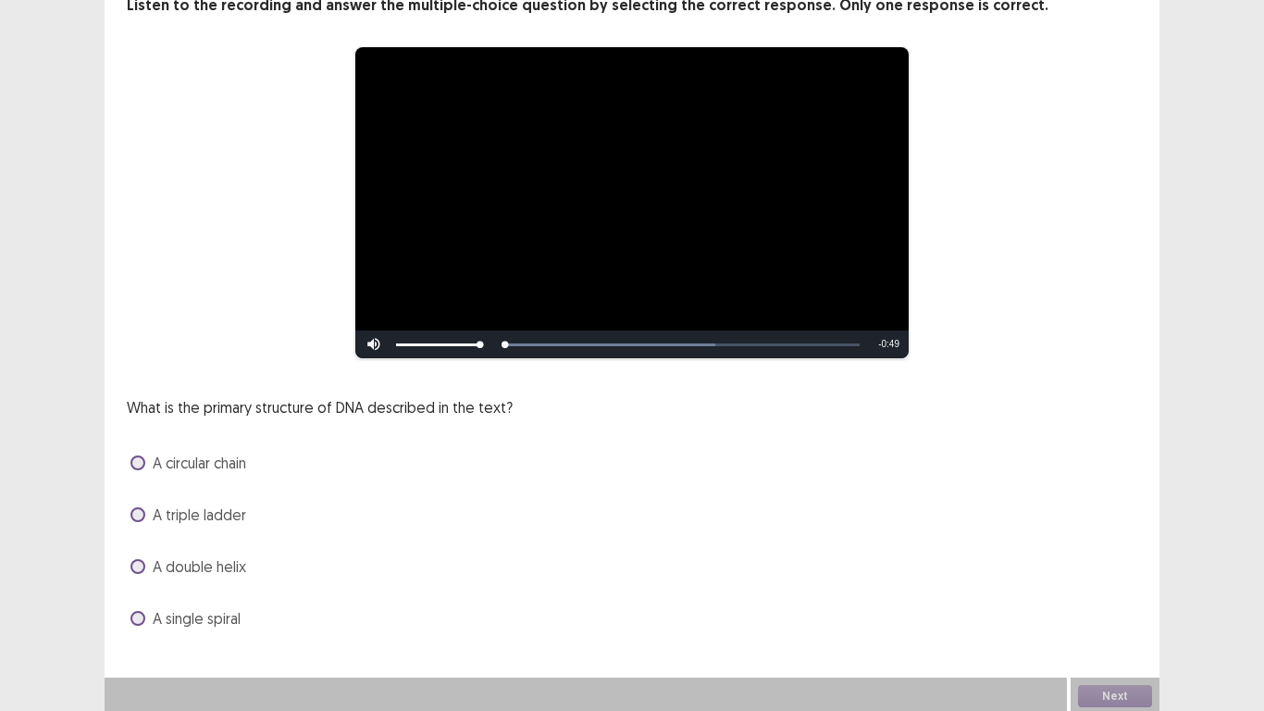
scroll to position [124, 0]
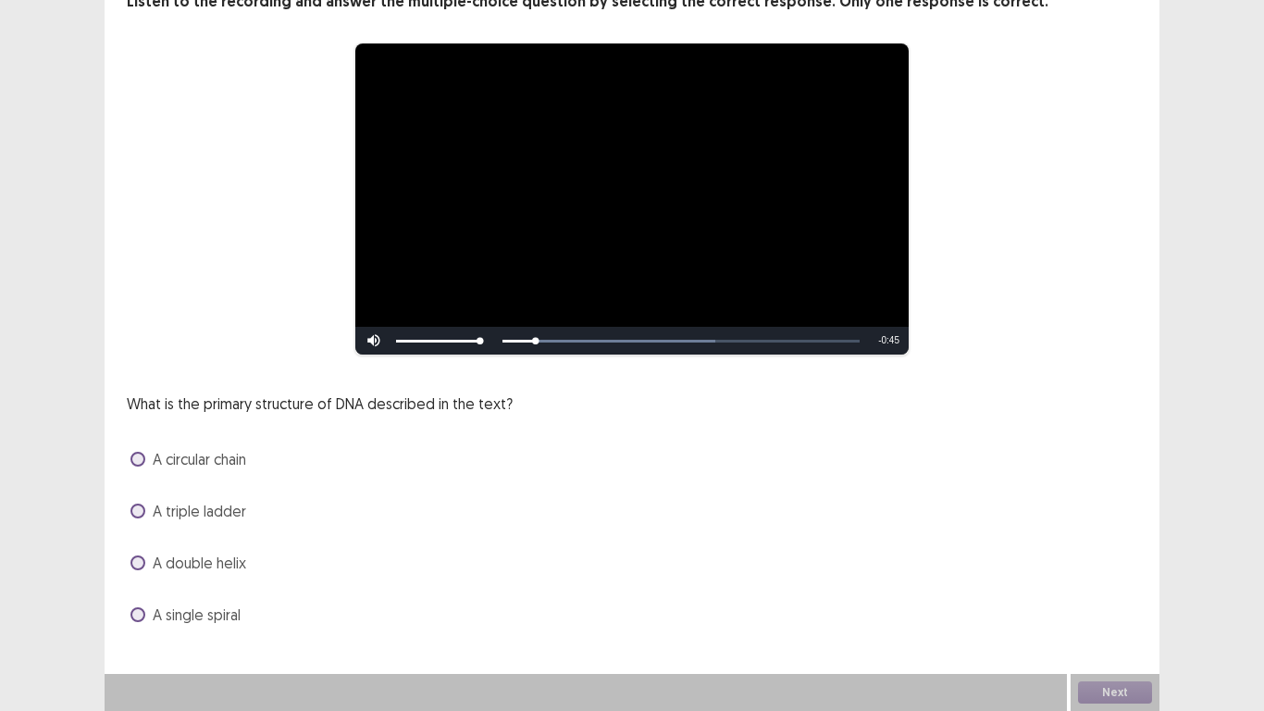
drag, startPoint x: 139, startPoint y: 564, endPoint x: 211, endPoint y: 559, distance: 72.4
click at [140, 564] on span at bounding box center [137, 562] width 15 height 15
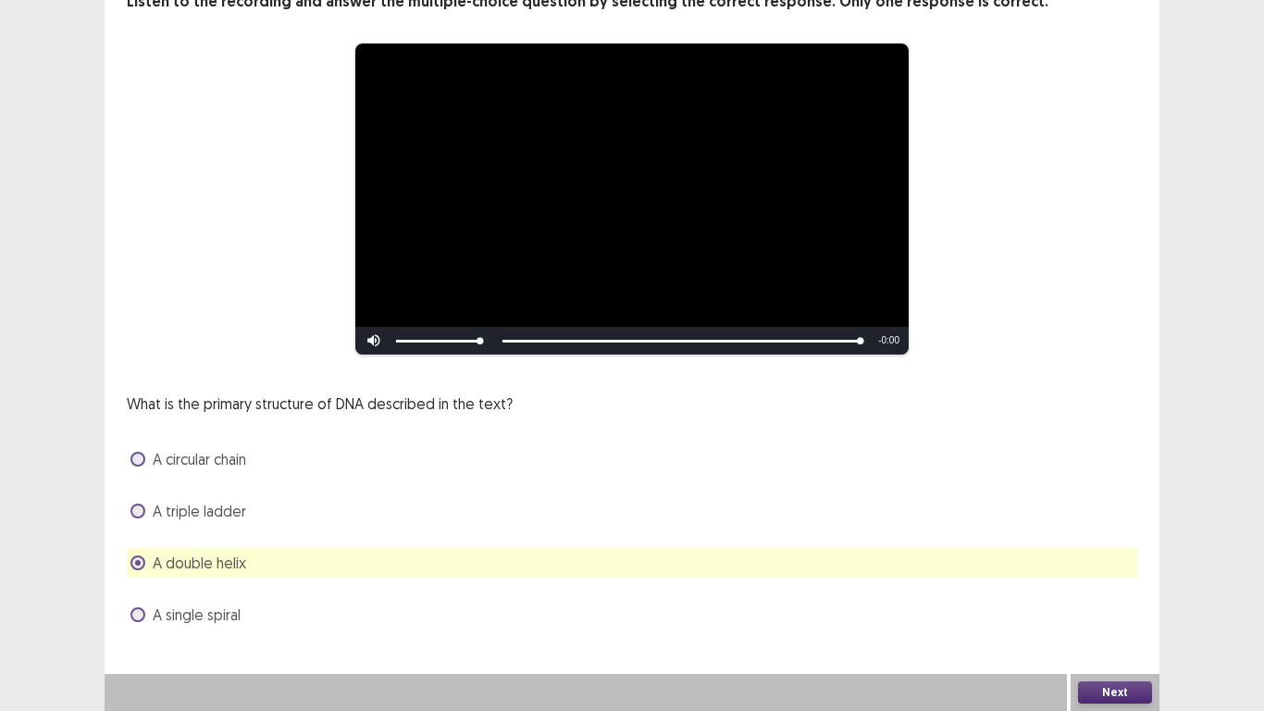
click at [1100, 592] on button "Next" at bounding box center [1115, 692] width 74 height 22
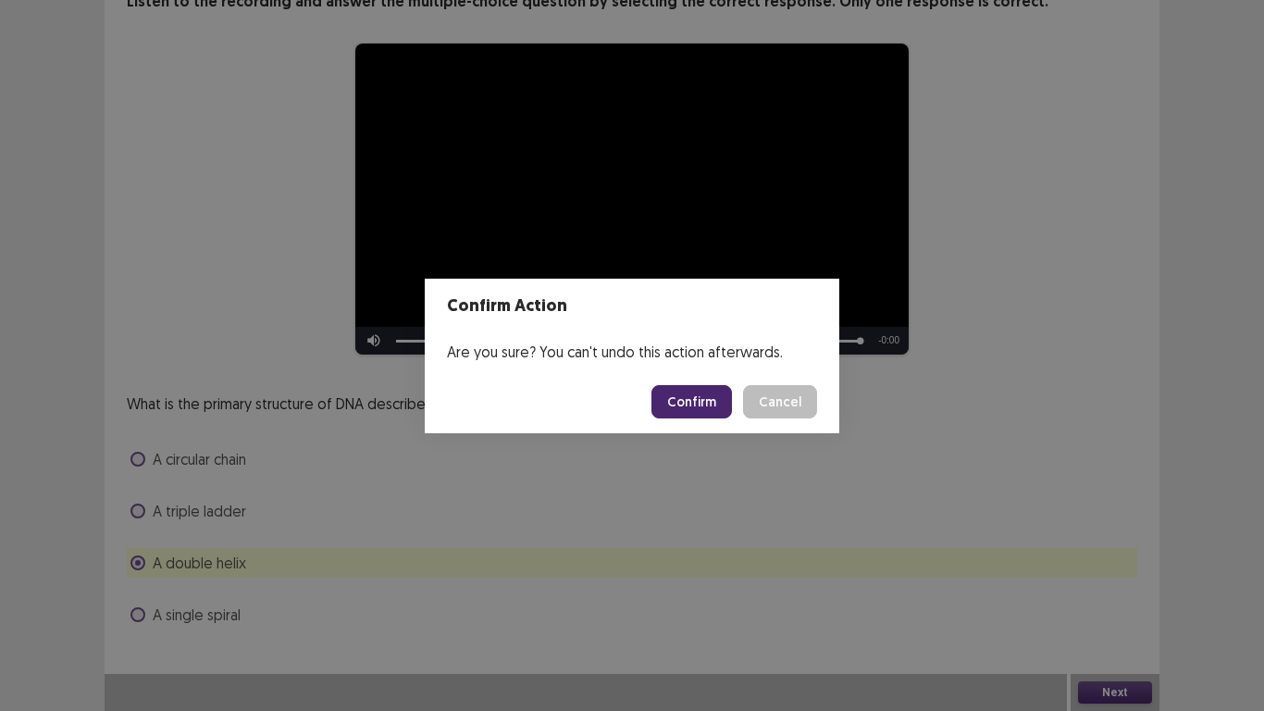
click at [700, 399] on button "Confirm" at bounding box center [691, 401] width 81 height 33
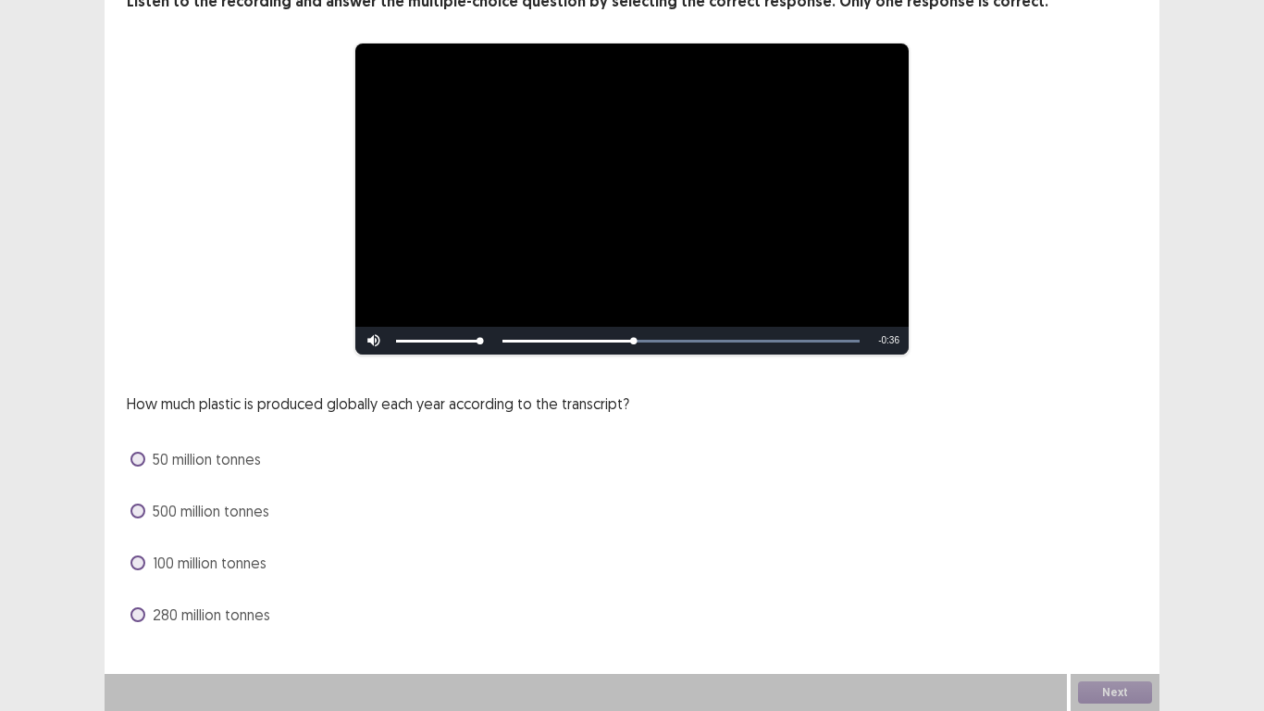
click at [137, 592] on span at bounding box center [137, 614] width 15 height 15
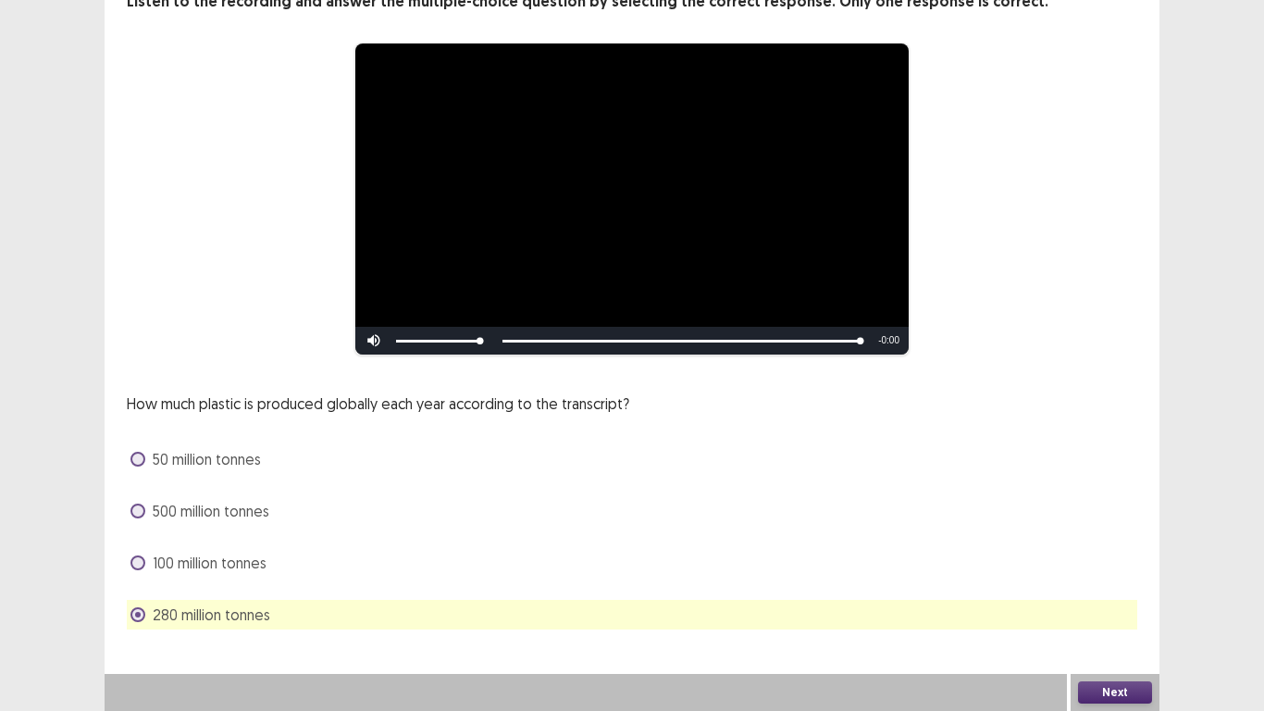
click at [1110, 592] on button "Next" at bounding box center [1115, 692] width 74 height 22
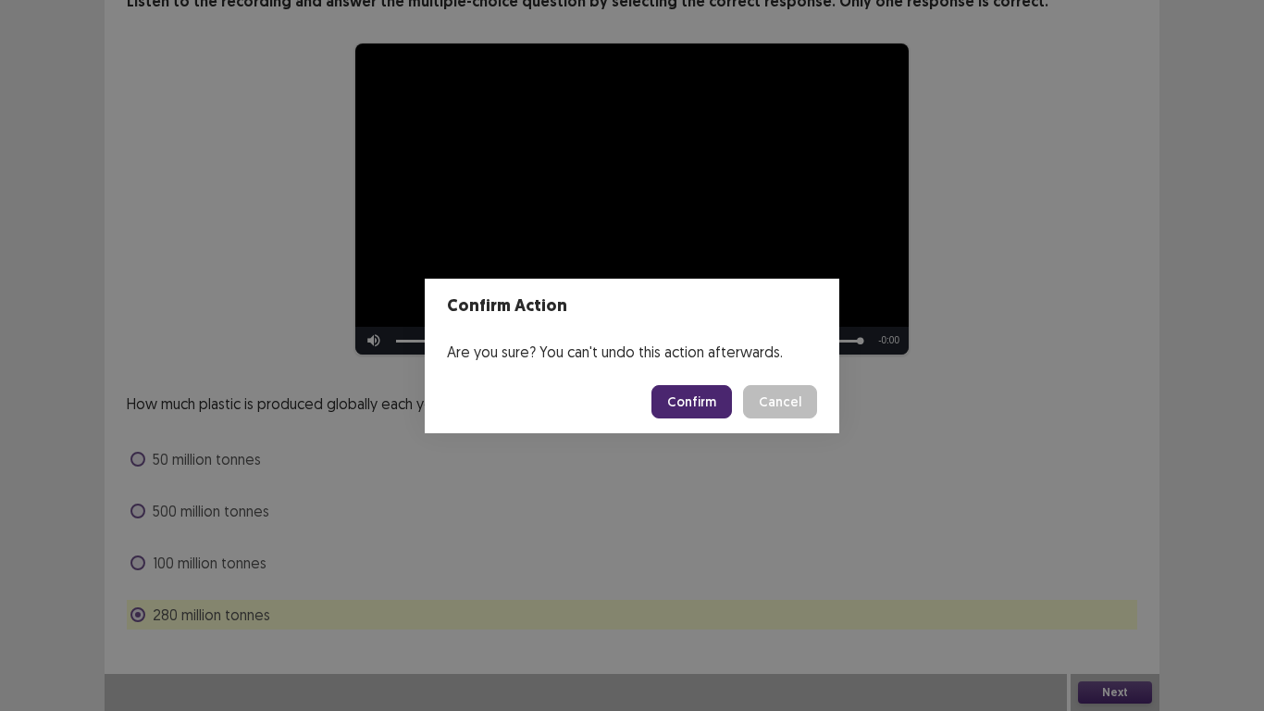
click at [700, 405] on button "Confirm" at bounding box center [691, 401] width 81 height 33
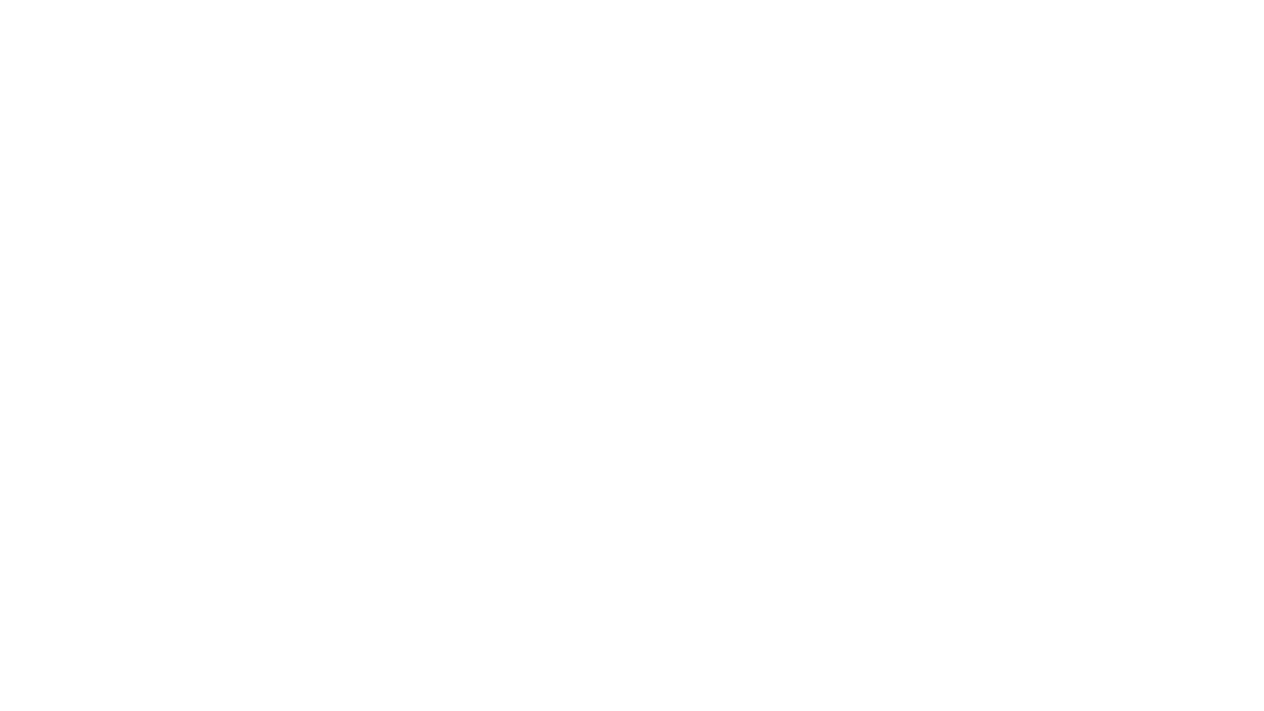
scroll to position [0, 0]
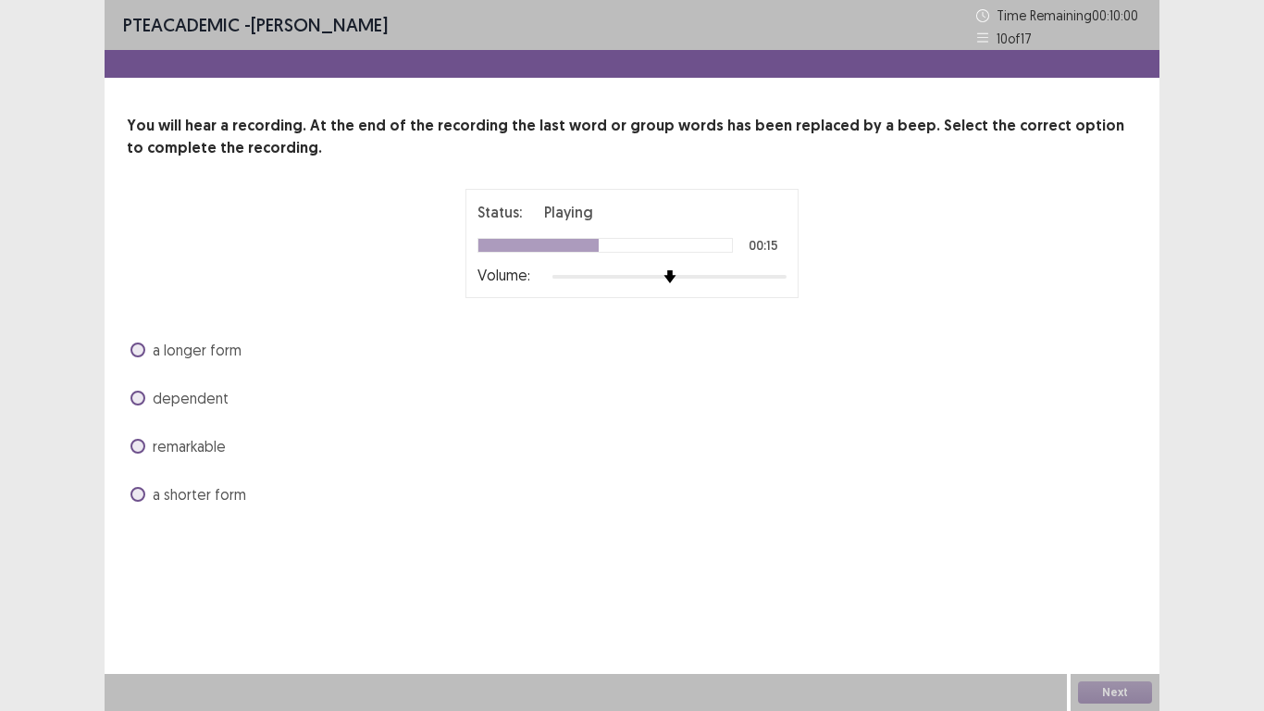
click at [138, 444] on span at bounding box center [137, 446] width 15 height 15
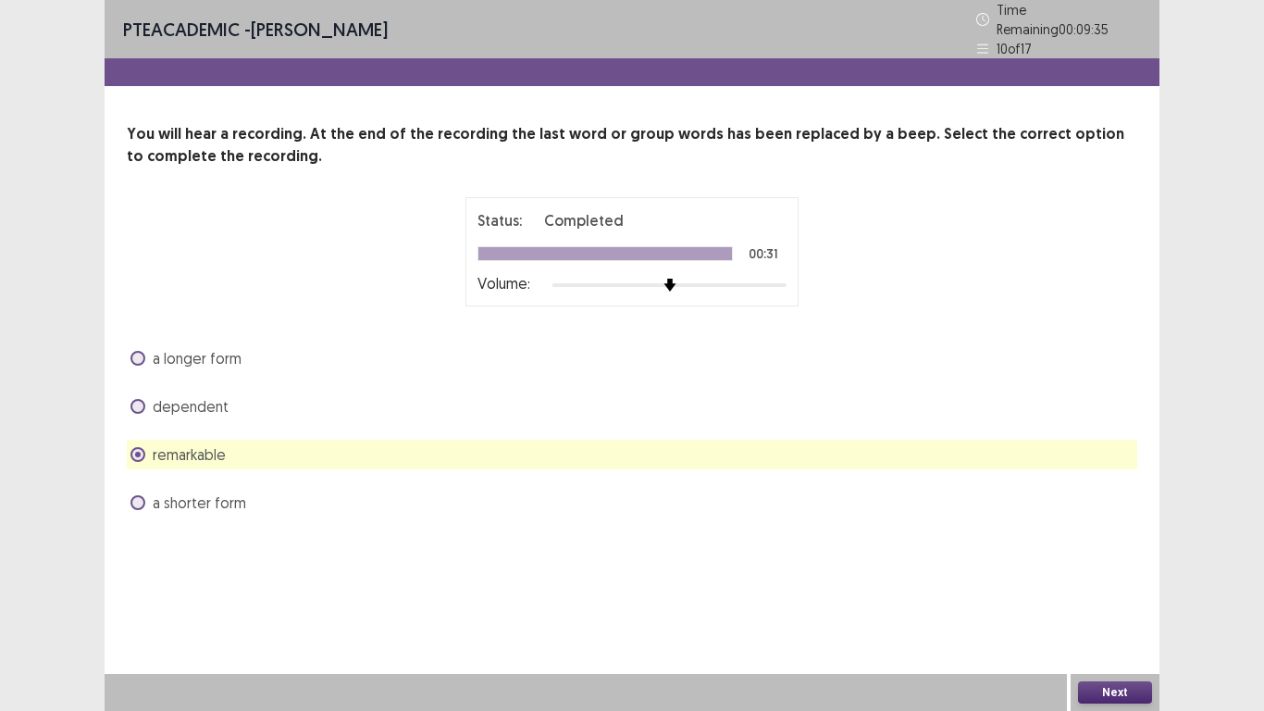
click at [140, 400] on span at bounding box center [137, 406] width 15 height 15
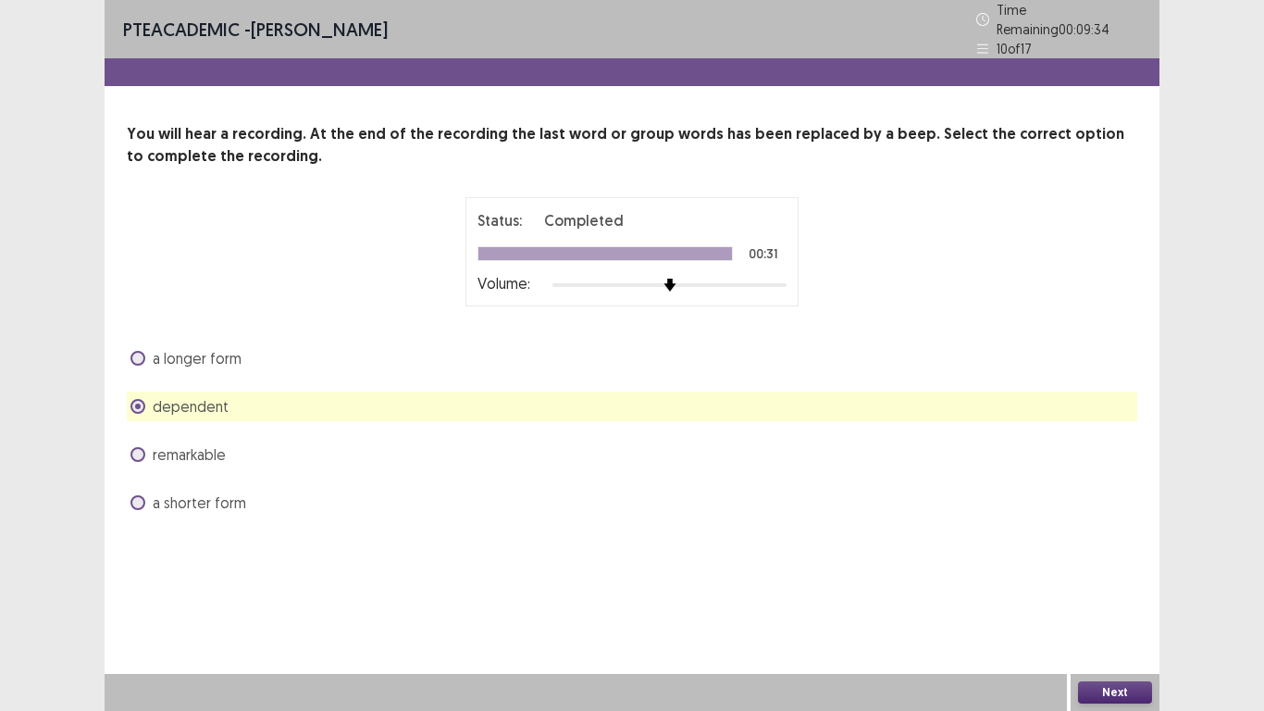
click at [1115, 592] on button "Next" at bounding box center [1115, 692] width 74 height 22
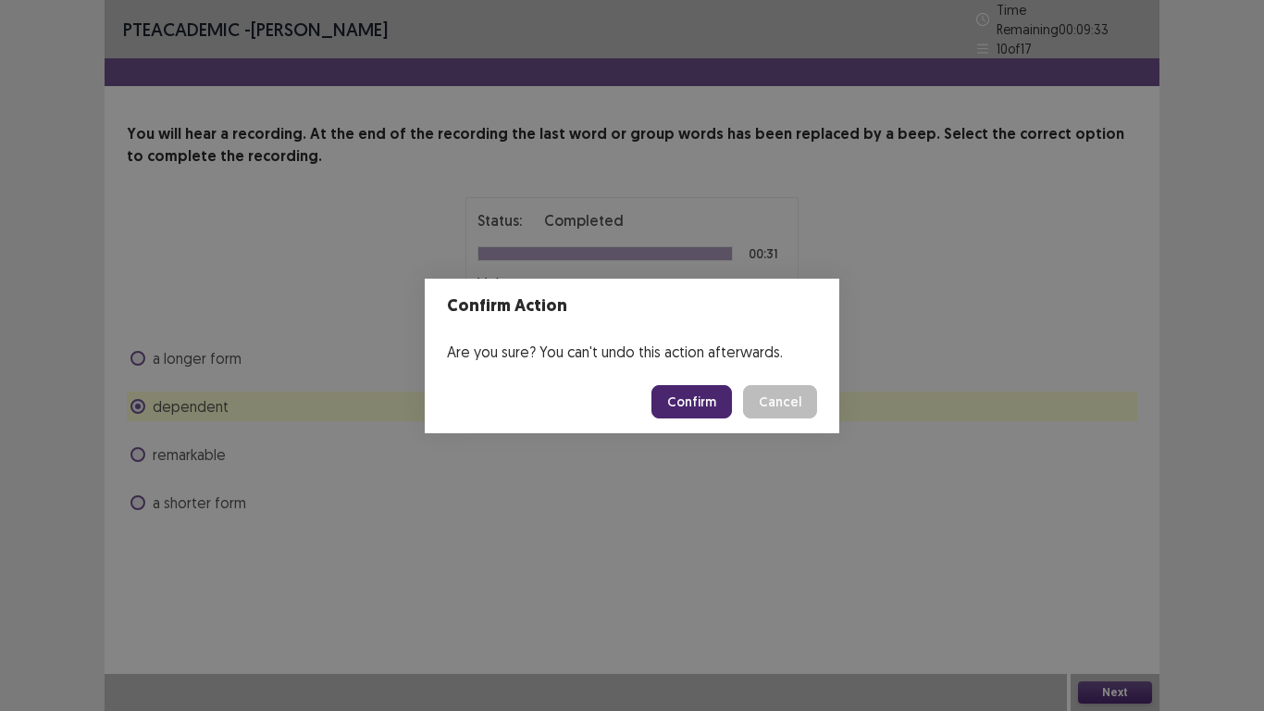
click at [696, 404] on button "Confirm" at bounding box center [691, 401] width 81 height 33
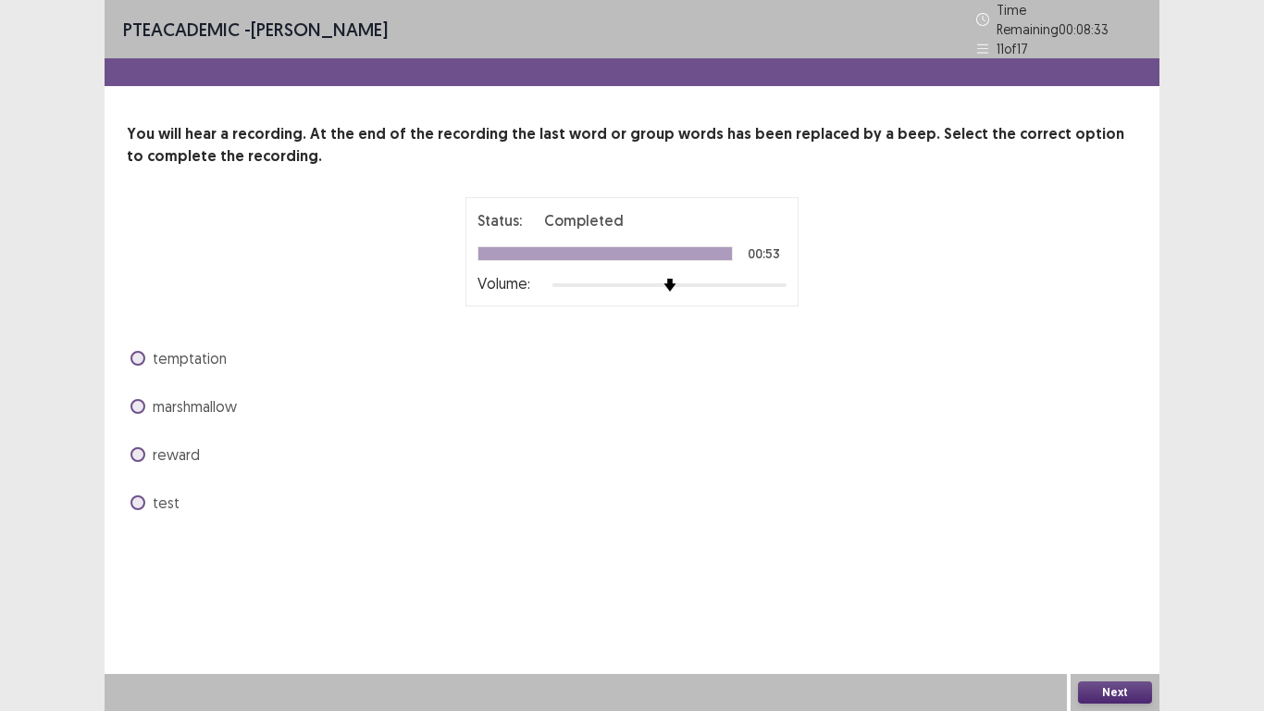
click at [144, 351] on span at bounding box center [137, 358] width 15 height 15
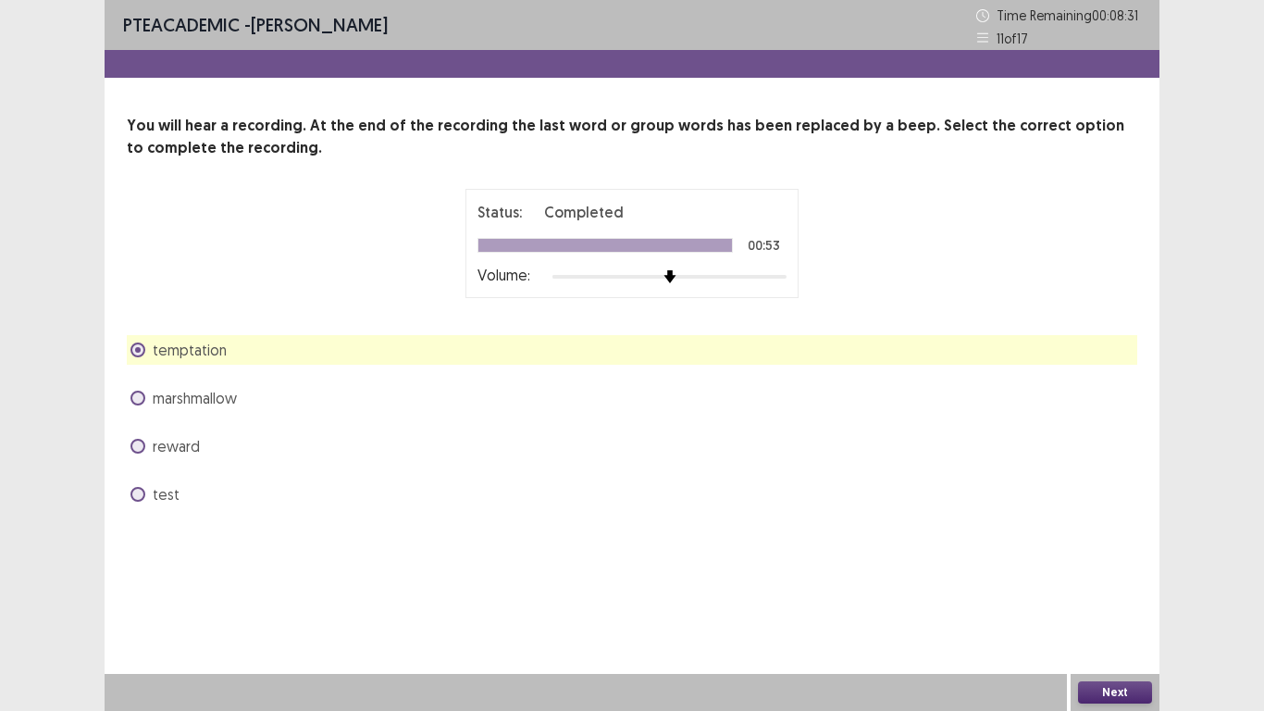
click at [1140, 592] on button "Next" at bounding box center [1115, 692] width 74 height 22
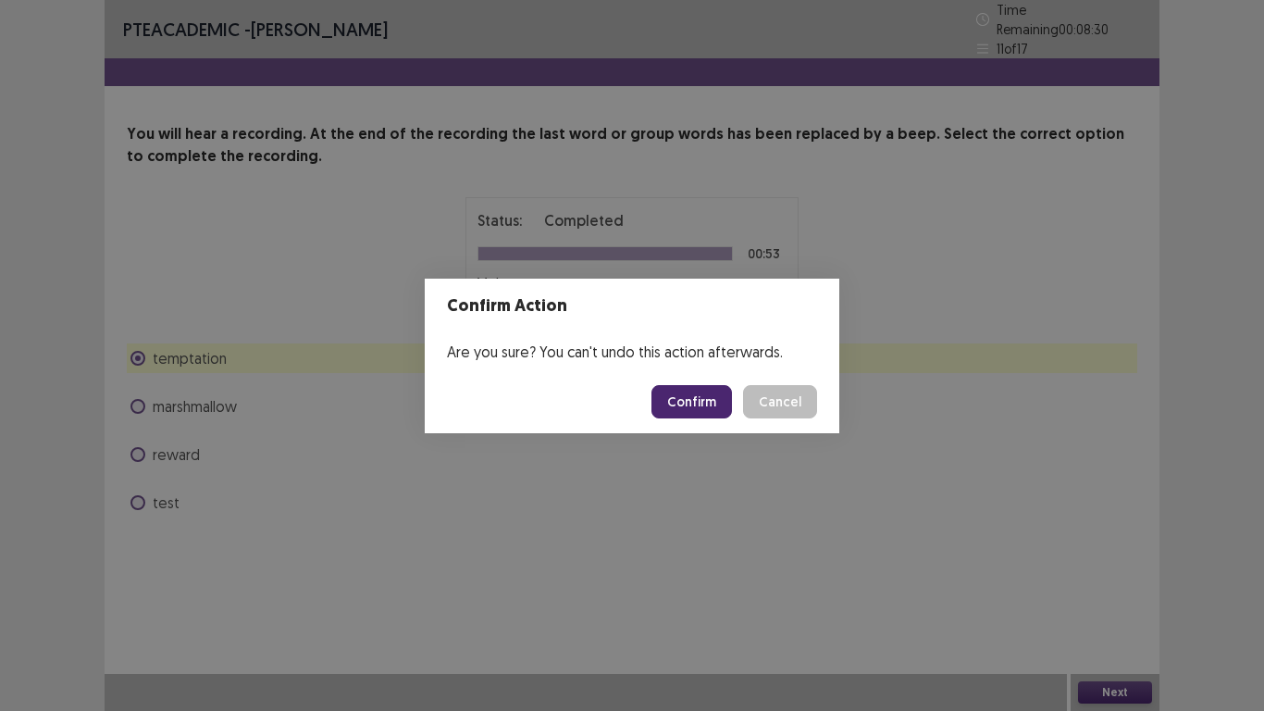
click at [690, 391] on button "Confirm" at bounding box center [691, 401] width 81 height 33
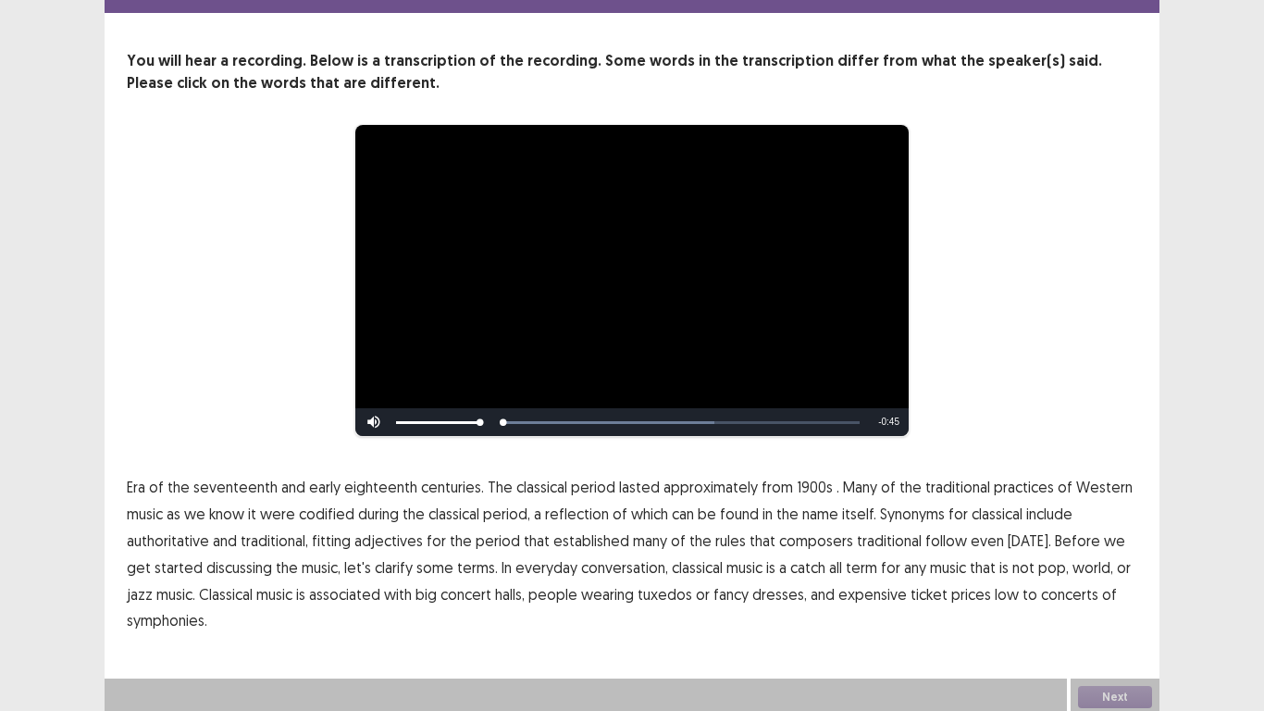
scroll to position [69, 0]
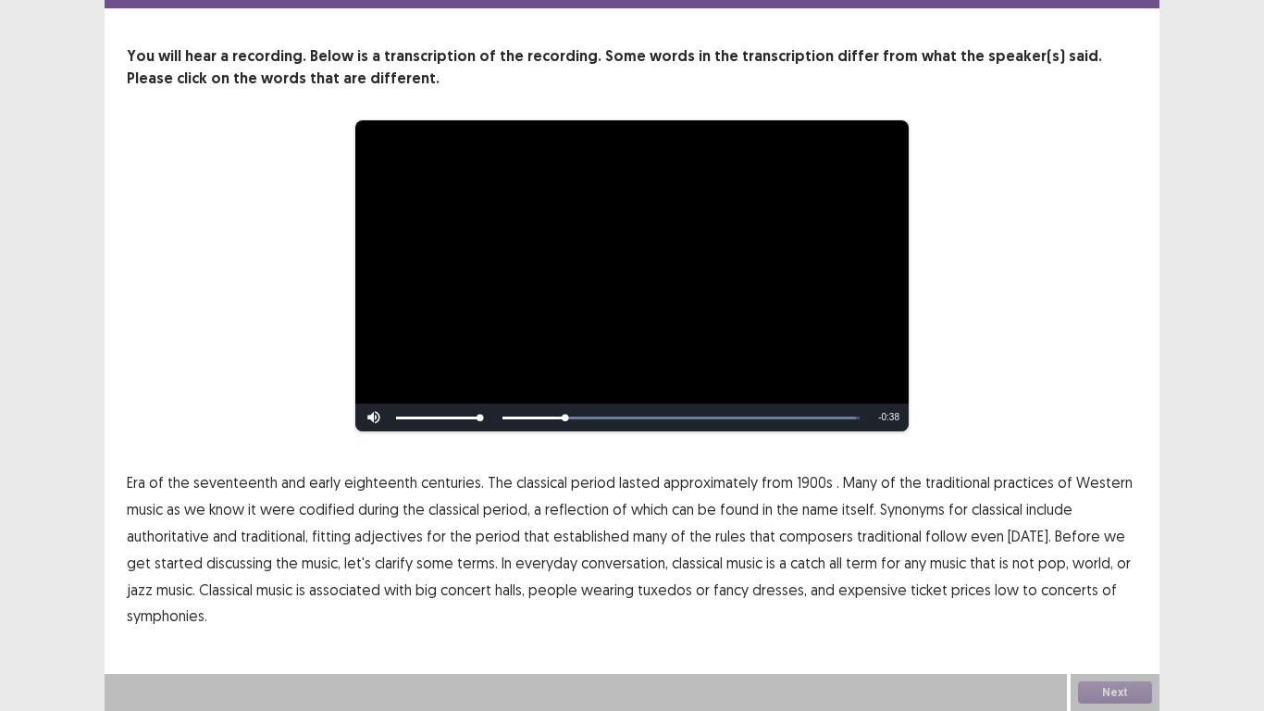
click at [797, 485] on span "1900s" at bounding box center [815, 482] width 36 height 22
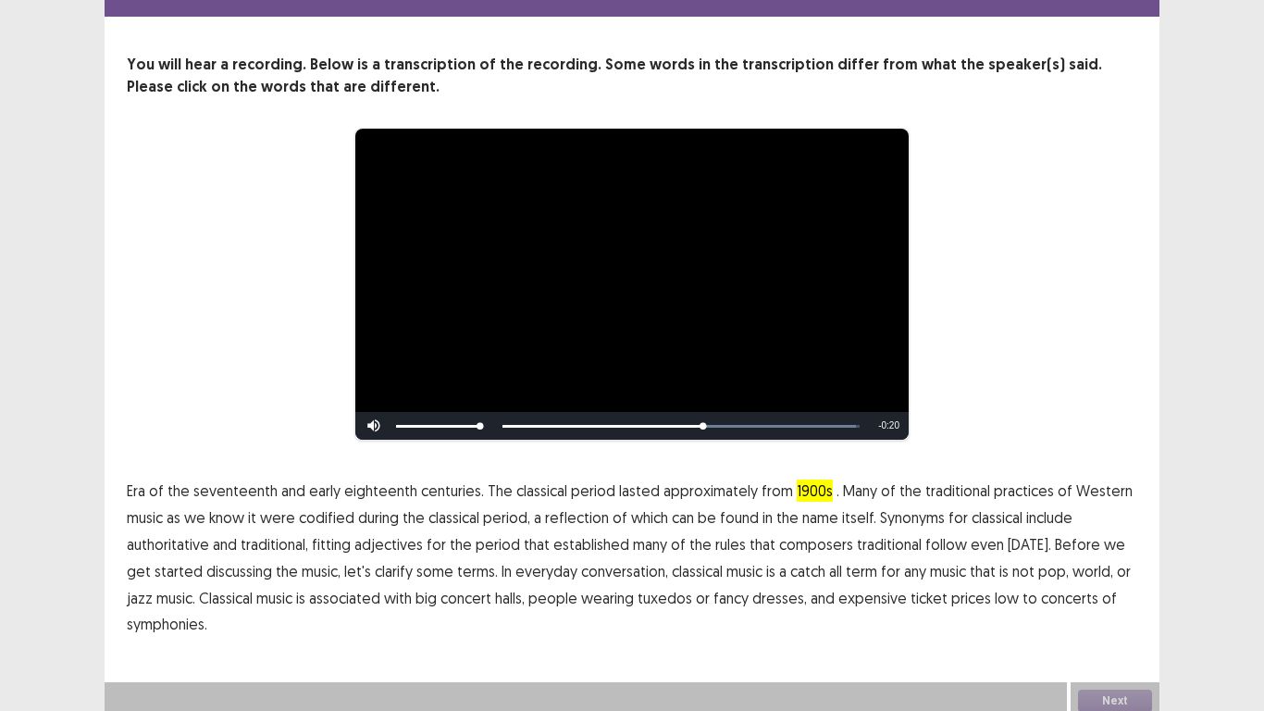
click at [868, 537] on span "traditional" at bounding box center [889, 544] width 65 height 22
click at [995, 587] on span "low" at bounding box center [1007, 598] width 24 height 22
click at [1122, 592] on button "Next" at bounding box center [1115, 700] width 74 height 22
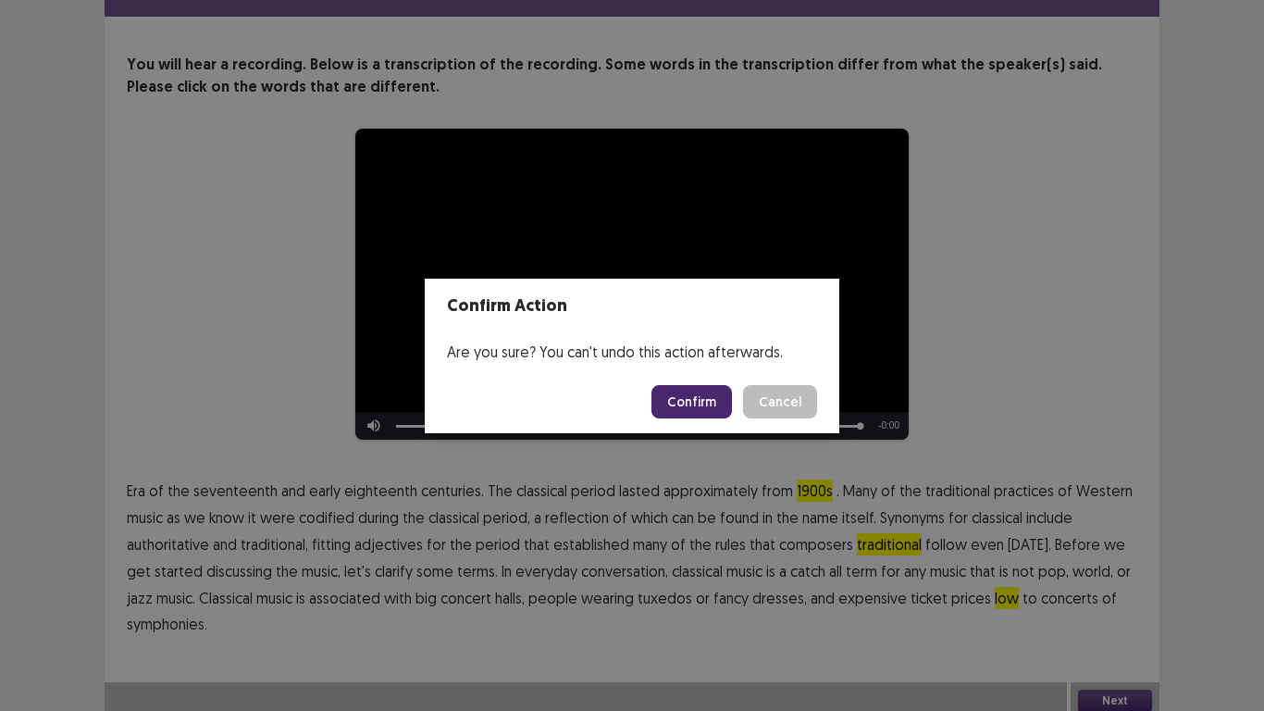
click at [720, 394] on button "Confirm" at bounding box center [691, 401] width 81 height 33
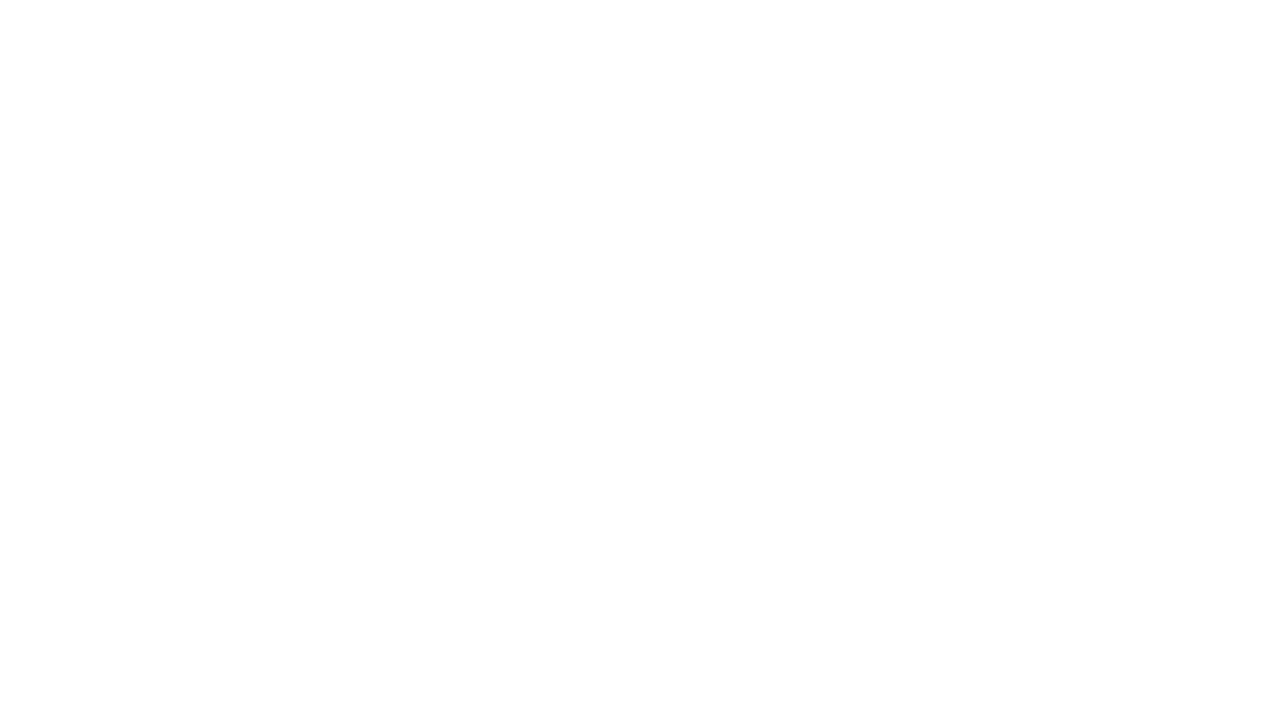
scroll to position [0, 0]
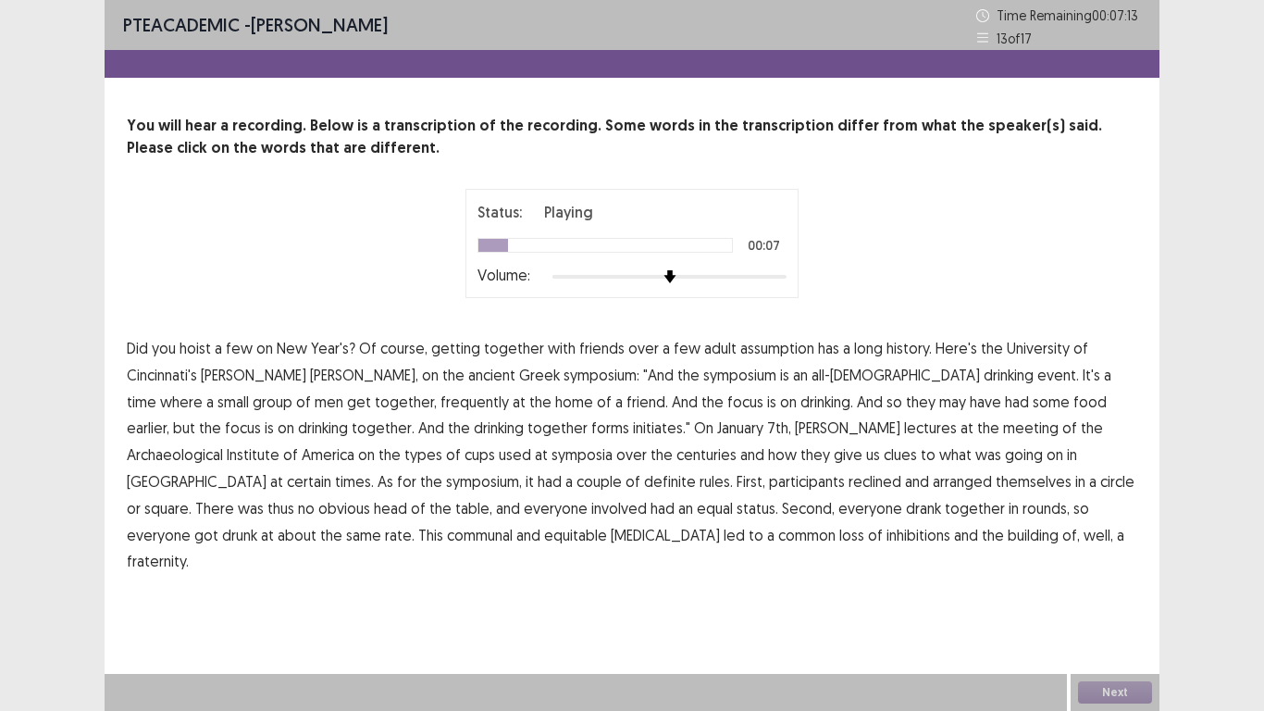
click at [768, 348] on span "assumption" at bounding box center [777, 348] width 74 height 22
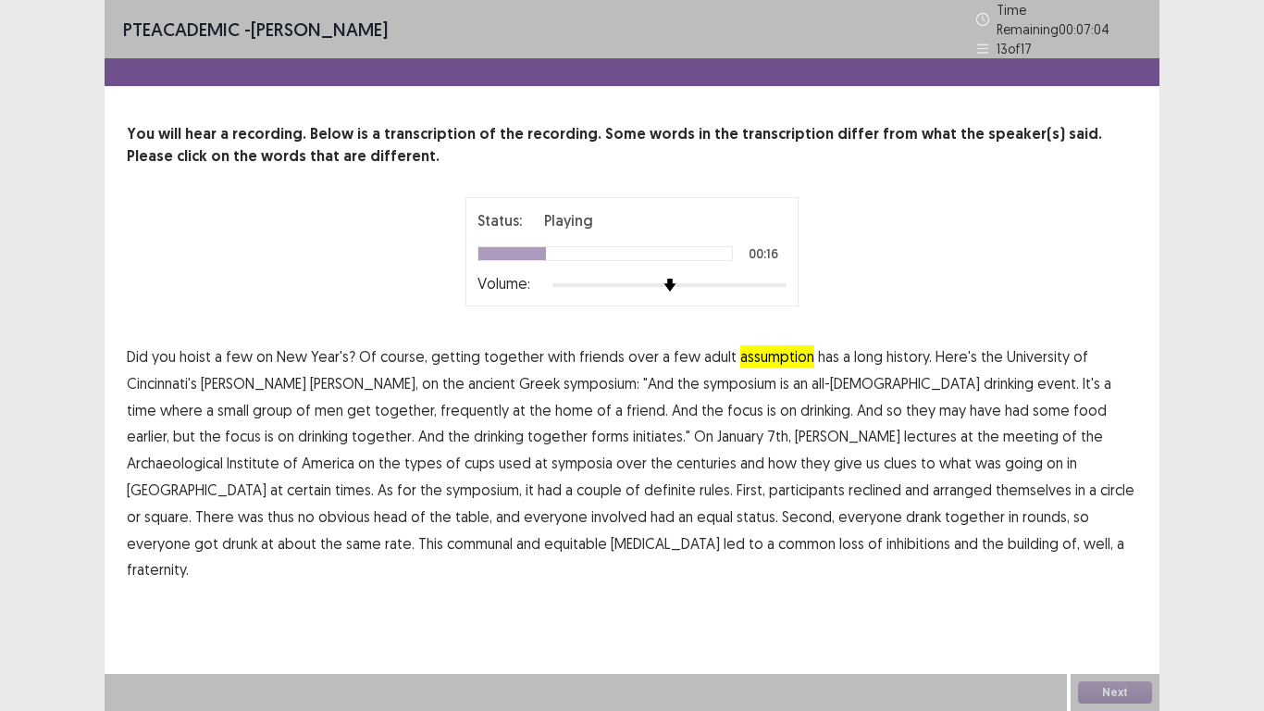
click at [440, 404] on span "frequently" at bounding box center [474, 410] width 68 height 22
click at [633, 432] on span "initiates."" at bounding box center [661, 436] width 57 height 22
click at [331, 478] on span "certain" at bounding box center [309, 489] width 44 height 22
click at [552, 452] on span "symposia" at bounding box center [582, 463] width 61 height 22
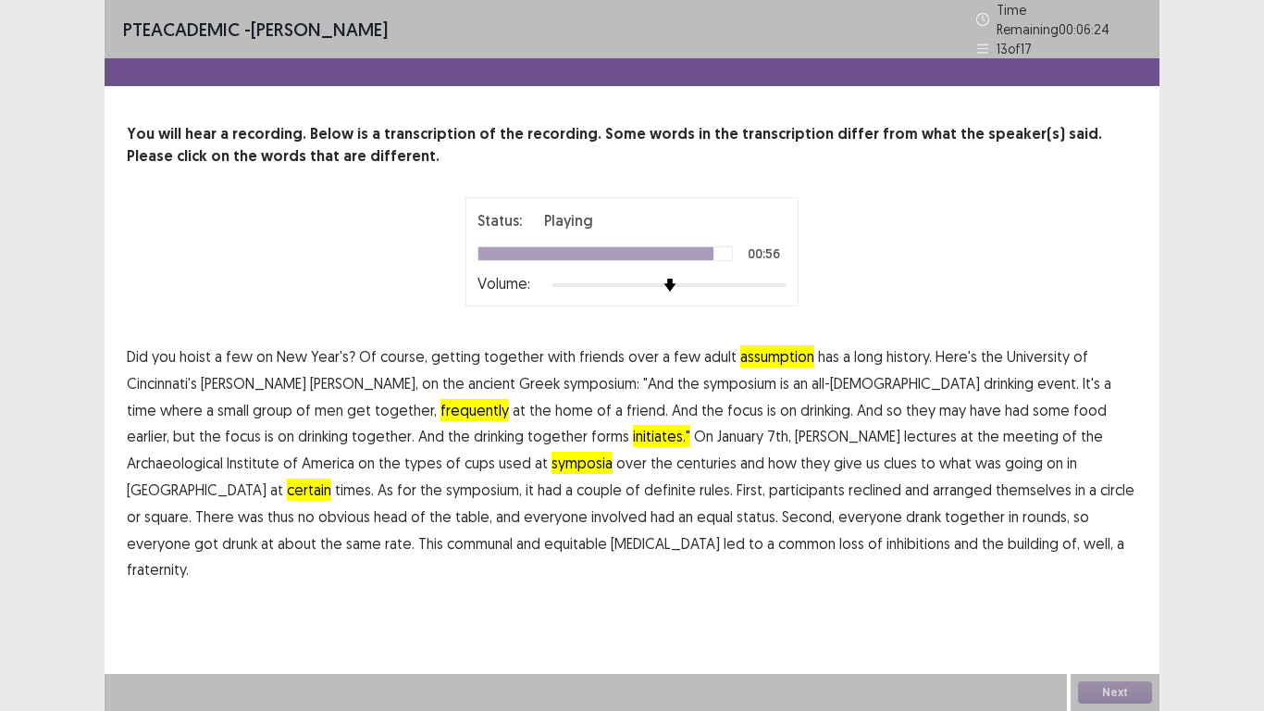
click at [611, 537] on span "drunkenness" at bounding box center [665, 543] width 109 height 22
click at [1113, 592] on button "Next" at bounding box center [1115, 692] width 74 height 22
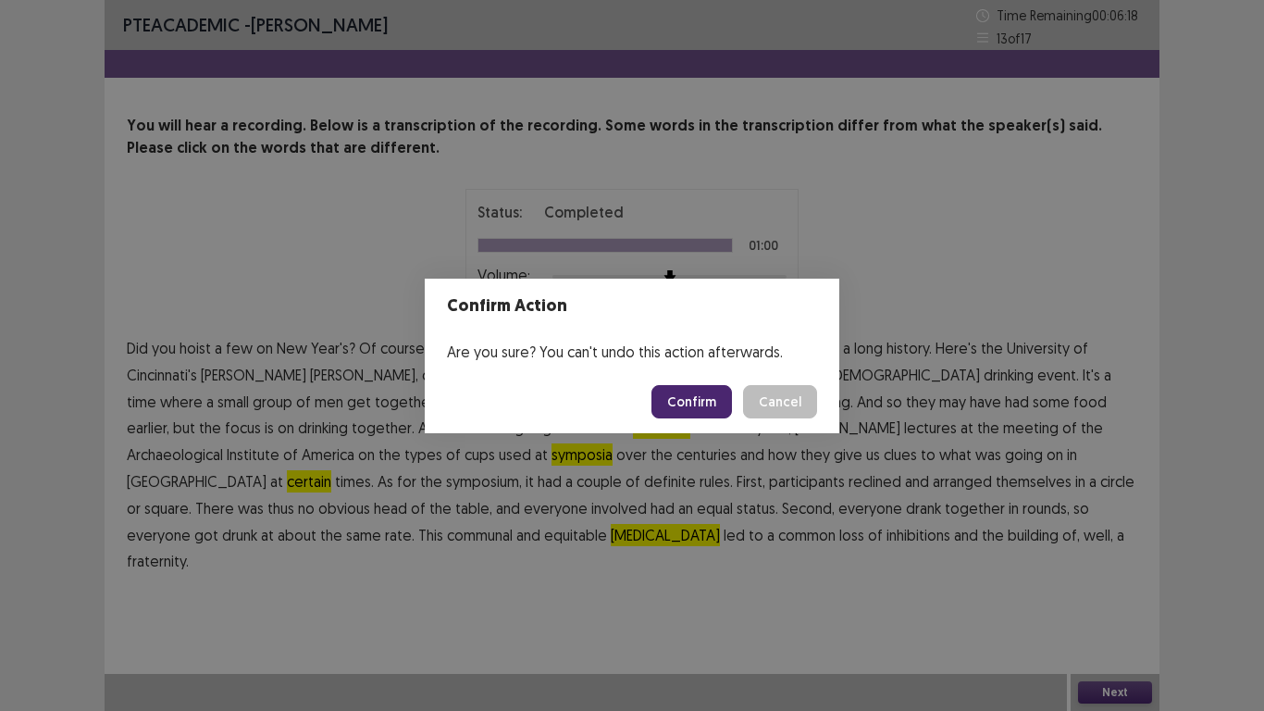
click at [714, 401] on button "Confirm" at bounding box center [691, 401] width 81 height 33
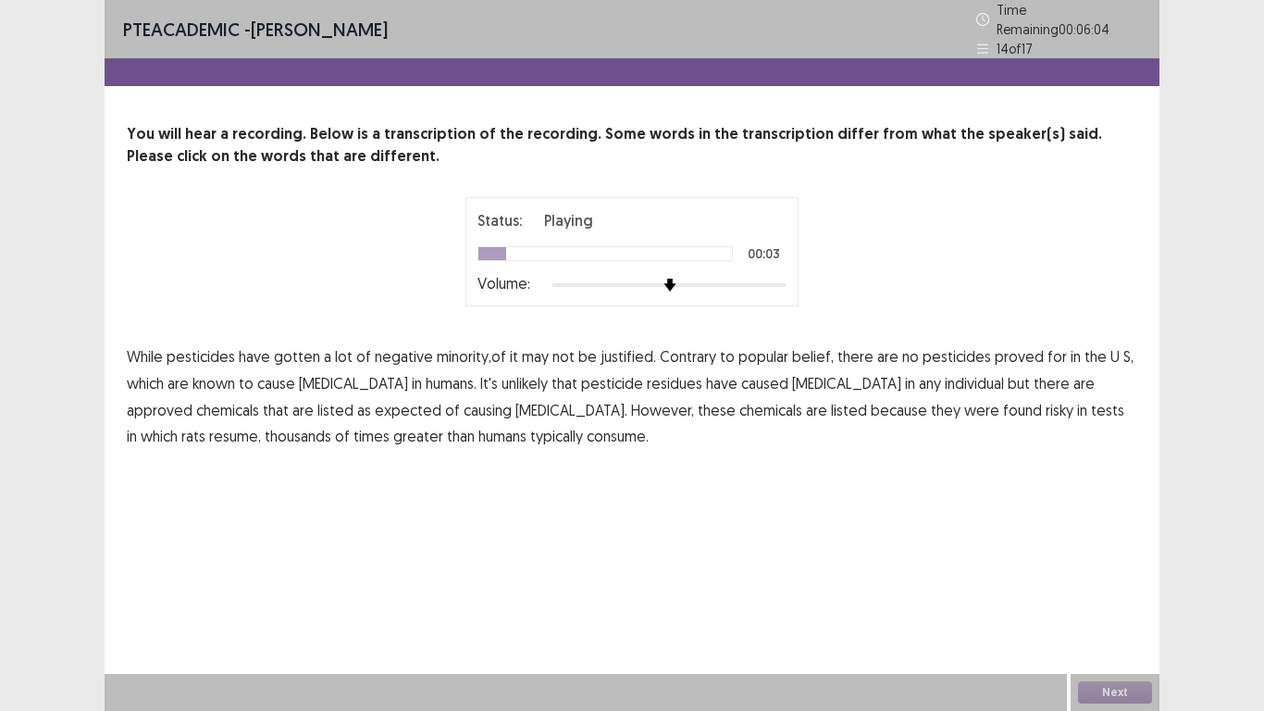
click at [459, 353] on span "minority,of" at bounding box center [471, 356] width 69 height 22
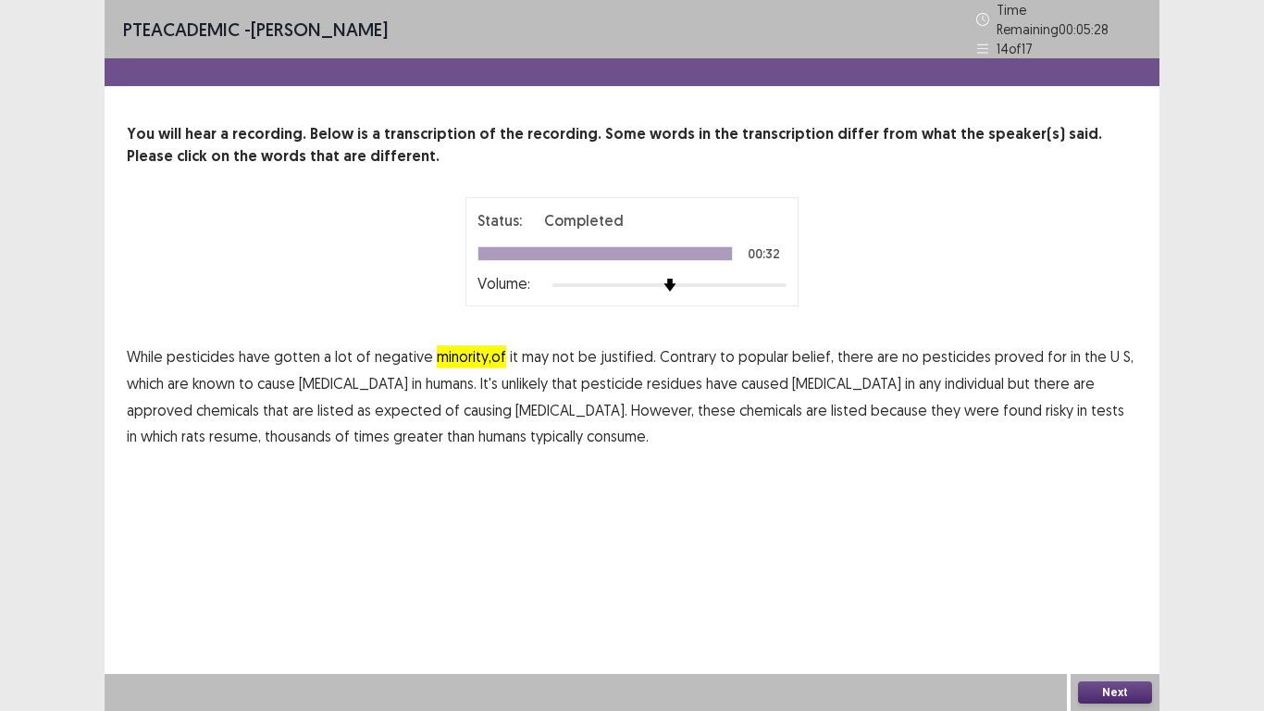
click at [375, 400] on span "expected" at bounding box center [408, 410] width 67 height 22
click at [1107, 592] on button "Next" at bounding box center [1115, 692] width 74 height 22
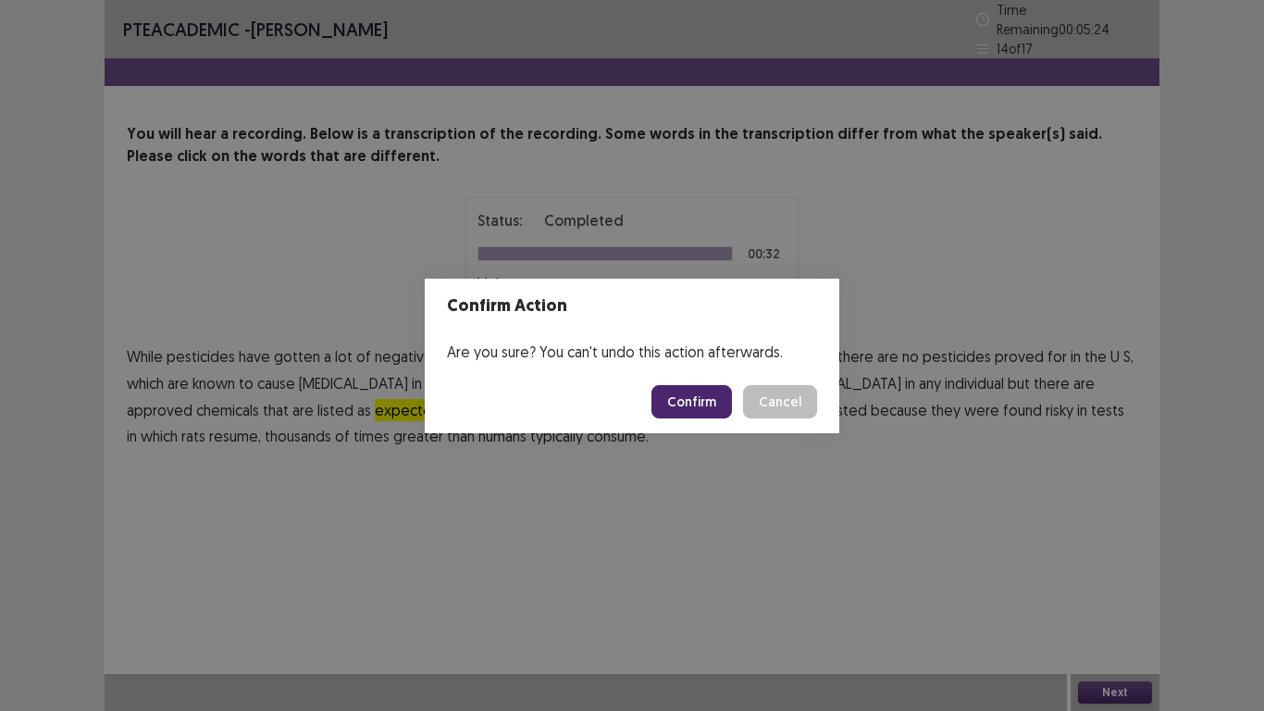
click at [699, 399] on button "Confirm" at bounding box center [691, 401] width 81 height 33
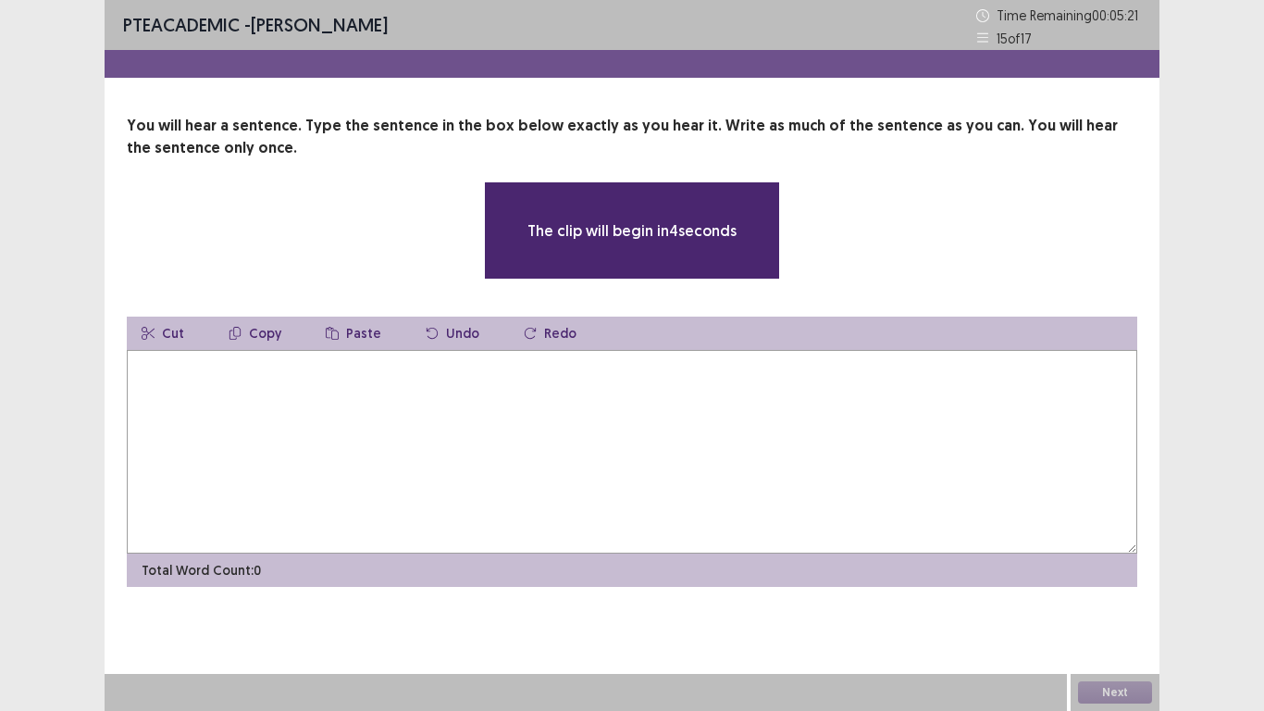
click at [300, 434] on textarea at bounding box center [632, 452] width 1010 height 204
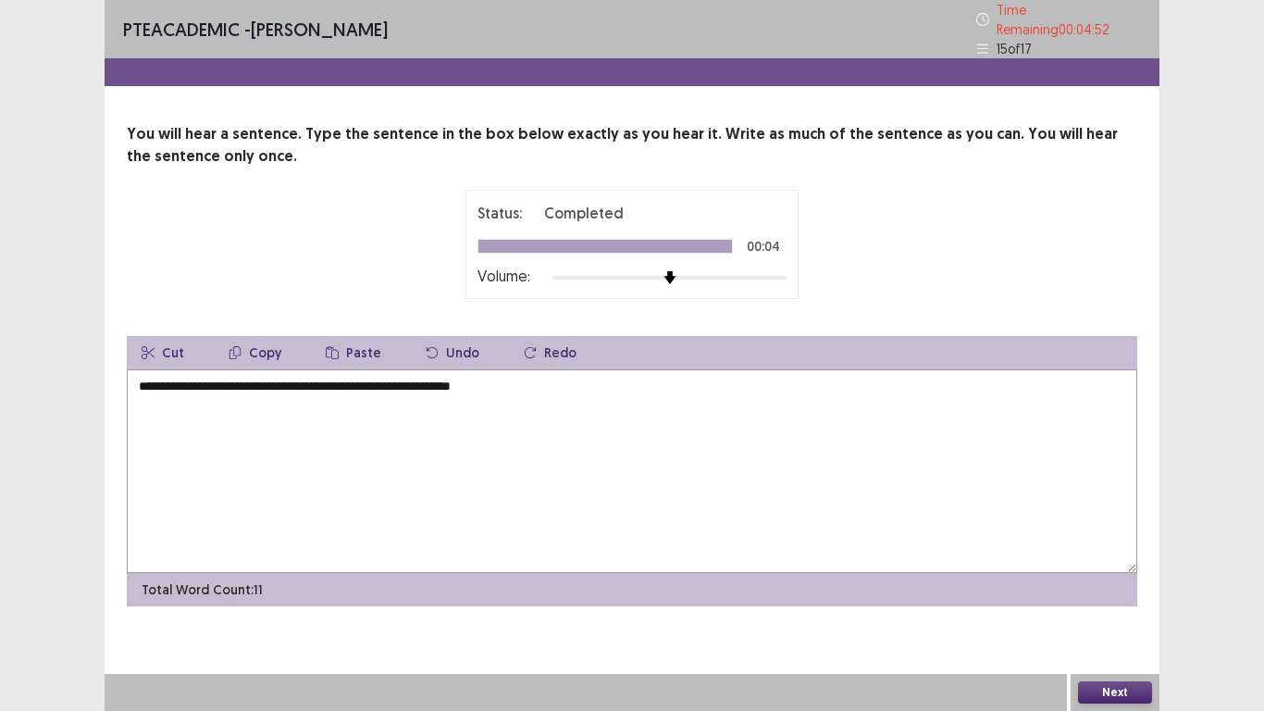
click at [145, 376] on textarea "**********" at bounding box center [632, 471] width 1010 height 204
drag, startPoint x: 239, startPoint y: 378, endPoint x: 210, endPoint y: 386, distance: 29.6
click at [210, 386] on textarea "**********" at bounding box center [632, 471] width 1010 height 204
type textarea "**********"
click at [1128, 592] on button "Next" at bounding box center [1115, 692] width 74 height 22
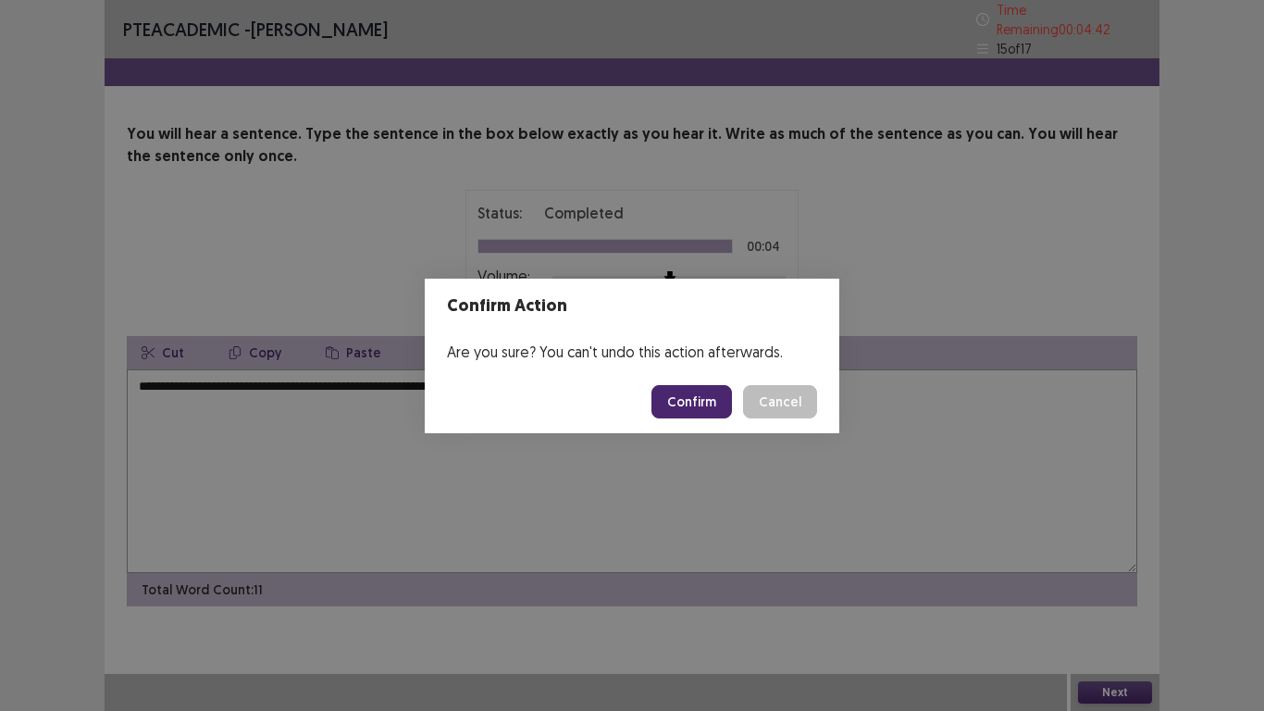
click at [705, 398] on button "Confirm" at bounding box center [691, 401] width 81 height 33
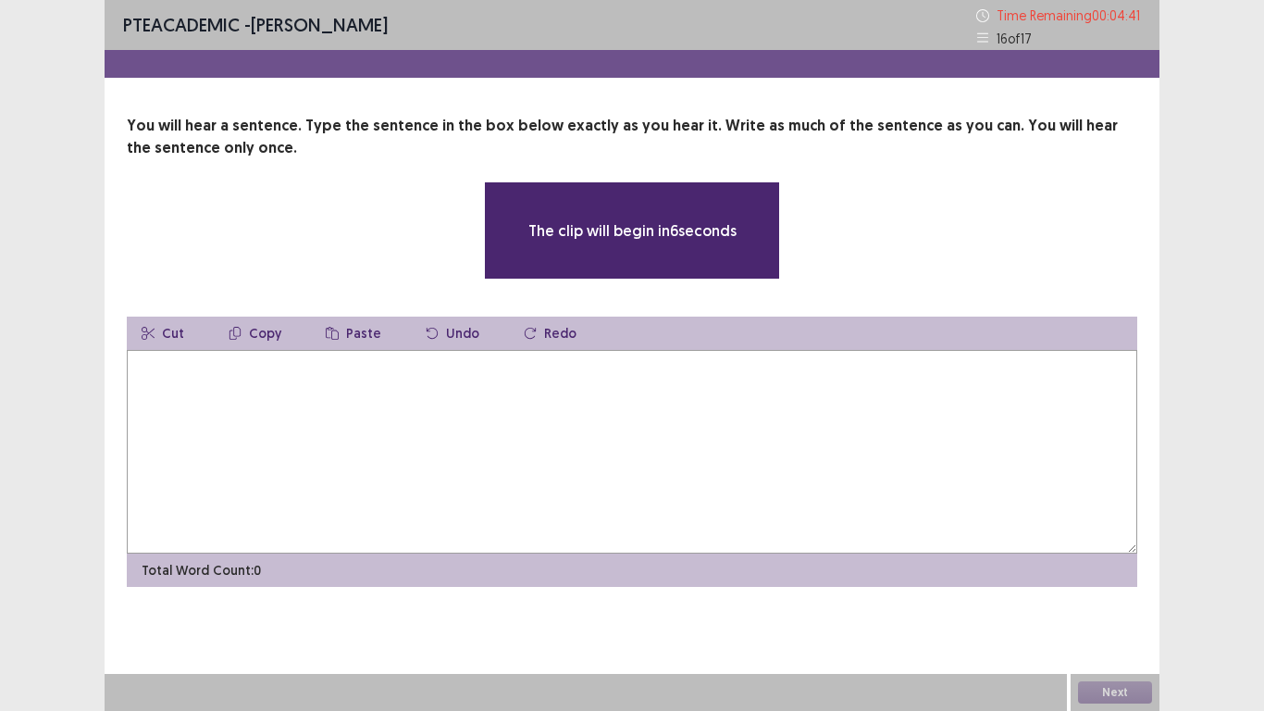
click at [699, 428] on textarea at bounding box center [632, 452] width 1010 height 204
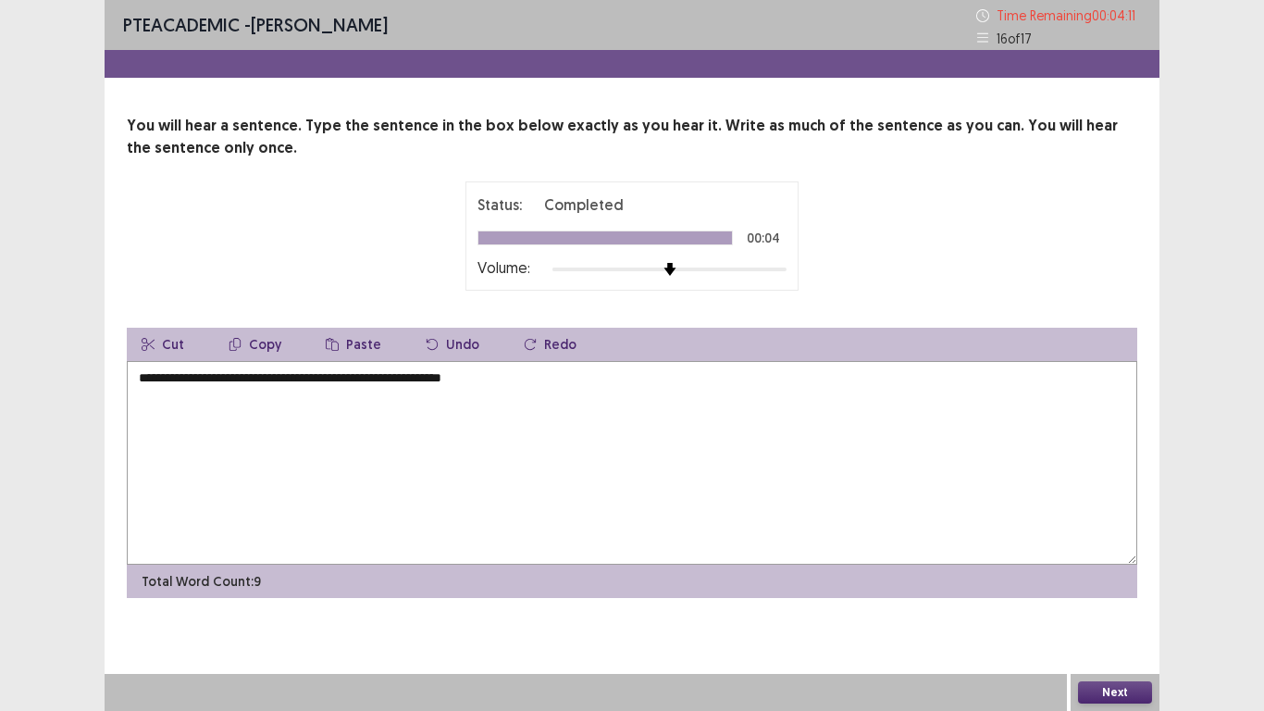
drag, startPoint x: 144, startPoint y: 379, endPoint x: 154, endPoint y: 378, distance: 9.4
click at [150, 378] on textarea "**********" at bounding box center [632, 463] width 1010 height 204
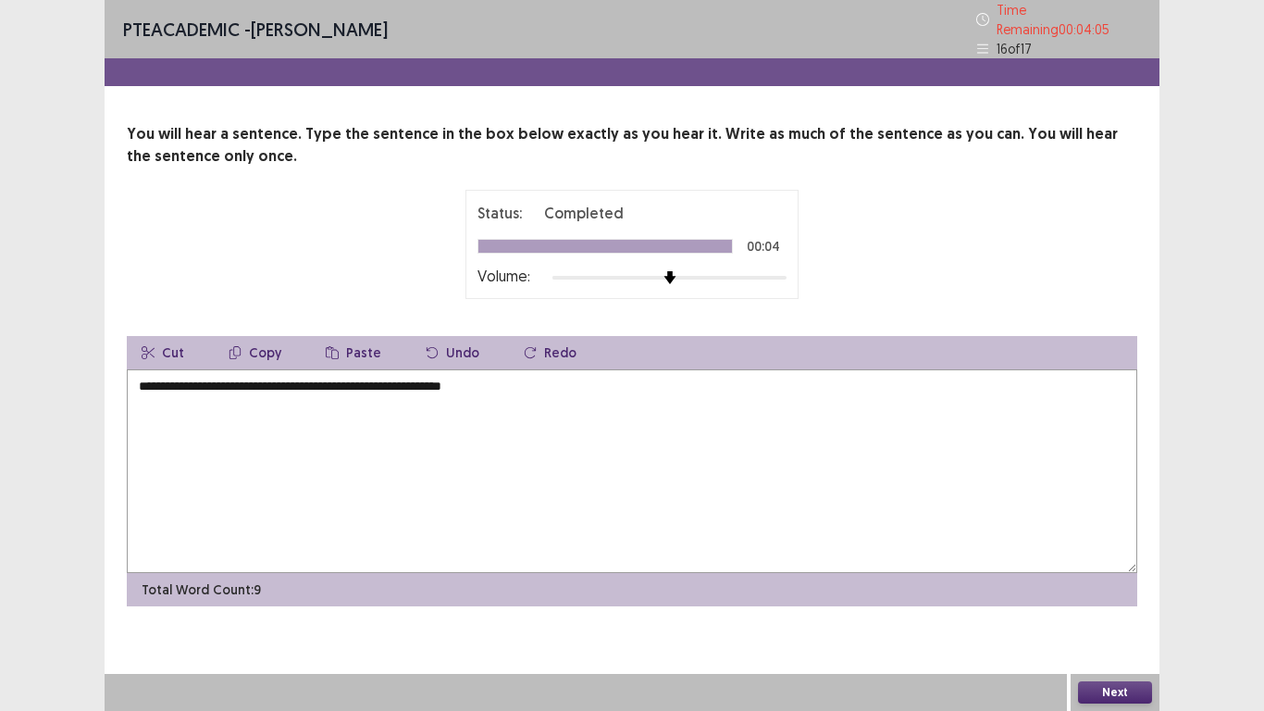
click at [186, 380] on textarea "**********" at bounding box center [632, 471] width 1010 height 204
click at [294, 380] on textarea "**********" at bounding box center [632, 471] width 1010 height 204
click at [477, 441] on textarea "**********" at bounding box center [632, 471] width 1010 height 204
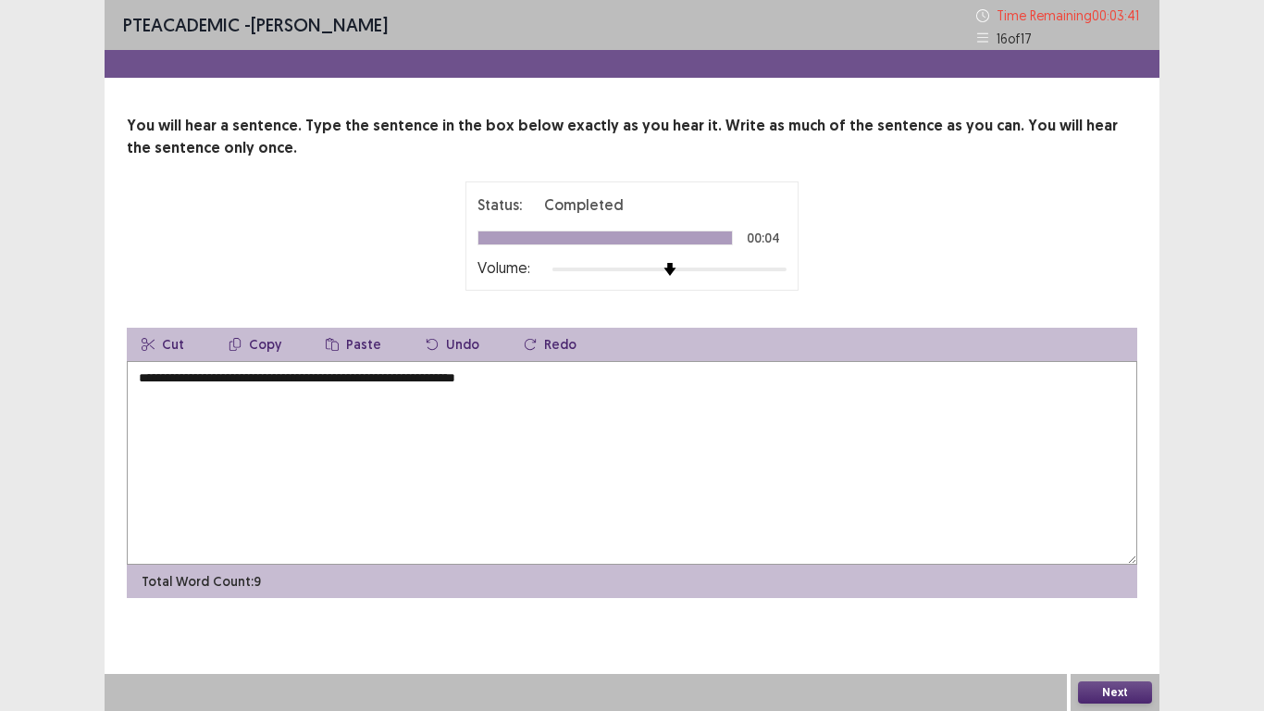
type textarea "**********"
click at [1119, 592] on button "Next" at bounding box center [1115, 692] width 74 height 22
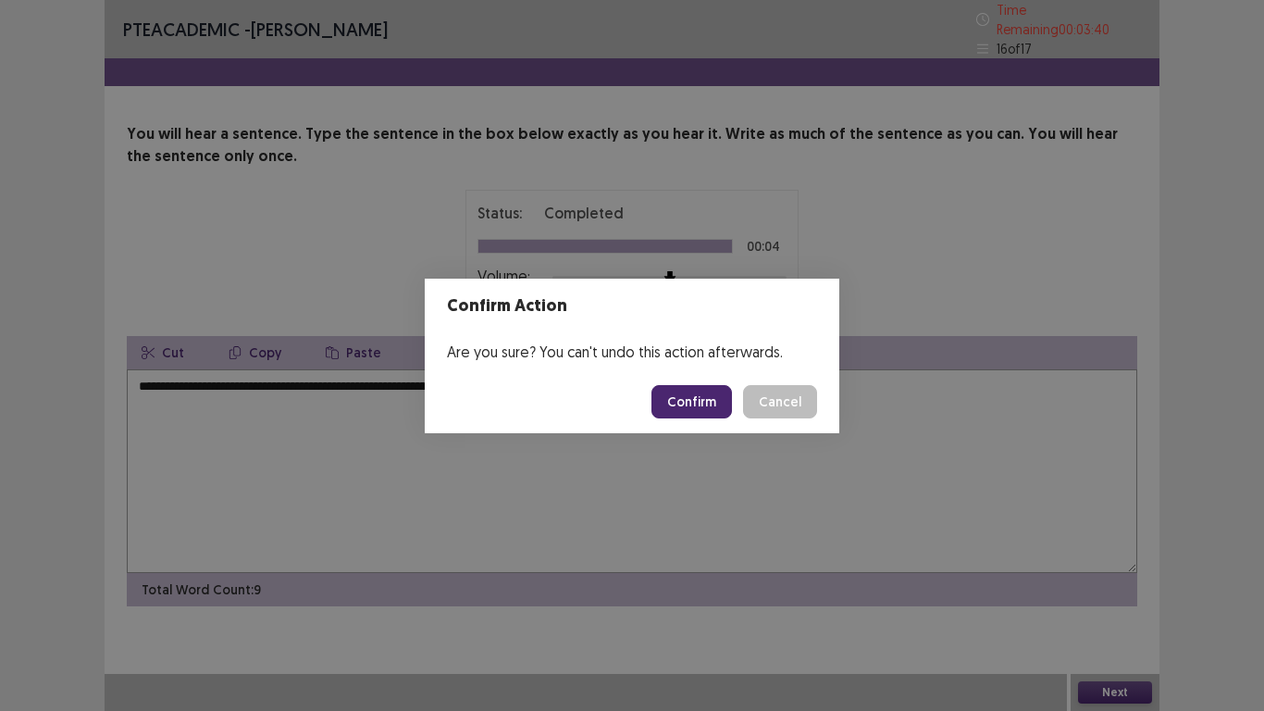
click at [687, 407] on button "Confirm" at bounding box center [691, 401] width 81 height 33
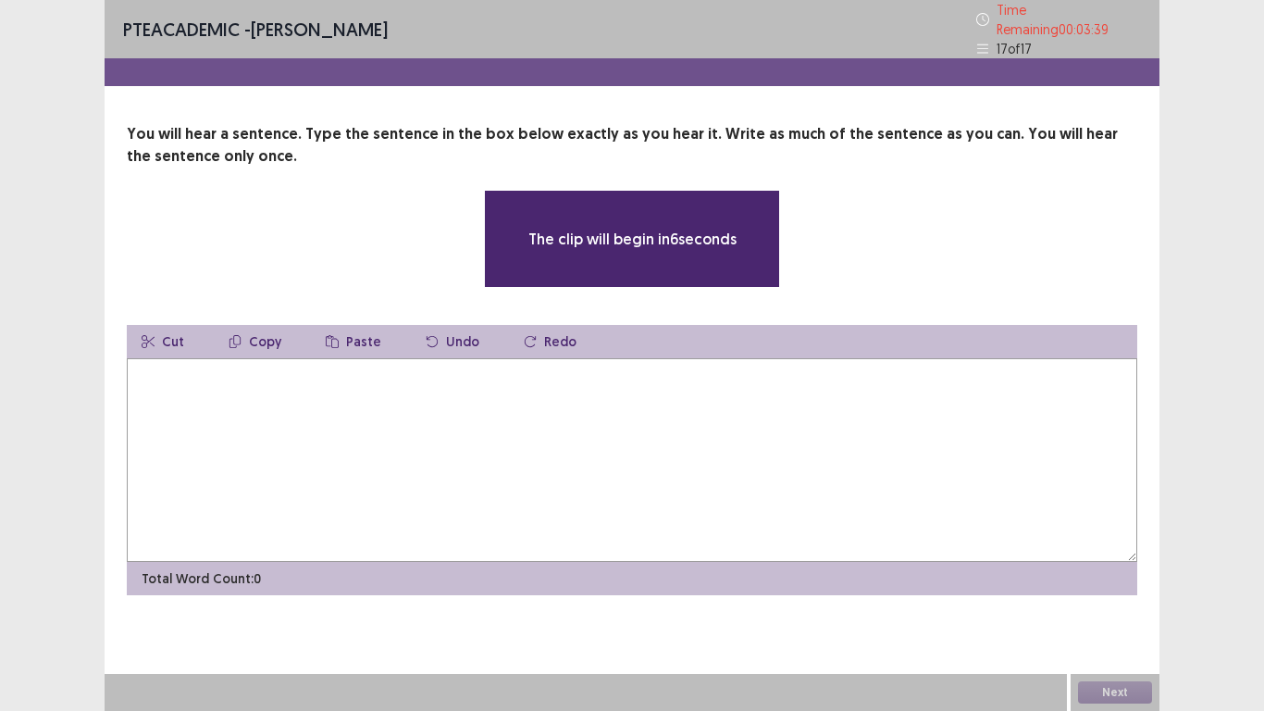
click at [546, 404] on textarea at bounding box center [632, 460] width 1010 height 204
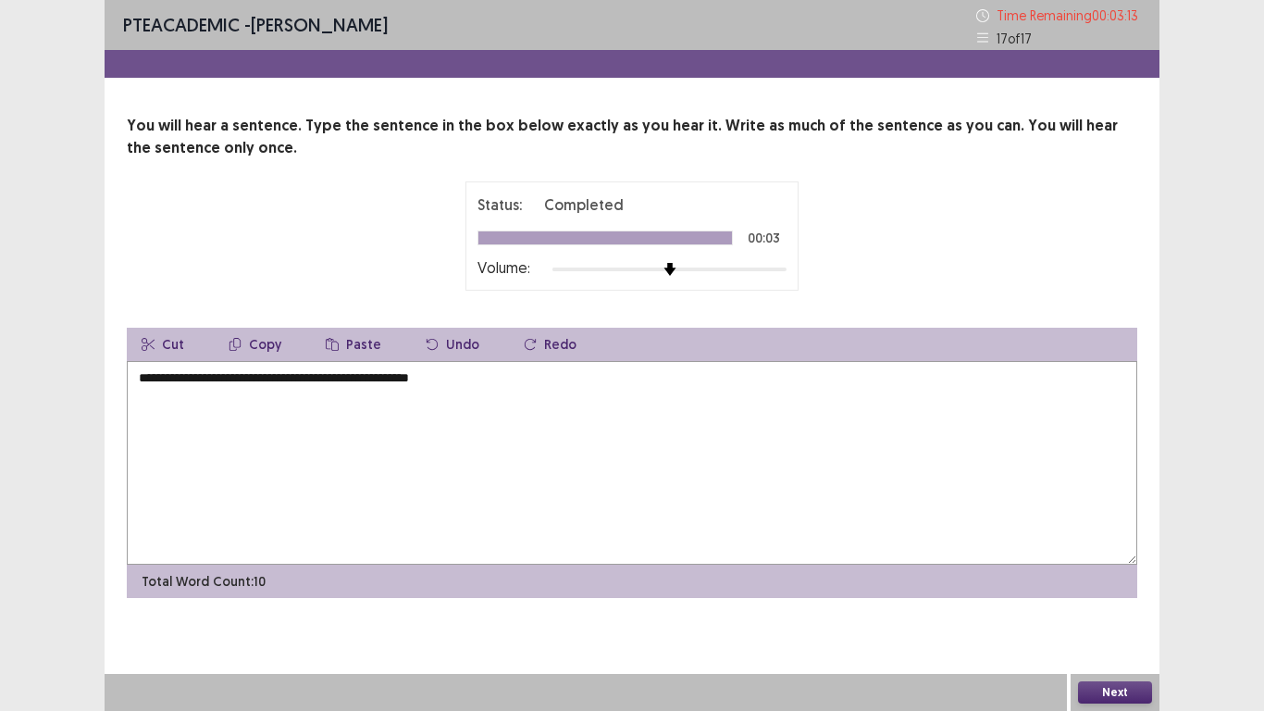
click at [143, 380] on textarea "**********" at bounding box center [632, 463] width 1010 height 204
drag, startPoint x: 159, startPoint y: 375, endPoint x: 273, endPoint y: 421, distance: 122.9
click at [167, 375] on textarea "**********" at bounding box center [632, 463] width 1010 height 204
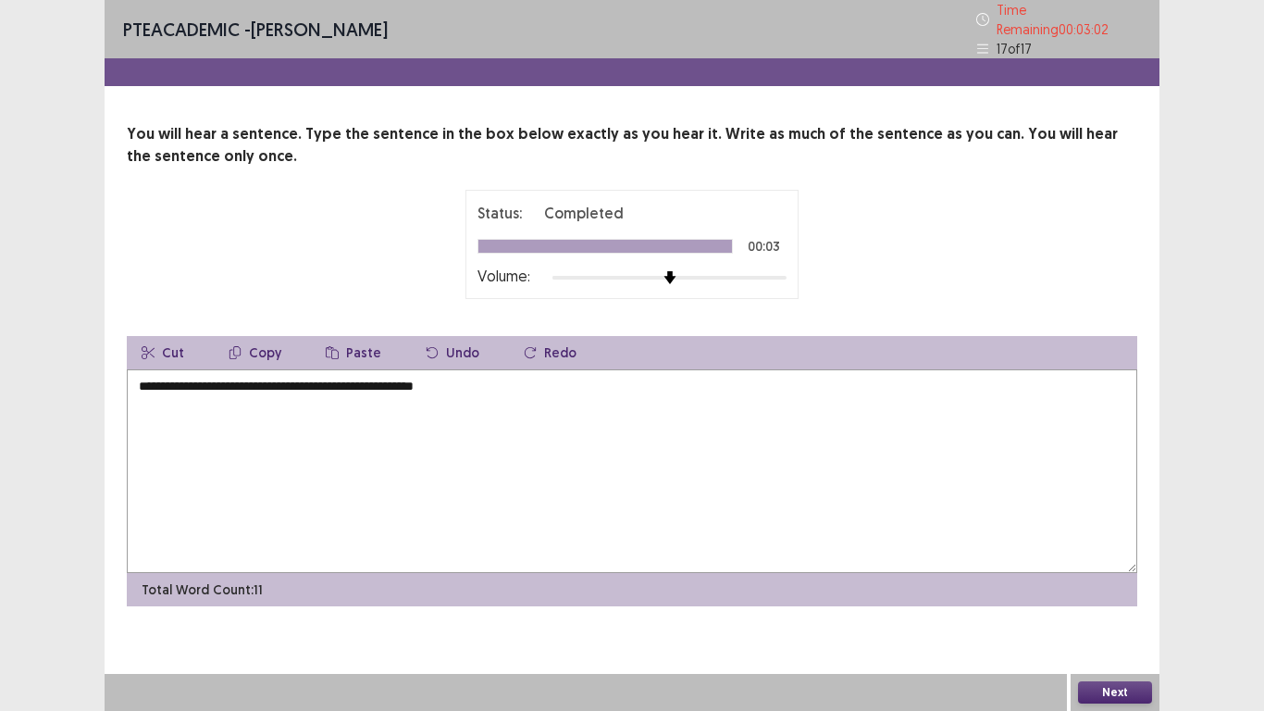
click at [402, 378] on textarea "**********" at bounding box center [632, 471] width 1010 height 204
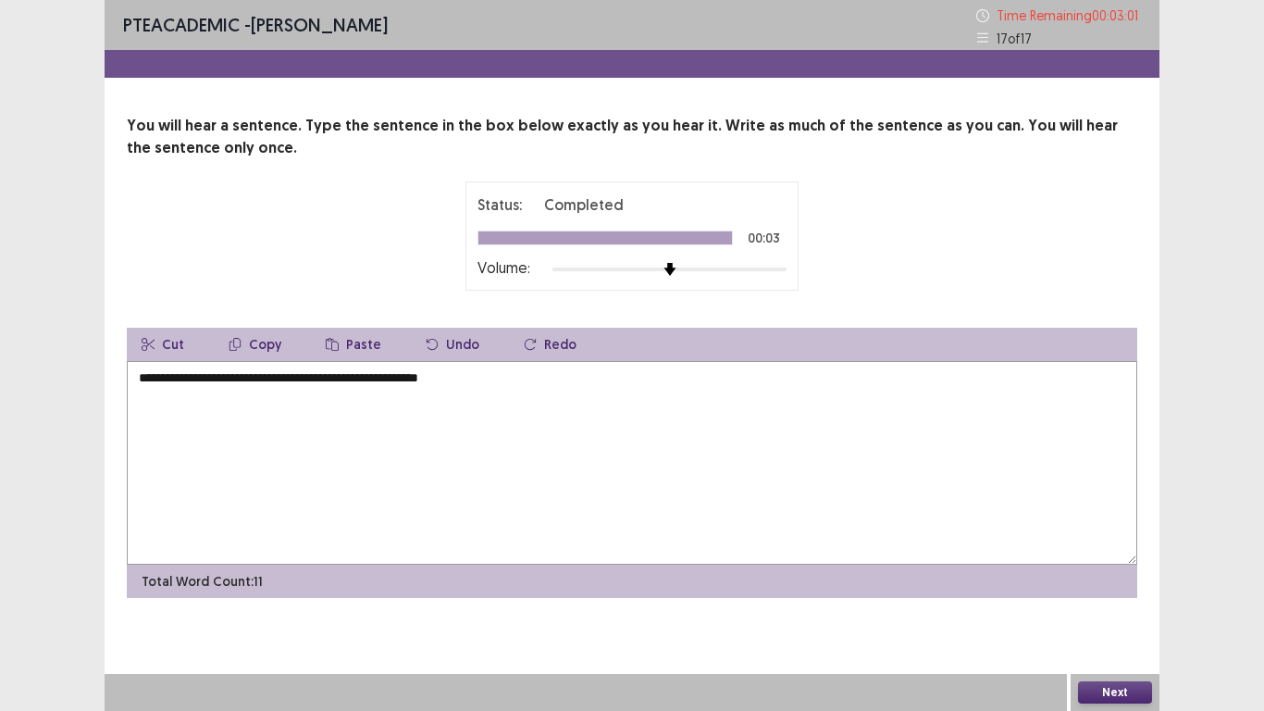
click at [558, 400] on textarea "**********" at bounding box center [632, 463] width 1010 height 204
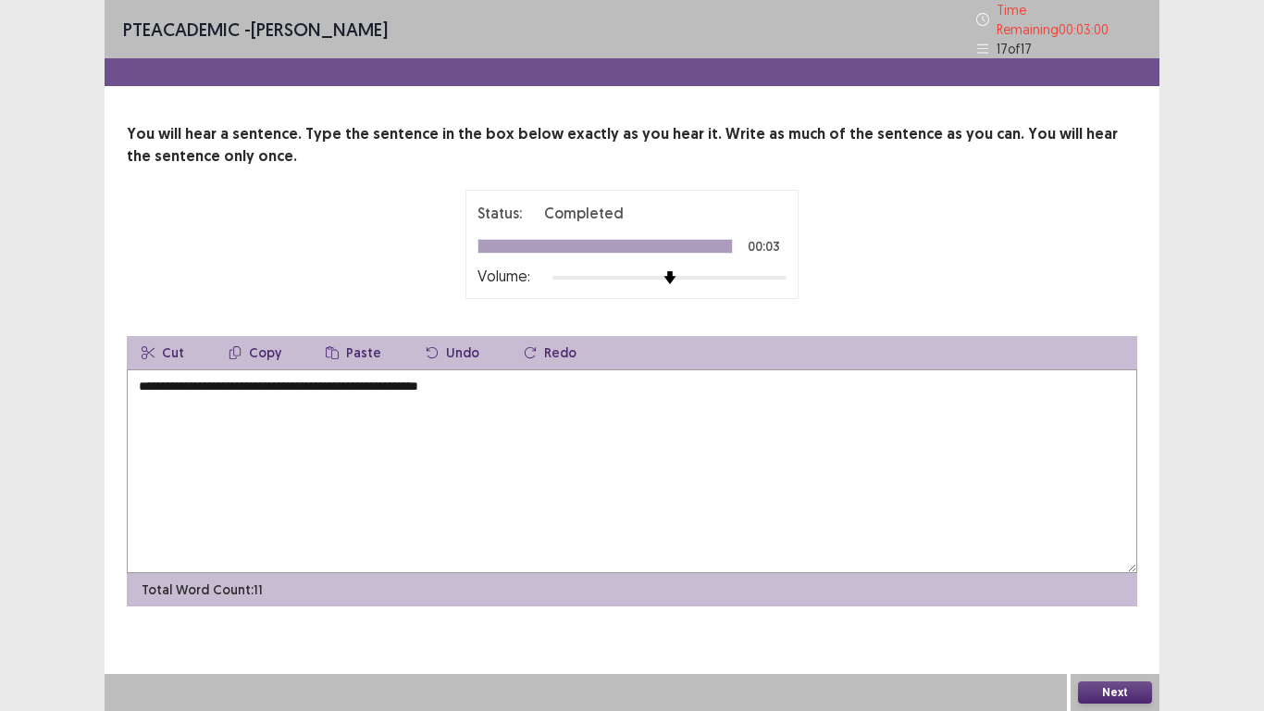
type textarea "**********"
click at [1123, 592] on button "Next" at bounding box center [1115, 692] width 74 height 22
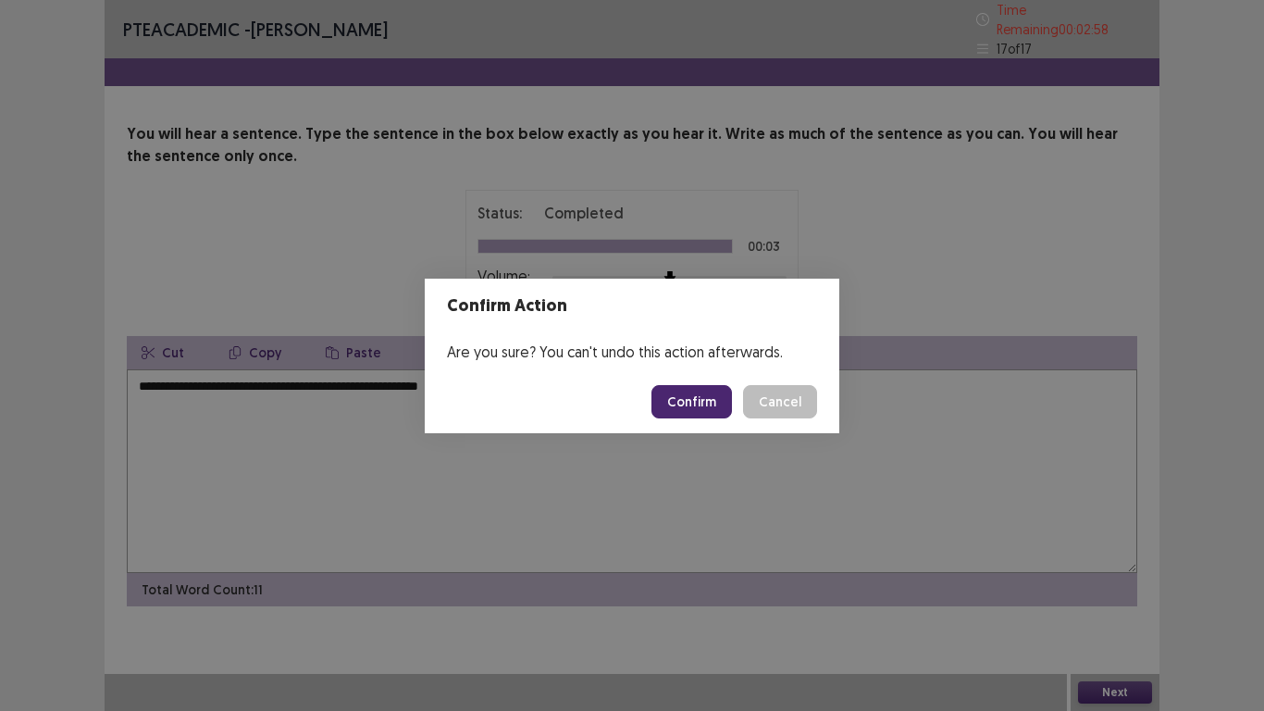
click at [678, 401] on button "Confirm" at bounding box center [691, 401] width 81 height 33
